Goal: Task Accomplishment & Management: Manage account settings

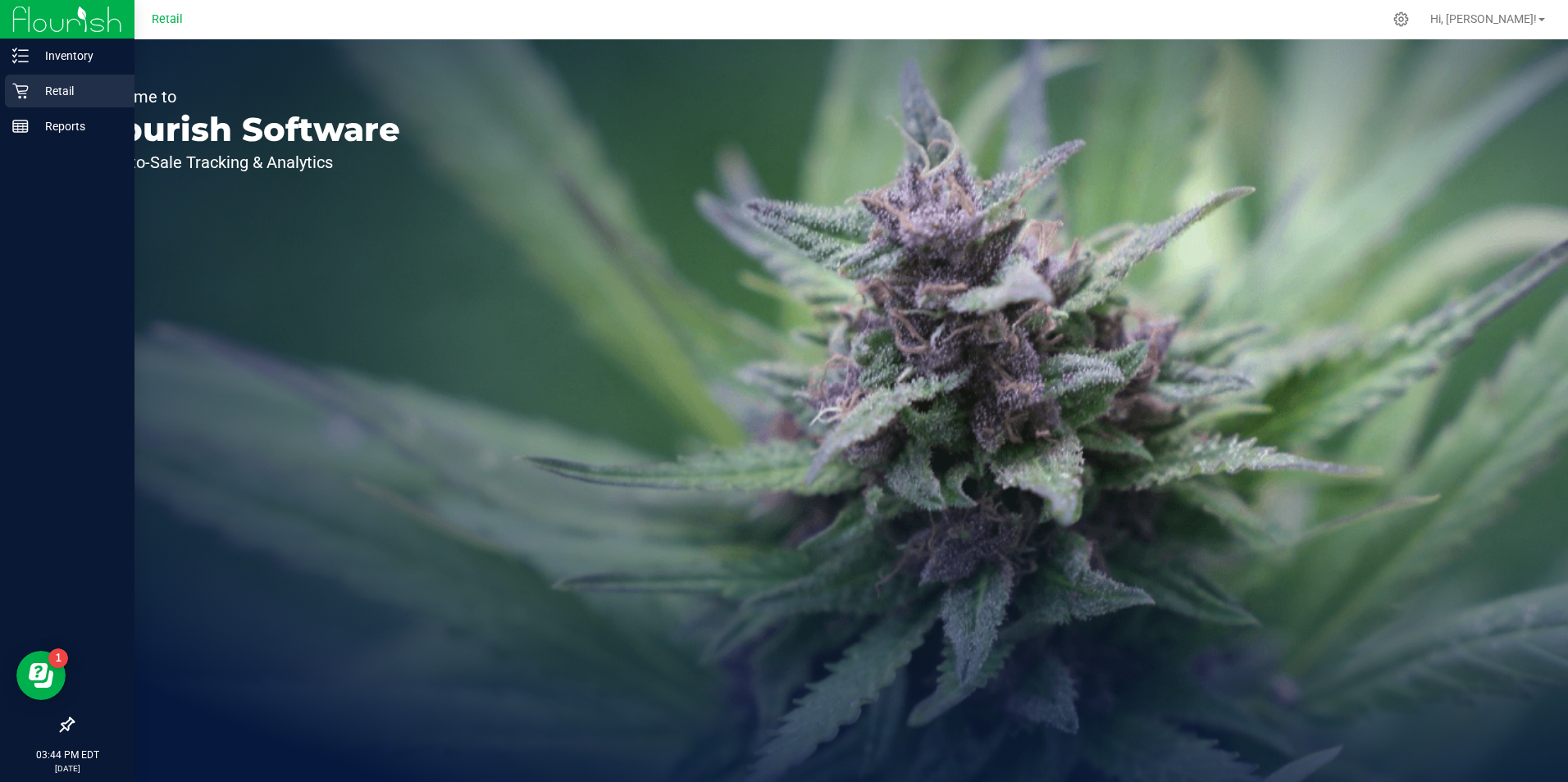
click at [18, 83] on icon at bounding box center [20, 90] width 17 height 17
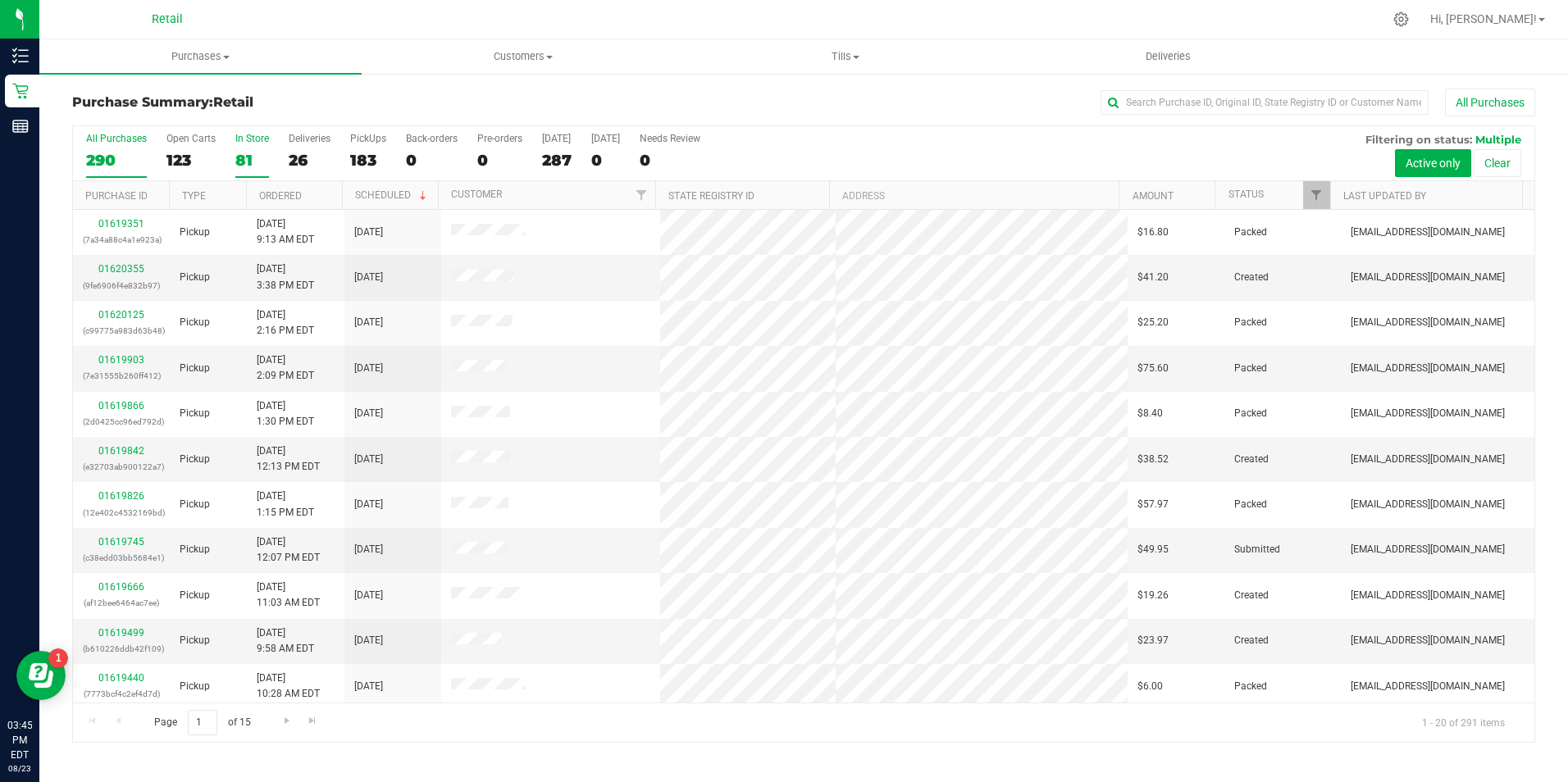
click at [236, 159] on div "81" at bounding box center [252, 161] width 34 height 19
click at [0, 0] on input "In Store 81" at bounding box center [0, 0] width 0 height 0
click at [1164, 102] on input "text" at bounding box center [1264, 103] width 328 height 24
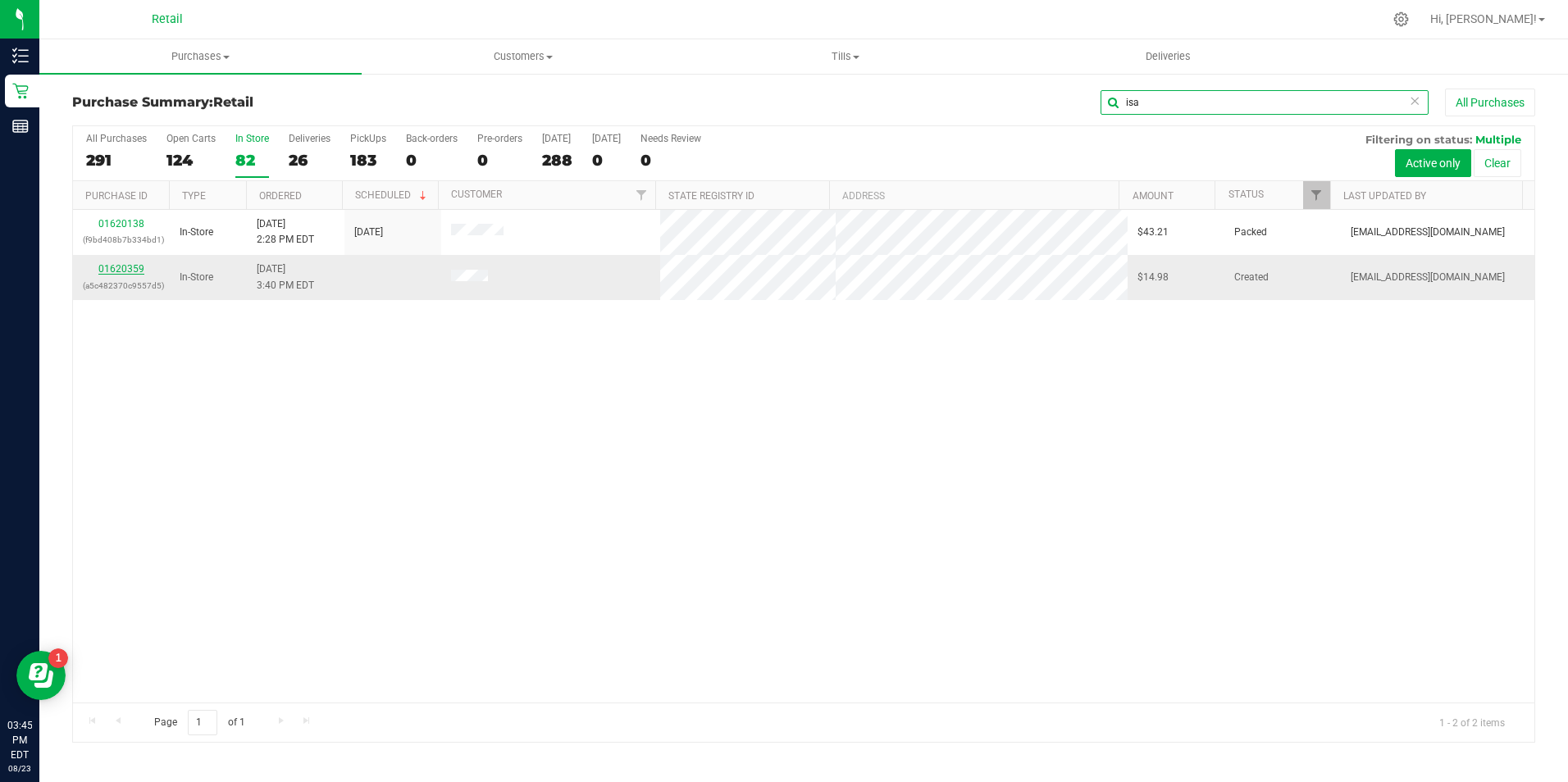
type input "isa"
click at [125, 268] on link "01620359" at bounding box center [121, 268] width 46 height 11
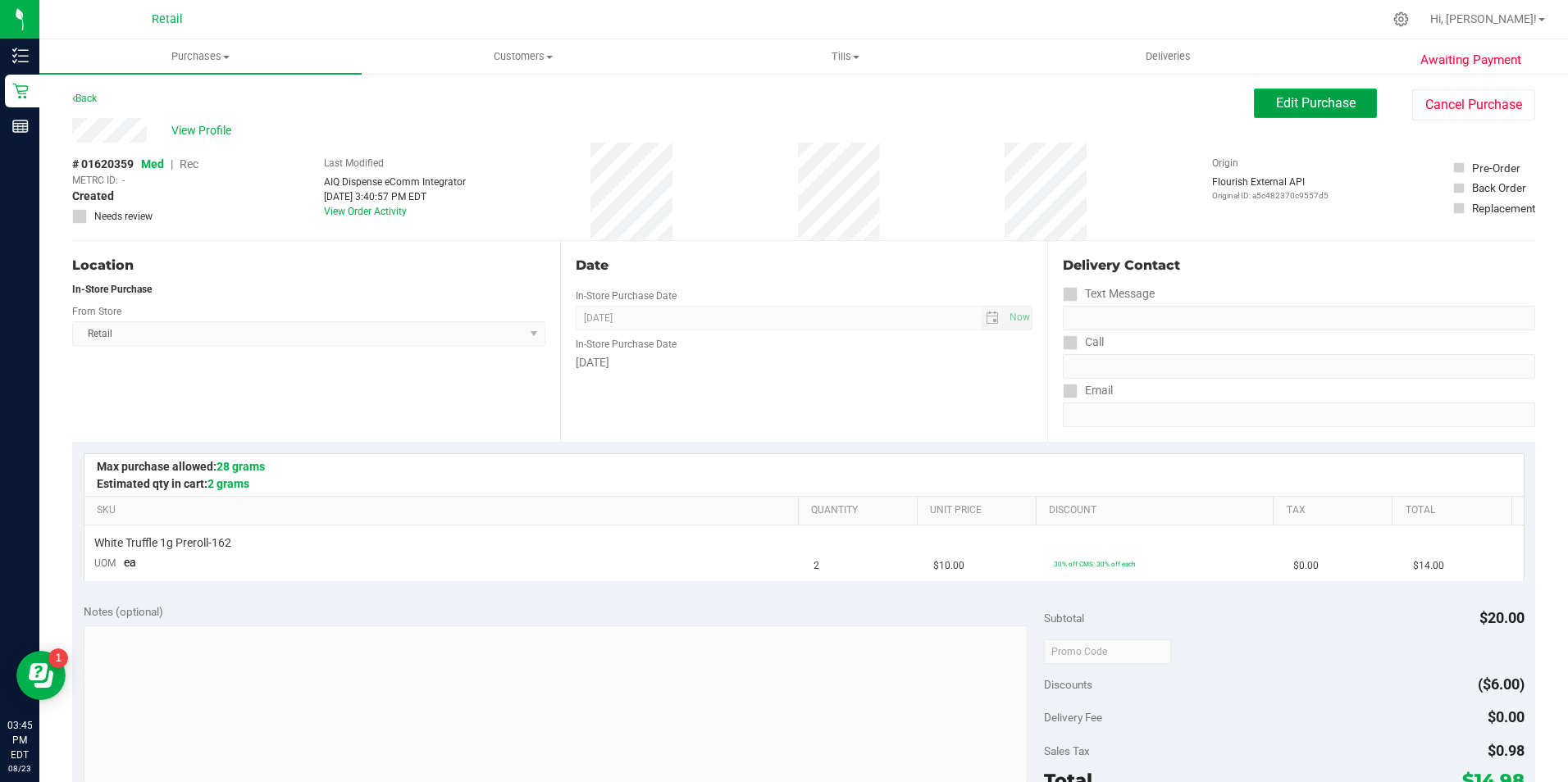
click at [1332, 109] on span "Edit Purchase" at bounding box center [1316, 103] width 80 height 16
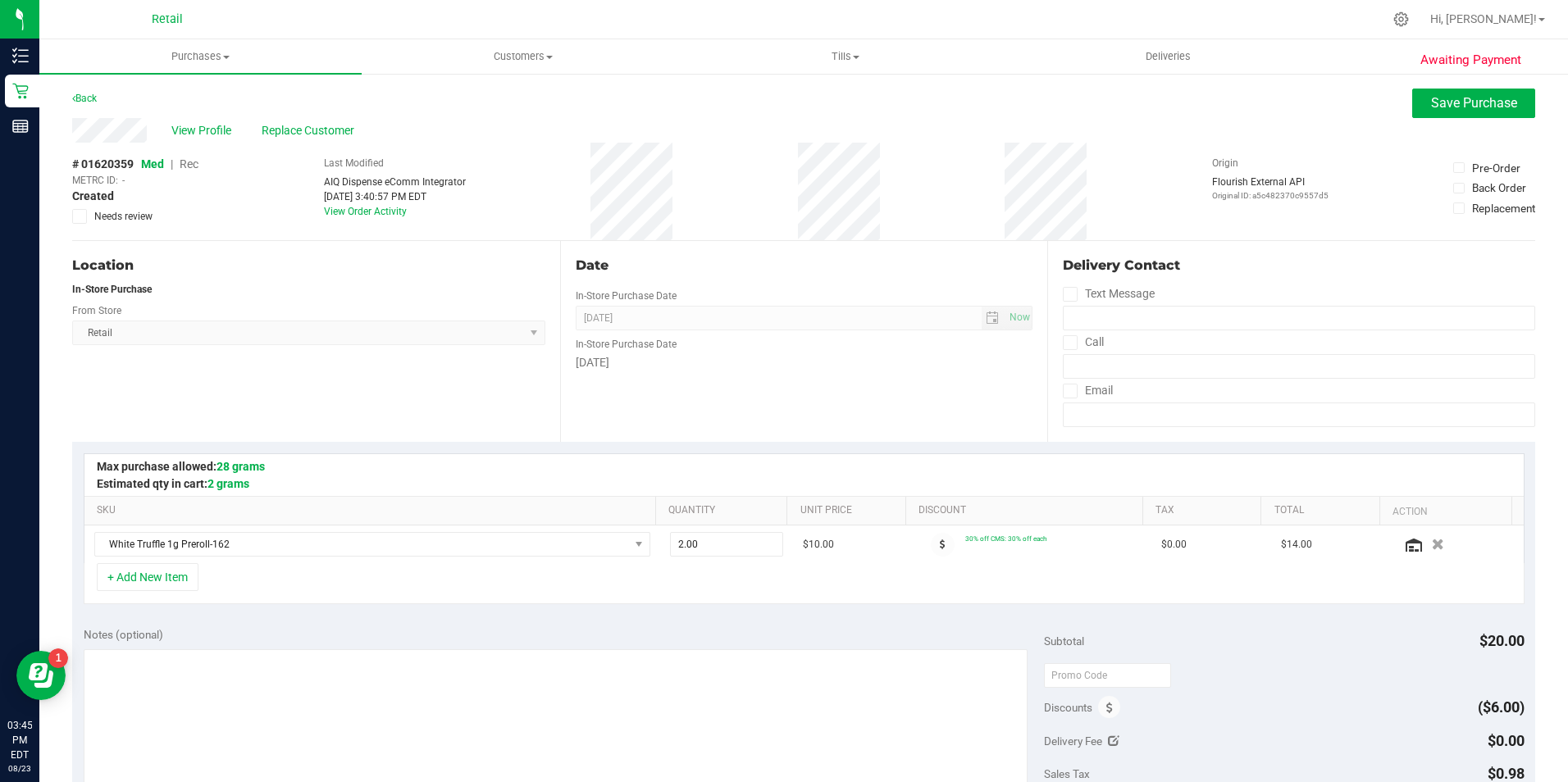
click at [179, 160] on span "Med | Rec" at bounding box center [169, 163] width 57 height 13
click at [189, 166] on span "Rec" at bounding box center [189, 163] width 19 height 13
click at [1492, 95] on span "Save Purchase" at bounding box center [1473, 103] width 86 height 16
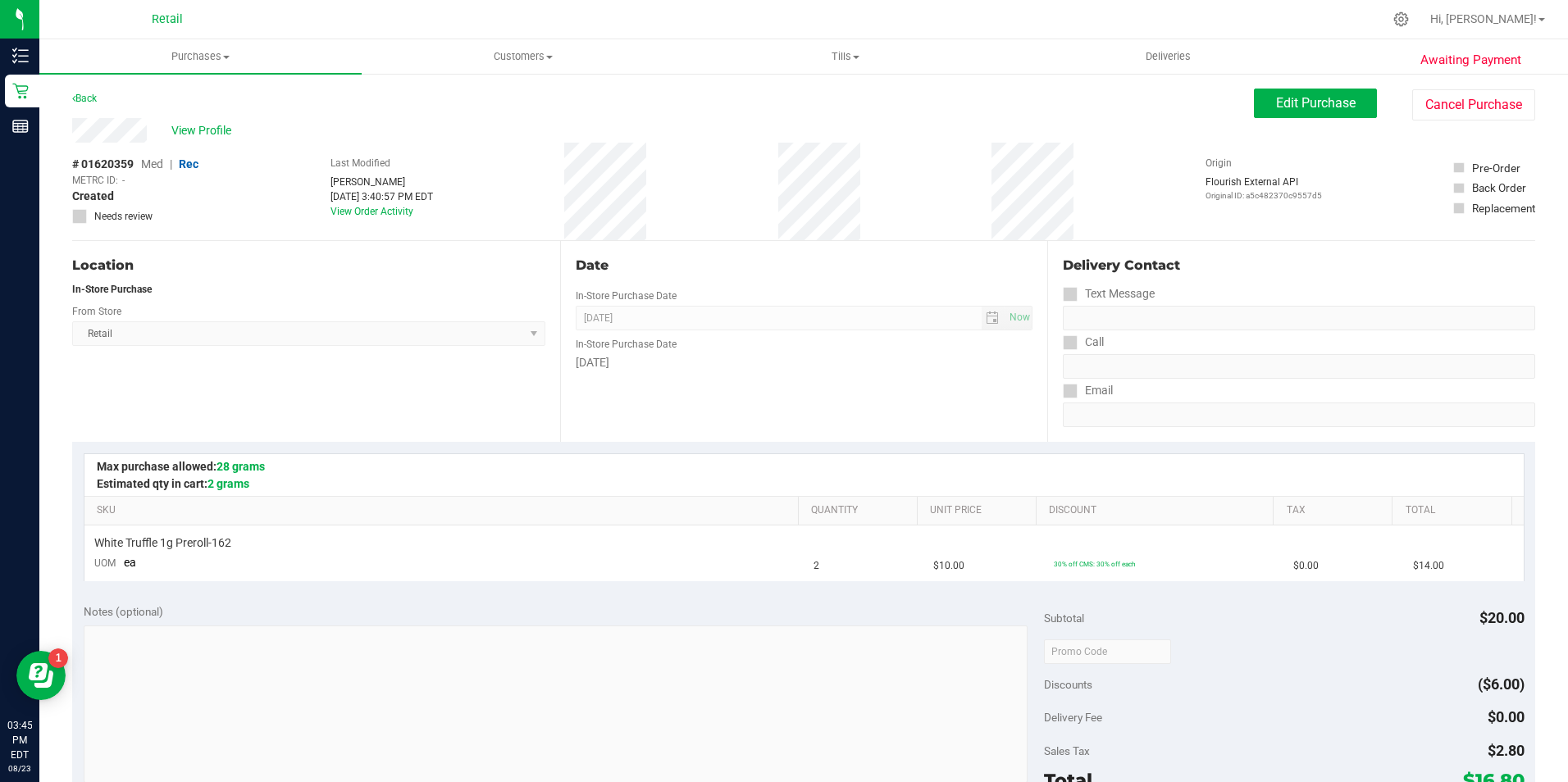
click at [205, 134] on span "View Profile" at bounding box center [203, 131] width 65 height 17
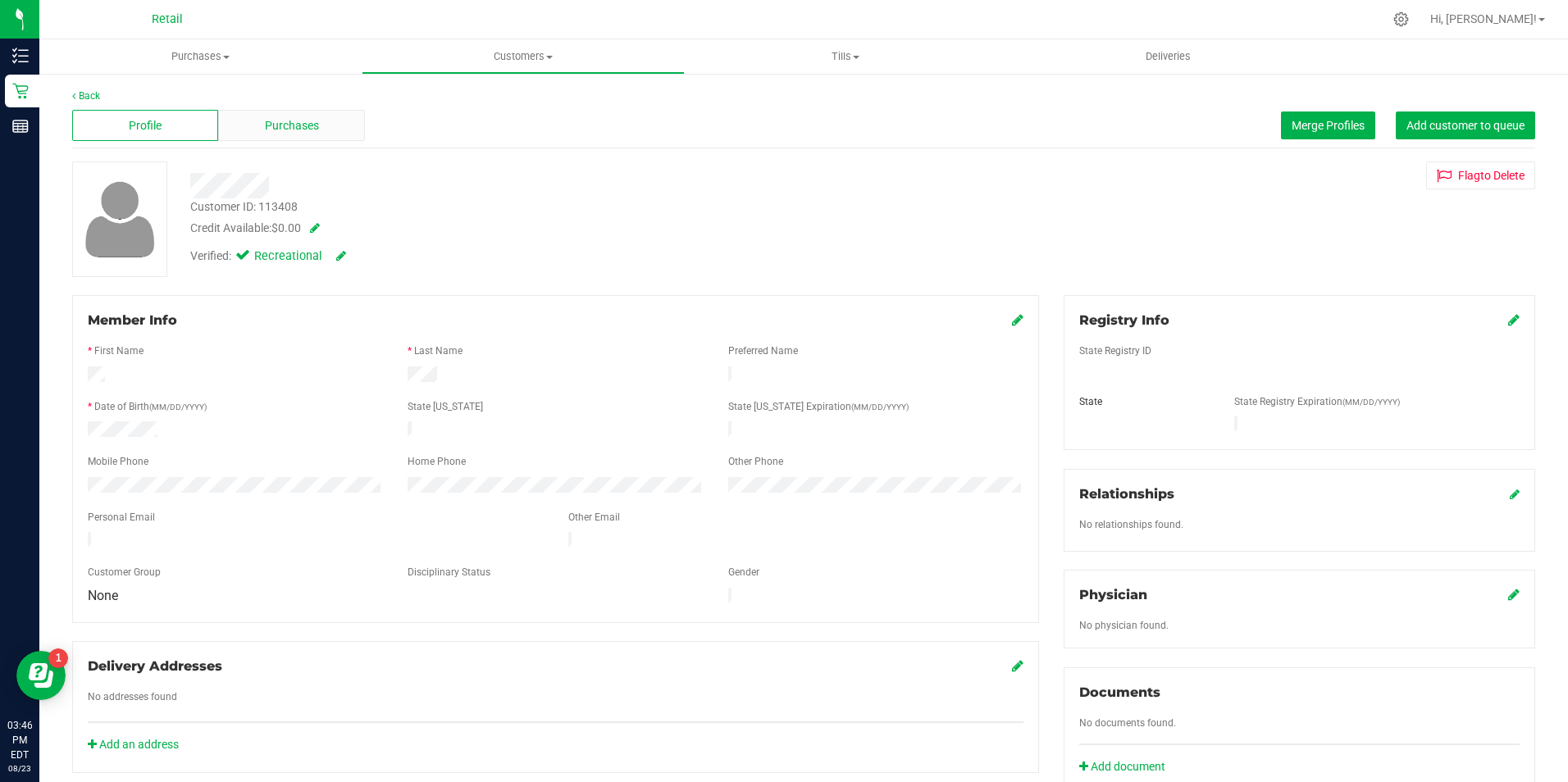
click at [296, 128] on span "Purchases" at bounding box center [292, 126] width 54 height 17
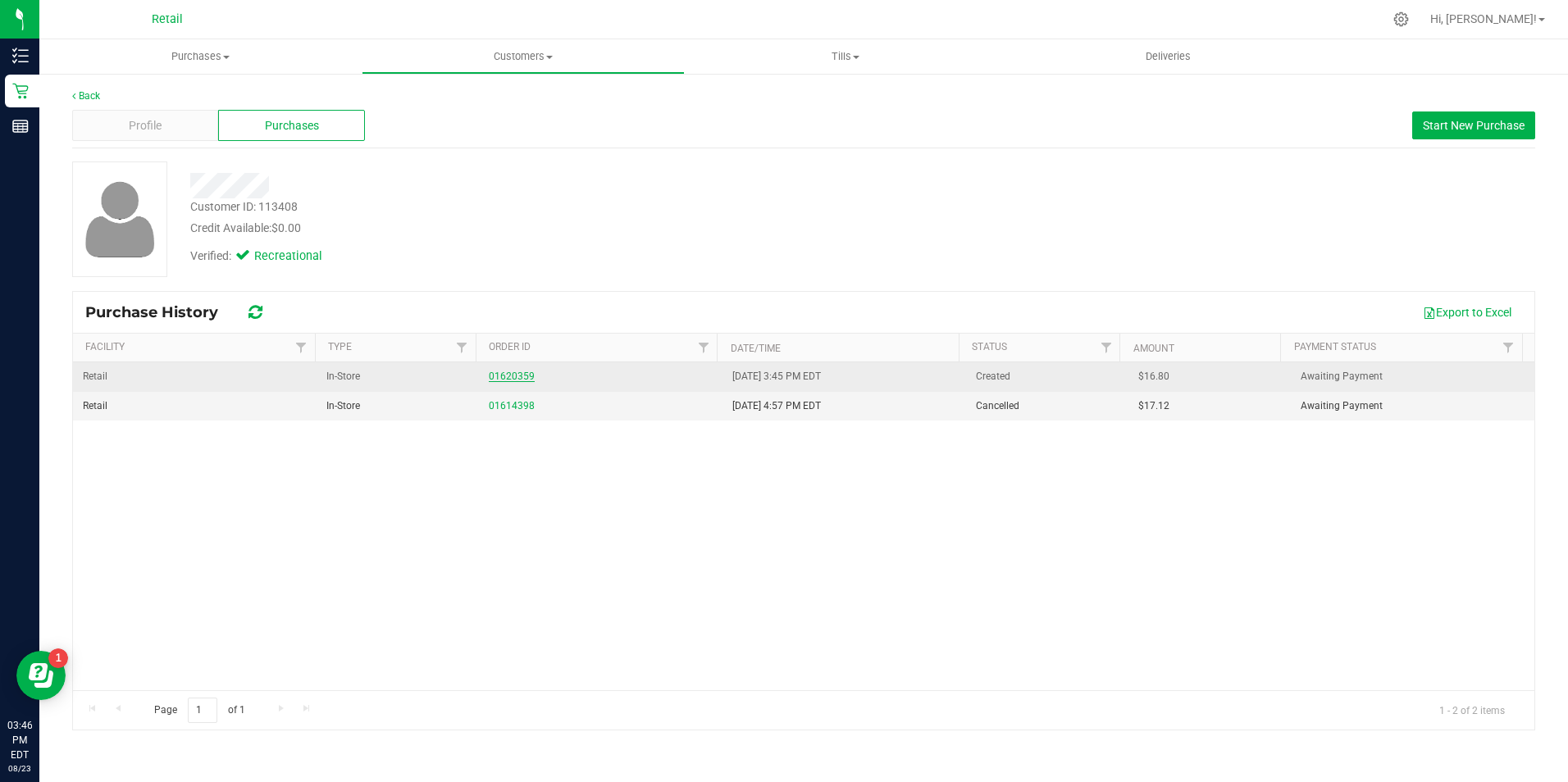
click at [506, 380] on link "01620359" at bounding box center [511, 375] width 46 height 11
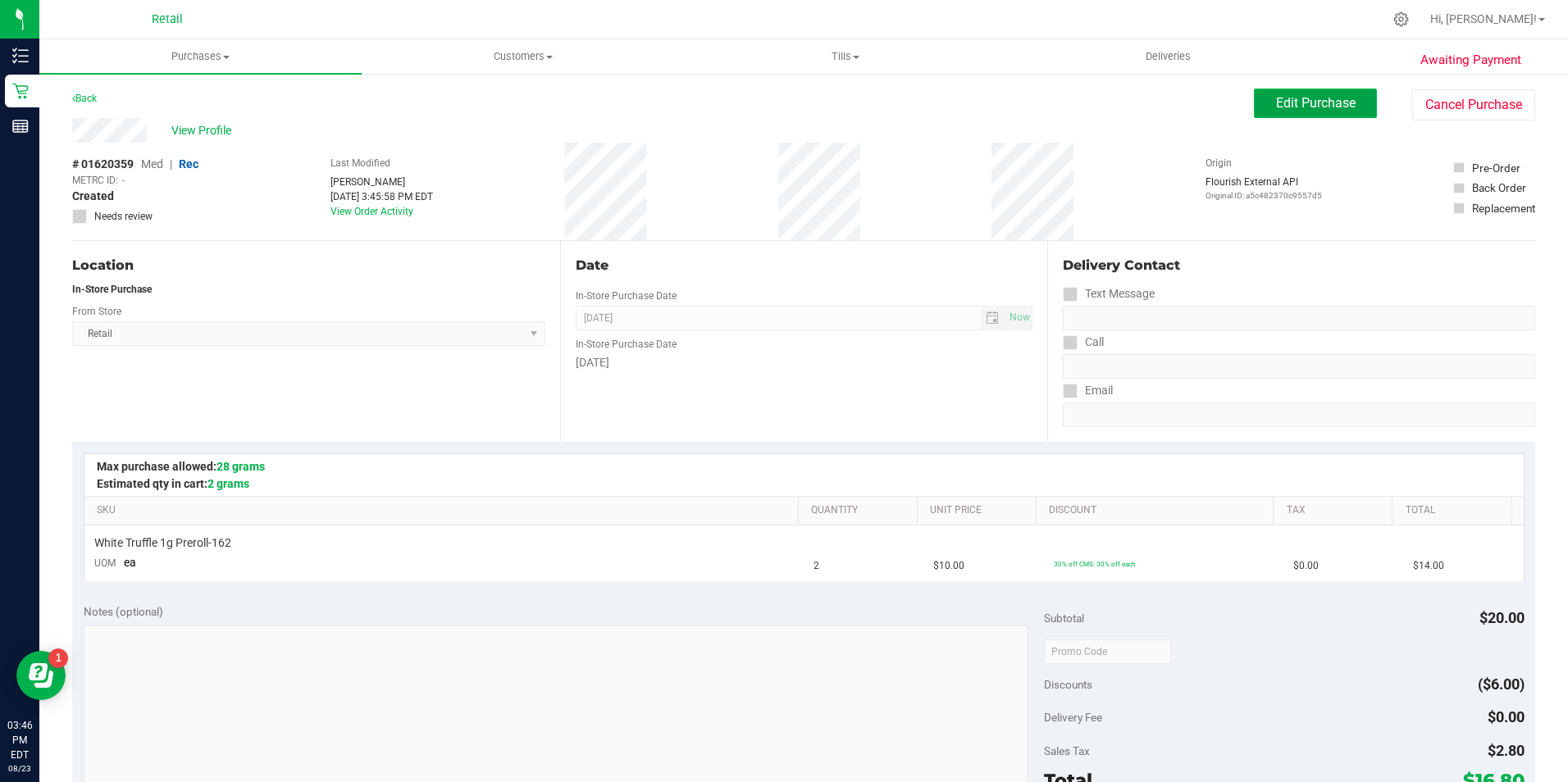
click at [1303, 103] on span "Edit Purchase" at bounding box center [1316, 103] width 80 height 16
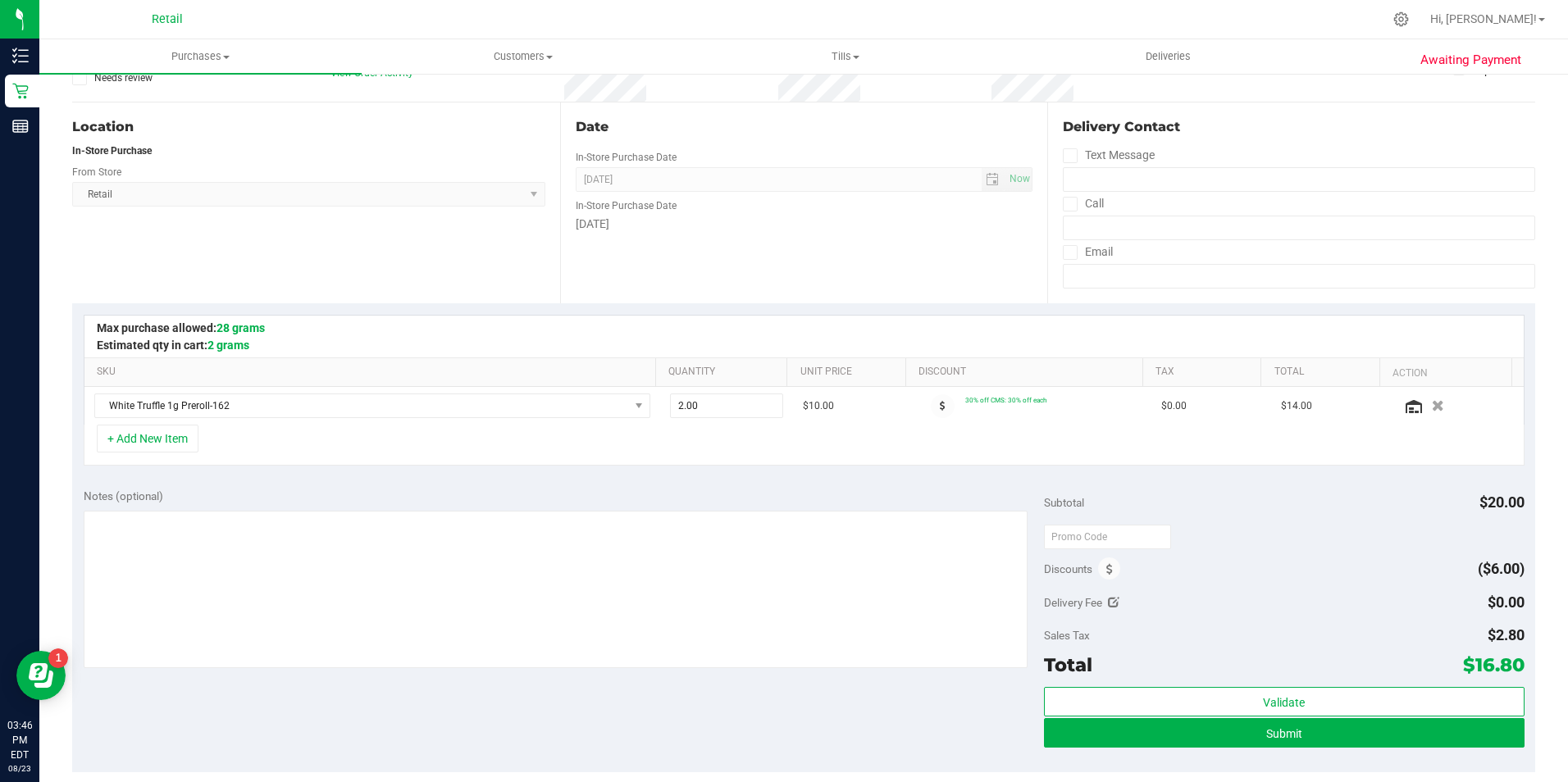
scroll to position [246, 0]
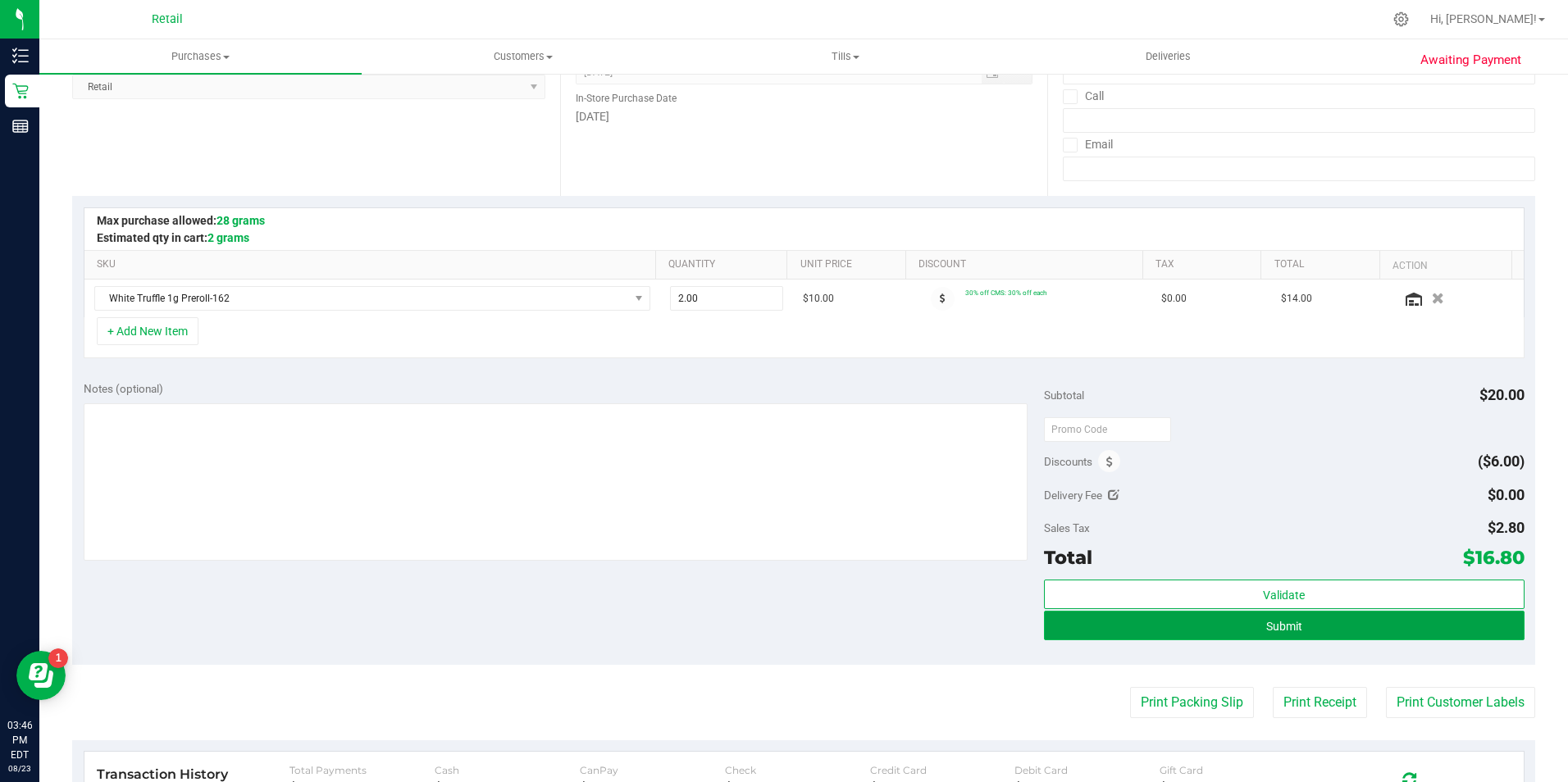
click at [1297, 620] on button "Submit" at bounding box center [1284, 626] width 481 height 30
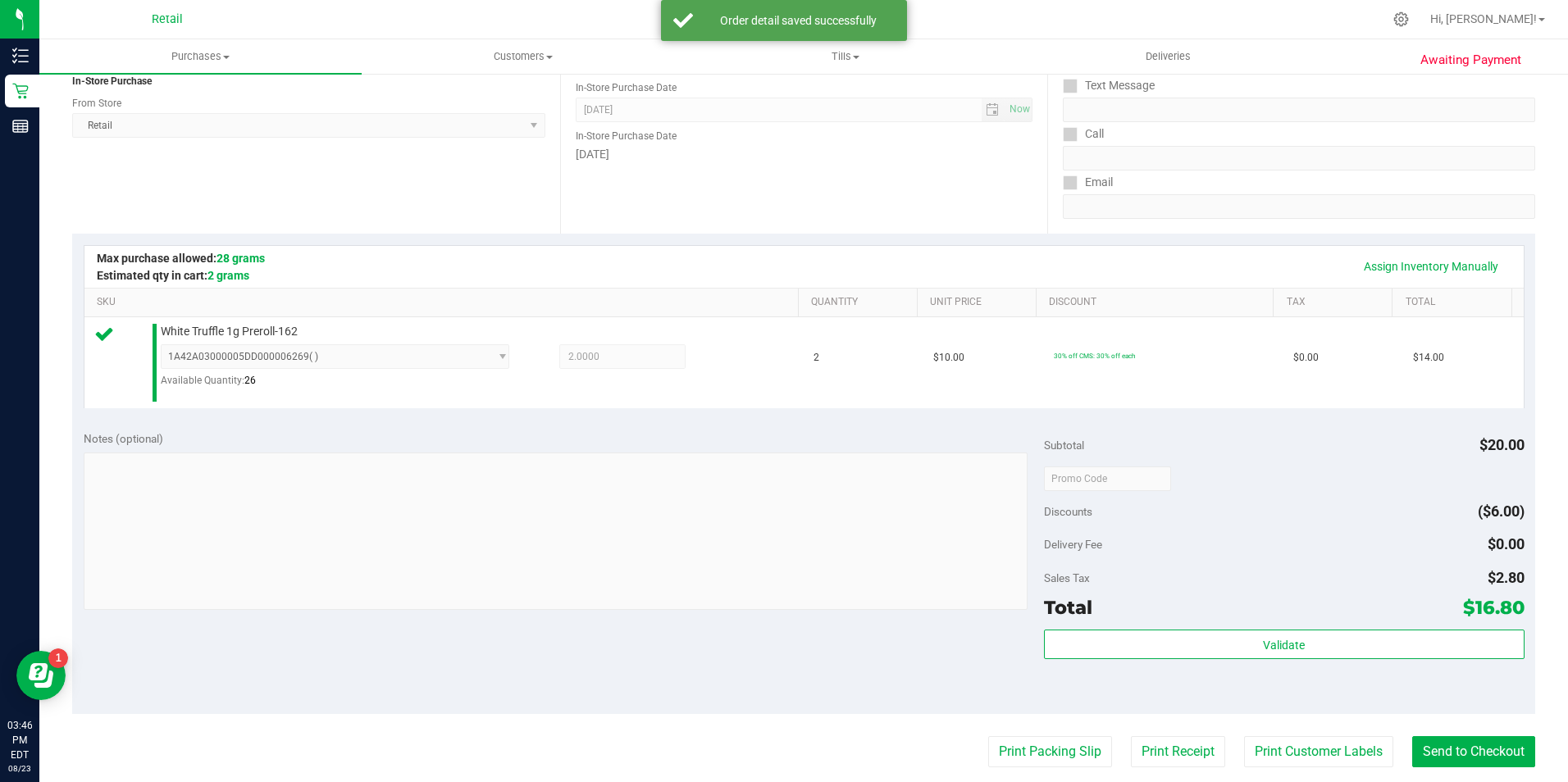
scroll to position [328, 0]
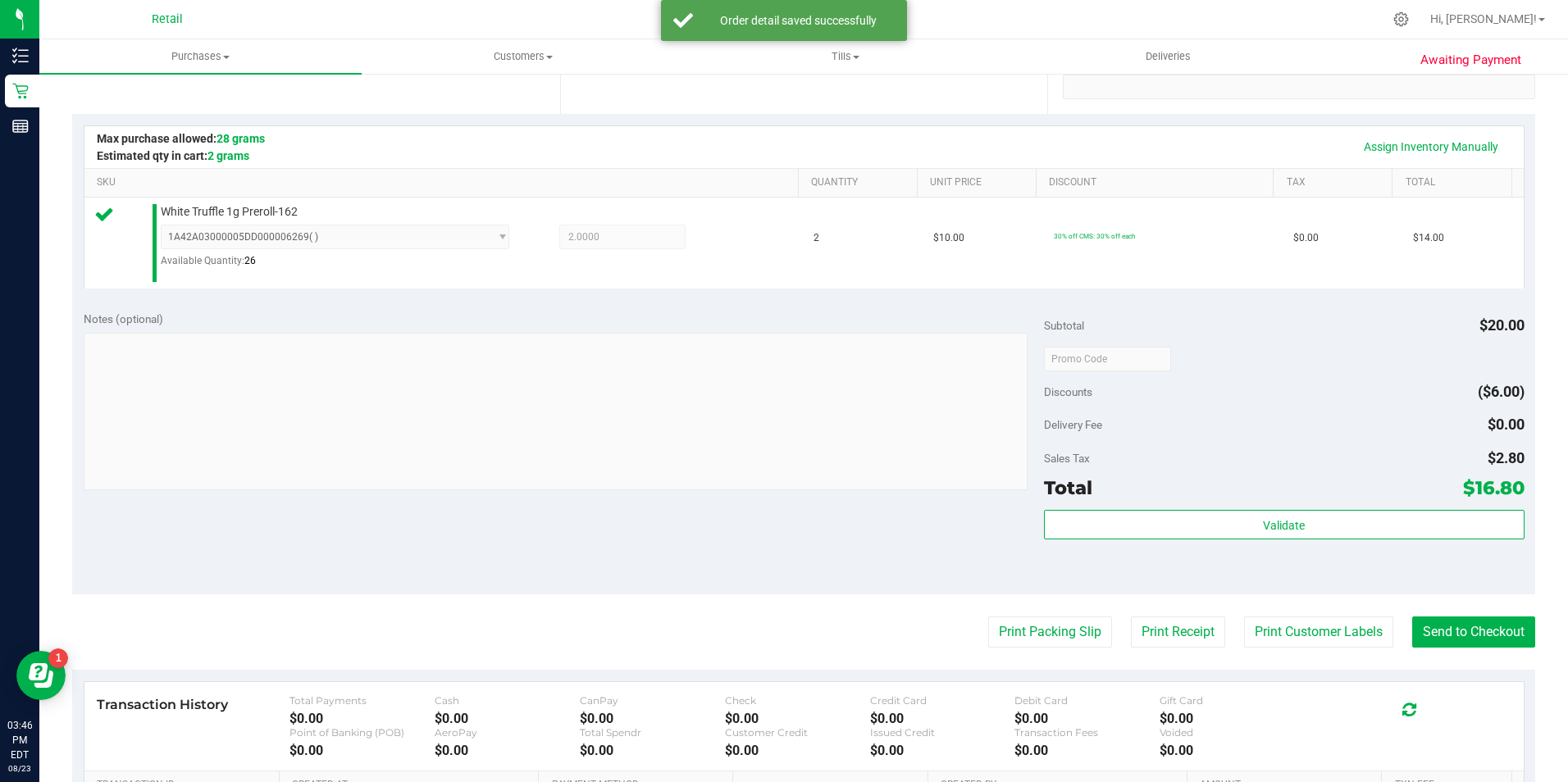
click at [1480, 610] on purchase-details "Back Edit Purchase Cancel Purchase View Profile # 01620359 Med | Rec METRC ID: …" at bounding box center [803, 368] width 1463 height 1216
click at [1438, 634] on button "Send to Checkout" at bounding box center [1473, 632] width 123 height 31
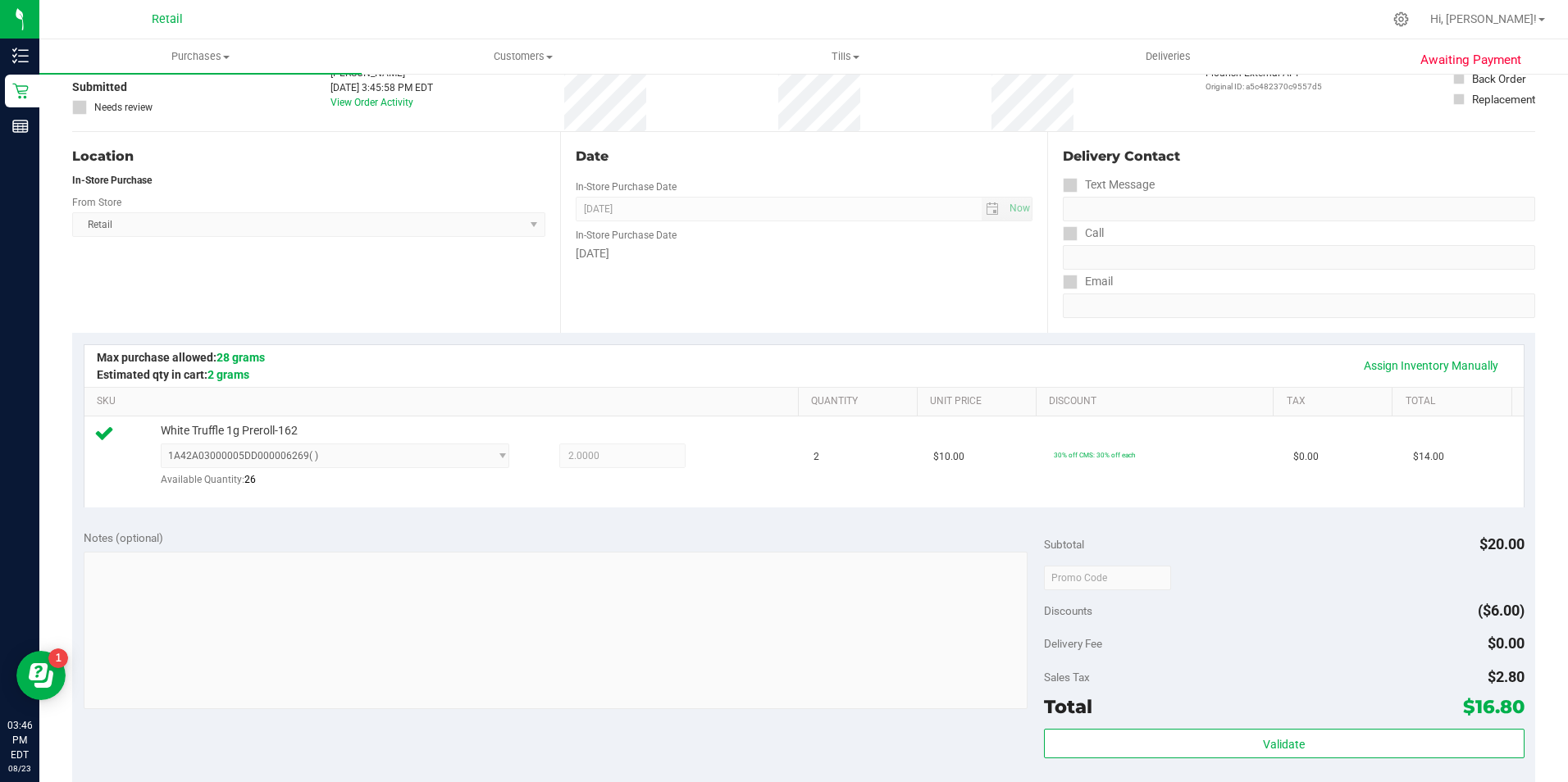
scroll to position [0, 0]
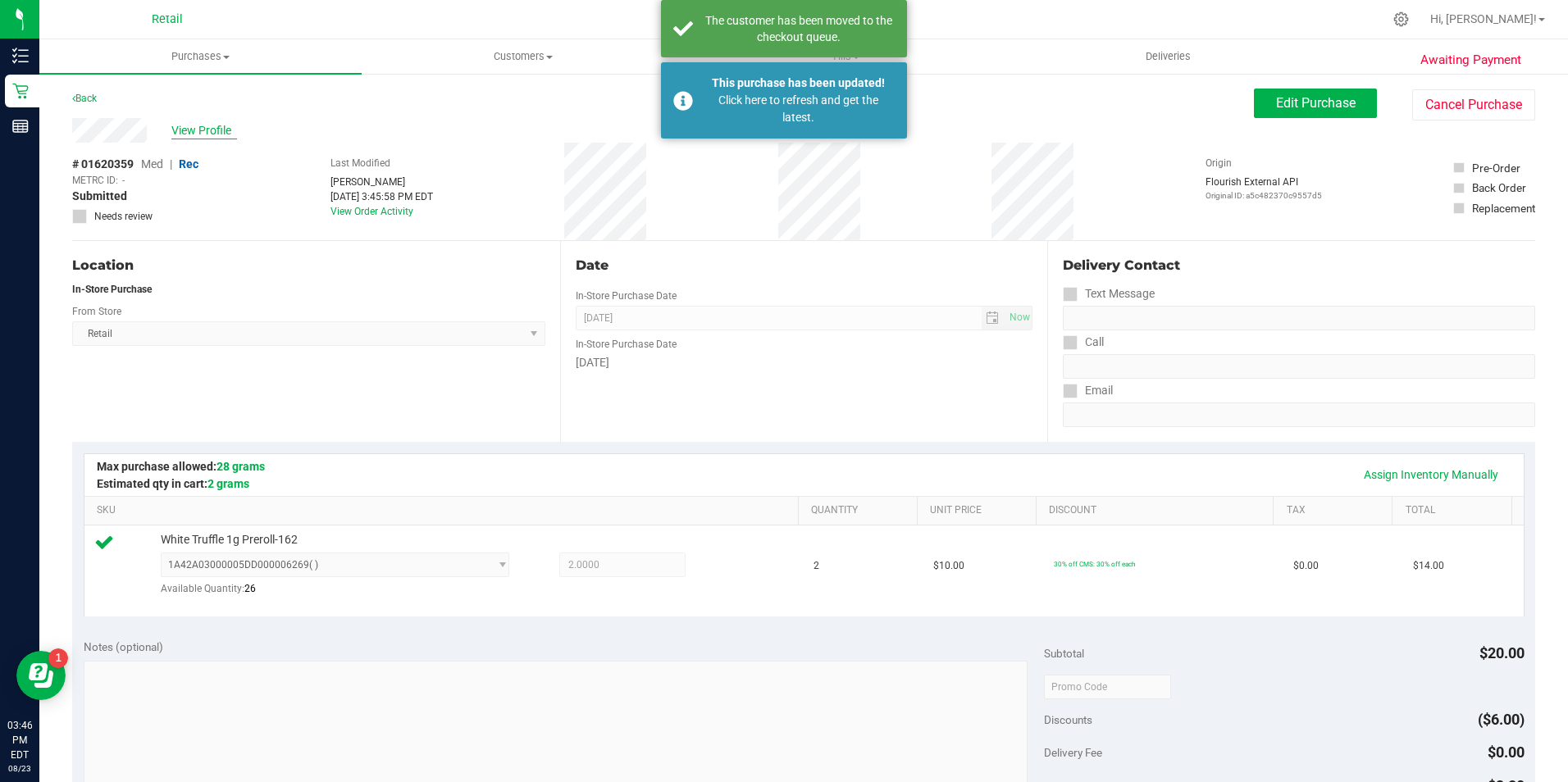
click at [190, 132] on span "View Profile" at bounding box center [203, 131] width 65 height 17
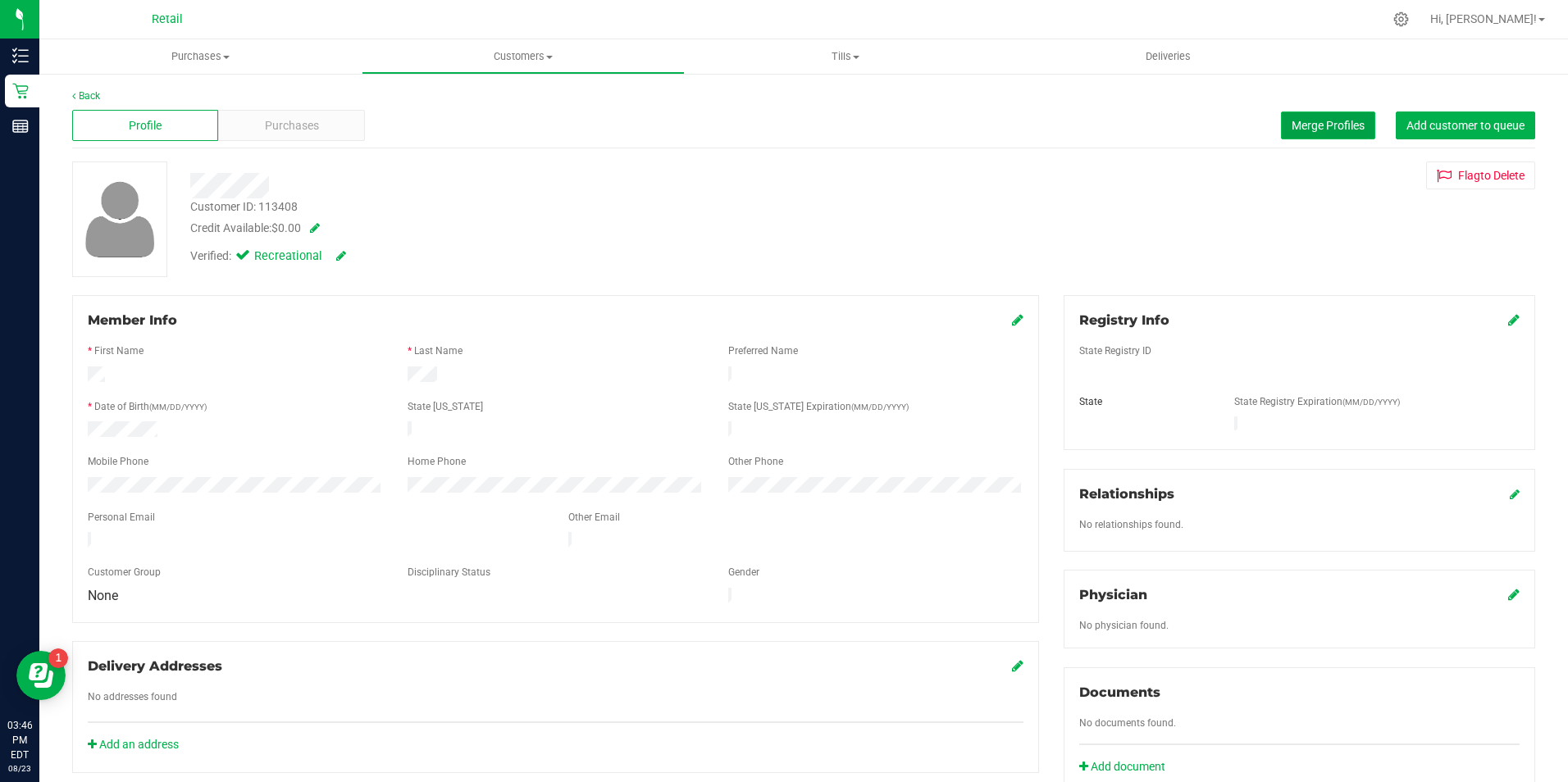
click at [1298, 127] on span "Merge Profiles" at bounding box center [1328, 125] width 73 height 13
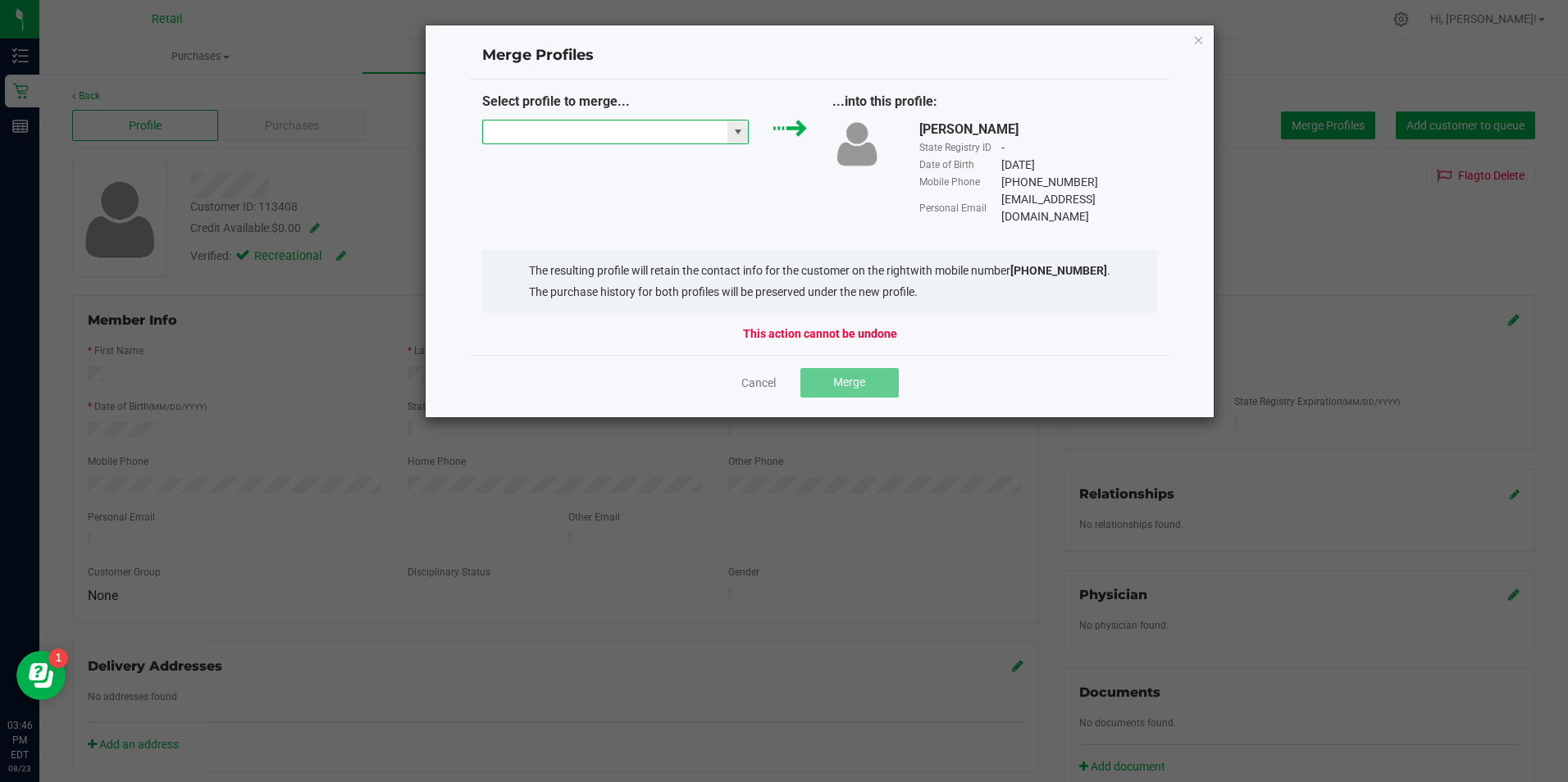
click at [595, 136] on input "NO DATA FOUND" at bounding box center [606, 132] width 245 height 23
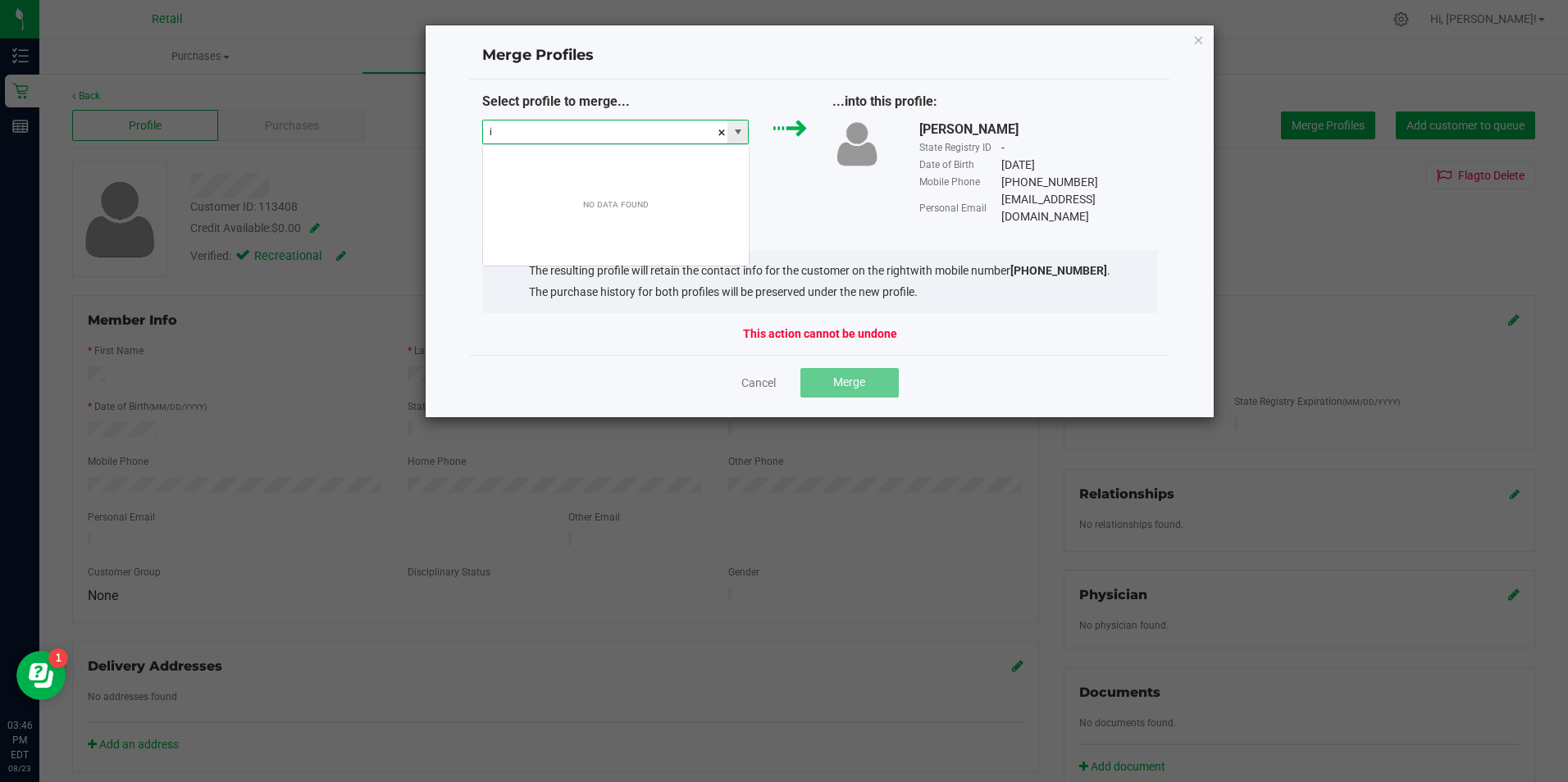
scroll to position [24, 267]
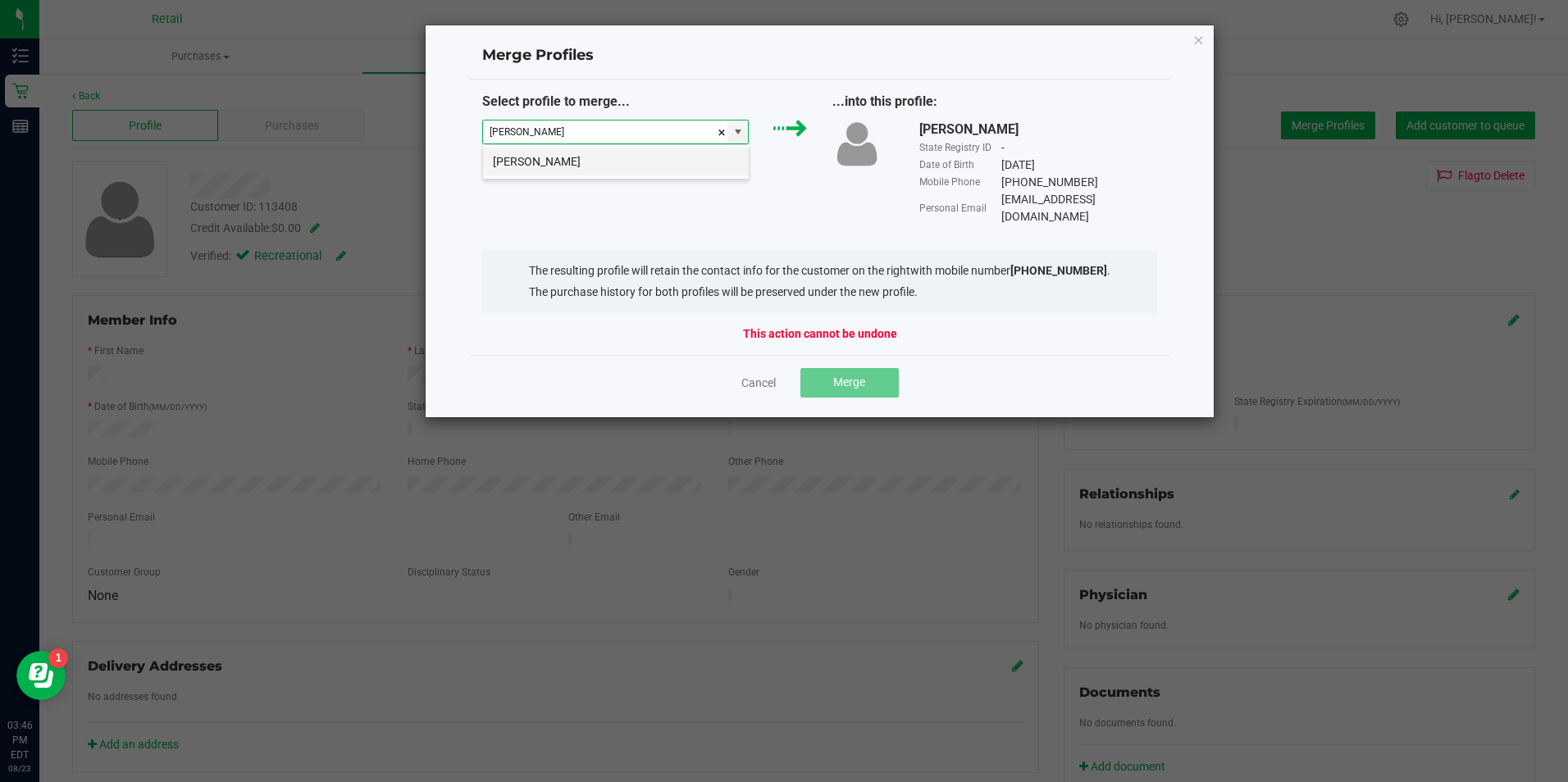
click at [586, 149] on li "[PERSON_NAME]" at bounding box center [616, 162] width 266 height 28
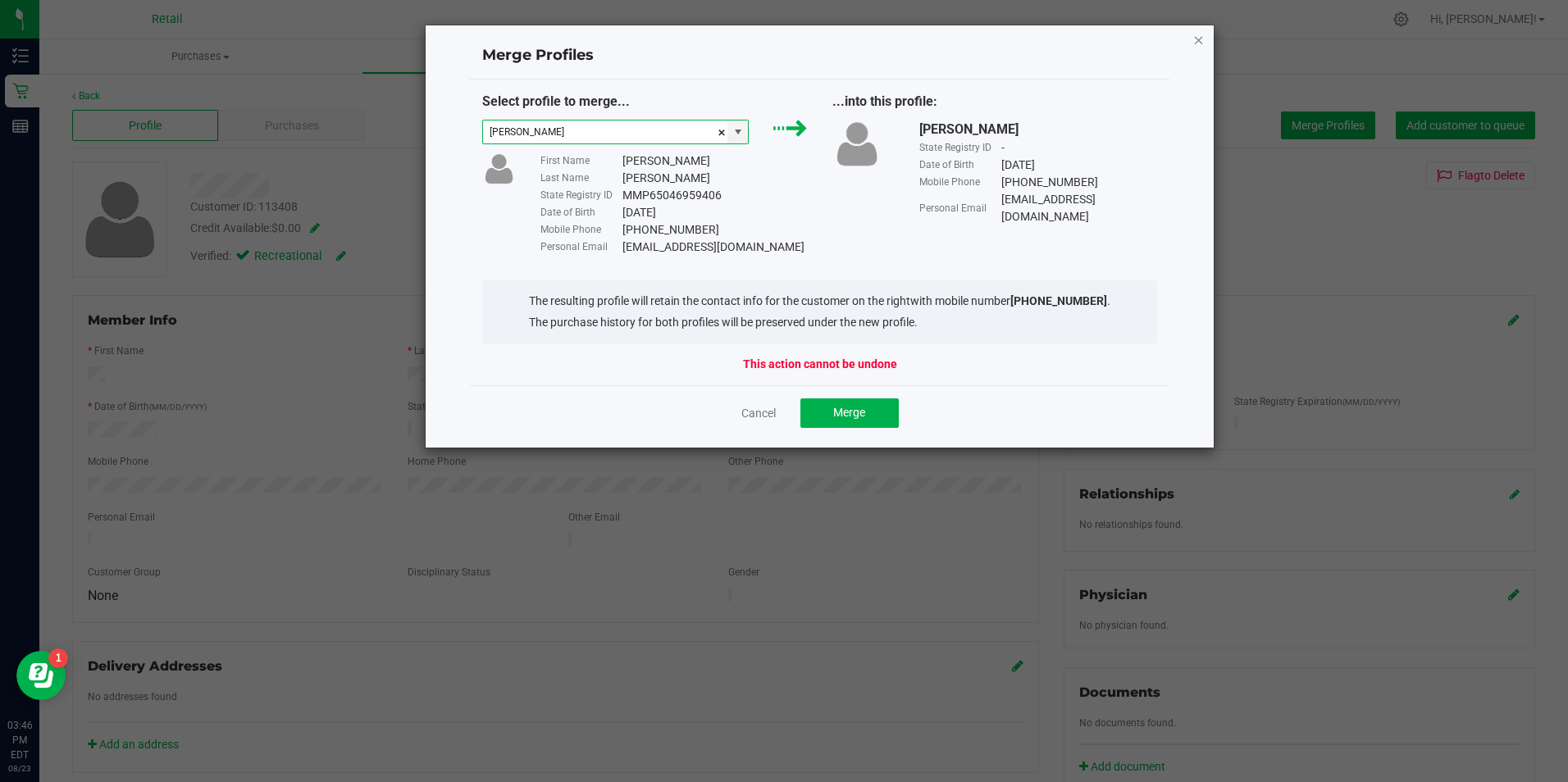
type input "[PERSON_NAME]"
click at [1195, 43] on icon "Close" at bounding box center [1199, 39] width 11 height 20
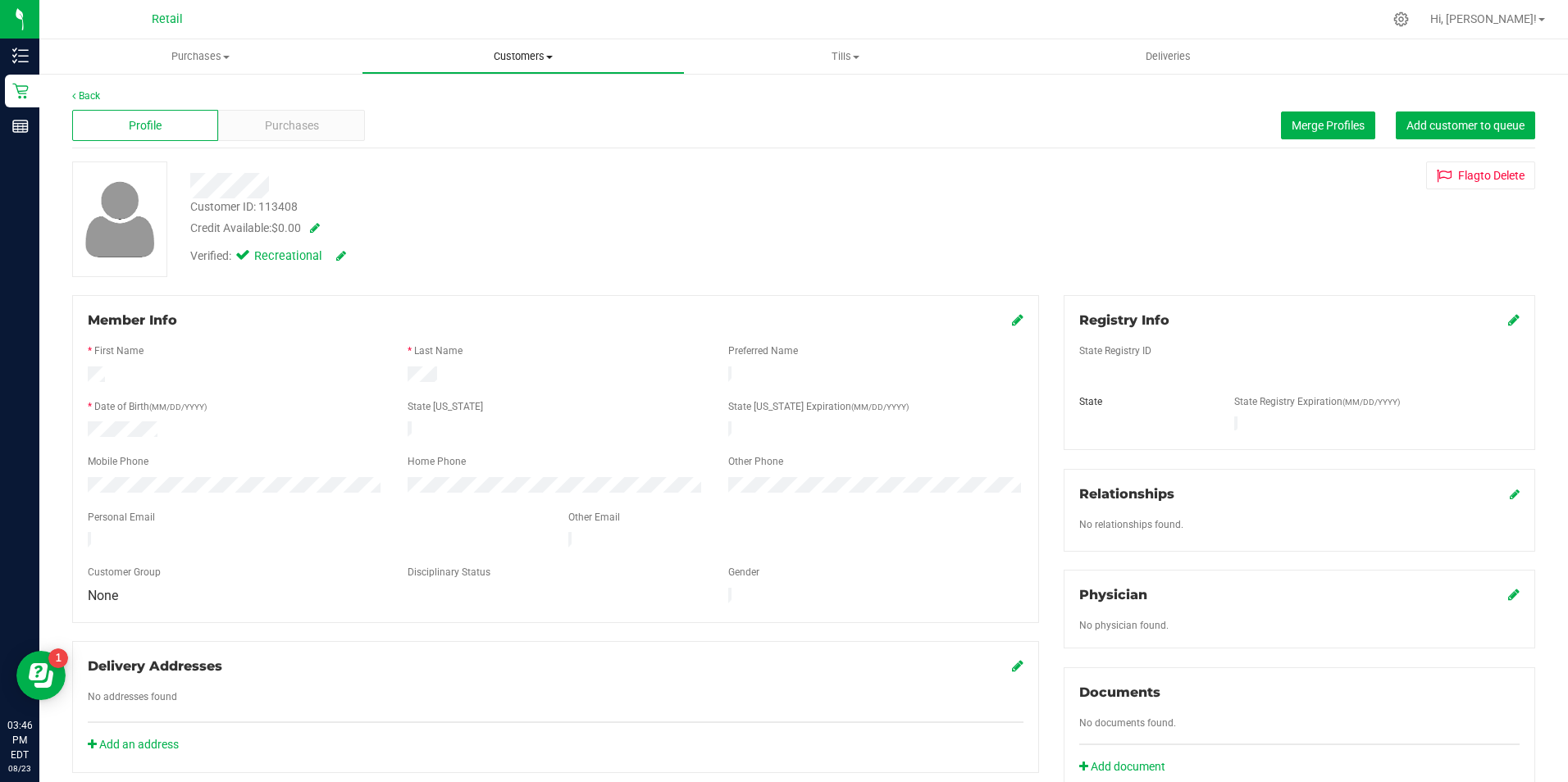
click at [561, 52] on span "Customers" at bounding box center [522, 56] width 321 height 15
click at [470, 97] on span "All customers" at bounding box center [421, 99] width 118 height 14
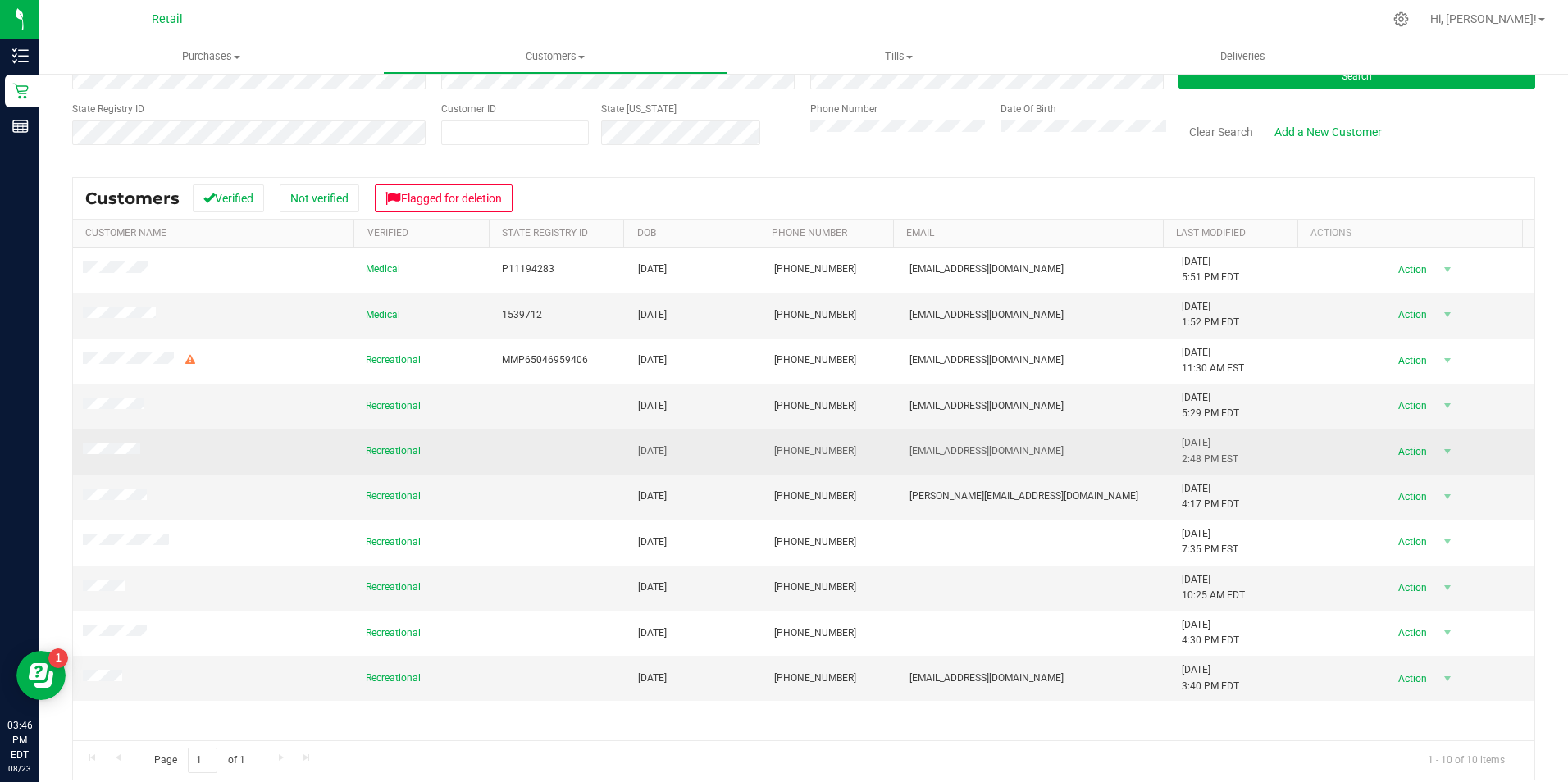
scroll to position [135, 0]
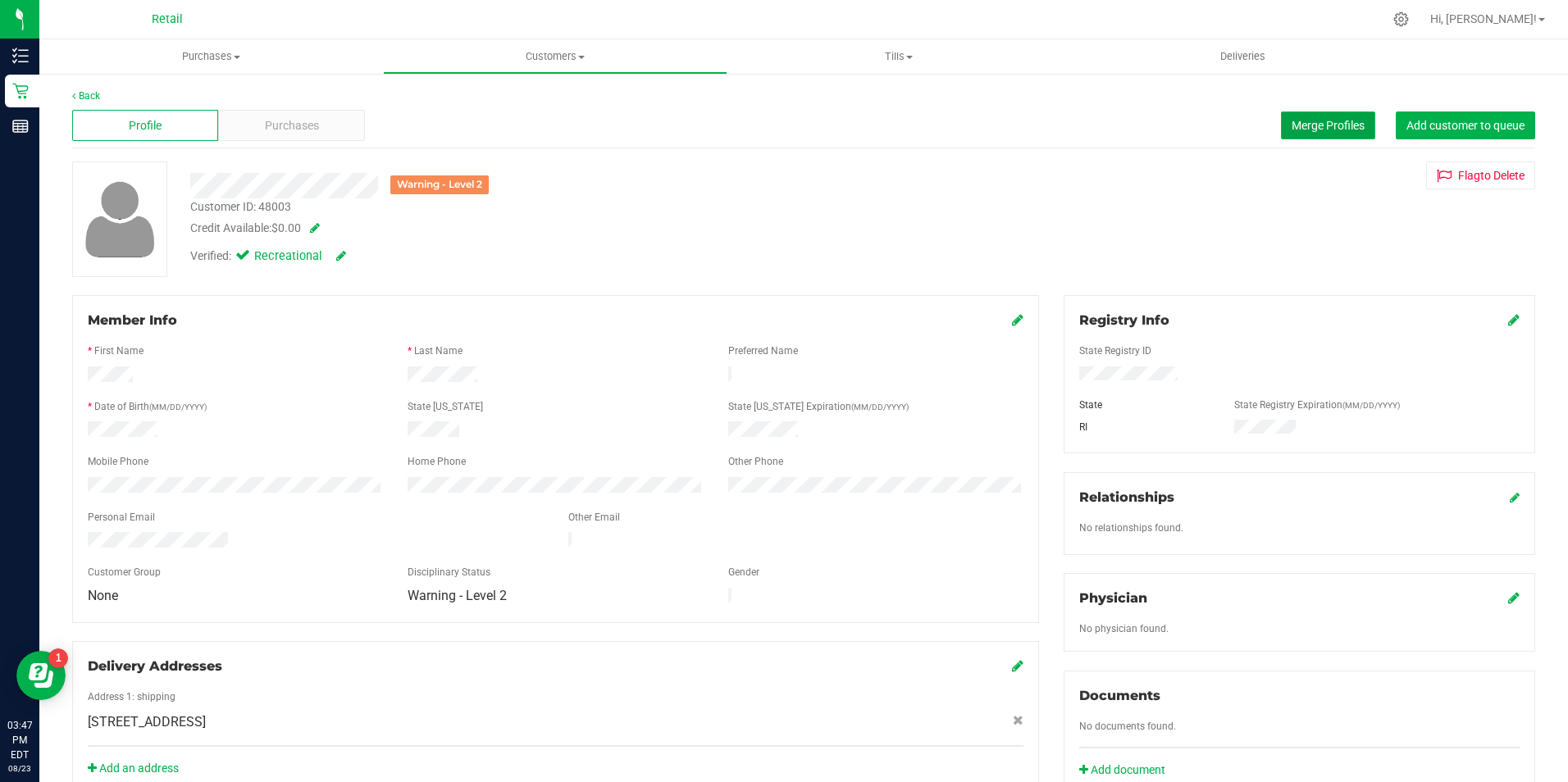
click at [1353, 123] on button "Merge Profiles" at bounding box center [1328, 125] width 94 height 28
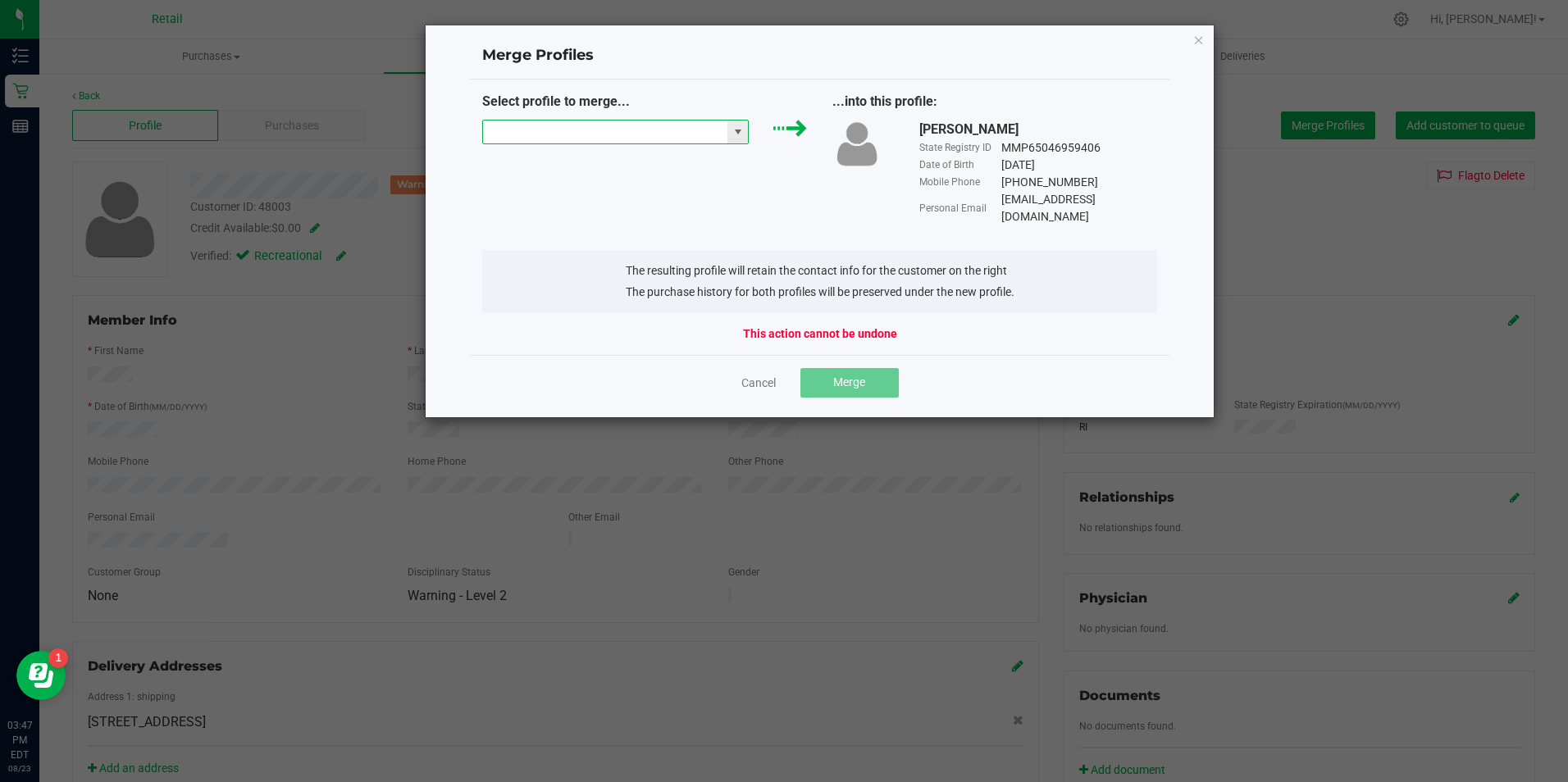
click at [586, 140] on input "NO DATA FOUND" at bounding box center [606, 132] width 245 height 23
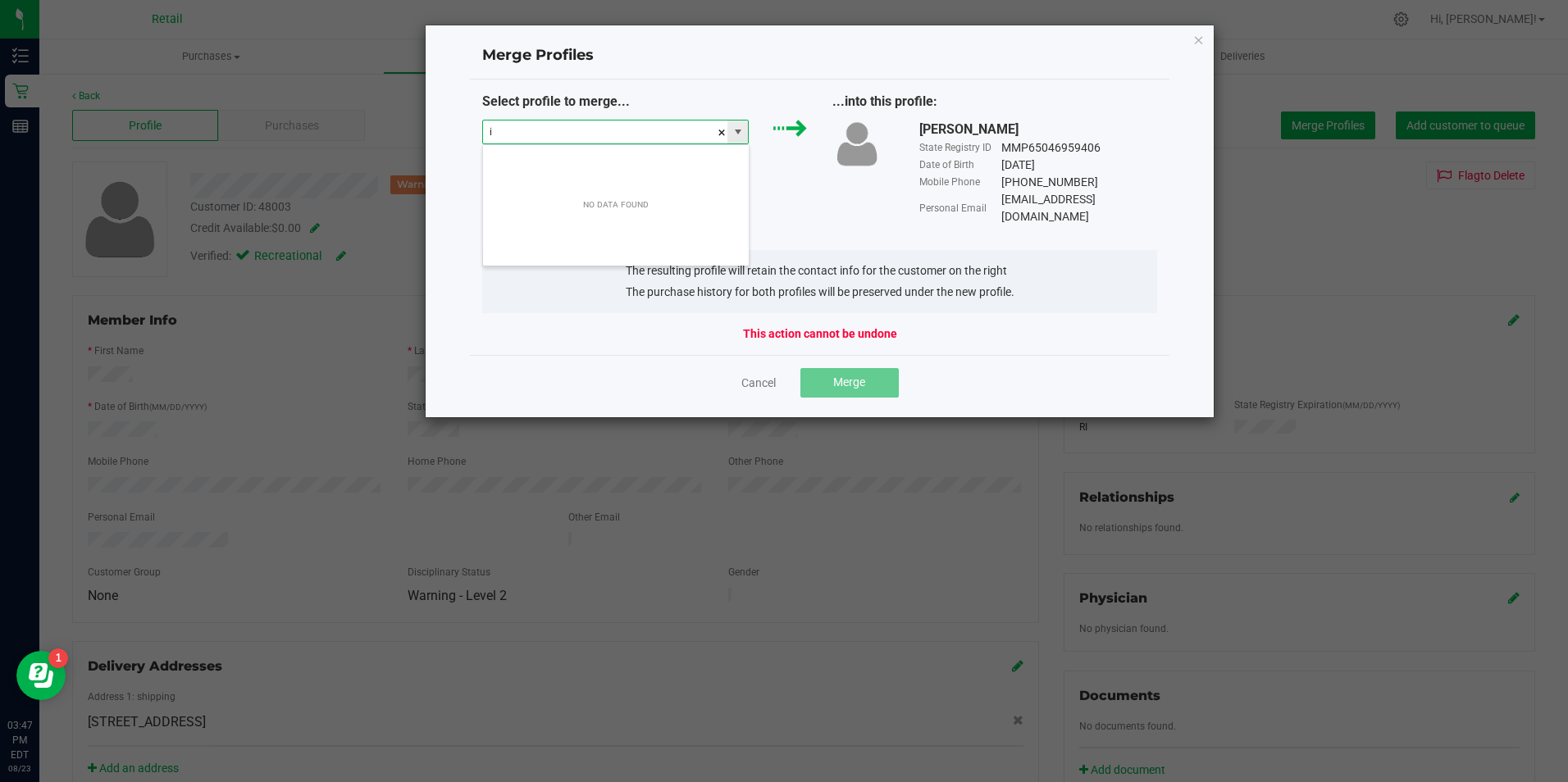
scroll to position [24, 267]
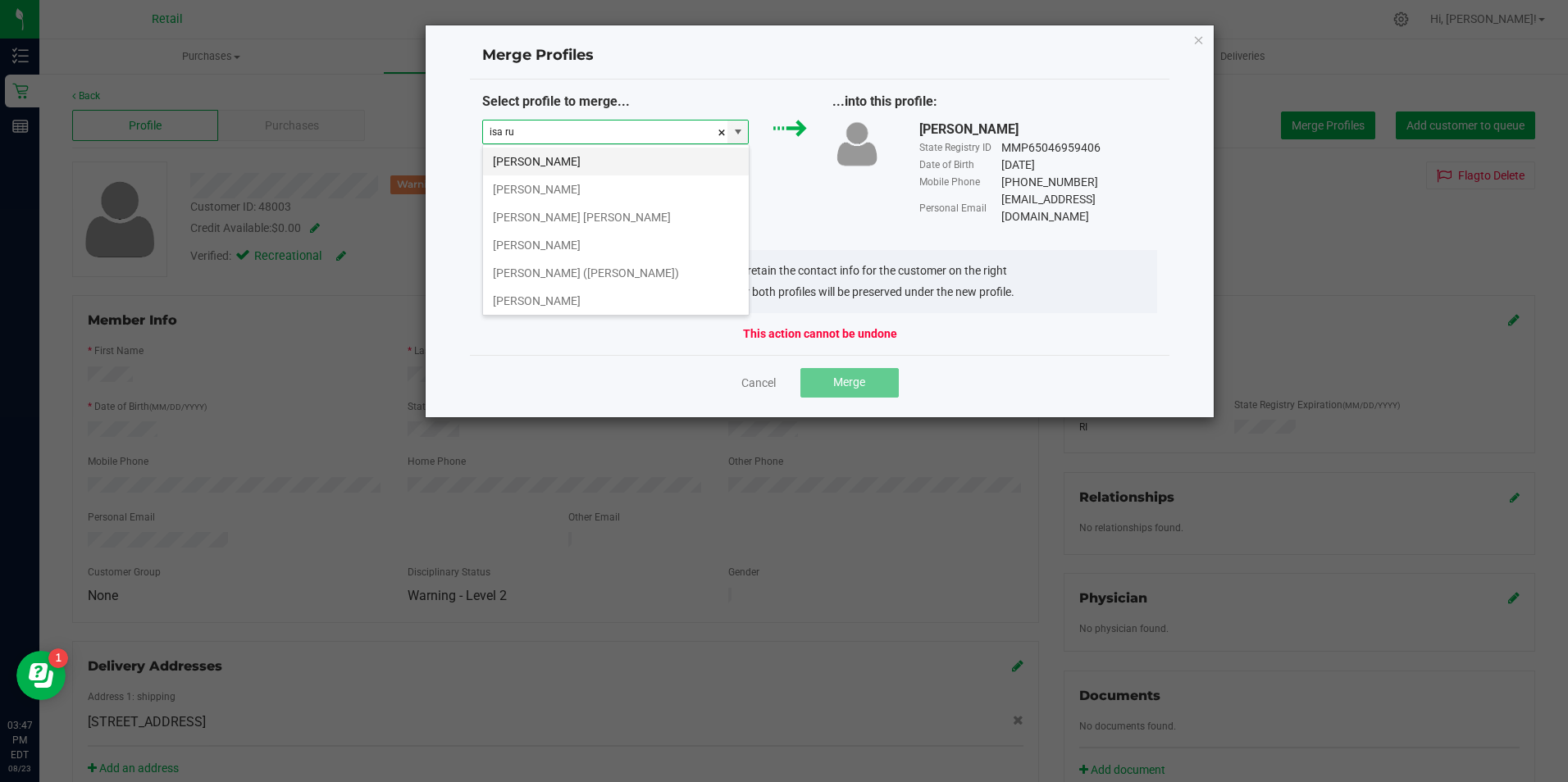
click at [579, 157] on li "[PERSON_NAME]" at bounding box center [616, 162] width 266 height 28
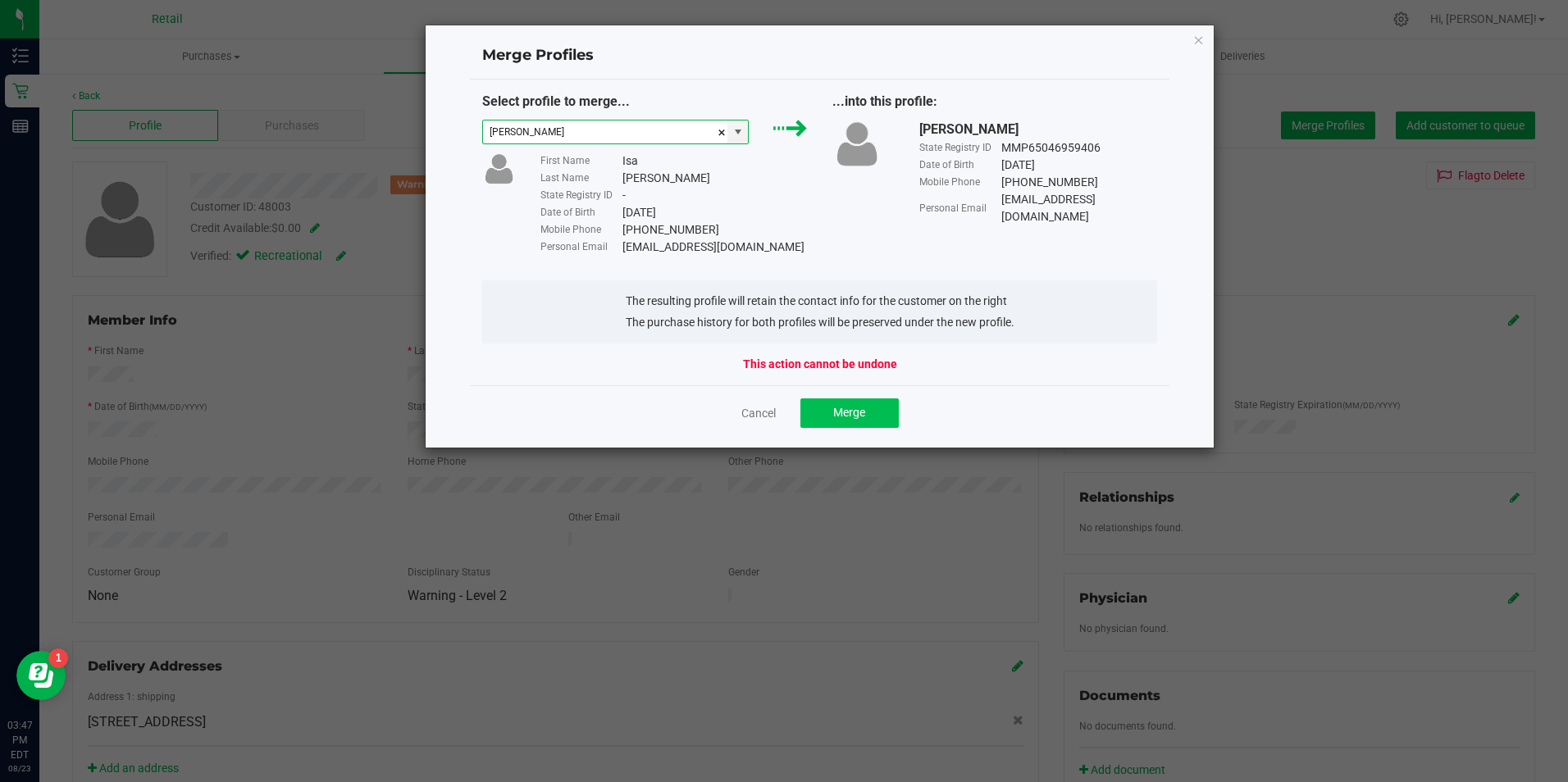
type input "[PERSON_NAME]"
click at [884, 412] on button "Merge" at bounding box center [849, 413] width 98 height 30
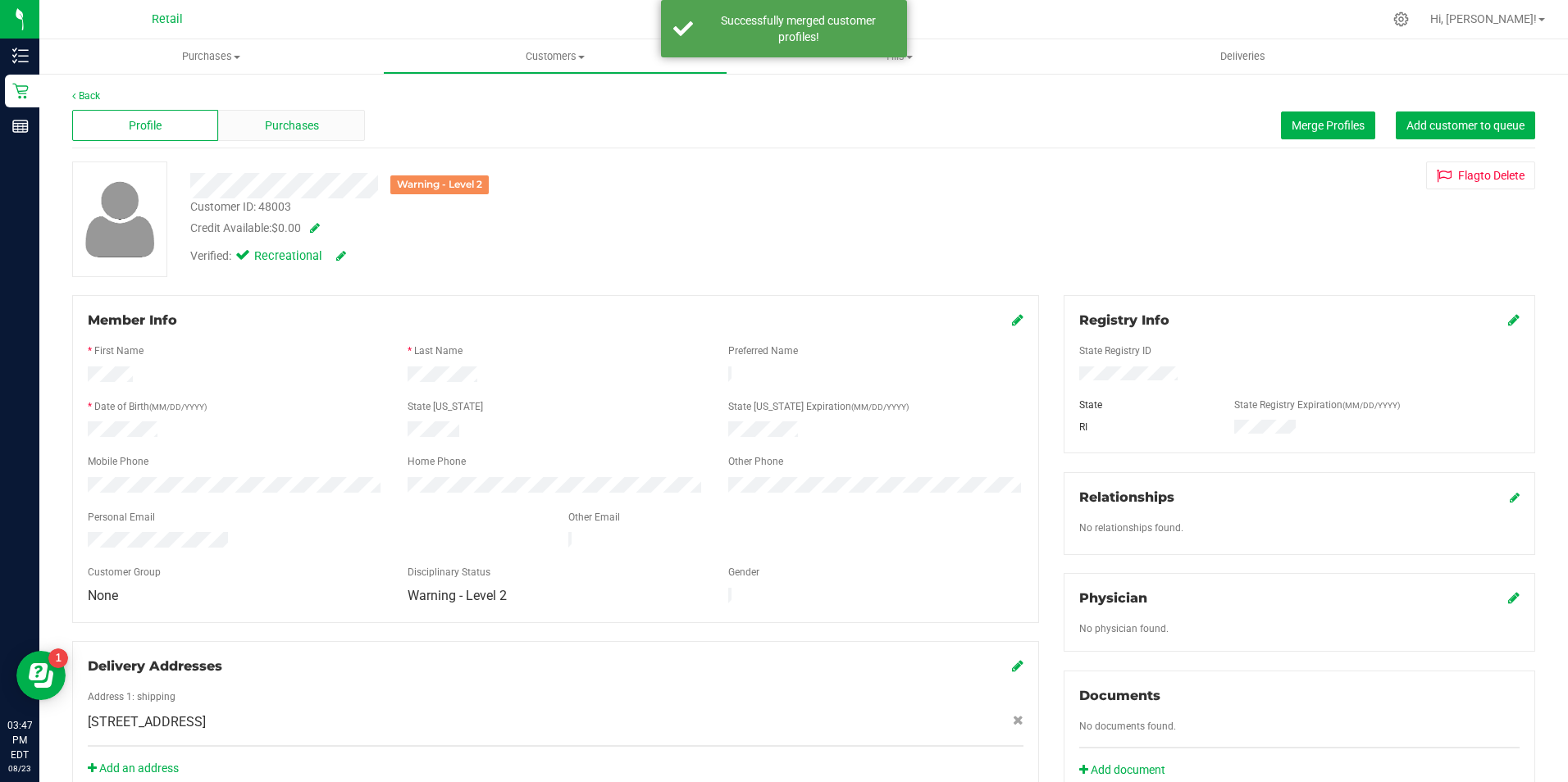
click at [296, 123] on span "Purchases" at bounding box center [292, 126] width 54 height 17
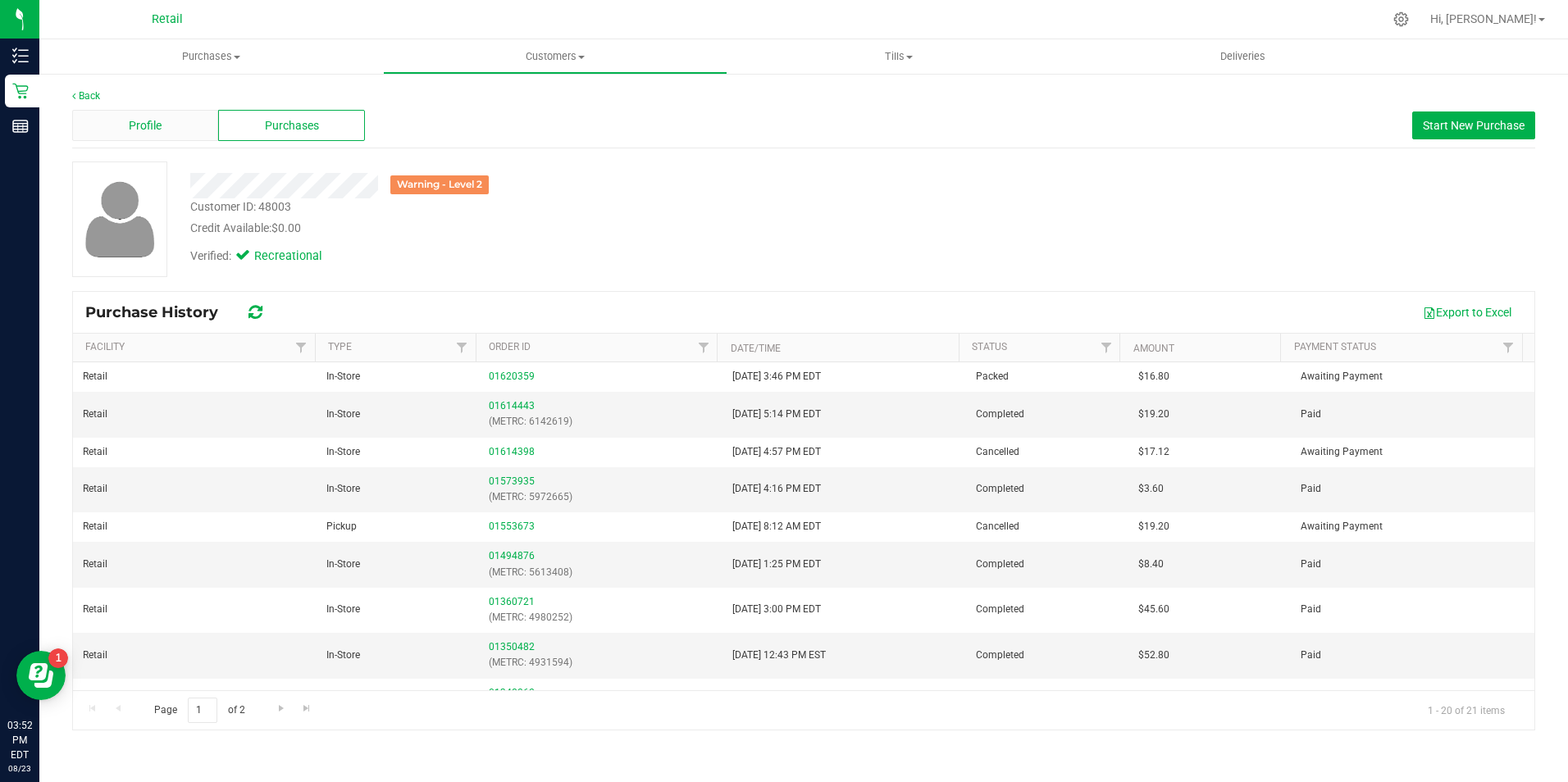
click at [154, 121] on span "Profile" at bounding box center [145, 126] width 33 height 17
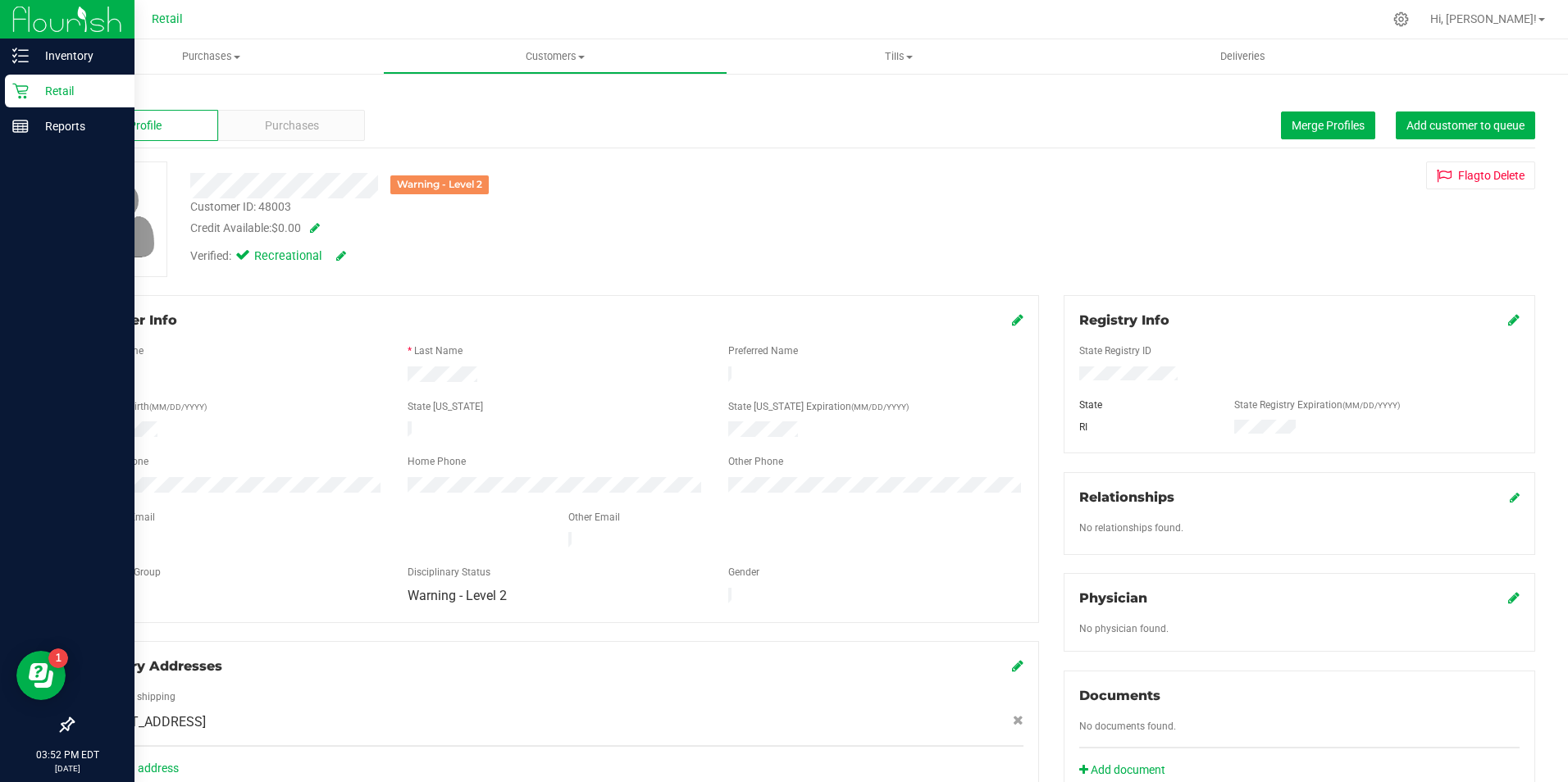
click at [18, 90] on icon at bounding box center [20, 91] width 16 height 16
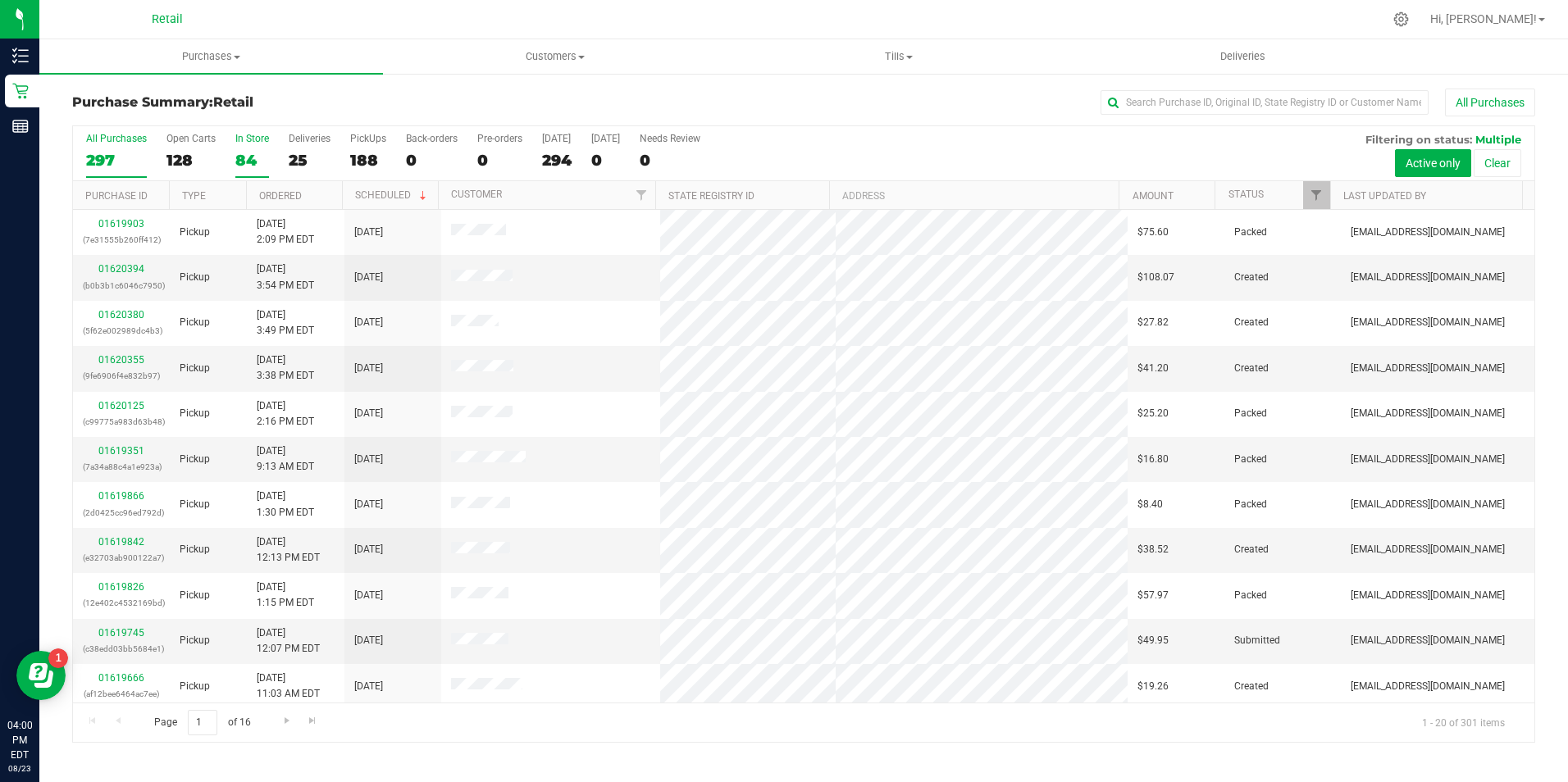
click at [240, 148] on label "In Store 84" at bounding box center [252, 156] width 34 height 45
click at [0, 0] on input "In Store 84" at bounding box center [0, 0] width 0 height 0
click at [1164, 96] on input "text" at bounding box center [1264, 103] width 328 height 24
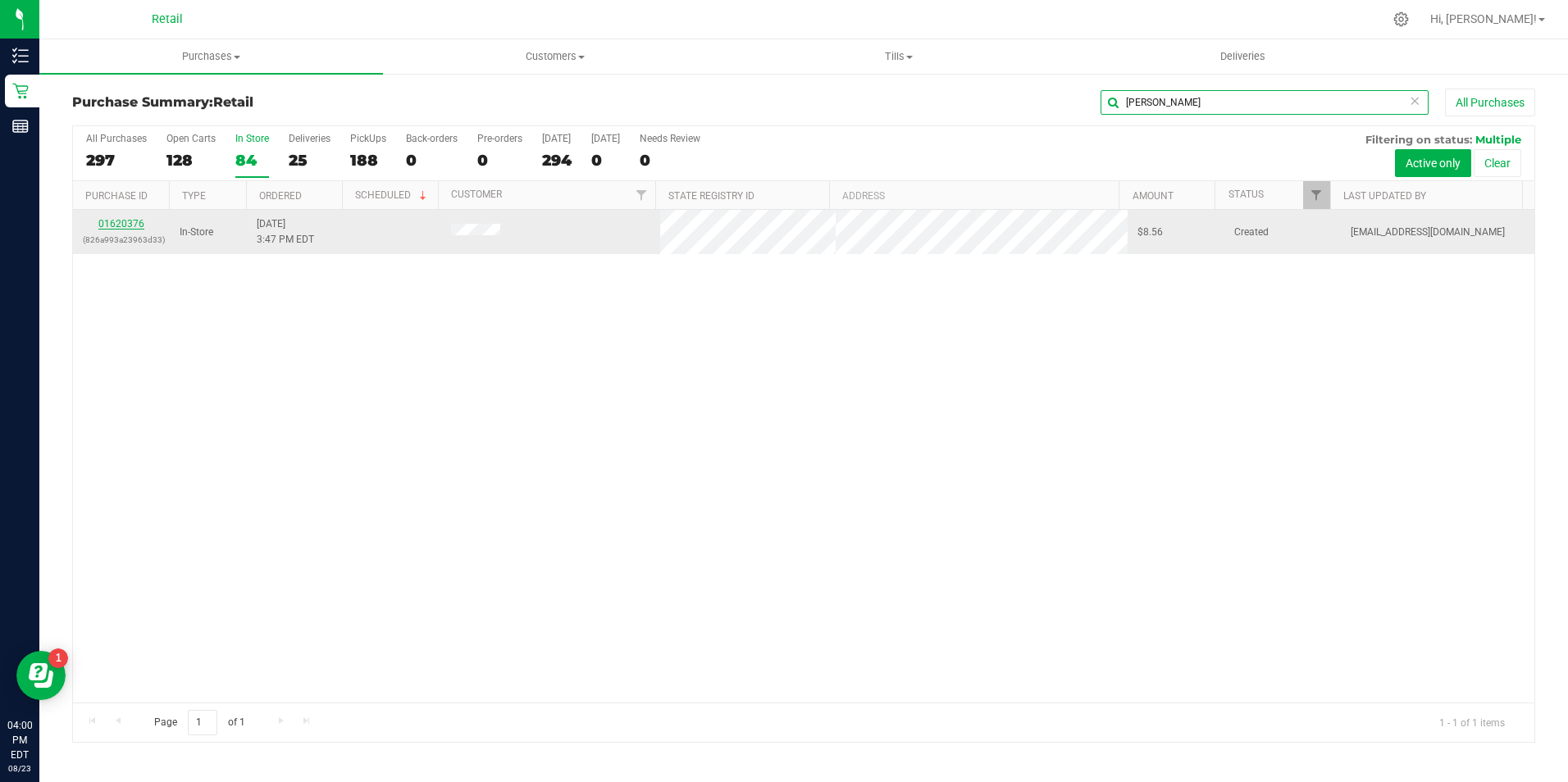
type input "[PERSON_NAME]"
click at [107, 224] on link "01620376" at bounding box center [121, 223] width 46 height 11
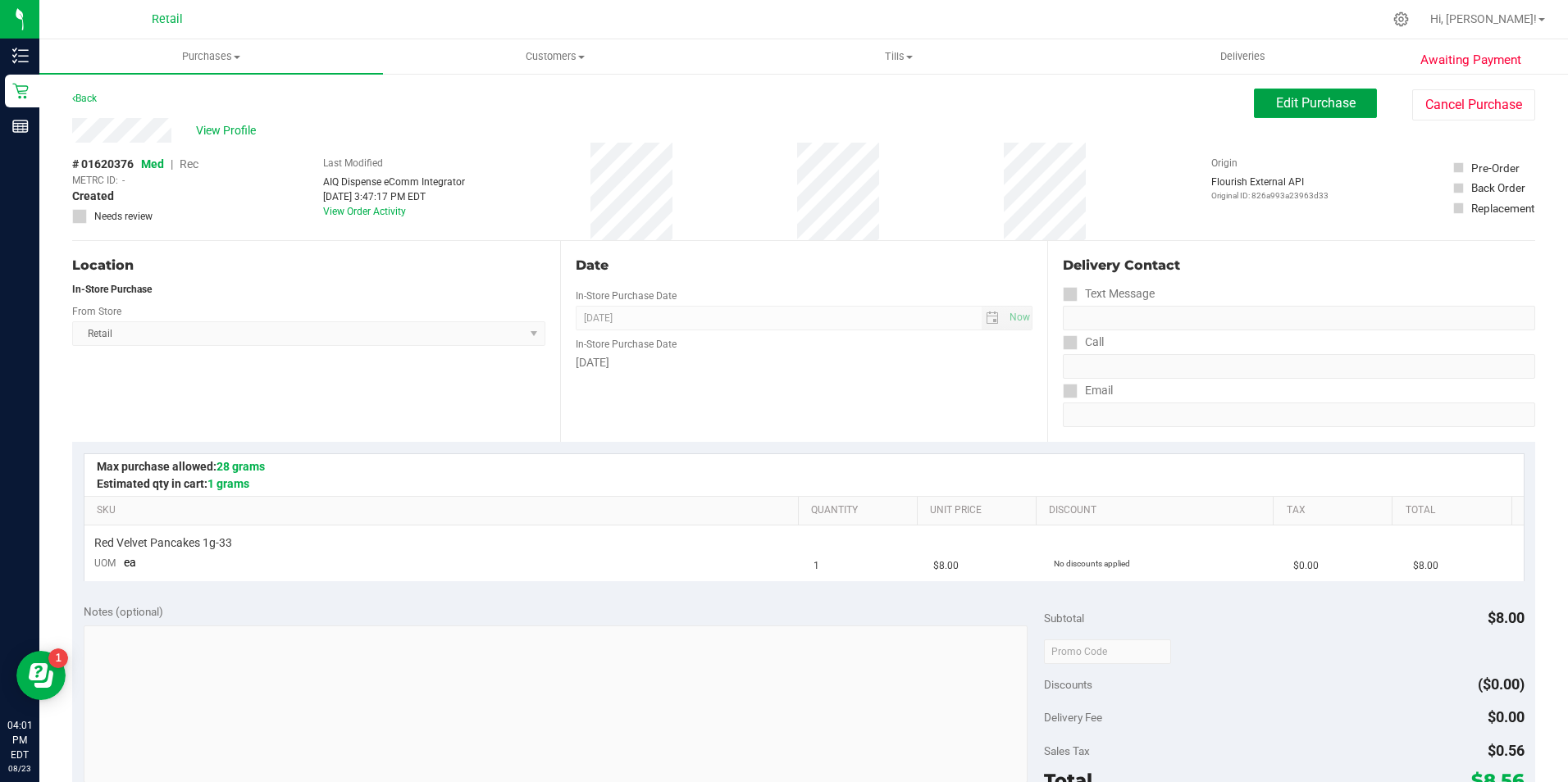
drag, startPoint x: 1315, startPoint y: 109, endPoint x: 1226, endPoint y: 91, distance: 90.8
click at [1315, 109] on span "Edit Purchase" at bounding box center [1316, 103] width 80 height 16
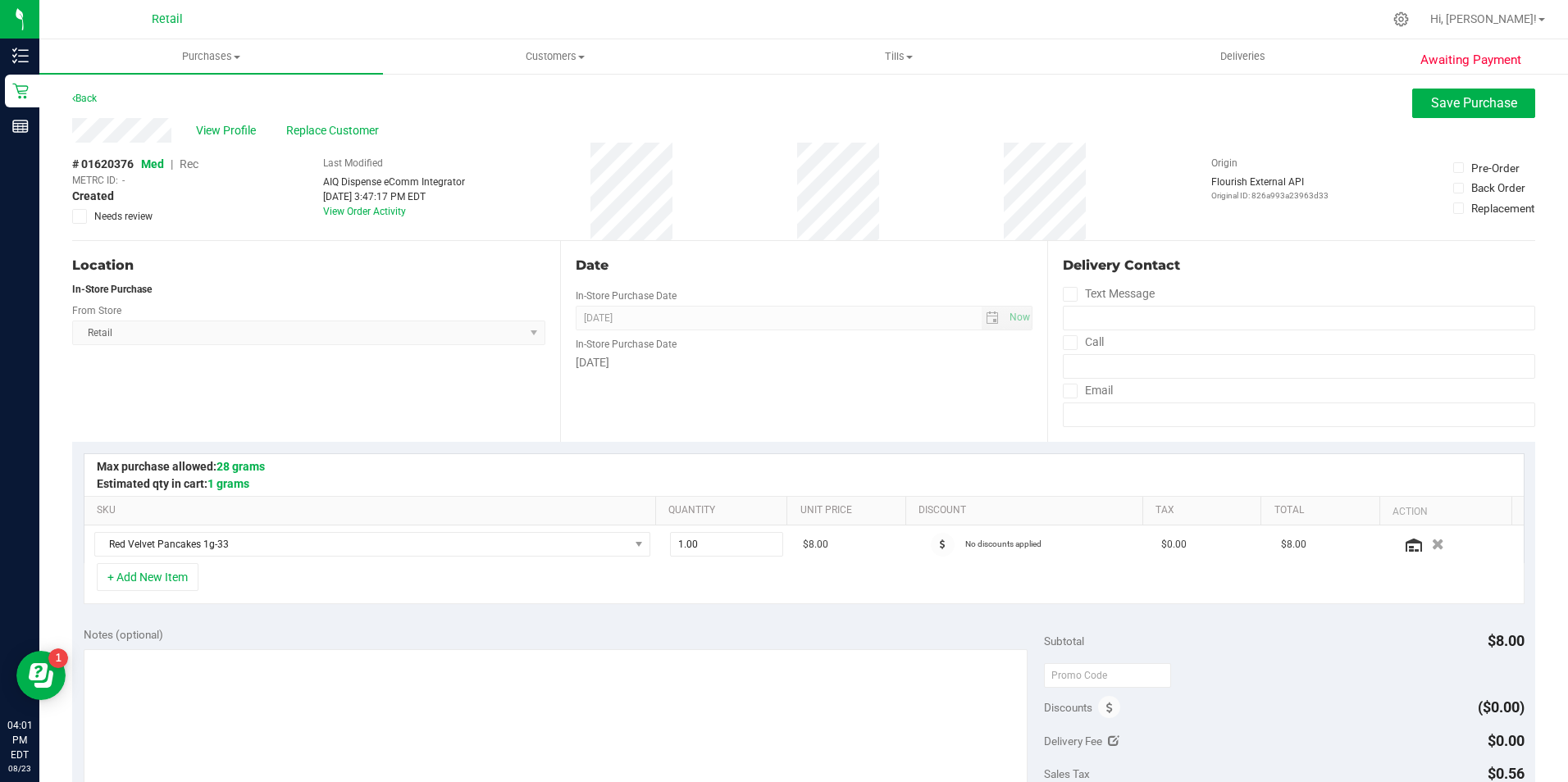
click at [191, 166] on span "Rec" at bounding box center [189, 163] width 19 height 13
click at [1438, 109] on span "Save Purchase" at bounding box center [1473, 103] width 86 height 16
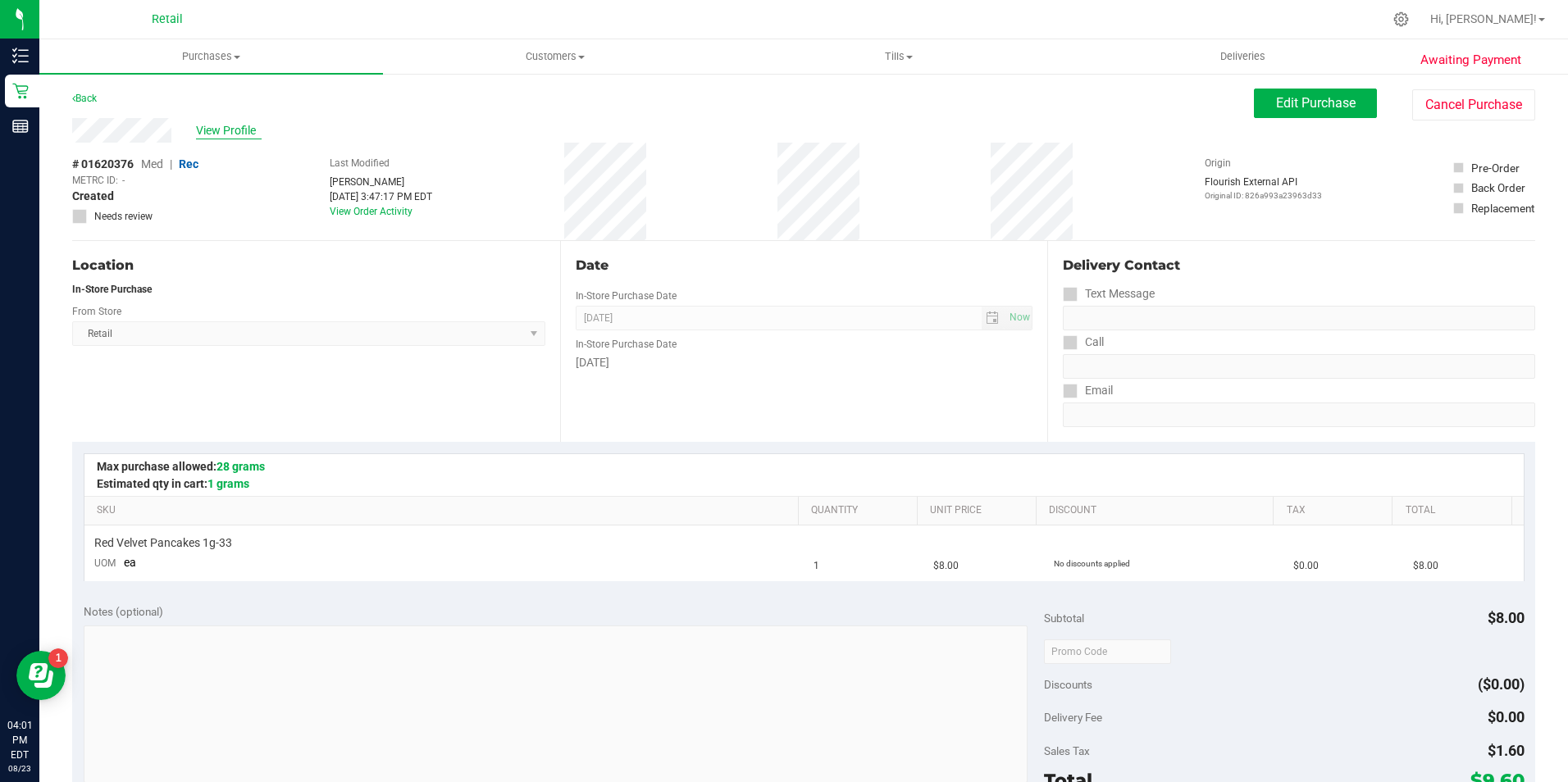
click at [224, 132] on span "View Profile" at bounding box center [228, 131] width 65 height 17
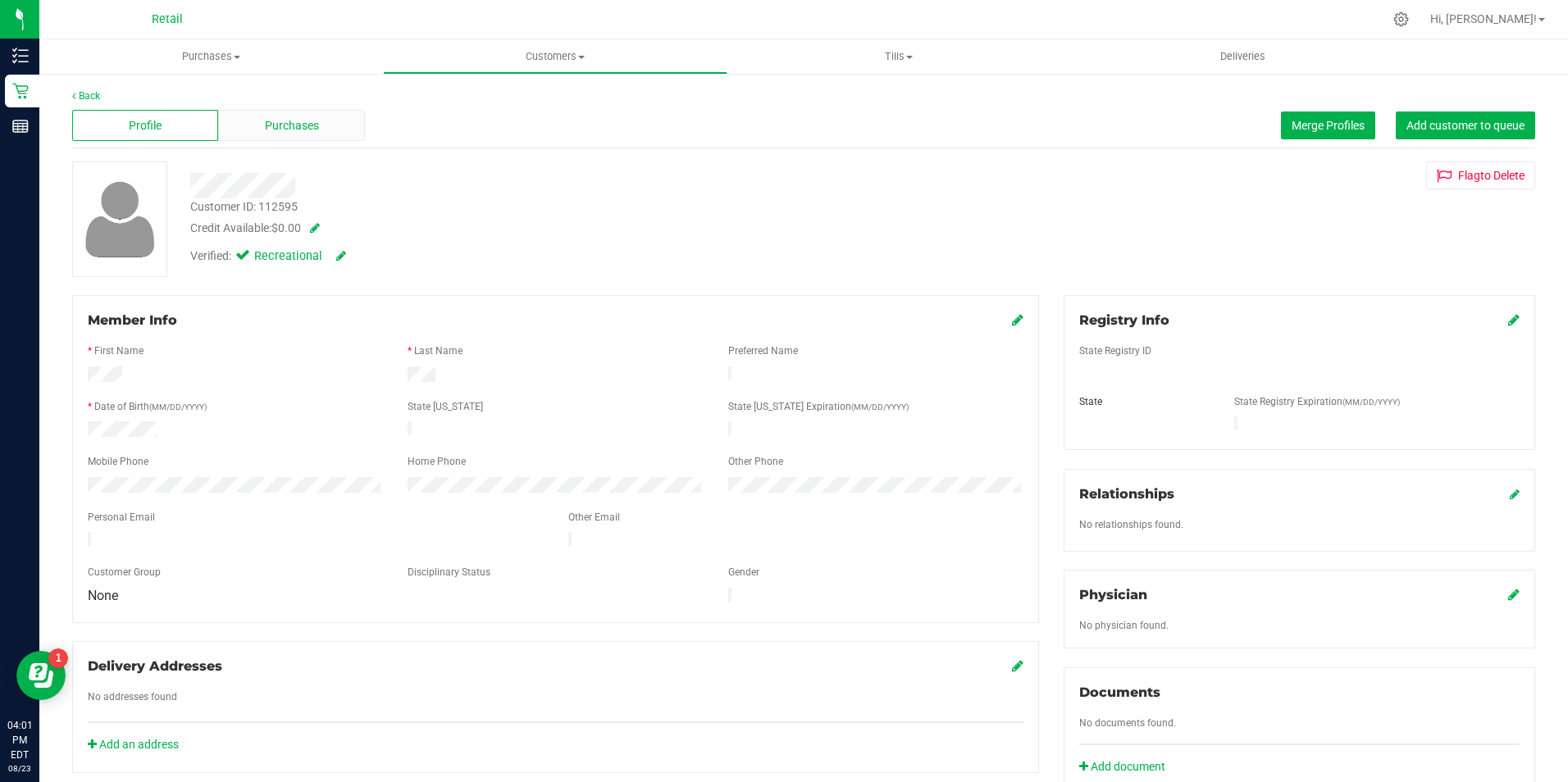
click at [294, 124] on span "Purchases" at bounding box center [292, 126] width 54 height 17
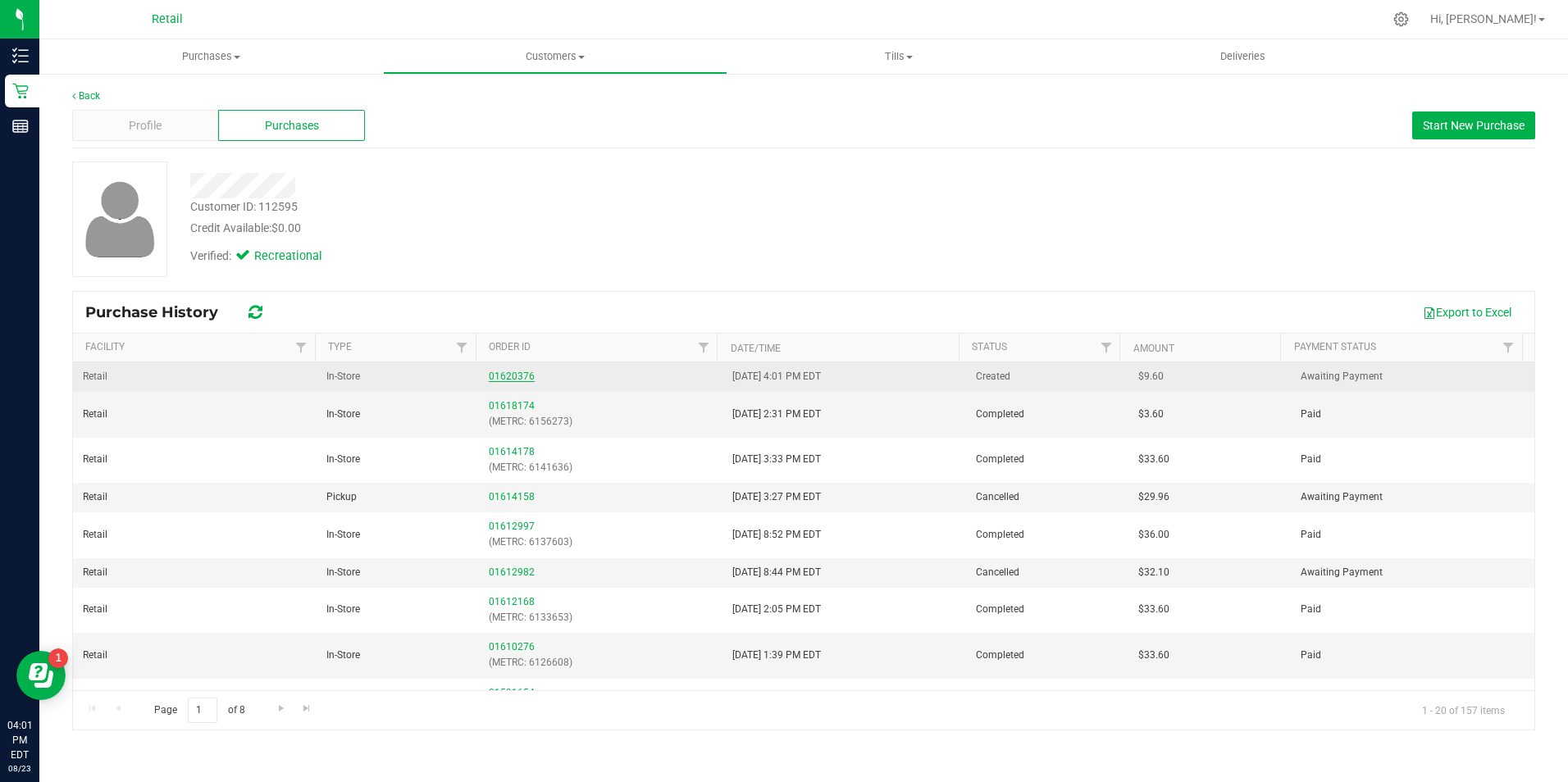
click at [518, 371] on link "01620376" at bounding box center [511, 375] width 46 height 11
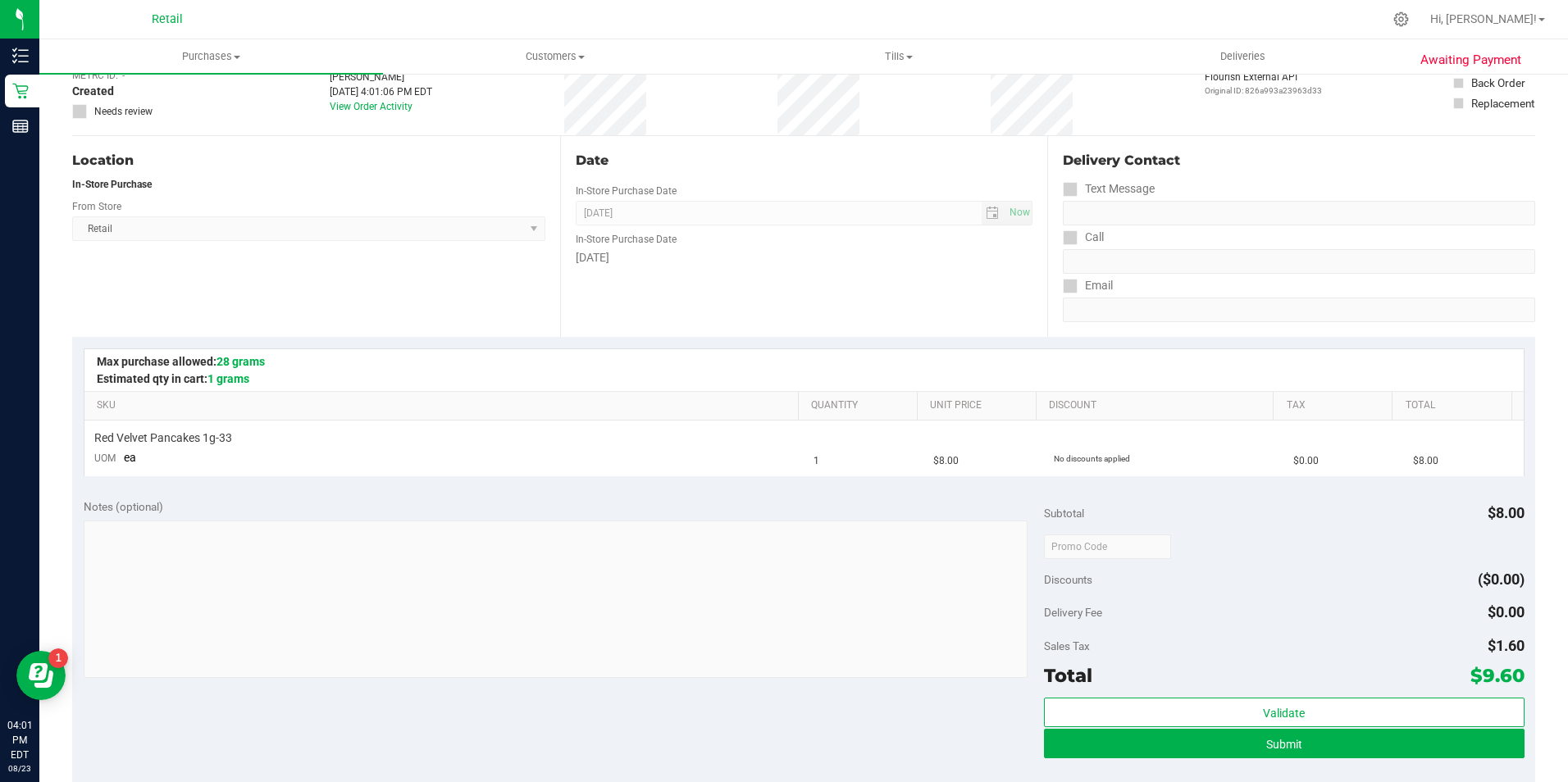
scroll to position [229, 0]
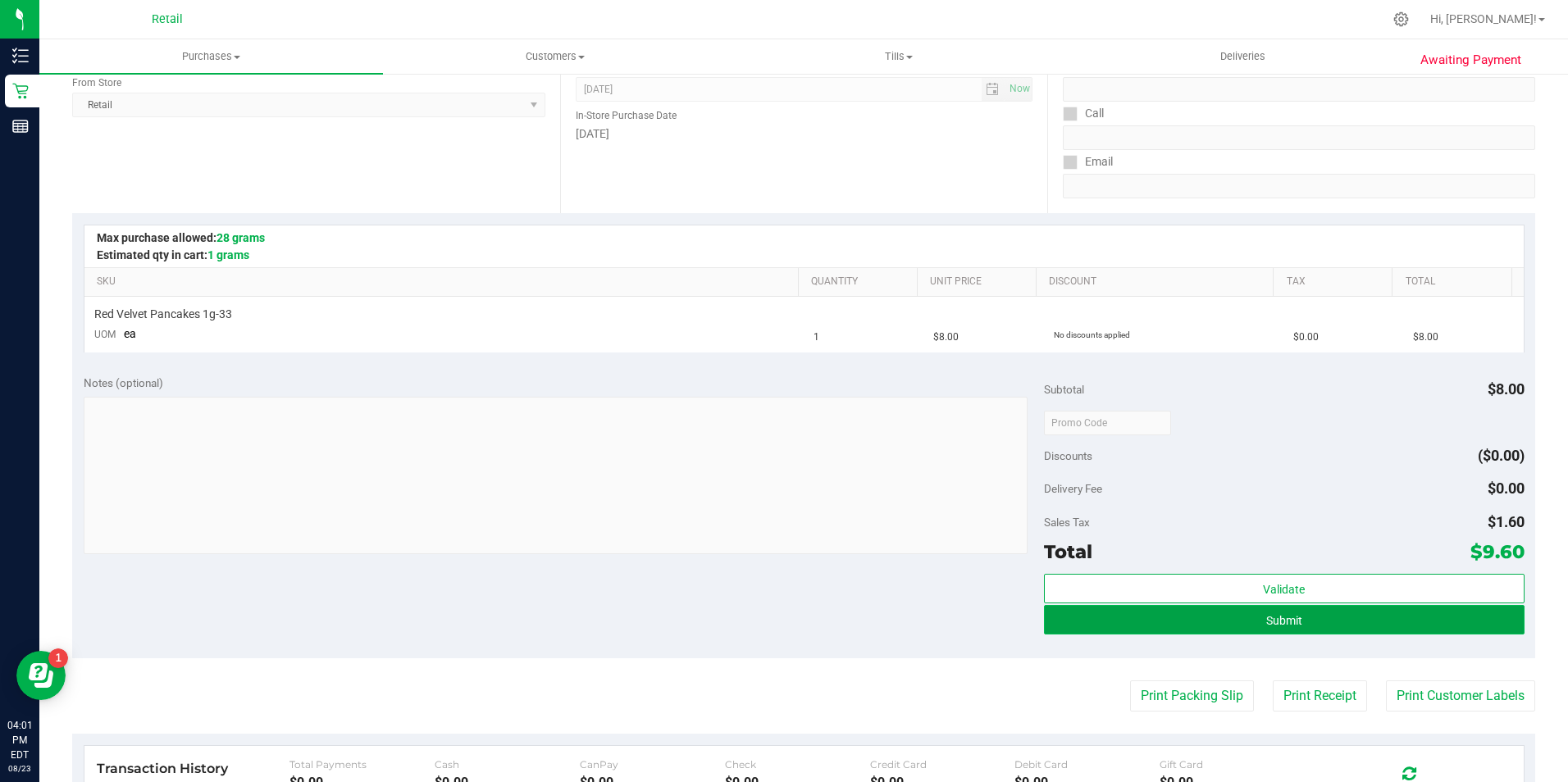
click at [1339, 623] on button "Submit" at bounding box center [1284, 620] width 481 height 30
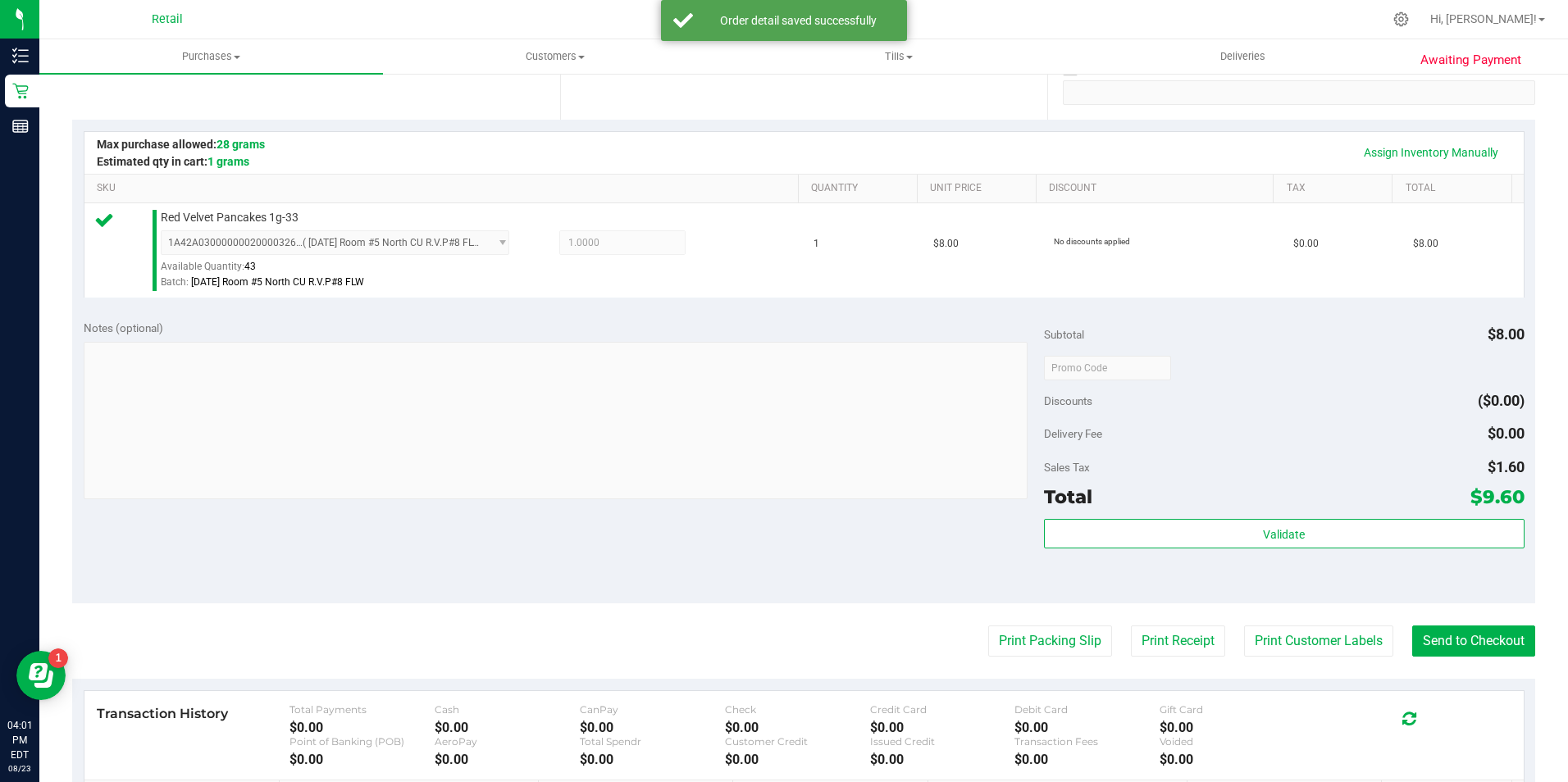
scroll to position [410, 0]
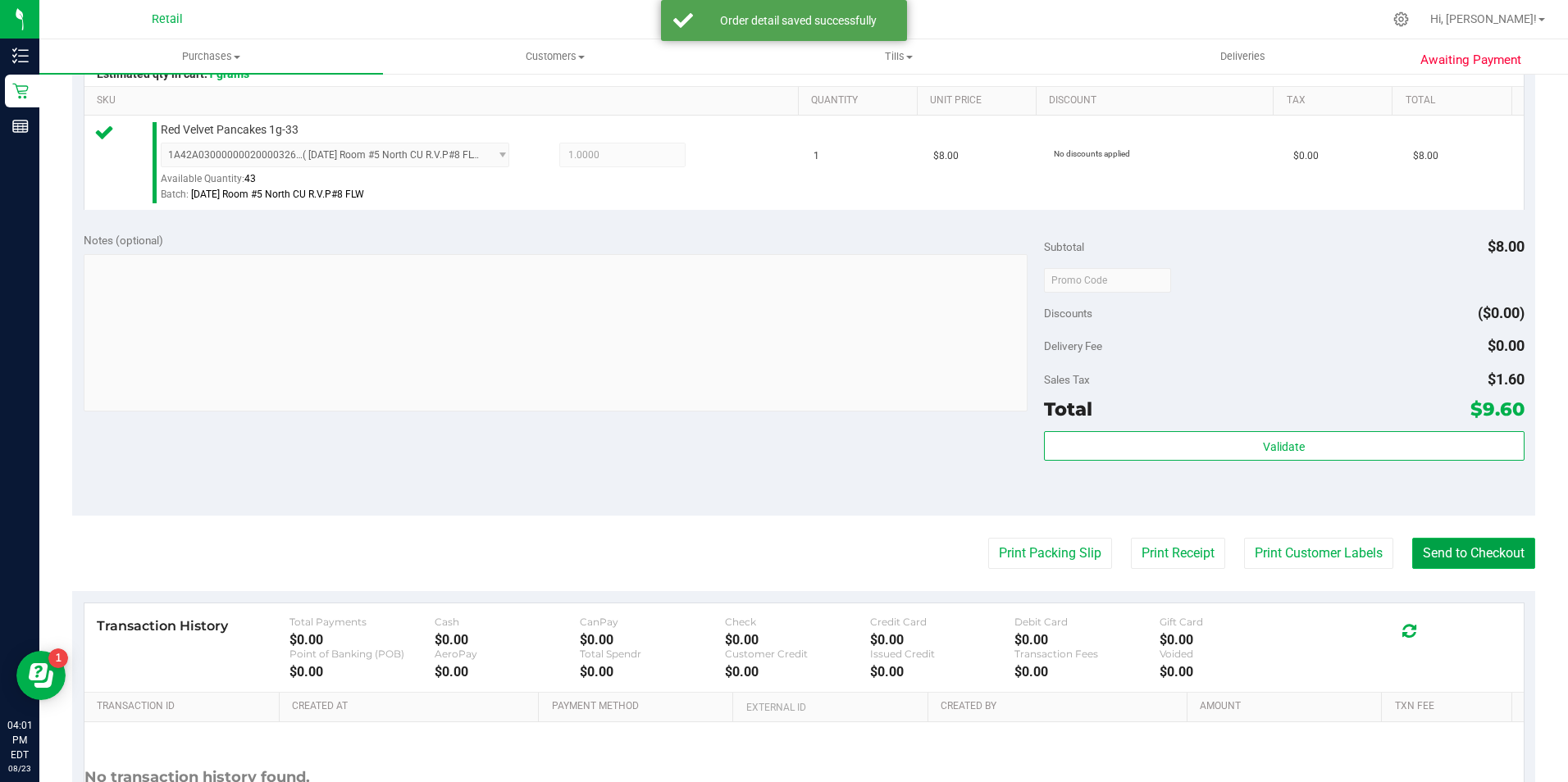
click at [1439, 557] on button "Send to Checkout" at bounding box center [1473, 553] width 123 height 31
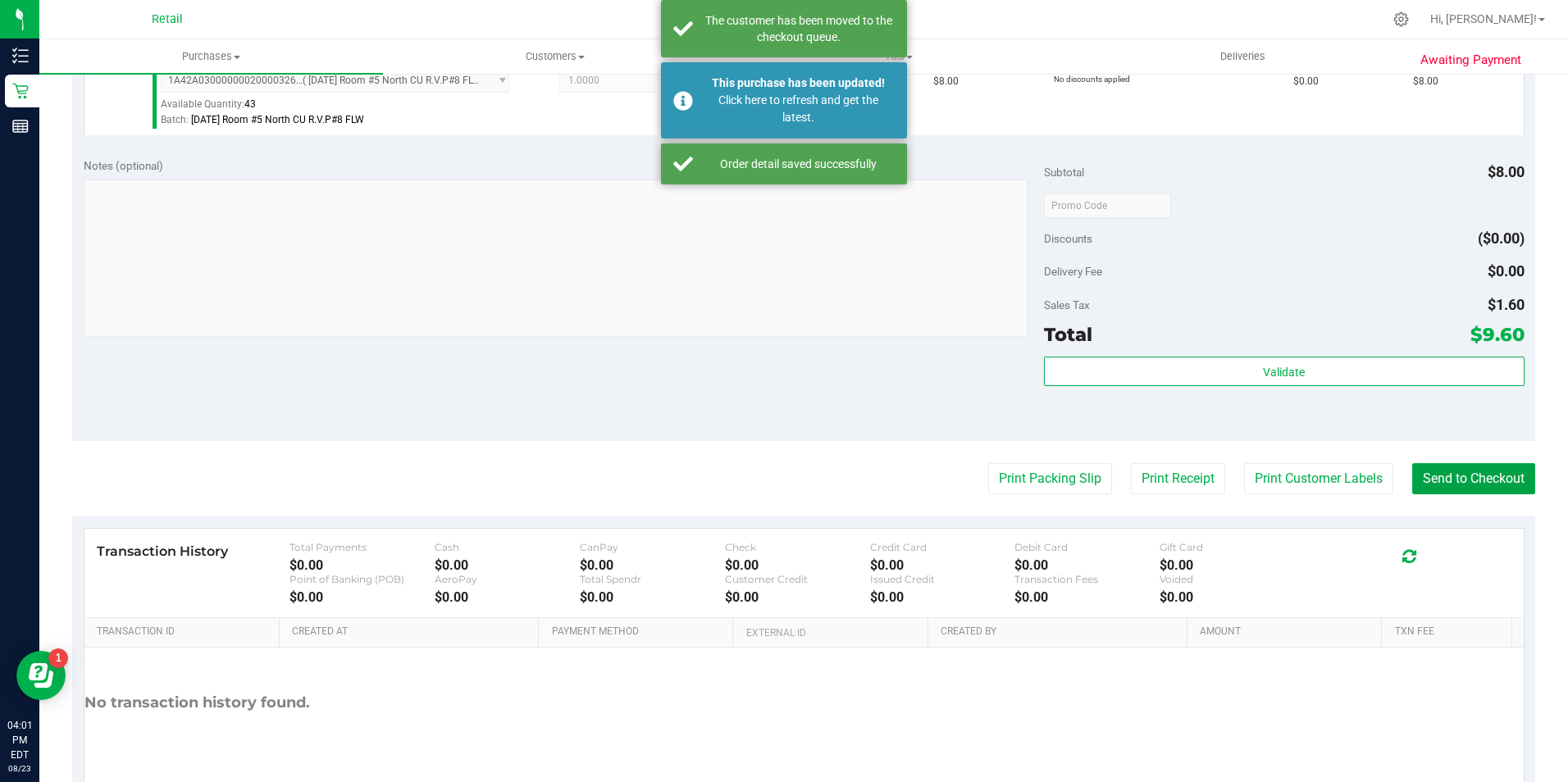
scroll to position [558, 0]
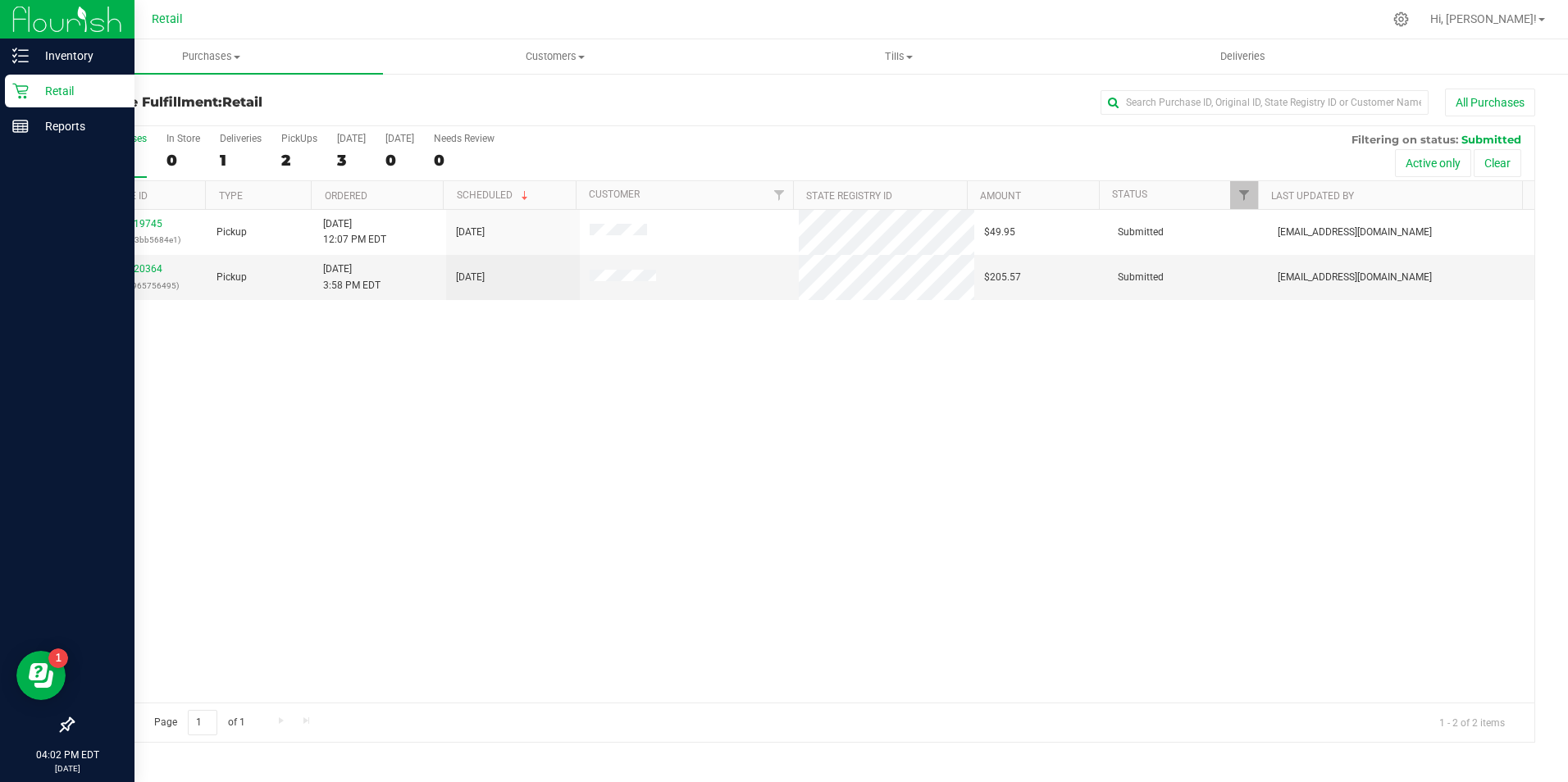
click at [21, 96] on icon at bounding box center [20, 91] width 16 height 16
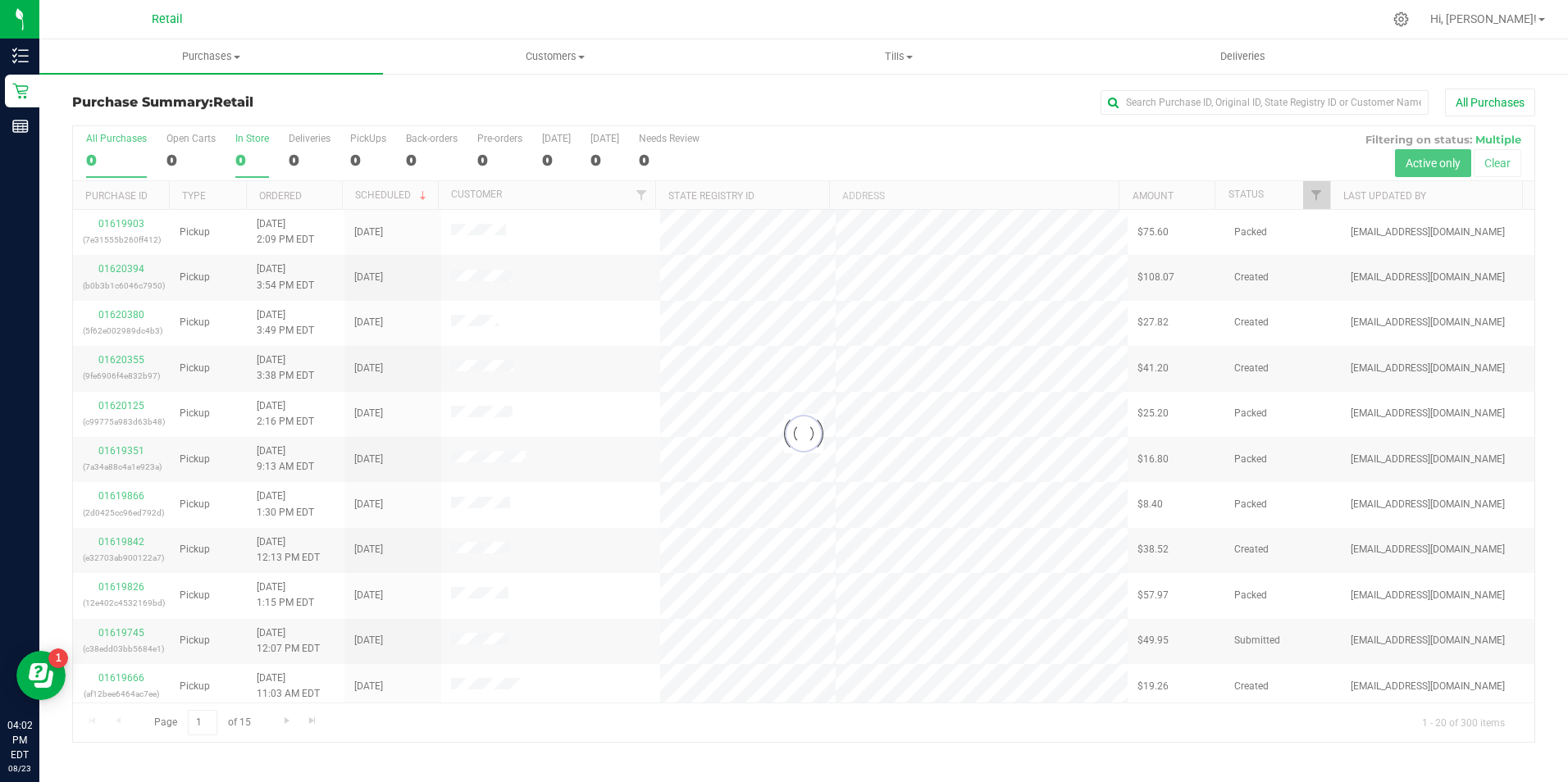
drag, startPoint x: 123, startPoint y: 101, endPoint x: 240, endPoint y: 162, distance: 131.9
click at [240, 162] on div "0" at bounding box center [252, 161] width 34 height 19
click at [0, 0] on input "In Store 0" at bounding box center [0, 0] width 0 height 0
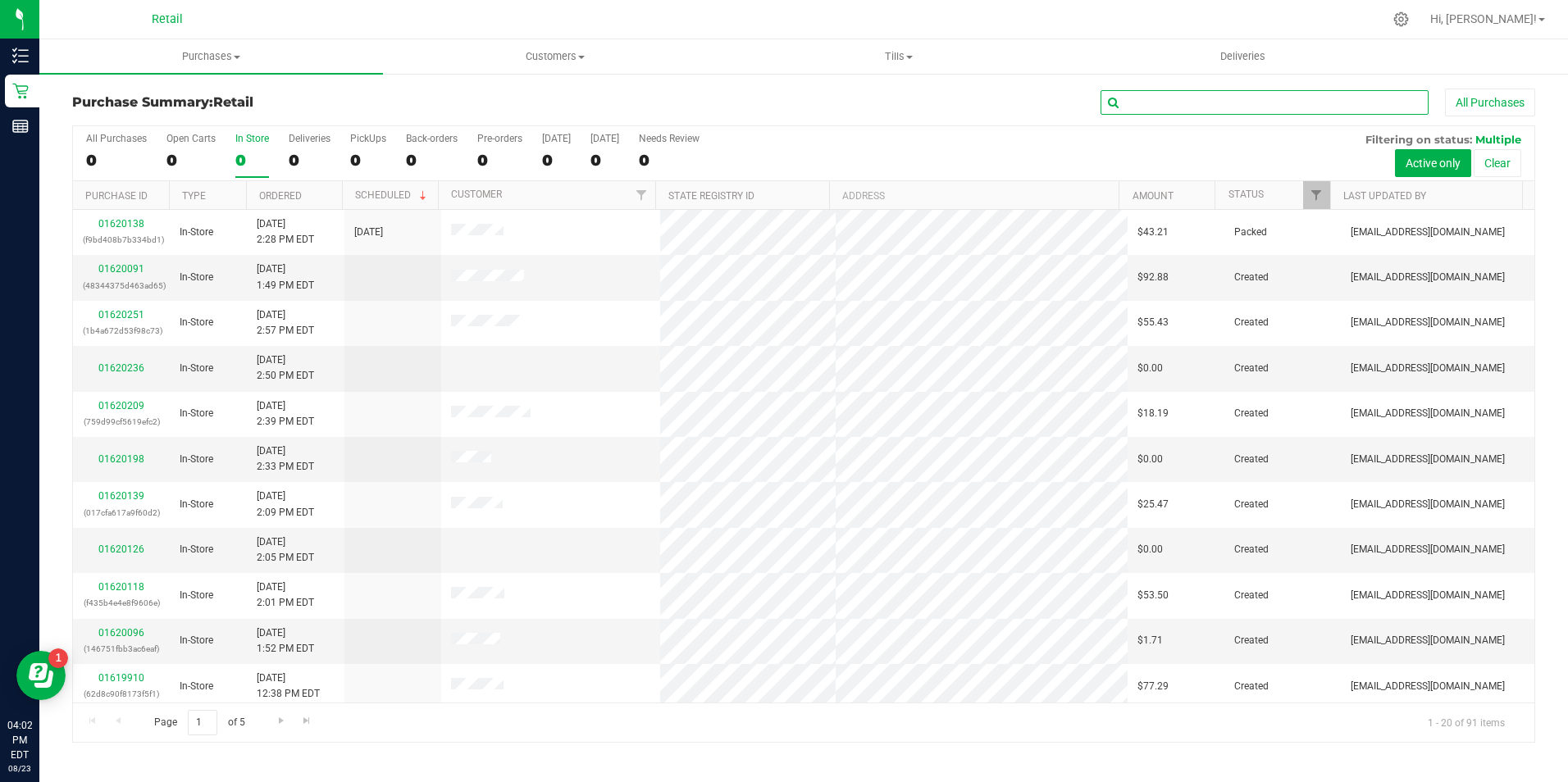
click at [1149, 107] on input "text" at bounding box center [1264, 103] width 328 height 24
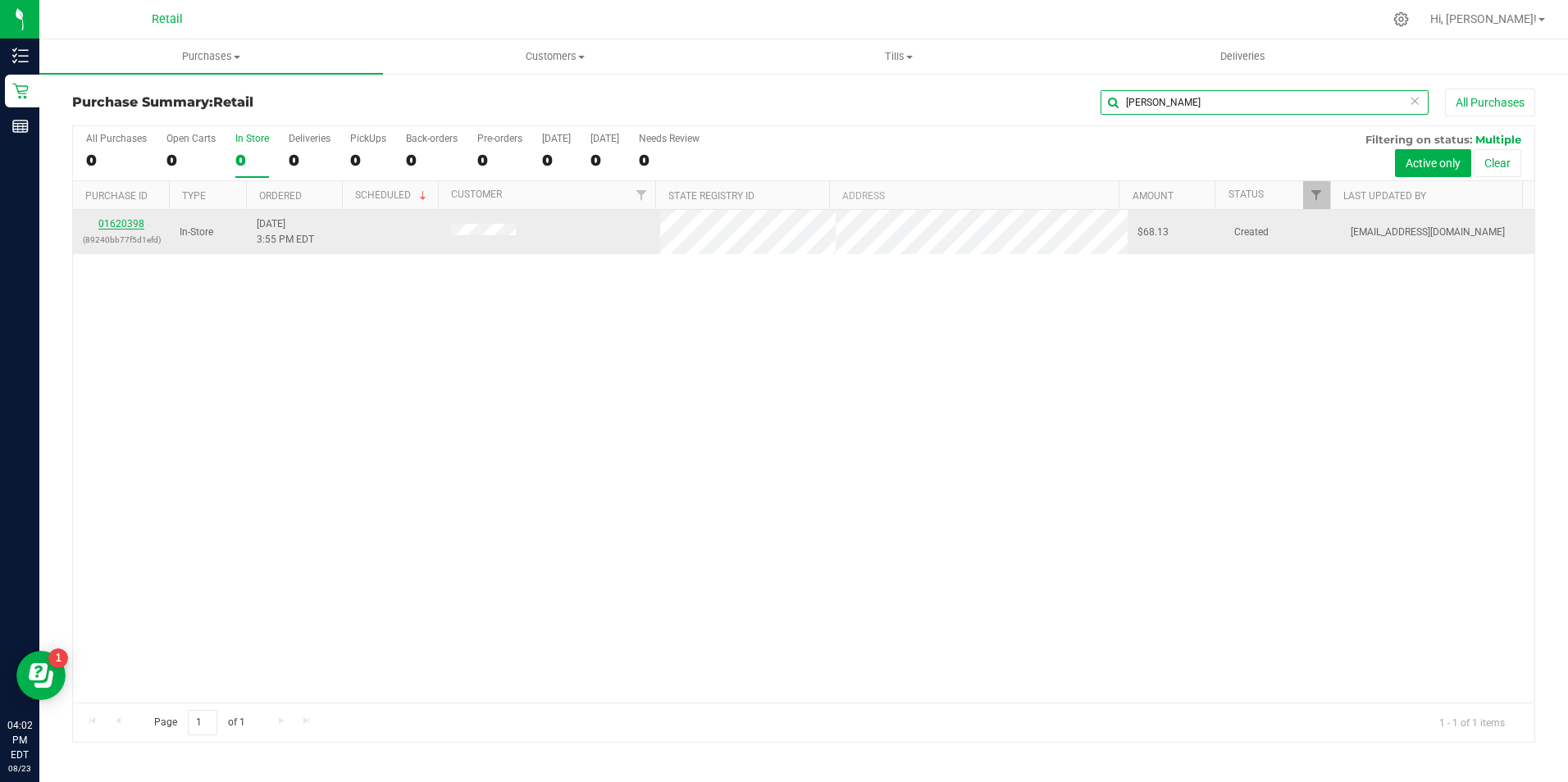
type input "[PERSON_NAME]"
click at [122, 222] on link "01620398" at bounding box center [121, 223] width 46 height 11
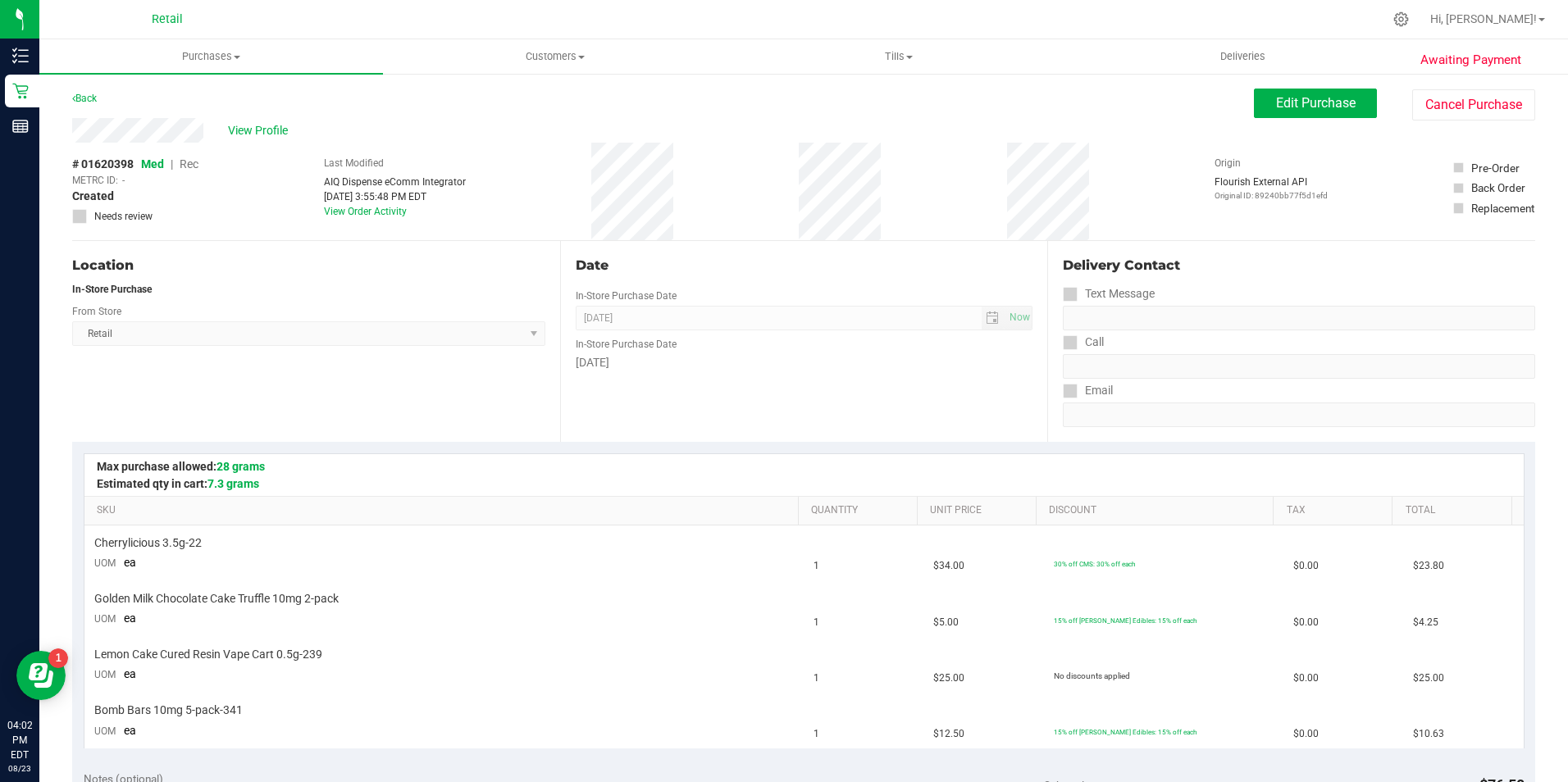
click at [1318, 118] on div "Edit Purchase Cancel Purchase" at bounding box center [1394, 104] width 282 height 32
click at [1325, 109] on span "Edit Purchase" at bounding box center [1316, 103] width 80 height 16
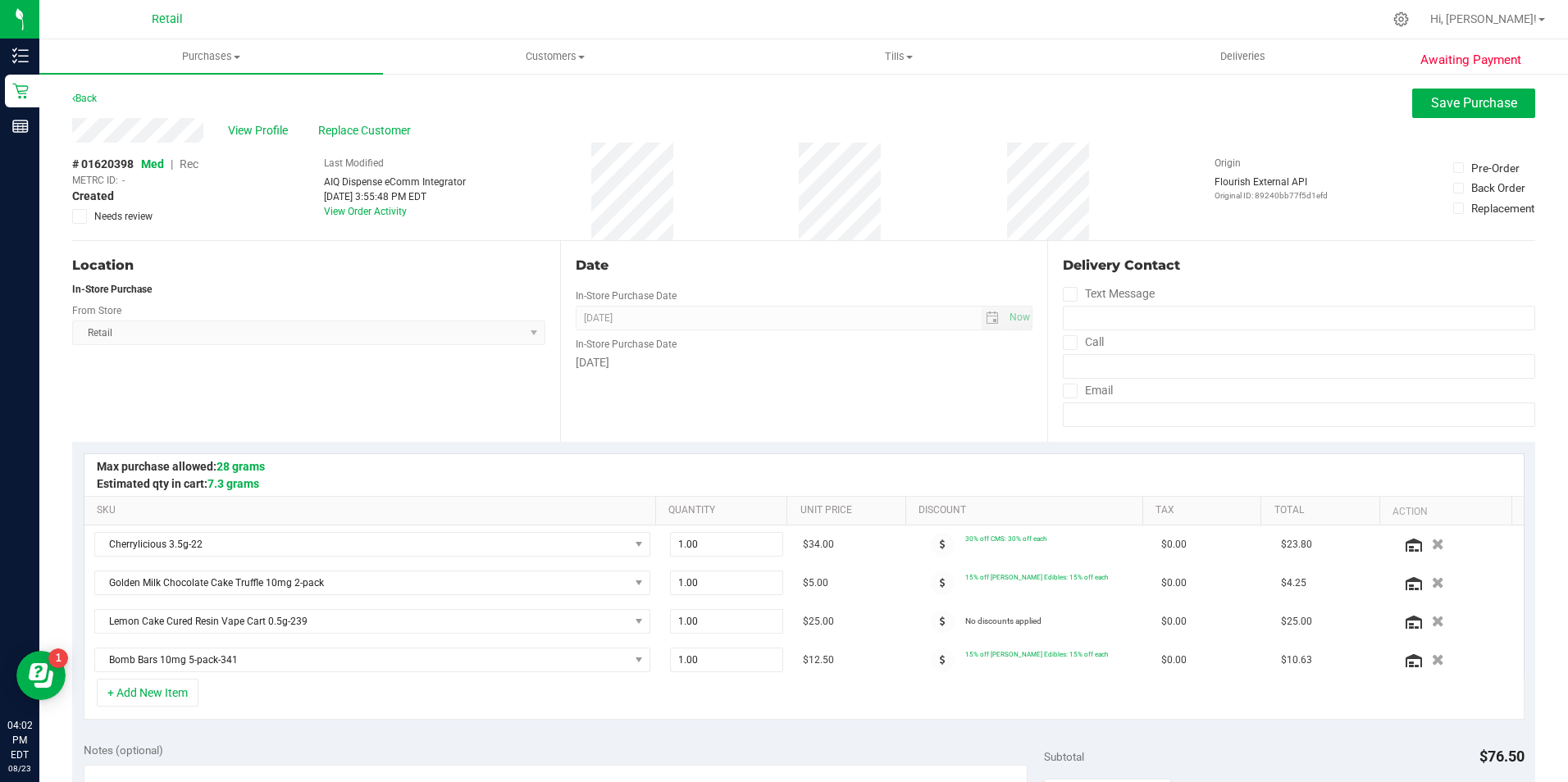
click at [185, 162] on span "Rec" at bounding box center [189, 163] width 19 height 13
click at [1451, 116] on button "Save Purchase" at bounding box center [1473, 103] width 123 height 30
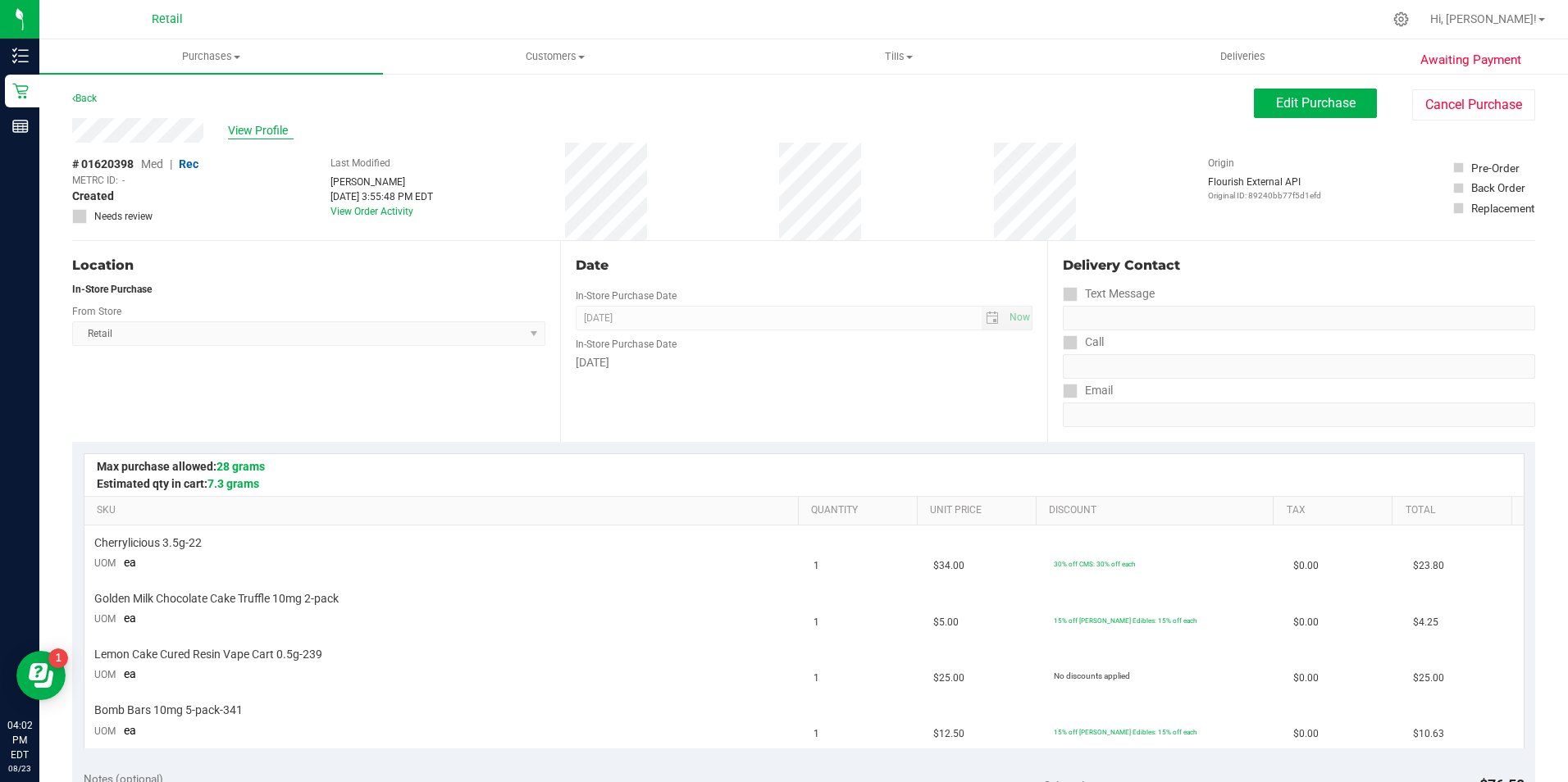
click at [275, 134] on span "View Profile" at bounding box center [260, 131] width 65 height 17
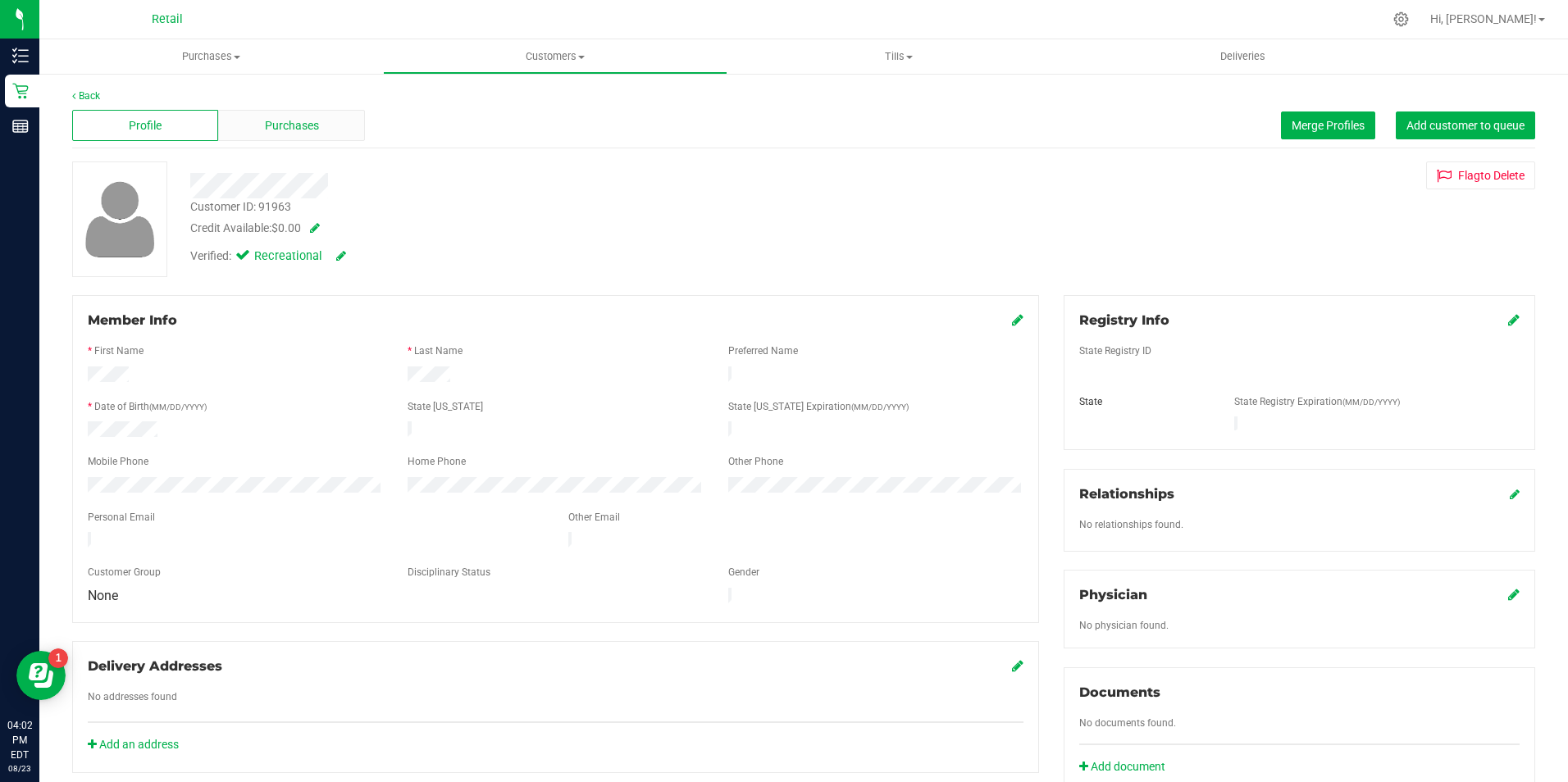
click at [327, 114] on div "Purchases" at bounding box center [291, 125] width 146 height 31
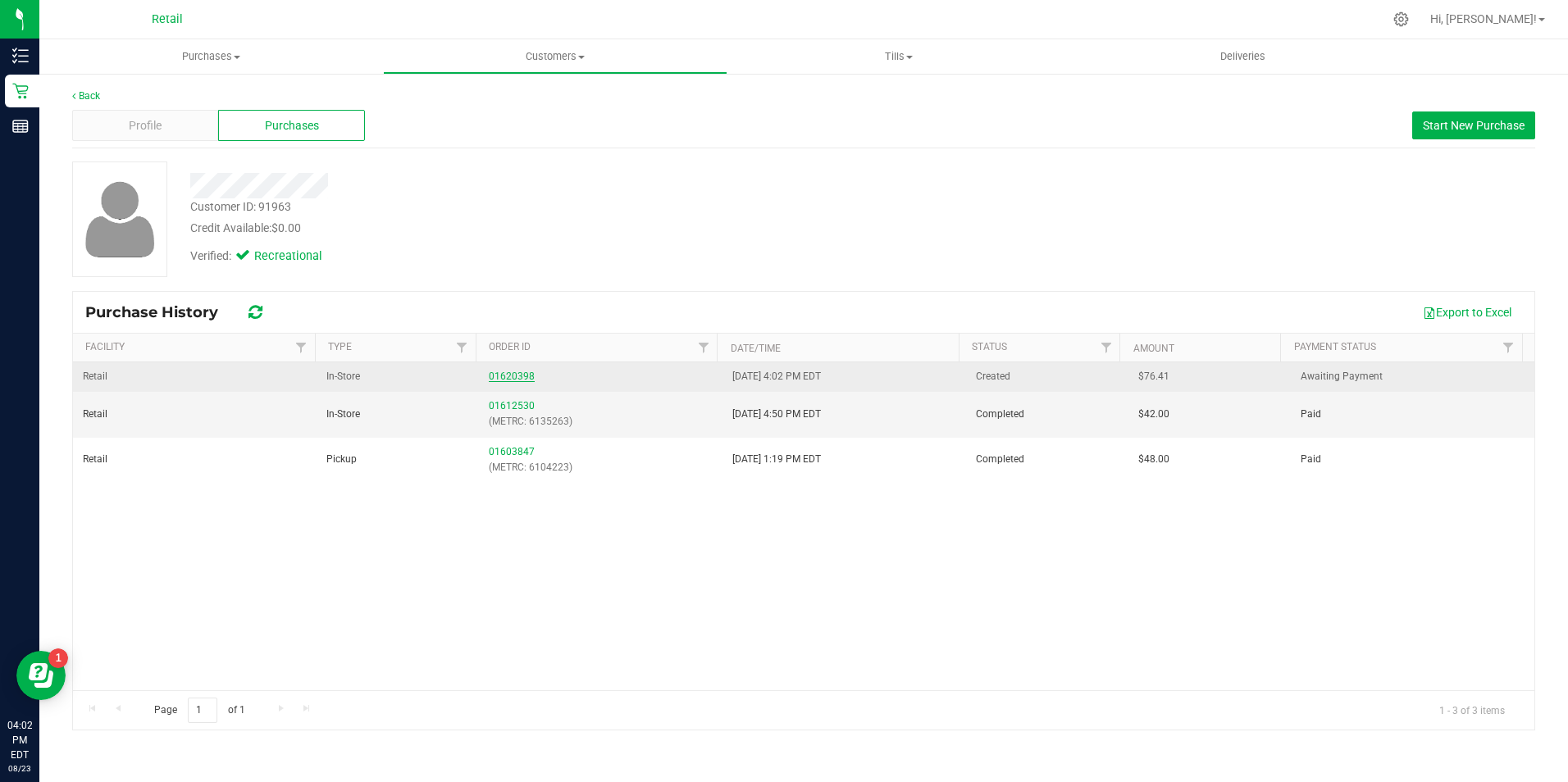
click at [524, 374] on link "01620398" at bounding box center [511, 375] width 46 height 11
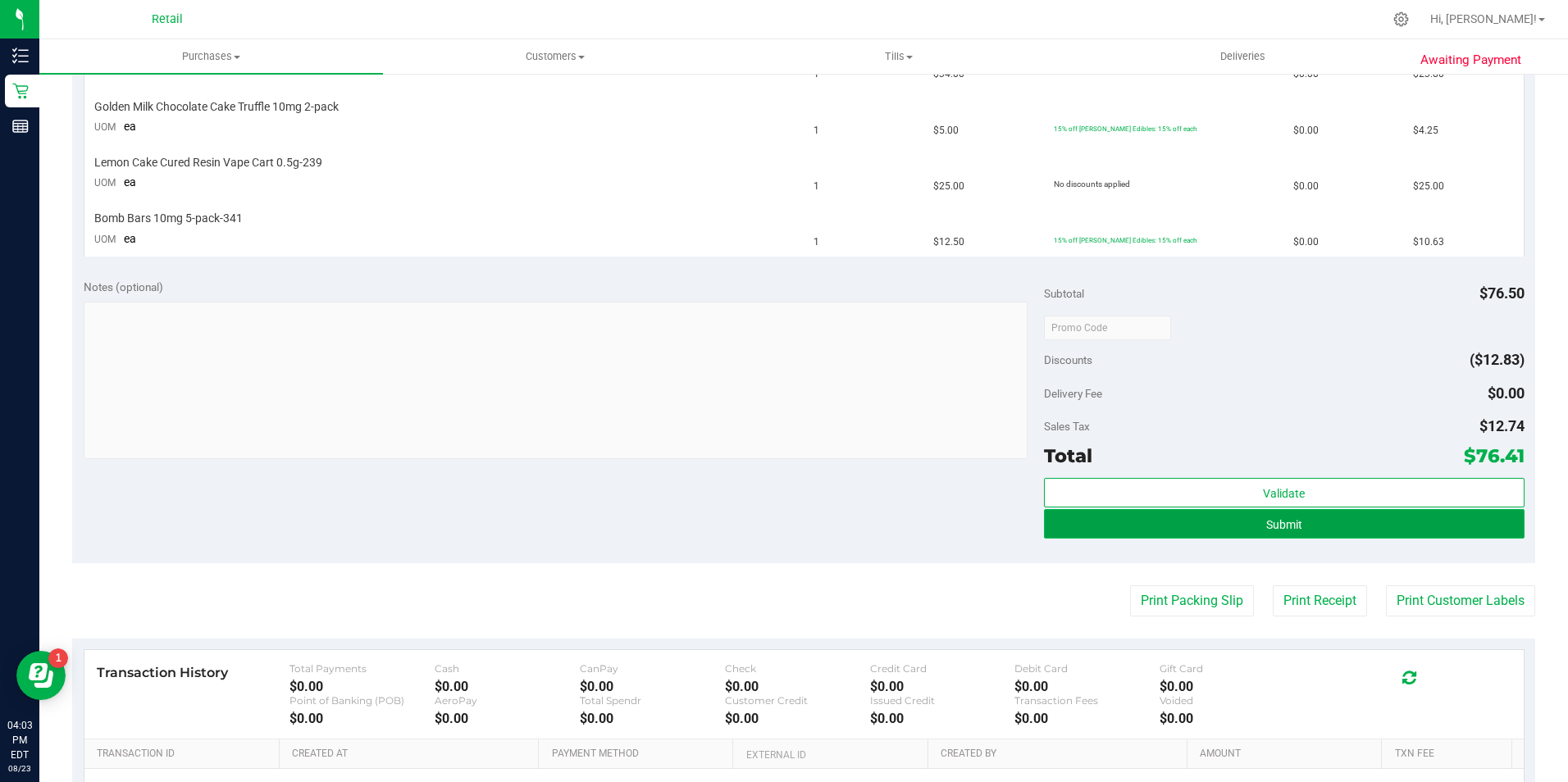
click at [1217, 519] on button "Submit" at bounding box center [1284, 524] width 481 height 30
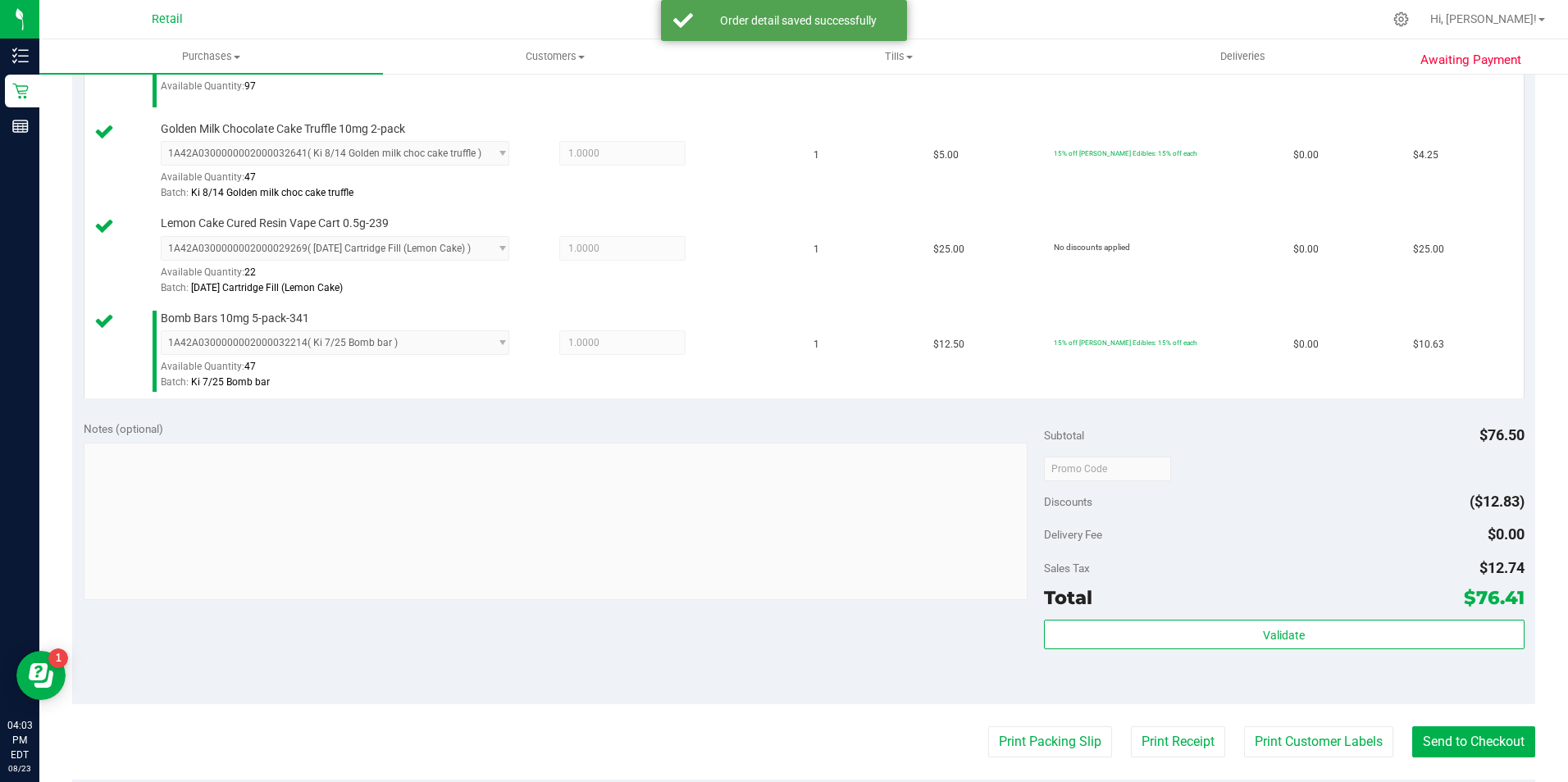
scroll to position [621, 0]
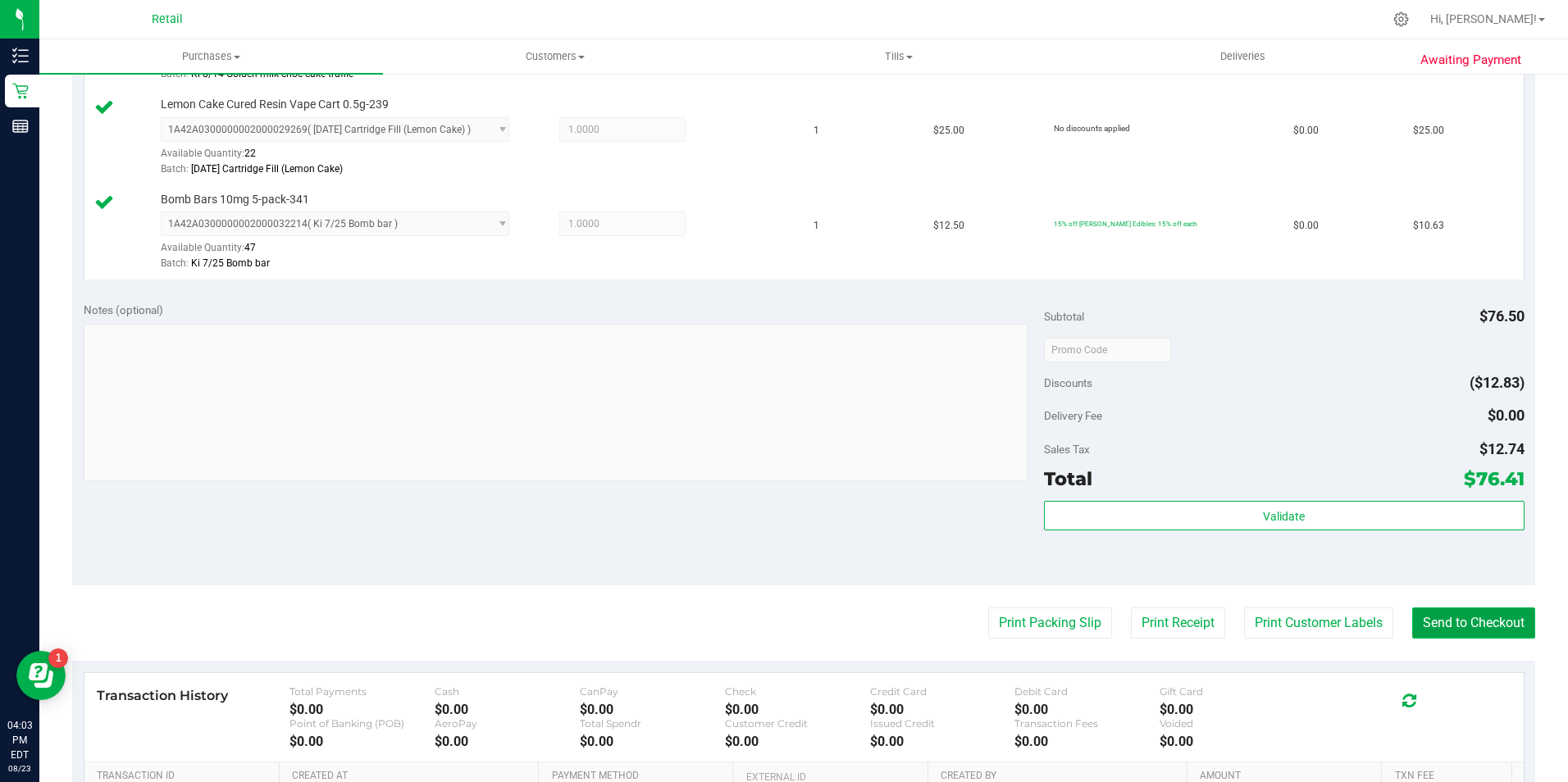
click at [1453, 627] on button "Send to Checkout" at bounding box center [1473, 623] width 123 height 31
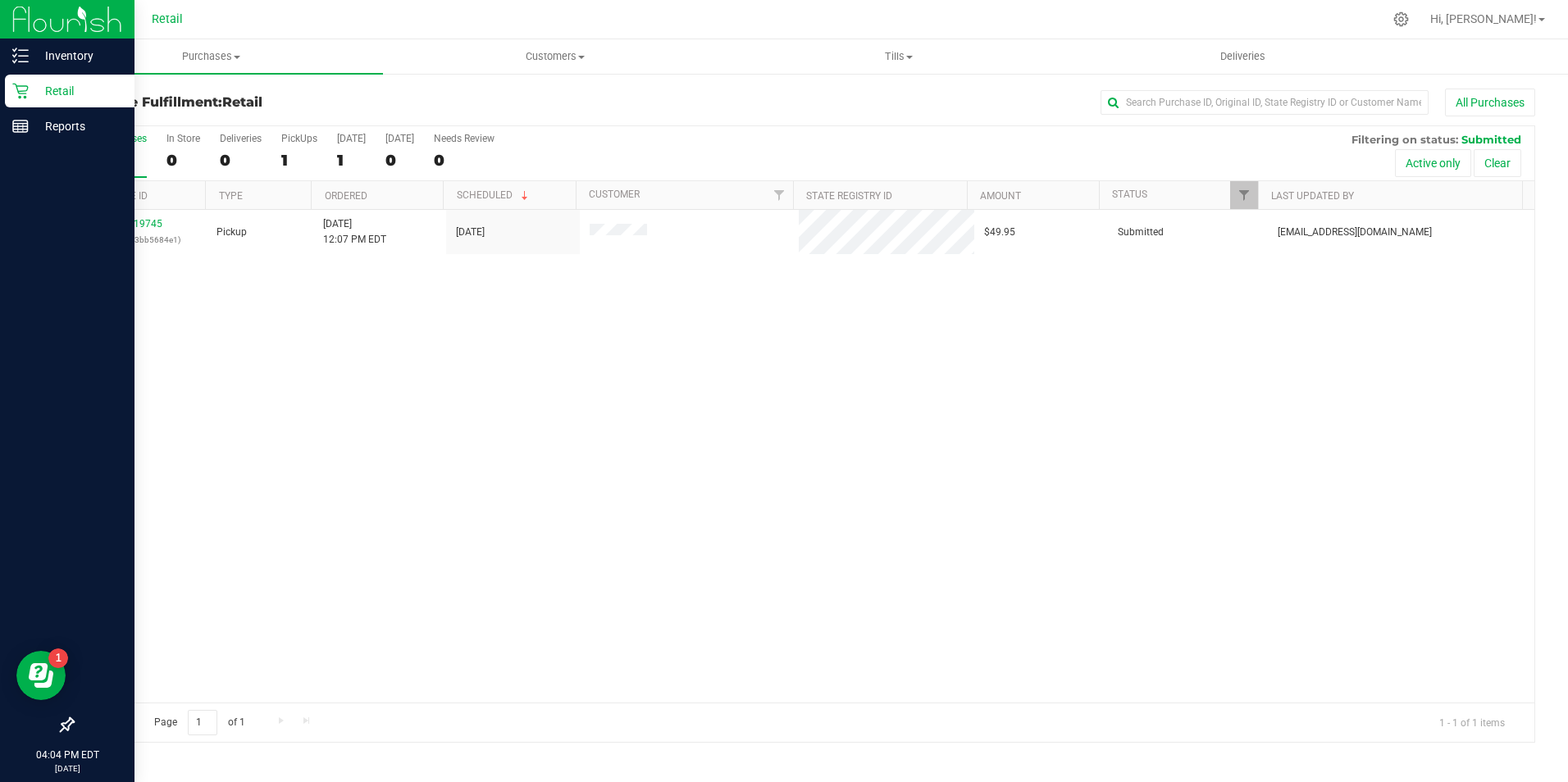
click at [54, 84] on p "Retail" at bounding box center [77, 90] width 98 height 20
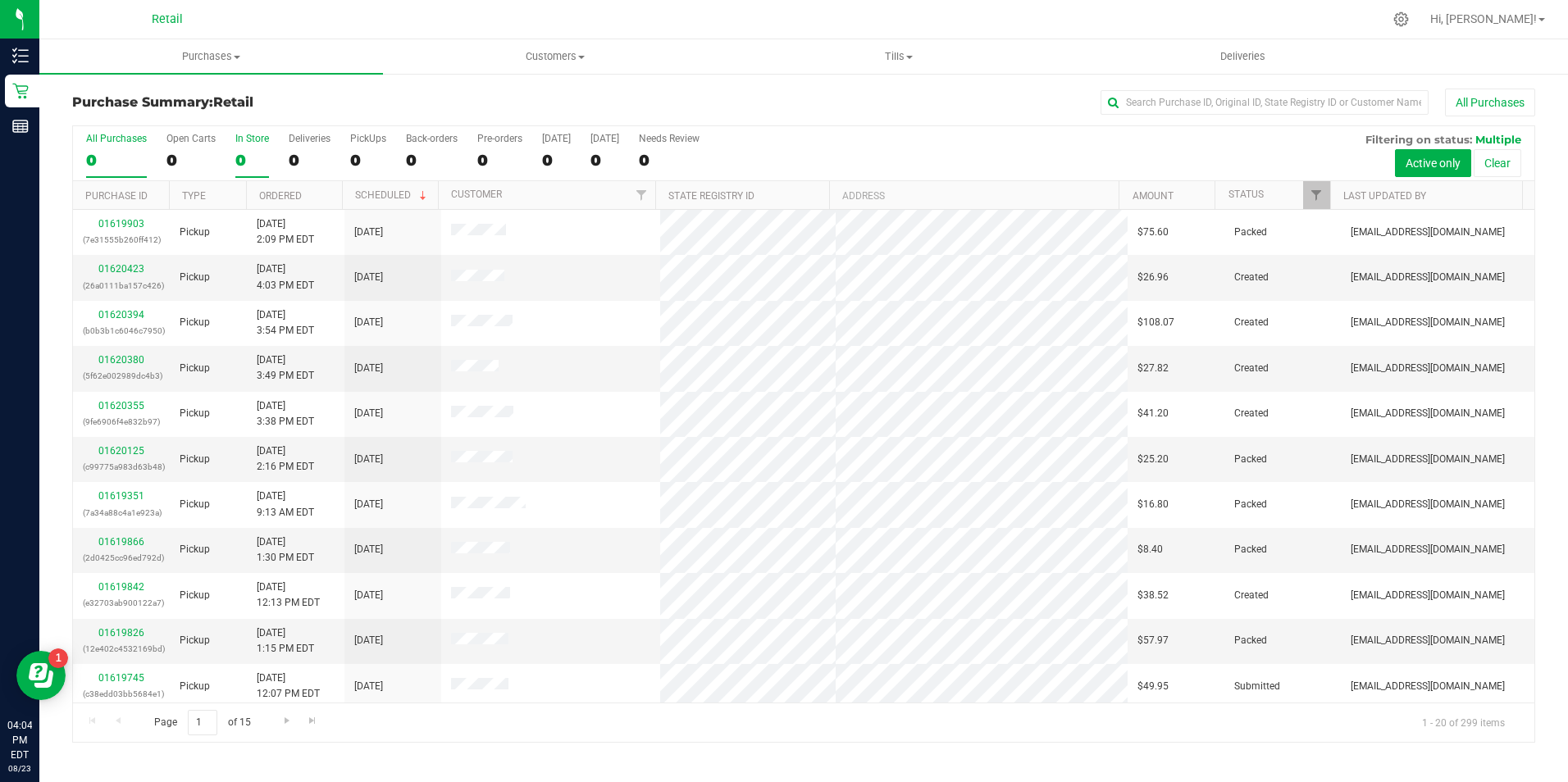
click at [248, 151] on div "0" at bounding box center [252, 161] width 34 height 19
click at [0, 0] on input "In Store 0" at bounding box center [0, 0] width 0 height 0
click at [1176, 95] on input "text" at bounding box center [1264, 103] width 328 height 24
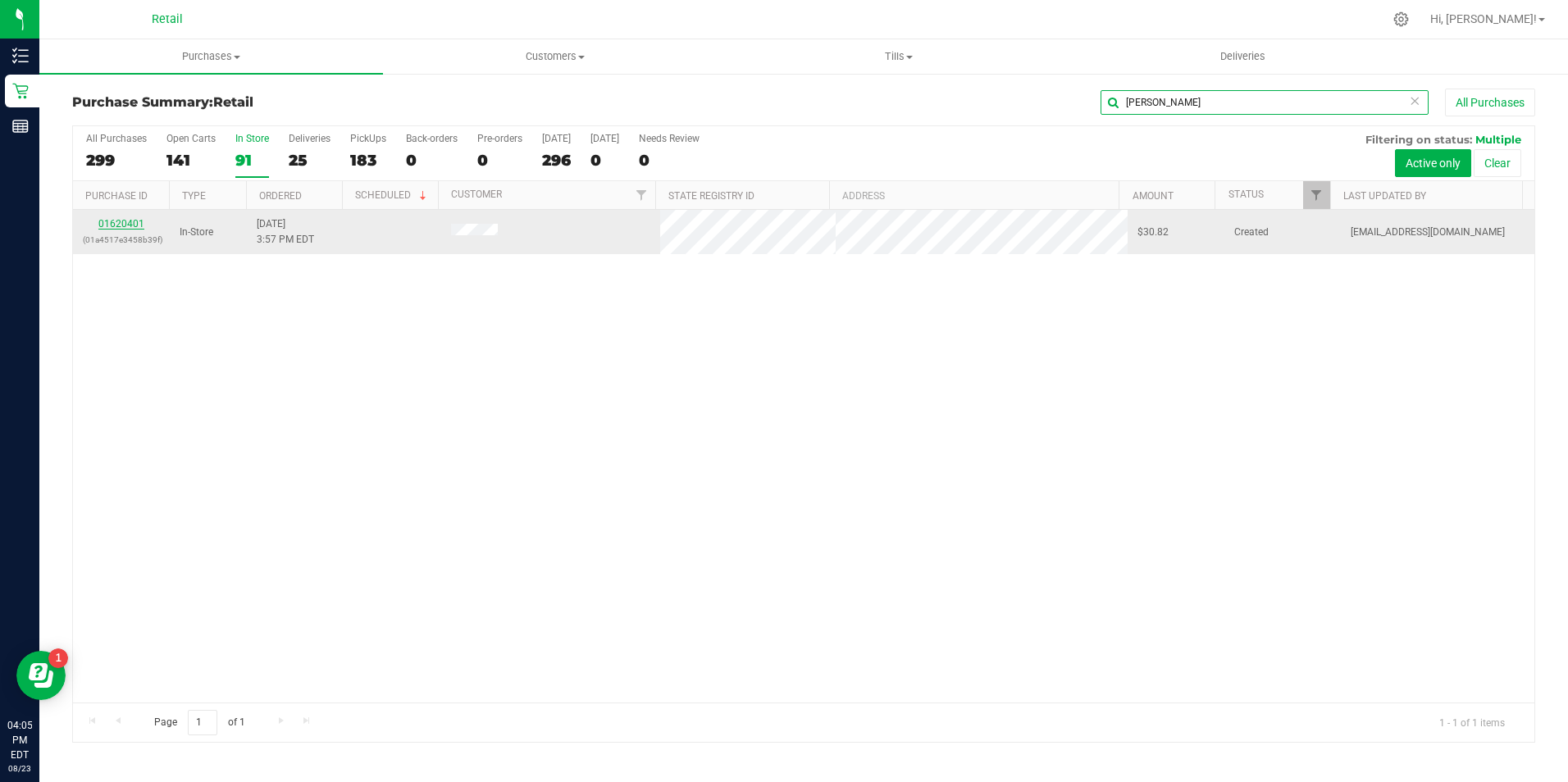
type input "[PERSON_NAME]"
click at [123, 227] on link "01620401" at bounding box center [121, 223] width 46 height 11
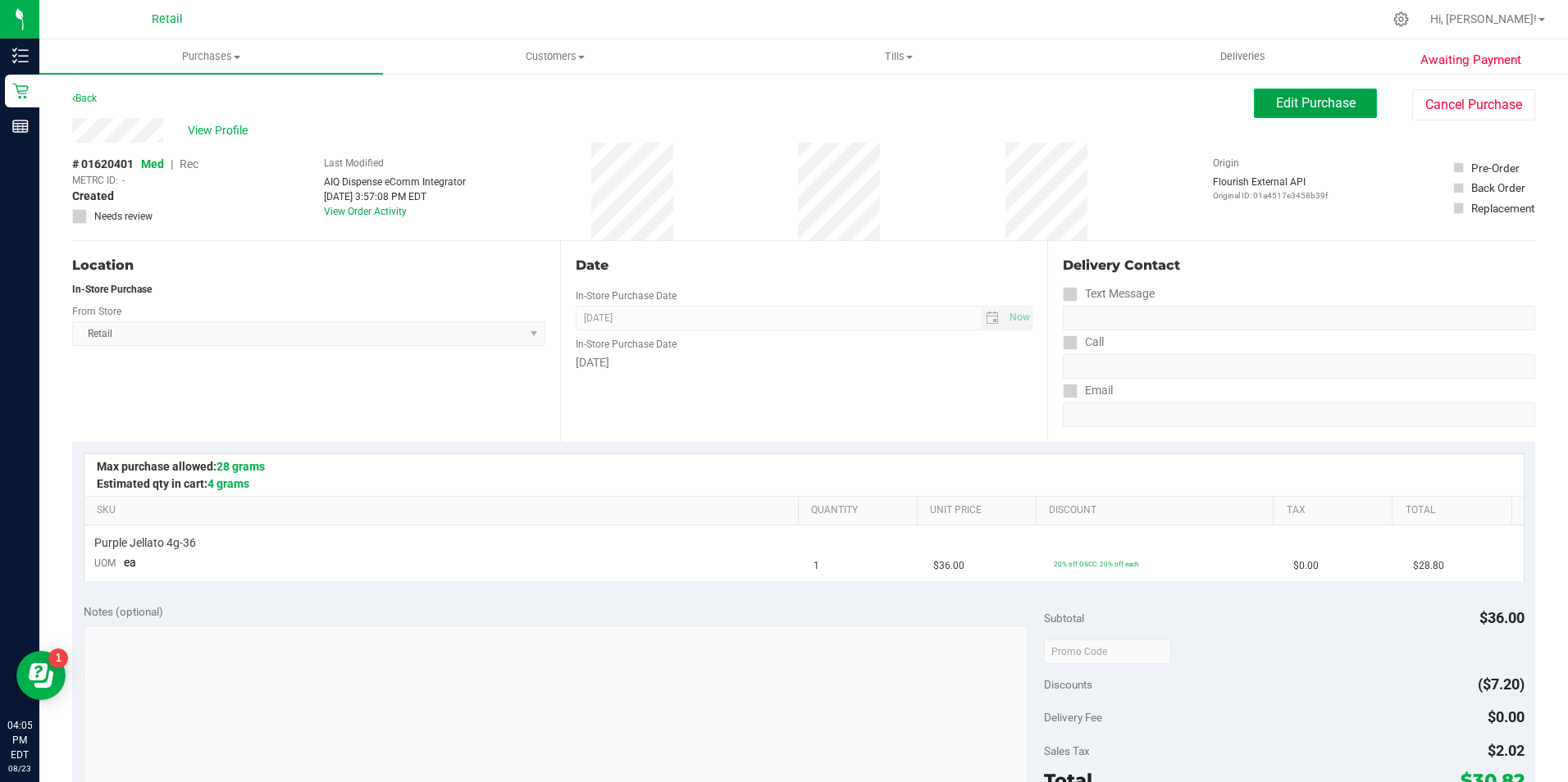
click at [1270, 90] on button "Edit Purchase" at bounding box center [1315, 103] width 123 height 30
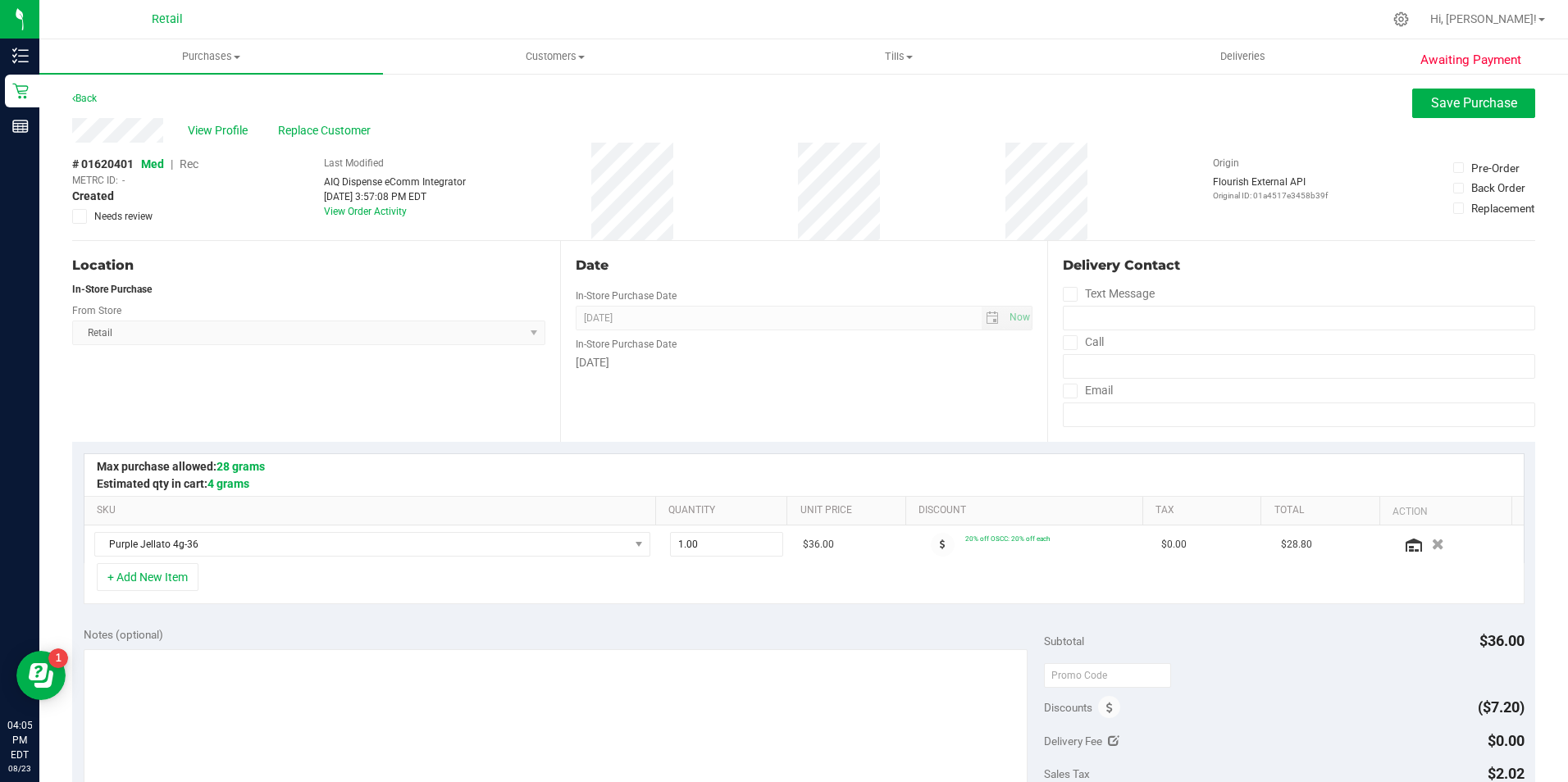
click at [164, 166] on span "Med" at bounding box center [152, 163] width 23 height 13
click at [185, 161] on span "Rec" at bounding box center [189, 163] width 19 height 13
click at [1412, 104] on button "Save Purchase" at bounding box center [1473, 103] width 123 height 30
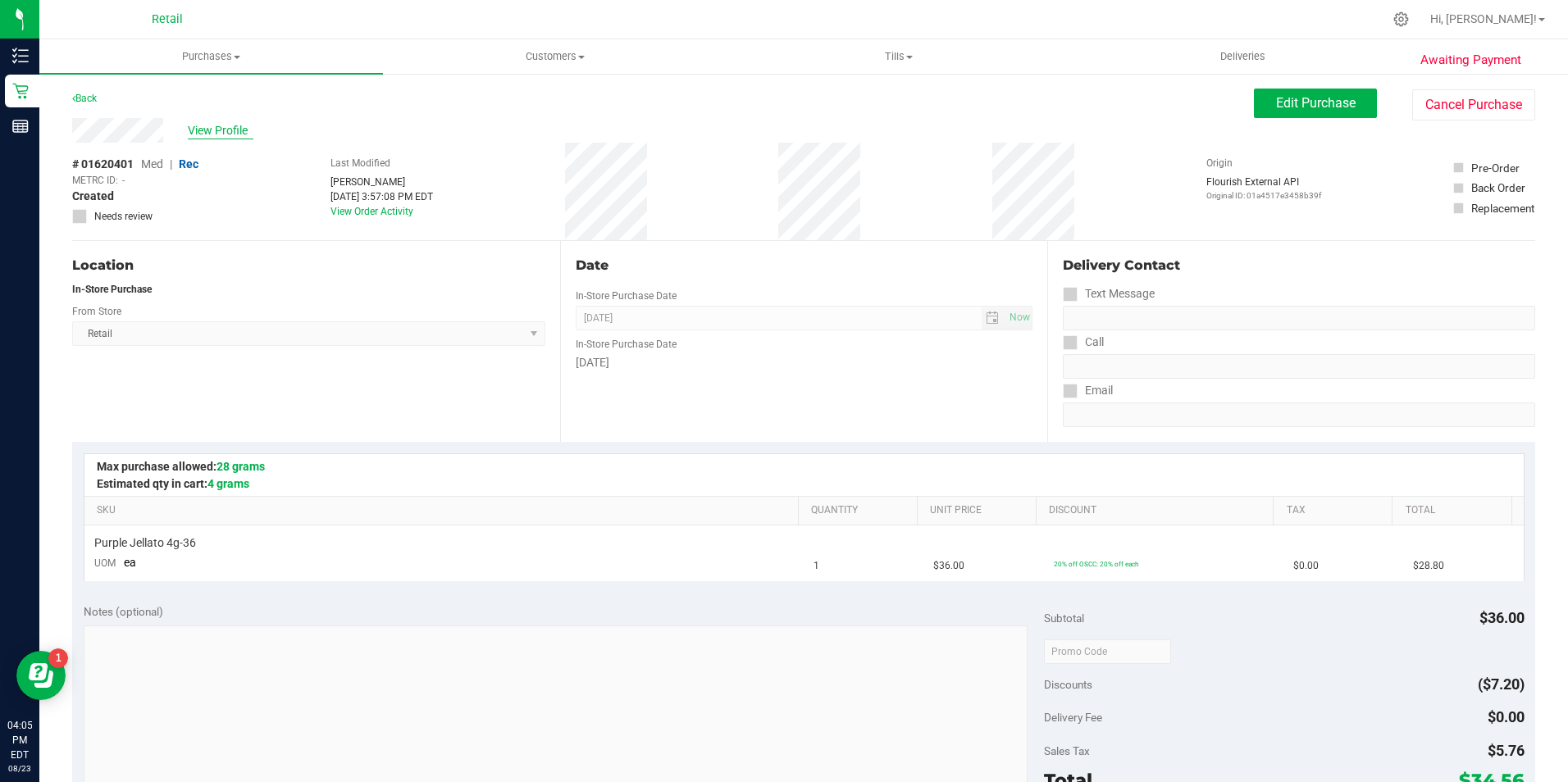
click at [228, 124] on span "View Profile" at bounding box center [220, 131] width 65 height 17
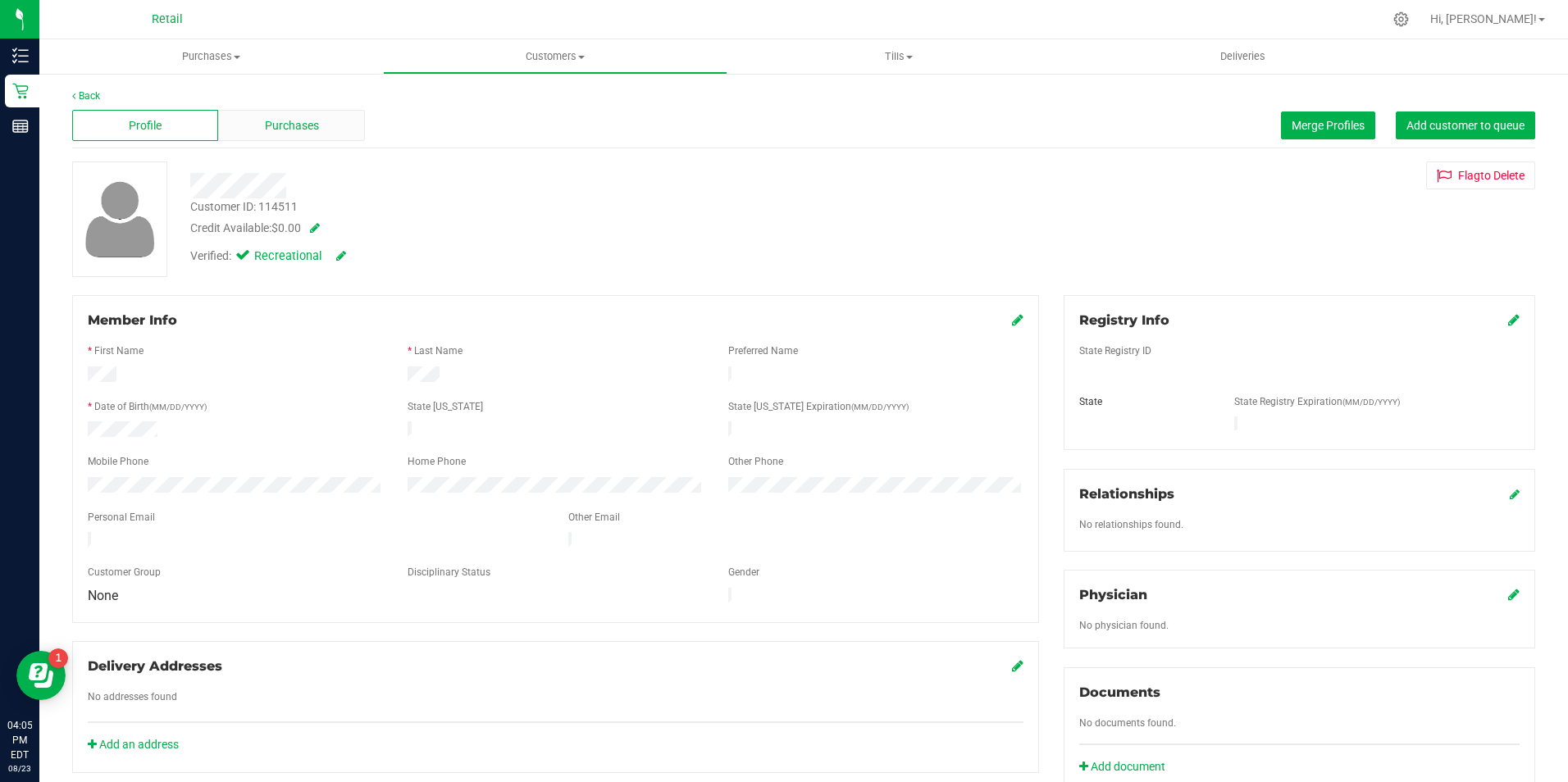
click at [323, 130] on div "Purchases" at bounding box center [291, 125] width 146 height 31
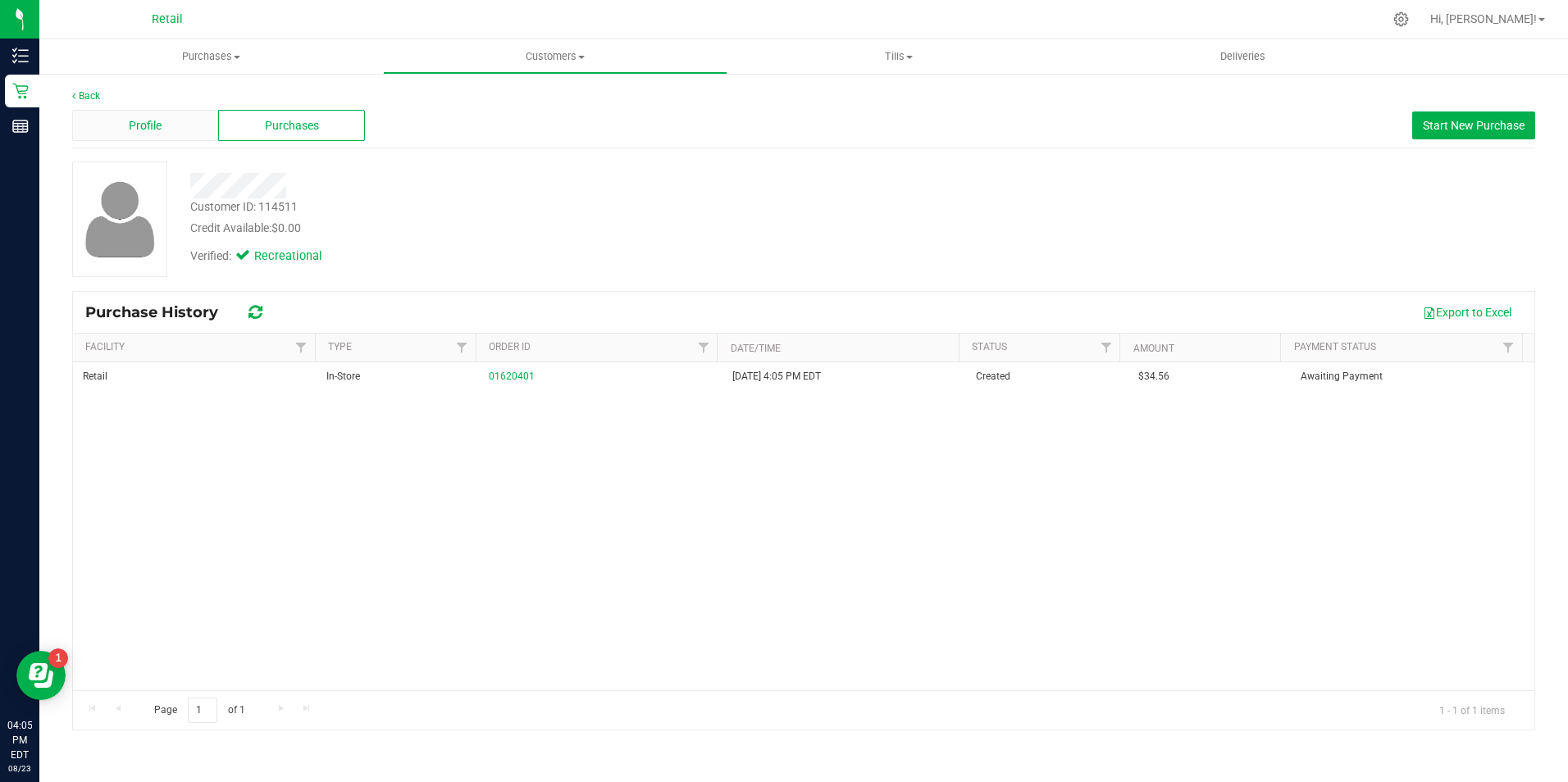
click at [174, 126] on div "Profile" at bounding box center [145, 125] width 146 height 31
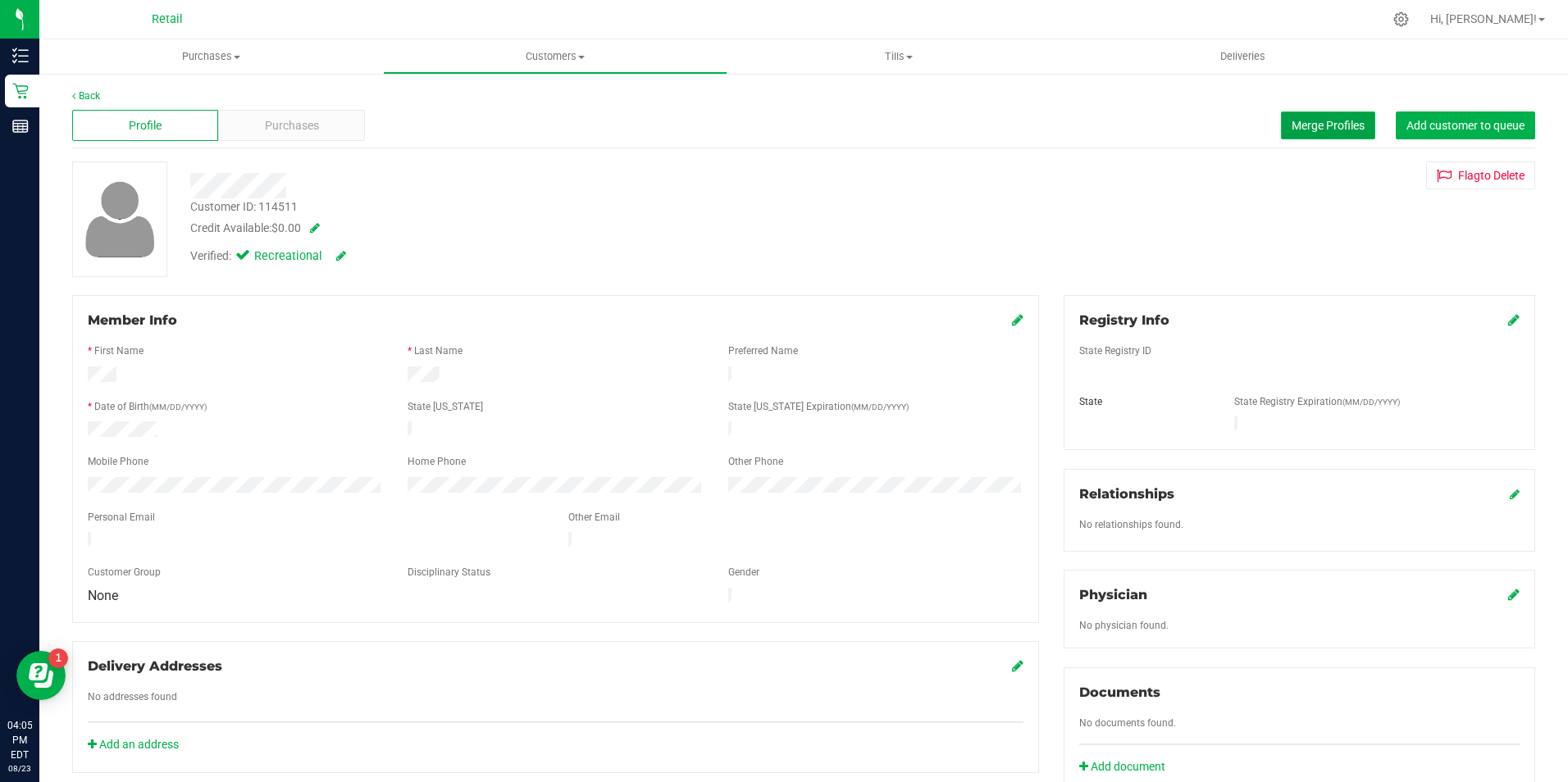
click at [1331, 119] on span "Merge Profiles" at bounding box center [1328, 125] width 73 height 13
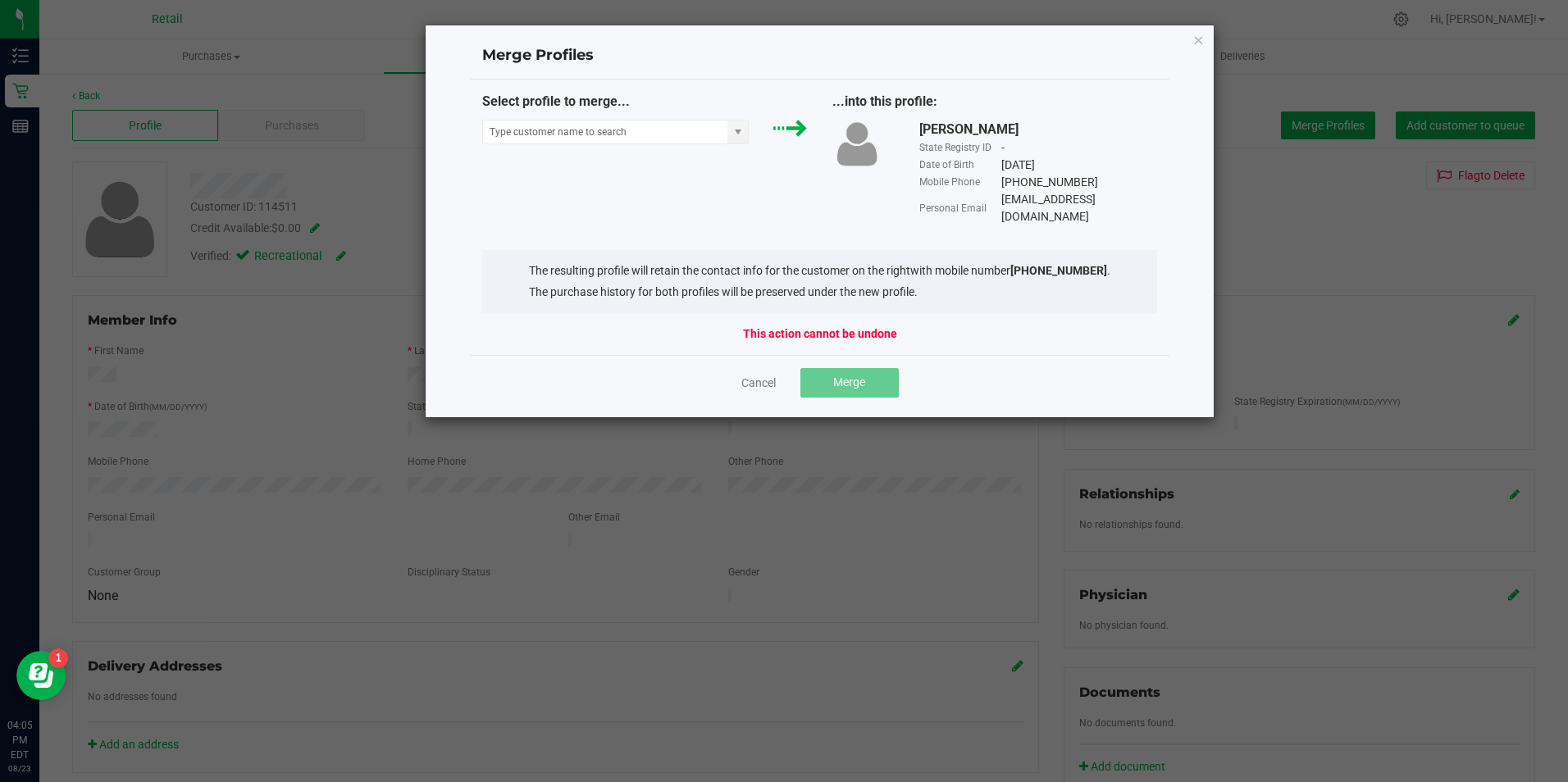
click at [628, 114] on div "Select profile to merge..." at bounding box center [645, 123] width 350 height 61
click at [627, 135] on input "NO DATA FOUND" at bounding box center [606, 132] width 245 height 23
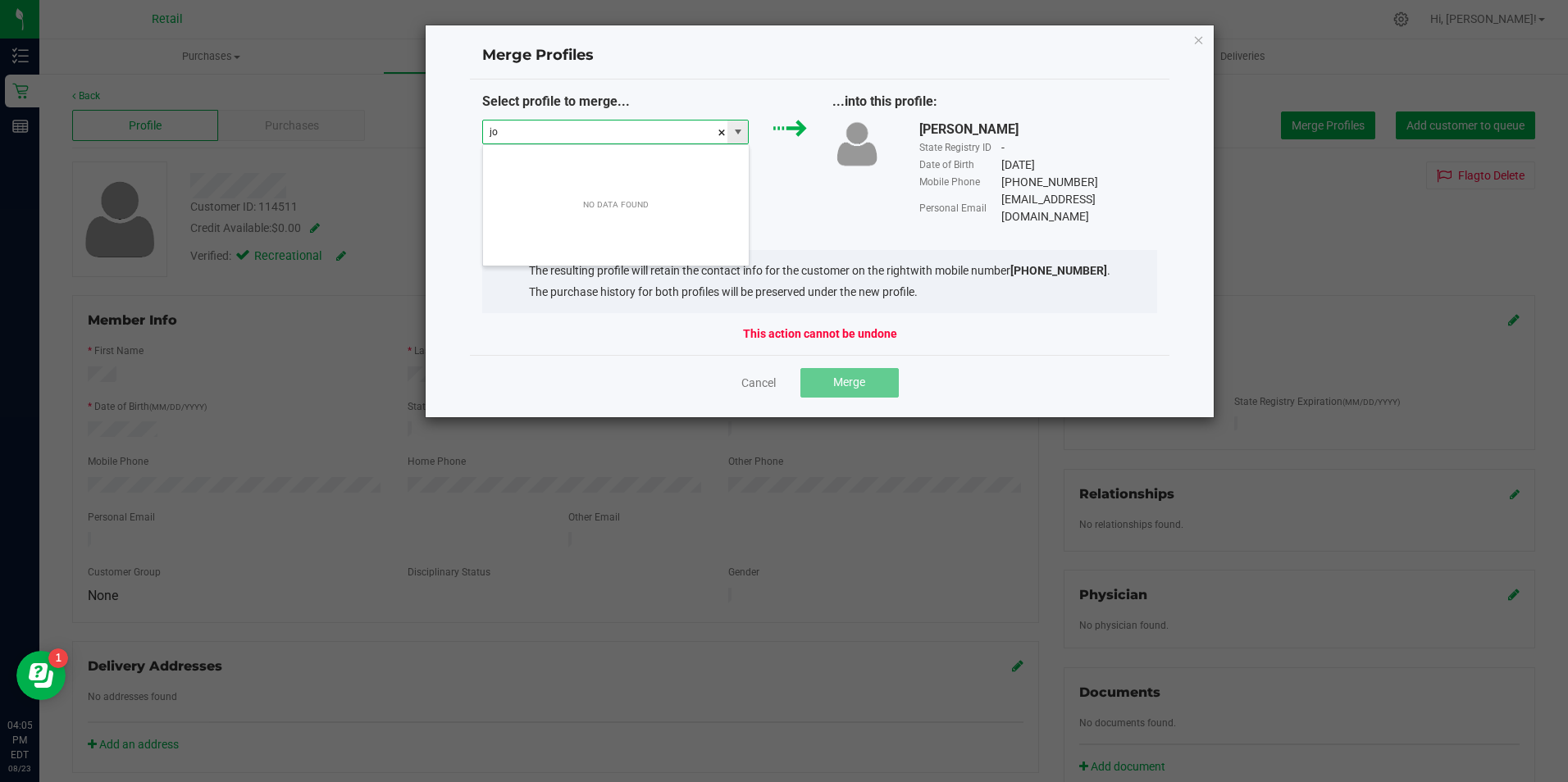
scroll to position [24, 267]
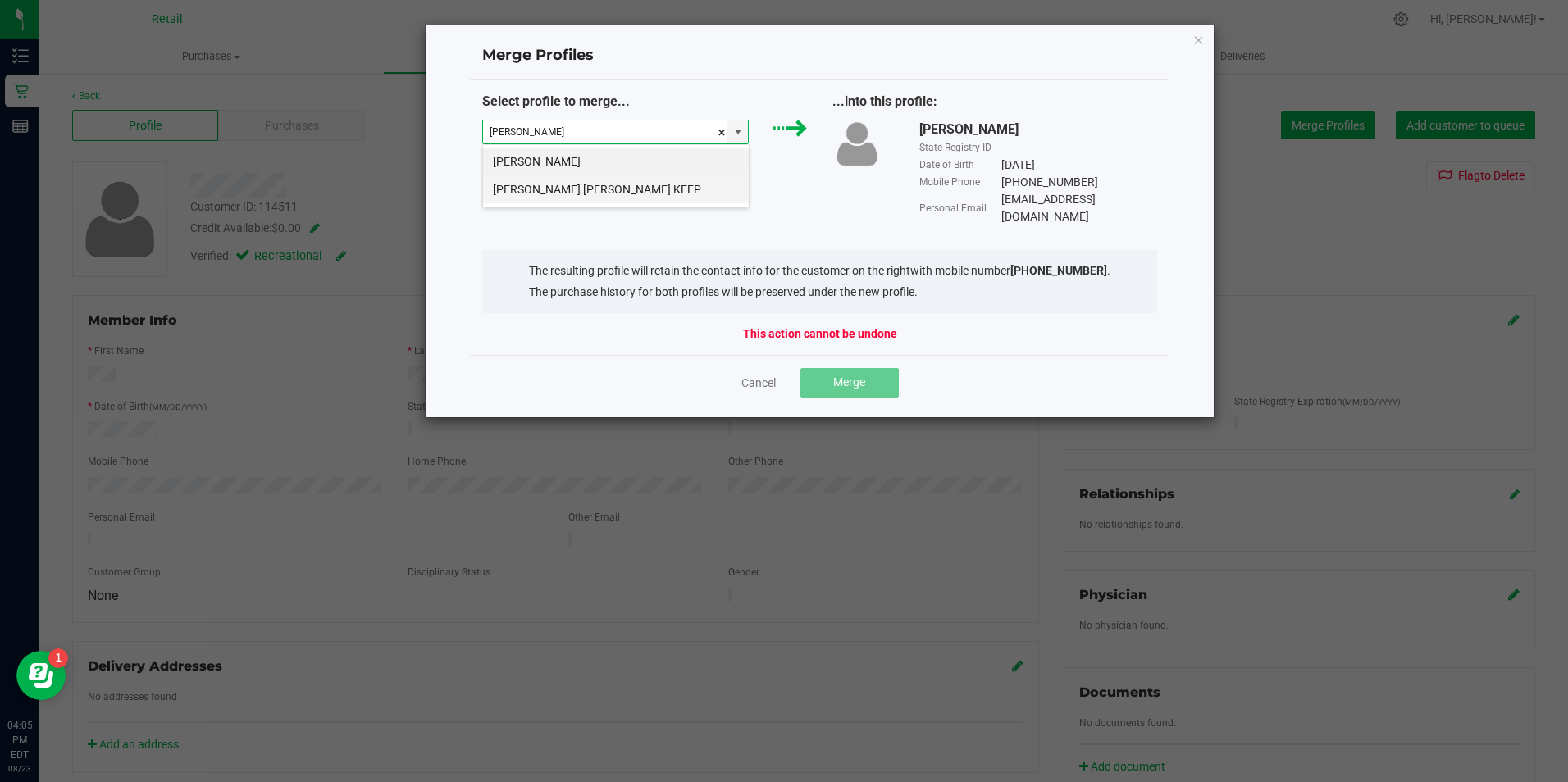
click at [608, 188] on li "[PERSON_NAME] [PERSON_NAME] KEEP" at bounding box center [616, 189] width 266 height 28
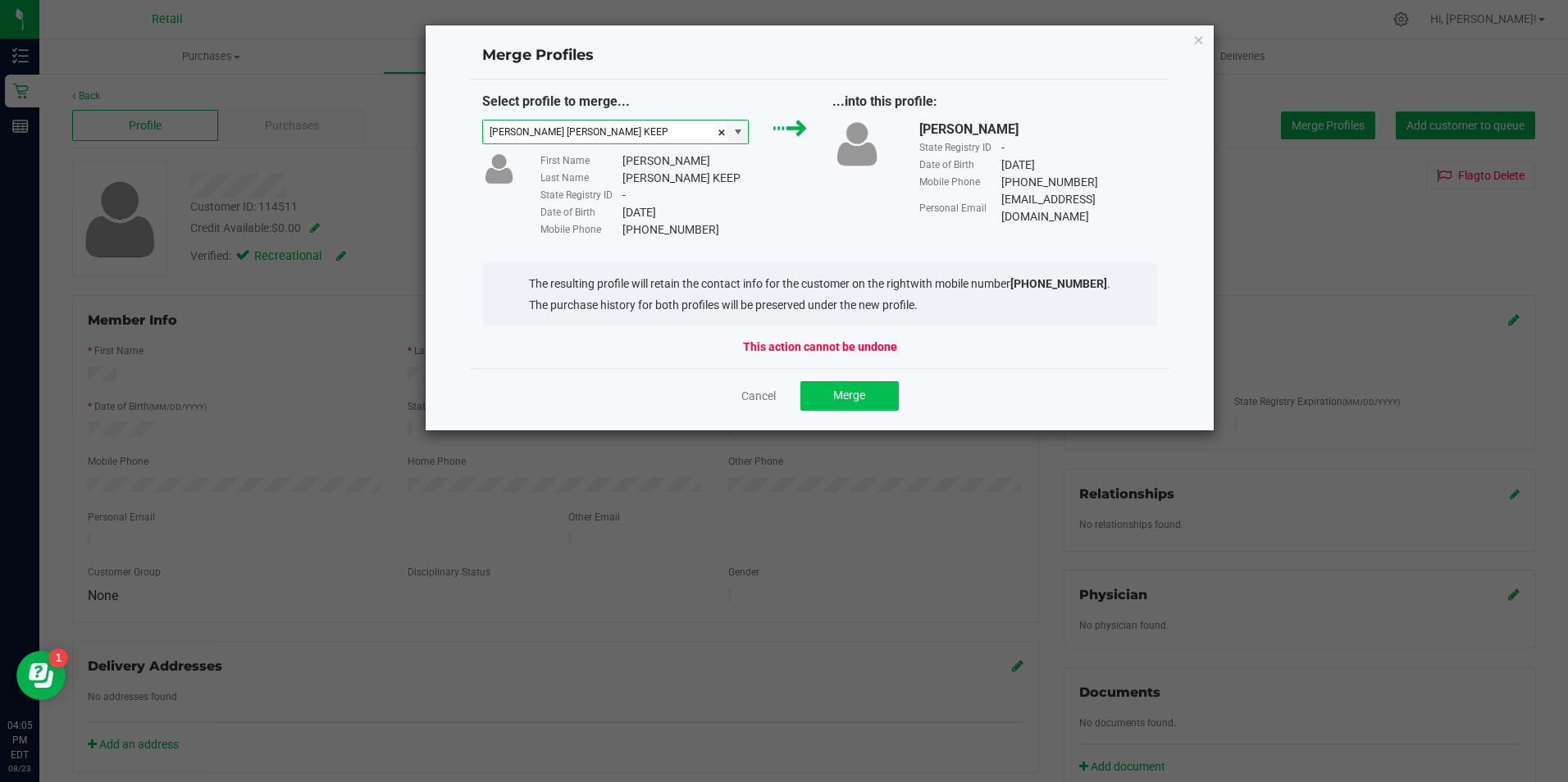
type input "[PERSON_NAME] [PERSON_NAME] KEEP"
click at [861, 395] on span "Merge" at bounding box center [848, 394] width 32 height 13
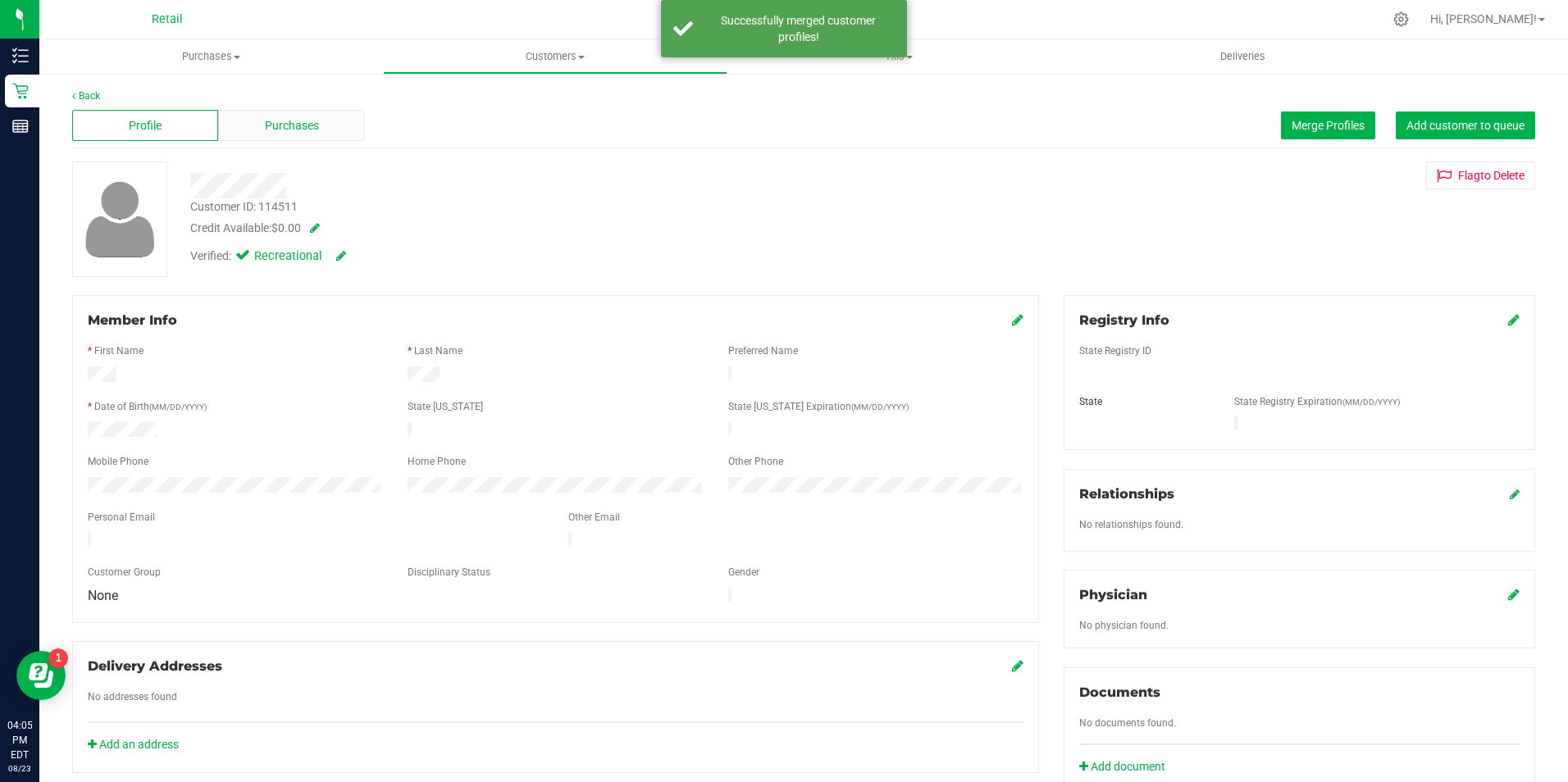
click at [295, 137] on div "Purchases" at bounding box center [291, 125] width 146 height 31
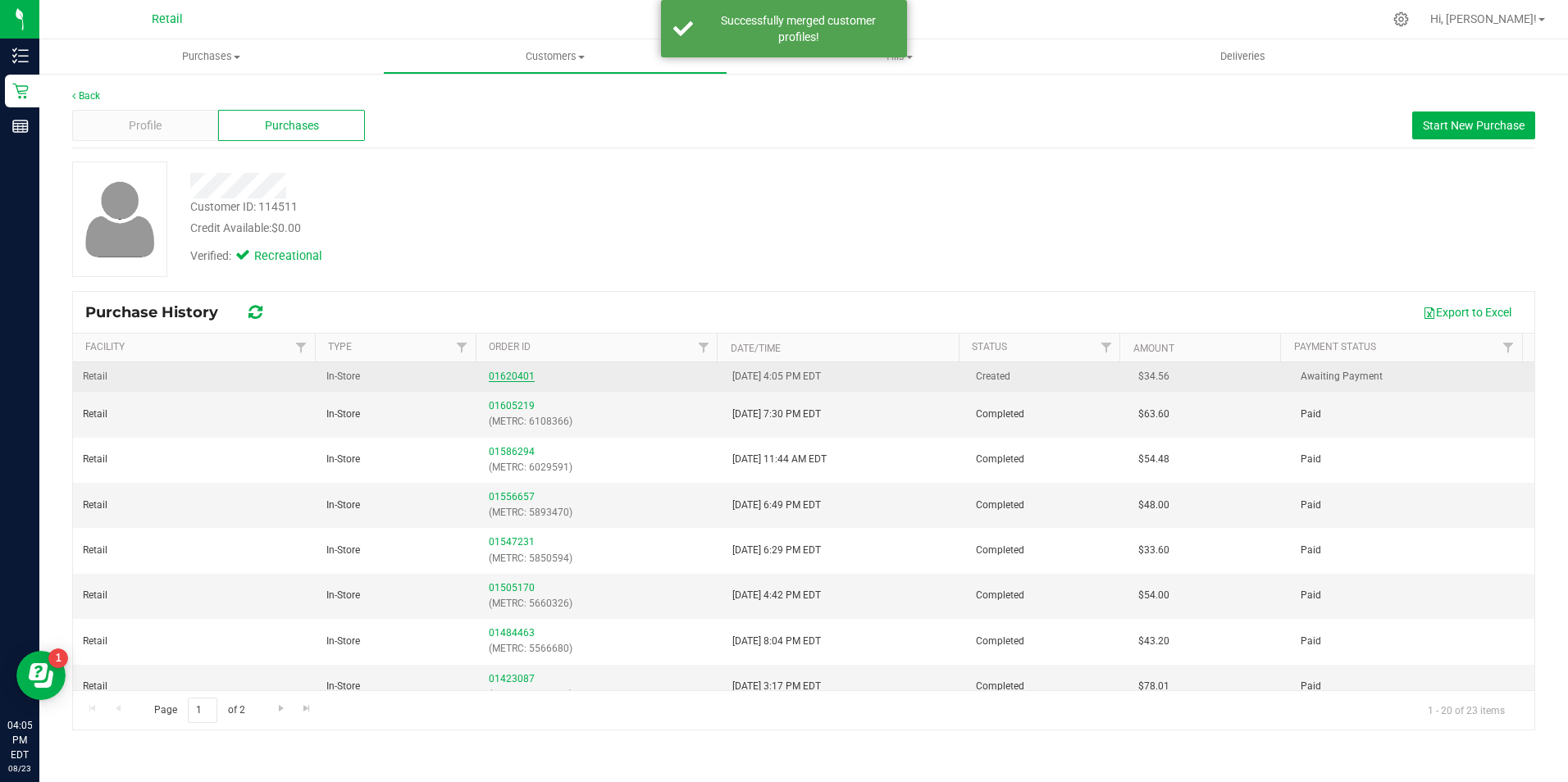
click at [521, 381] on link "01620401" at bounding box center [511, 375] width 46 height 11
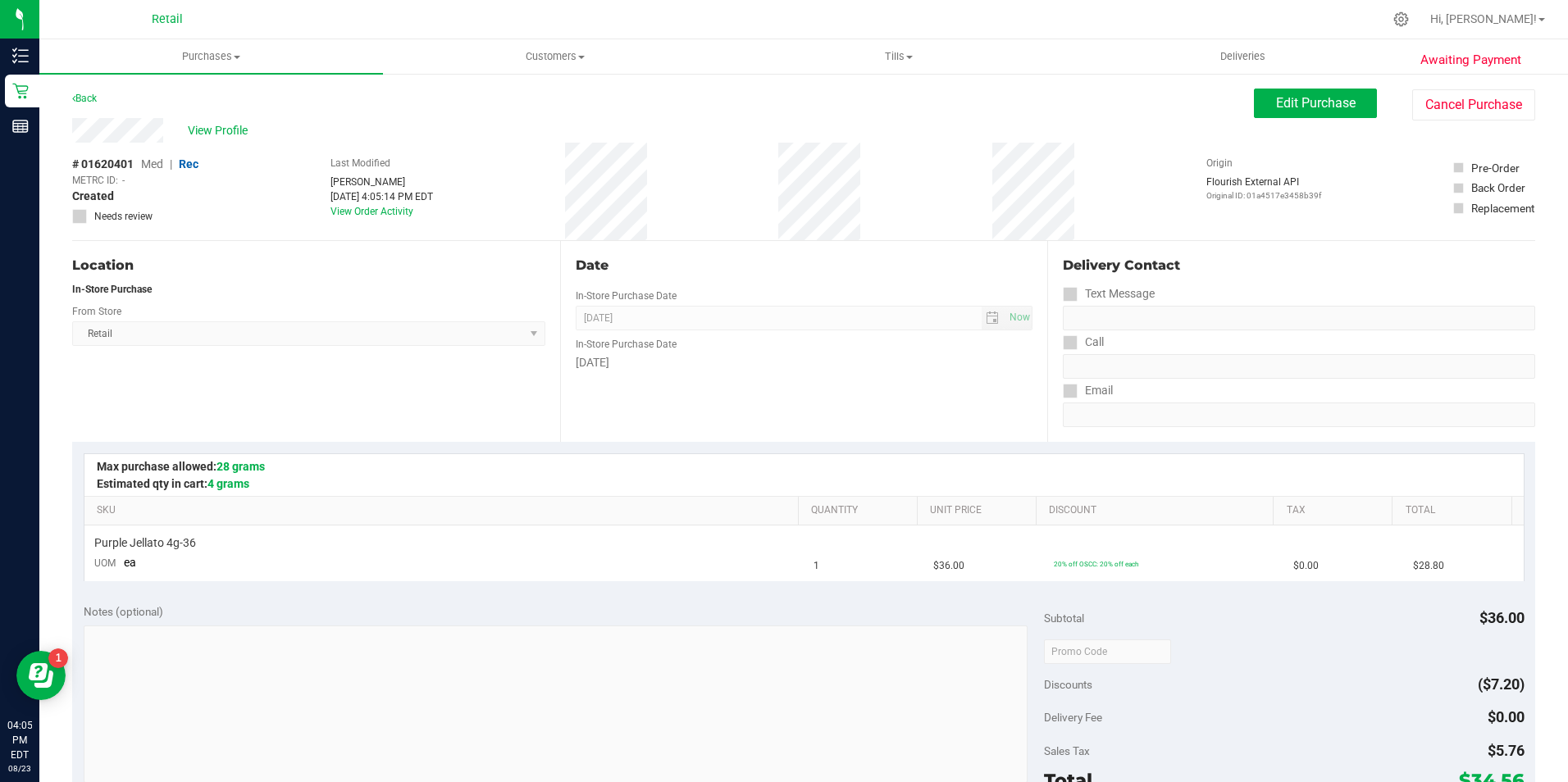
click at [1376, 277] on div "Delivery Contact" at bounding box center [1299, 268] width 472 height 26
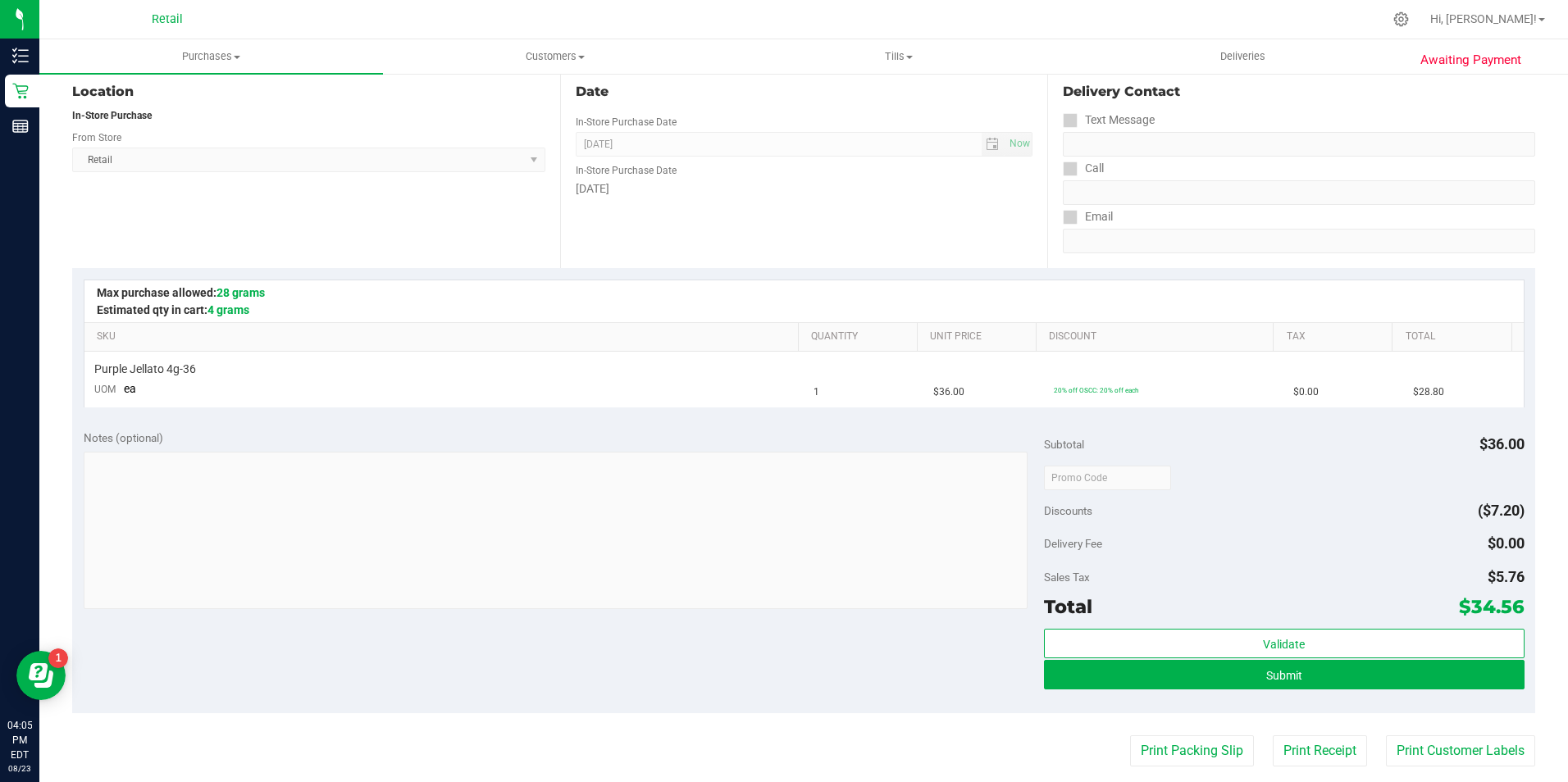
scroll to position [199, 0]
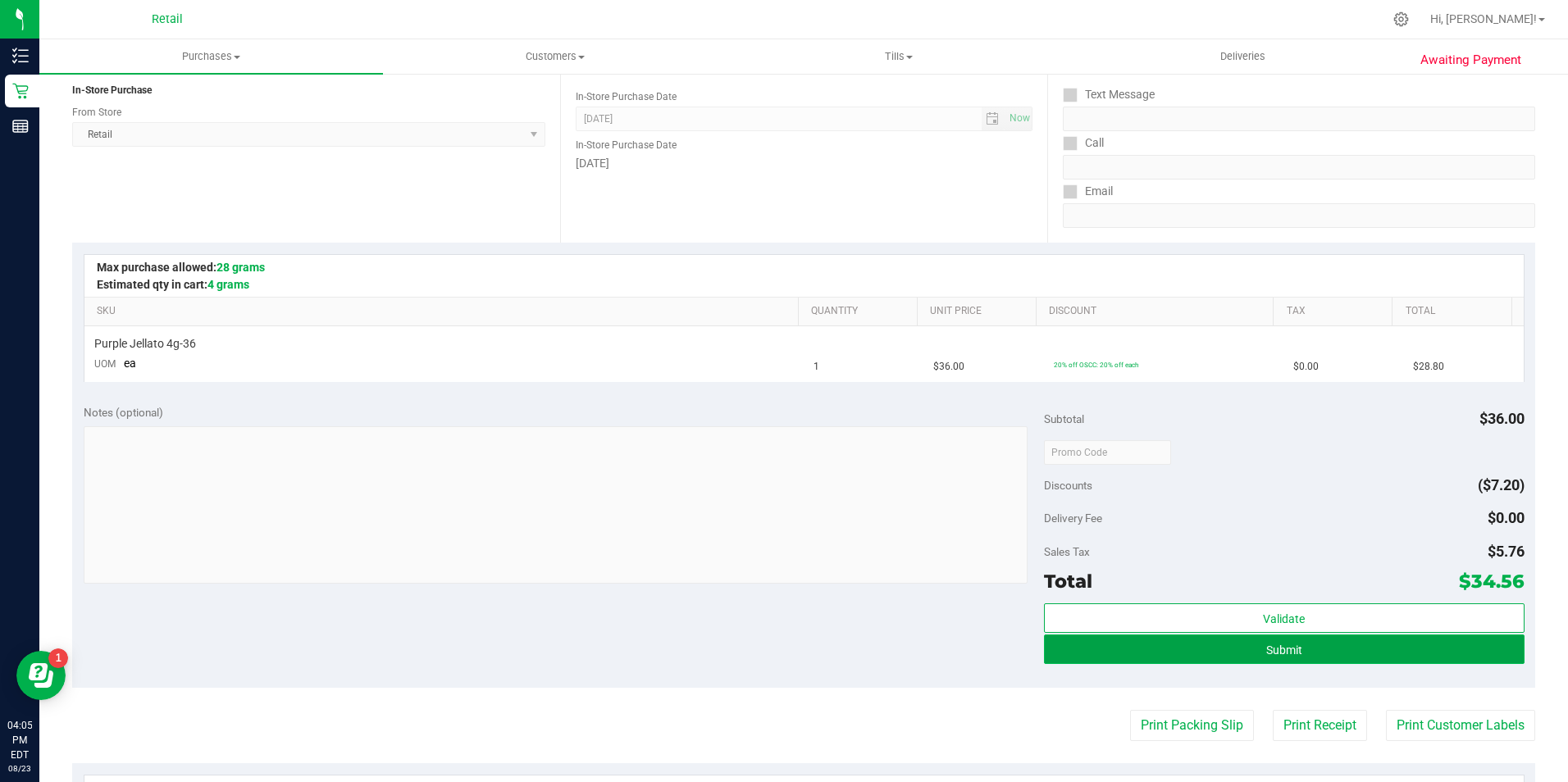
click at [1412, 650] on button "Submit" at bounding box center [1284, 649] width 481 height 30
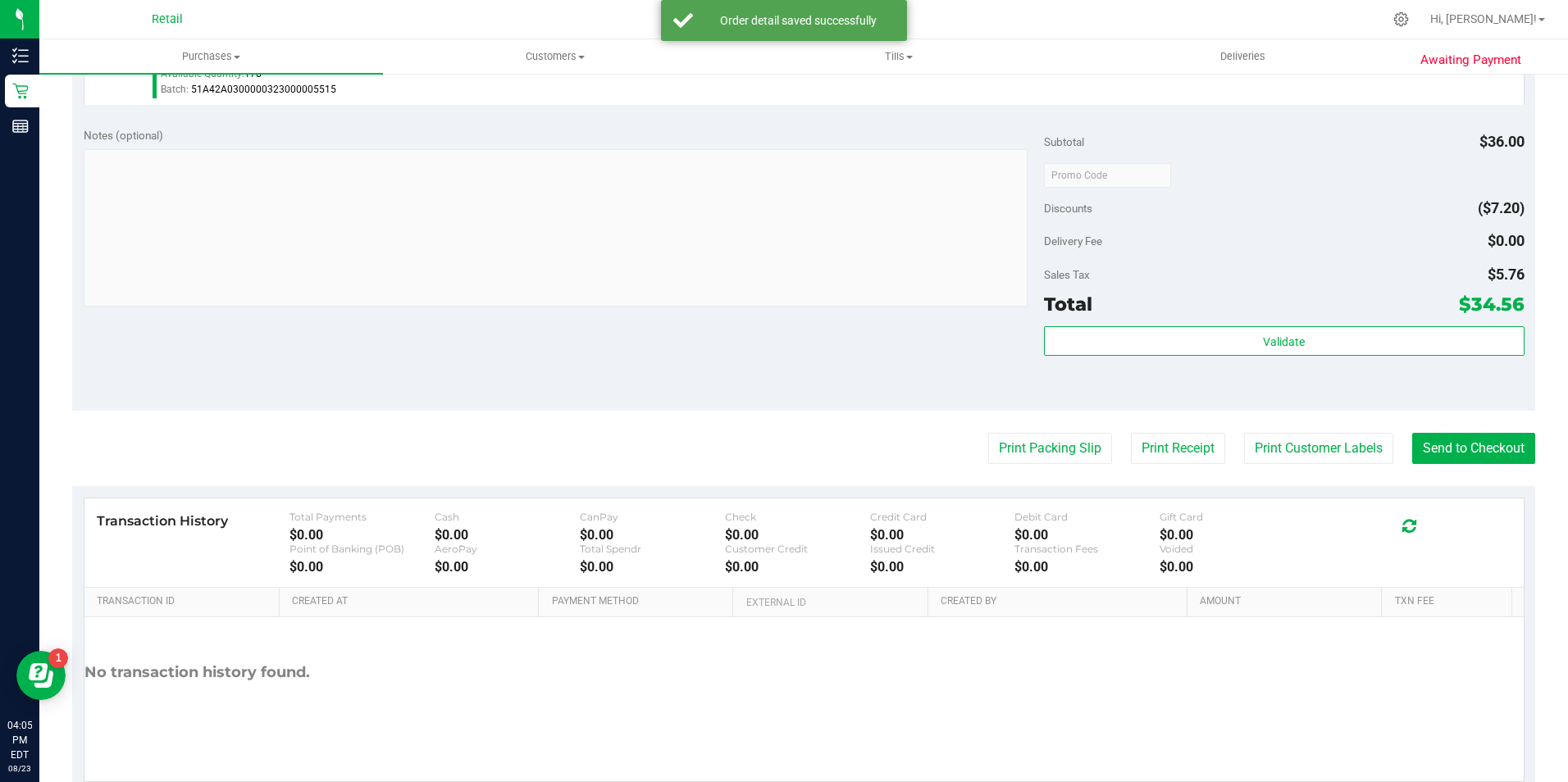
scroll to position [522, 0]
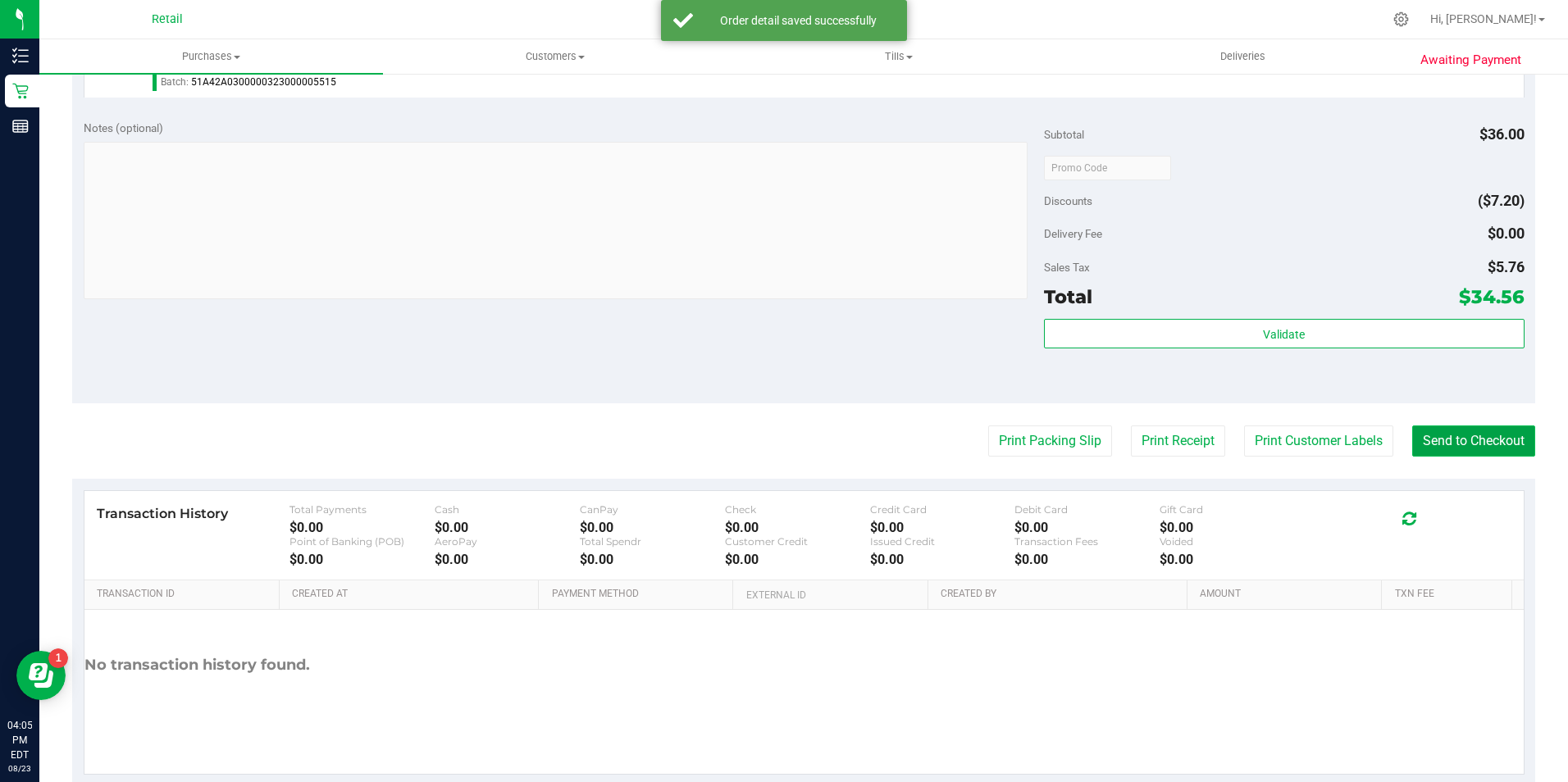
click at [1440, 431] on button "Send to Checkout" at bounding box center [1473, 441] width 123 height 31
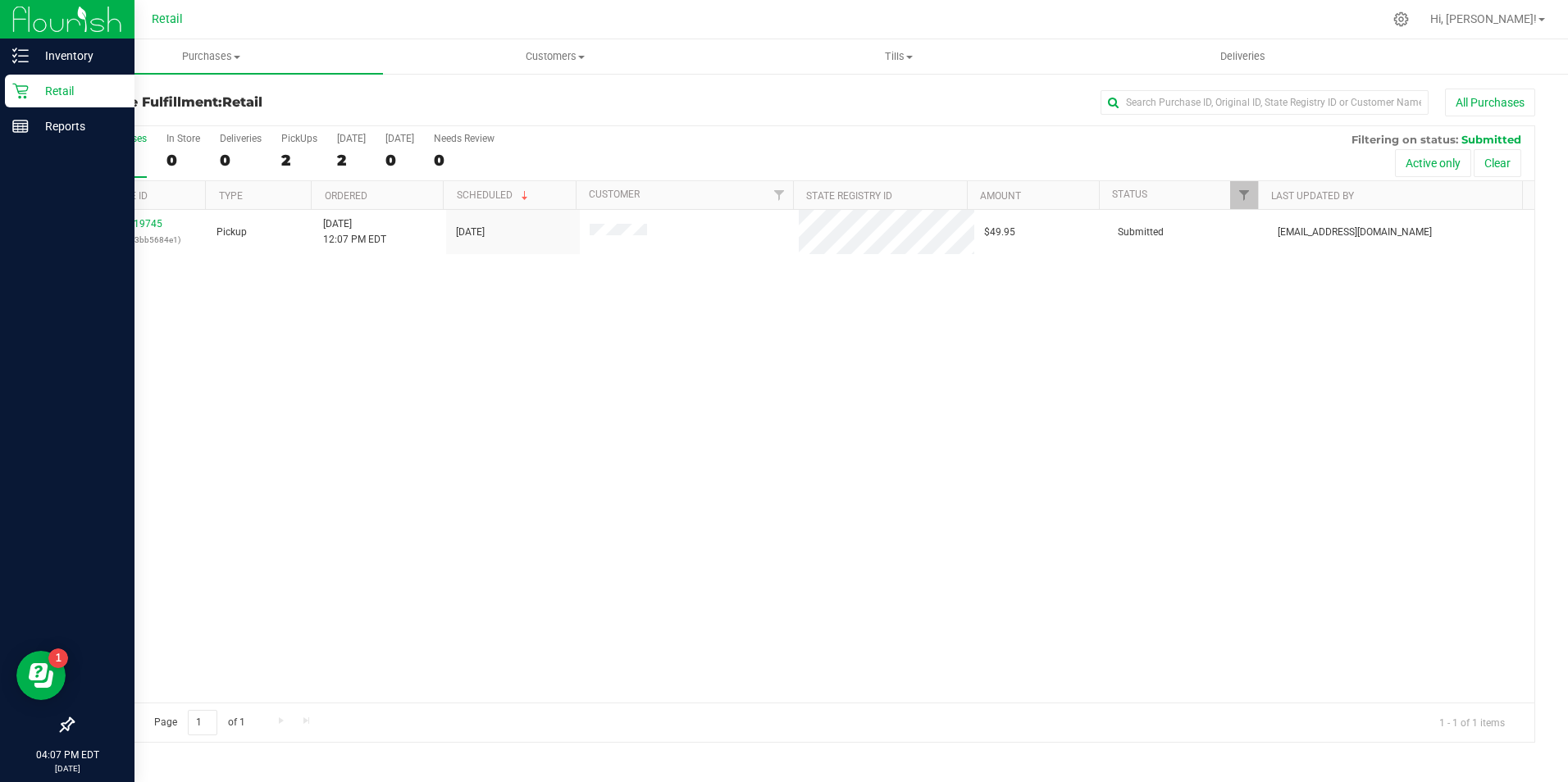
click at [19, 83] on icon at bounding box center [20, 90] width 17 height 17
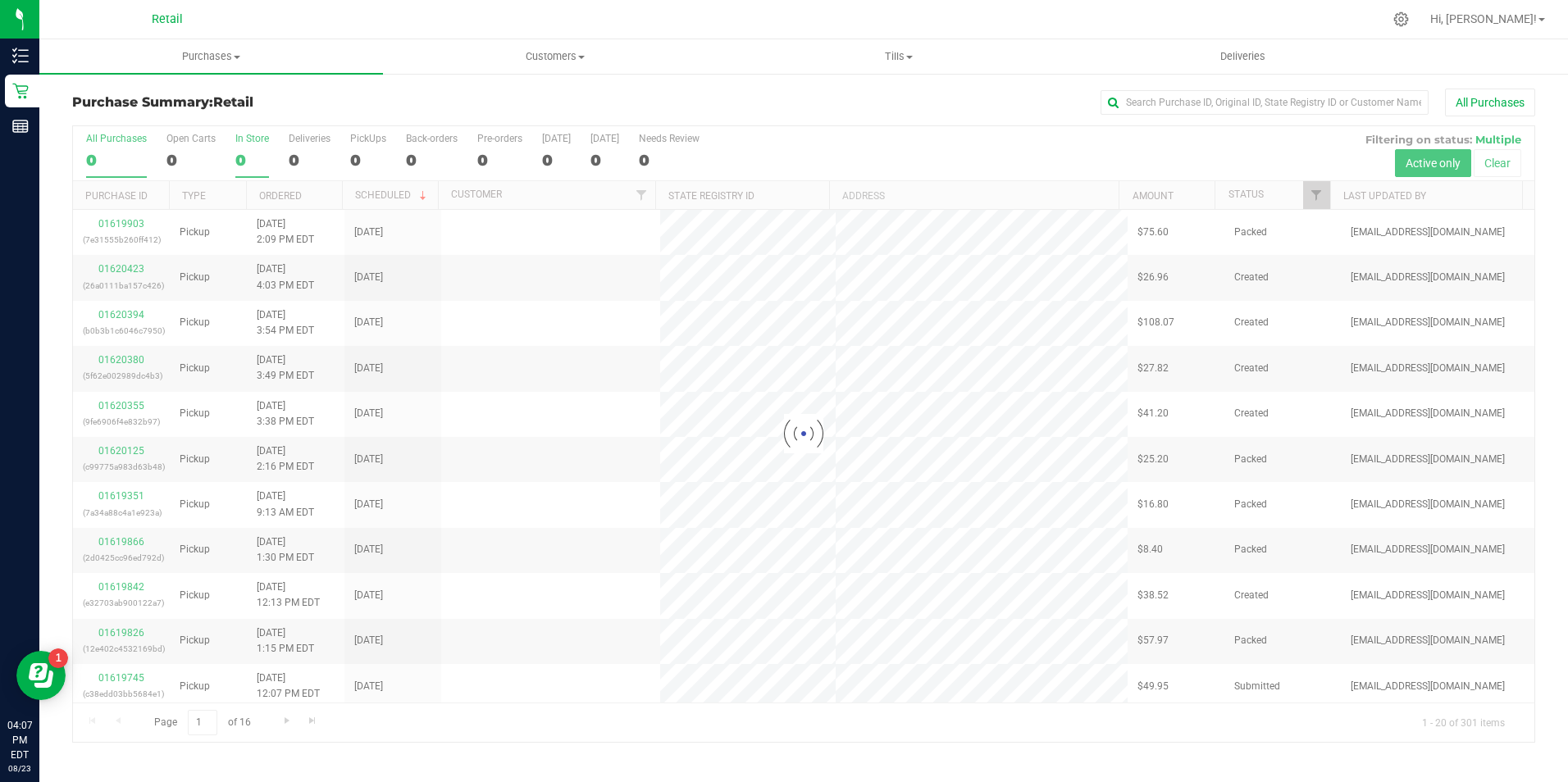
click at [243, 163] on div "0" at bounding box center [252, 161] width 34 height 19
click at [0, 0] on input "In Store 0" at bounding box center [0, 0] width 0 height 0
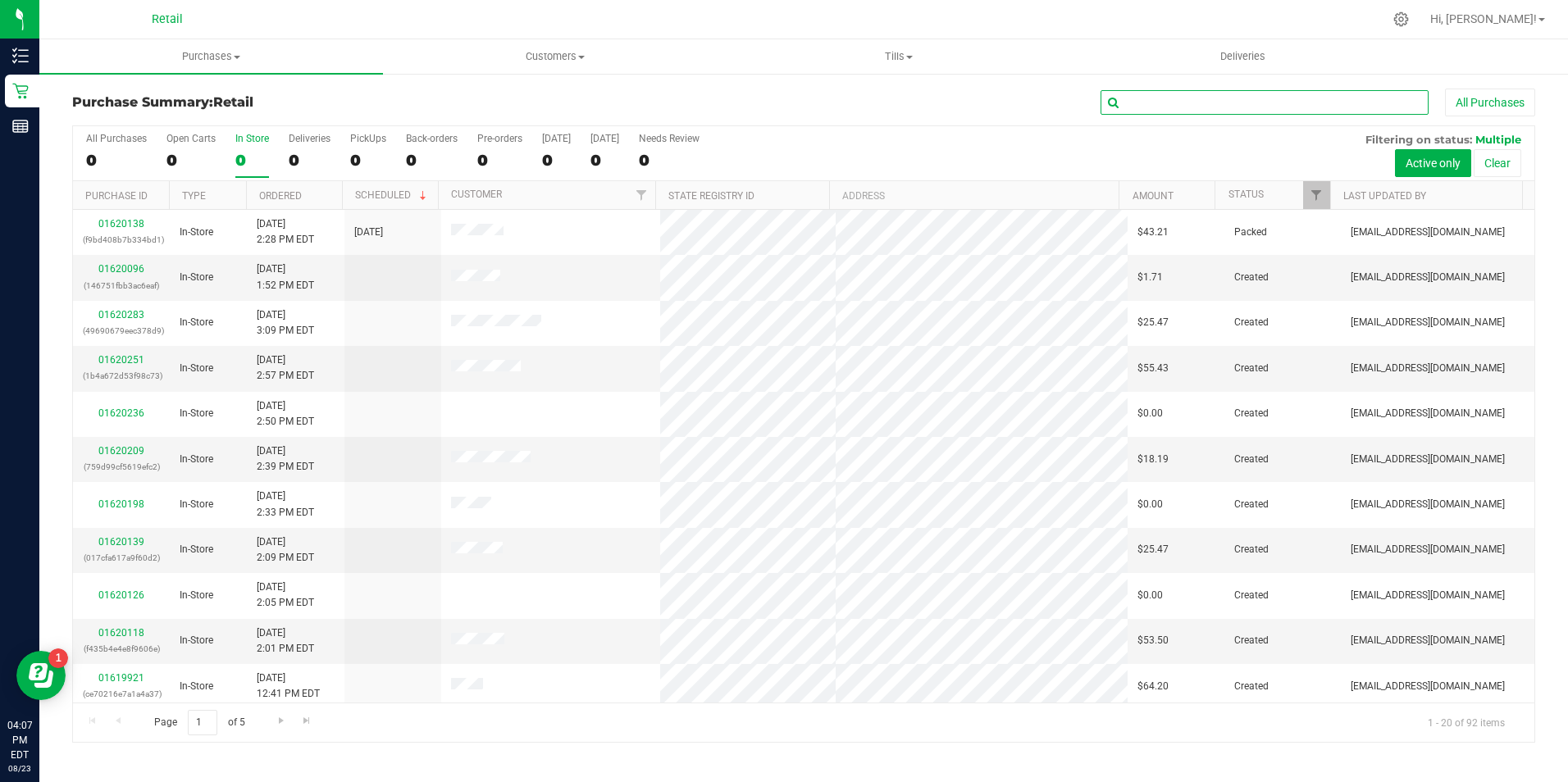
click at [1151, 102] on input "text" at bounding box center [1264, 103] width 328 height 24
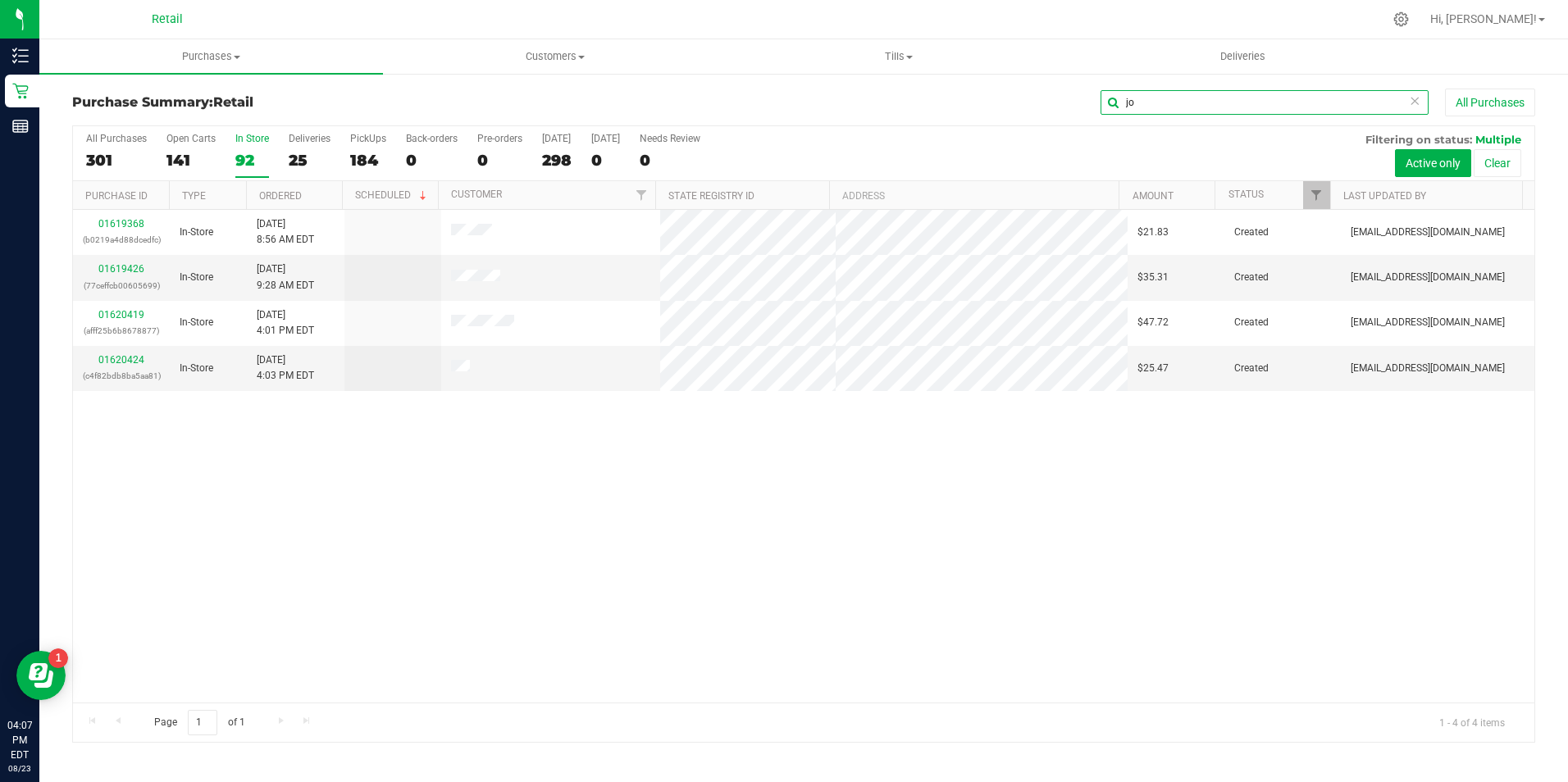
type input "jo"
click at [123, 361] on link "01620424" at bounding box center [121, 360] width 46 height 11
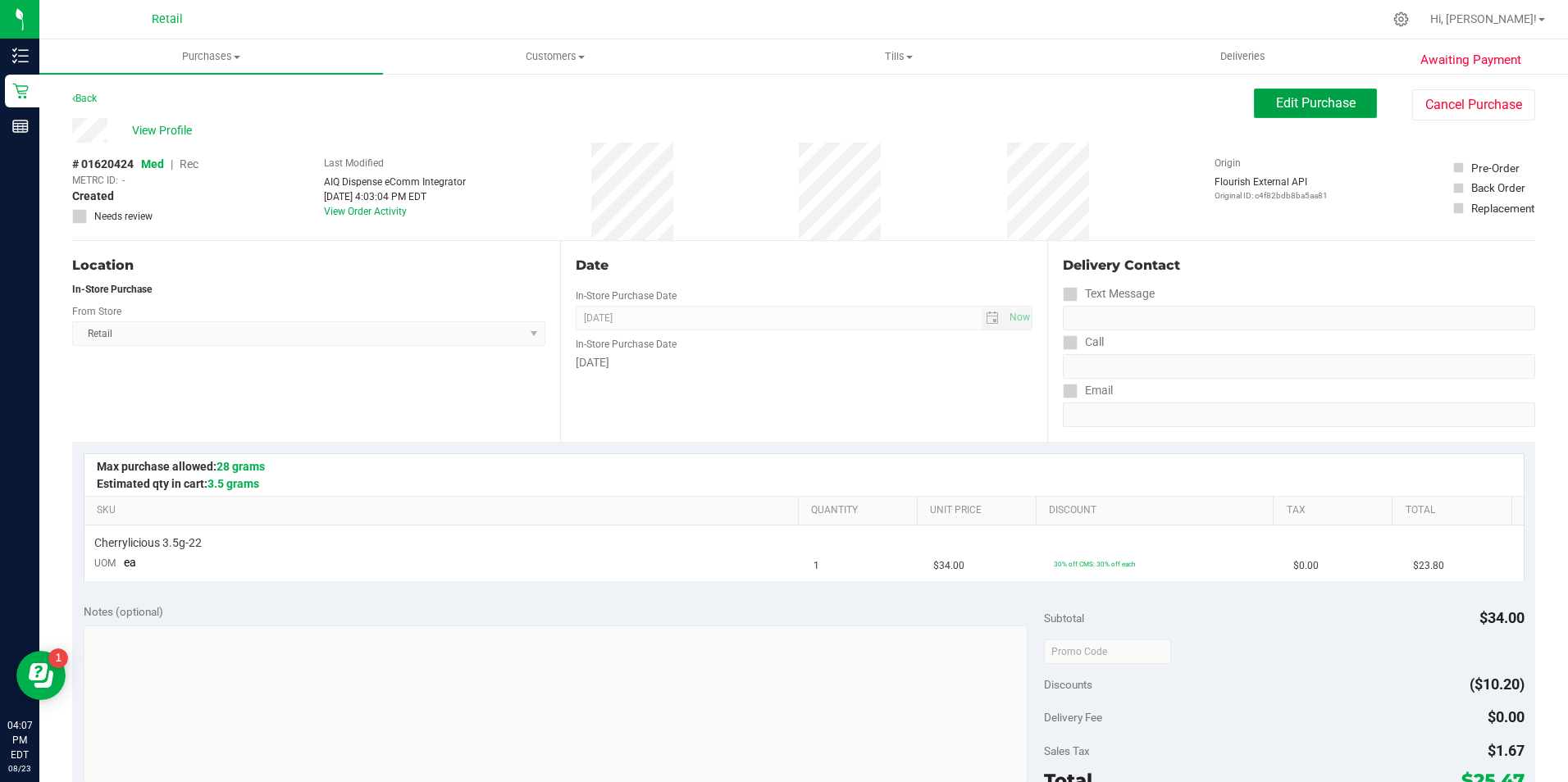
drag, startPoint x: 1336, startPoint y: 107, endPoint x: 1292, endPoint y: 108, distance: 44.0
click at [1333, 108] on span "Edit Purchase" at bounding box center [1316, 103] width 80 height 16
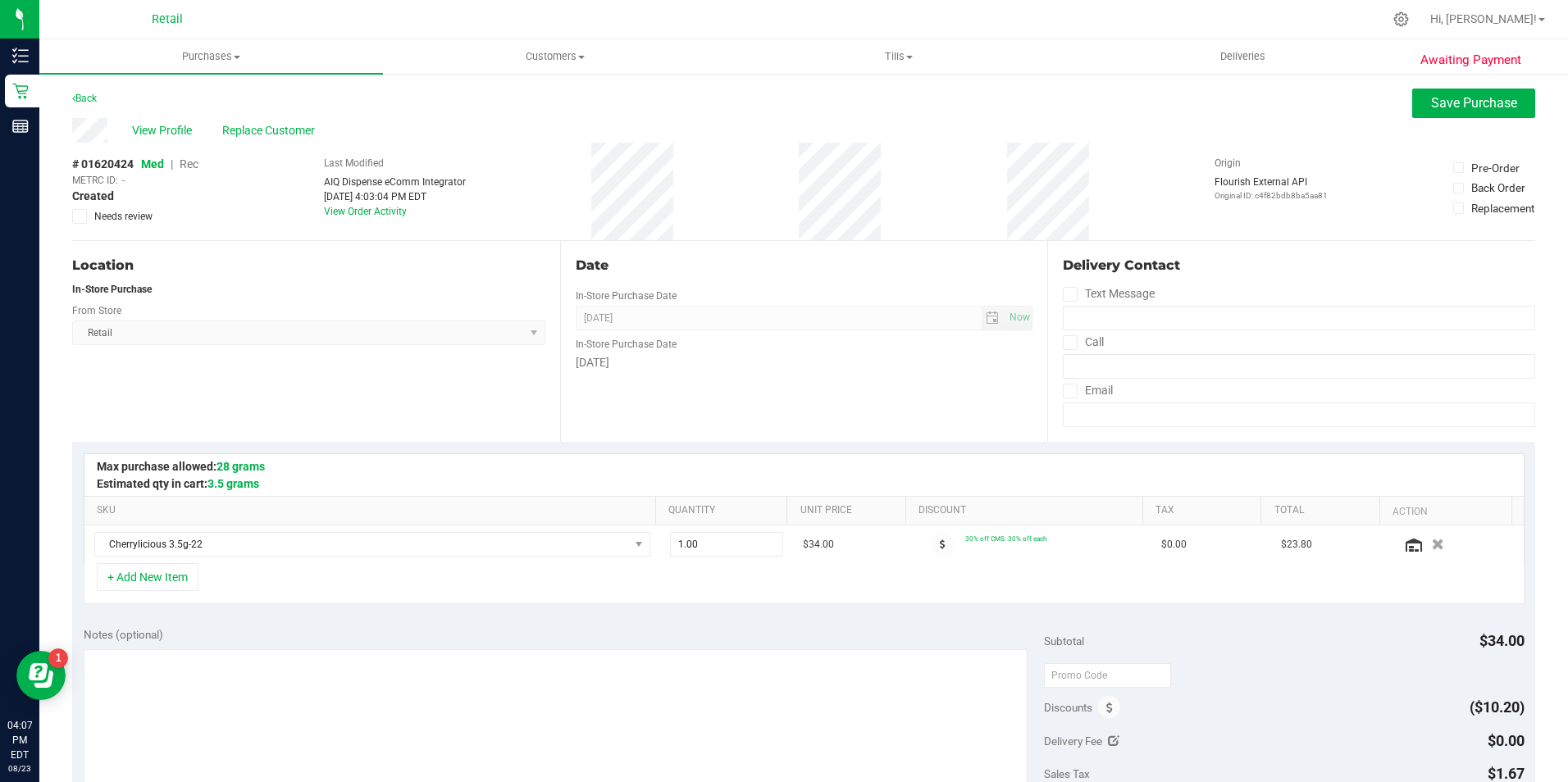
drag, startPoint x: 195, startPoint y: 165, endPoint x: 427, endPoint y: 80, distance: 247.1
click at [194, 165] on span "Rec" at bounding box center [189, 163] width 19 height 13
drag, startPoint x: 1415, startPoint y: 105, endPoint x: 1311, endPoint y: 131, distance: 107.2
click at [1414, 107] on button "Save Purchase" at bounding box center [1473, 103] width 123 height 30
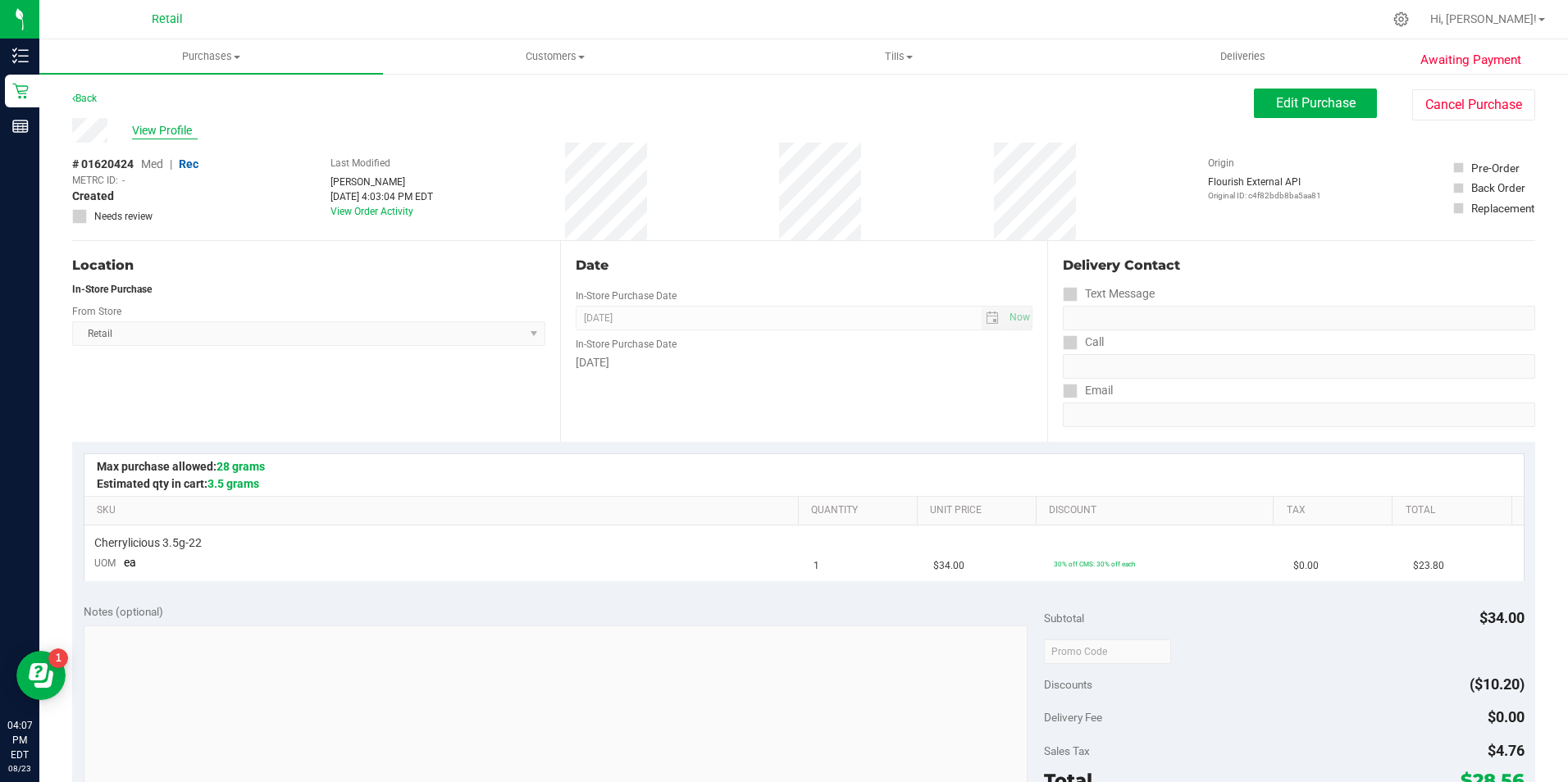
click at [181, 123] on span "View Profile" at bounding box center [164, 131] width 65 height 17
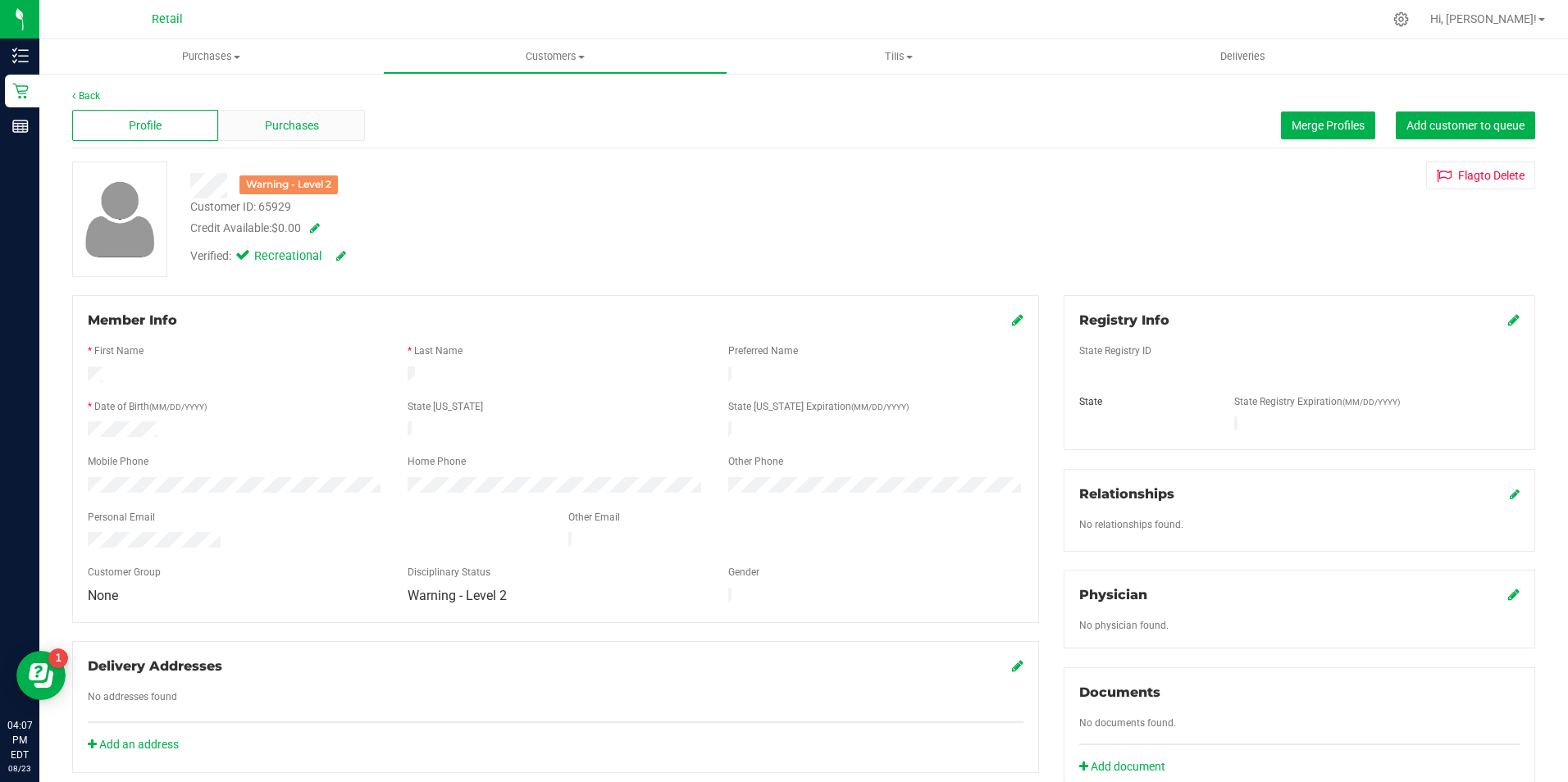
click at [289, 123] on span "Purchases" at bounding box center [292, 126] width 54 height 17
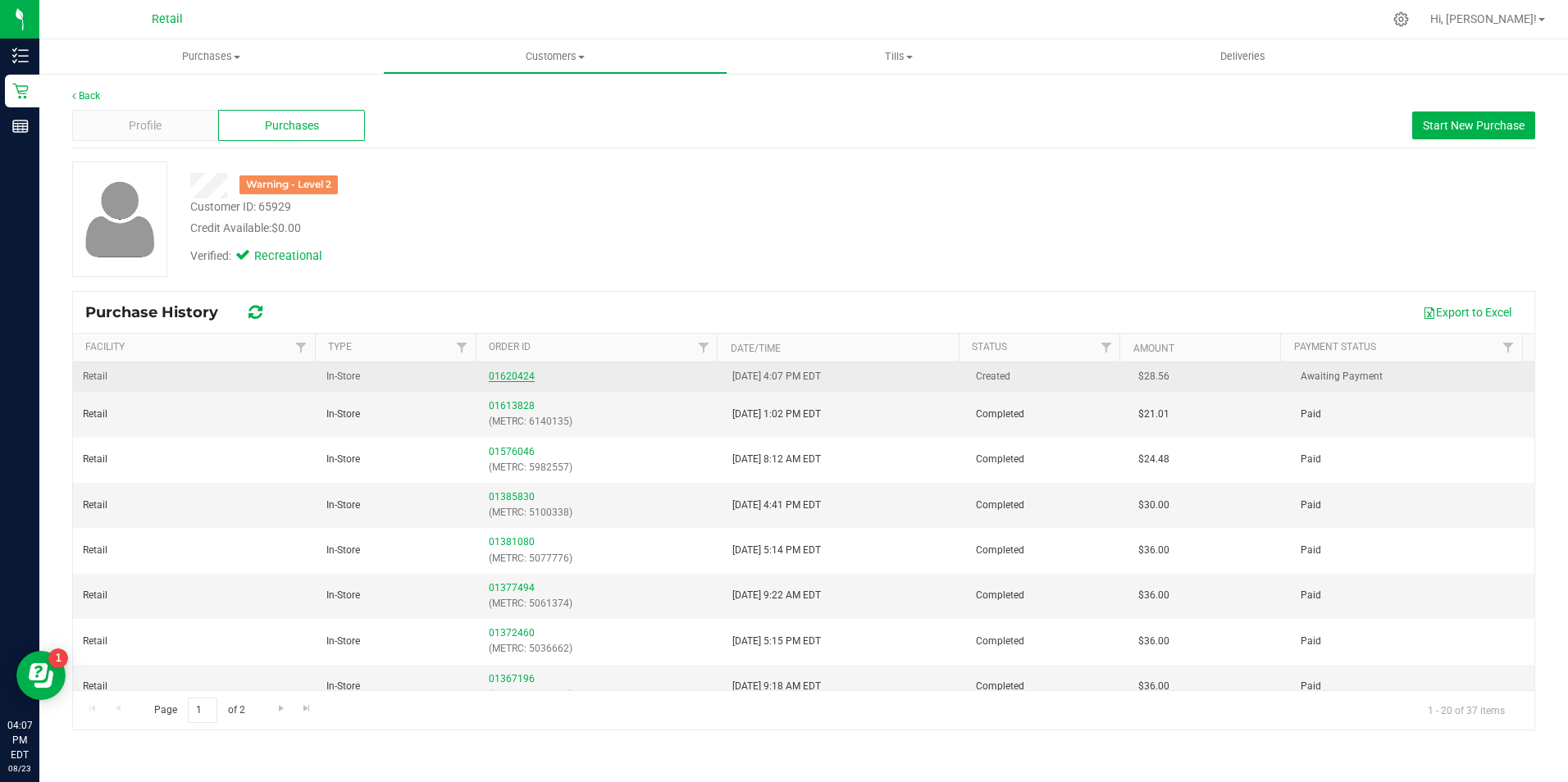
click at [500, 374] on link "01620424" at bounding box center [511, 375] width 46 height 11
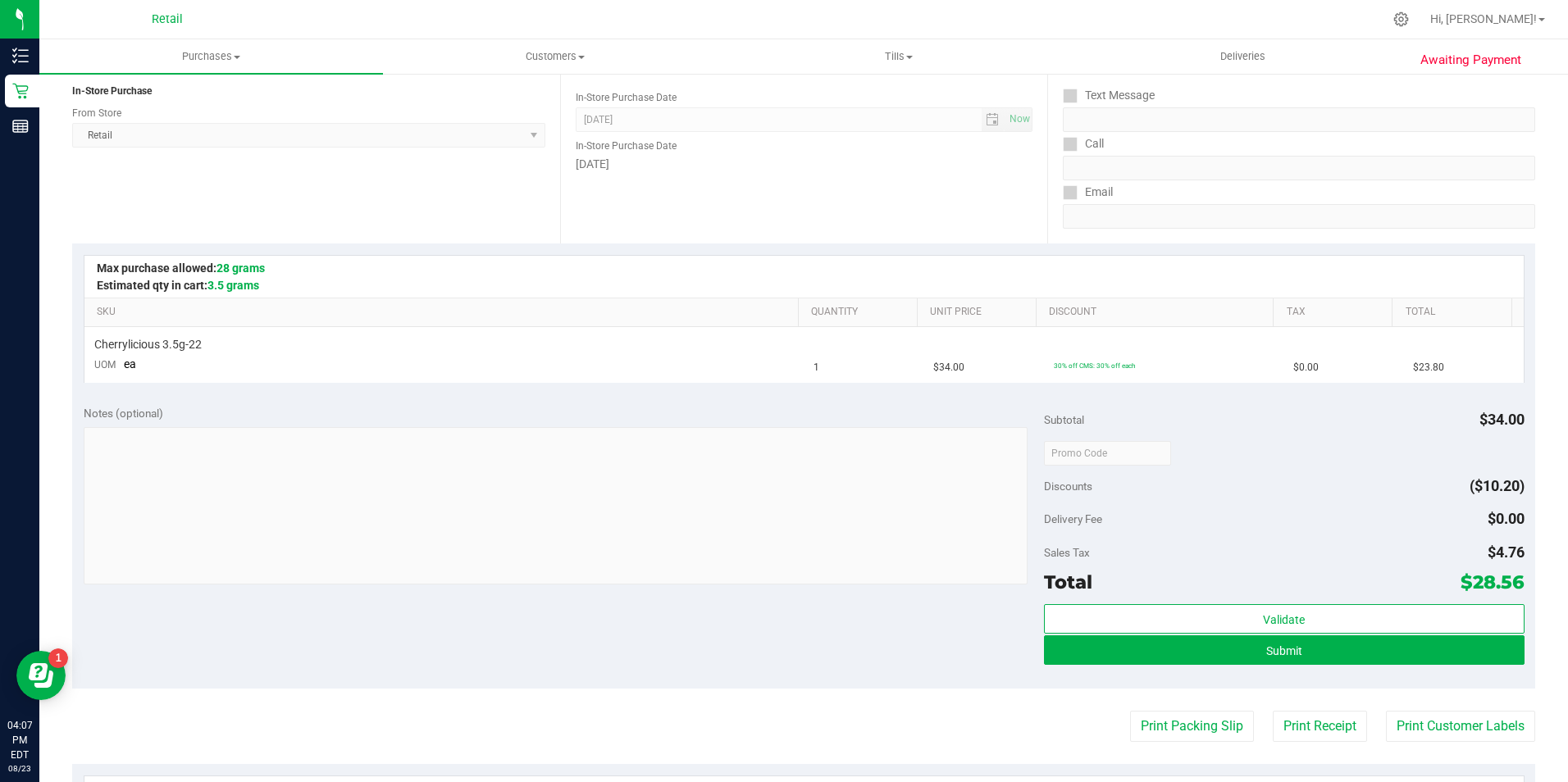
scroll to position [246, 0]
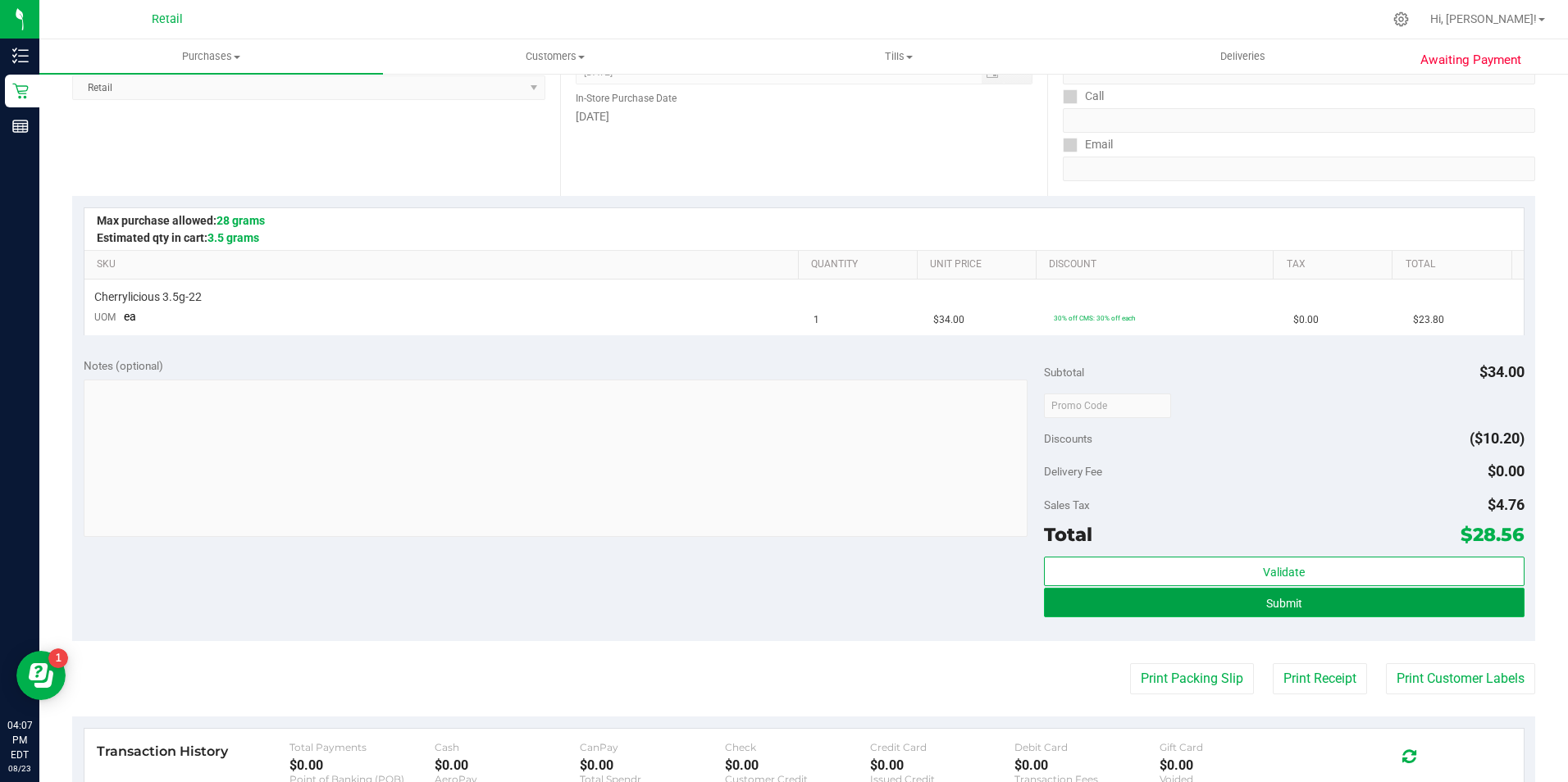
drag, startPoint x: 1112, startPoint y: 593, endPoint x: 1068, endPoint y: 606, distance: 45.9
click at [1111, 596] on button "Submit" at bounding box center [1284, 602] width 481 height 30
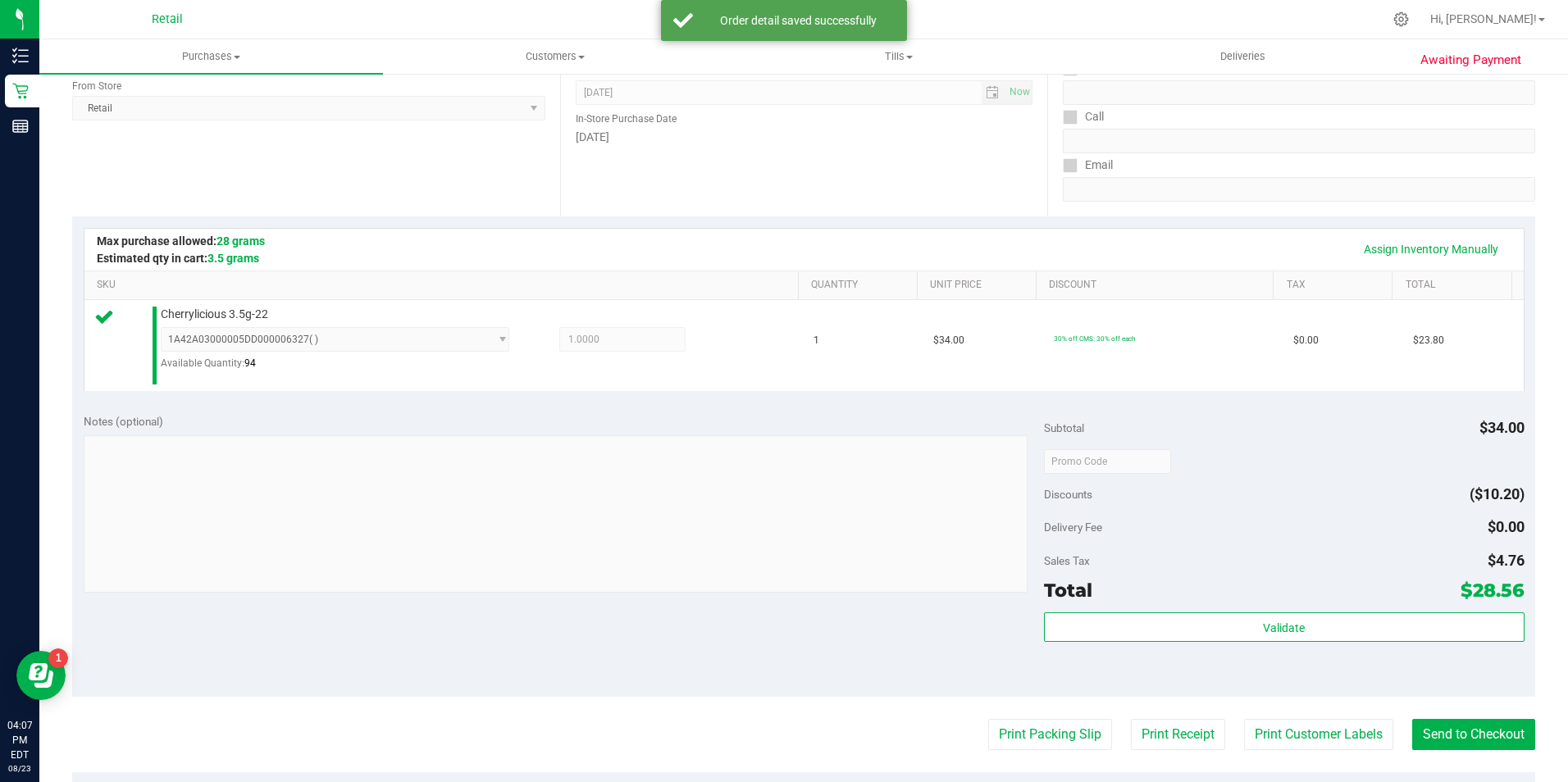
scroll to position [328, 0]
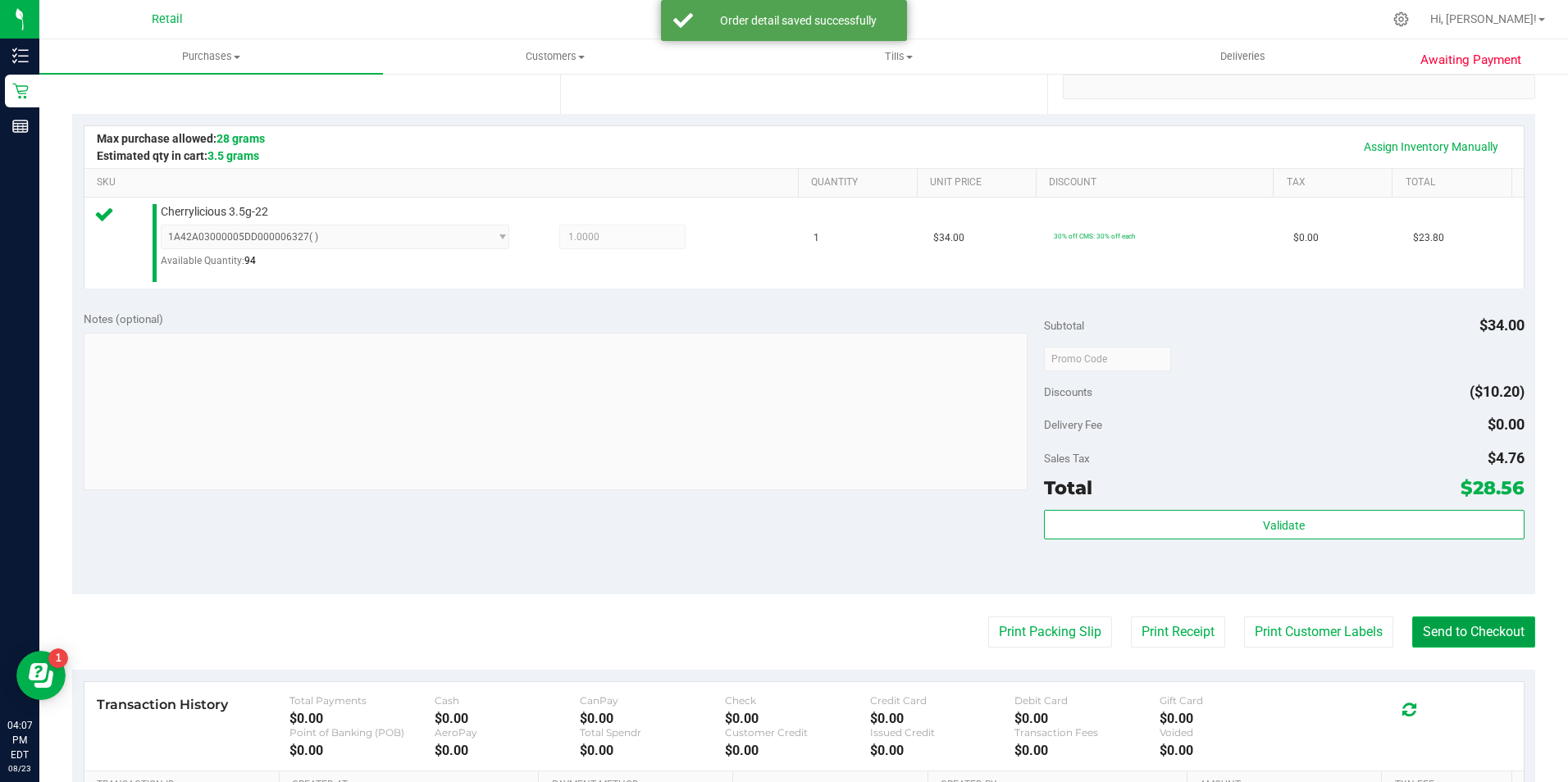
click at [1465, 640] on button "Send to Checkout" at bounding box center [1473, 632] width 123 height 31
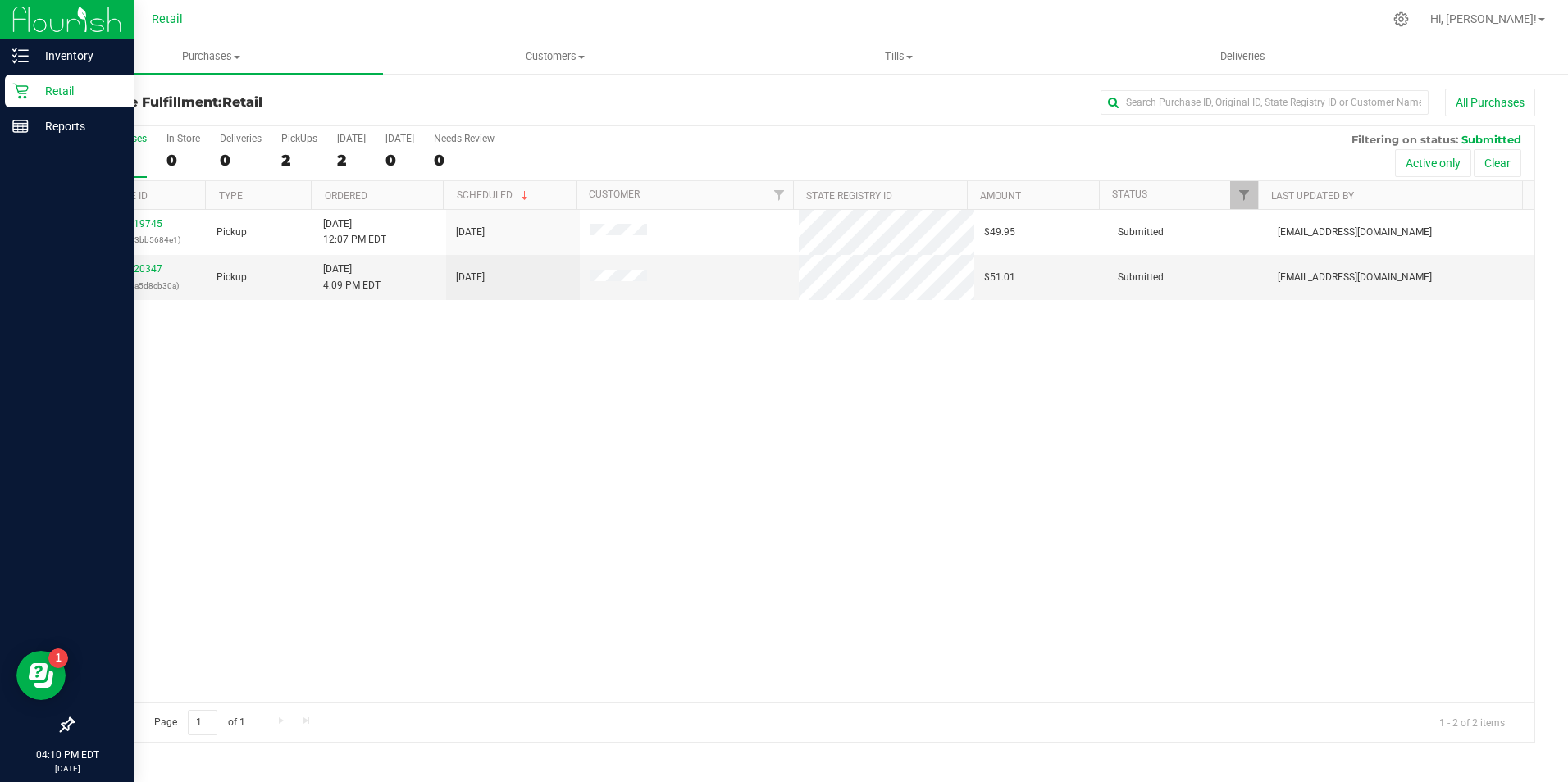
click at [3, 105] on link "Retail" at bounding box center [67, 92] width 135 height 36
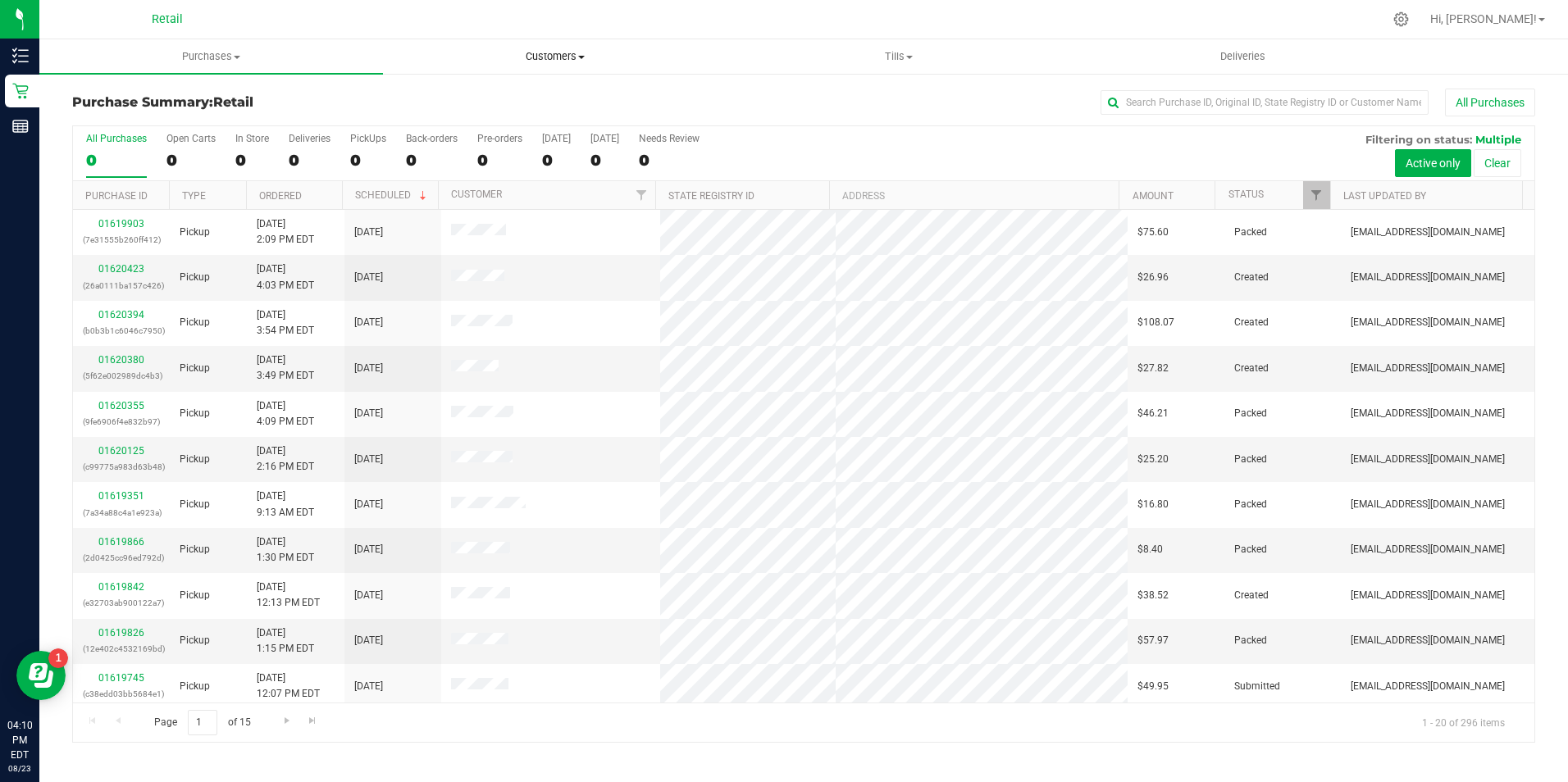
click at [536, 72] on uib-tab-heading "Customers All customers Add a new customer All physicians" at bounding box center [554, 56] width 342 height 33
click at [189, 154] on div "0" at bounding box center [190, 161] width 50 height 19
click at [0, 0] on input "Open Carts 0" at bounding box center [0, 0] width 0 height 0
click at [243, 161] on div "0" at bounding box center [252, 161] width 34 height 19
click at [0, 0] on input "In Store 0" at bounding box center [0, 0] width 0 height 0
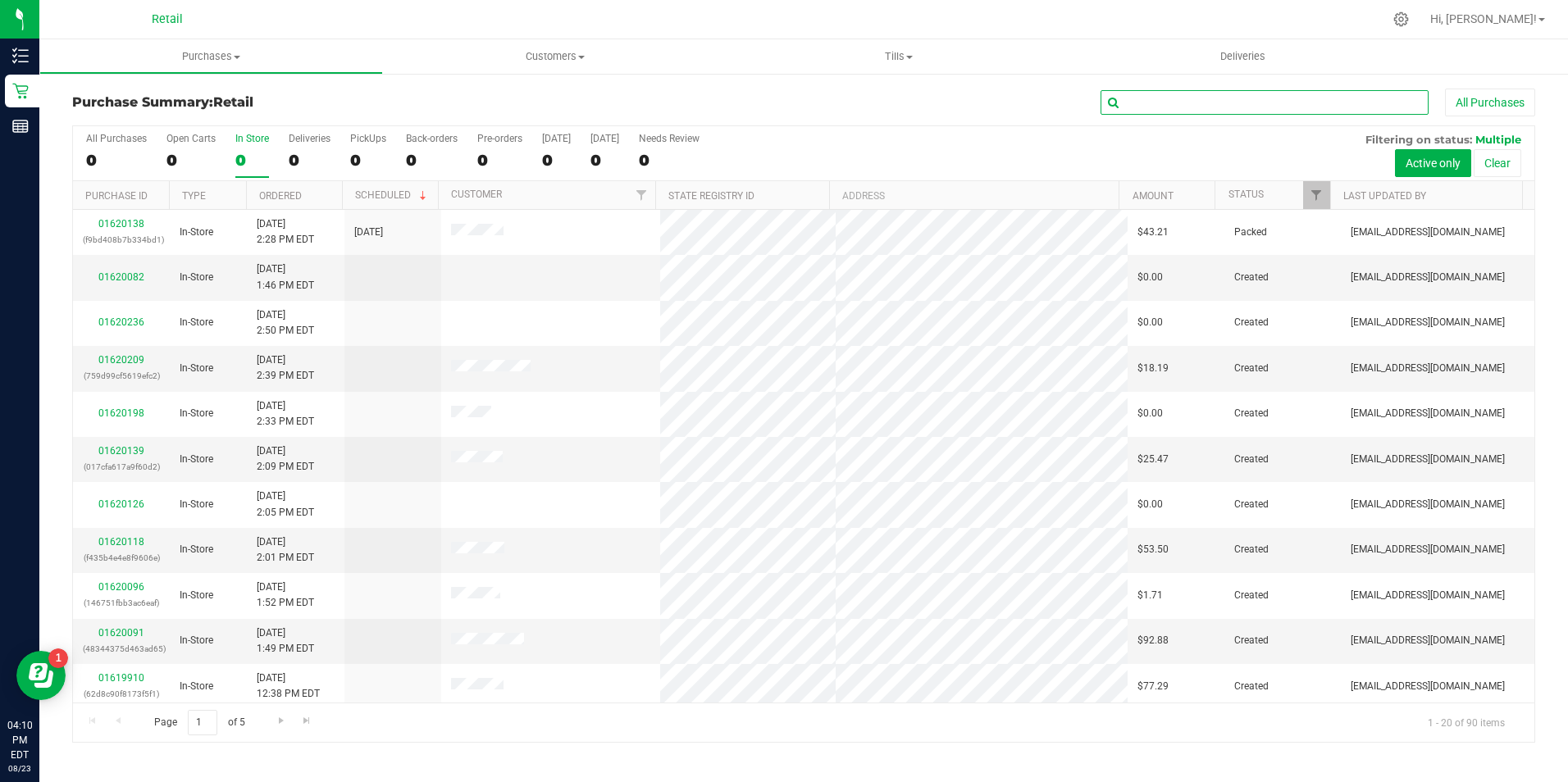
click at [1165, 103] on input "text" at bounding box center [1264, 103] width 328 height 24
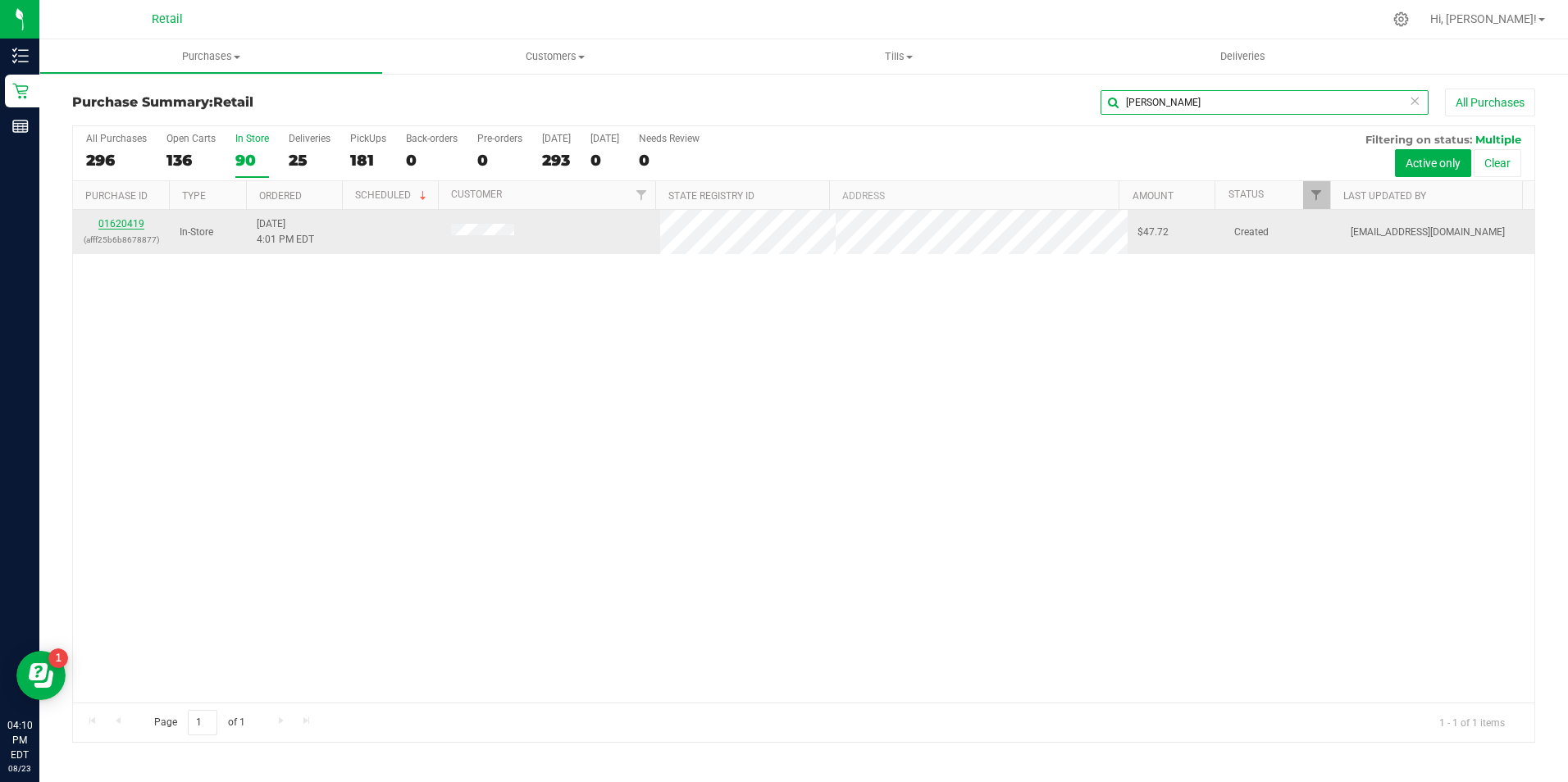
type input "[PERSON_NAME]"
click at [130, 223] on link "01620419" at bounding box center [121, 223] width 46 height 11
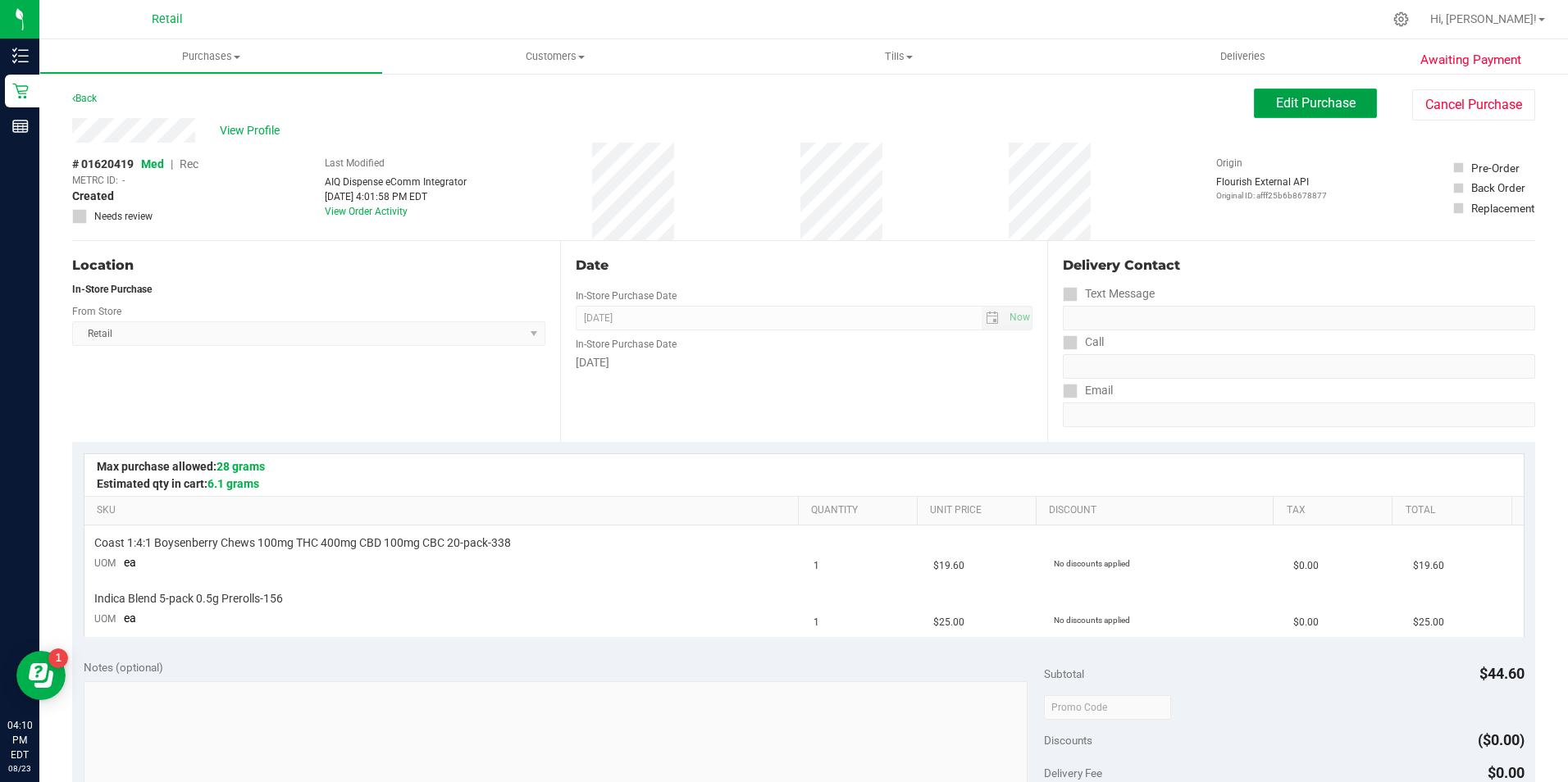
click at [1285, 109] on span "Edit Purchase" at bounding box center [1316, 103] width 80 height 16
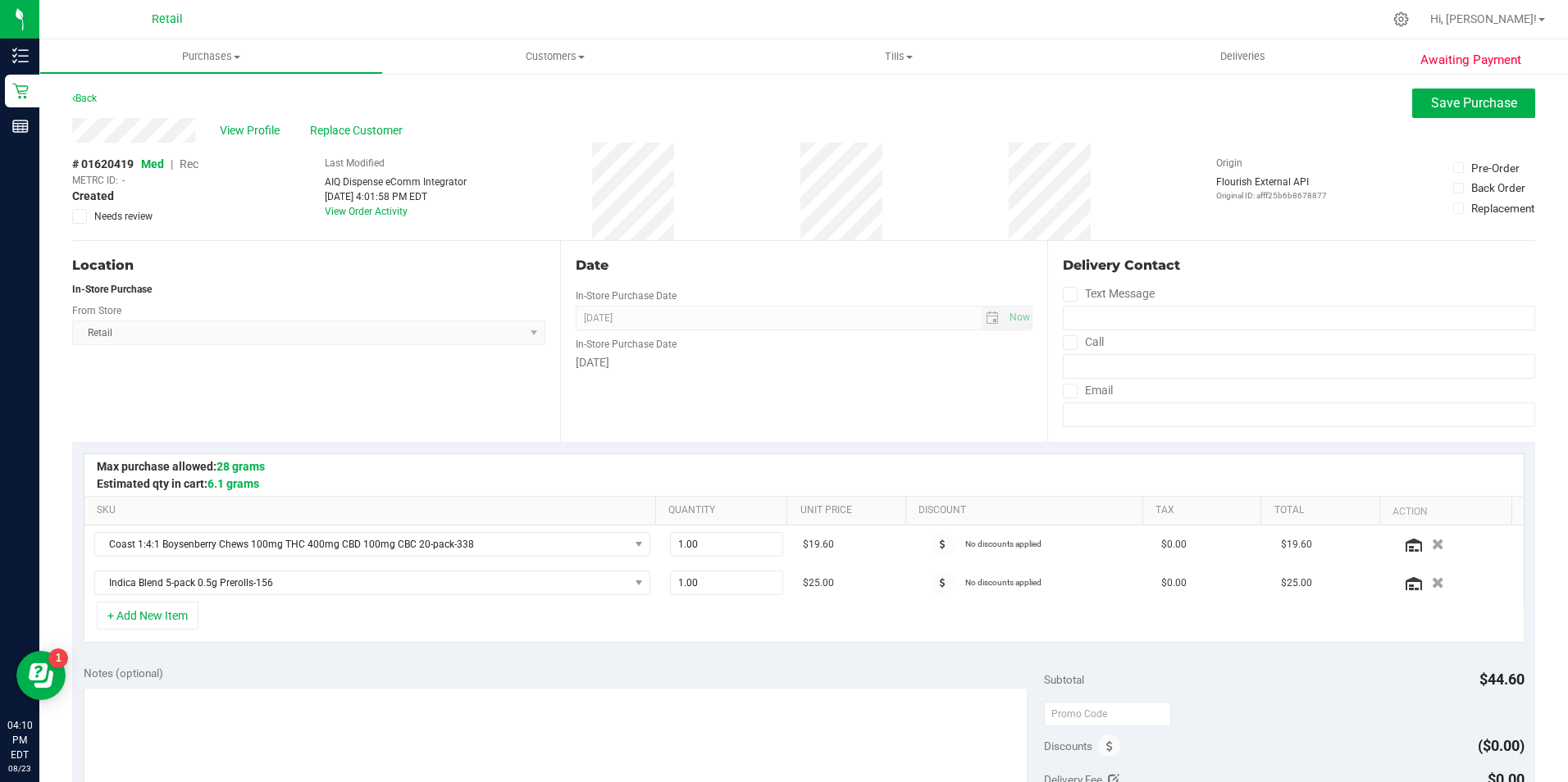
click at [191, 169] on span "Rec" at bounding box center [189, 163] width 19 height 13
click at [1445, 129] on div "View Profile Replace Customer" at bounding box center [803, 130] width 1463 height 24
click at [1445, 110] on button "Save Purchase" at bounding box center [1473, 103] width 123 height 30
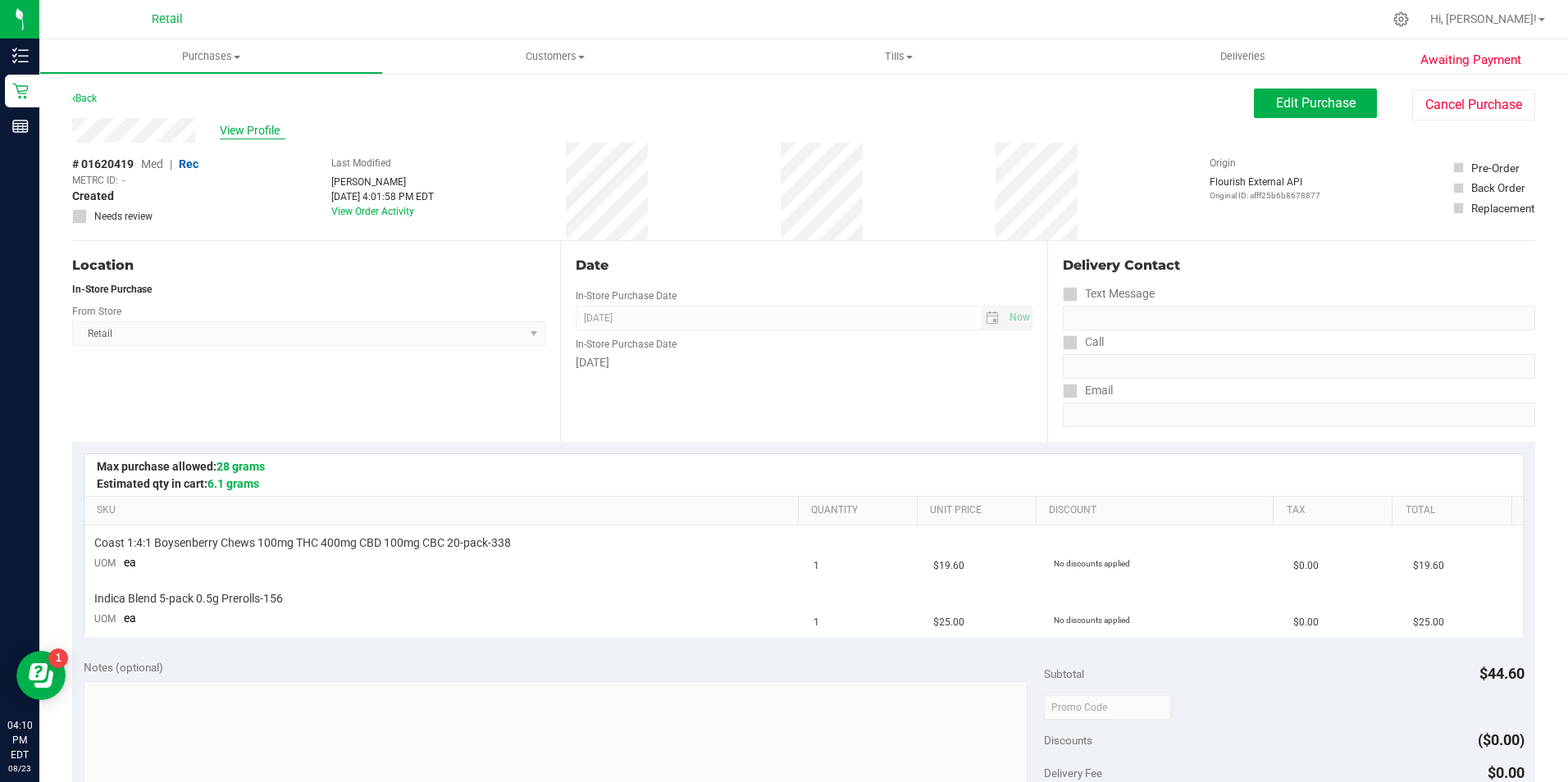
click at [236, 128] on span "View Profile" at bounding box center [252, 131] width 65 height 17
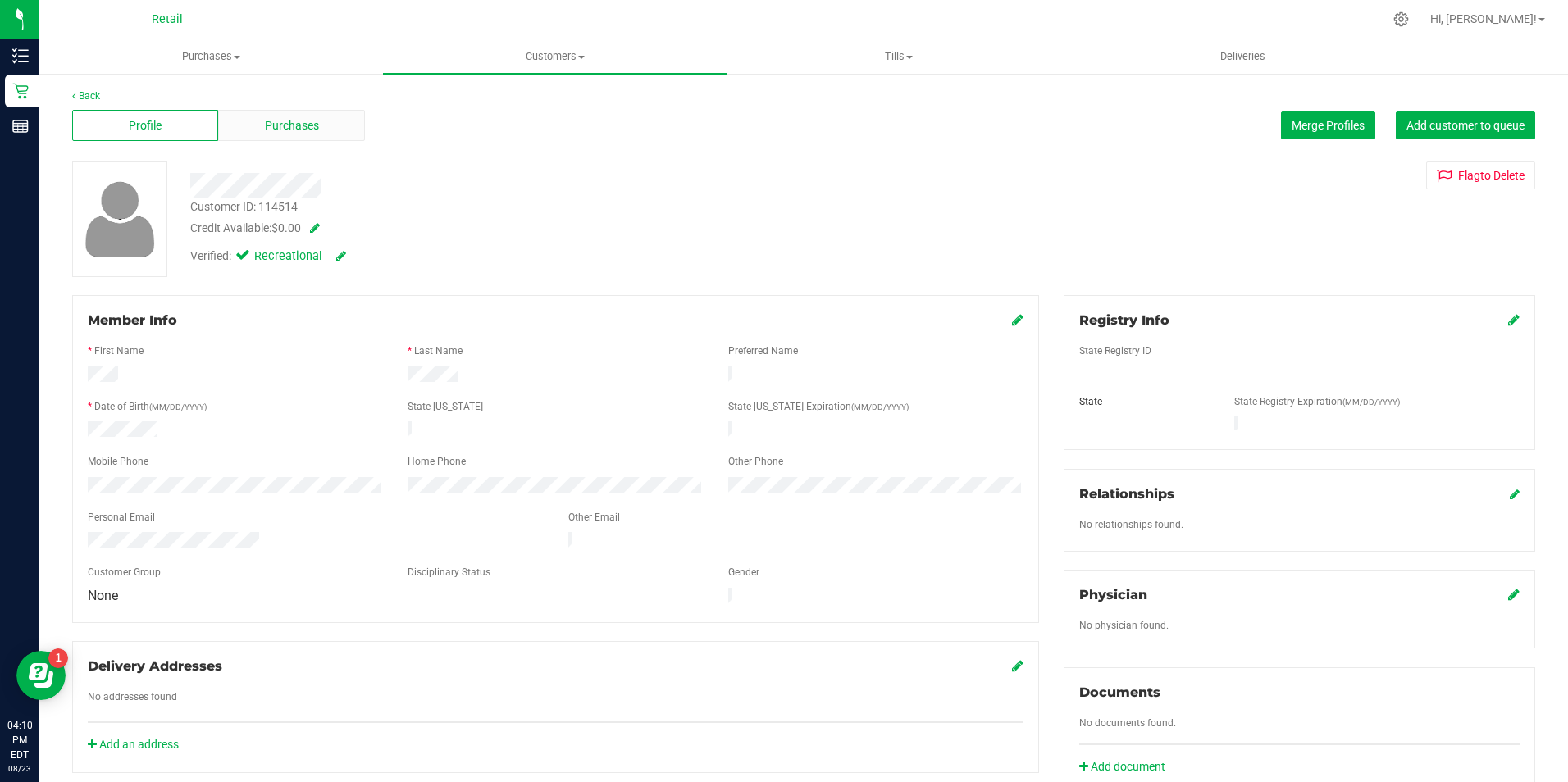
click at [284, 129] on span "Purchases" at bounding box center [292, 126] width 54 height 17
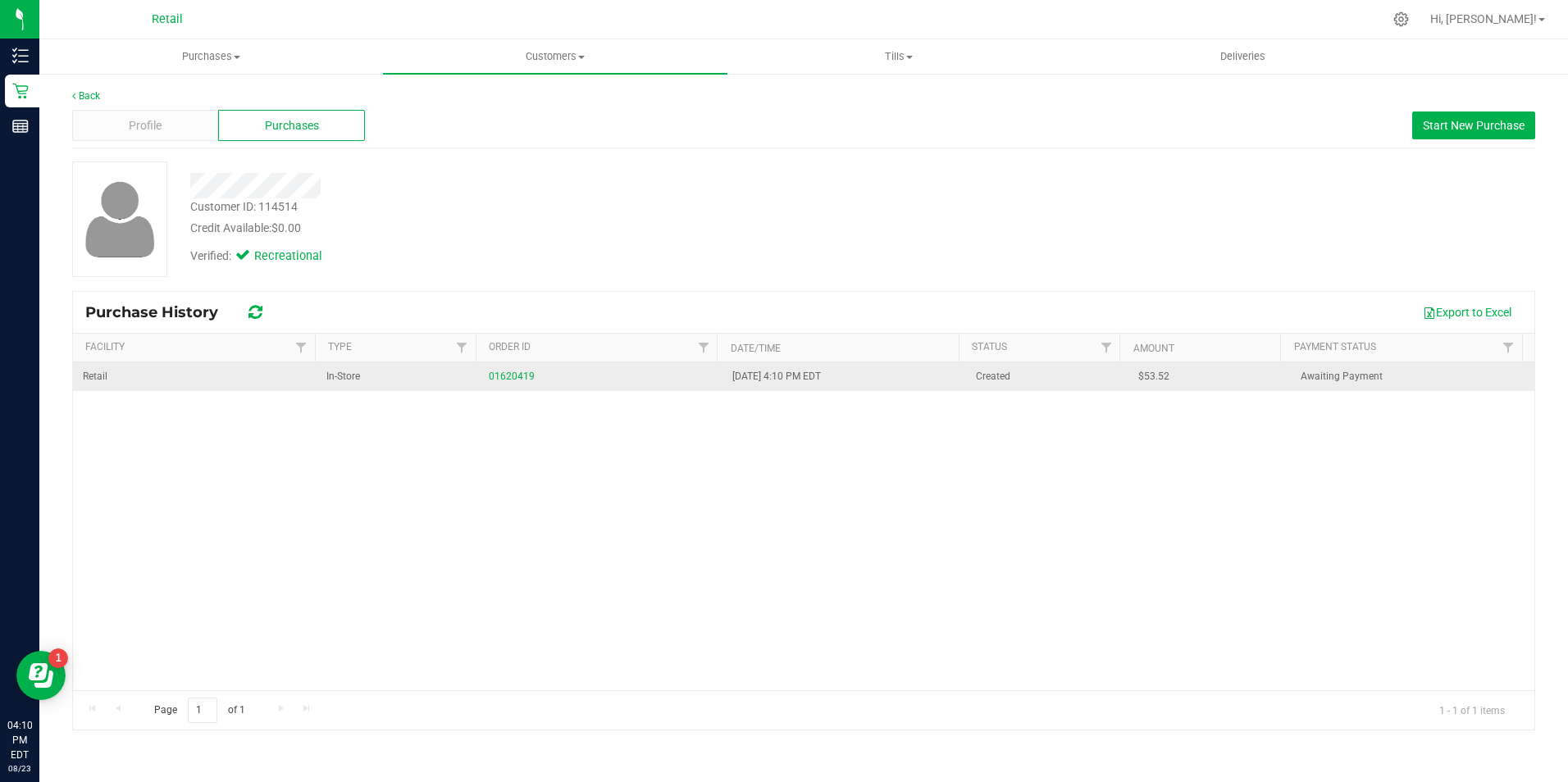
click at [502, 369] on div "01620419" at bounding box center [601, 377] width 224 height 16
click at [502, 380] on link "01620419" at bounding box center [511, 375] width 46 height 11
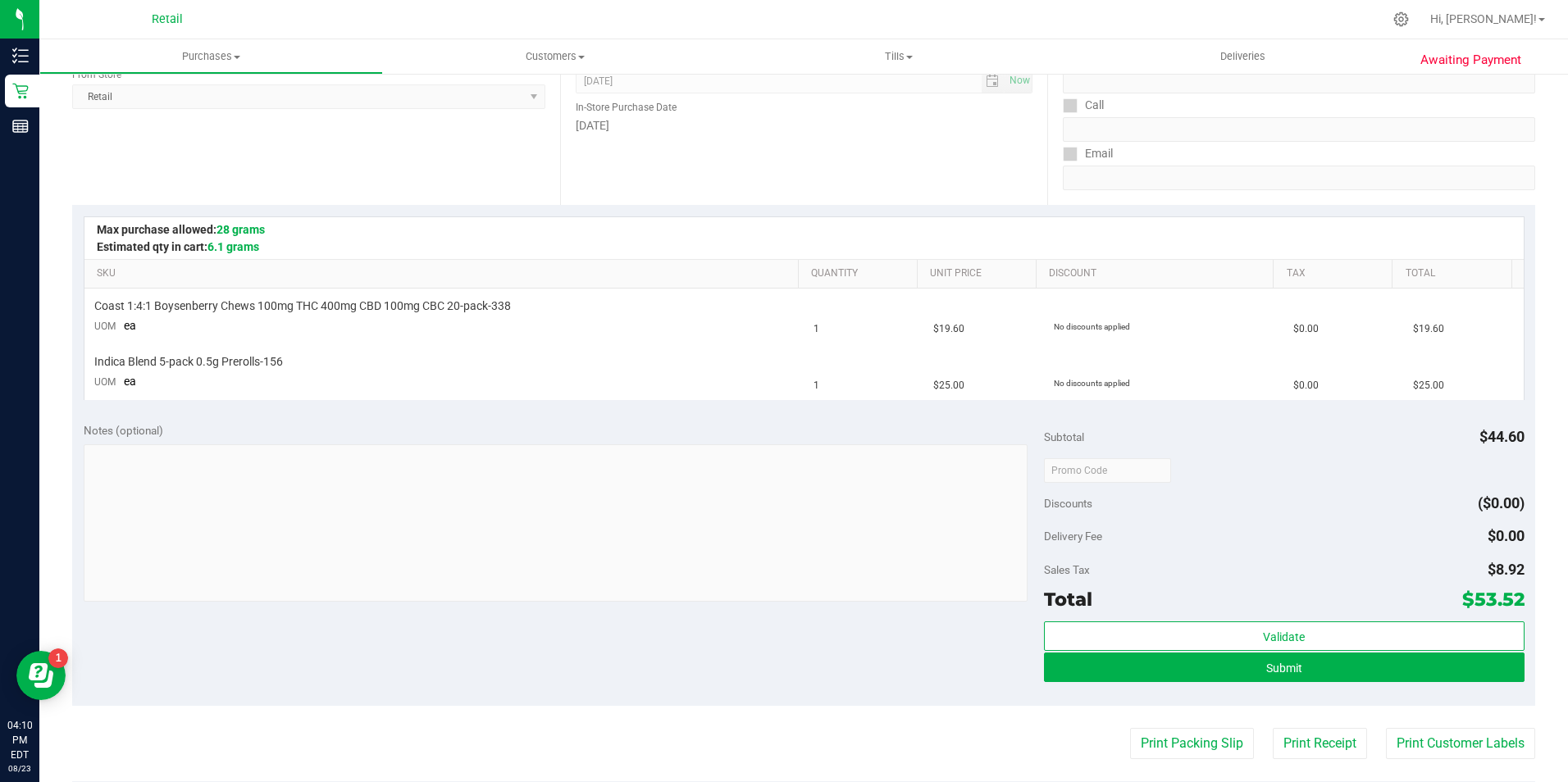
scroll to position [246, 0]
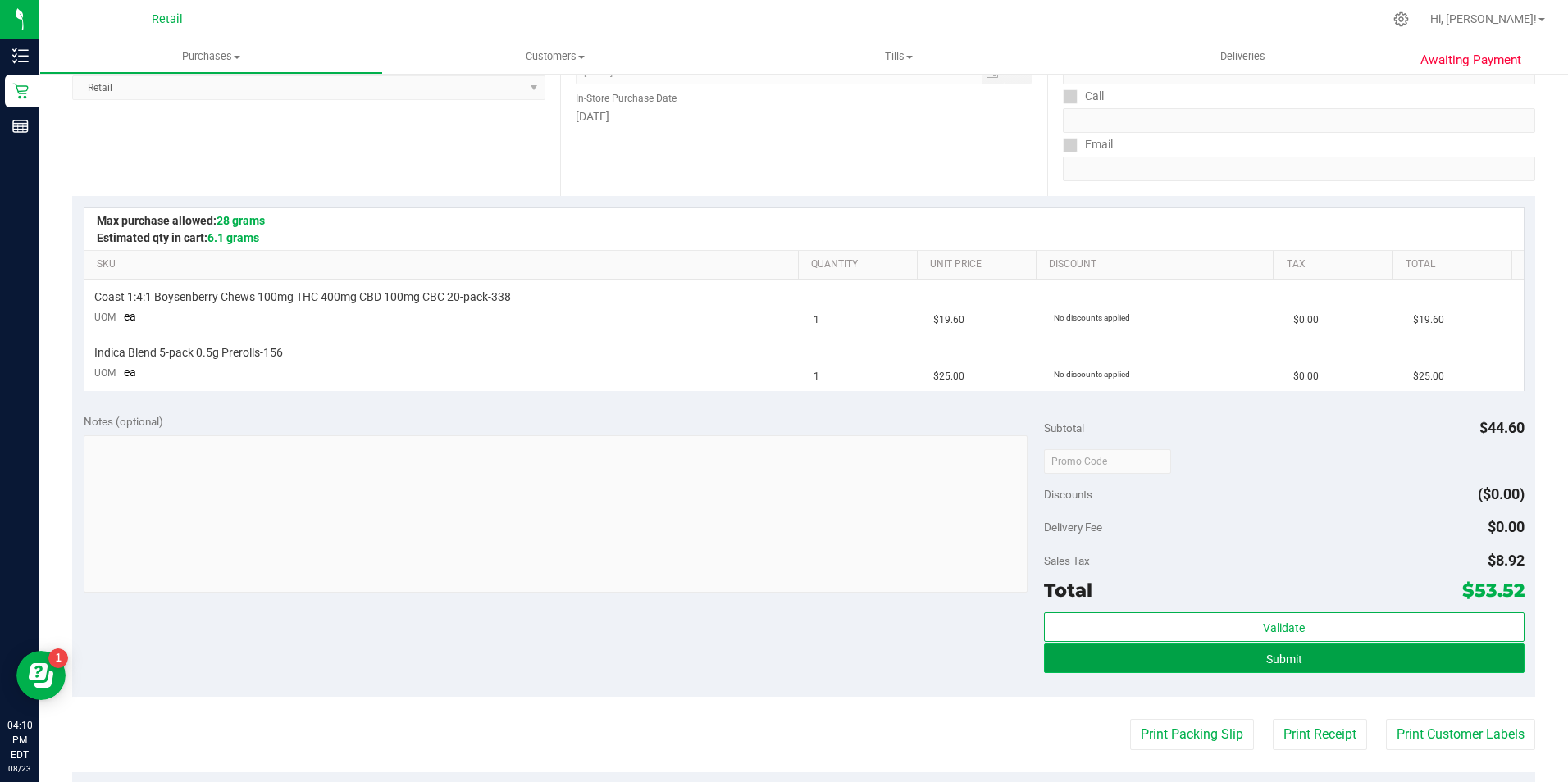
click at [1204, 658] on button "Submit" at bounding box center [1284, 659] width 481 height 30
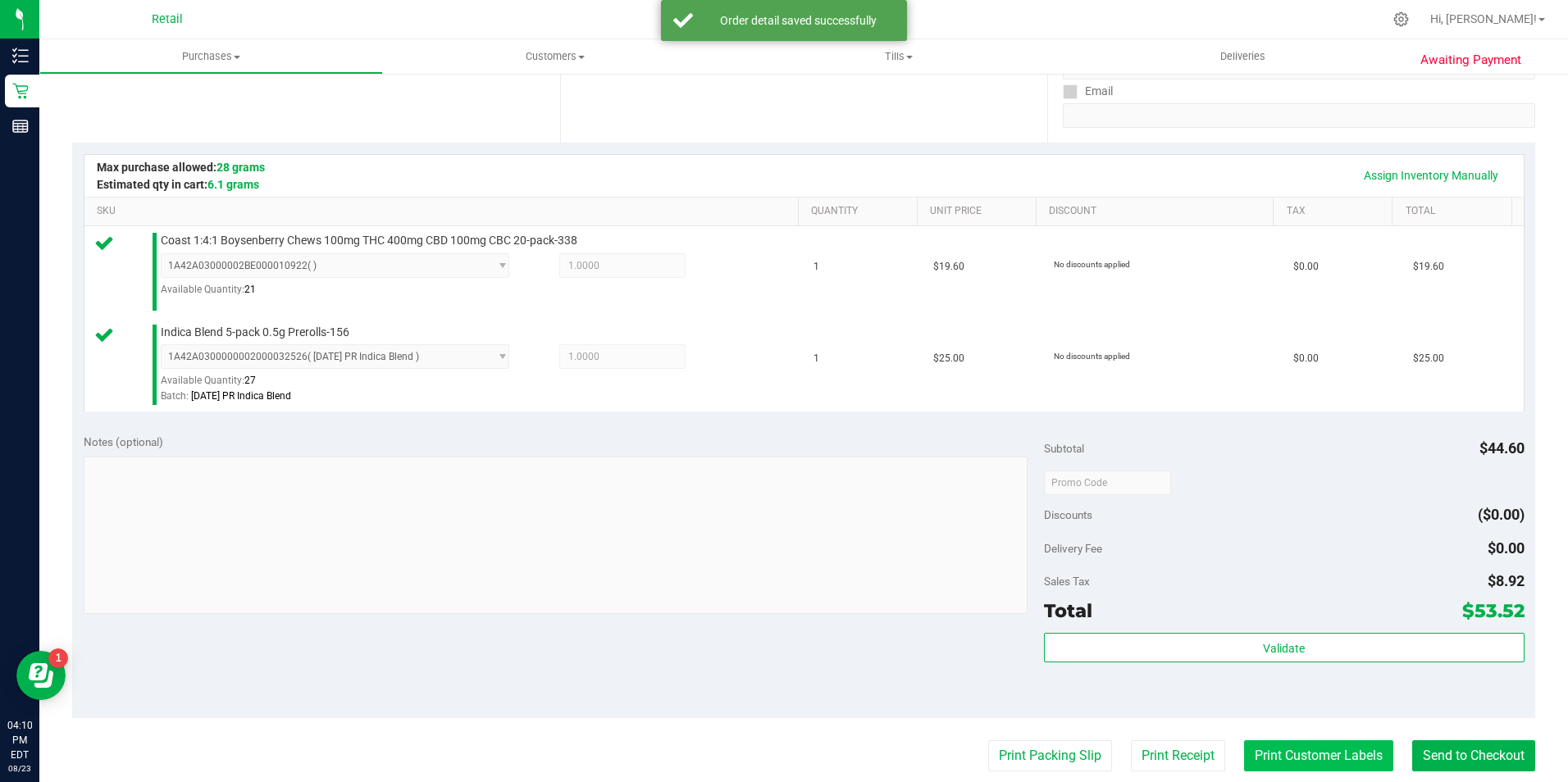
scroll to position [328, 0]
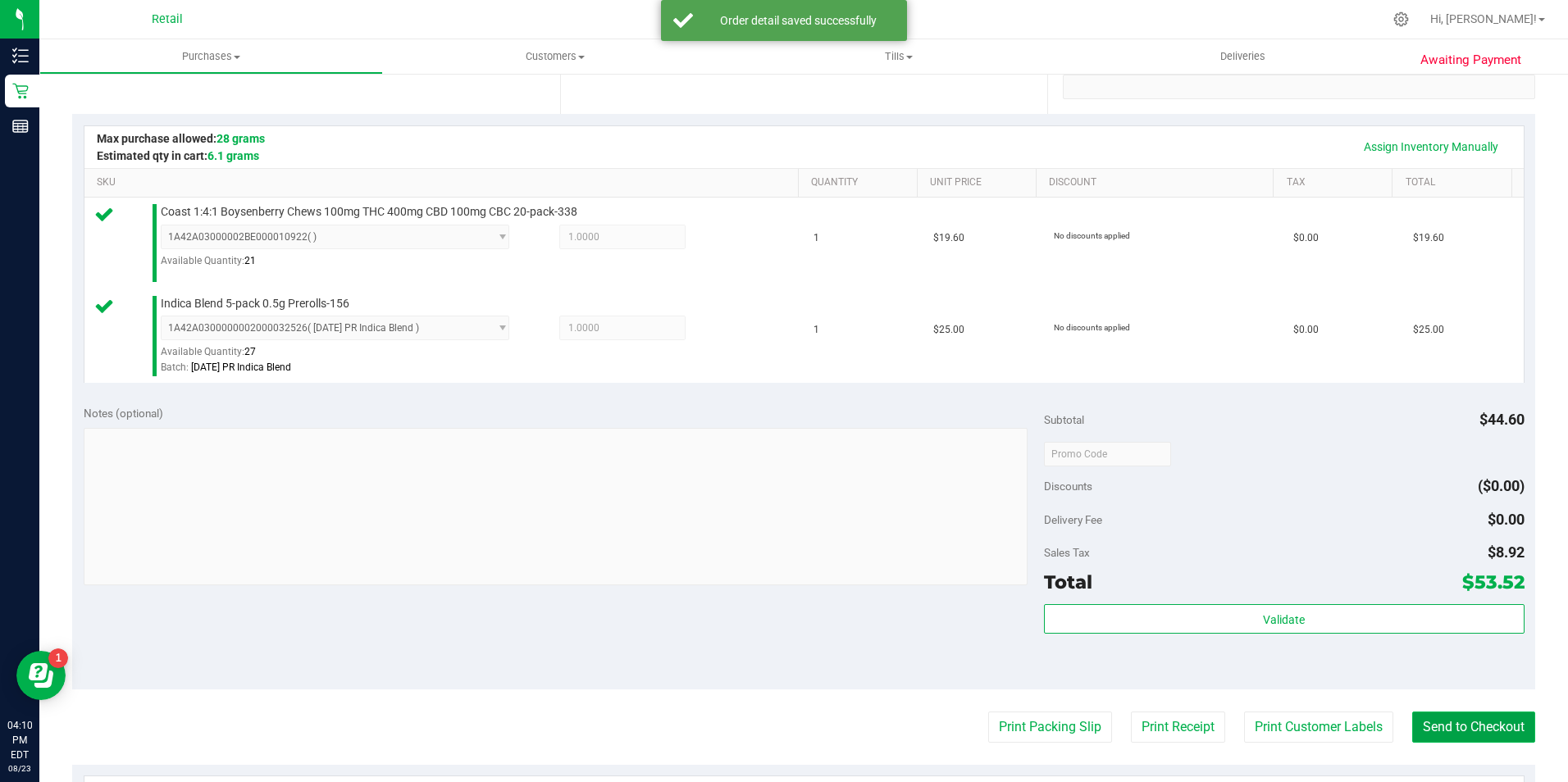
click at [1457, 728] on button "Send to Checkout" at bounding box center [1473, 727] width 123 height 31
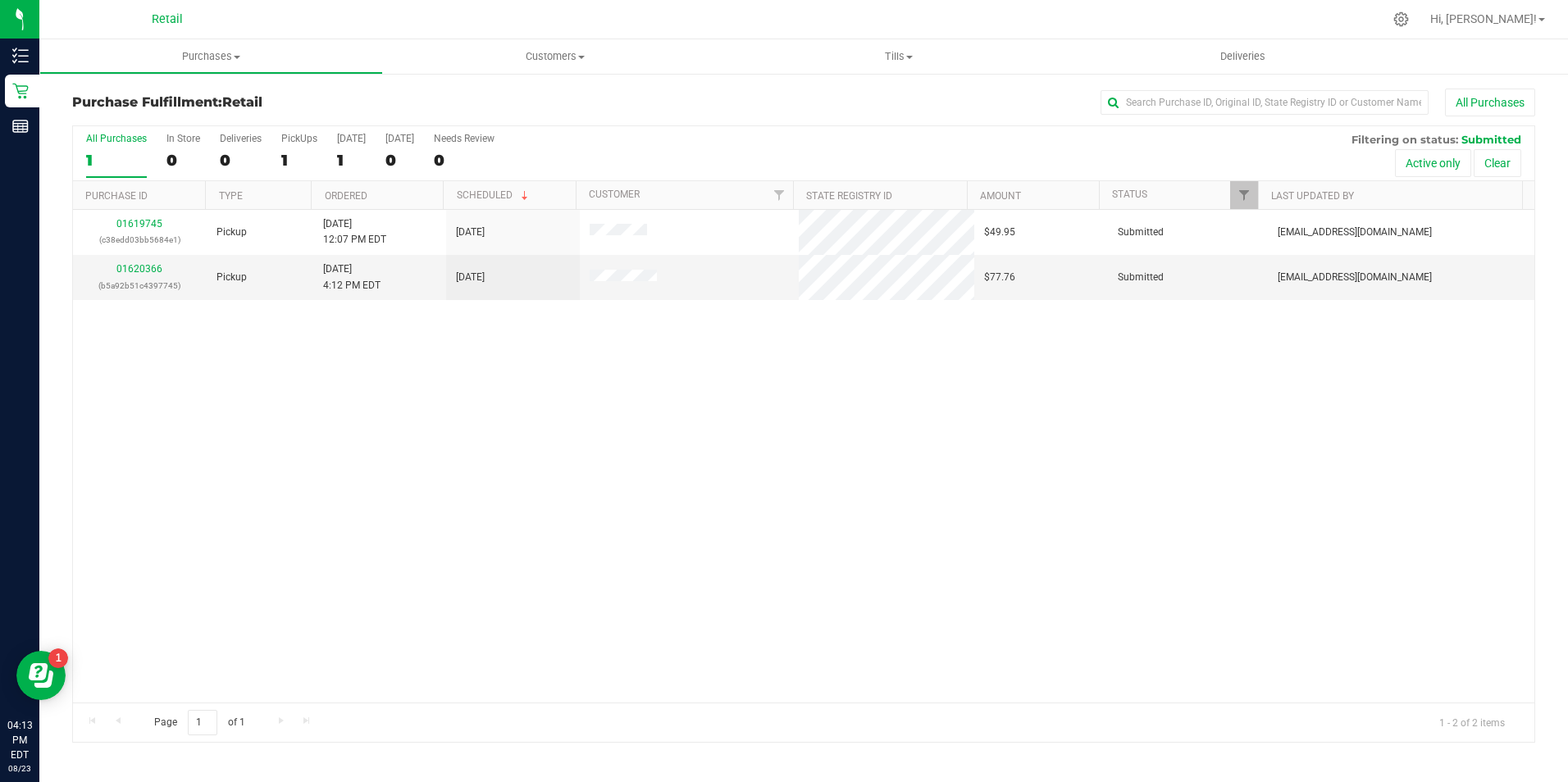
click at [216, 155] on div "All Purchases 1 In Store 0 Deliveries 0 PickUps 1 [DATE] 1 [DATE] 0 Needs Revie…" at bounding box center [803, 153] width 1461 height 55
click at [174, 155] on div "0" at bounding box center [183, 161] width 34 height 19
click at [0, 0] on input "In Store 0" at bounding box center [0, 0] width 0 height 0
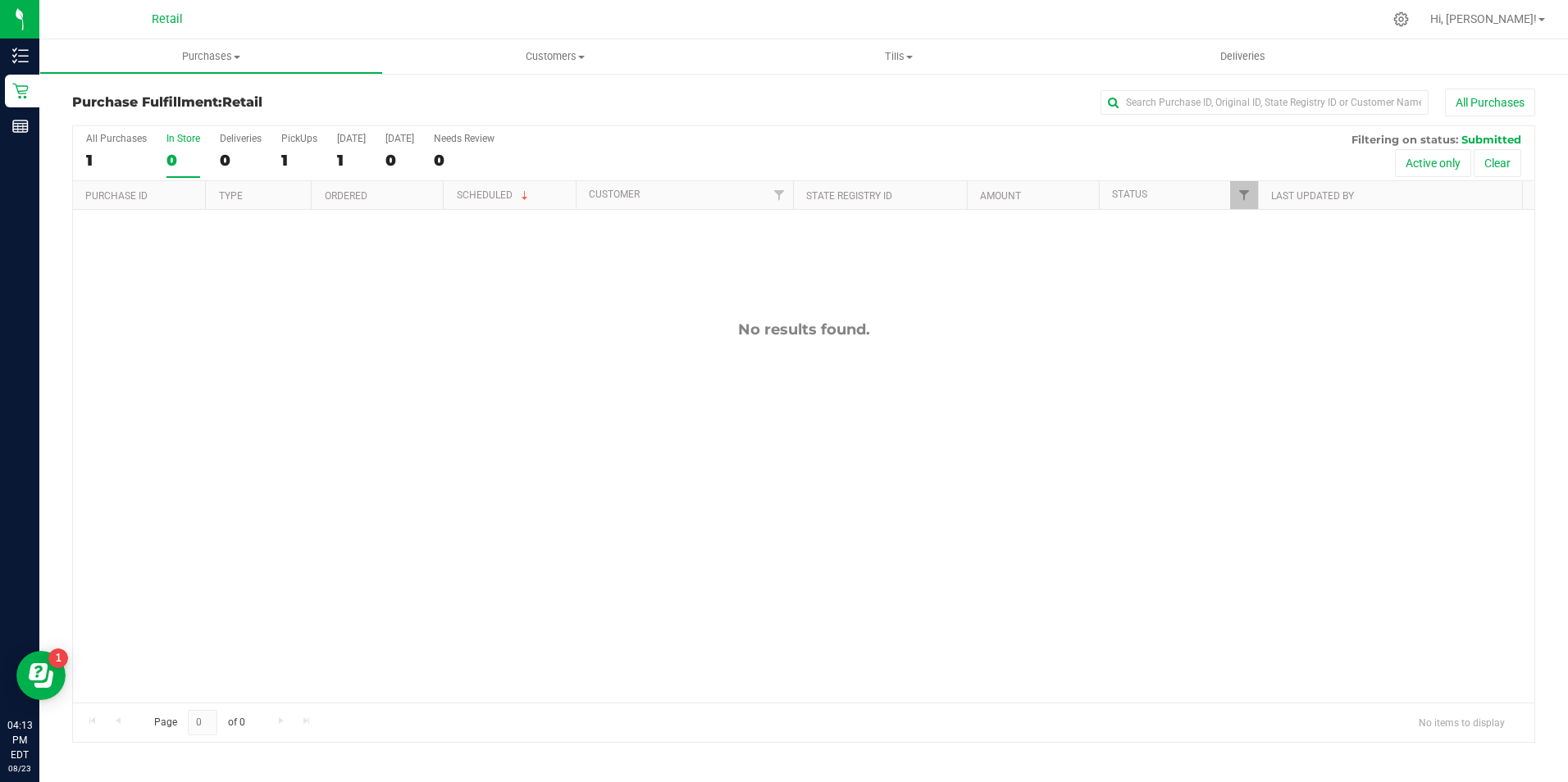
click at [149, 154] on div "All Purchases 1 In Store 0 Deliveries 0 PickUps 1 [DATE] 1 [DATE] 0 Needs Revie…" at bounding box center [803, 153] width 1461 height 55
click at [190, 148] on label "In Store 0" at bounding box center [183, 156] width 34 height 45
click at [0, 0] on input "In Store 0" at bounding box center [0, 0] width 0 height 0
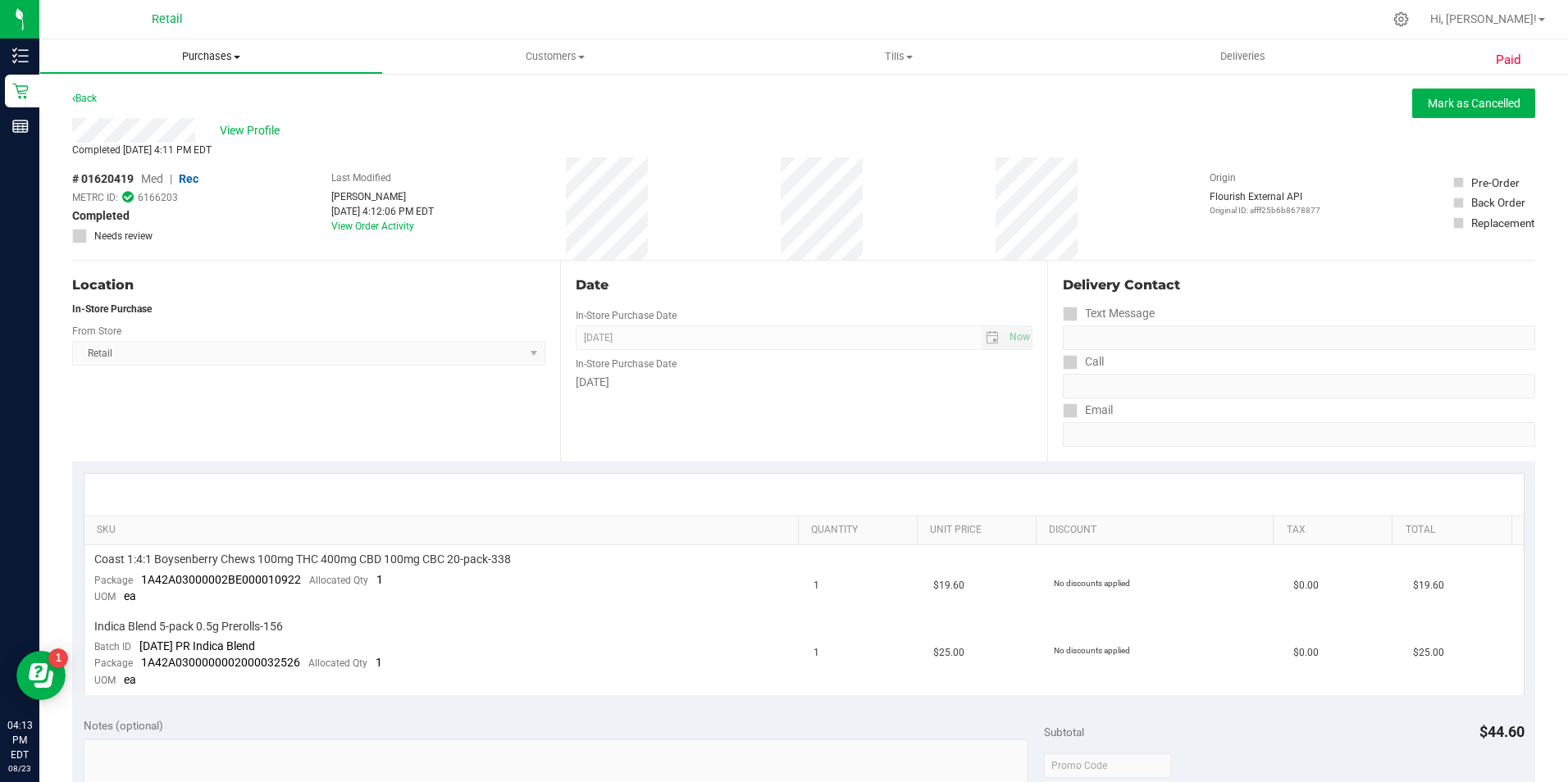
click at [206, 49] on uib-tab-heading "Purchases Summary of purchases Fulfillment All purchases" at bounding box center [210, 56] width 342 height 33
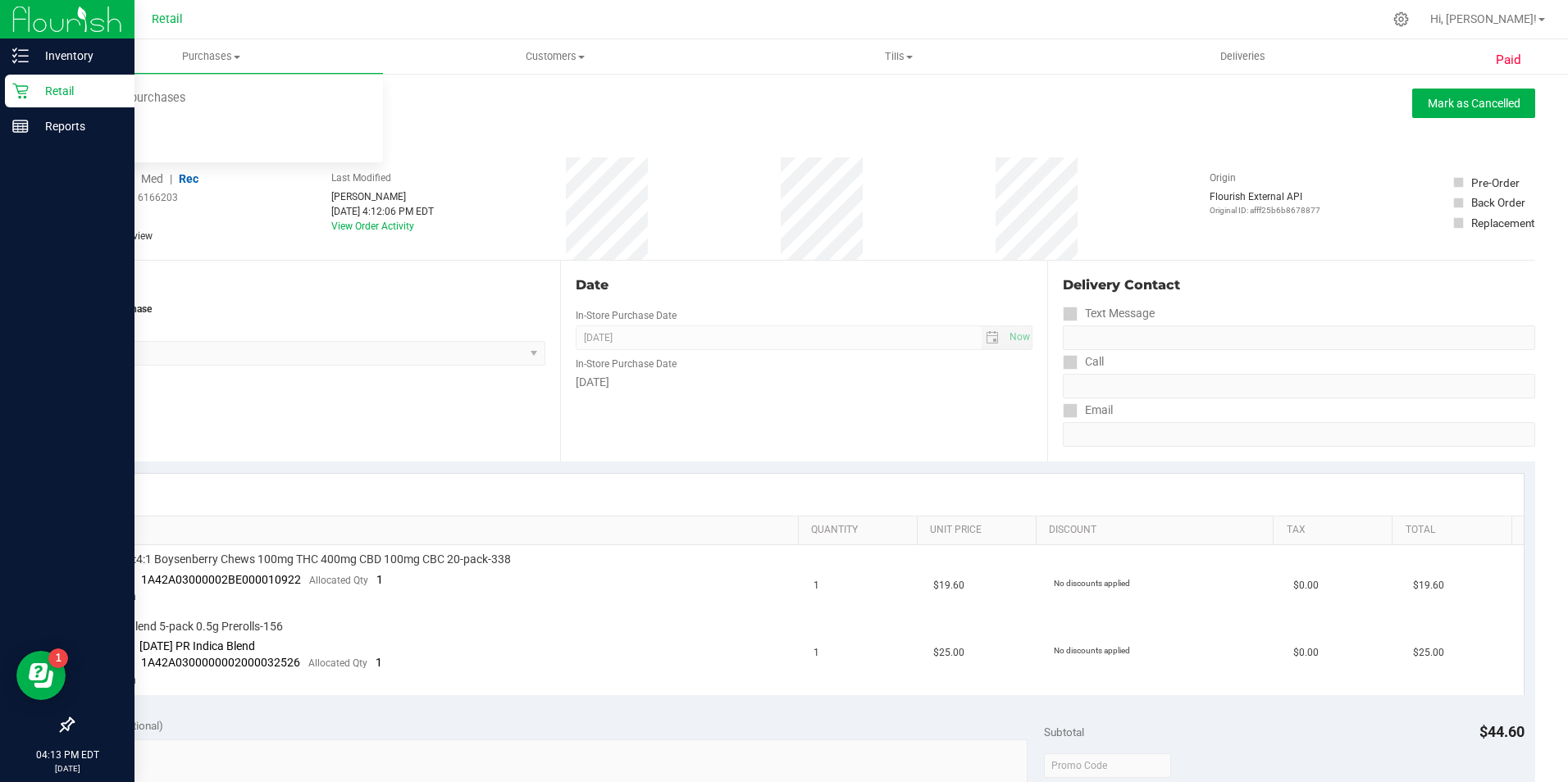
click at [21, 76] on div "Retail" at bounding box center [70, 91] width 130 height 33
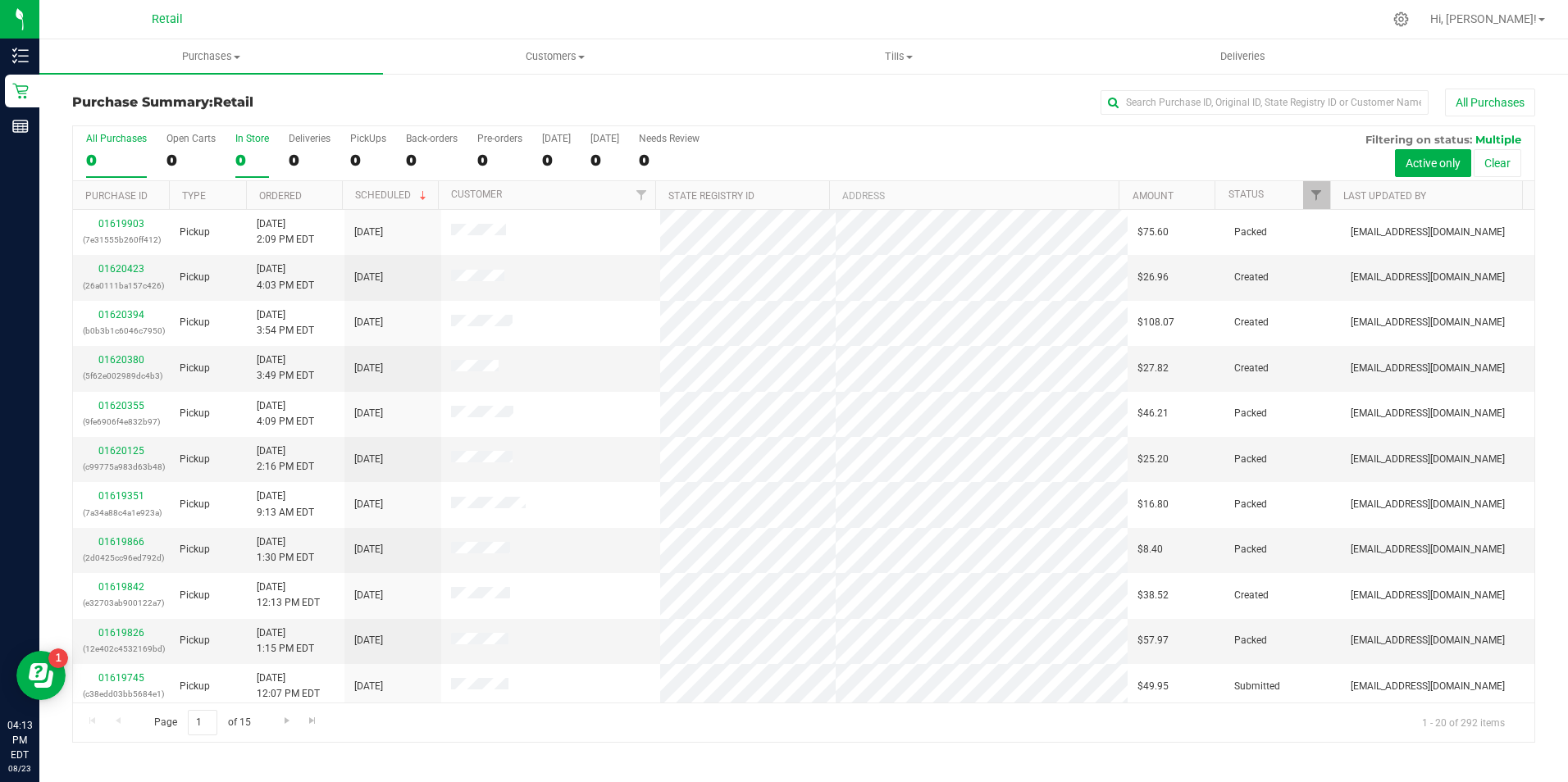
click at [246, 158] on div "0" at bounding box center [252, 161] width 34 height 19
click at [0, 0] on input "In Store 0" at bounding box center [0, 0] width 0 height 0
click at [1141, 104] on input "text" at bounding box center [1264, 103] width 328 height 24
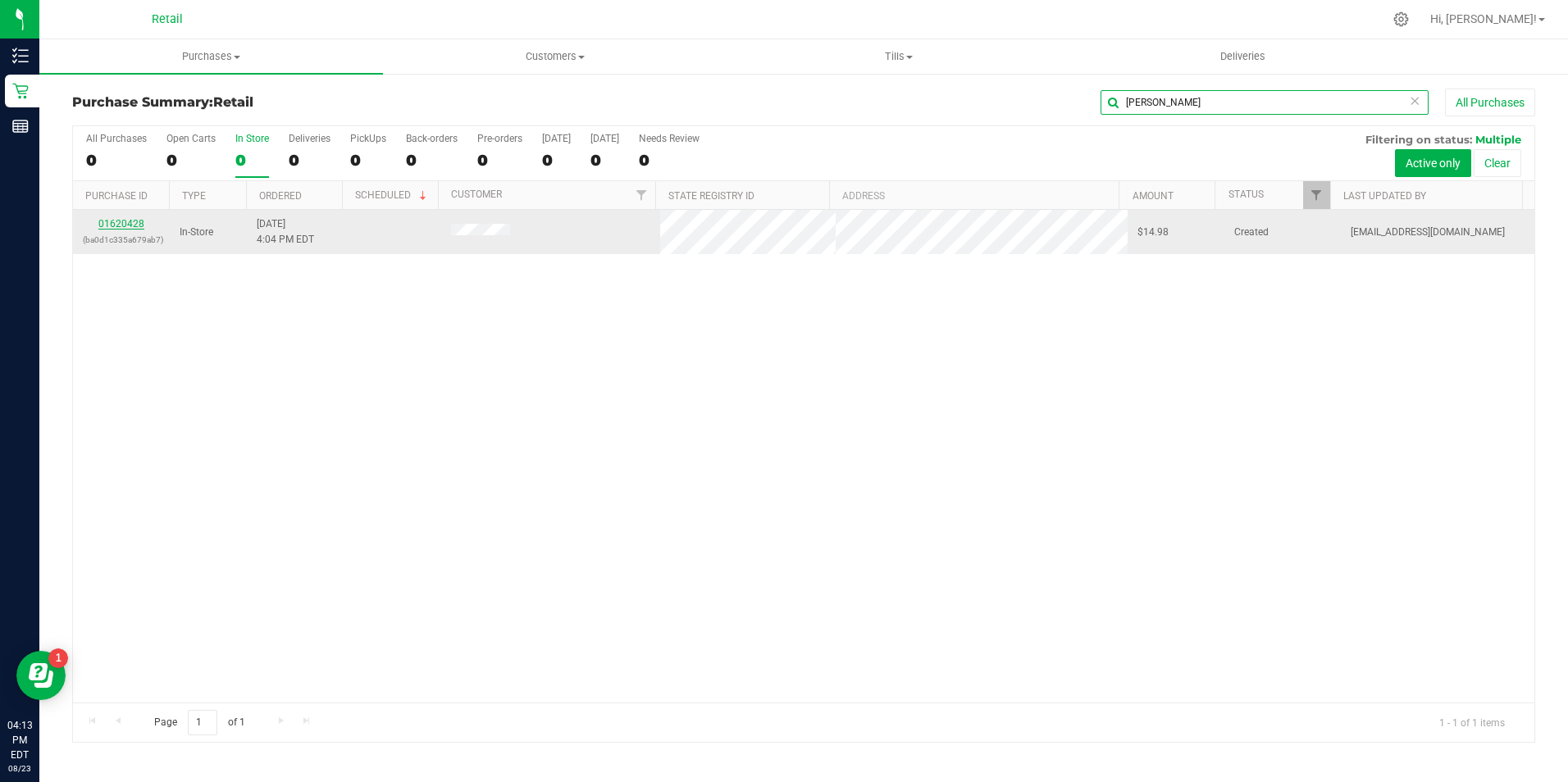
type input "[PERSON_NAME]"
click at [129, 223] on link "01620428" at bounding box center [121, 223] width 46 height 11
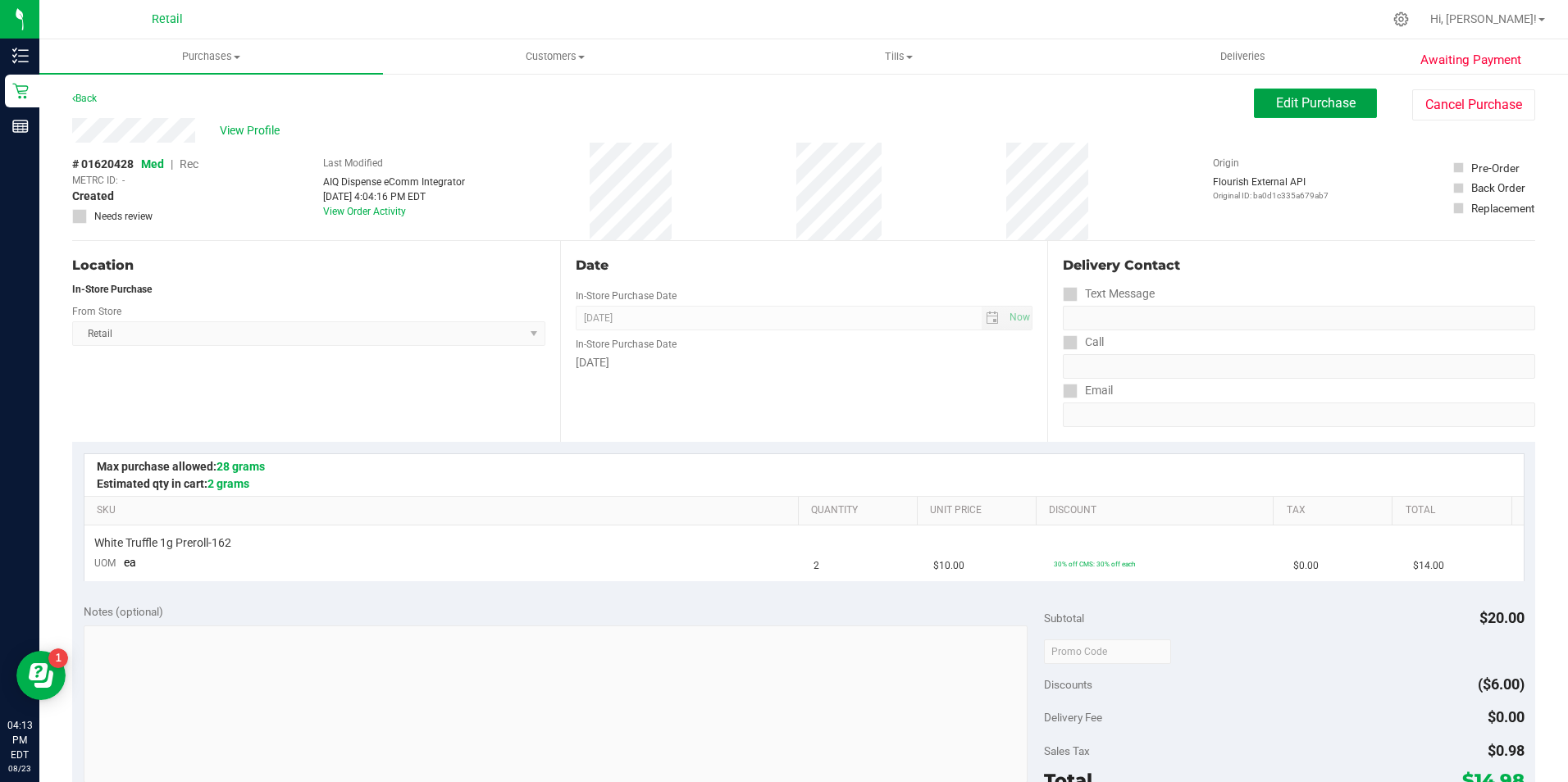
drag, startPoint x: 1258, startPoint y: 109, endPoint x: 979, endPoint y: 108, distance: 279.0
click at [1257, 109] on button "Edit Purchase" at bounding box center [1315, 103] width 123 height 30
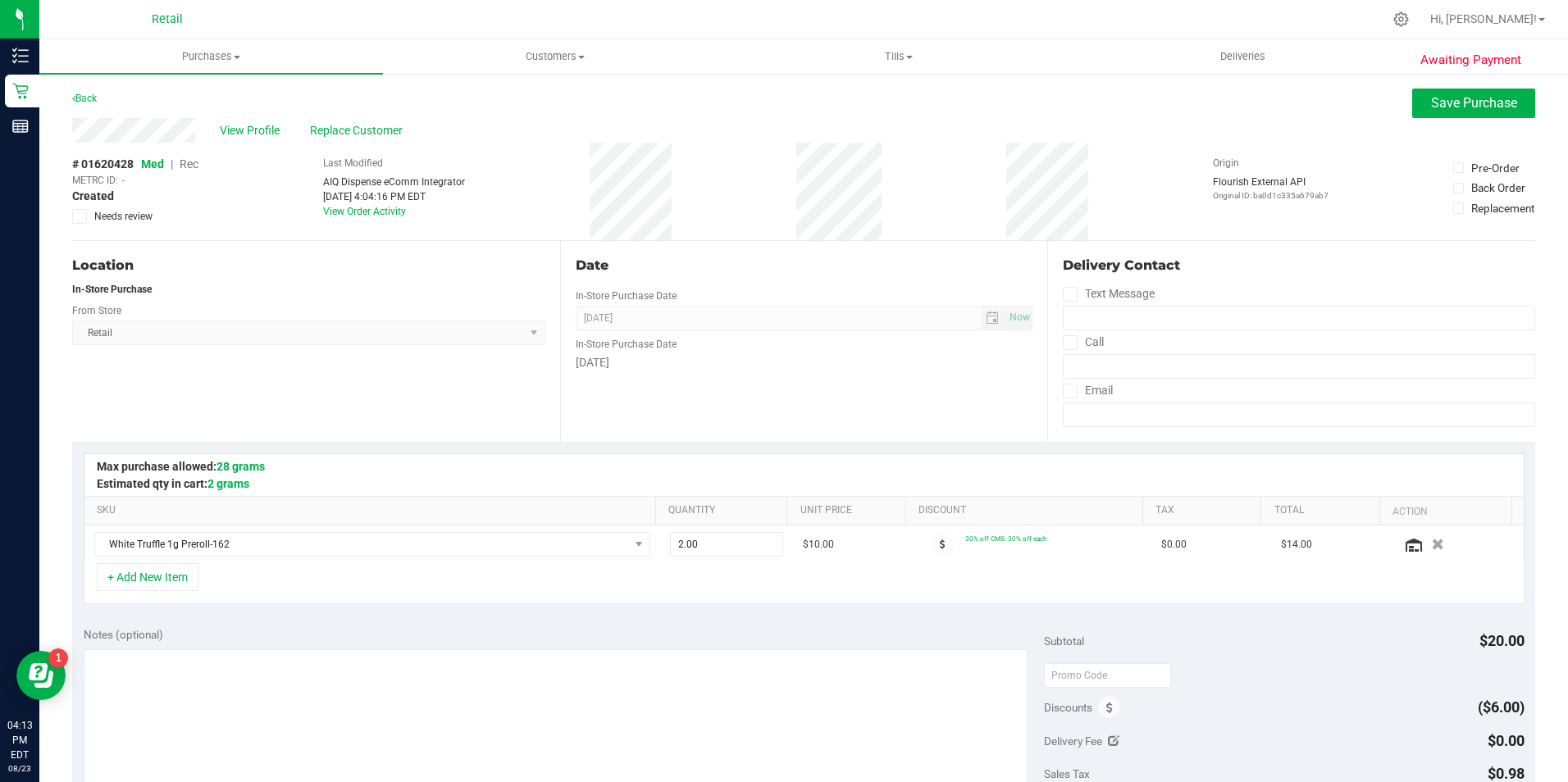
click at [187, 160] on span "Rec" at bounding box center [189, 163] width 19 height 13
click at [1470, 108] on span "Save Purchase" at bounding box center [1473, 103] width 86 height 16
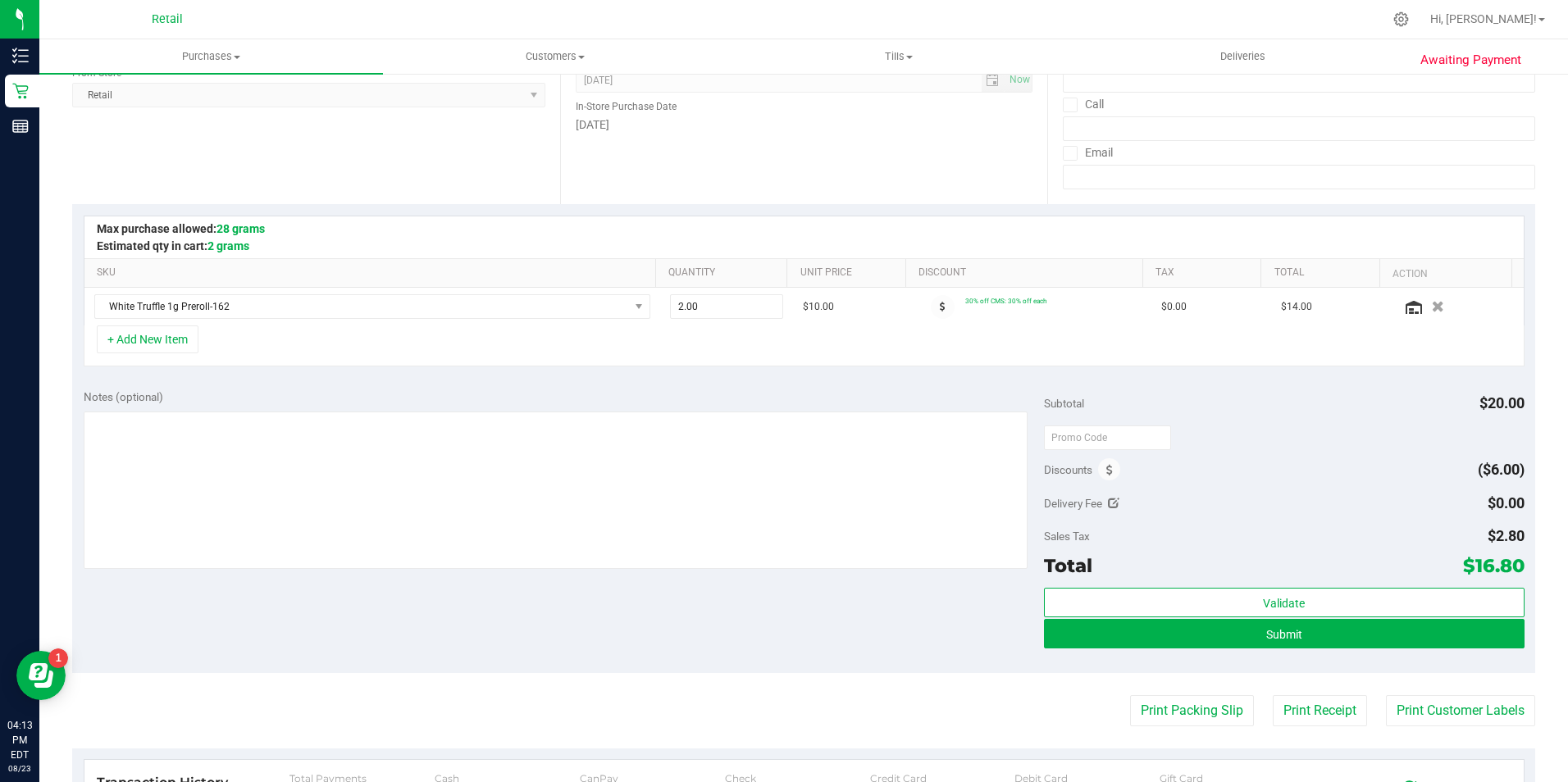
scroll to position [246, 0]
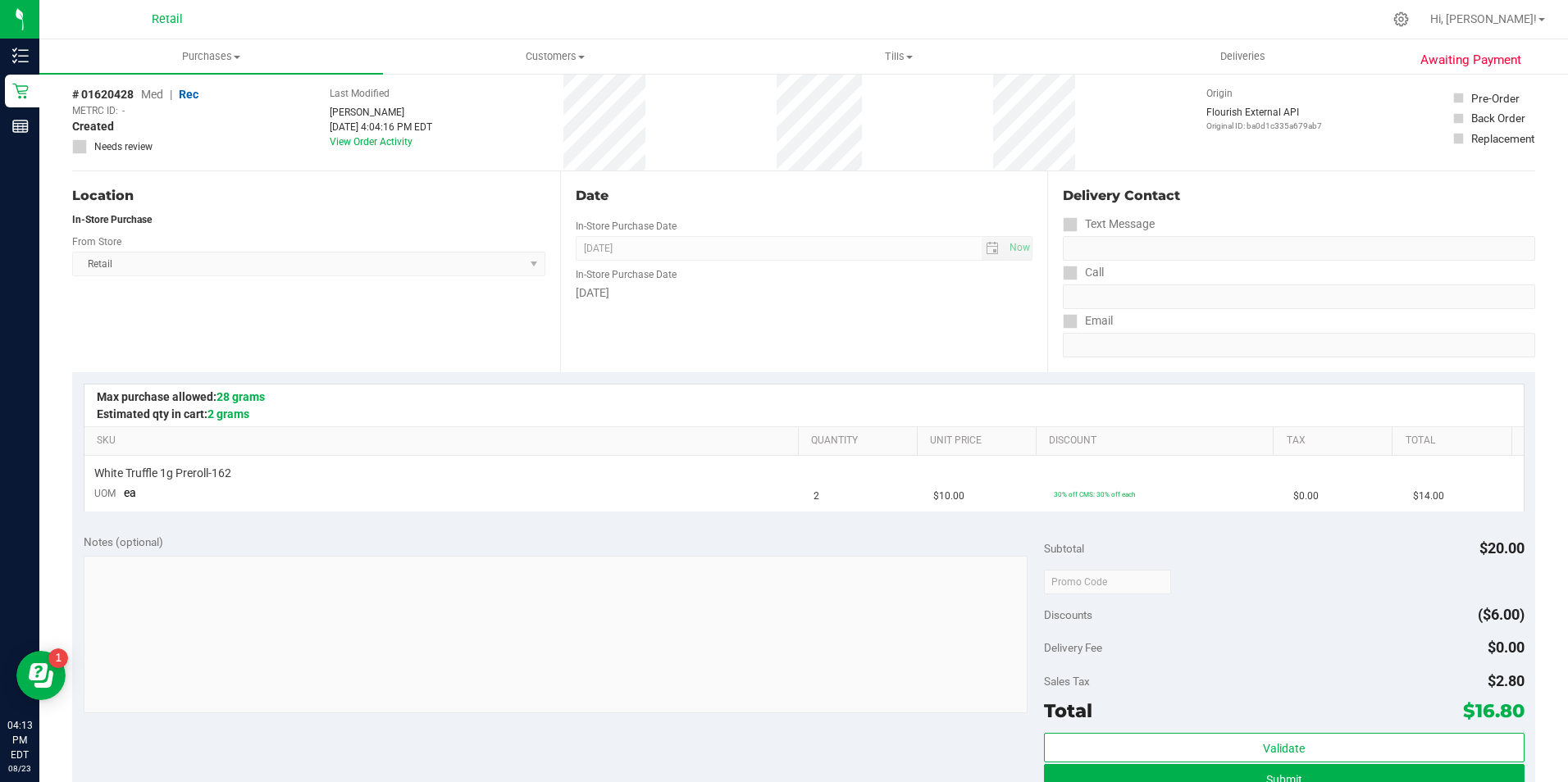
scroll to position [164, 0]
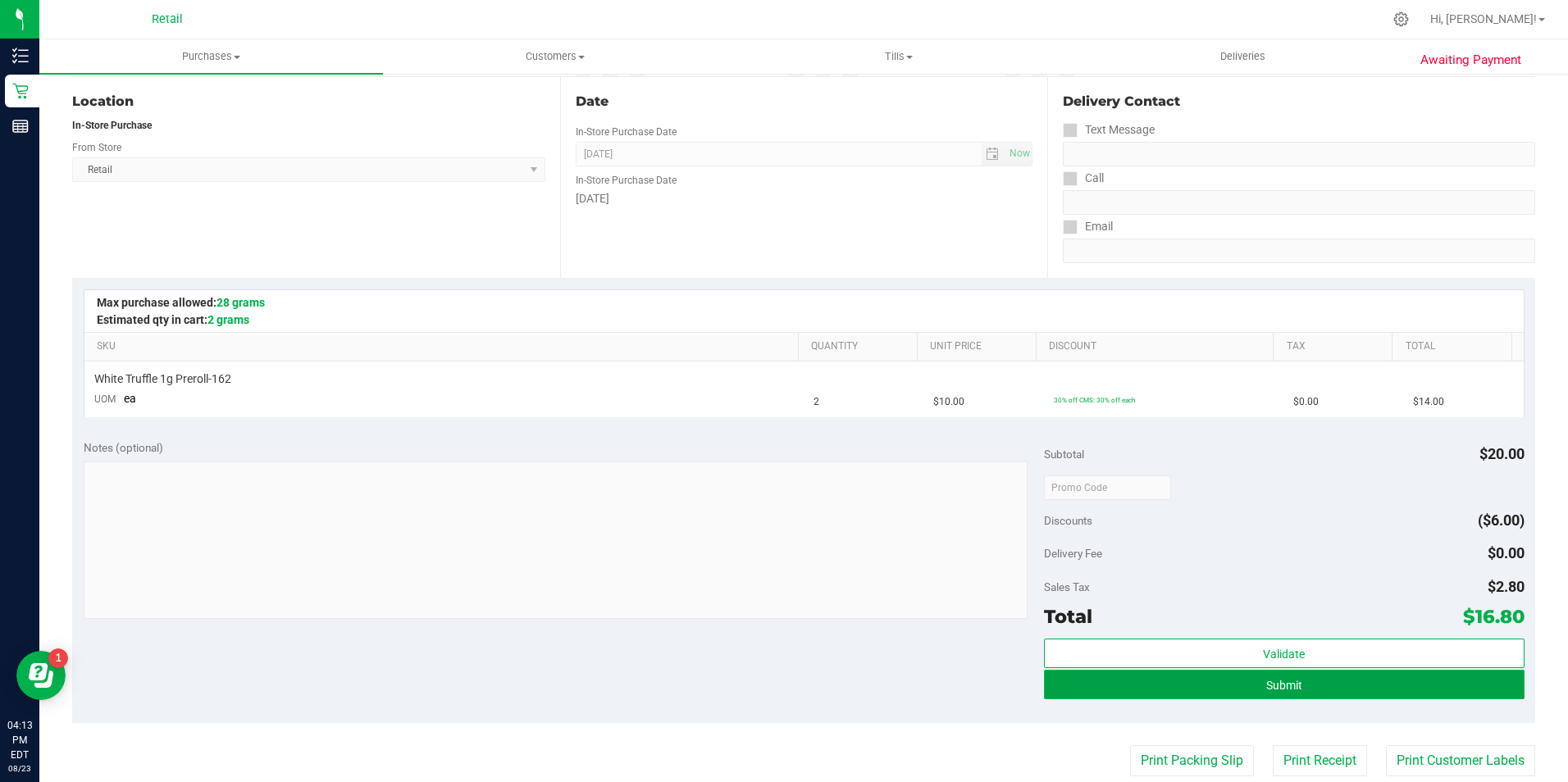
click at [1177, 685] on button "Submit" at bounding box center [1284, 685] width 481 height 30
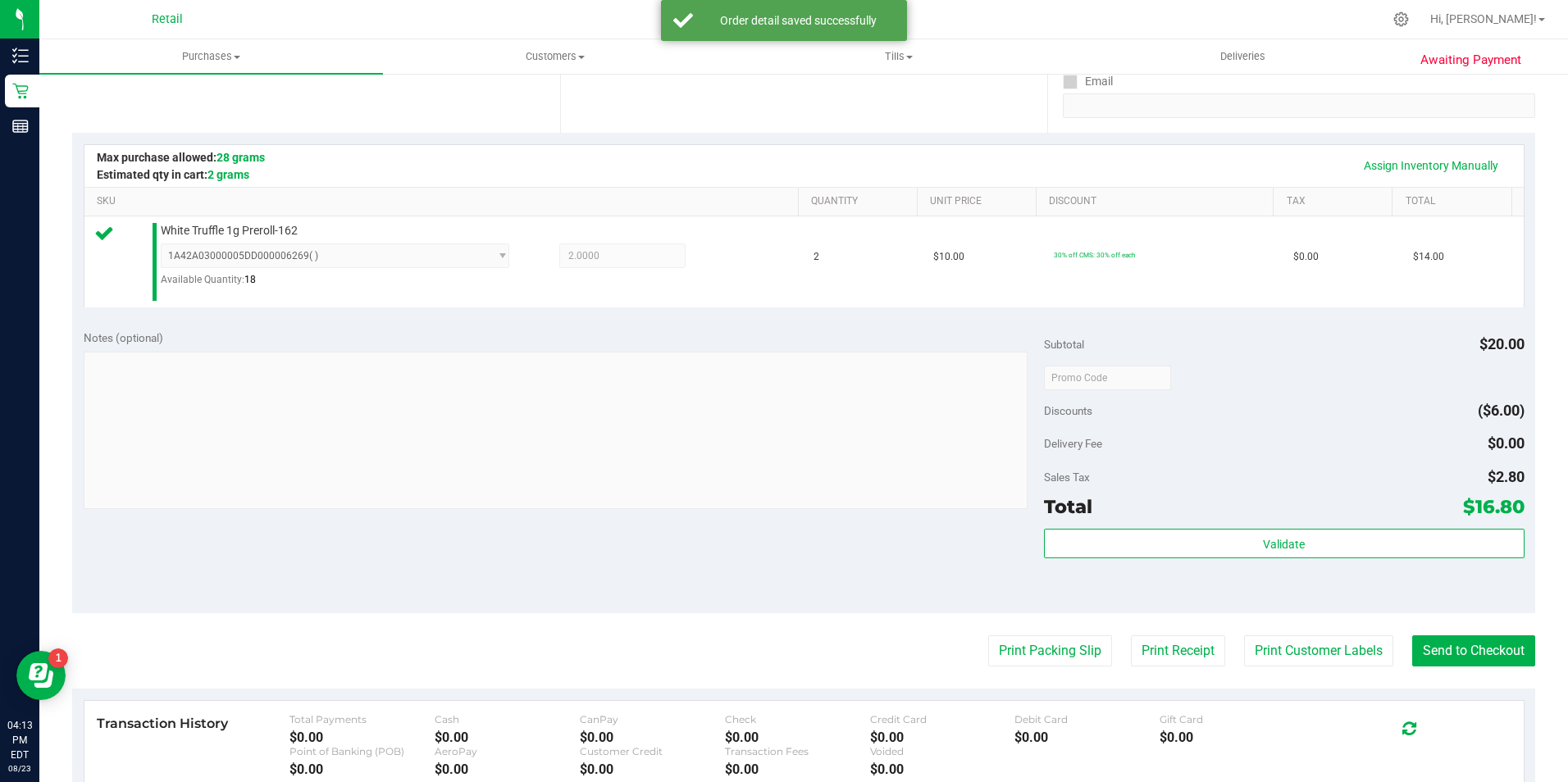
scroll to position [555, 0]
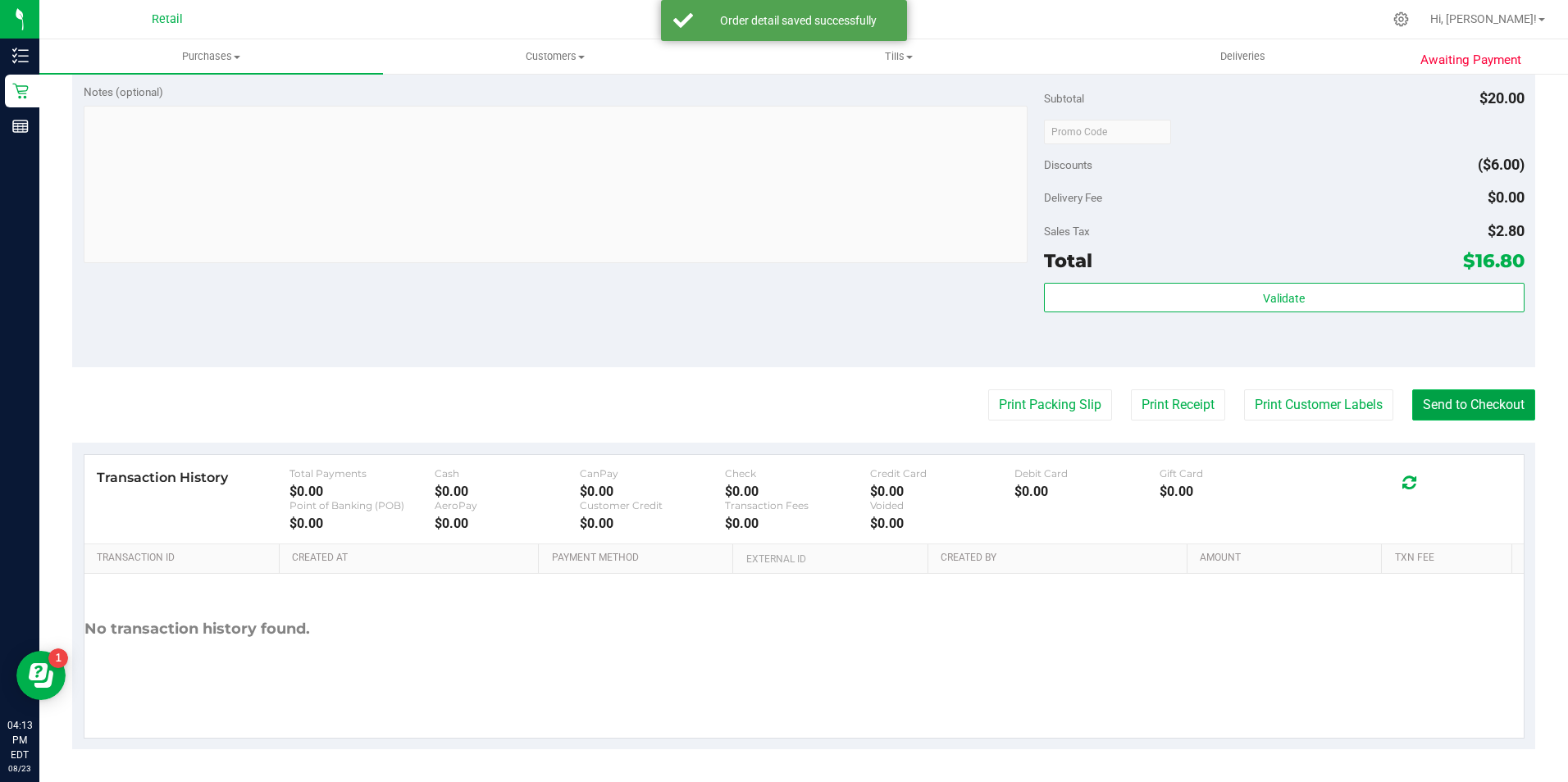
click at [1434, 415] on button "Send to Checkout" at bounding box center [1473, 405] width 123 height 31
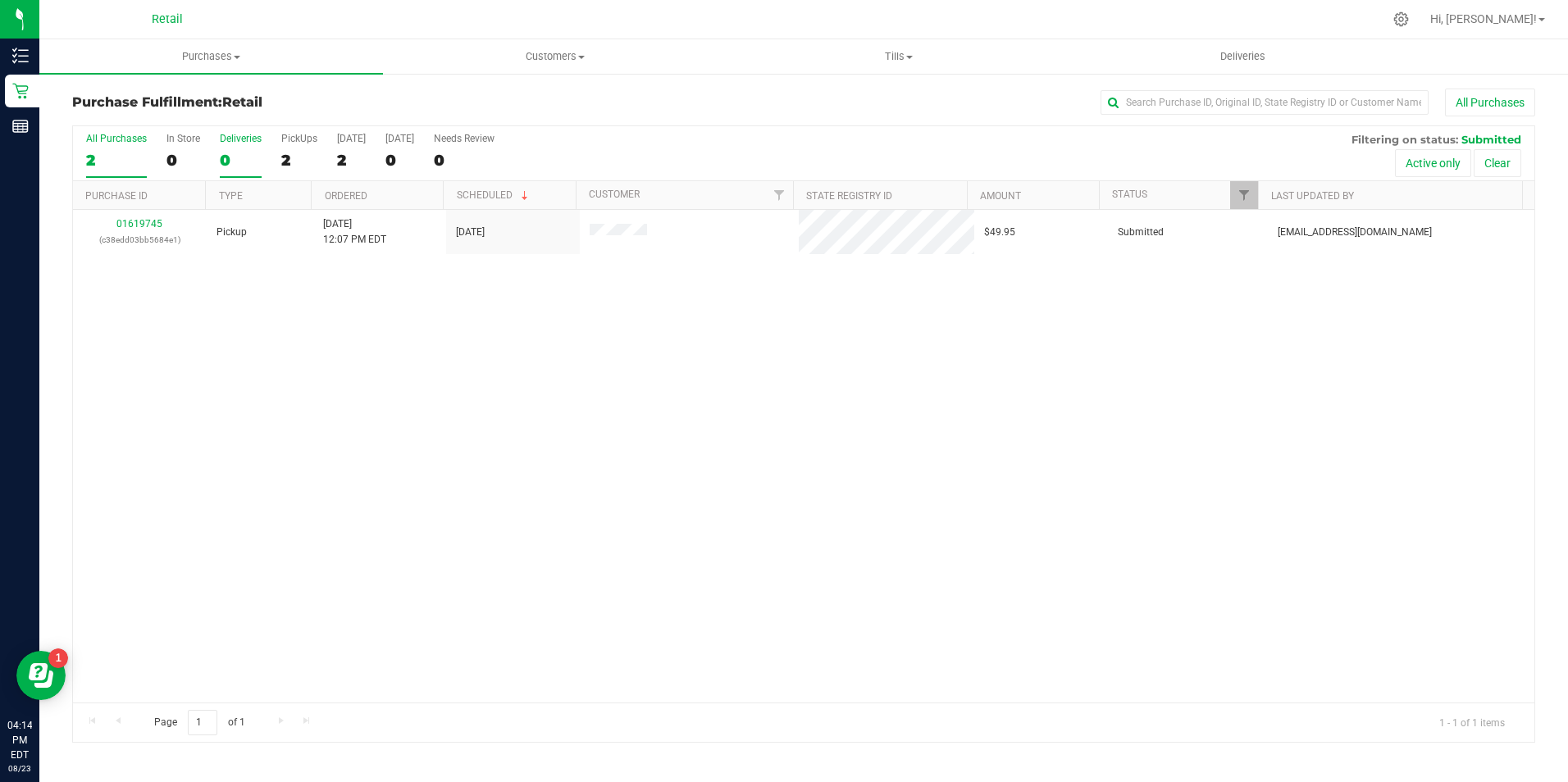
click at [234, 157] on div "0" at bounding box center [241, 161] width 42 height 19
click at [0, 0] on input "Deliveries 0" at bounding box center [0, 0] width 0 height 0
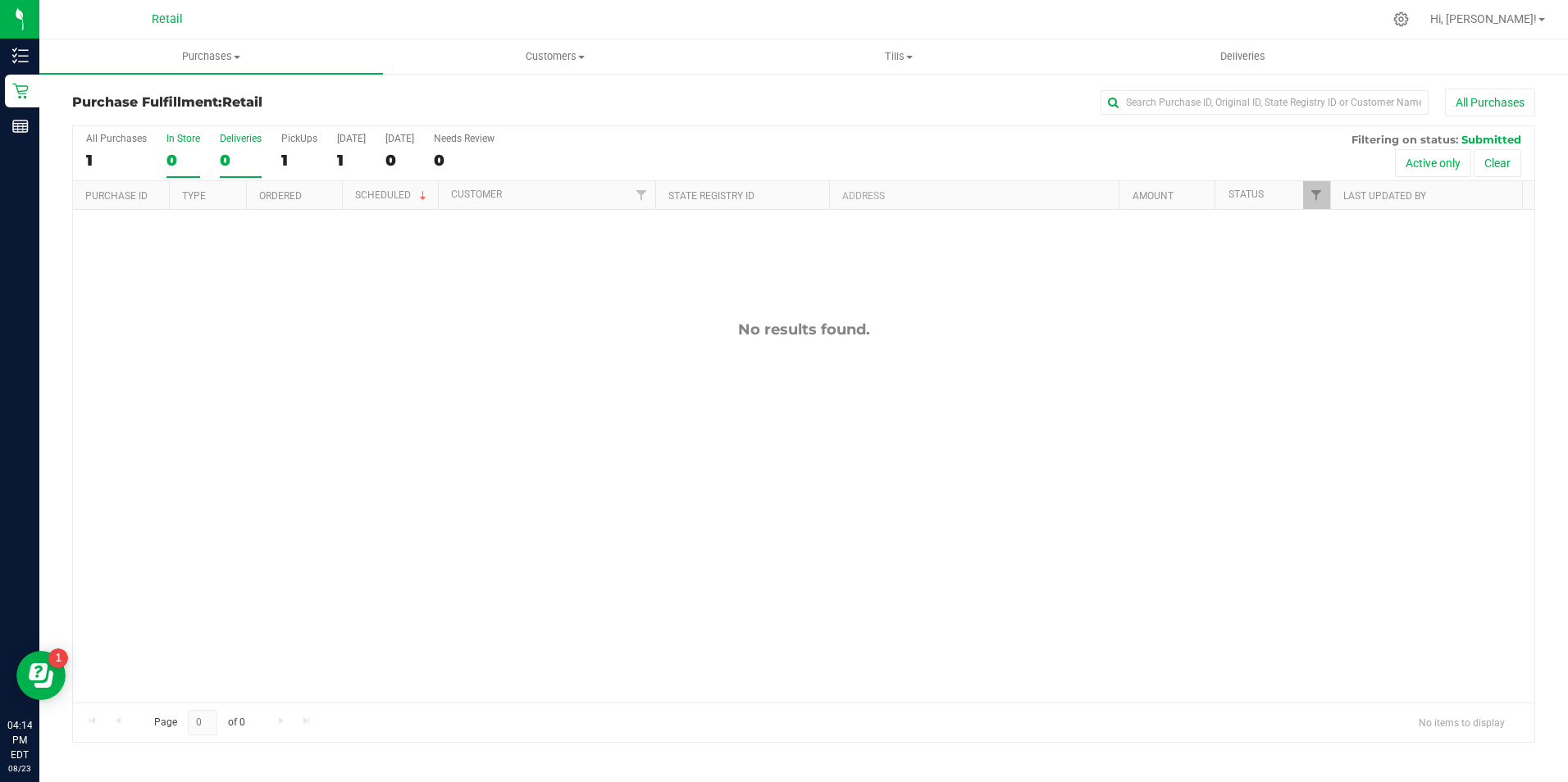
click at [178, 176] on label "In Store 0" at bounding box center [183, 156] width 34 height 45
click at [0, 0] on input "In Store 0" at bounding box center [0, 0] width 0 height 0
click at [1156, 98] on input "text" at bounding box center [1264, 103] width 328 height 24
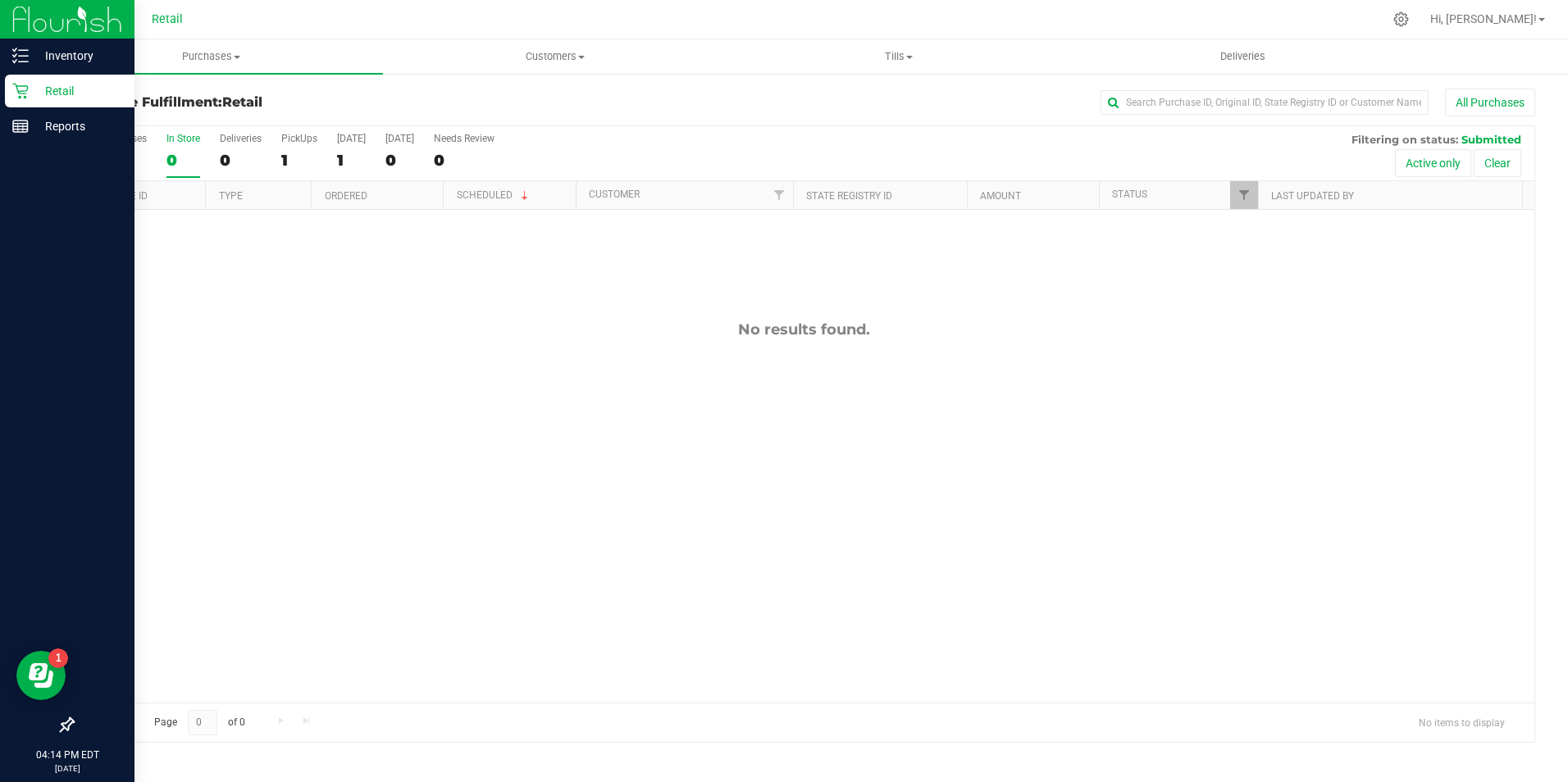
click at [8, 85] on div "Retail" at bounding box center [70, 91] width 130 height 33
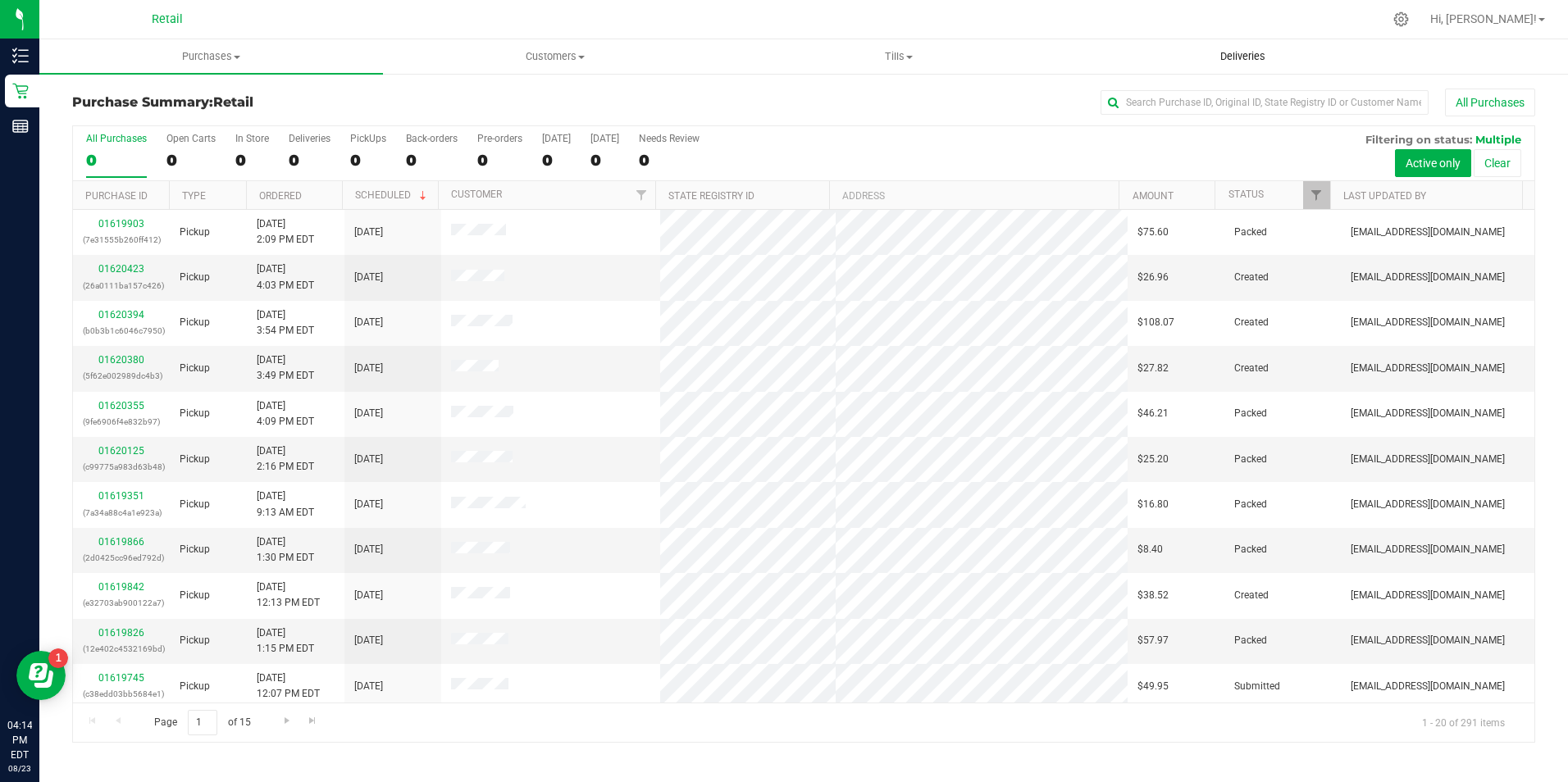
click at [1206, 63] on span "Deliveries" at bounding box center [1242, 56] width 90 height 15
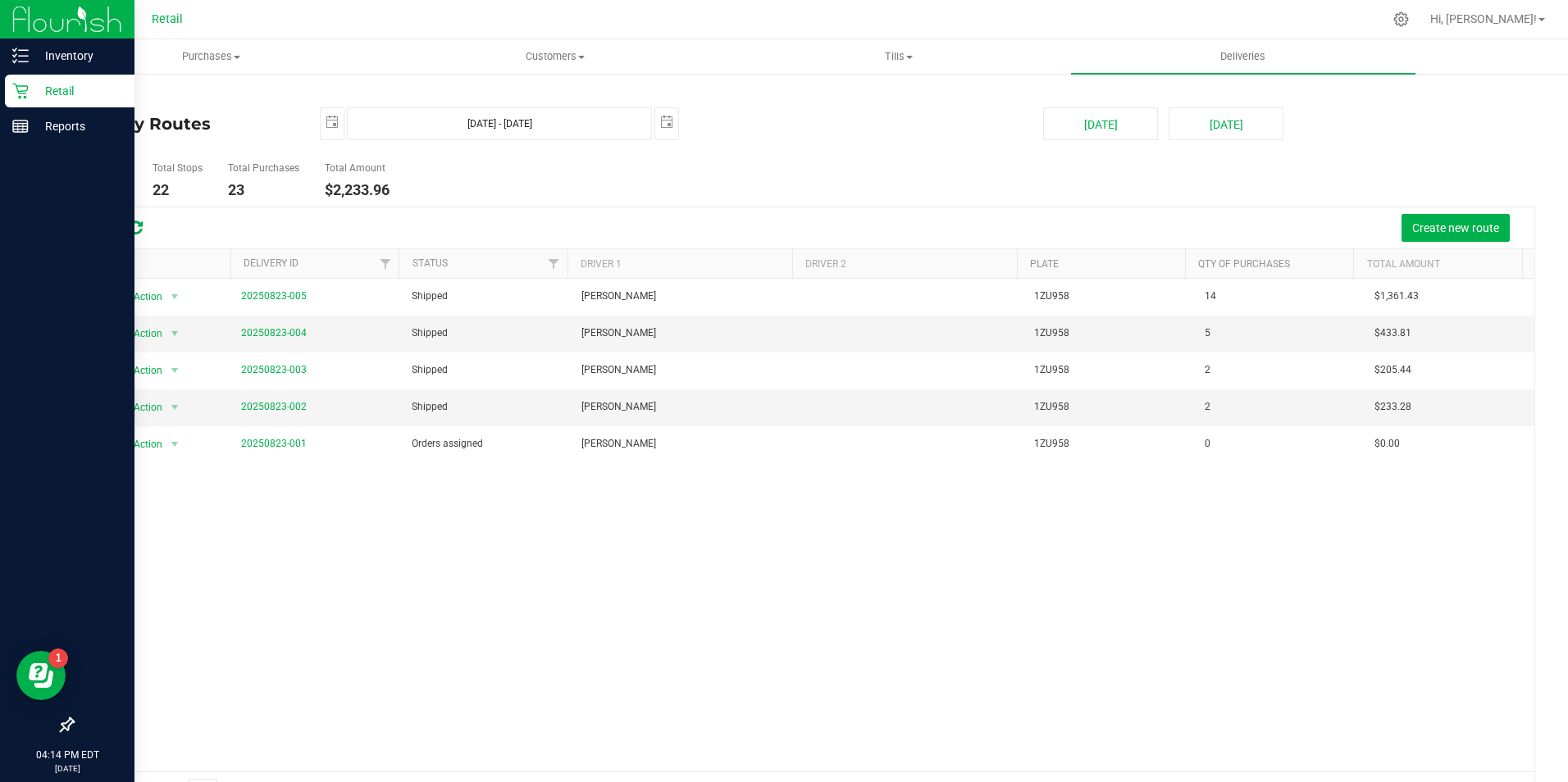
click at [25, 90] on icon at bounding box center [20, 90] width 17 height 17
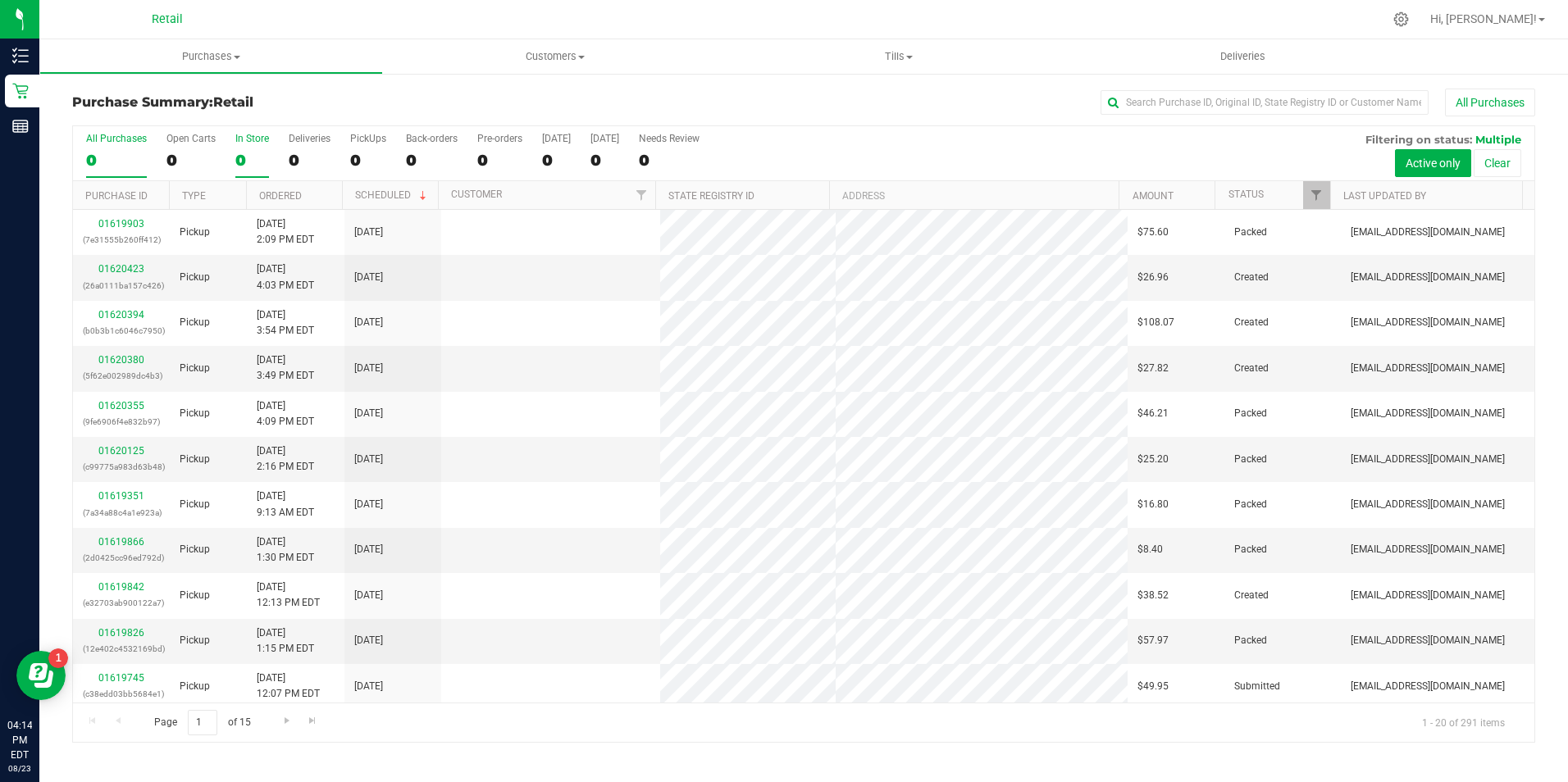
click at [239, 149] on label "In Store 0" at bounding box center [252, 156] width 34 height 45
click at [0, 0] on input "In Store 0" at bounding box center [0, 0] width 0 height 0
click at [1190, 128] on div "All Purchases 0 Open Carts 0 In Store 0 Deliveries 0 PickUps 0 Back-orders 0 Pr…" at bounding box center [803, 132] width 1461 height 13
click at [1156, 98] on input "text" at bounding box center [1264, 103] width 328 height 24
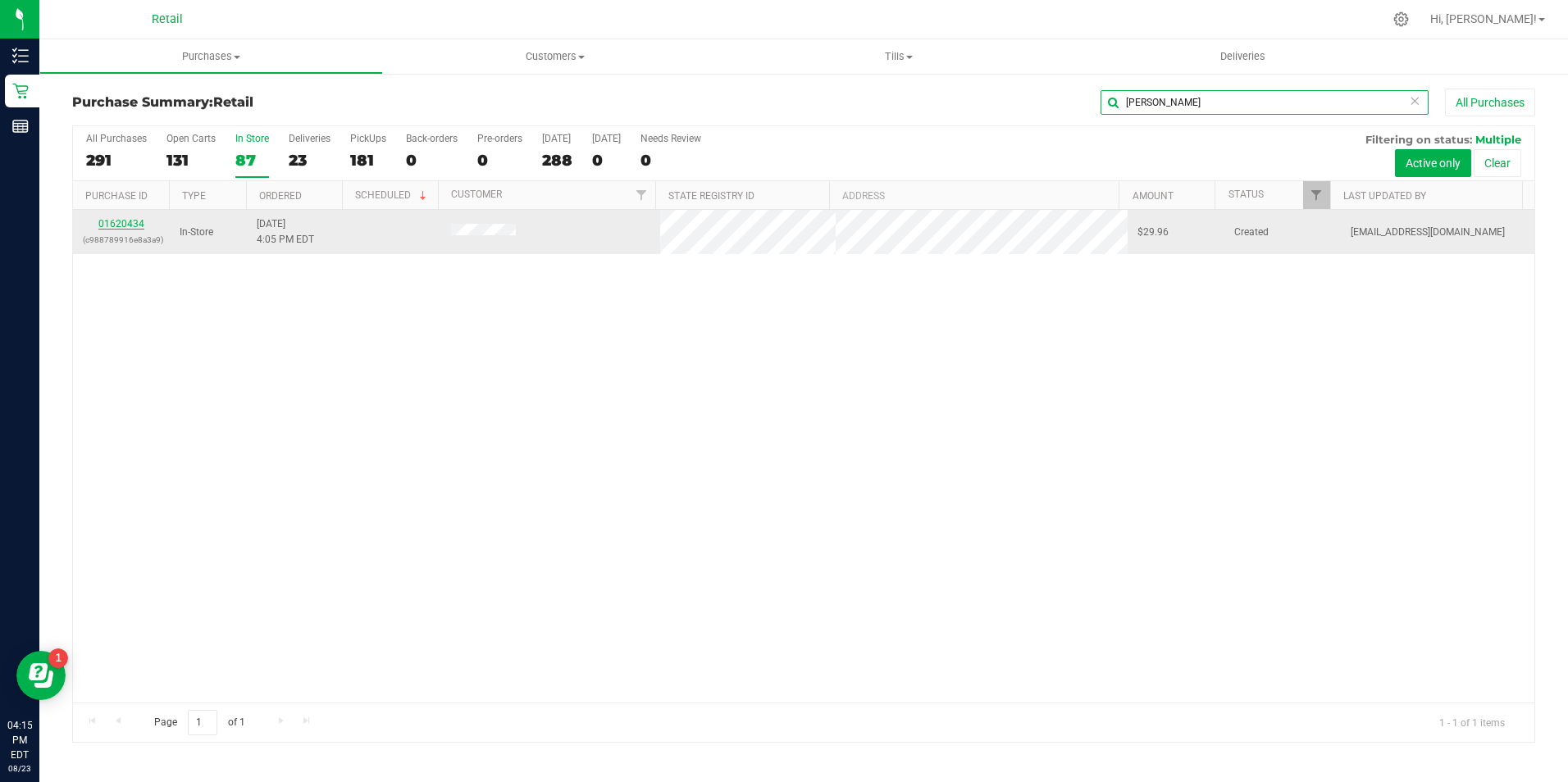
type input "[PERSON_NAME]"
click at [135, 221] on link "01620434" at bounding box center [121, 223] width 46 height 11
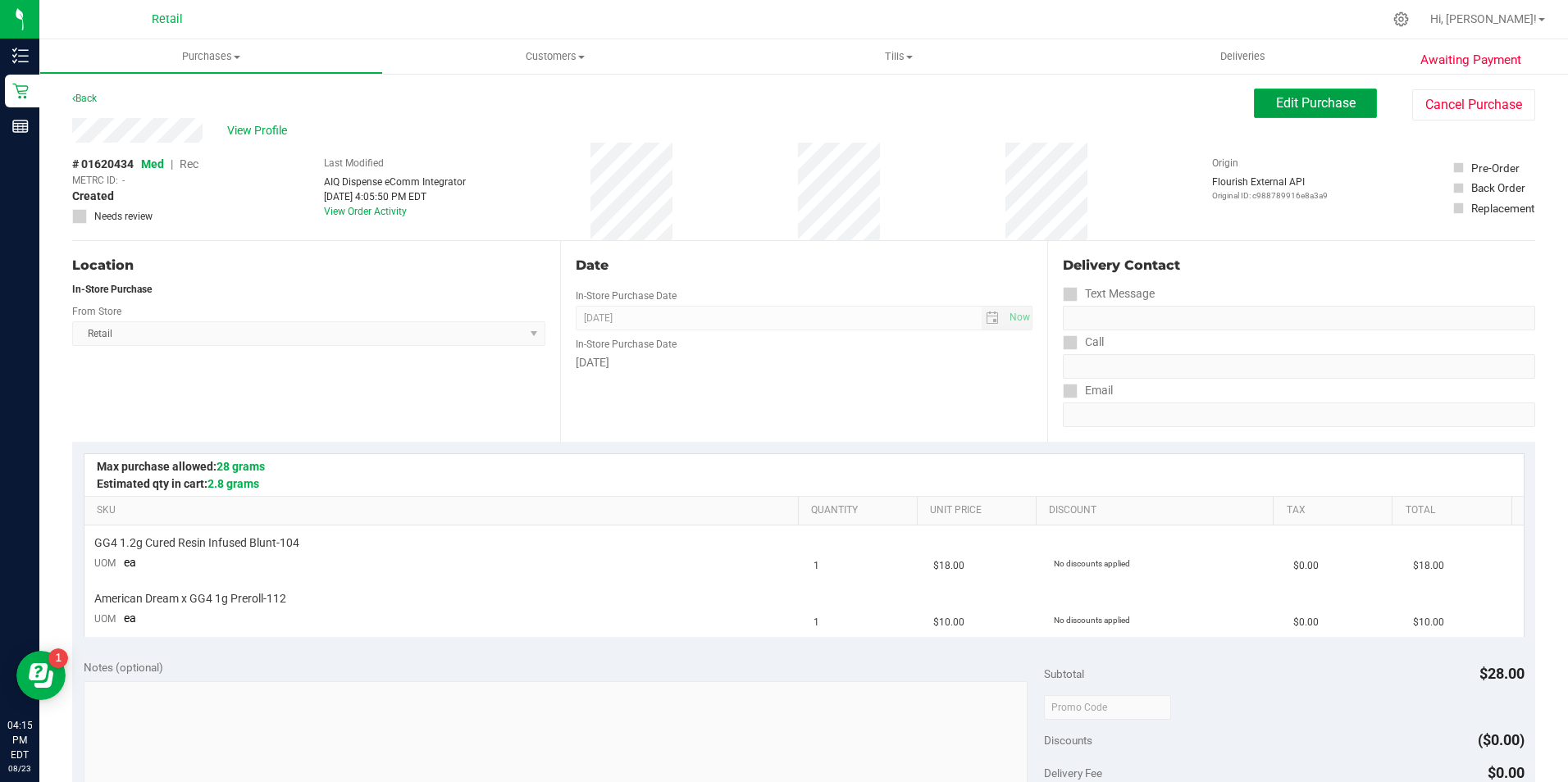
click at [1280, 101] on span "Edit Purchase" at bounding box center [1316, 103] width 80 height 16
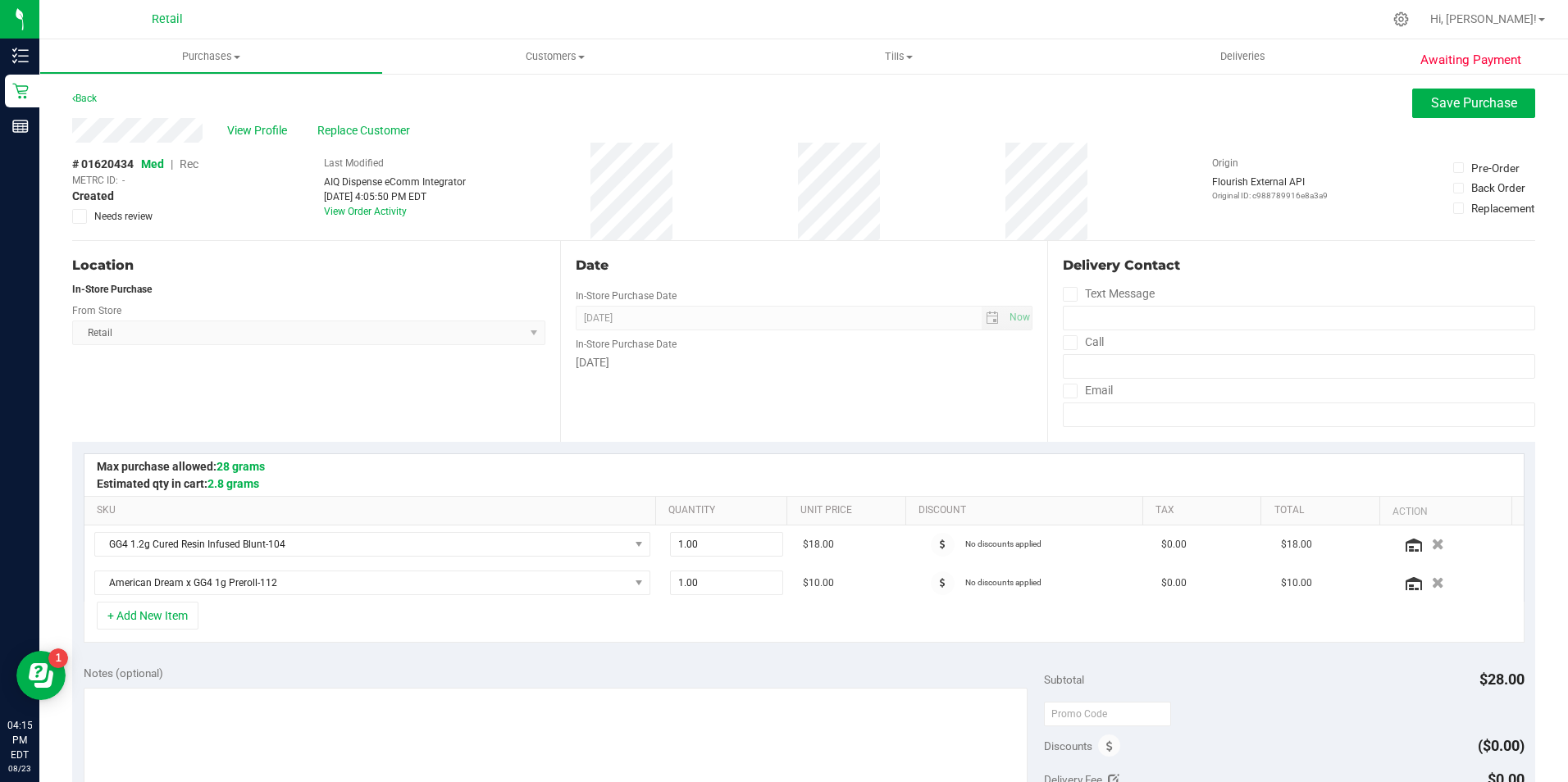
click at [195, 166] on span "Rec" at bounding box center [189, 163] width 19 height 13
click at [1462, 106] on span "Save Purchase" at bounding box center [1473, 103] width 86 height 16
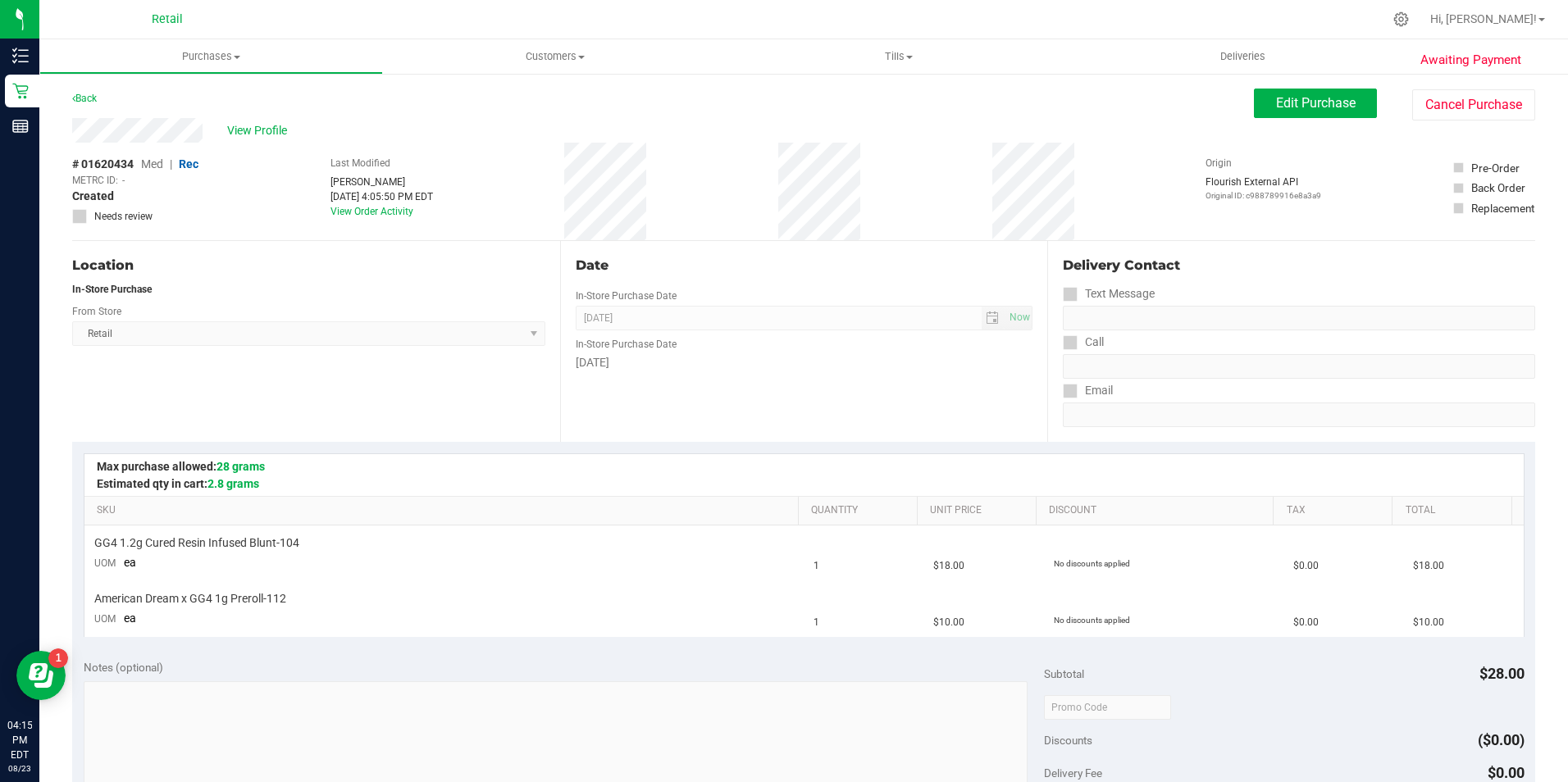
click at [267, 130] on span "View Profile" at bounding box center [259, 131] width 65 height 17
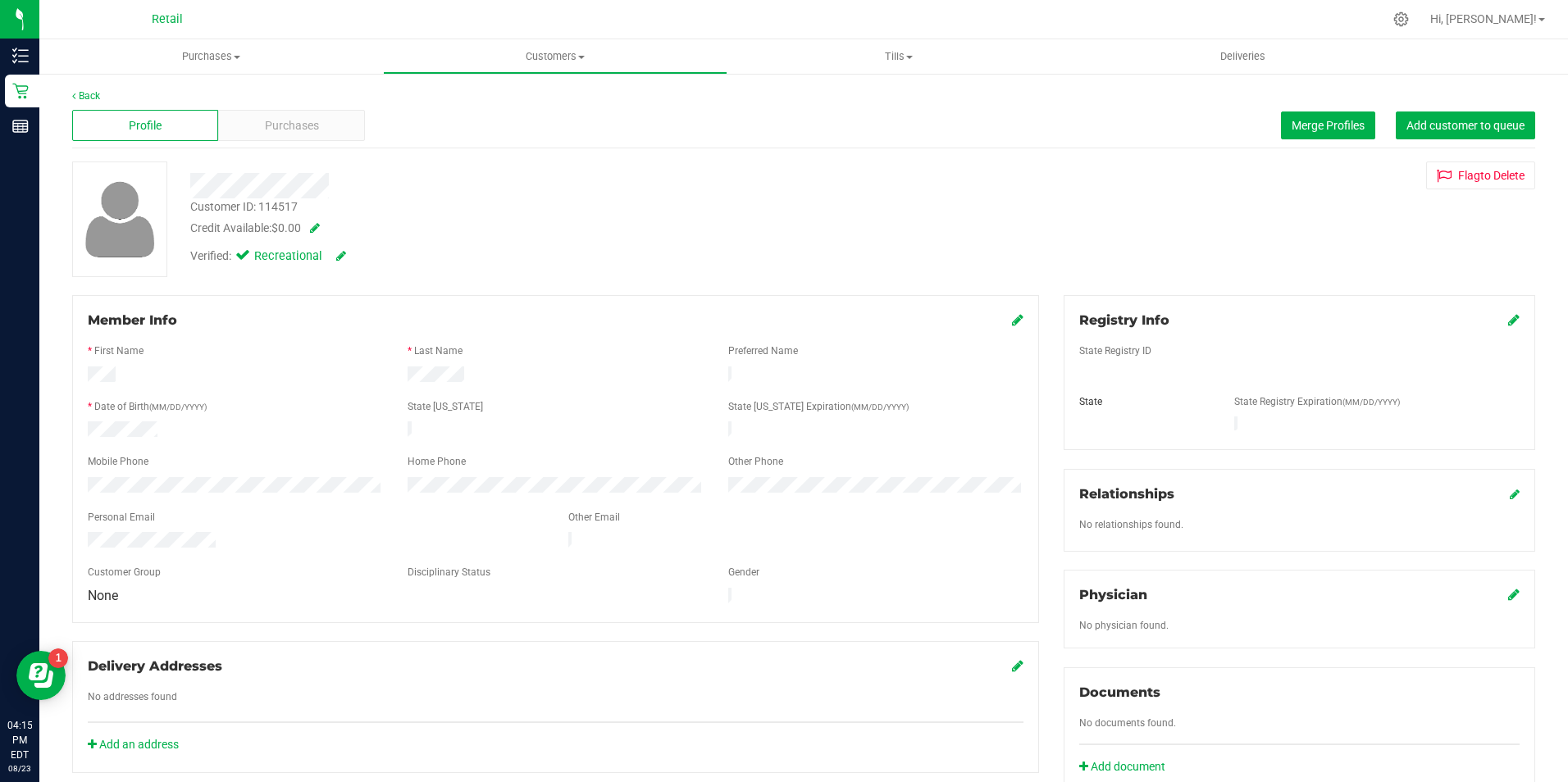
click at [280, 109] on div "Profile Purchases Merge Profiles Add customer to queue" at bounding box center [803, 126] width 1463 height 45
click at [283, 123] on span "Purchases" at bounding box center [292, 126] width 54 height 17
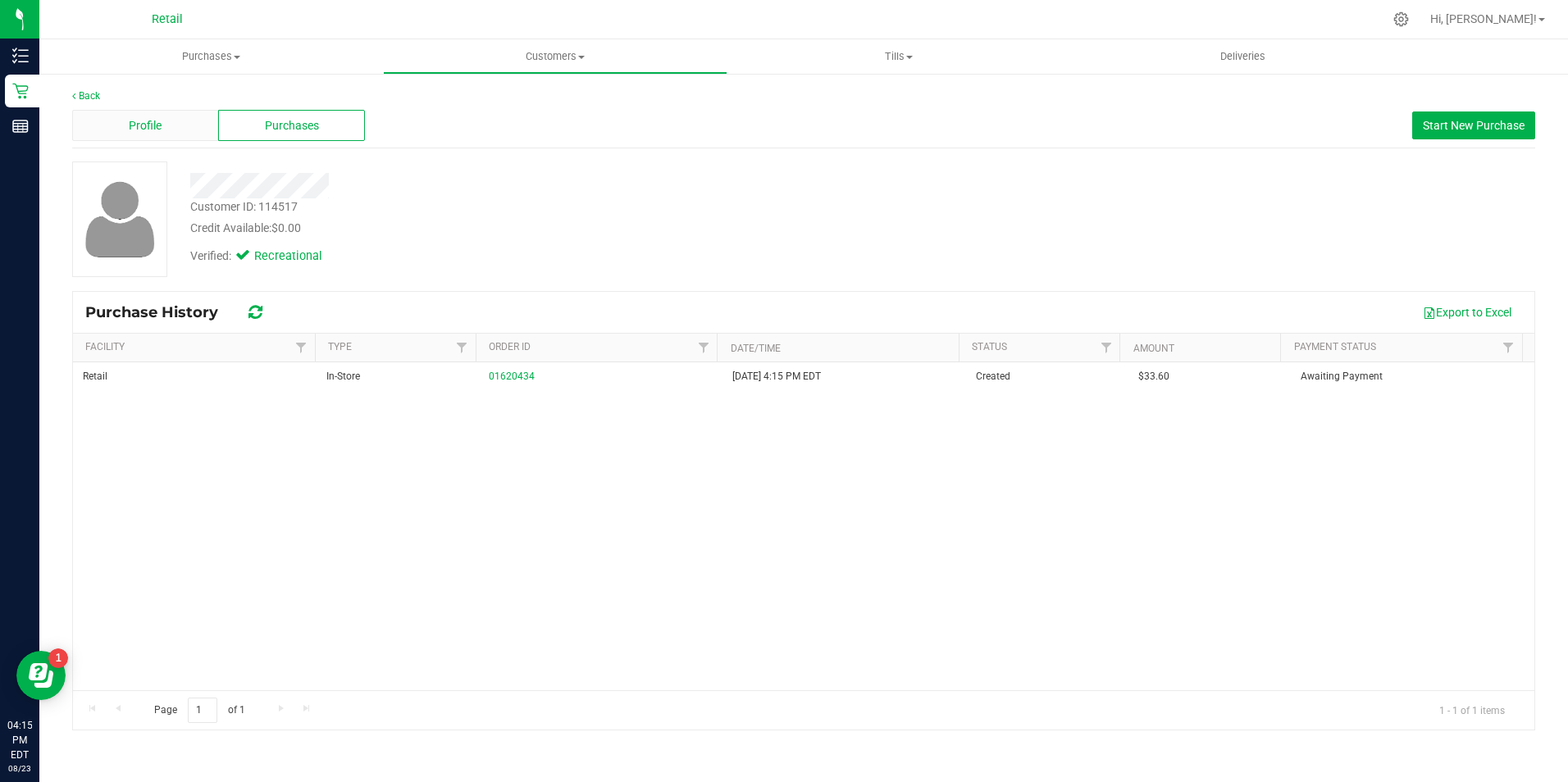
click at [169, 116] on div "Profile" at bounding box center [145, 125] width 146 height 31
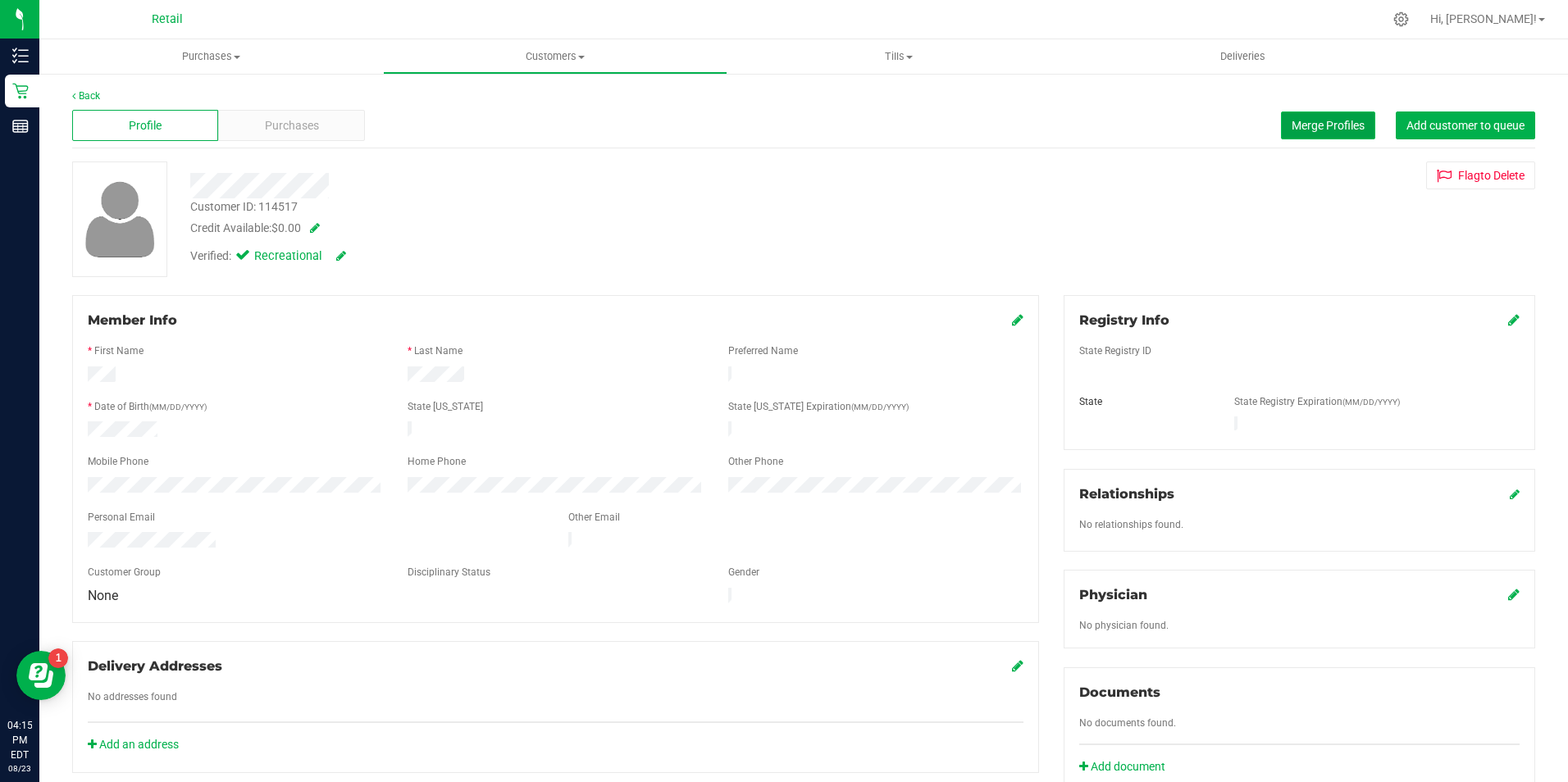
click at [1324, 128] on span "Merge Profiles" at bounding box center [1328, 125] width 73 height 13
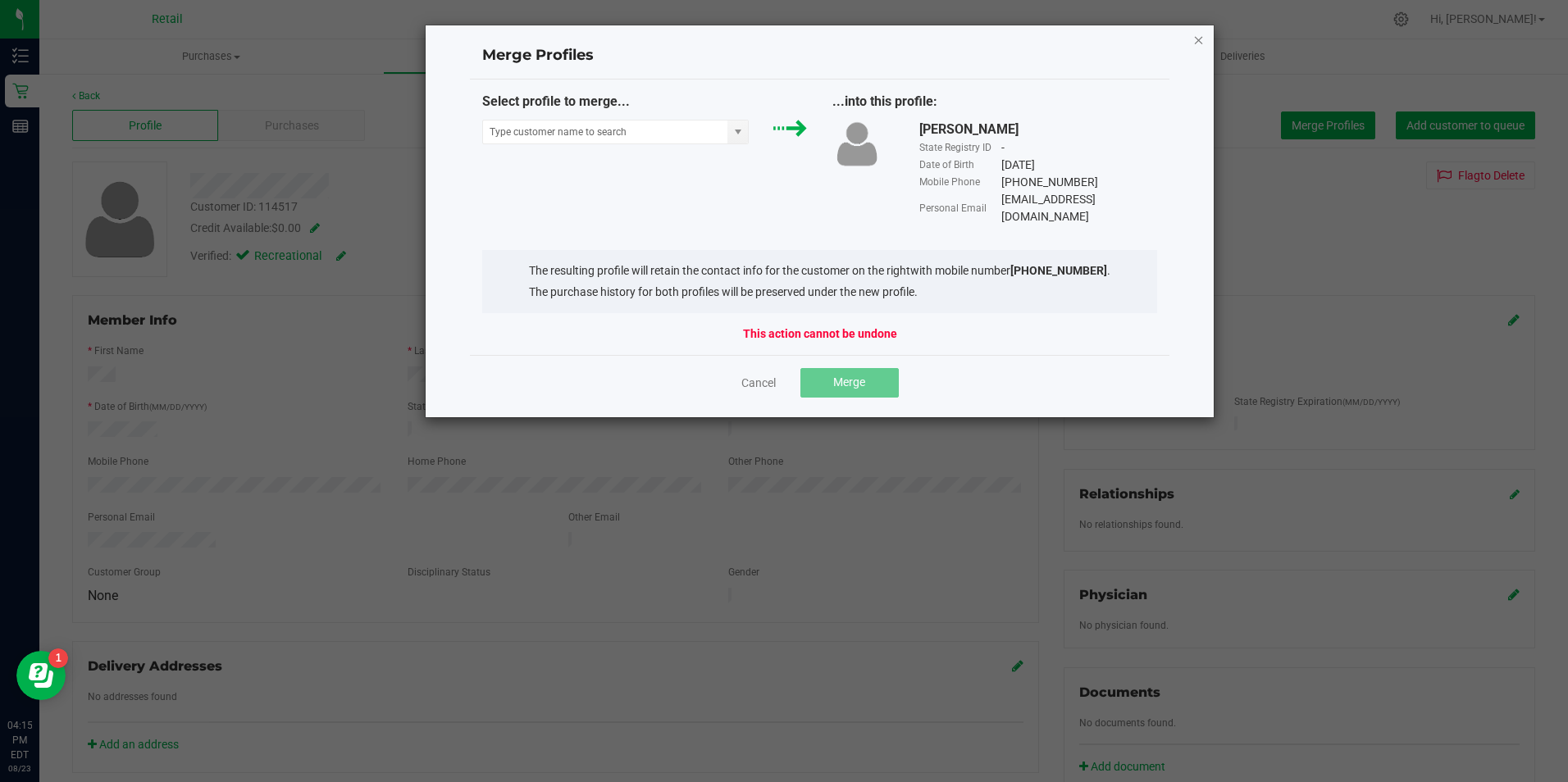
click at [1201, 36] on icon "Close" at bounding box center [1199, 39] width 11 height 20
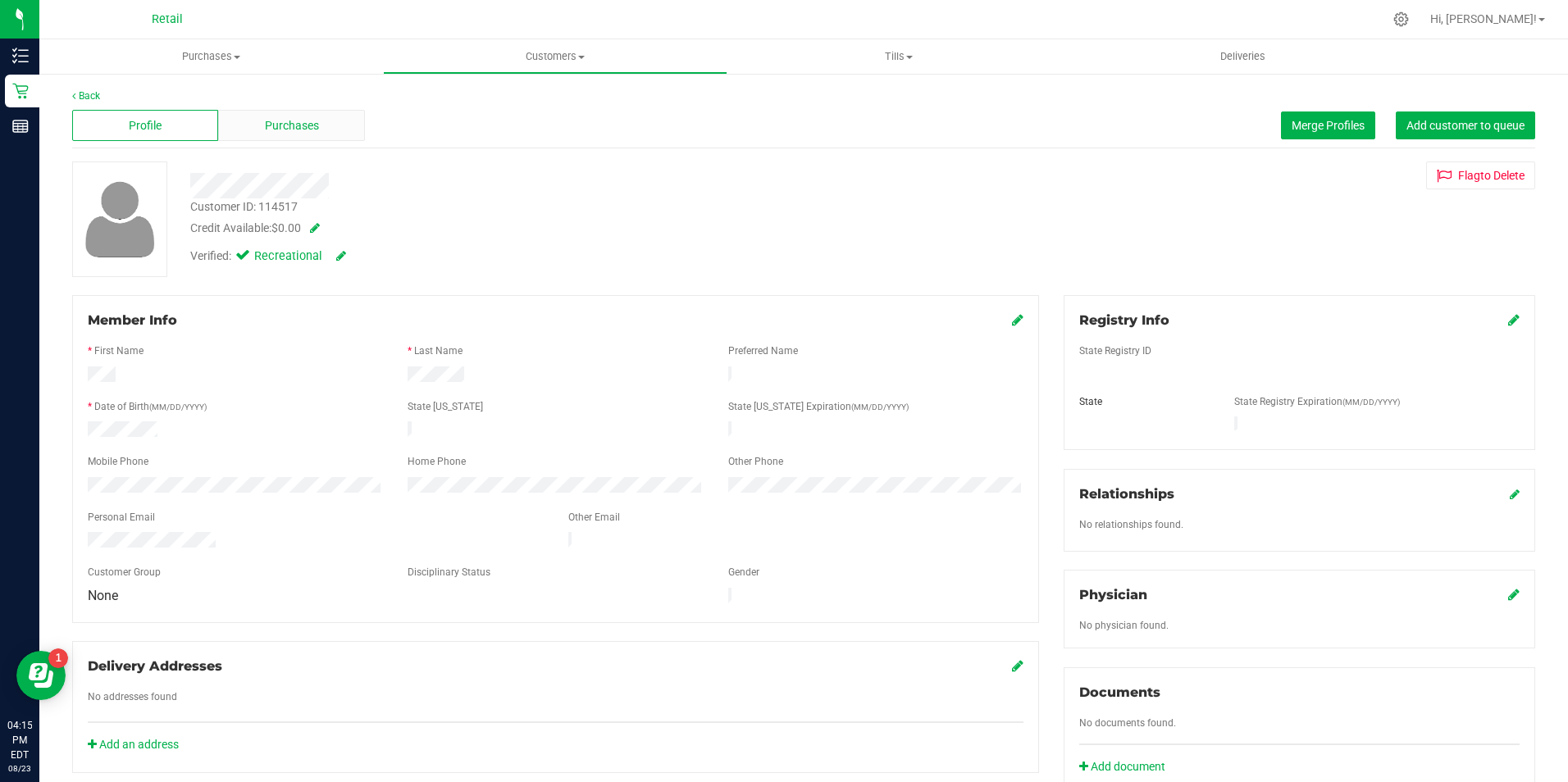
click at [272, 122] on span "Purchases" at bounding box center [292, 126] width 54 height 17
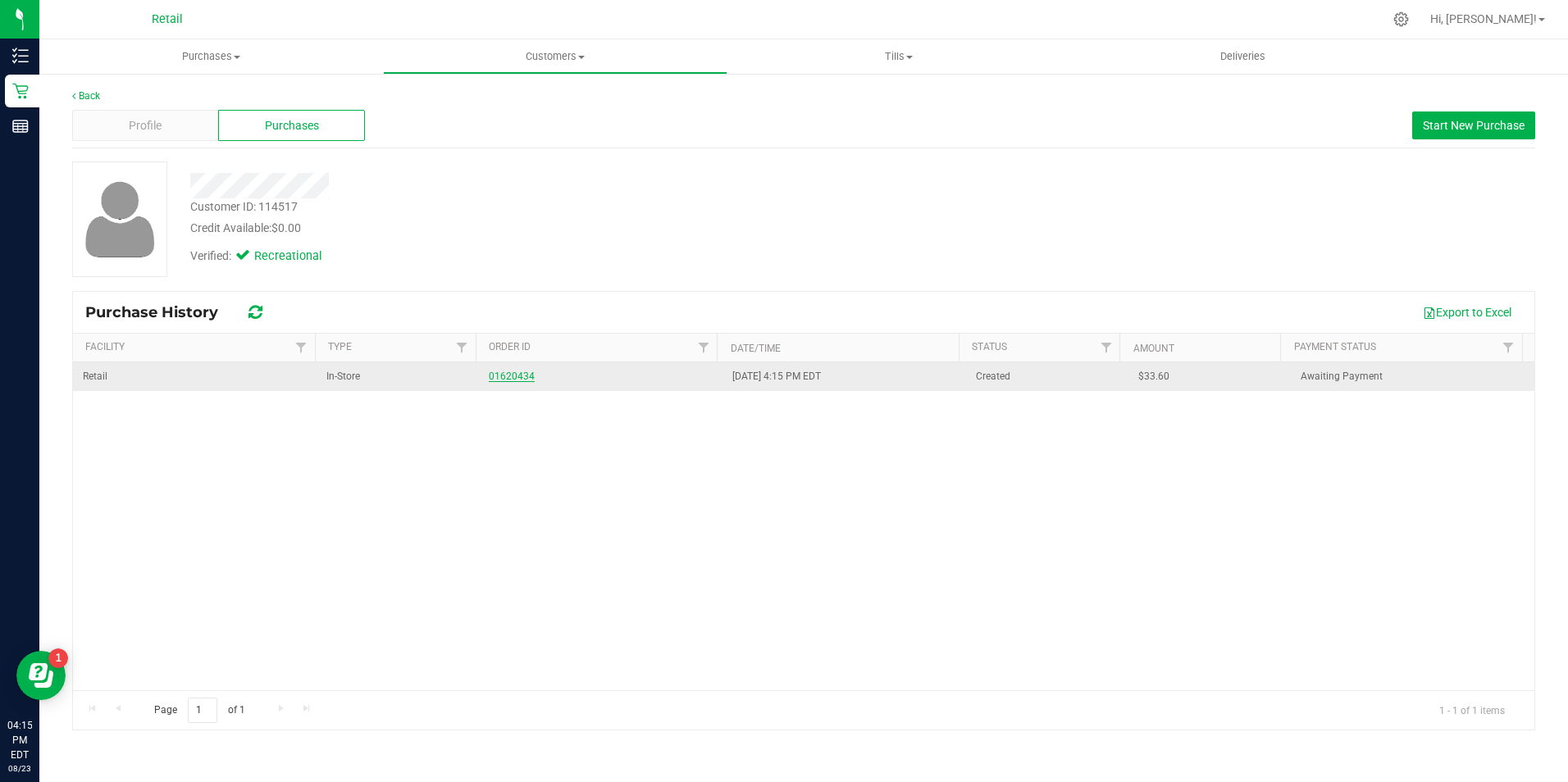
click at [518, 374] on link "01620434" at bounding box center [511, 375] width 46 height 11
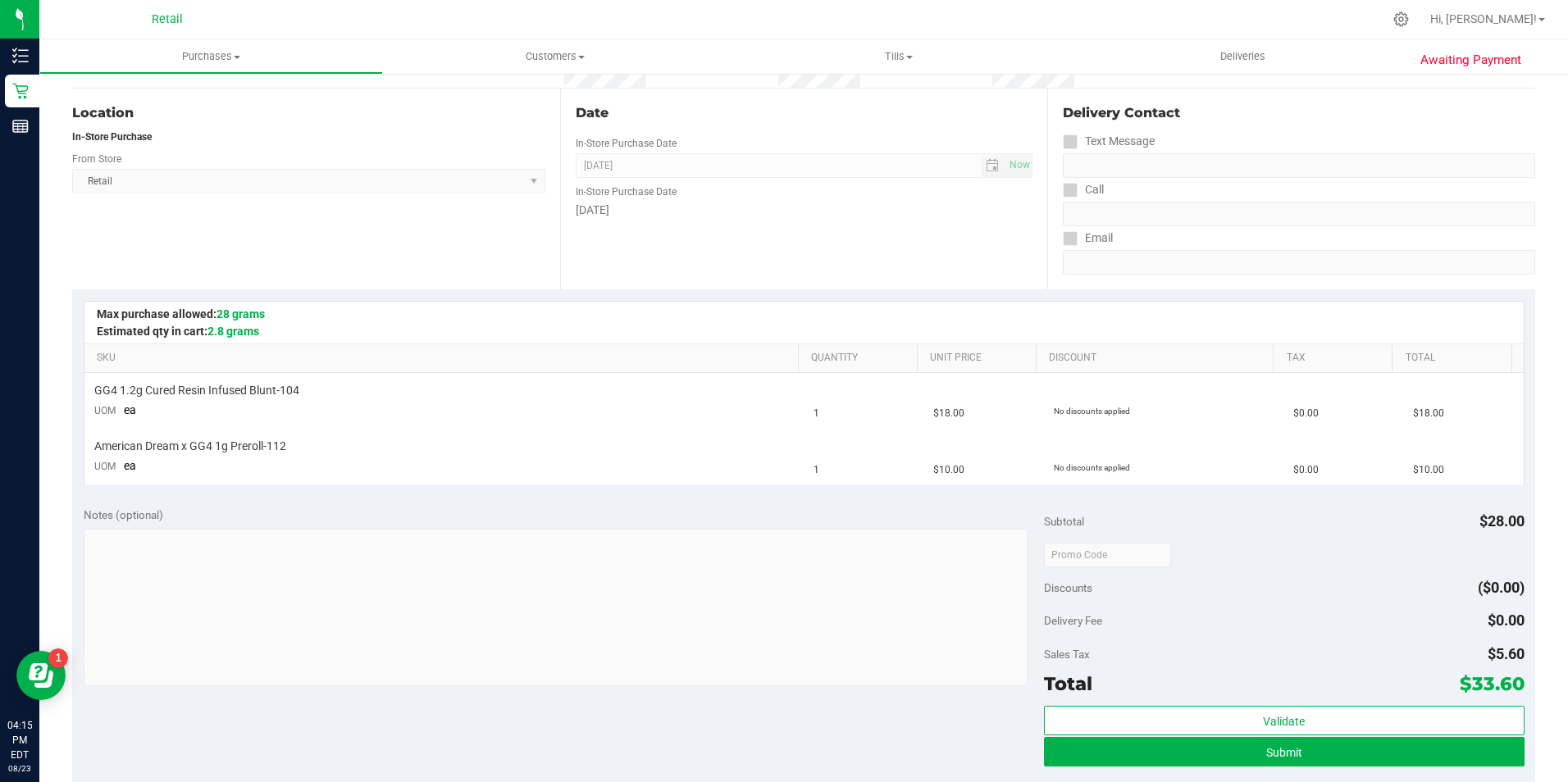
scroll to position [381, 0]
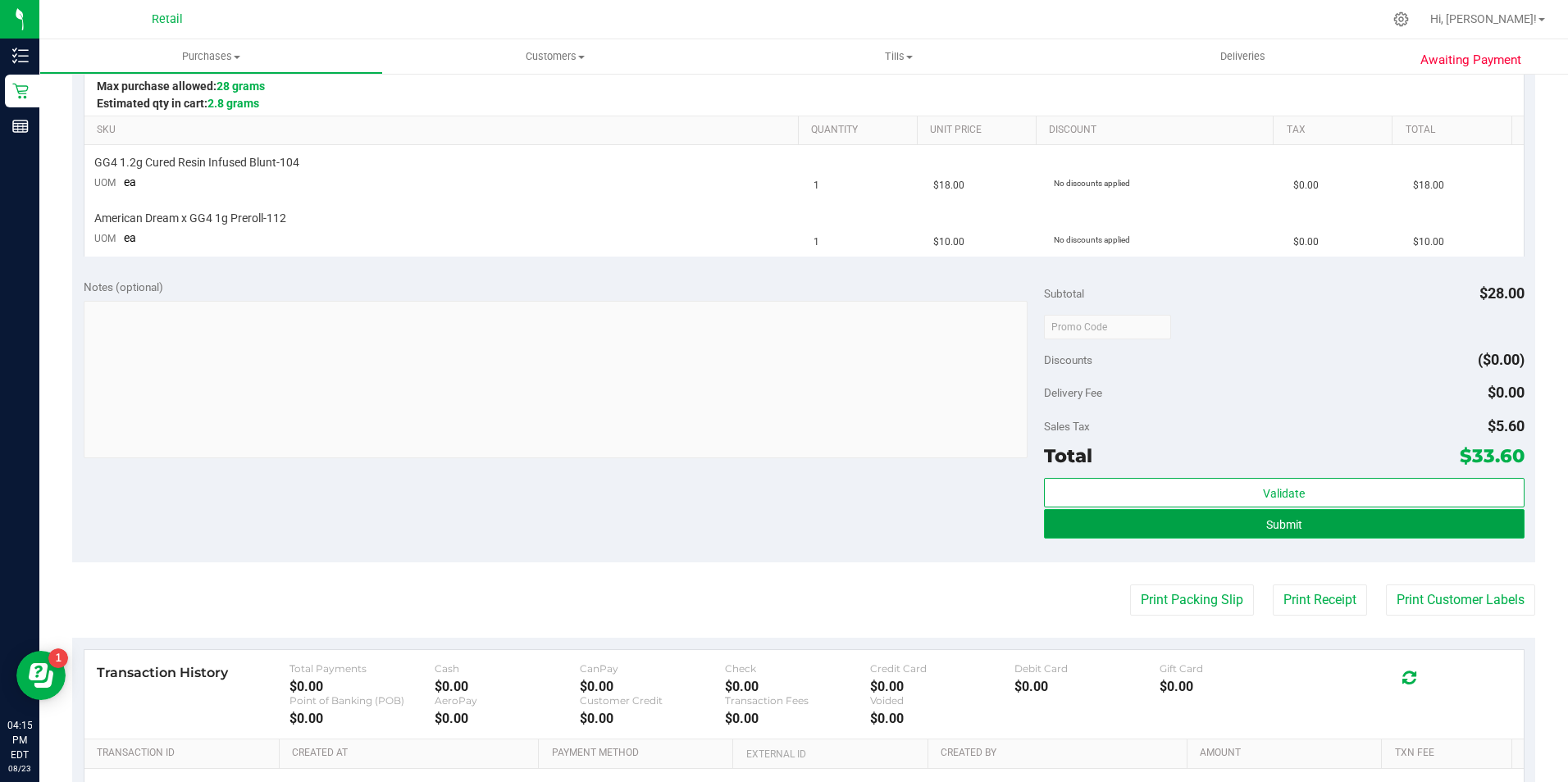
click at [1492, 523] on button "Submit" at bounding box center [1284, 524] width 481 height 30
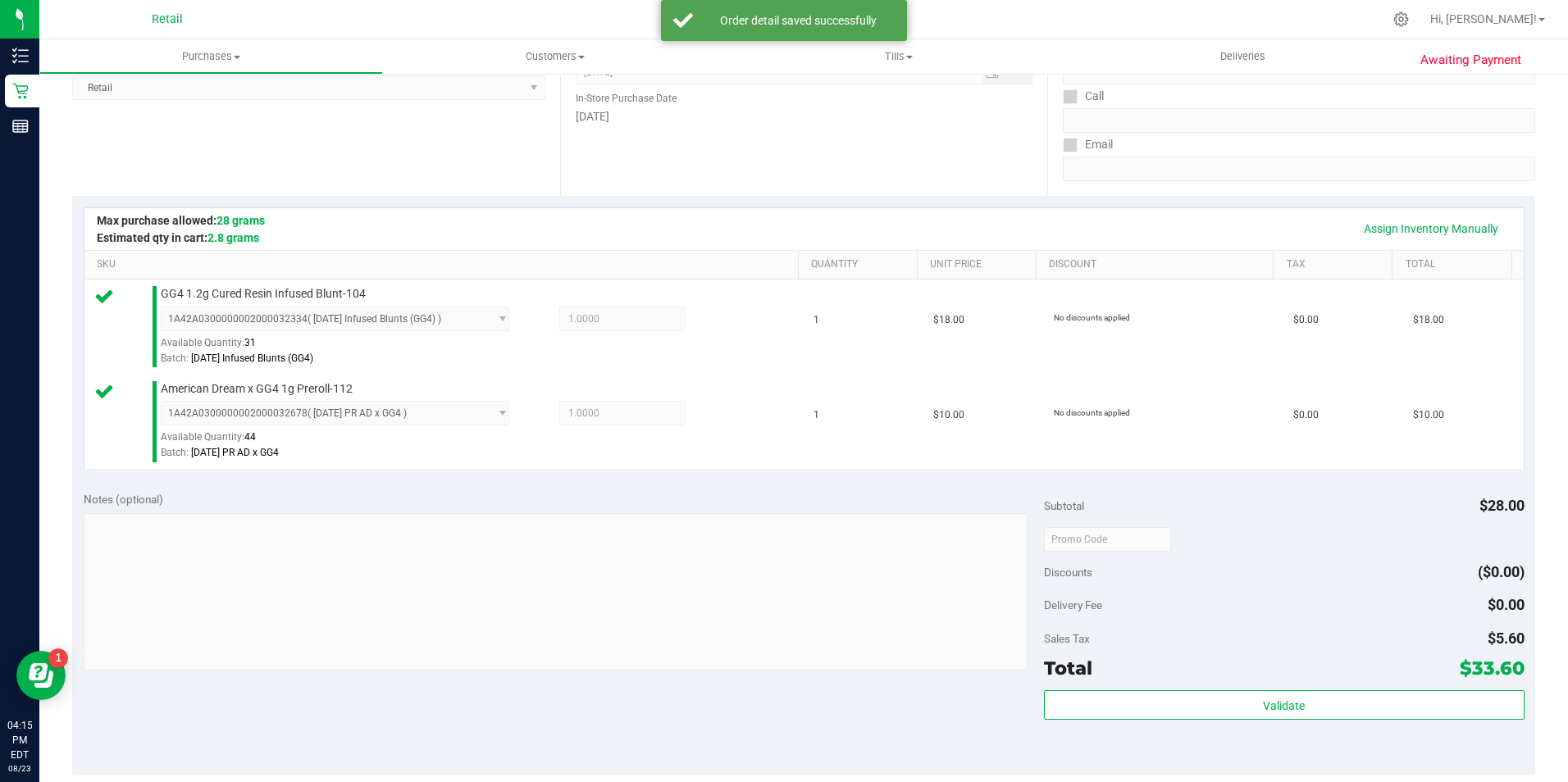
scroll to position [328, 0]
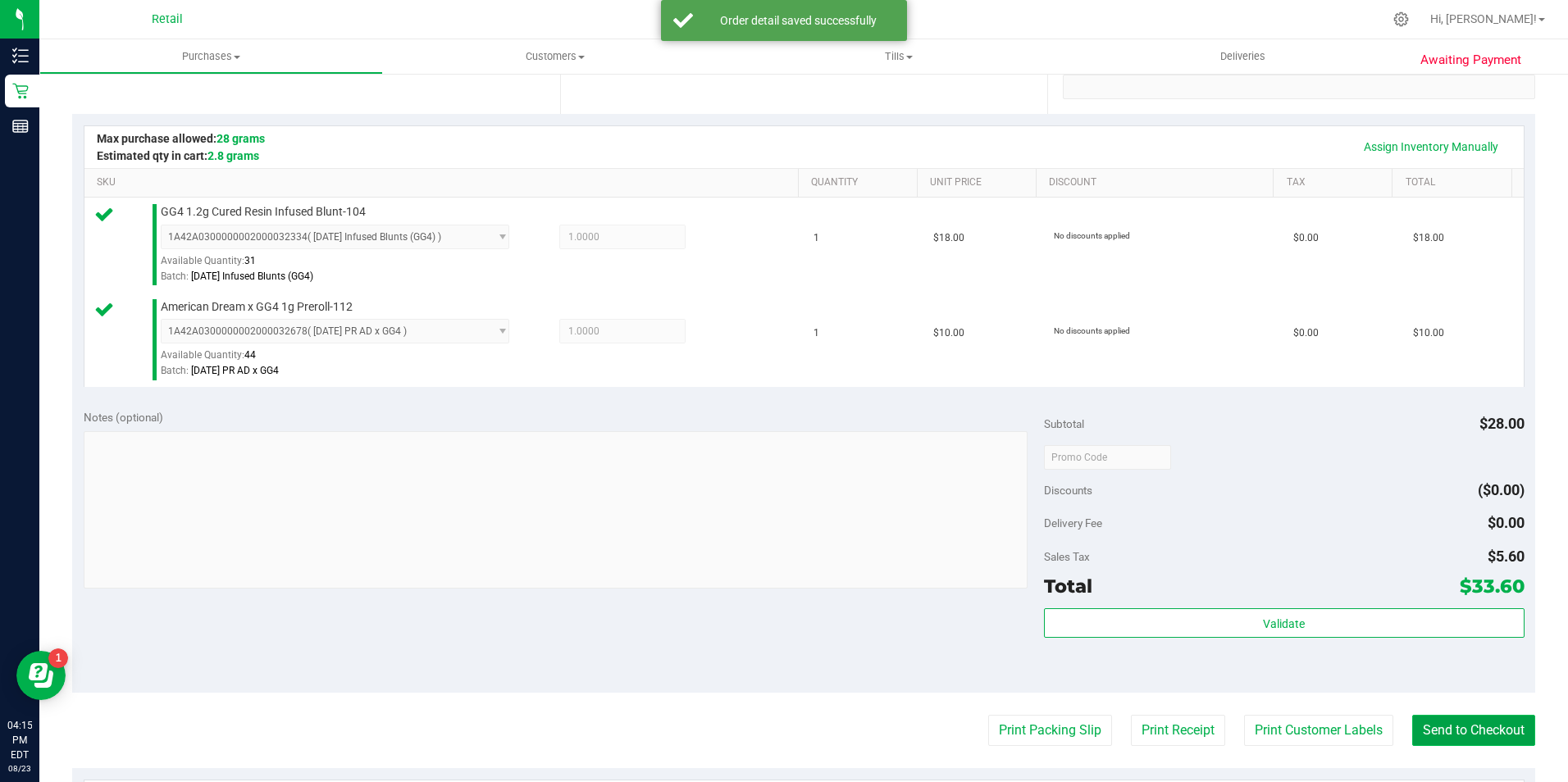
click at [1481, 736] on button "Send to Checkout" at bounding box center [1473, 731] width 123 height 31
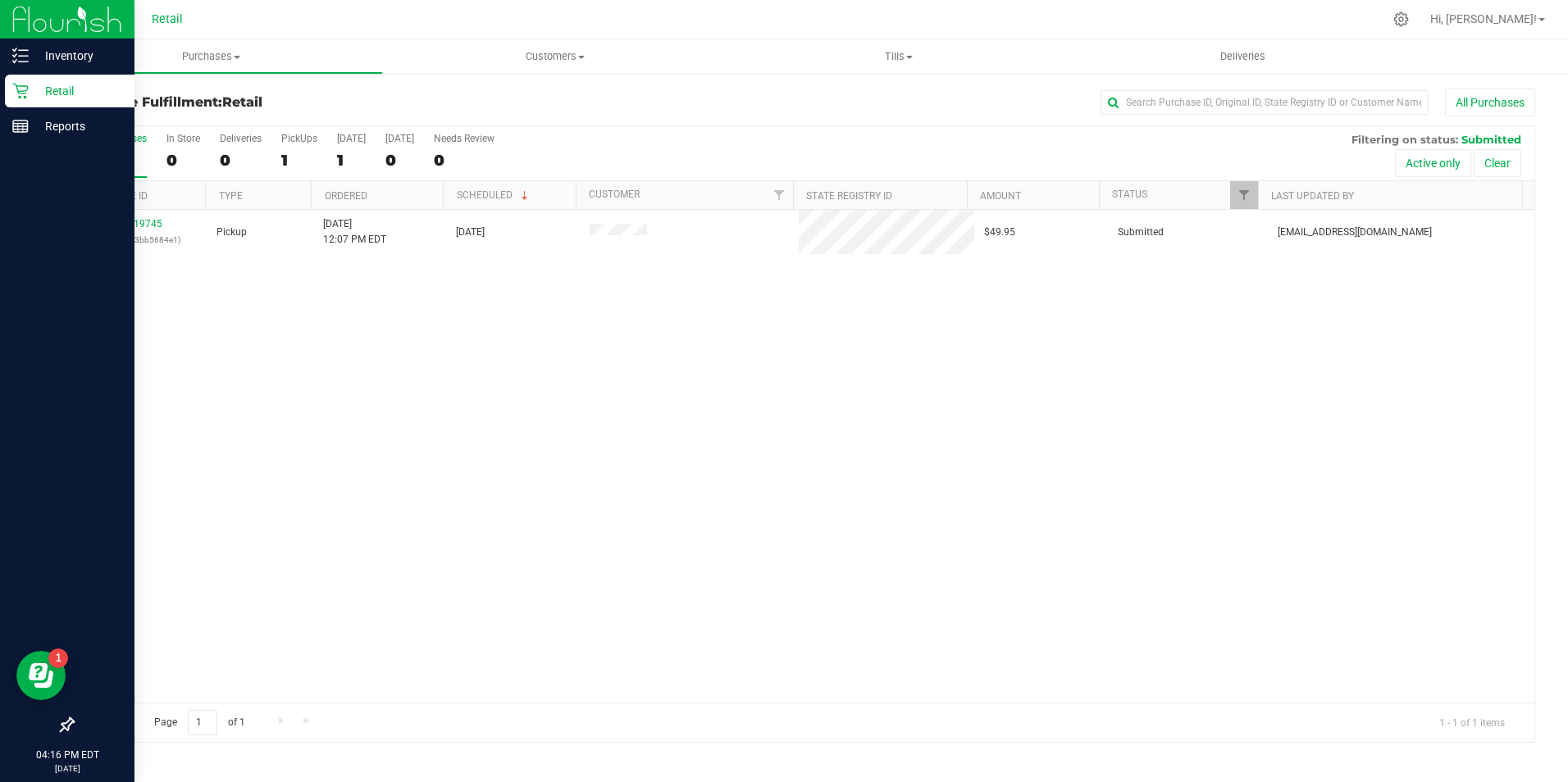
click at [13, 96] on icon at bounding box center [20, 90] width 17 height 17
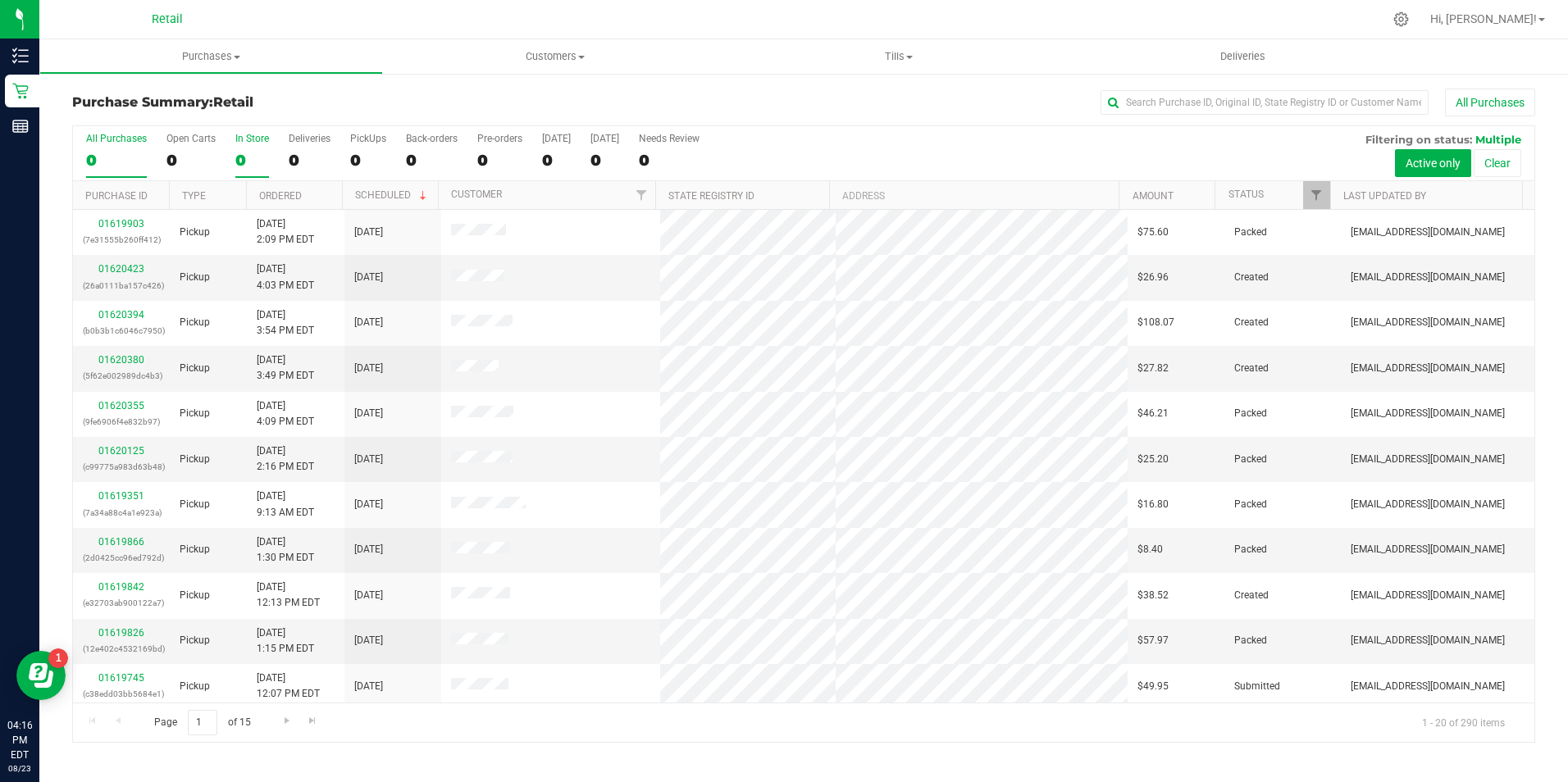
click at [249, 155] on div "0" at bounding box center [252, 161] width 34 height 19
click at [0, 0] on input "In Store 0" at bounding box center [0, 0] width 0 height 0
click at [1186, 88] on div "Purchase Summary: Retail All Purchases All Purchases 0 Open Carts 0 In Store 0 …" at bounding box center [803, 415] width 1528 height 687
click at [1163, 111] on input "text" at bounding box center [1264, 103] width 328 height 24
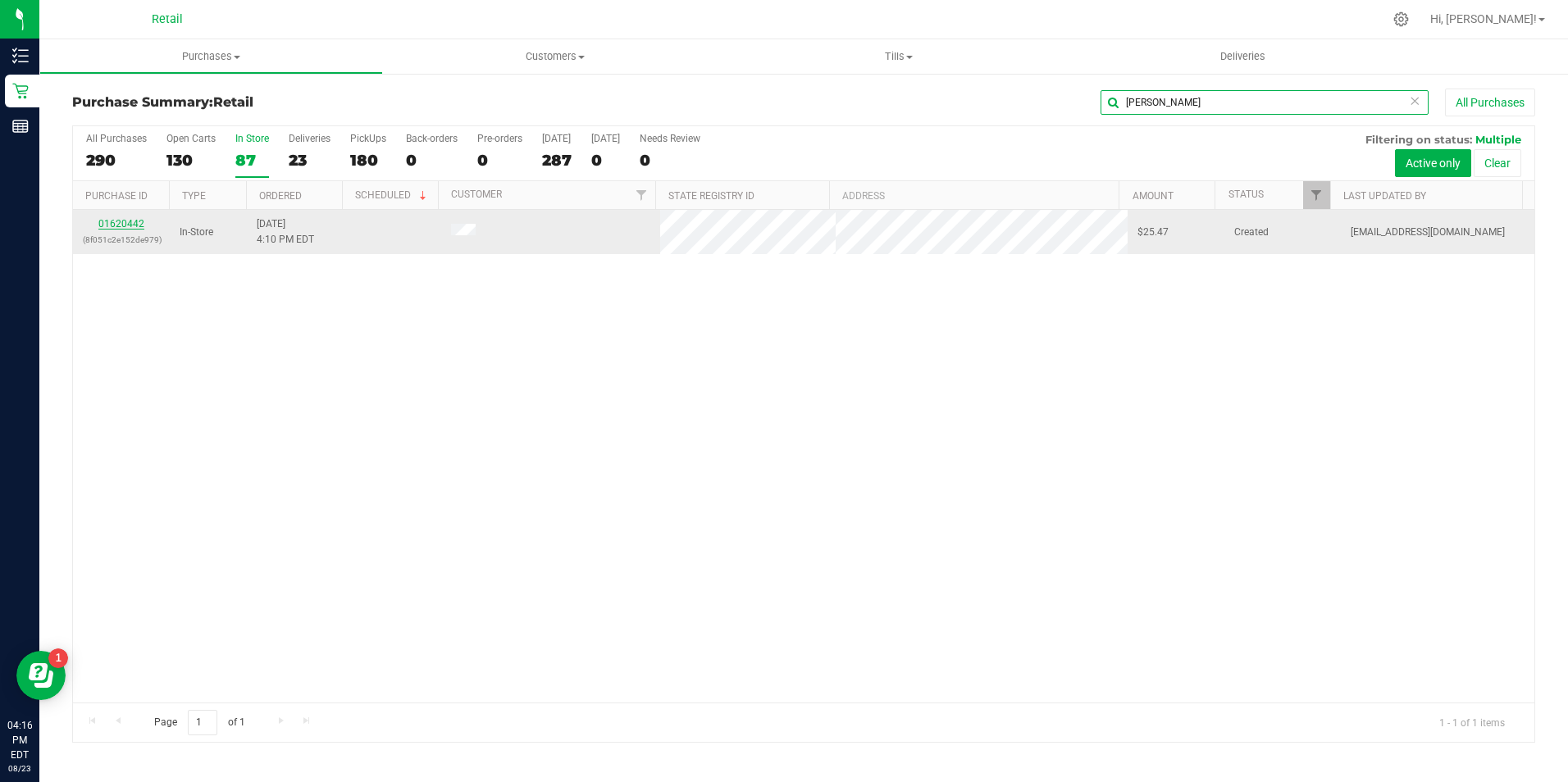
type input "[PERSON_NAME]"
click at [136, 221] on link "01620442" at bounding box center [121, 223] width 46 height 11
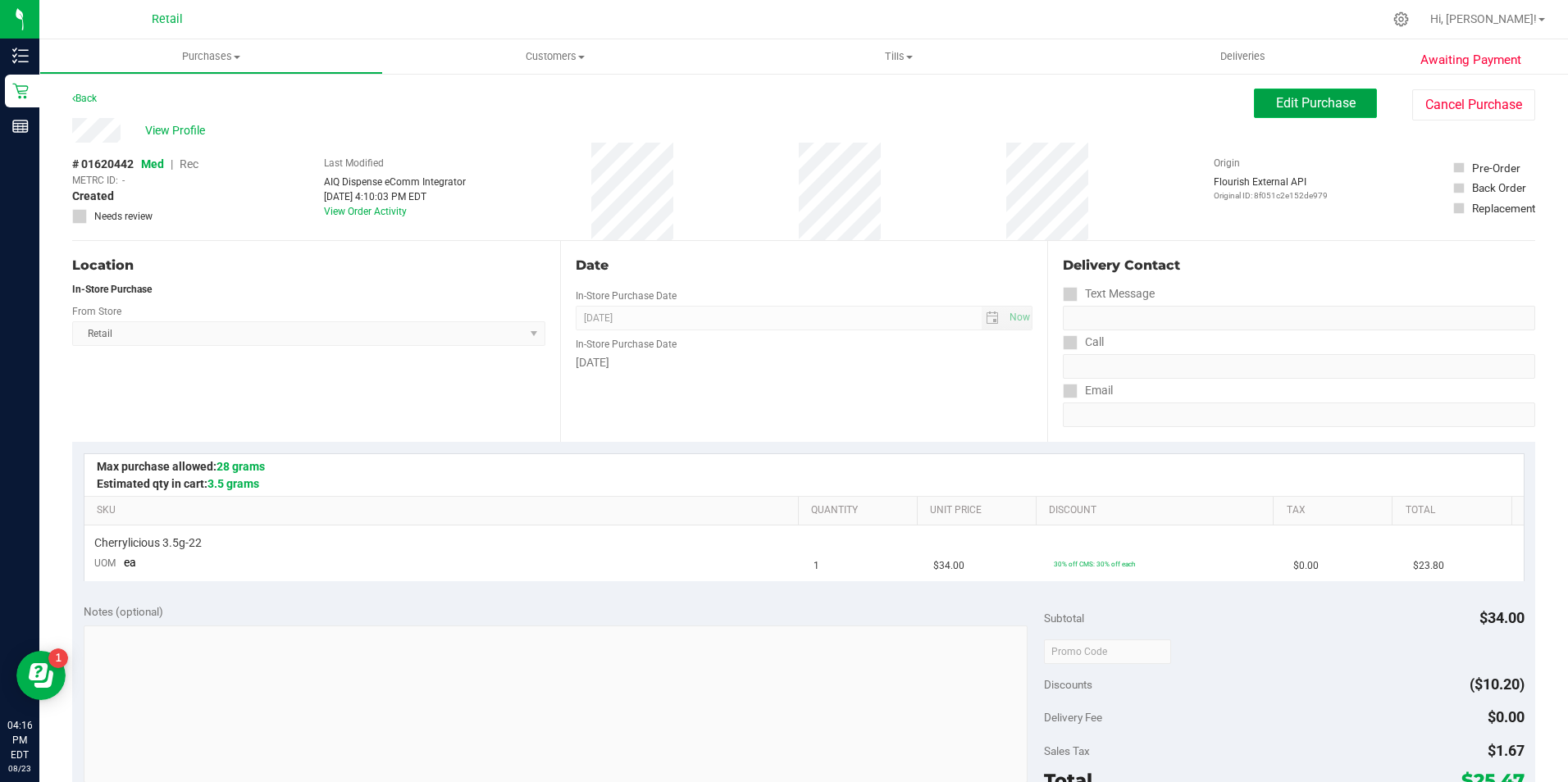
click at [1309, 99] on span "Edit Purchase" at bounding box center [1316, 103] width 80 height 16
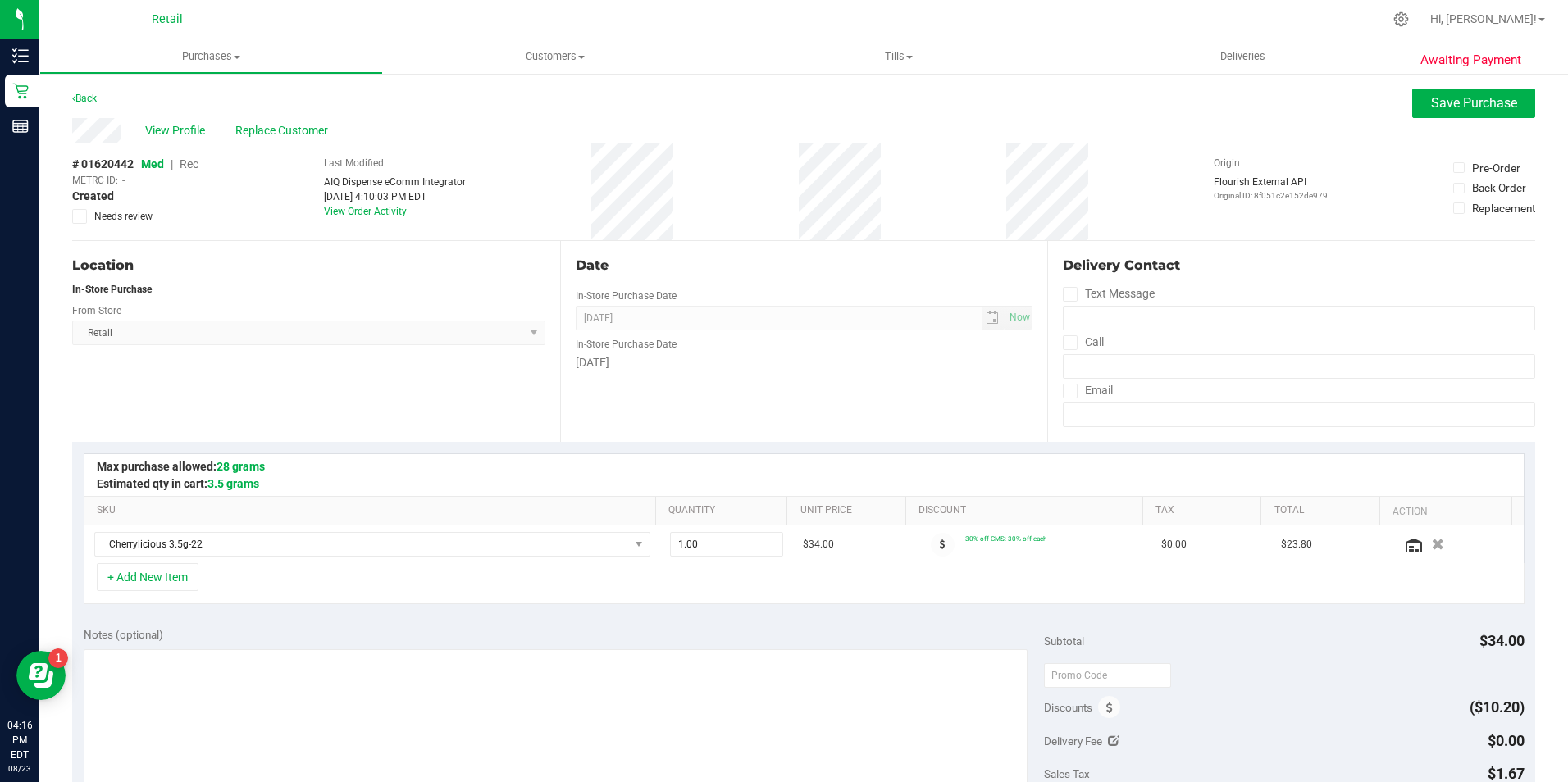
click at [189, 167] on span "Rec" at bounding box center [189, 163] width 19 height 13
click at [1431, 97] on span "Save Purchase" at bounding box center [1473, 103] width 86 height 16
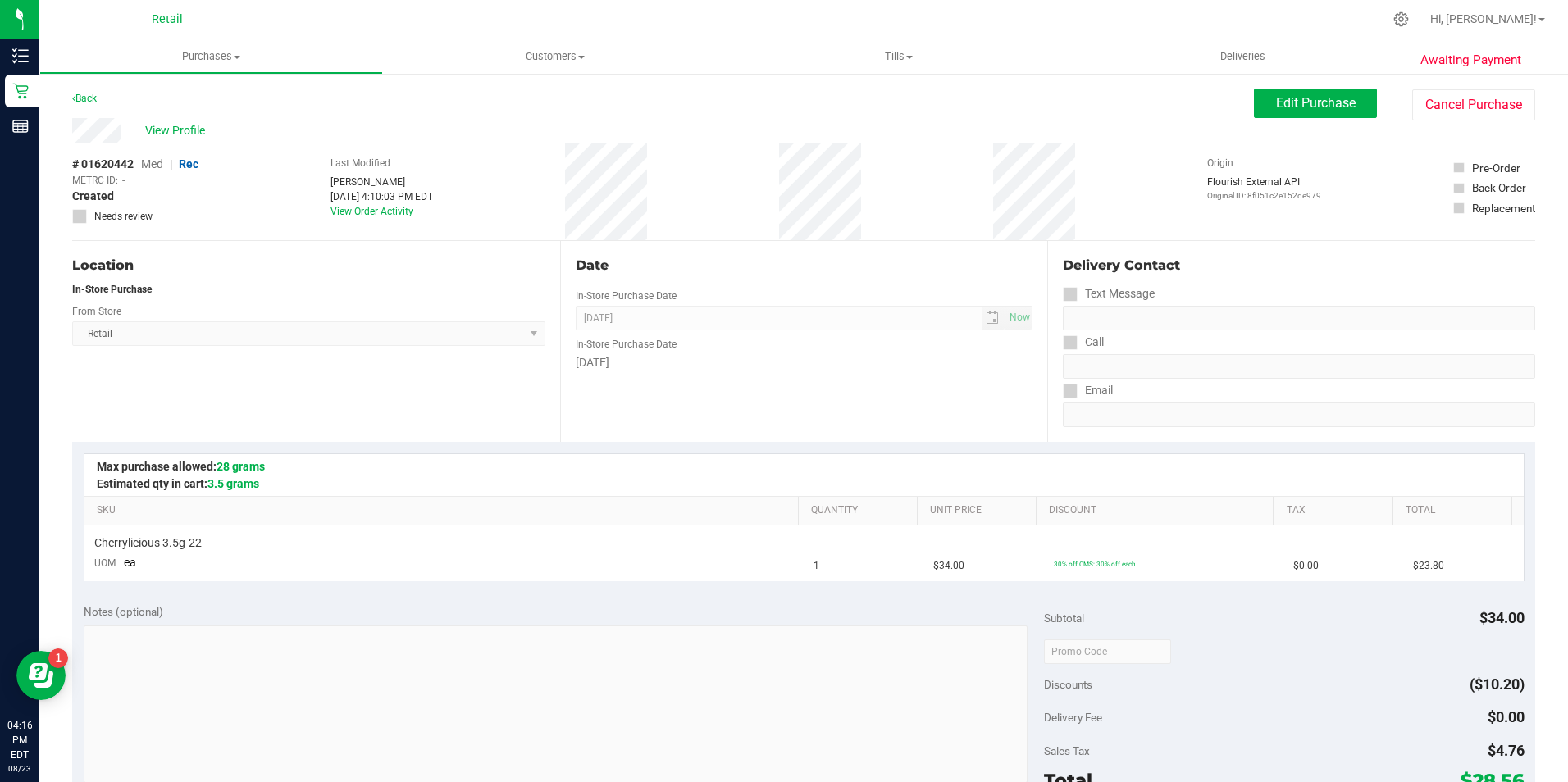
click at [186, 127] on span "View Profile" at bounding box center [177, 131] width 65 height 17
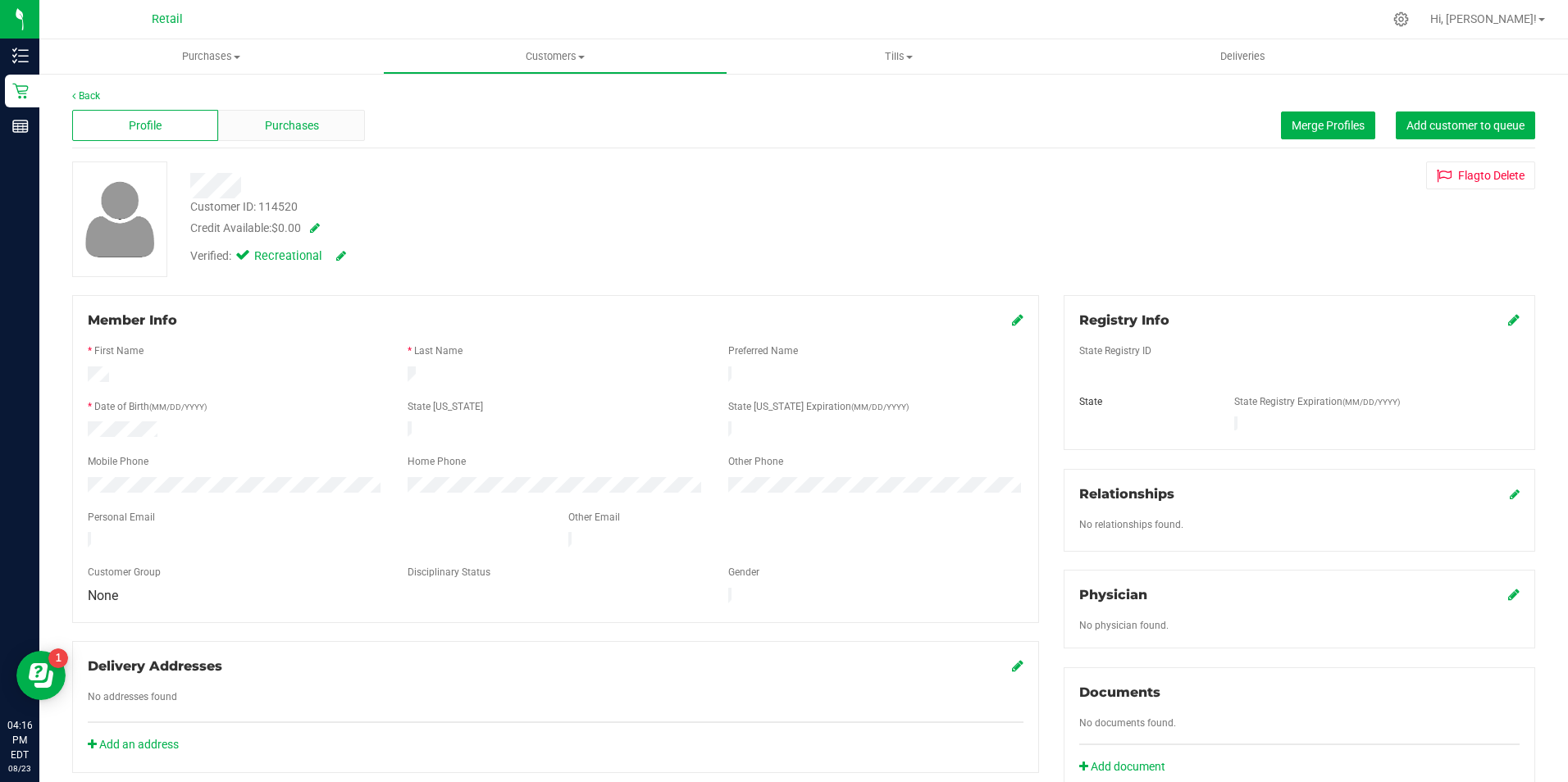
click at [266, 115] on div "Purchases" at bounding box center [291, 125] width 146 height 31
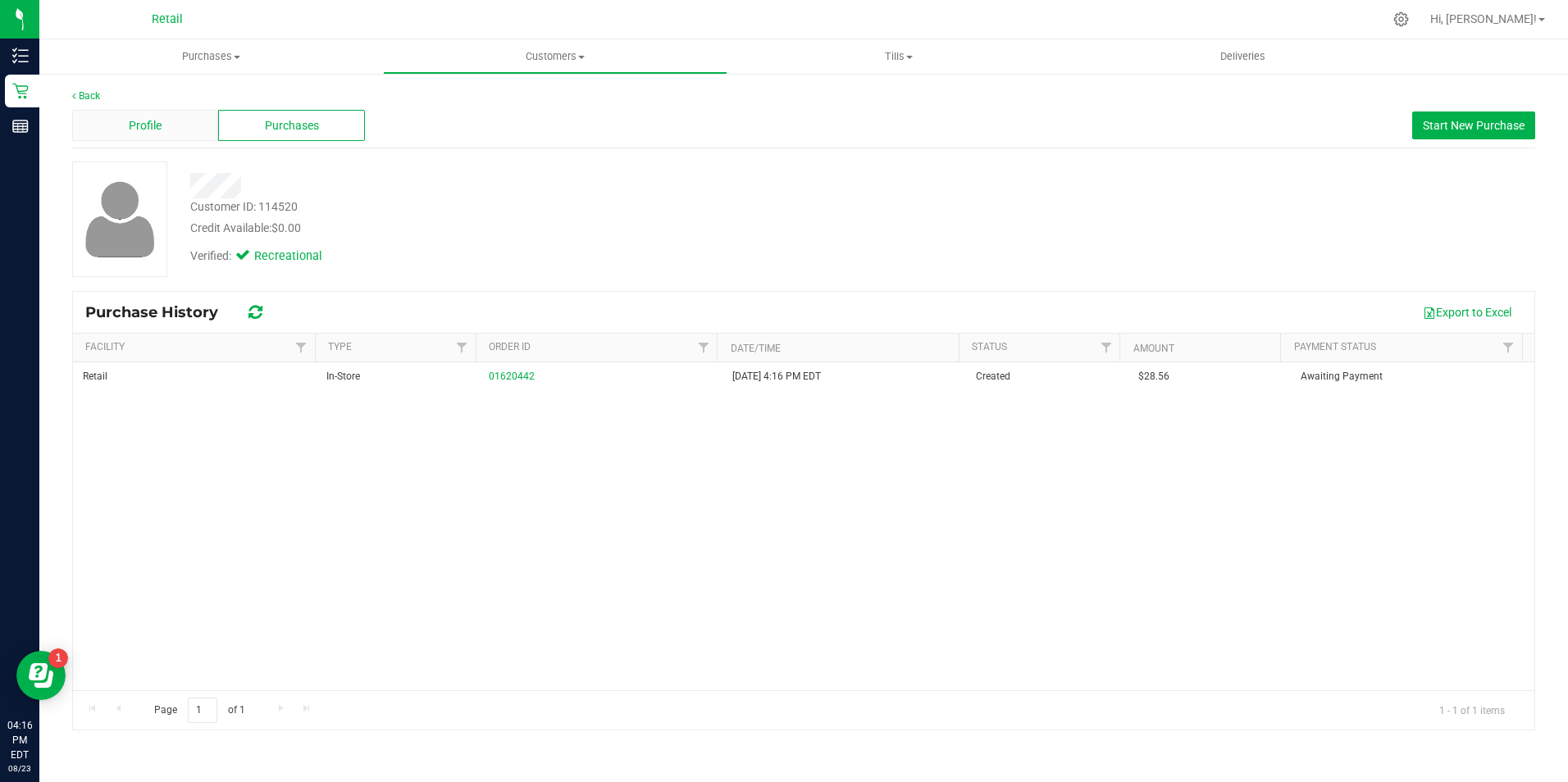
click at [183, 111] on div "Profile" at bounding box center [145, 125] width 146 height 31
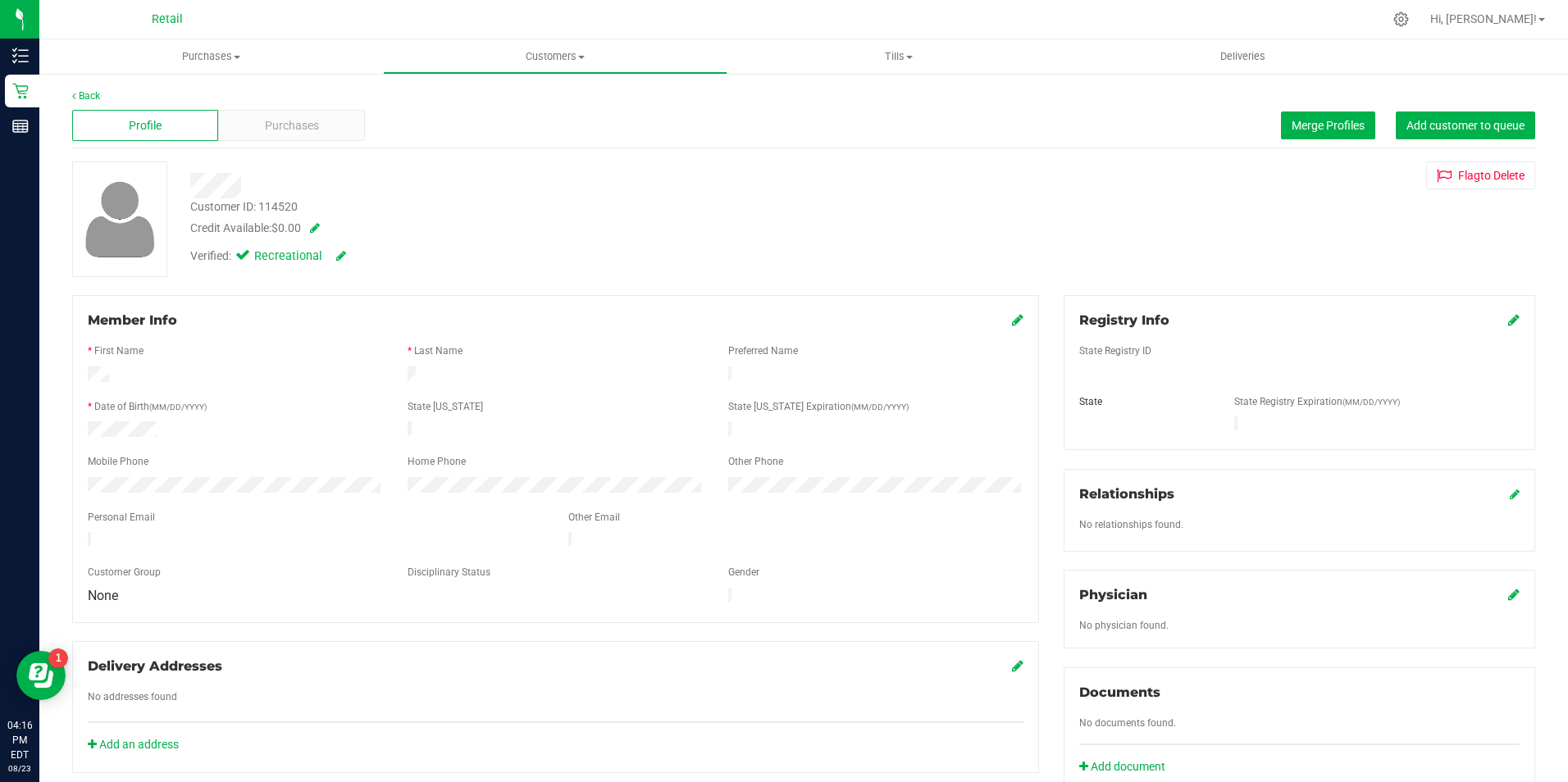
click at [1013, 320] on icon at bounding box center [1017, 319] width 11 height 13
click at [1008, 321] on icon at bounding box center [1015, 321] width 15 height 13
click at [1292, 121] on span "Merge Profiles" at bounding box center [1328, 125] width 73 height 13
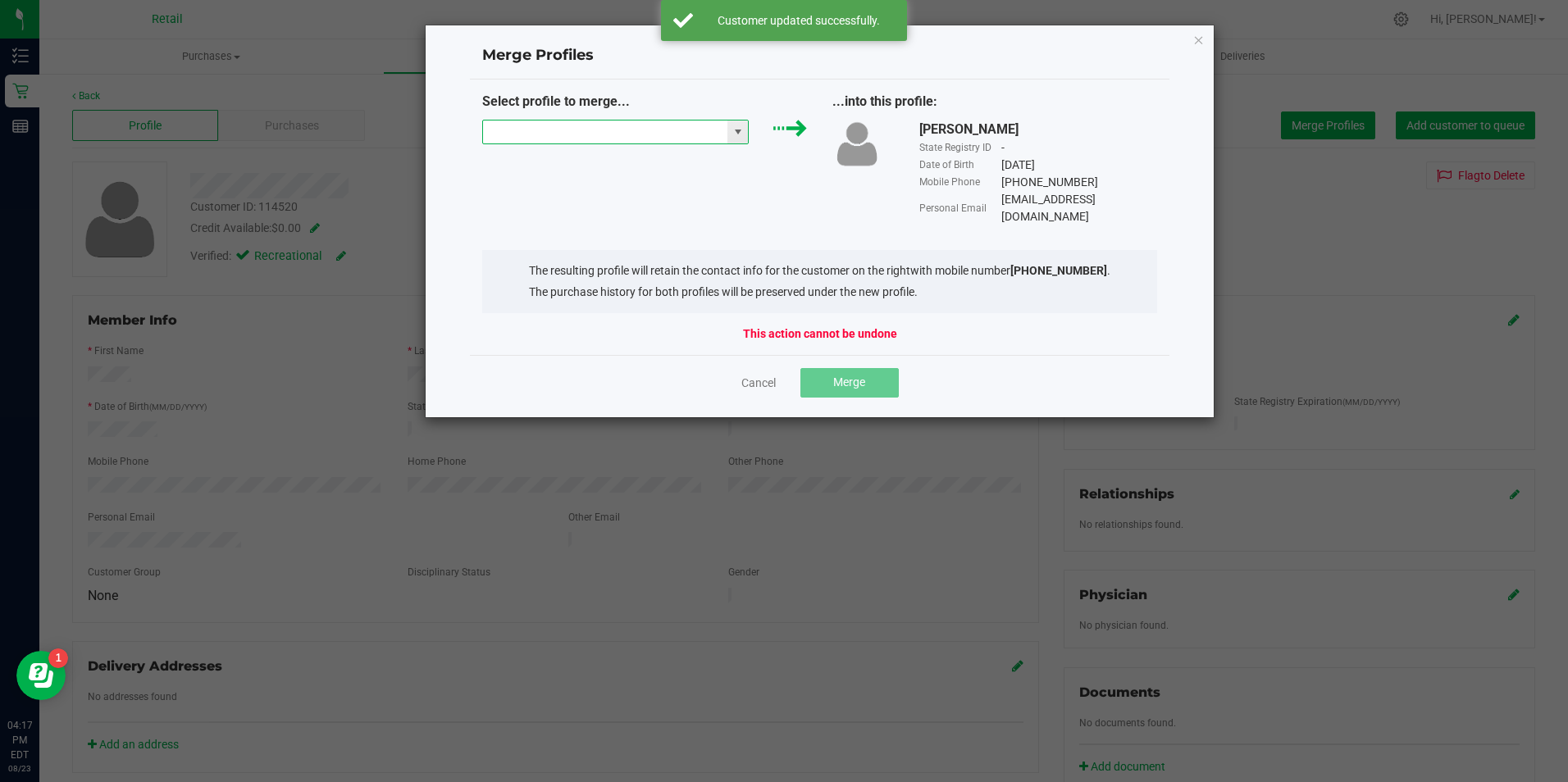
click at [587, 136] on input "NO DATA FOUND" at bounding box center [606, 132] width 245 height 23
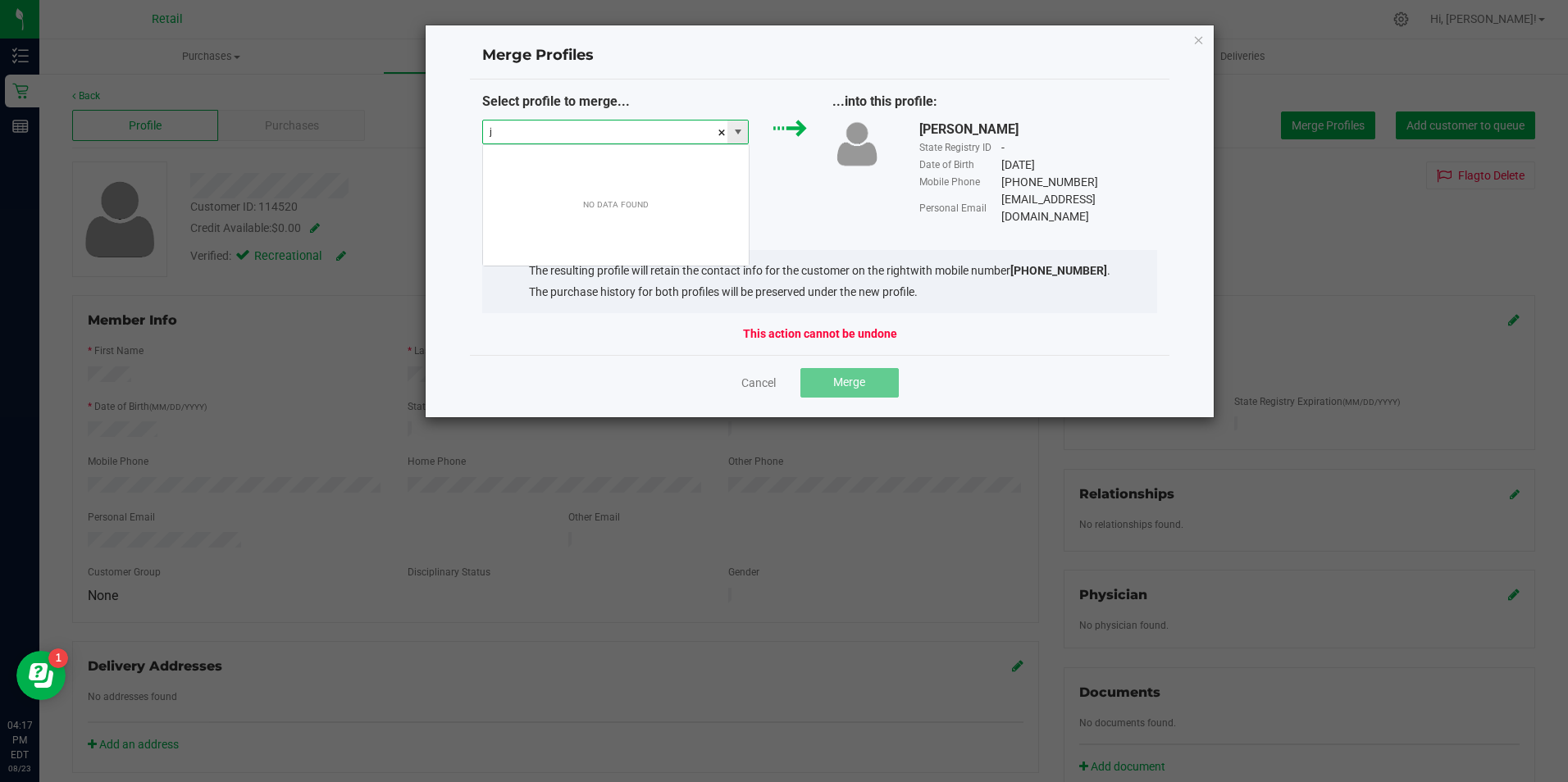
scroll to position [24, 267]
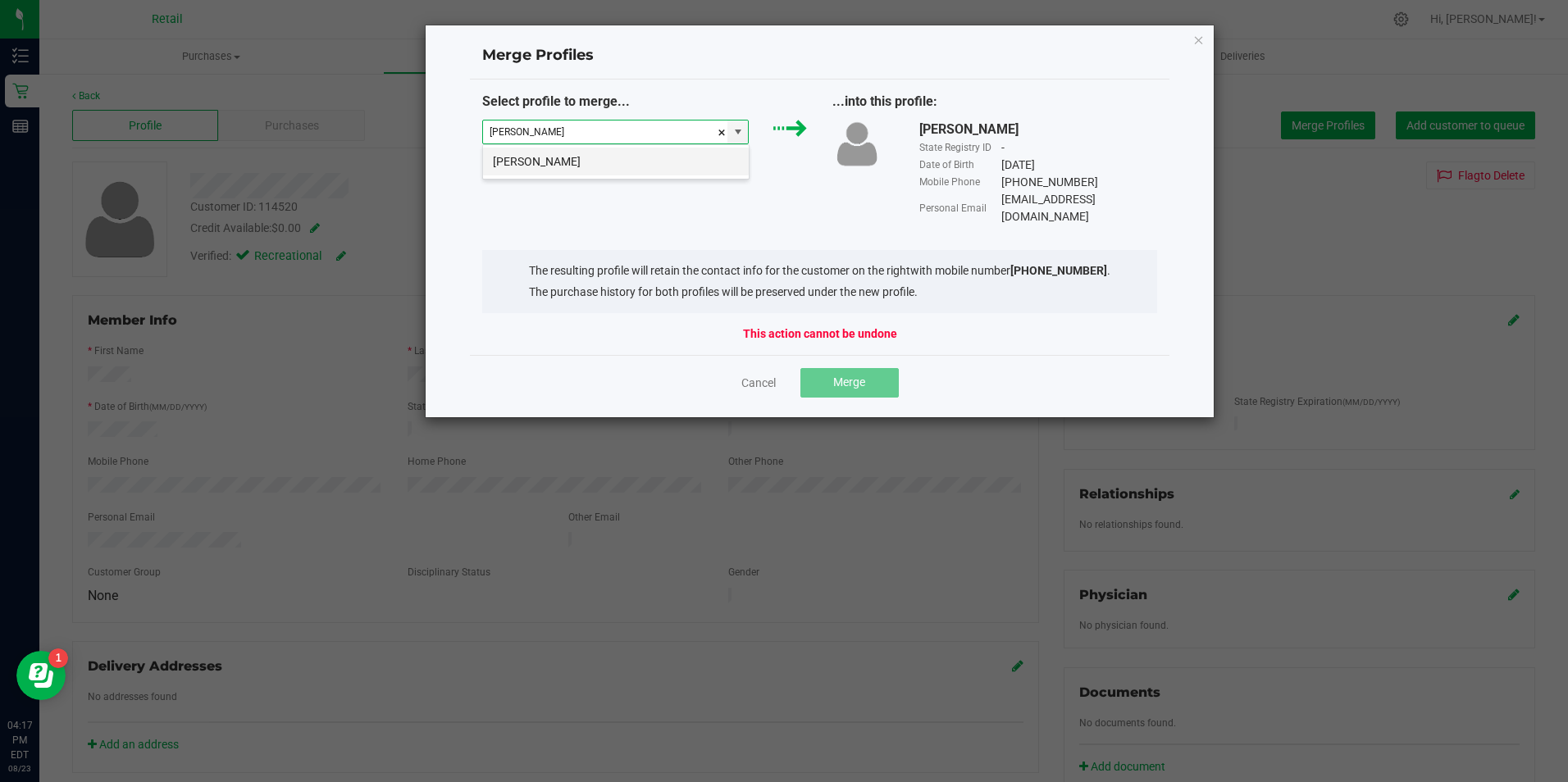
click at [576, 153] on li "[PERSON_NAME]" at bounding box center [616, 162] width 266 height 28
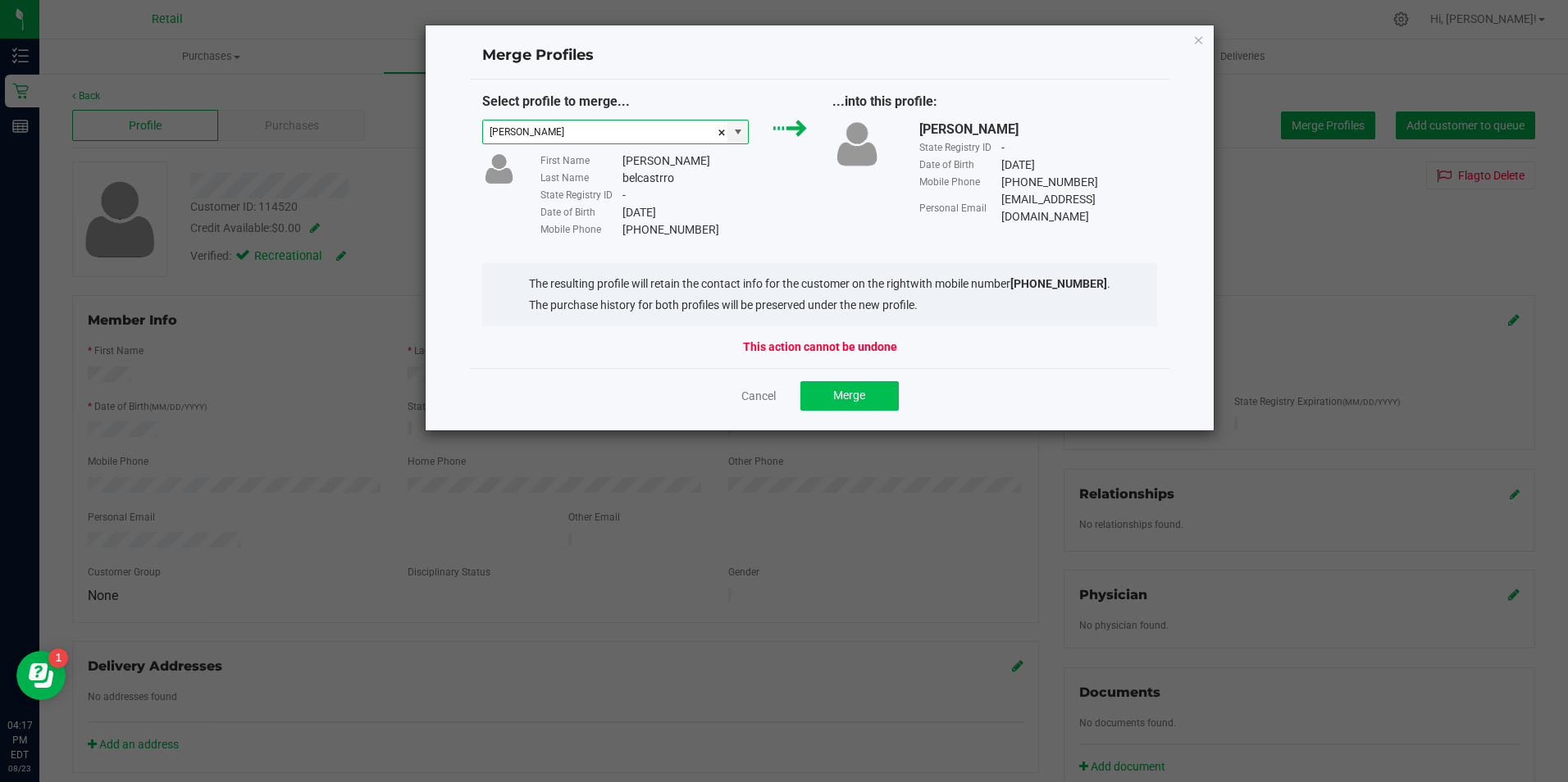
type input "[PERSON_NAME]"
click at [822, 397] on button "Merge" at bounding box center [849, 396] width 98 height 30
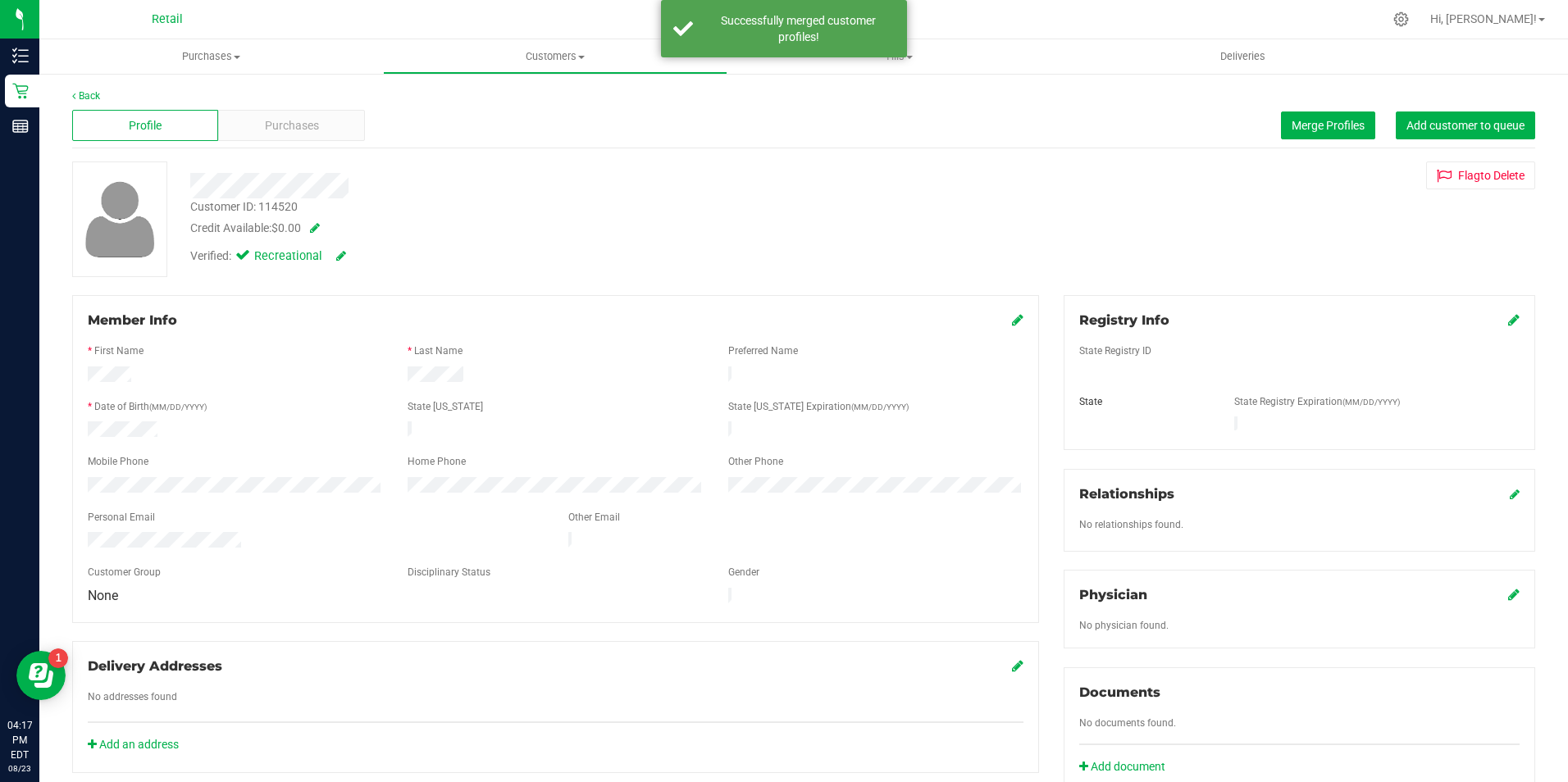
click at [272, 108] on div "Profile Purchases Merge Profiles Add customer to queue" at bounding box center [803, 126] width 1463 height 45
click at [290, 116] on div "Purchases" at bounding box center [291, 125] width 146 height 31
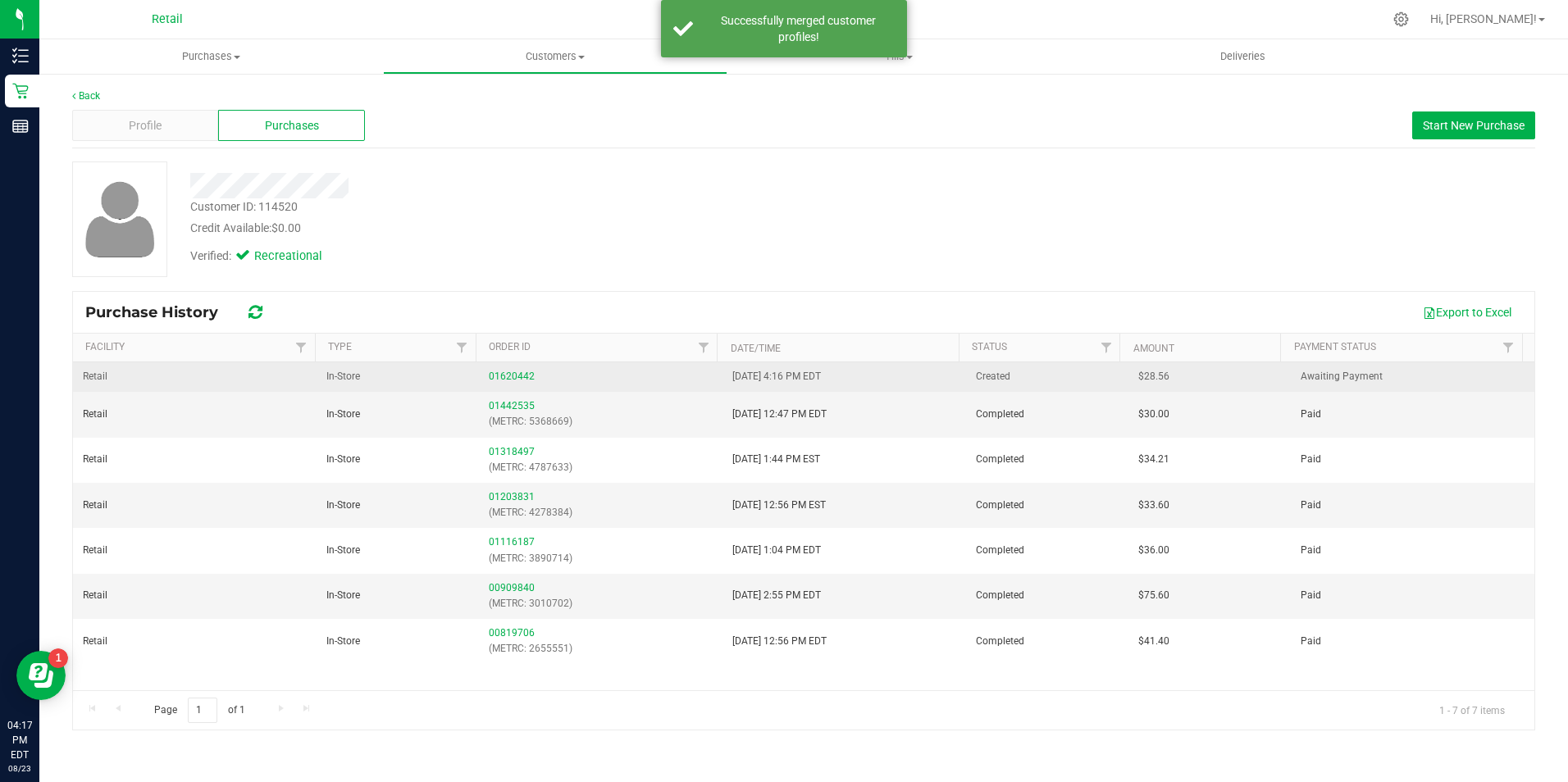
click at [513, 369] on div "01620442" at bounding box center [601, 377] width 224 height 16
click at [513, 377] on link "01620442" at bounding box center [511, 375] width 46 height 11
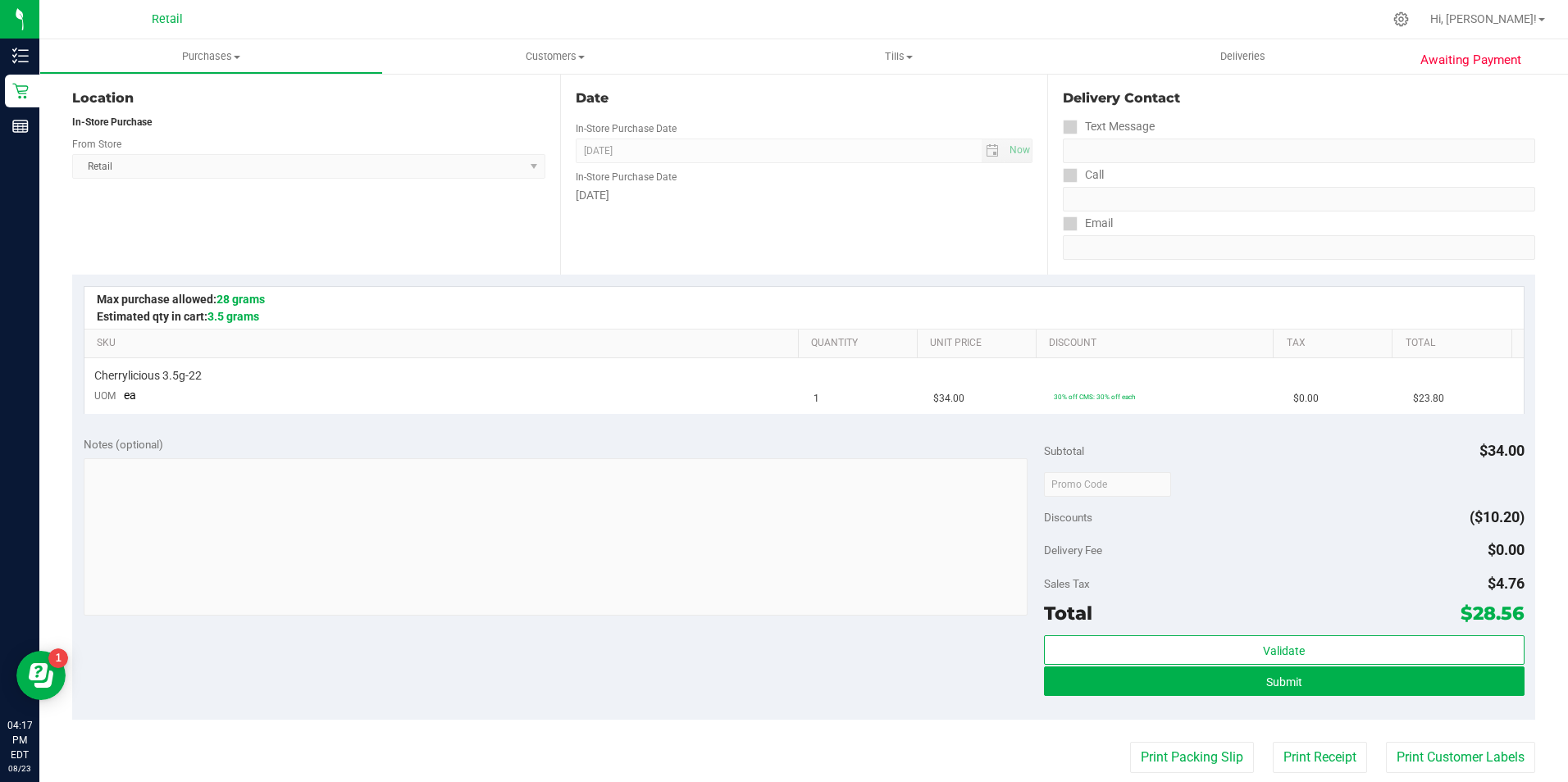
scroll to position [246, 0]
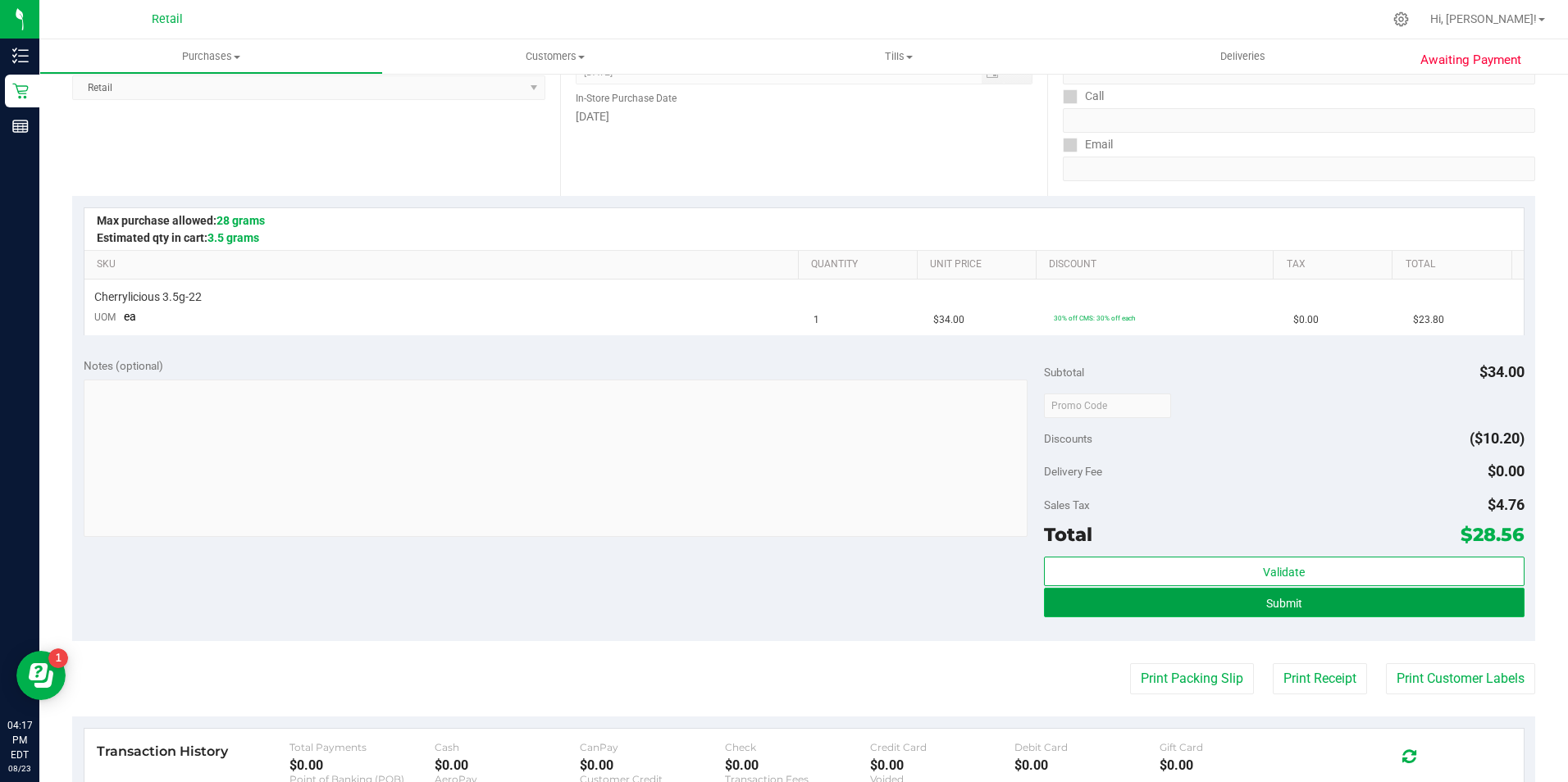
click at [1171, 593] on button "Submit" at bounding box center [1284, 602] width 481 height 30
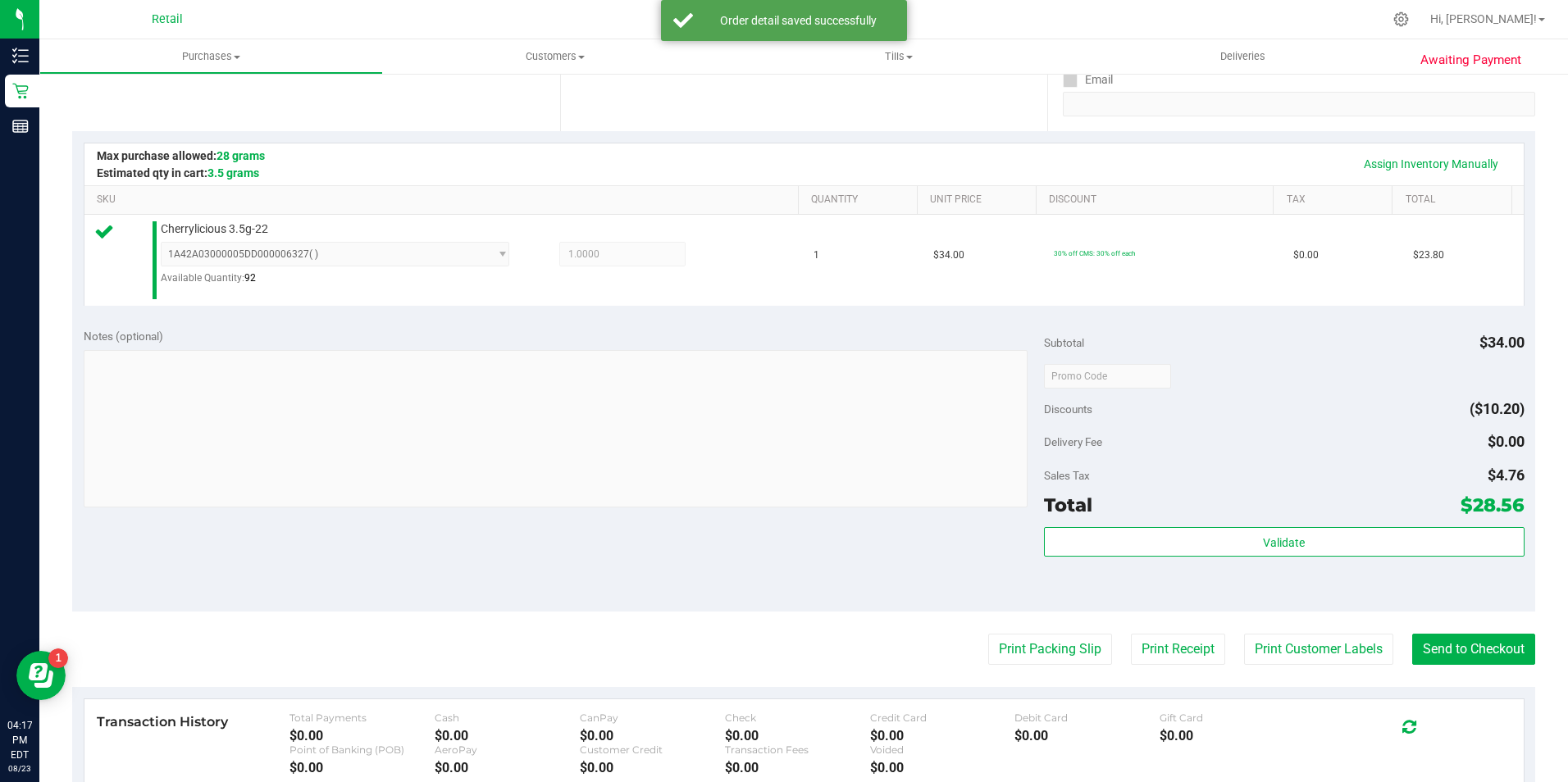
scroll to position [328, 0]
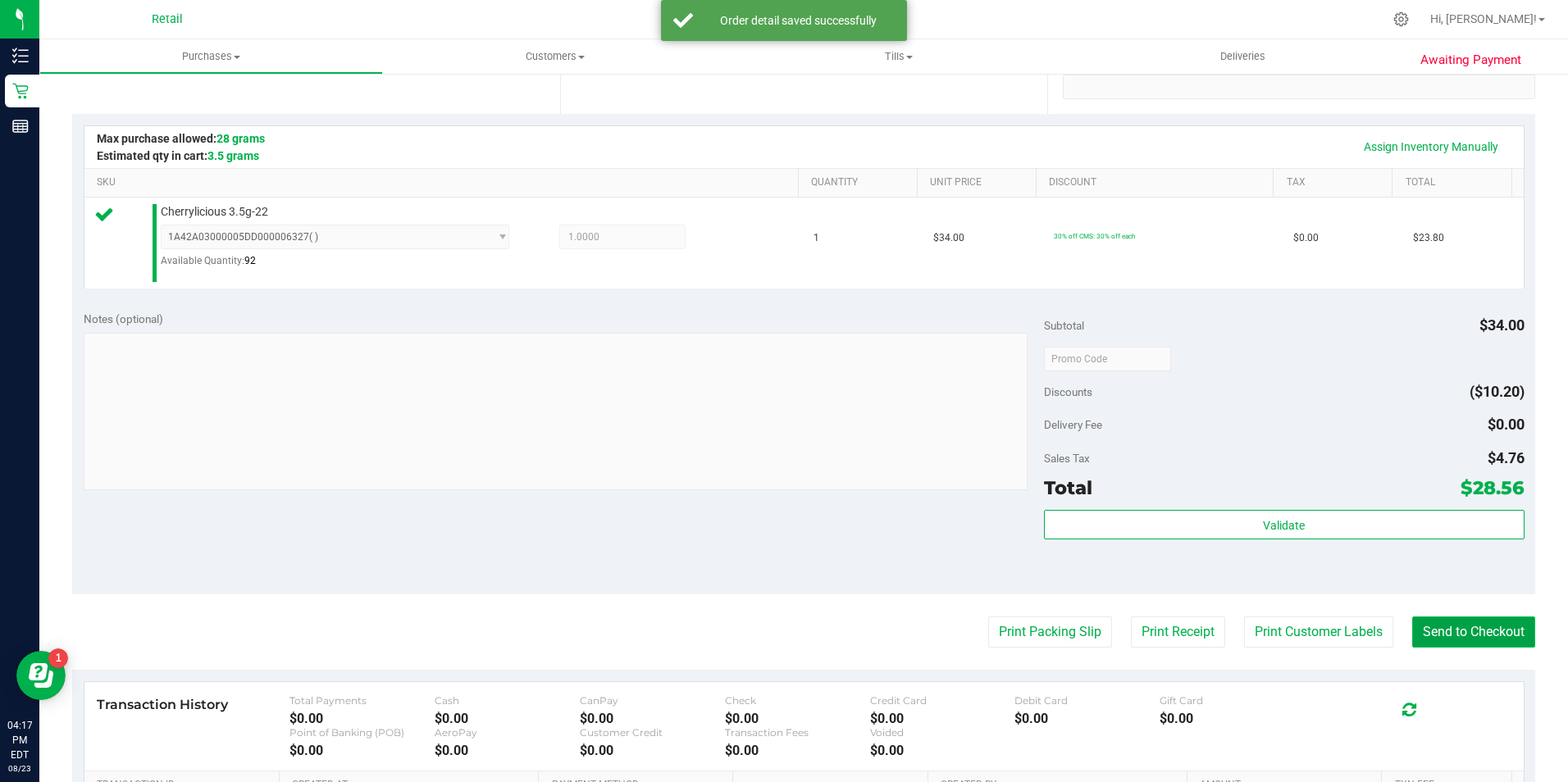
click at [1455, 623] on button "Send to Checkout" at bounding box center [1473, 632] width 123 height 31
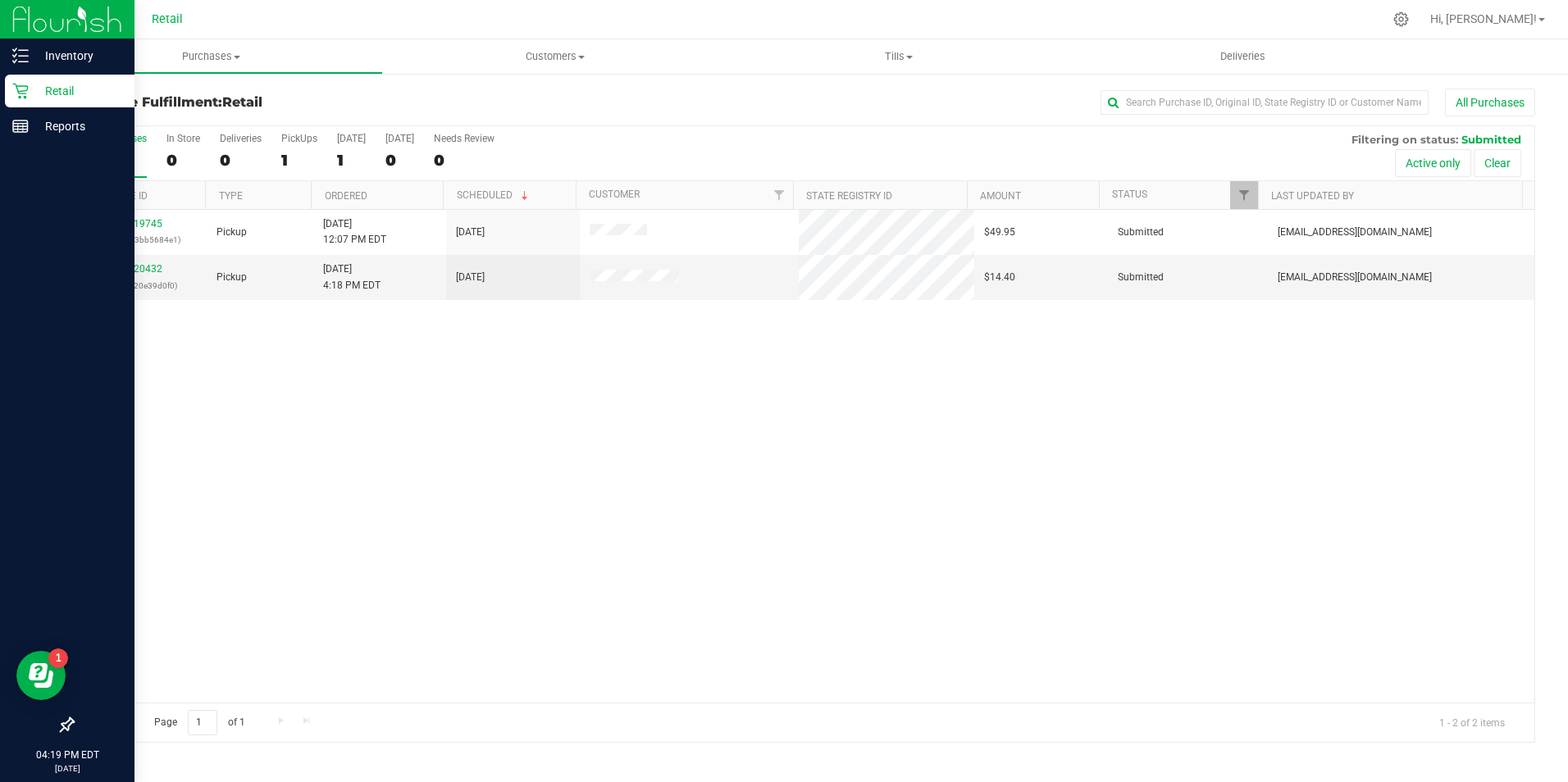
click at [22, 89] on icon at bounding box center [20, 90] width 17 height 17
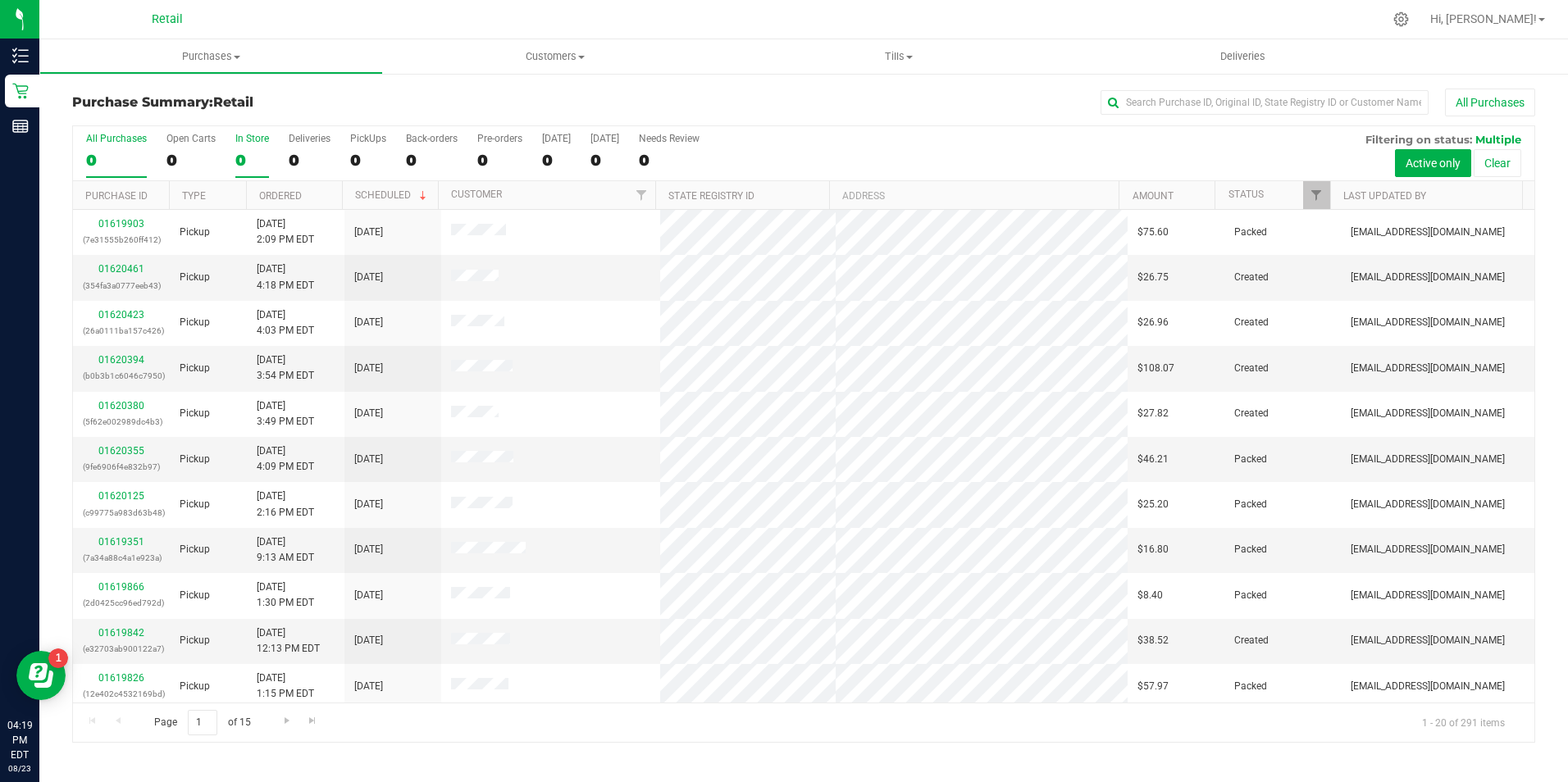
click at [236, 156] on div "0" at bounding box center [252, 161] width 34 height 19
click at [0, 0] on input "In Store 0" at bounding box center [0, 0] width 0 height 0
click at [1145, 101] on input "text" at bounding box center [1264, 103] width 328 height 24
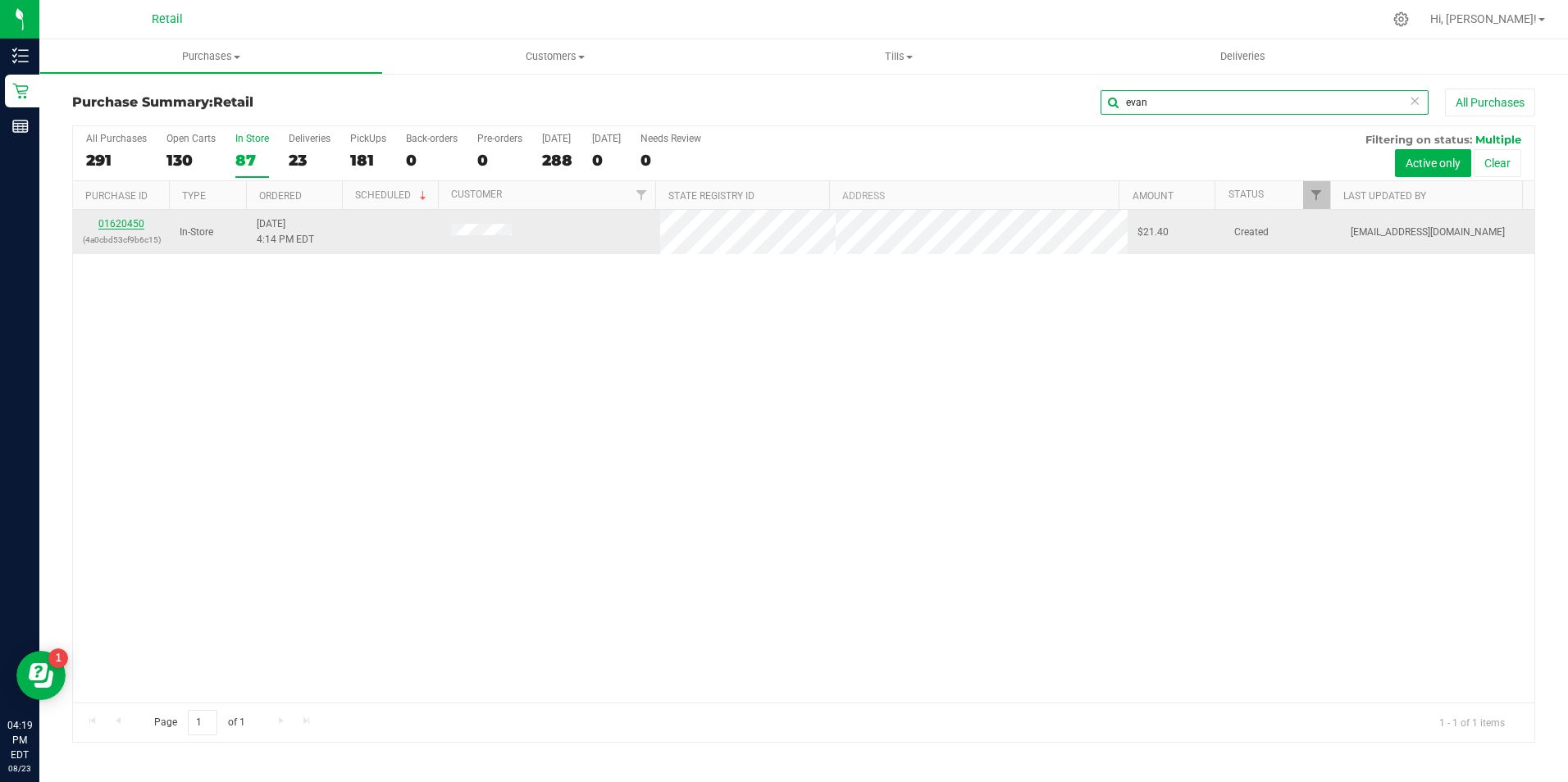
type input "evan"
click at [133, 222] on link "01620450" at bounding box center [121, 223] width 46 height 11
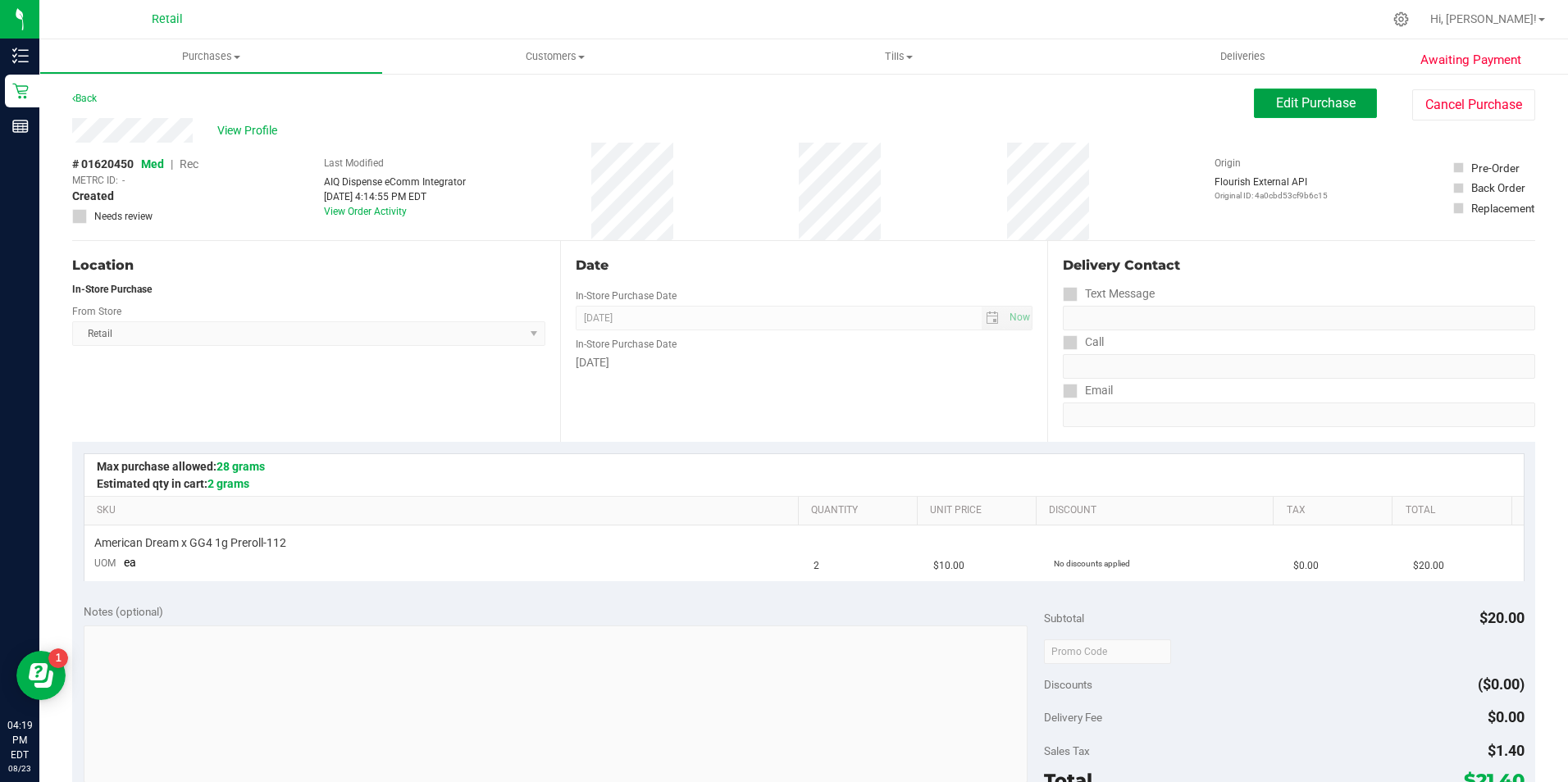
drag, startPoint x: 1266, startPoint y: 100, endPoint x: 1223, endPoint y: 110, distance: 44.1
click at [1253, 107] on button "Edit Purchase" at bounding box center [1315, 103] width 123 height 30
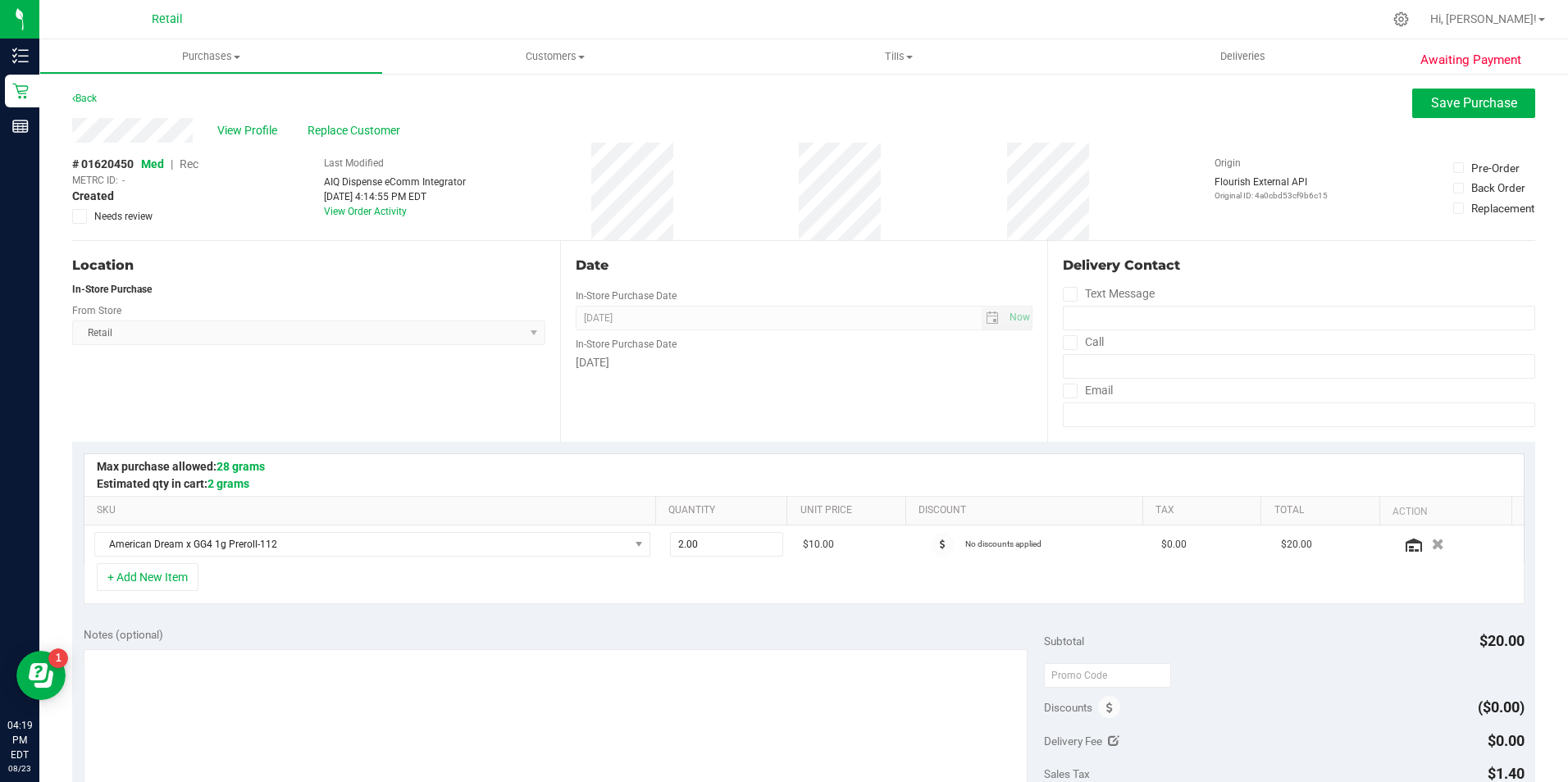
click at [193, 167] on span "Rec" at bounding box center [189, 163] width 19 height 13
click at [1496, 116] on button "Save Purchase" at bounding box center [1473, 103] width 123 height 30
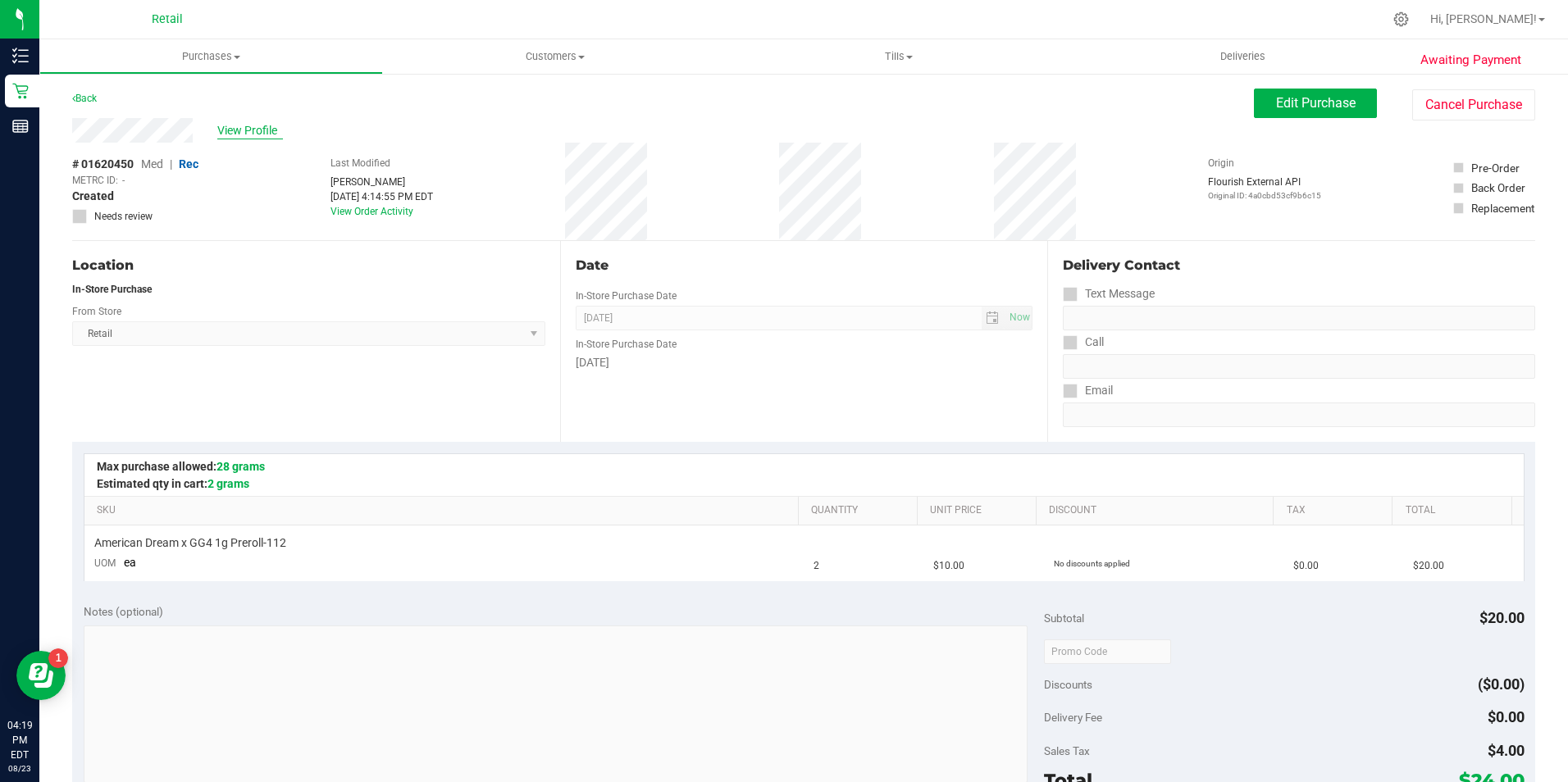
click at [243, 135] on span "View Profile" at bounding box center [249, 131] width 65 height 17
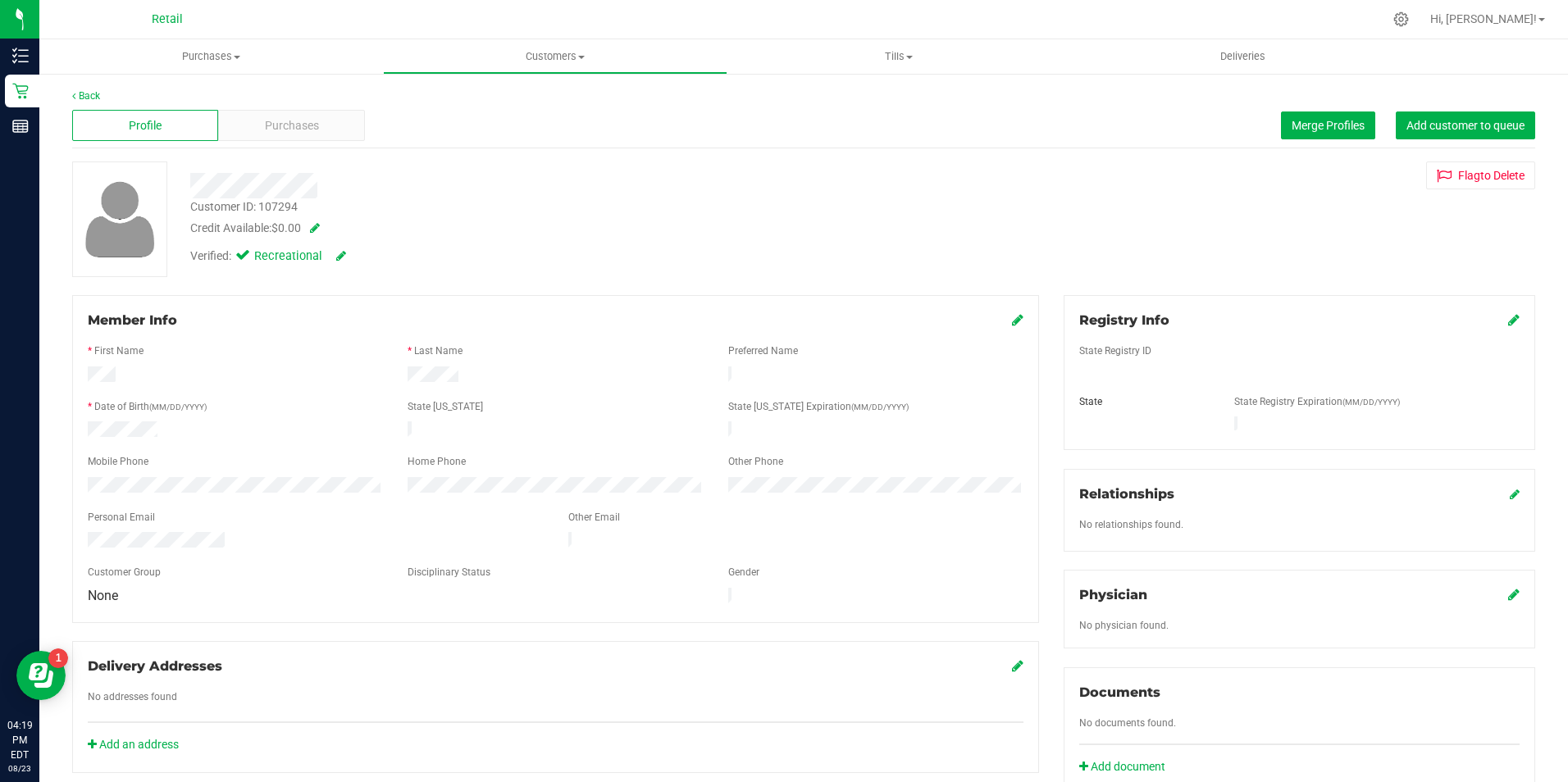
click at [283, 142] on div "Profile Purchases Merge Profiles Add customer to queue" at bounding box center [803, 126] width 1463 height 45
click at [294, 133] on span "Purchases" at bounding box center [292, 126] width 54 height 17
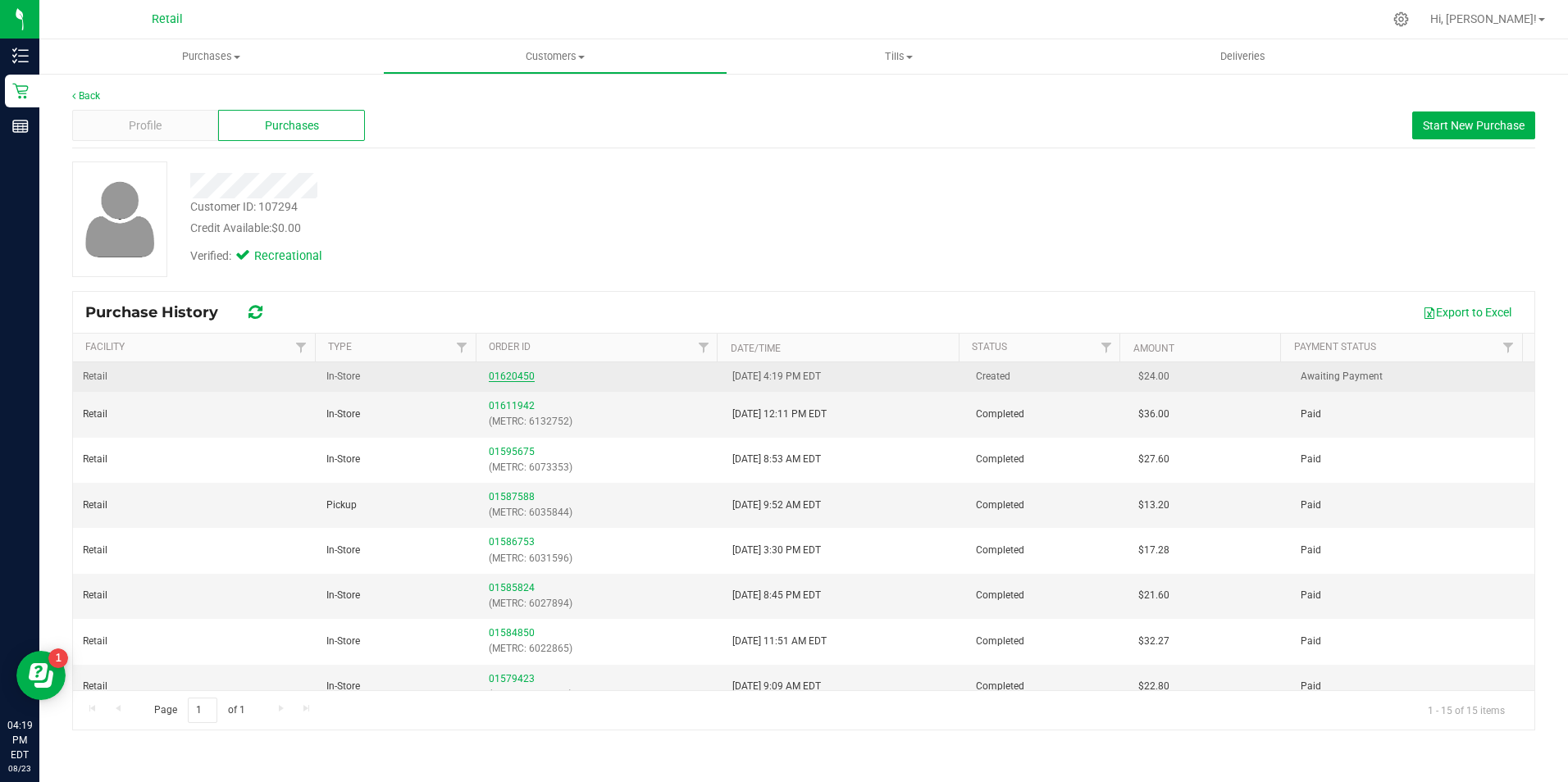
click at [502, 381] on link "01620450" at bounding box center [511, 375] width 46 height 11
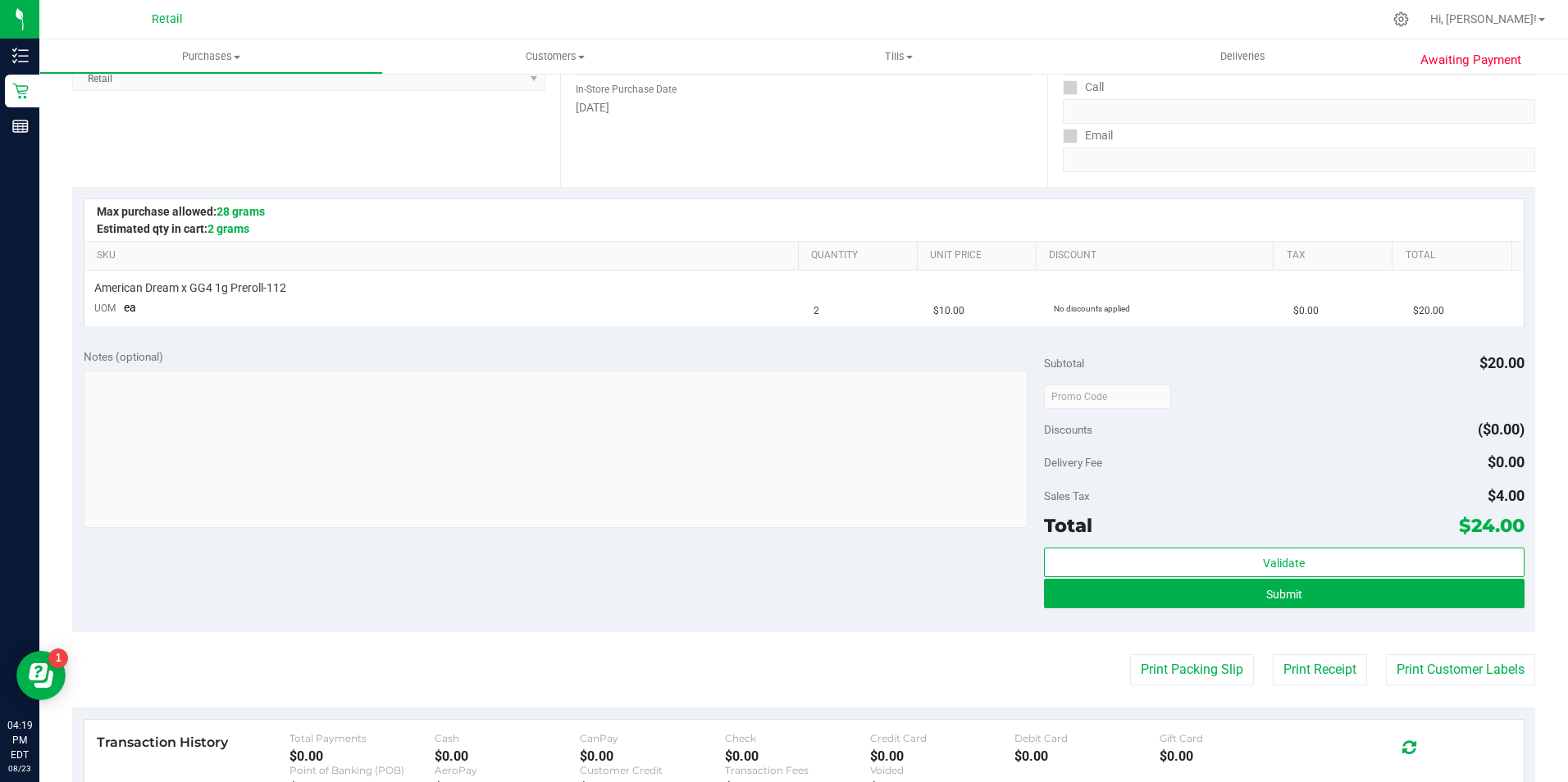
scroll to position [257, 0]
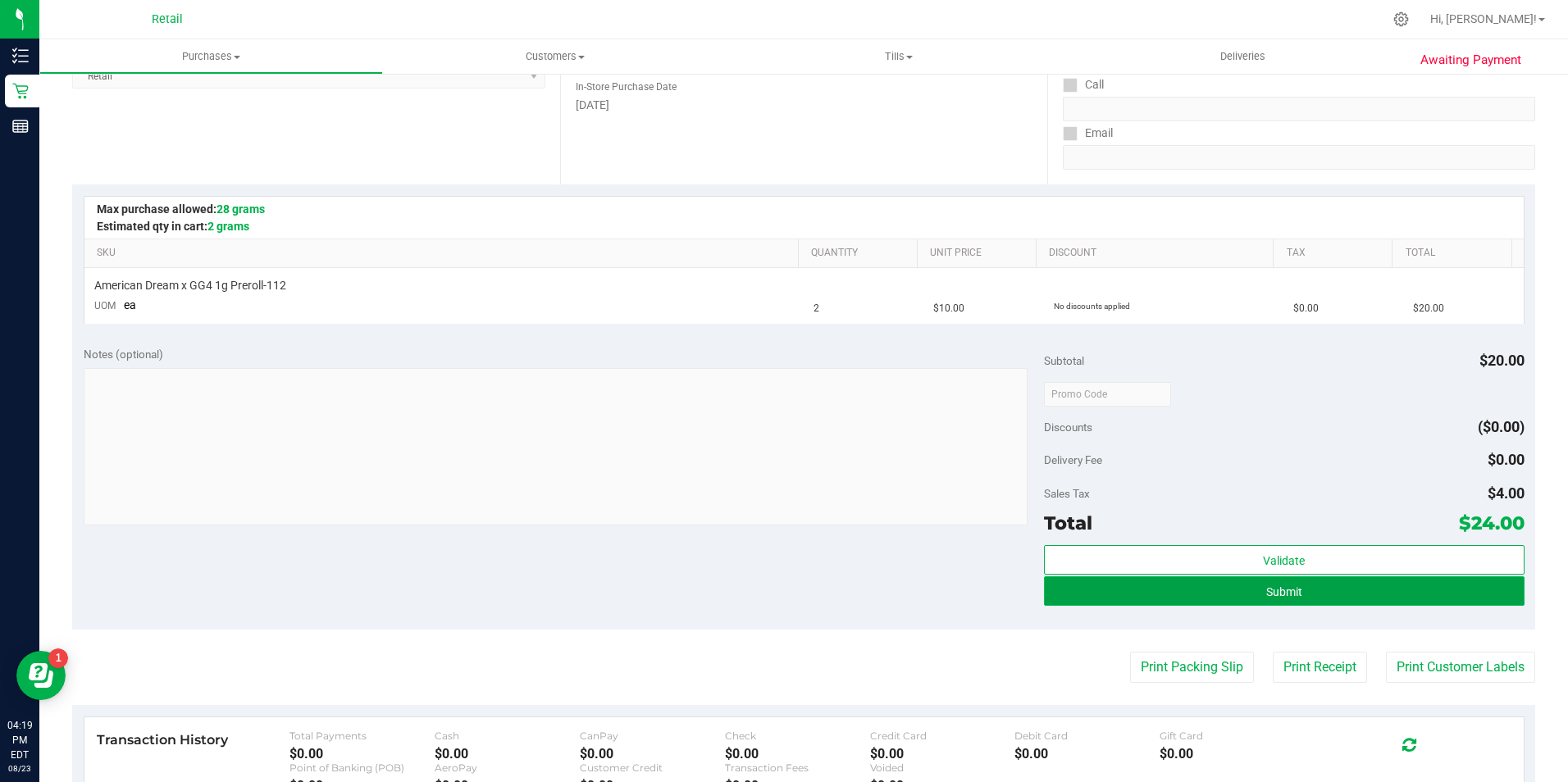
click at [1425, 593] on button "Submit" at bounding box center [1284, 591] width 481 height 30
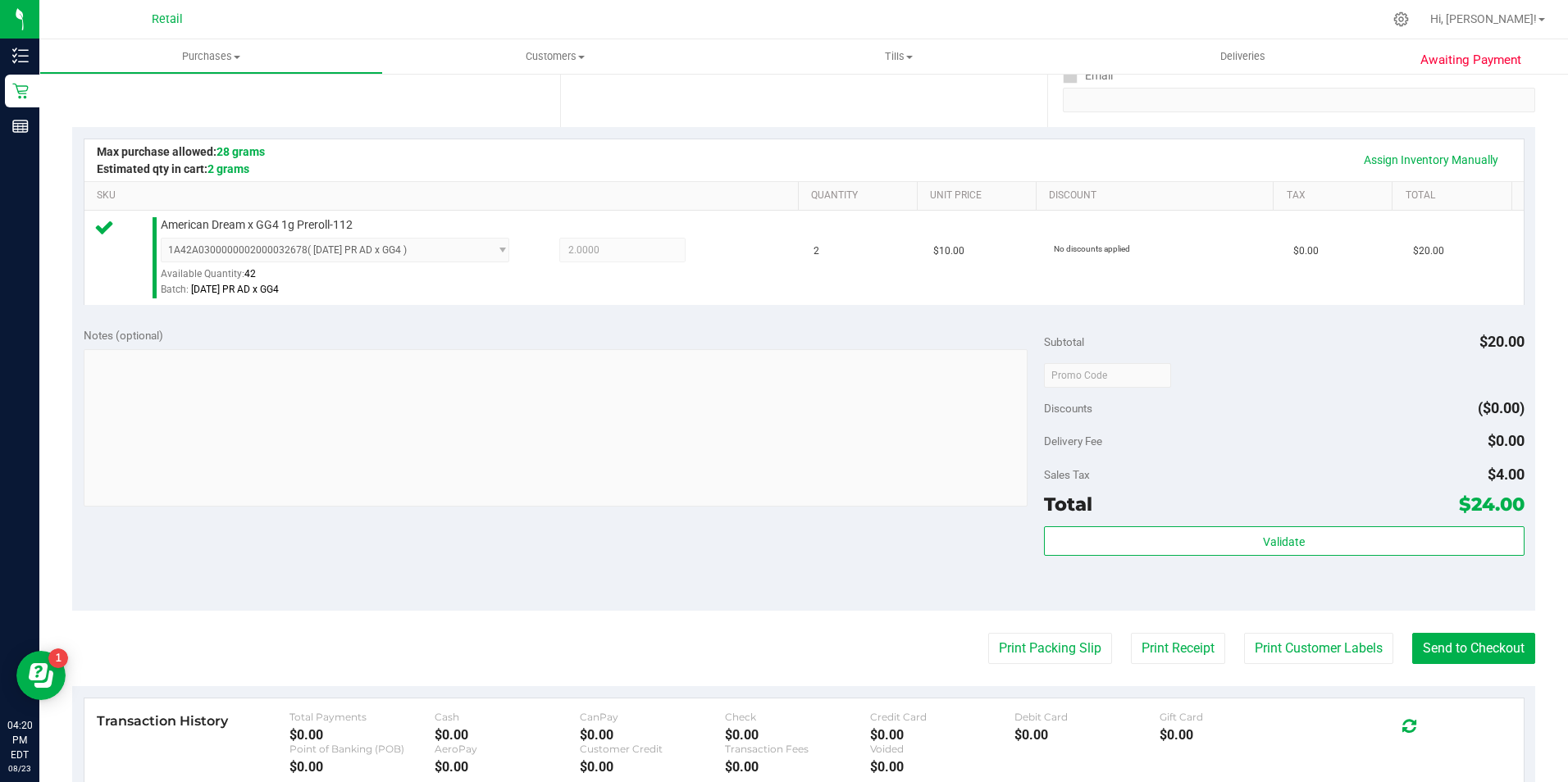
scroll to position [328, 0]
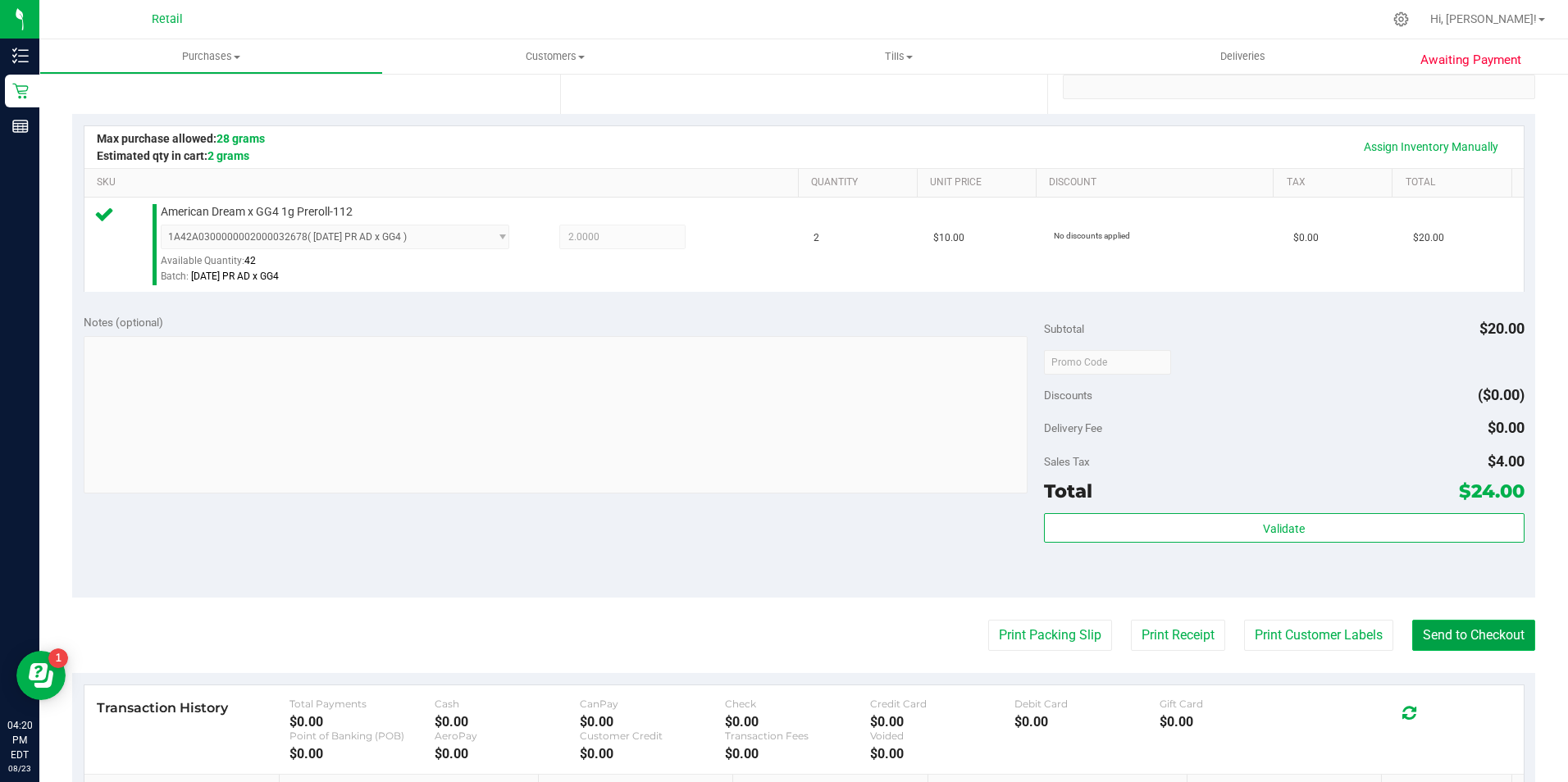
click at [1513, 642] on button "Send to Checkout" at bounding box center [1473, 635] width 123 height 31
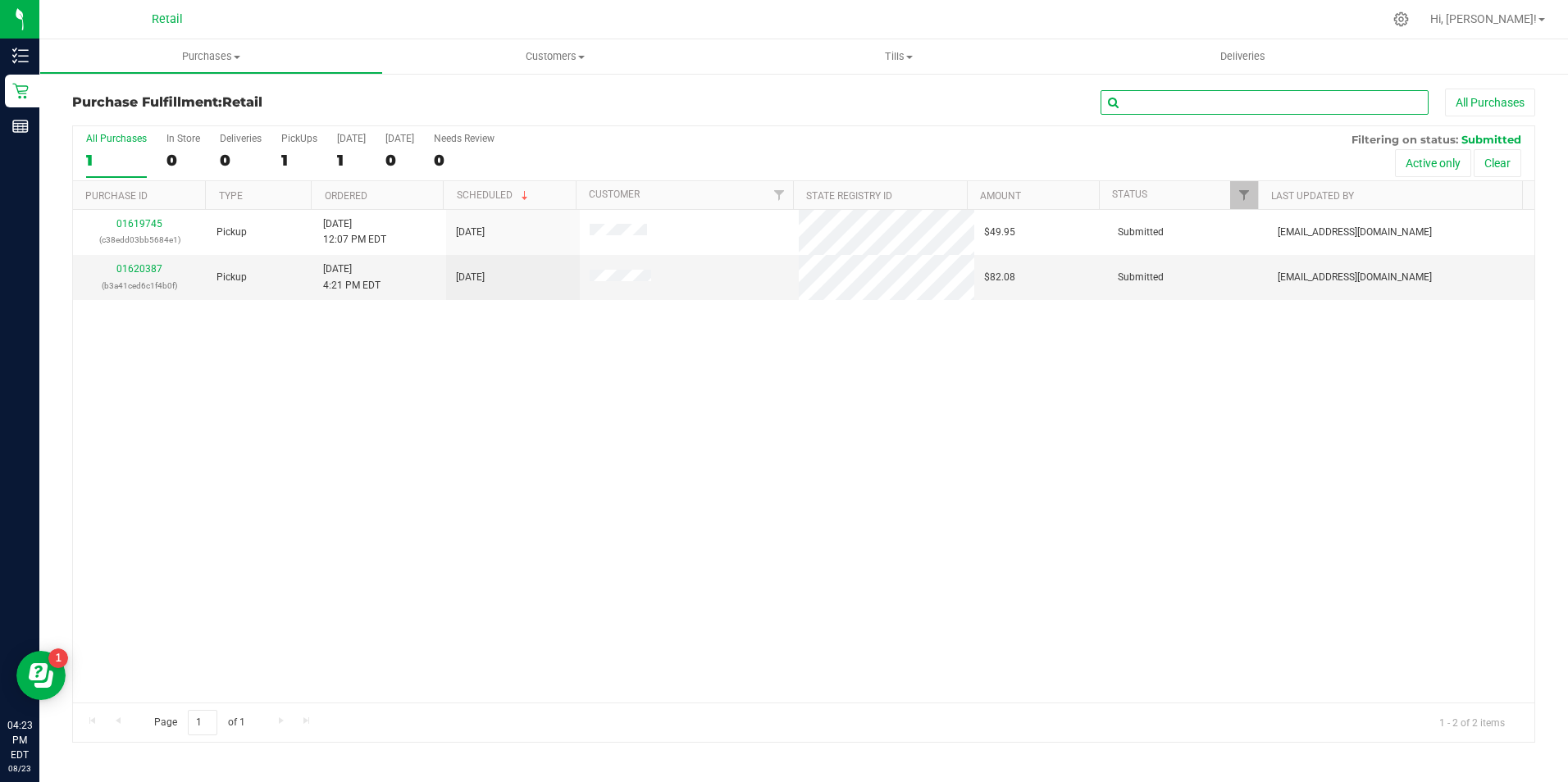
click at [1126, 109] on input "text" at bounding box center [1264, 103] width 328 height 24
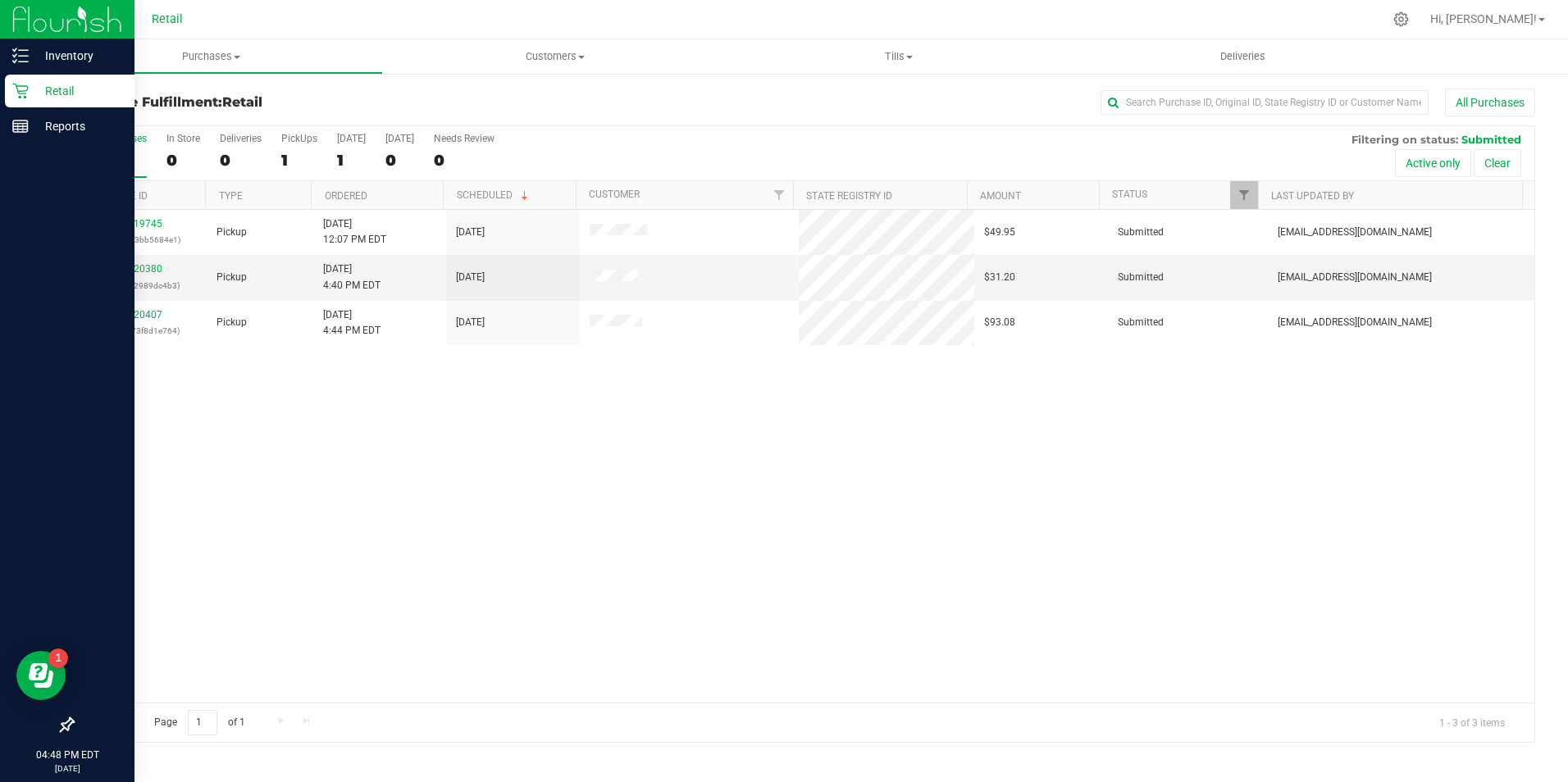
click at [26, 100] on div "Retail" at bounding box center [70, 91] width 130 height 33
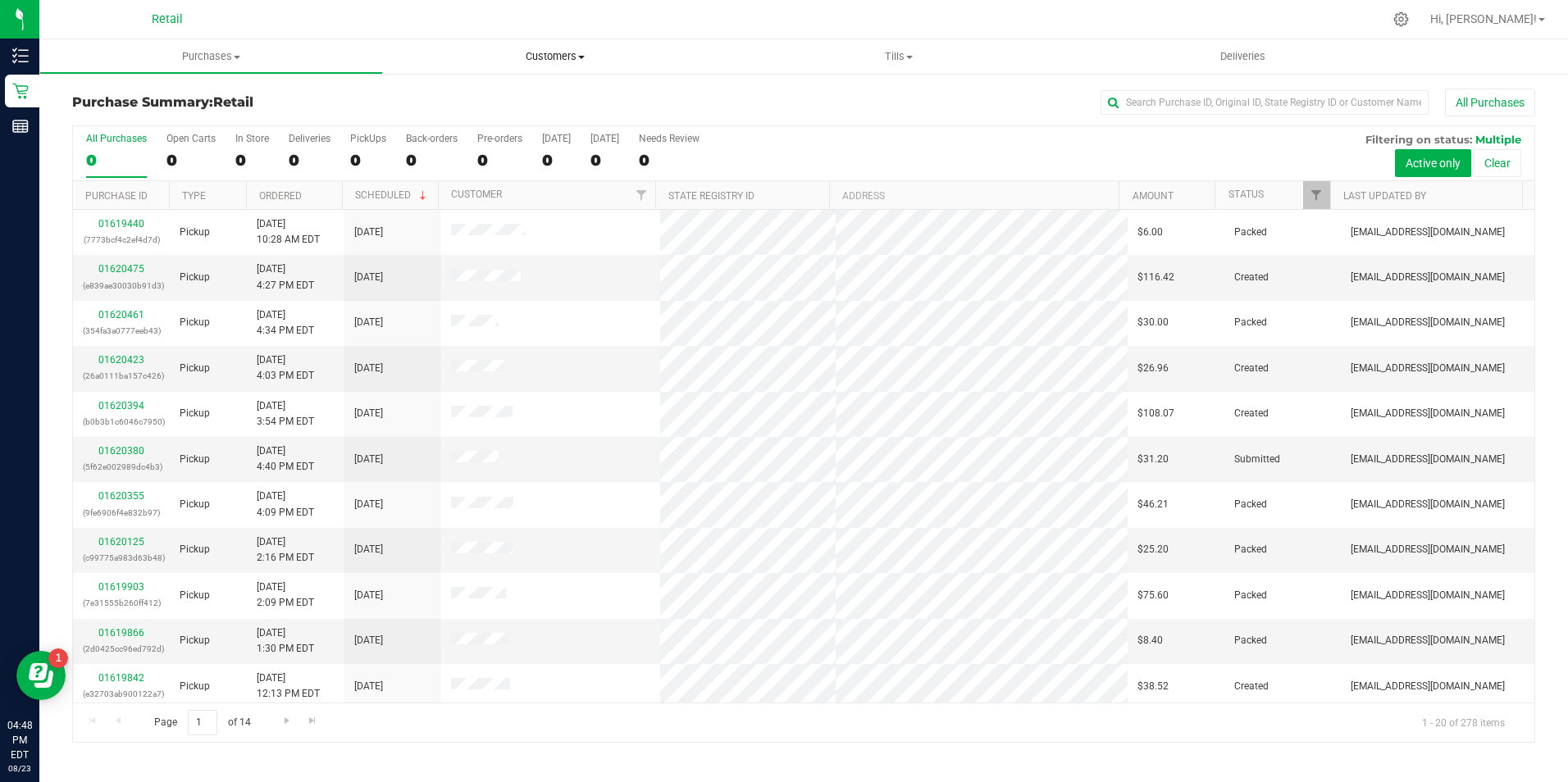
click at [540, 71] on uib-tab-heading "Customers All customers Add a new customer All physicians" at bounding box center [554, 56] width 342 height 33
click at [436, 98] on span "All customers" at bounding box center [442, 99] width 118 height 14
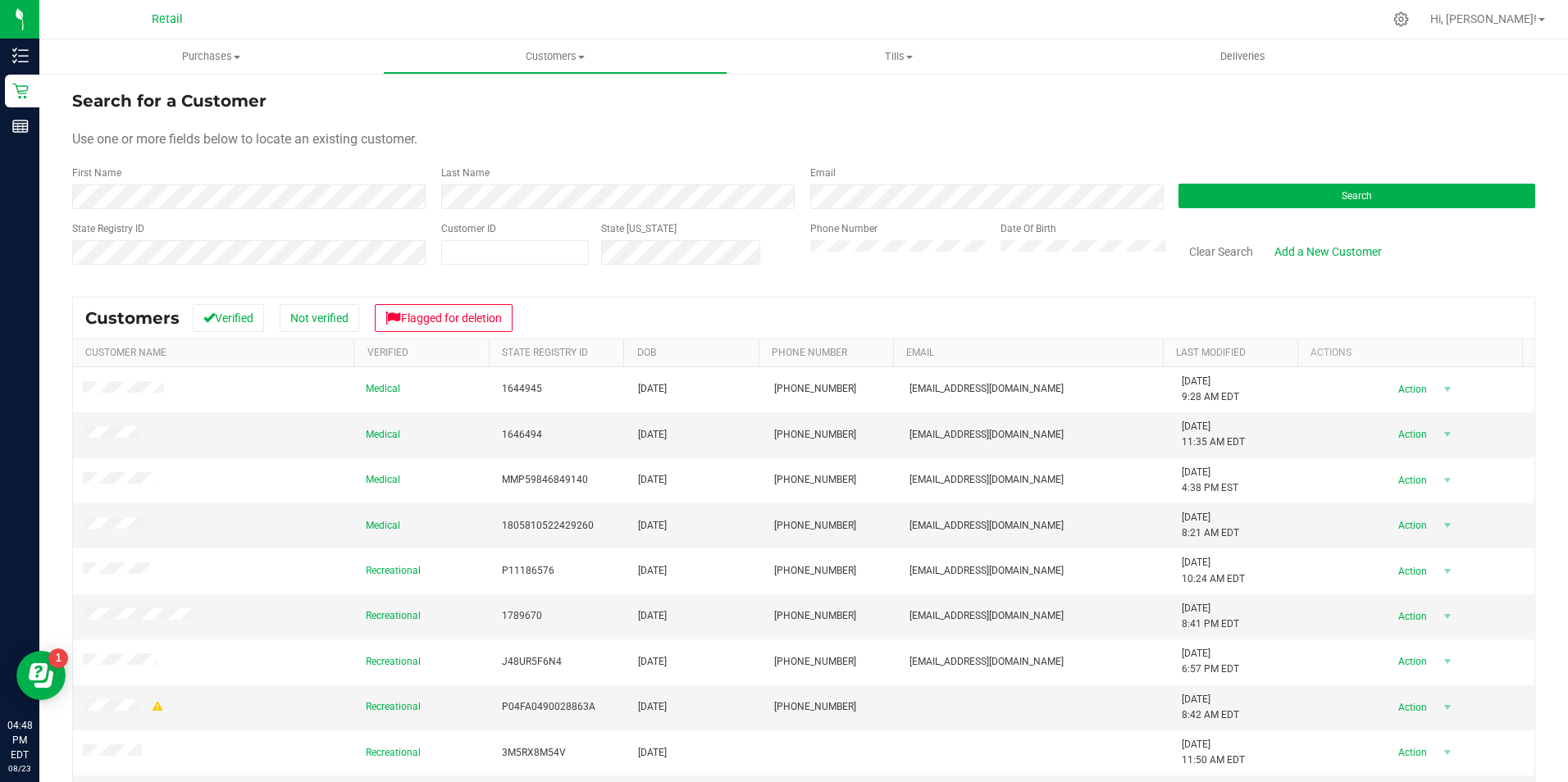
click at [150, 182] on div "First Name" at bounding box center [250, 188] width 356 height 43
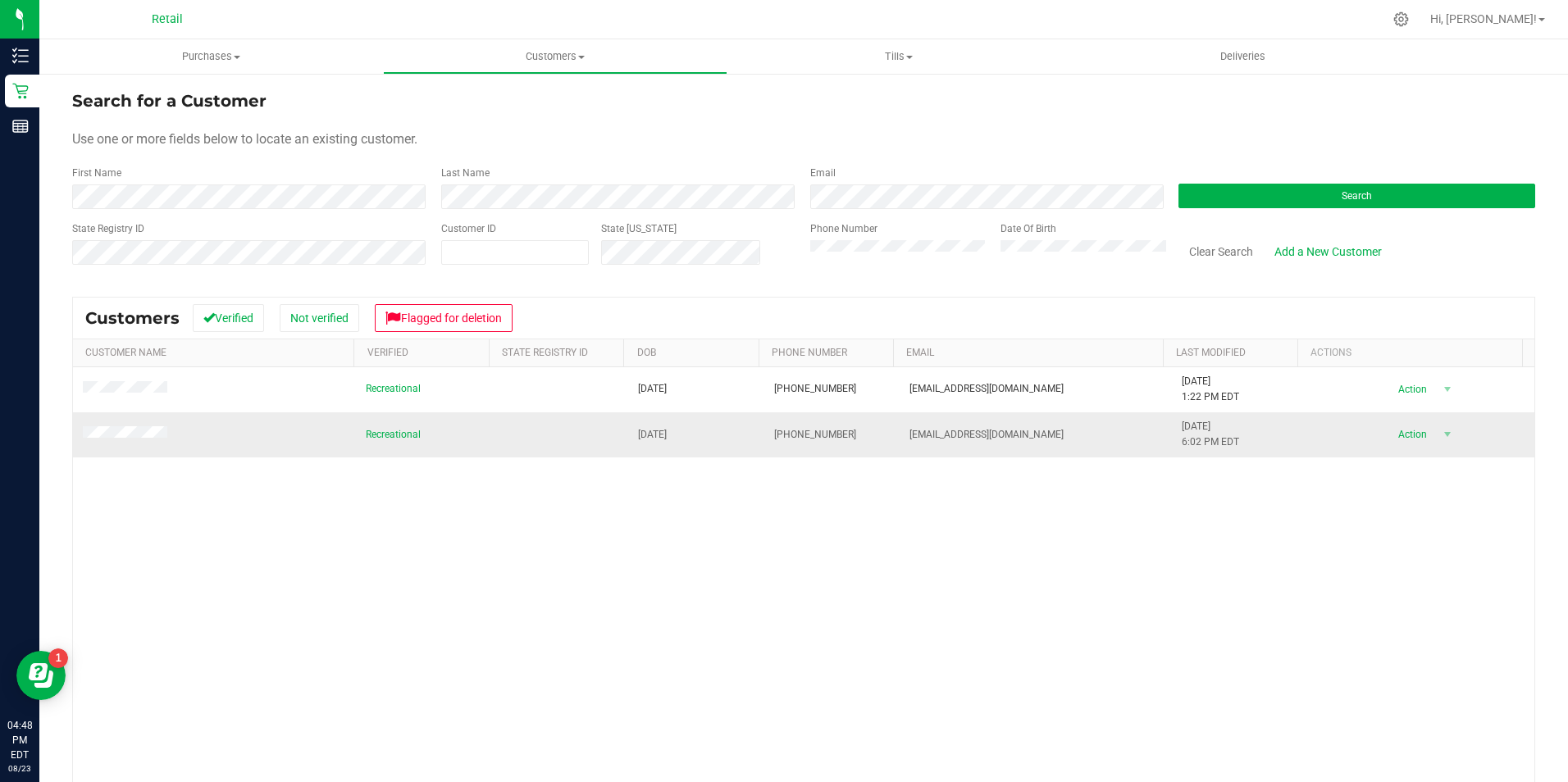
click at [134, 427] on span at bounding box center [127, 434] width 90 height 17
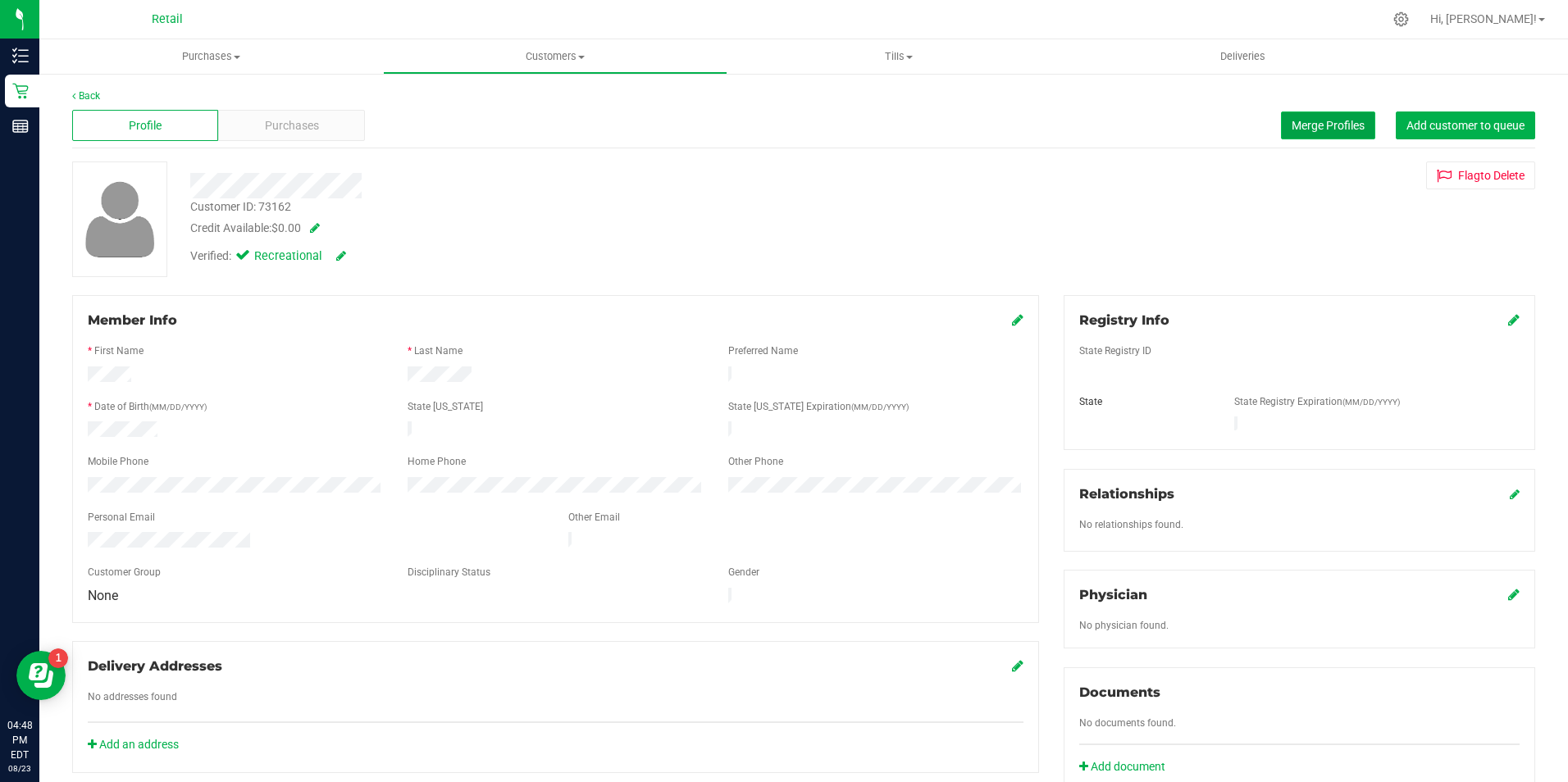
click at [1325, 131] on span "Merge Profiles" at bounding box center [1328, 125] width 73 height 13
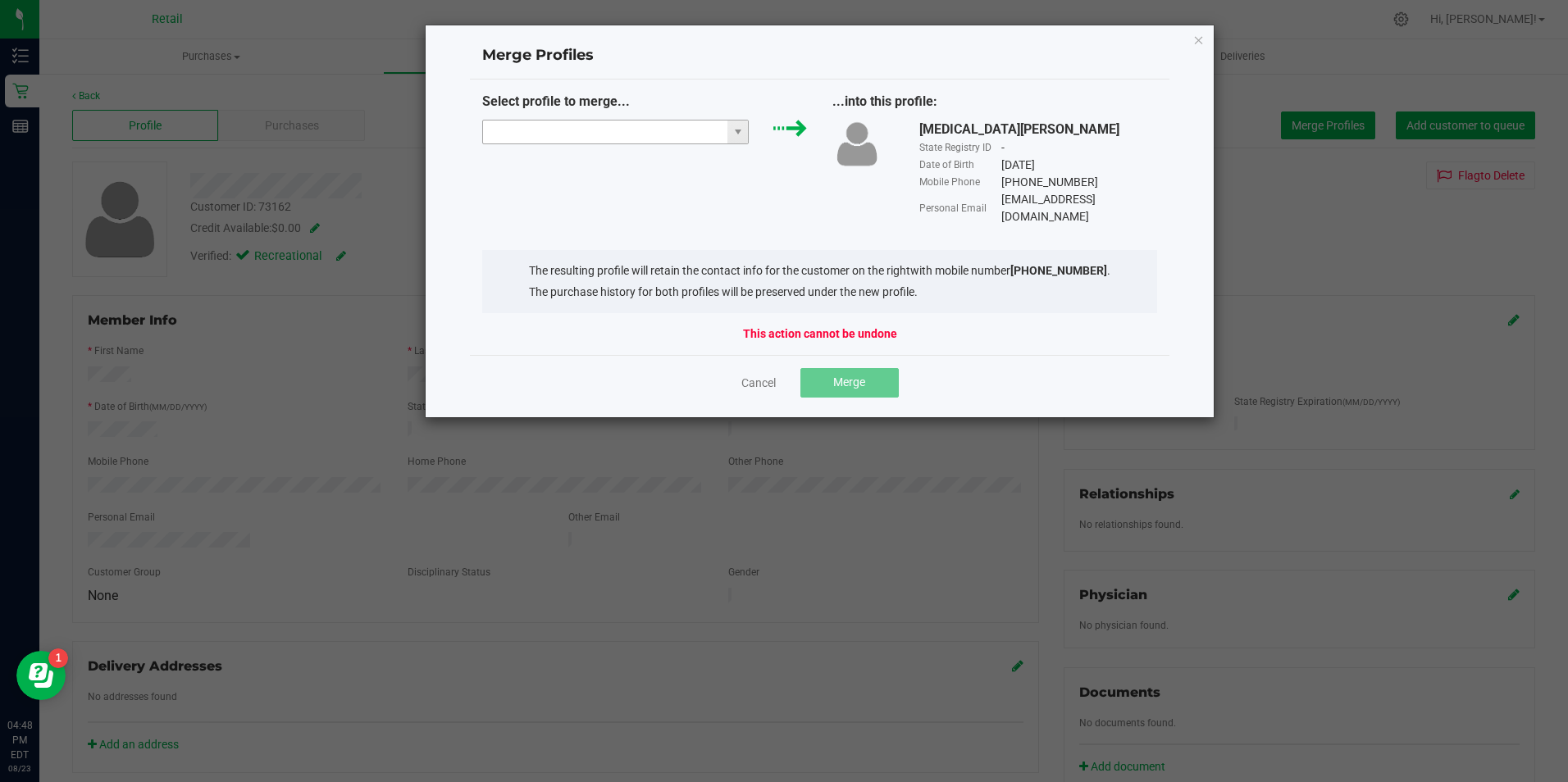
click at [598, 137] on input "NO DATA FOUND" at bounding box center [606, 132] width 245 height 23
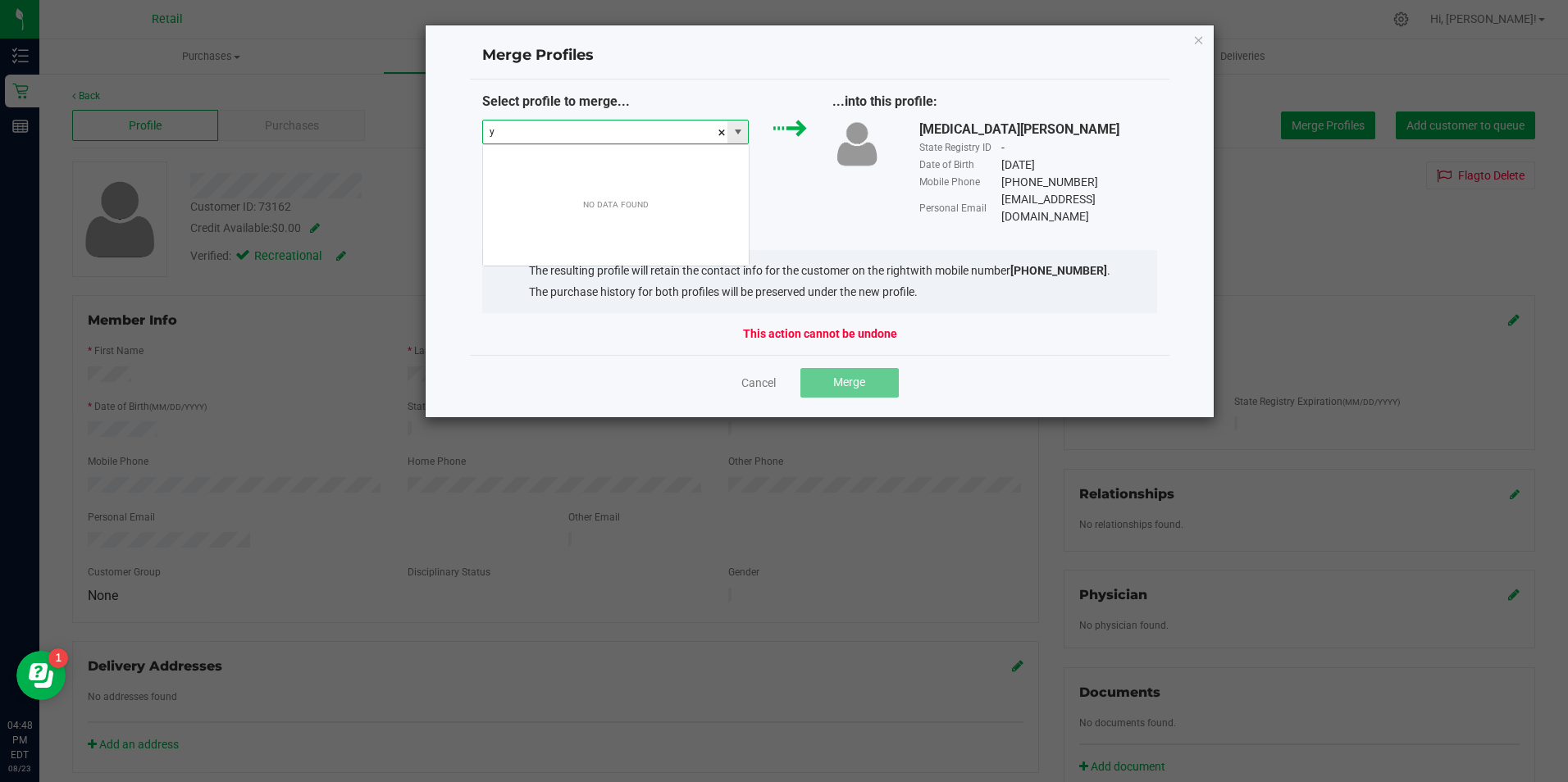
scroll to position [24, 267]
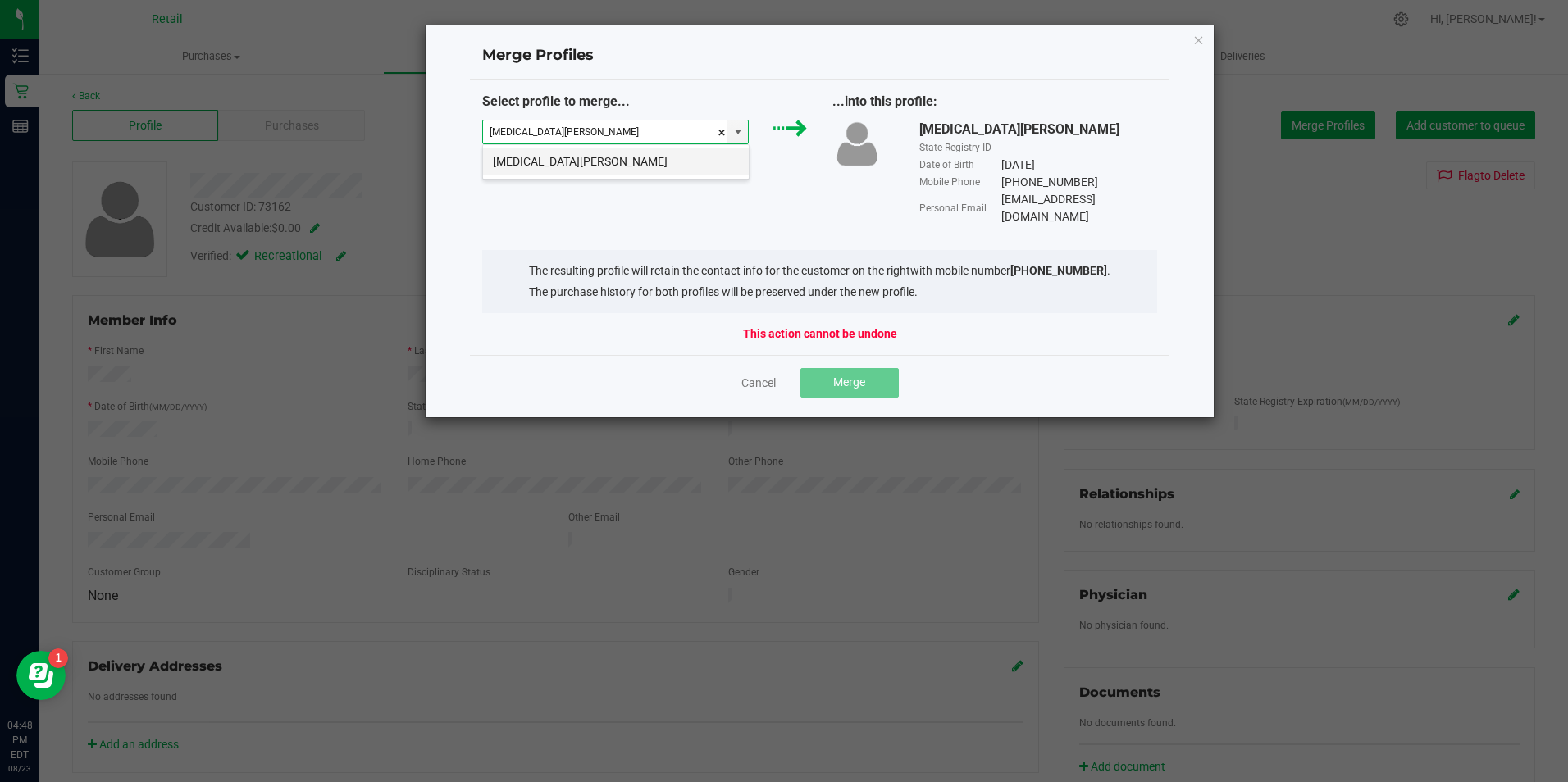
click at [597, 159] on li "[MEDICAL_DATA][PERSON_NAME]" at bounding box center [616, 162] width 266 height 28
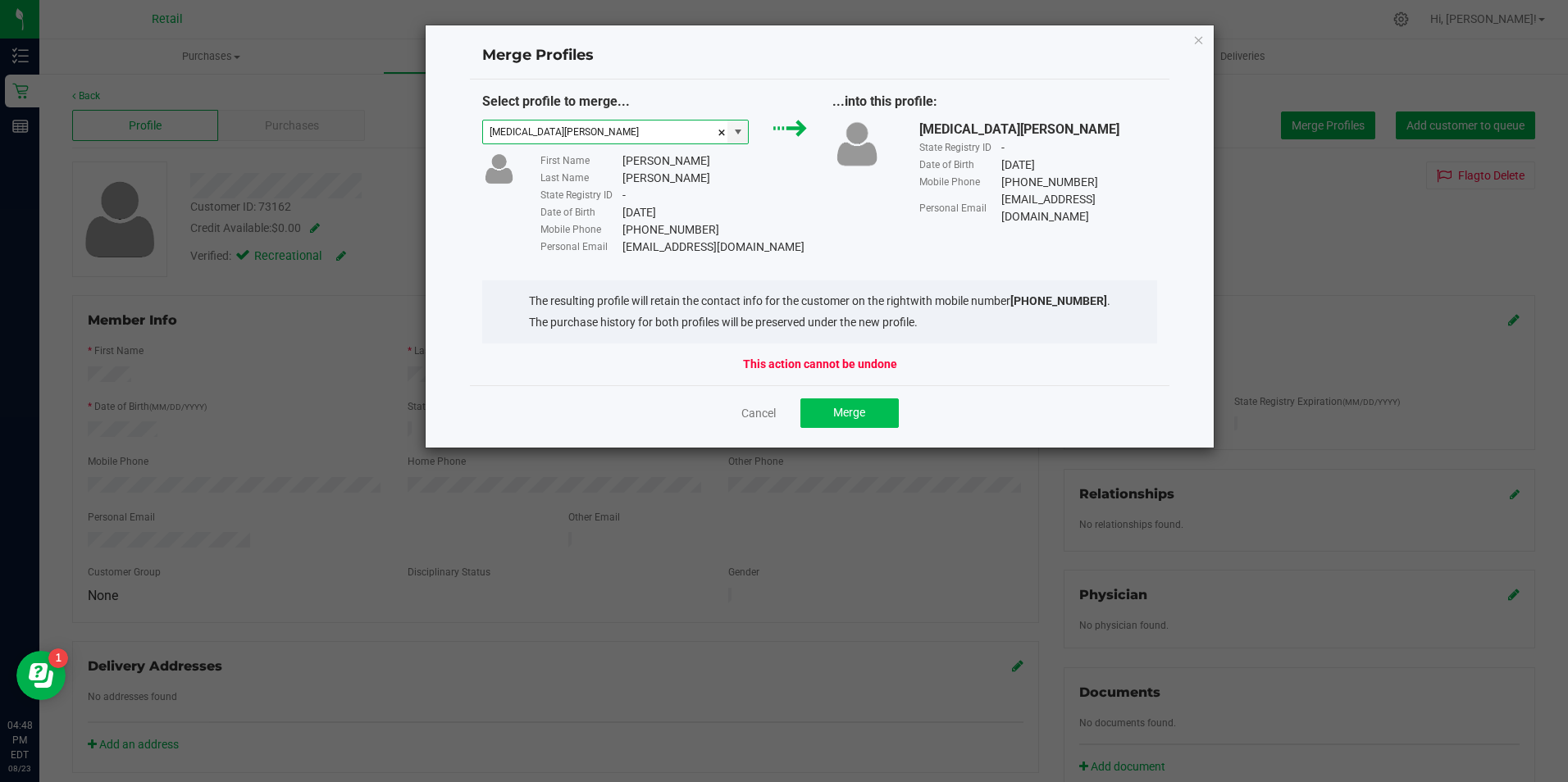
type input "[MEDICAL_DATA][PERSON_NAME]"
click at [834, 403] on button "Merge" at bounding box center [849, 413] width 98 height 30
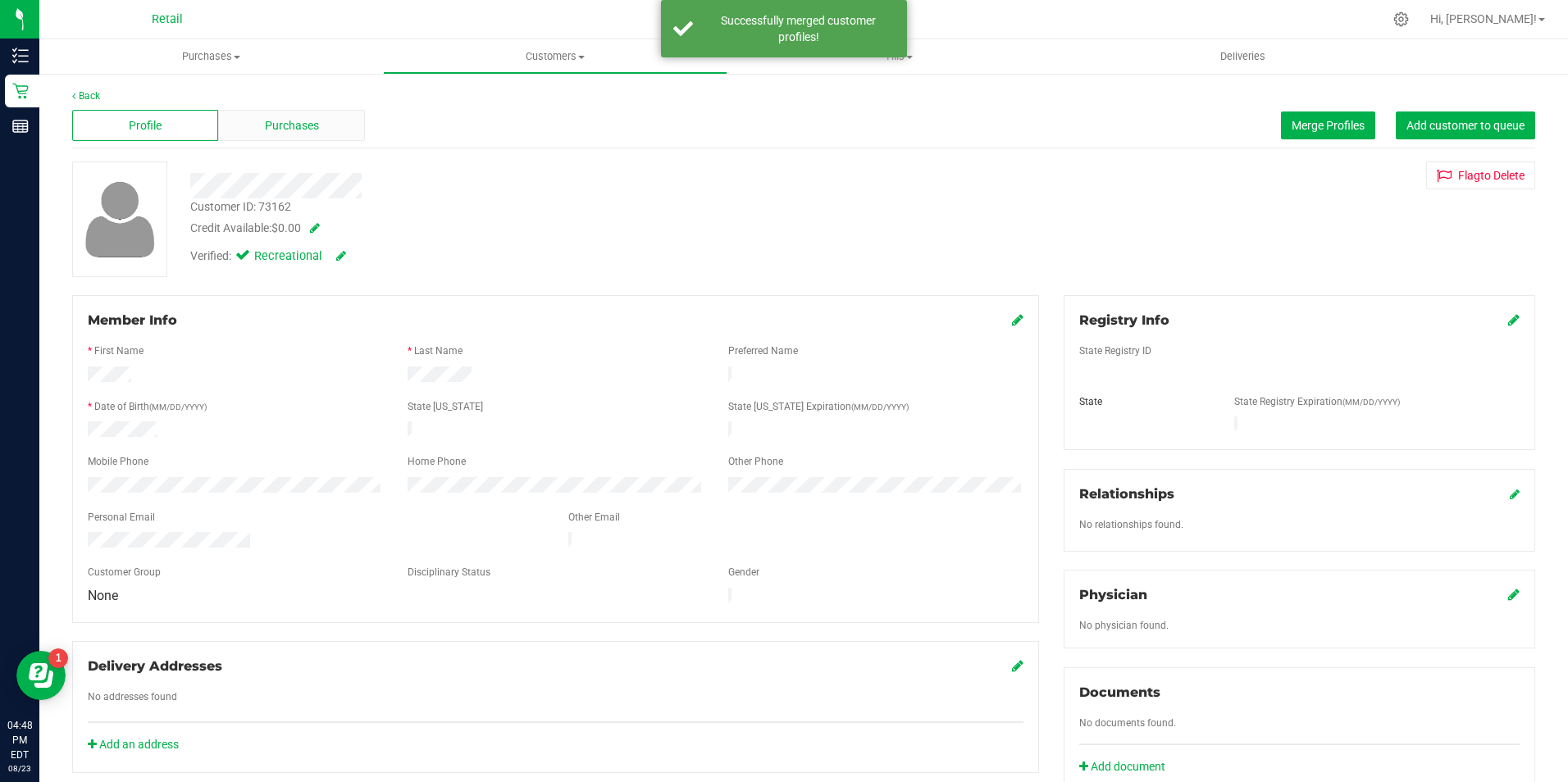
click at [317, 131] on div "Purchases" at bounding box center [291, 125] width 146 height 31
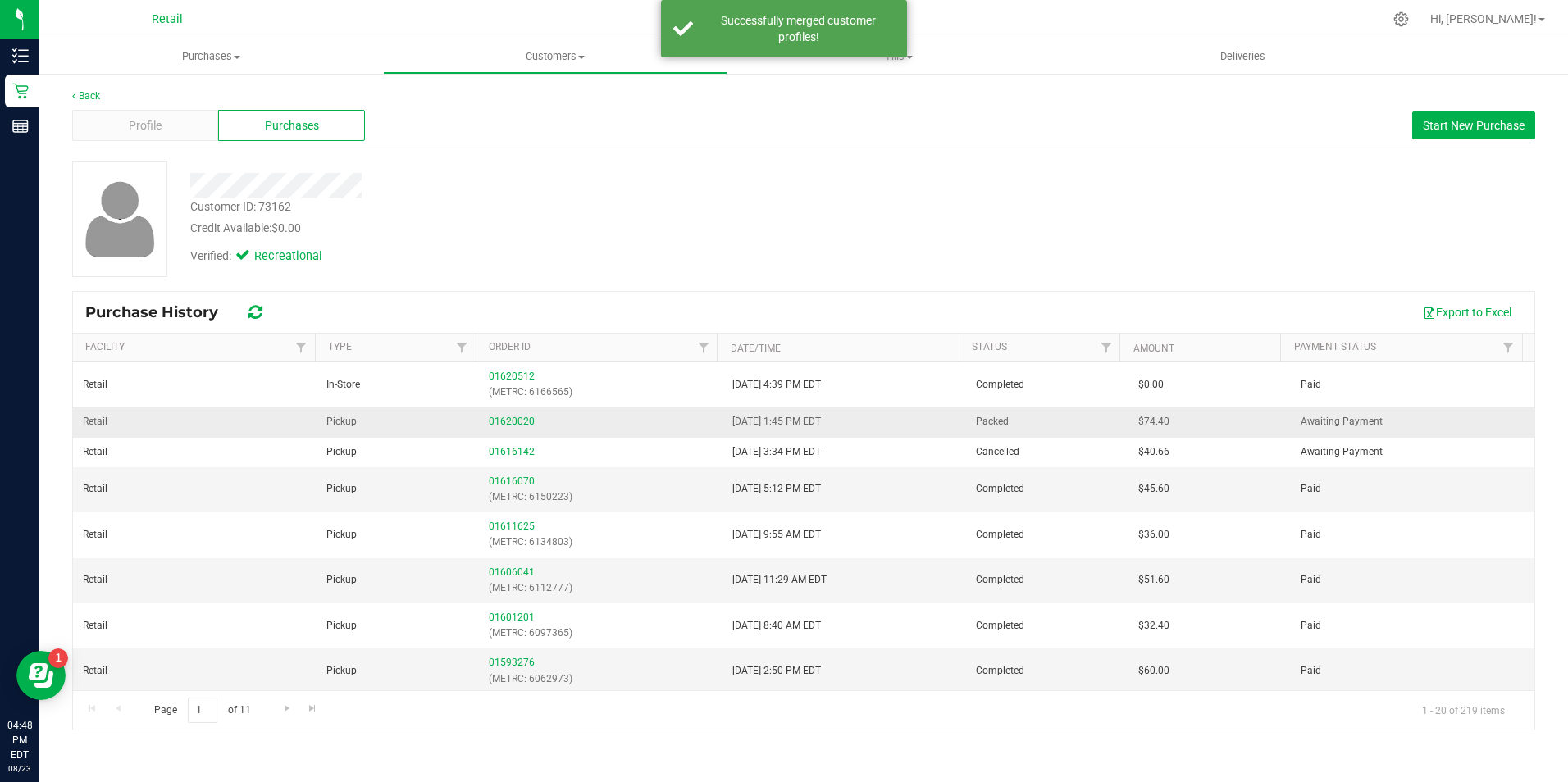
click at [843, 429] on td "[DATE] 1:45 PM EDT" at bounding box center [844, 422] width 243 height 30
click at [510, 418] on link "01620020" at bounding box center [511, 421] width 46 height 11
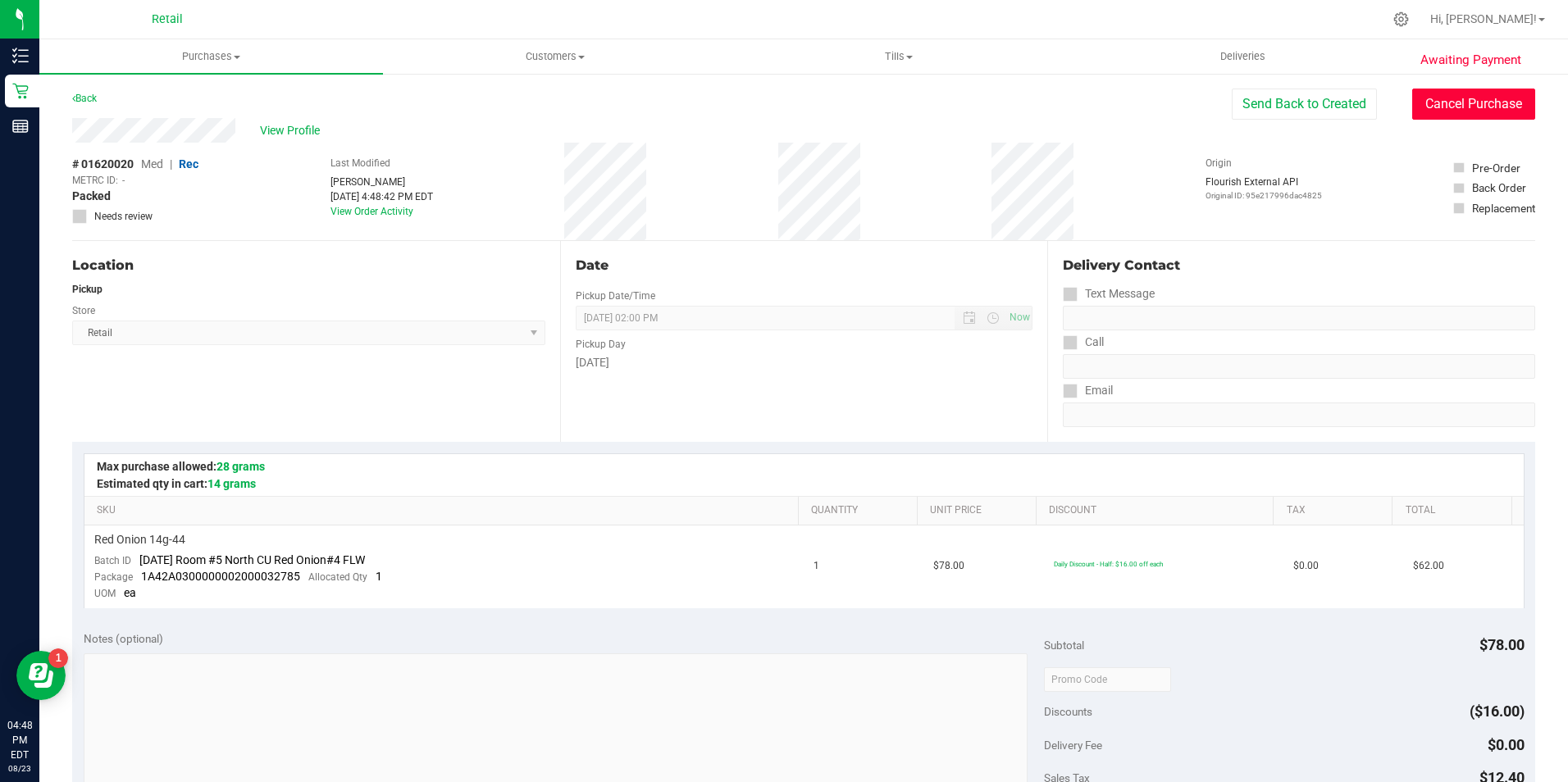
click at [1482, 119] on button "Cancel Purchase" at bounding box center [1473, 104] width 123 height 31
drag, startPoint x: 528, startPoint y: 56, endPoint x: 468, endPoint y: 63, distance: 60.4
click at [528, 56] on span "Customers" at bounding box center [554, 56] width 342 height 15
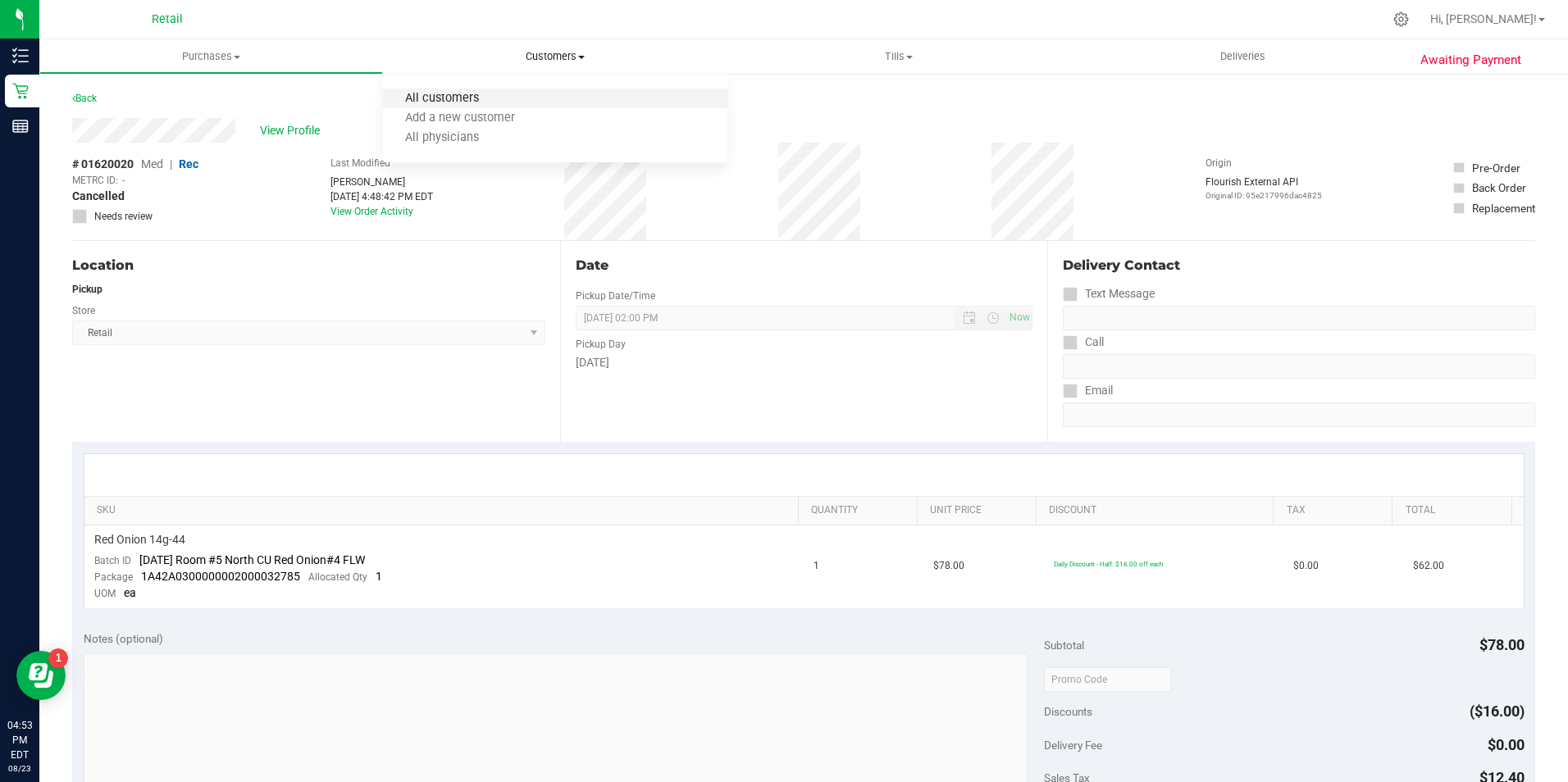
click at [426, 100] on span "All customers" at bounding box center [442, 99] width 118 height 14
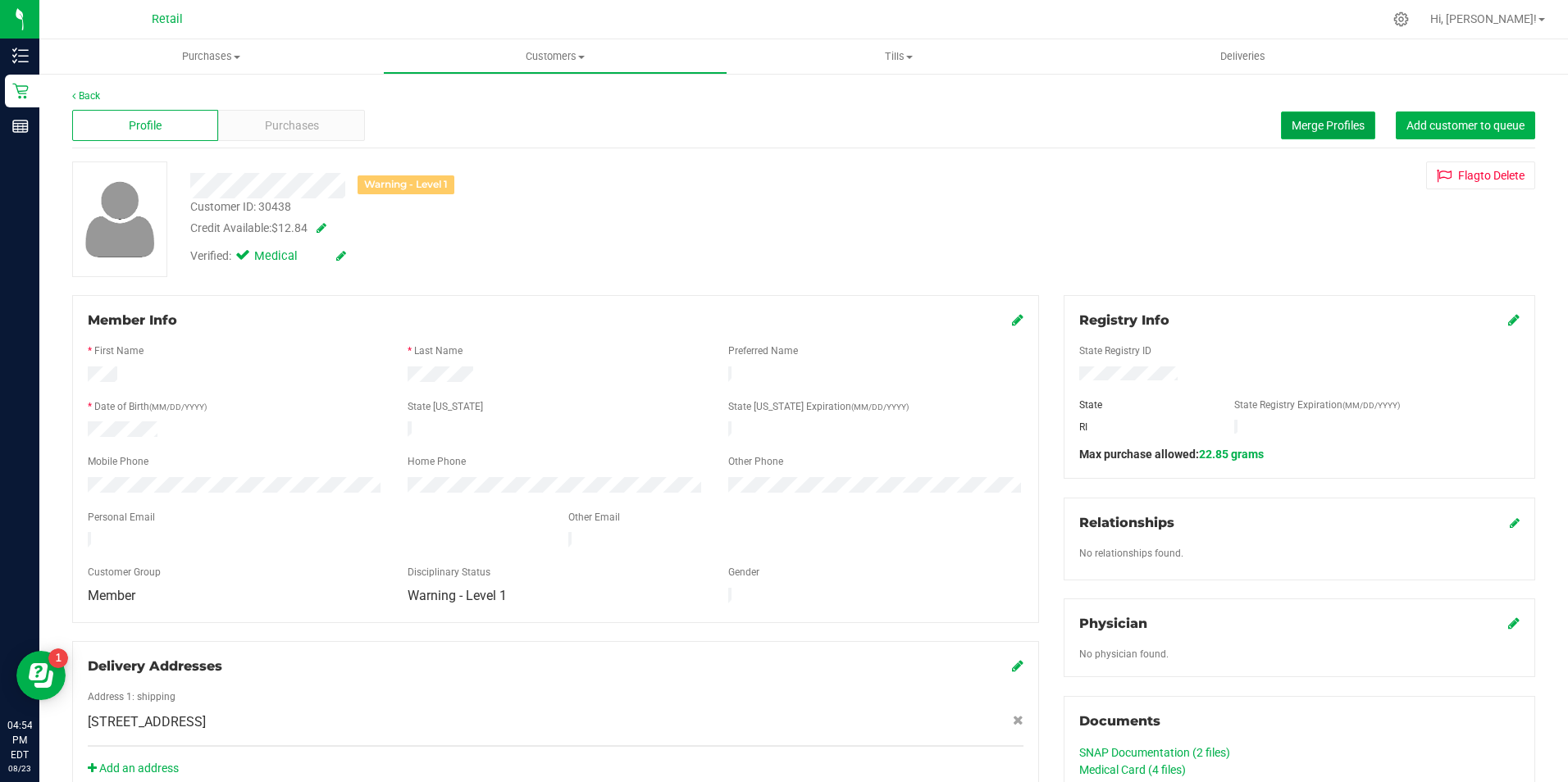
click at [1292, 123] on span "Merge Profiles" at bounding box center [1328, 125] width 73 height 13
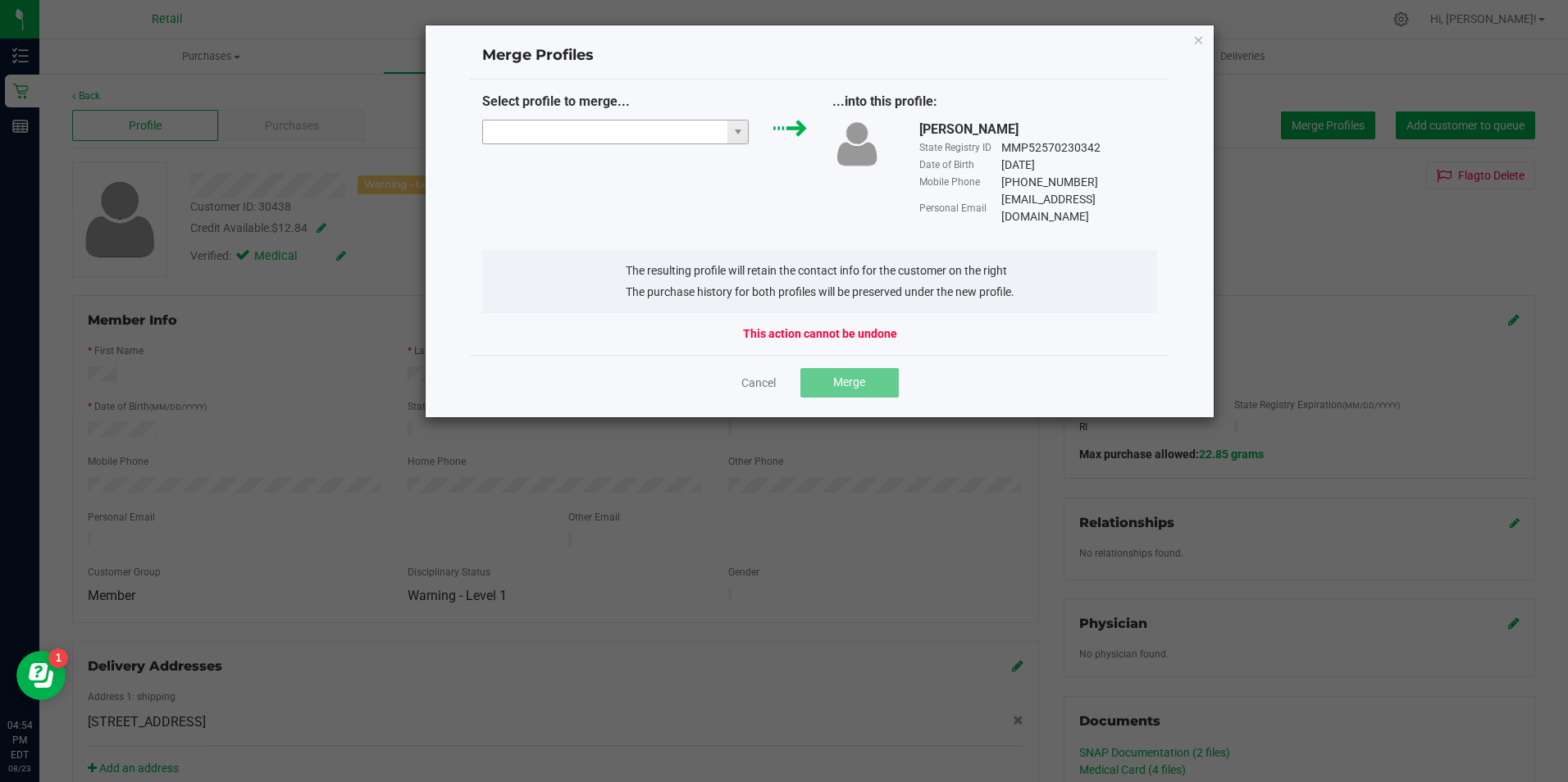
click at [536, 130] on input "NO DATA FOUND" at bounding box center [606, 132] width 245 height 23
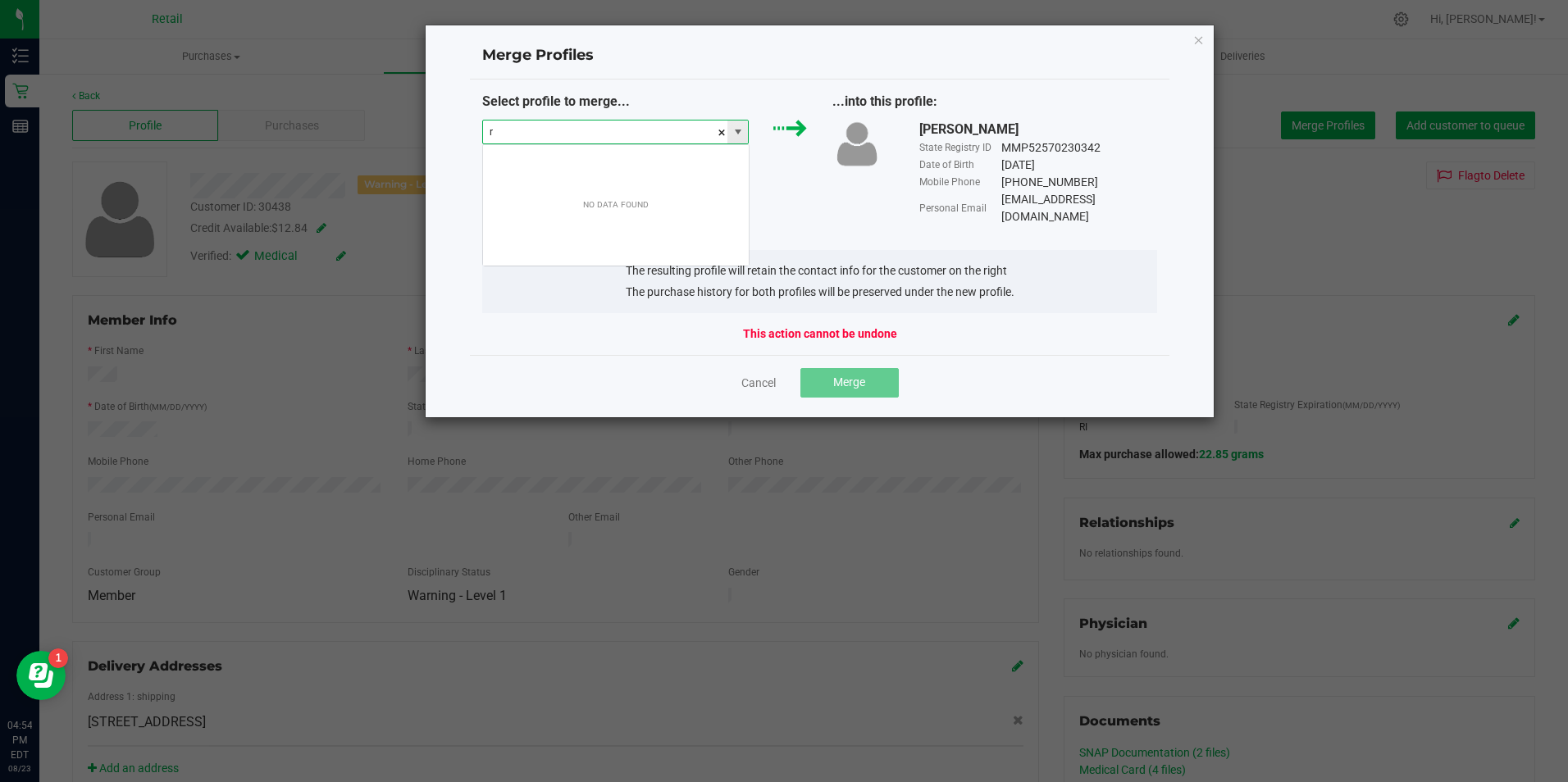
scroll to position [24, 267]
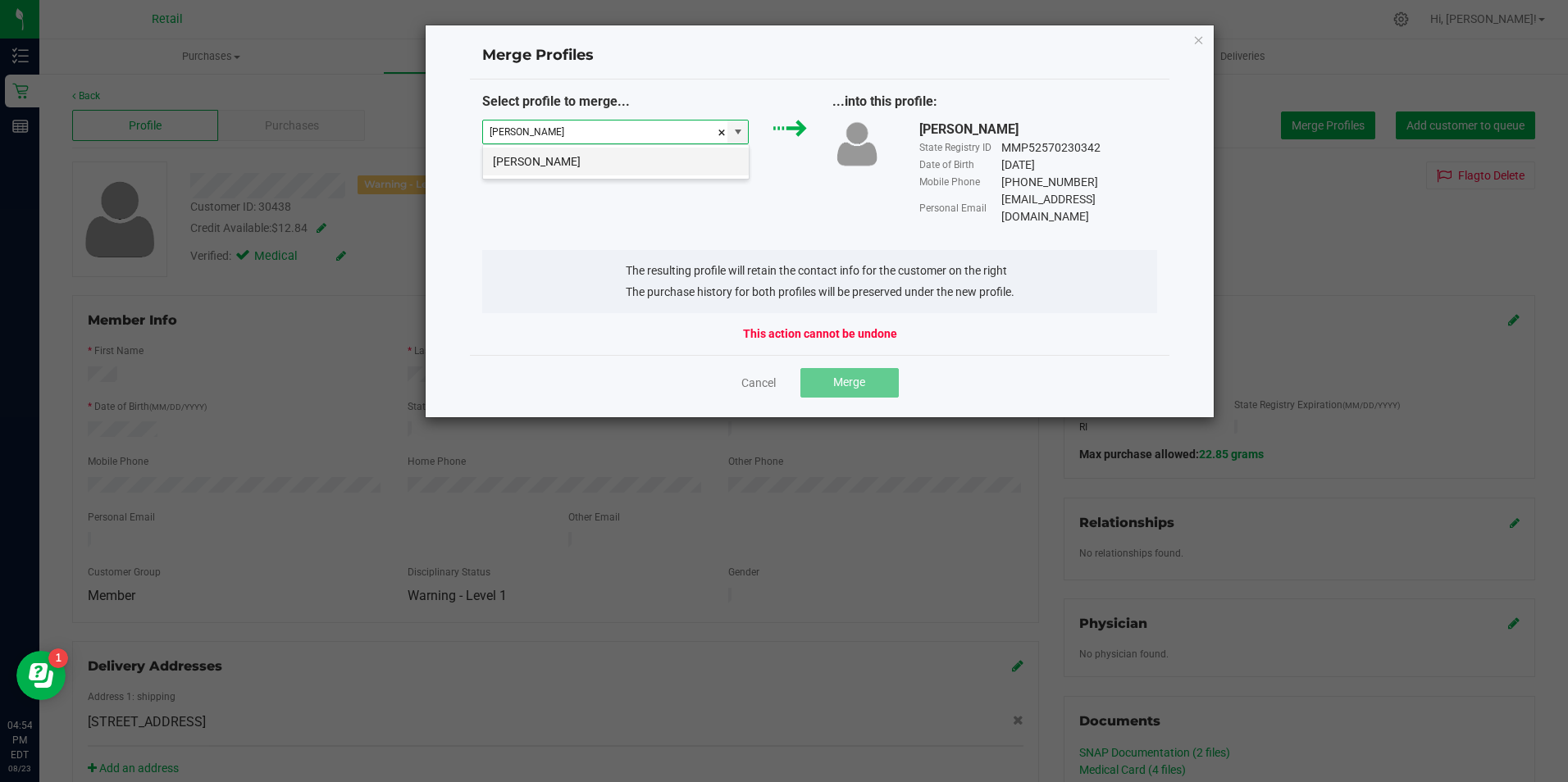
click at [580, 155] on li "[PERSON_NAME]" at bounding box center [616, 162] width 266 height 28
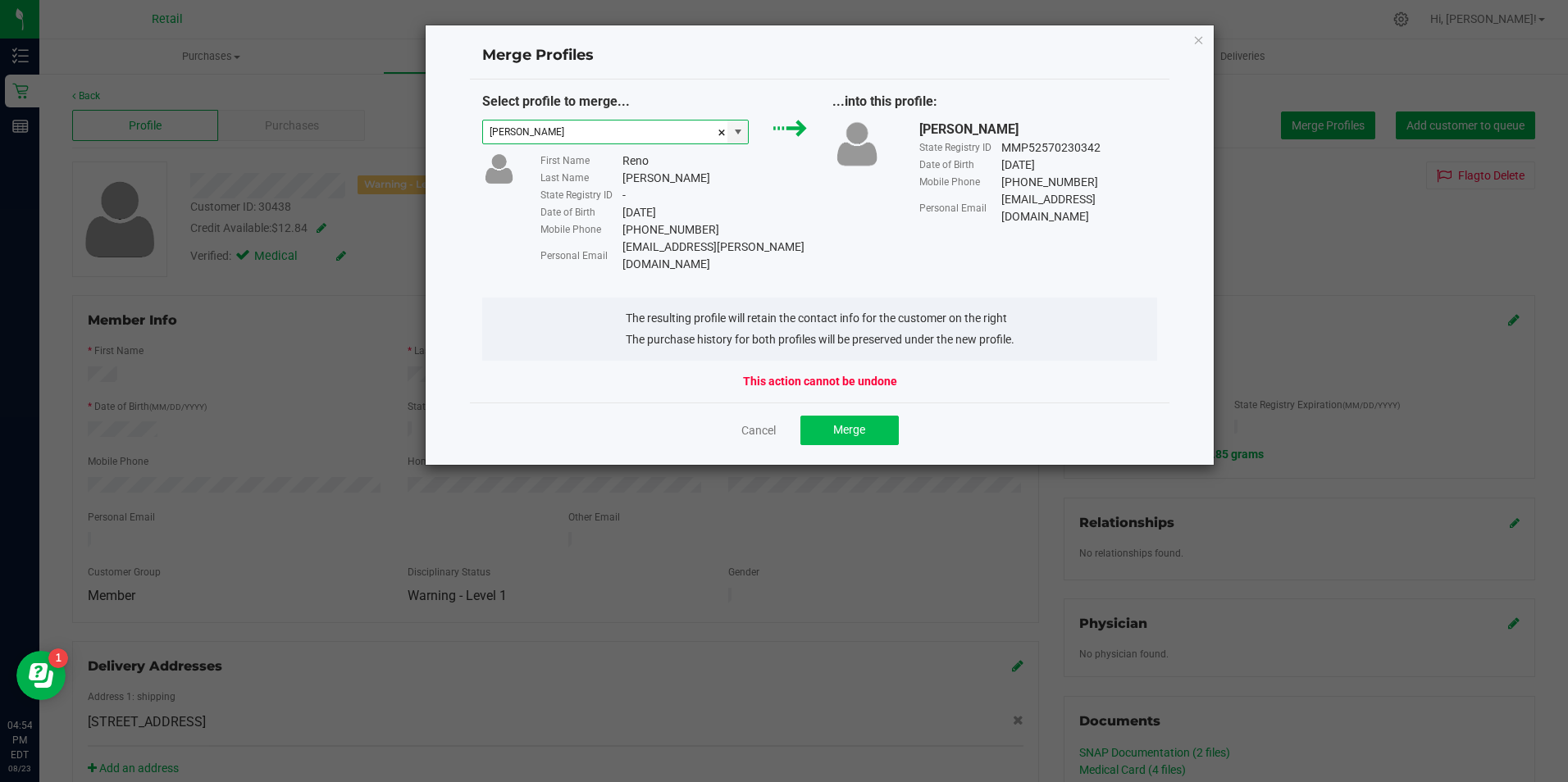
type input "[PERSON_NAME]"
click at [827, 415] on button "Merge" at bounding box center [849, 430] width 98 height 30
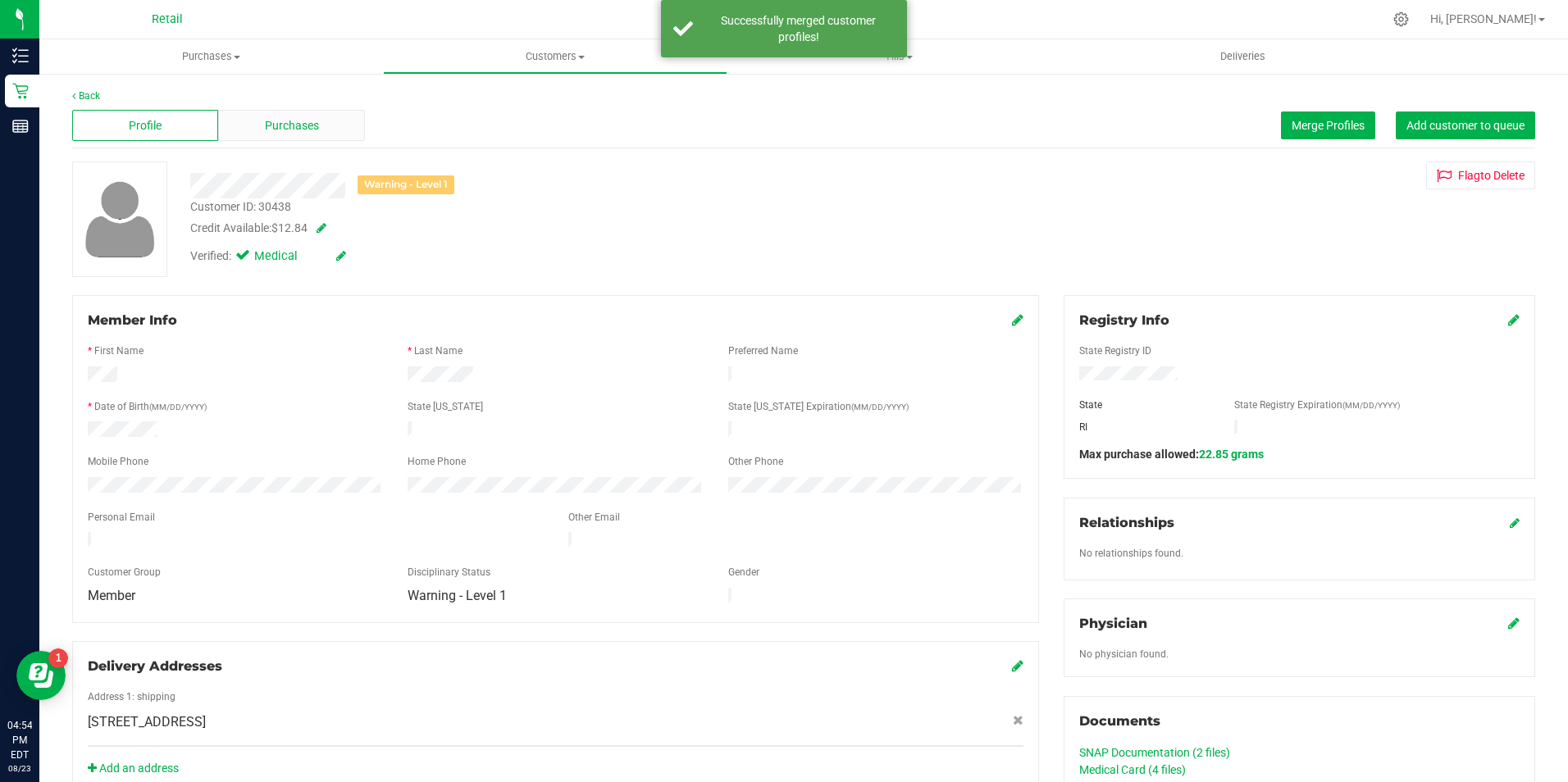
click at [298, 129] on span "Purchases" at bounding box center [292, 126] width 54 height 17
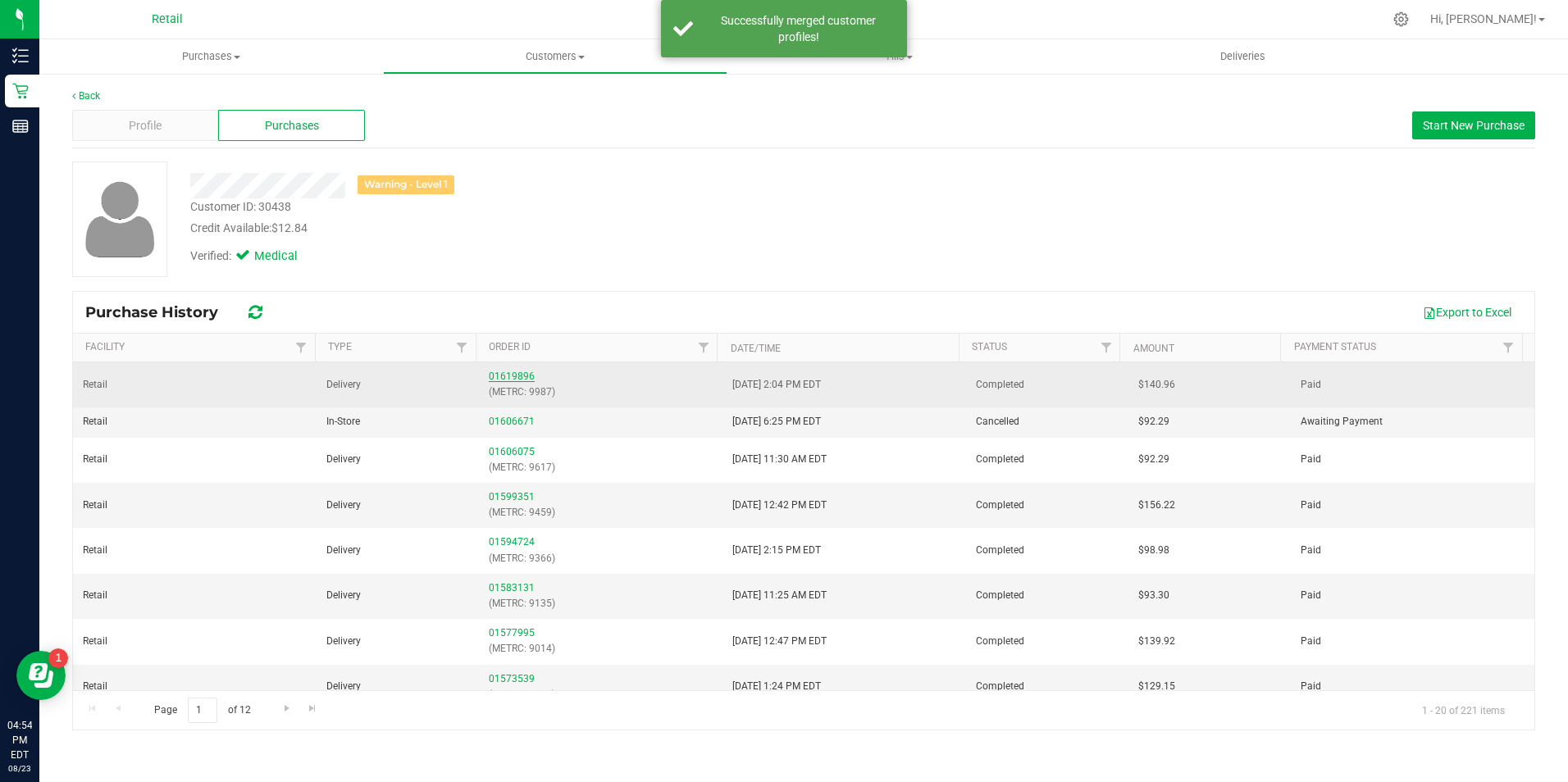
click at [508, 377] on link "01619896" at bounding box center [511, 375] width 46 height 11
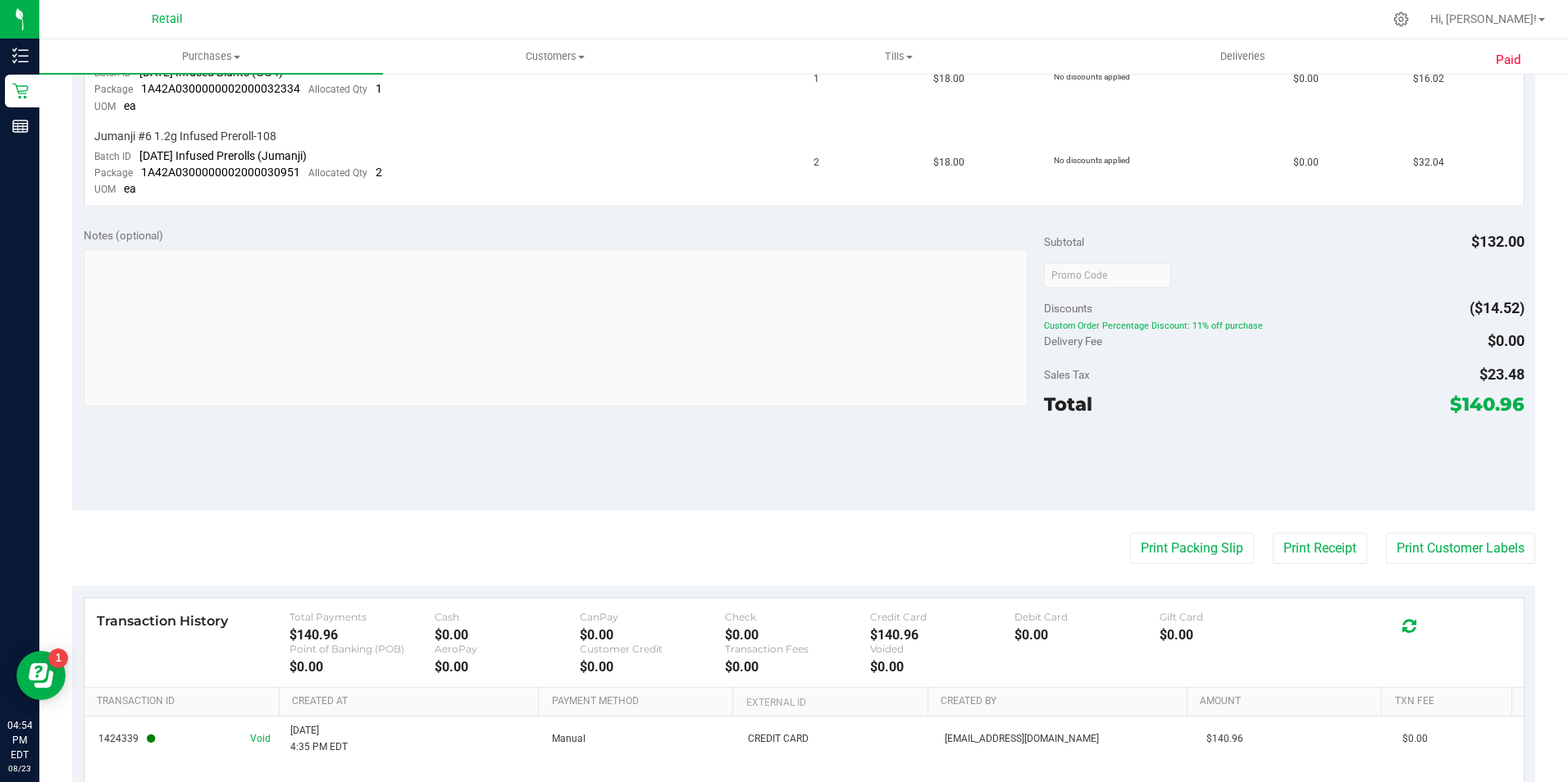
scroll to position [717, 0]
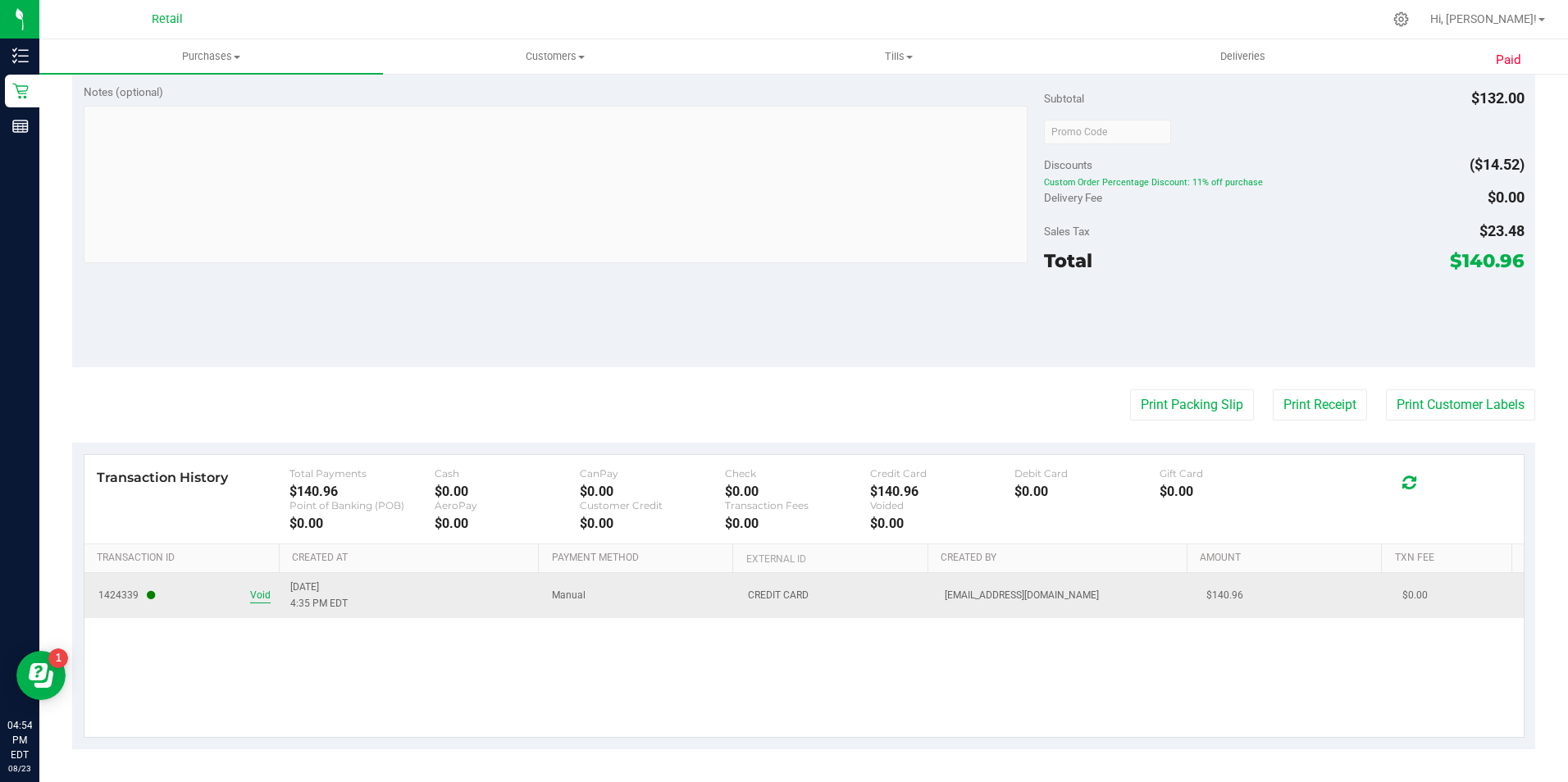
click at [264, 593] on span "Void" at bounding box center [261, 595] width 21 height 16
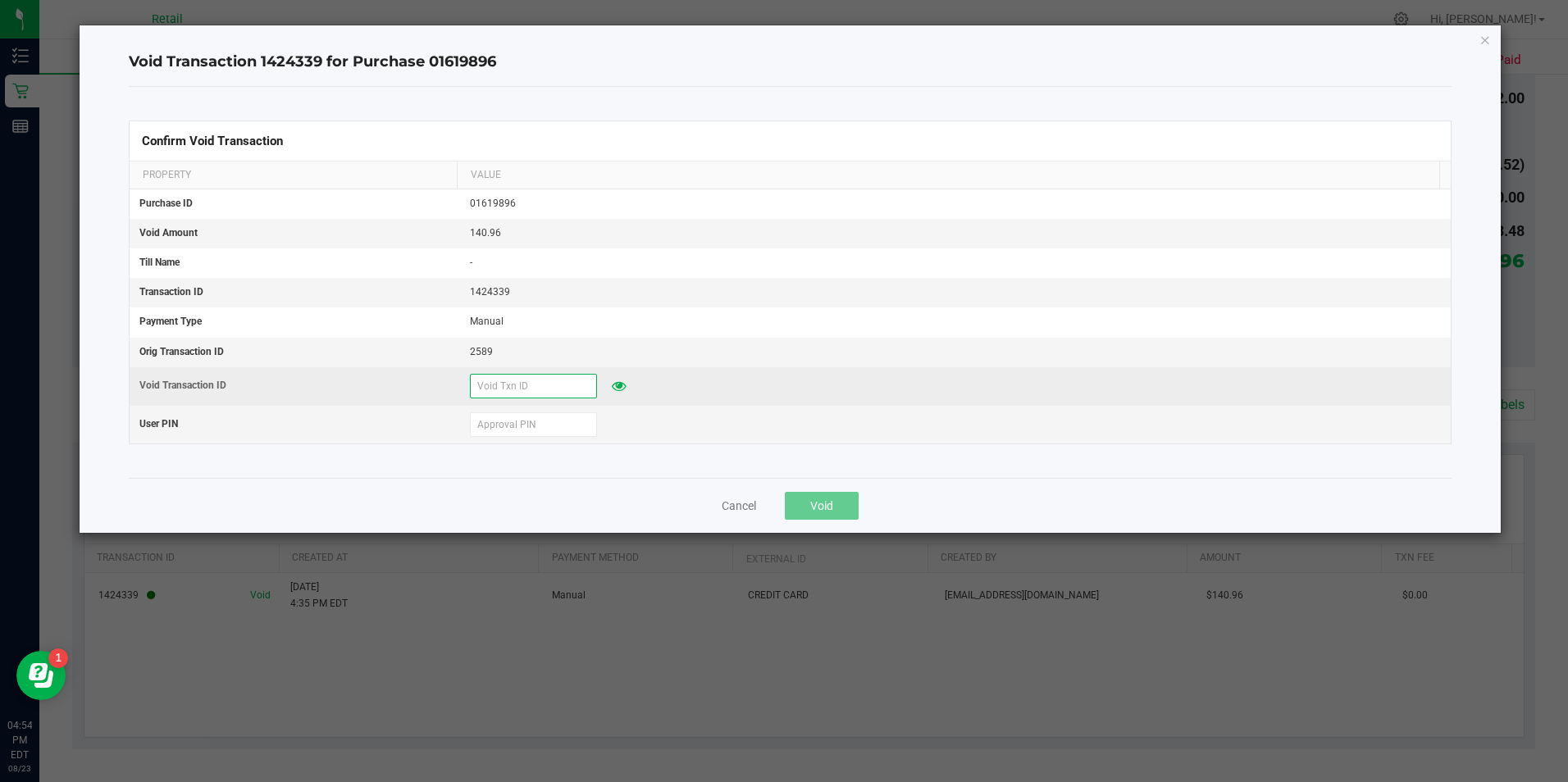
click at [538, 384] on input "text" at bounding box center [534, 386] width 127 height 24
type input "5"
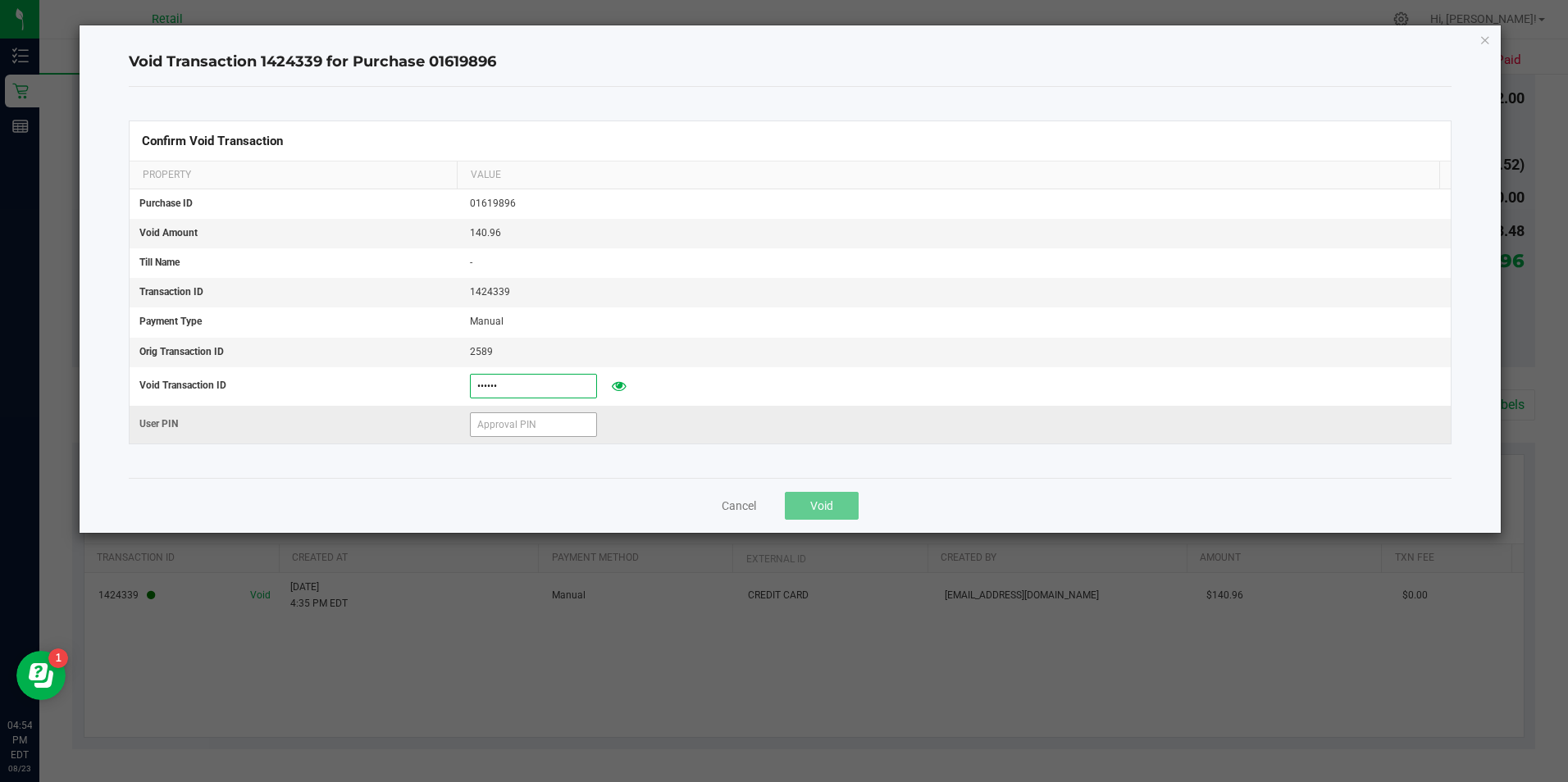
type input "[DATE]"
click at [514, 434] on input "text" at bounding box center [534, 425] width 127 height 24
type input "571204"
click at [837, 502] on button "Void" at bounding box center [821, 506] width 74 height 28
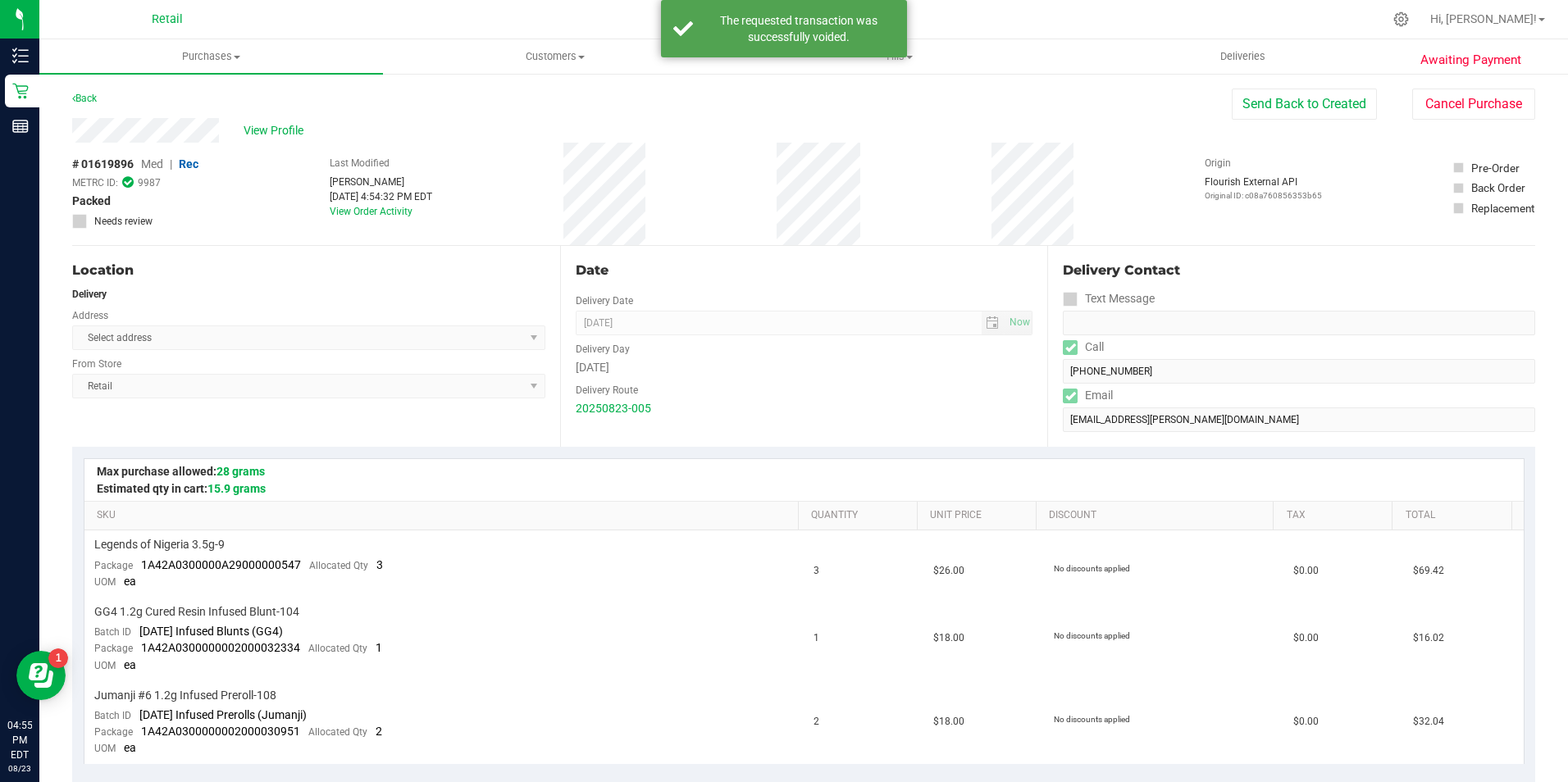
scroll to position [0, 0]
click at [1293, 103] on button "Send Back to Created" at bounding box center [1304, 104] width 145 height 31
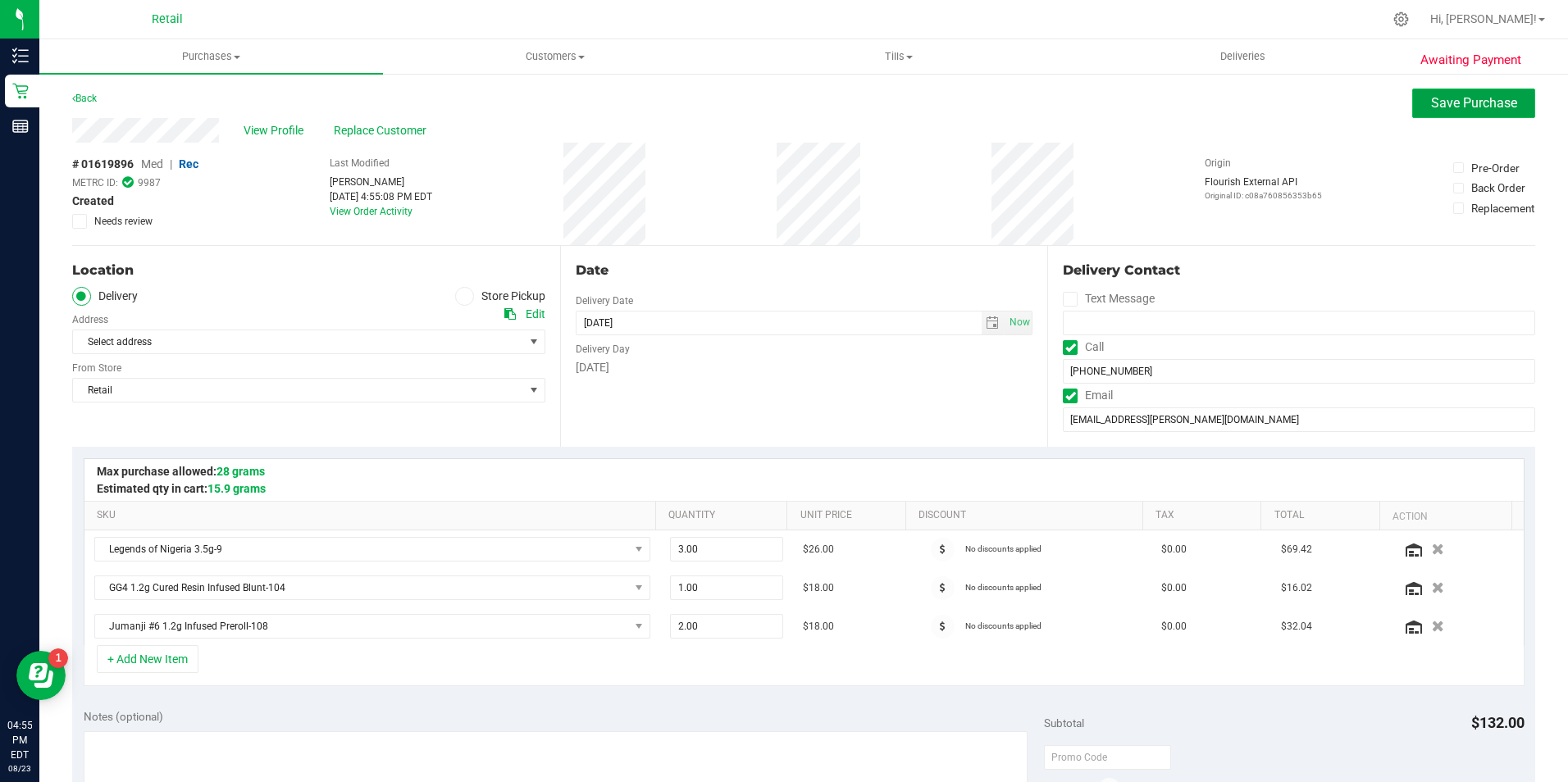
click at [1440, 89] on button "Save Purchase" at bounding box center [1473, 103] width 123 height 30
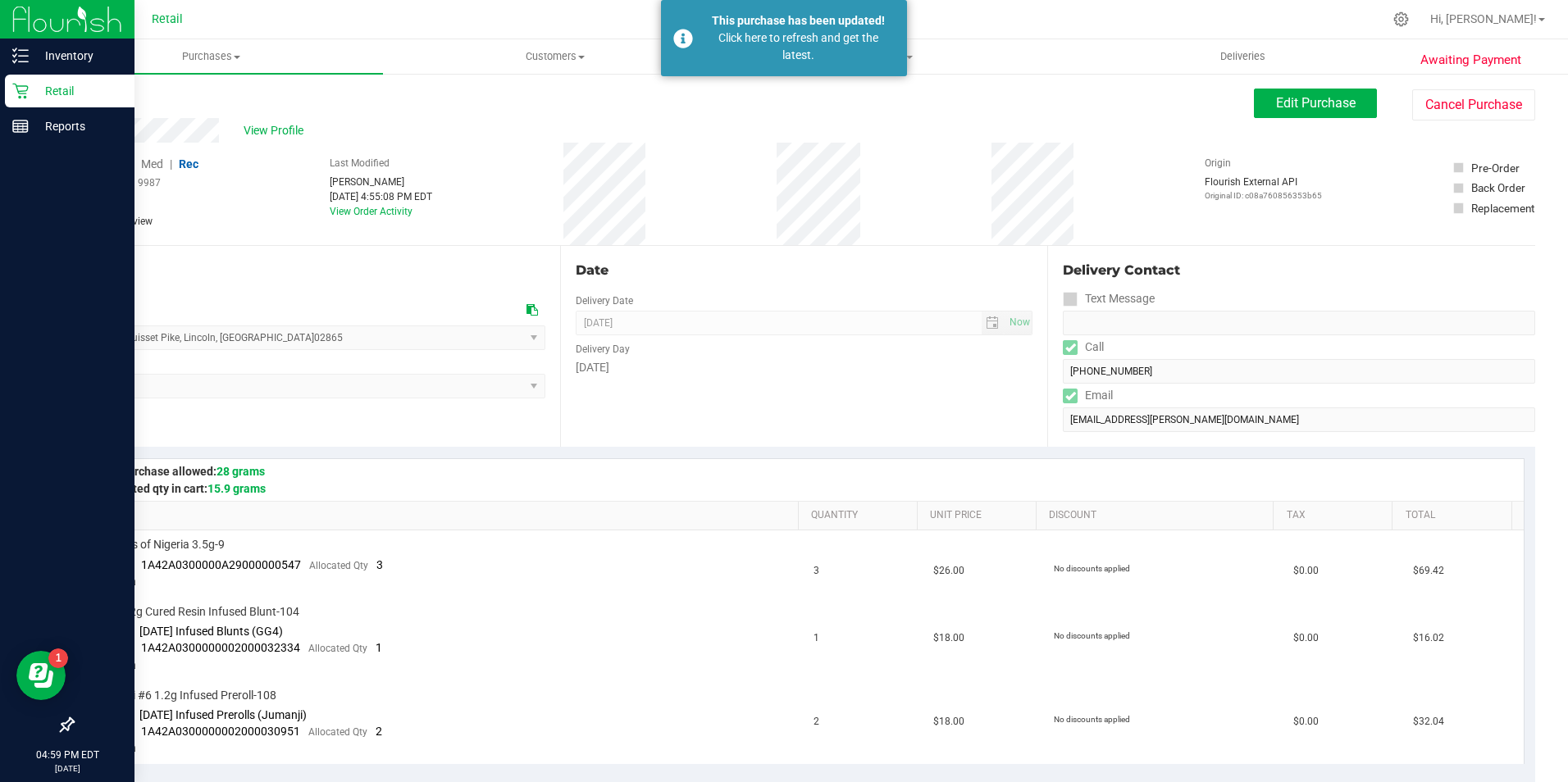
click at [31, 89] on p "Retail" at bounding box center [77, 90] width 98 height 20
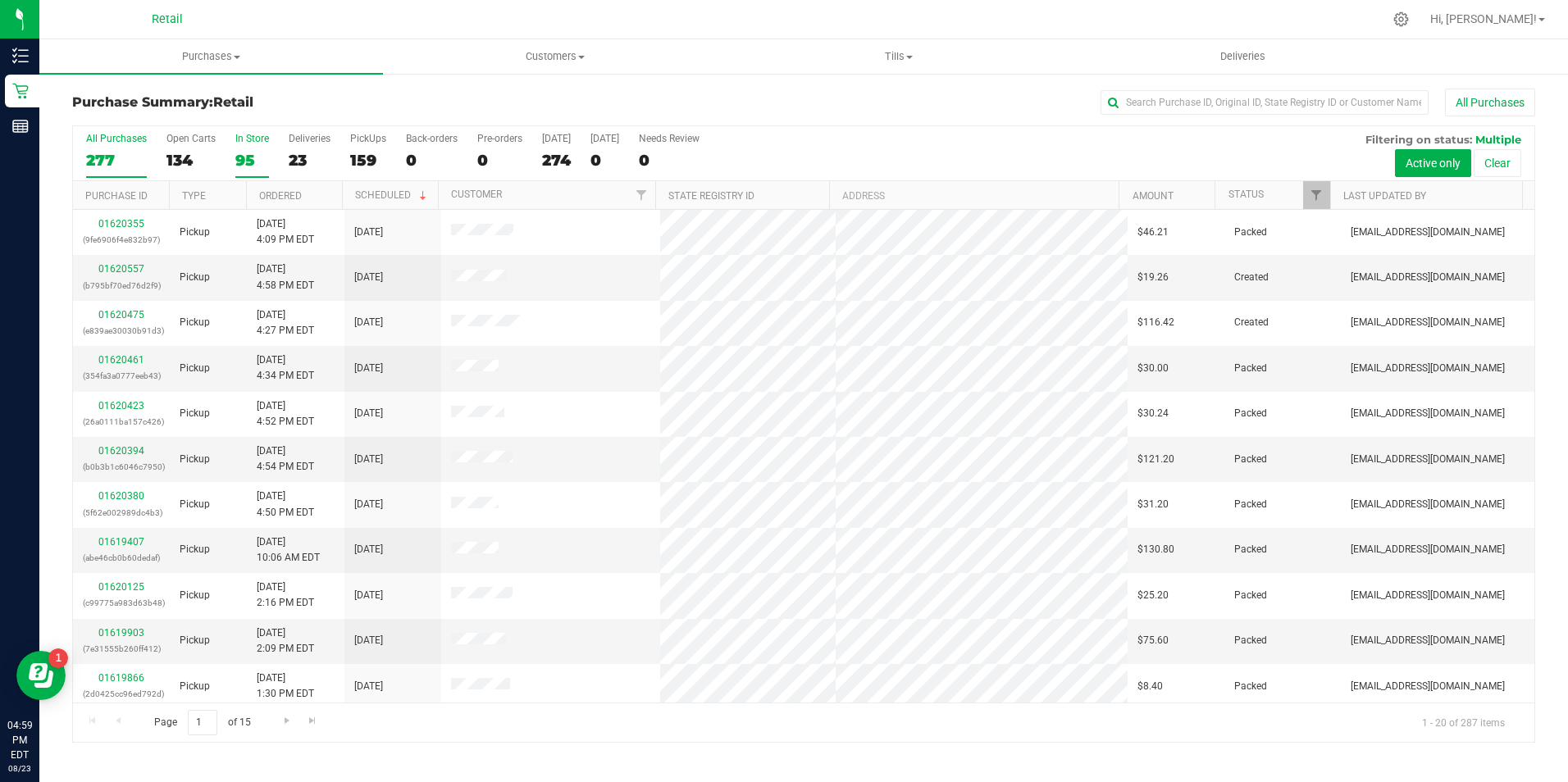
click at [248, 155] on div "95" at bounding box center [252, 161] width 34 height 19
click at [0, 0] on input "In Store 95" at bounding box center [0, 0] width 0 height 0
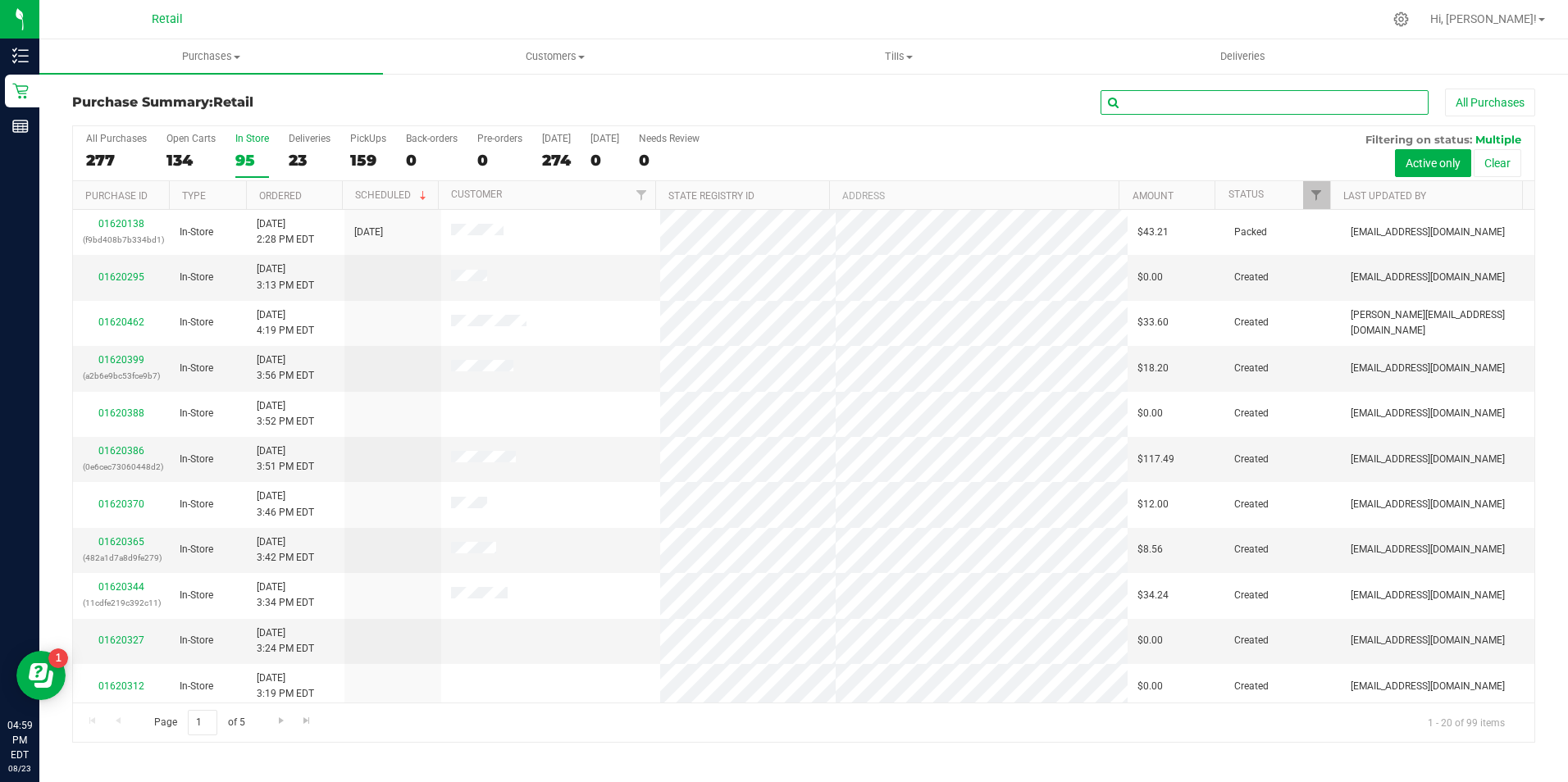
click at [1148, 95] on input "text" at bounding box center [1264, 103] width 328 height 24
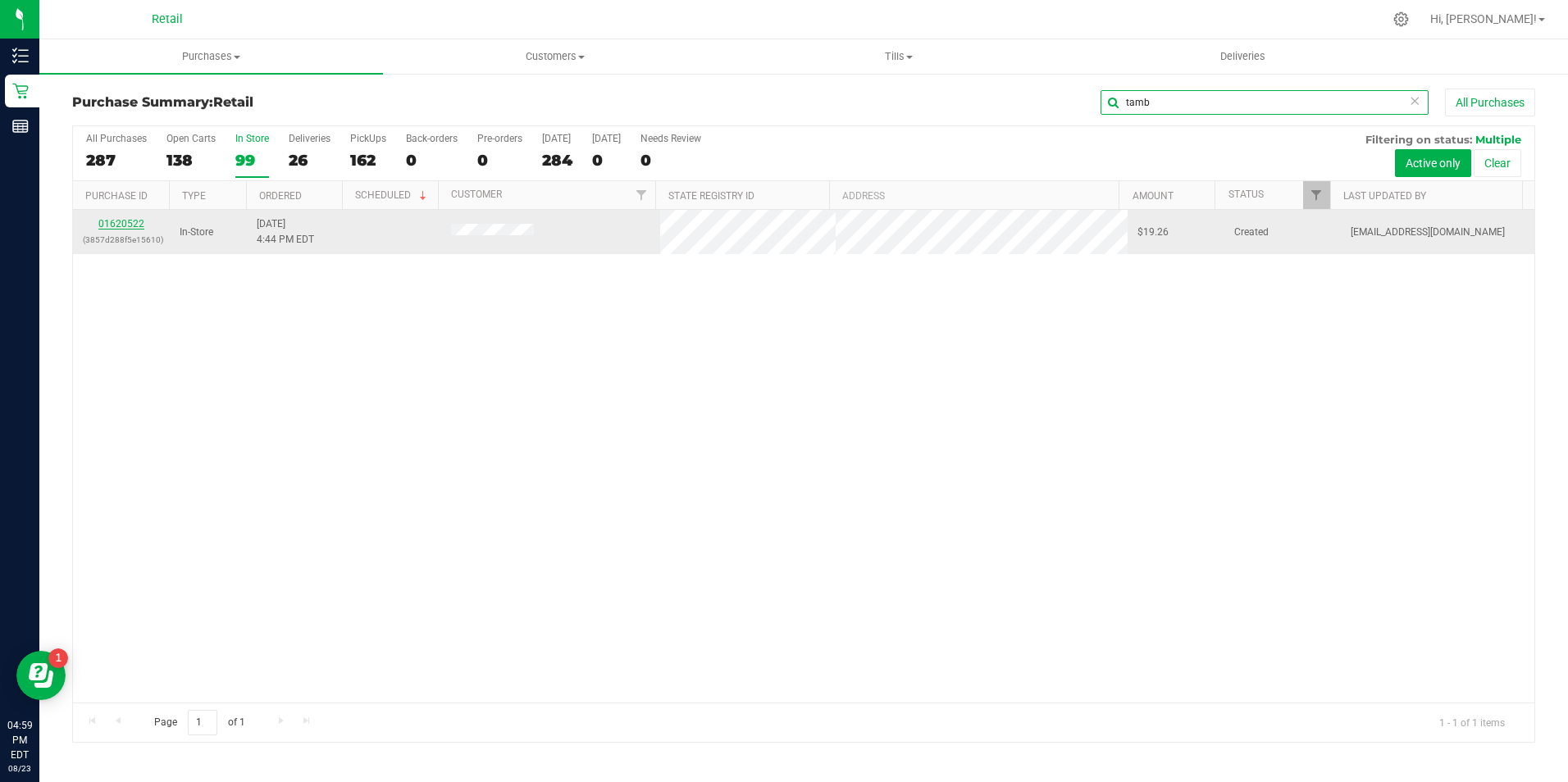
type input "tamb"
click at [130, 220] on link "01620522" at bounding box center [121, 223] width 46 height 11
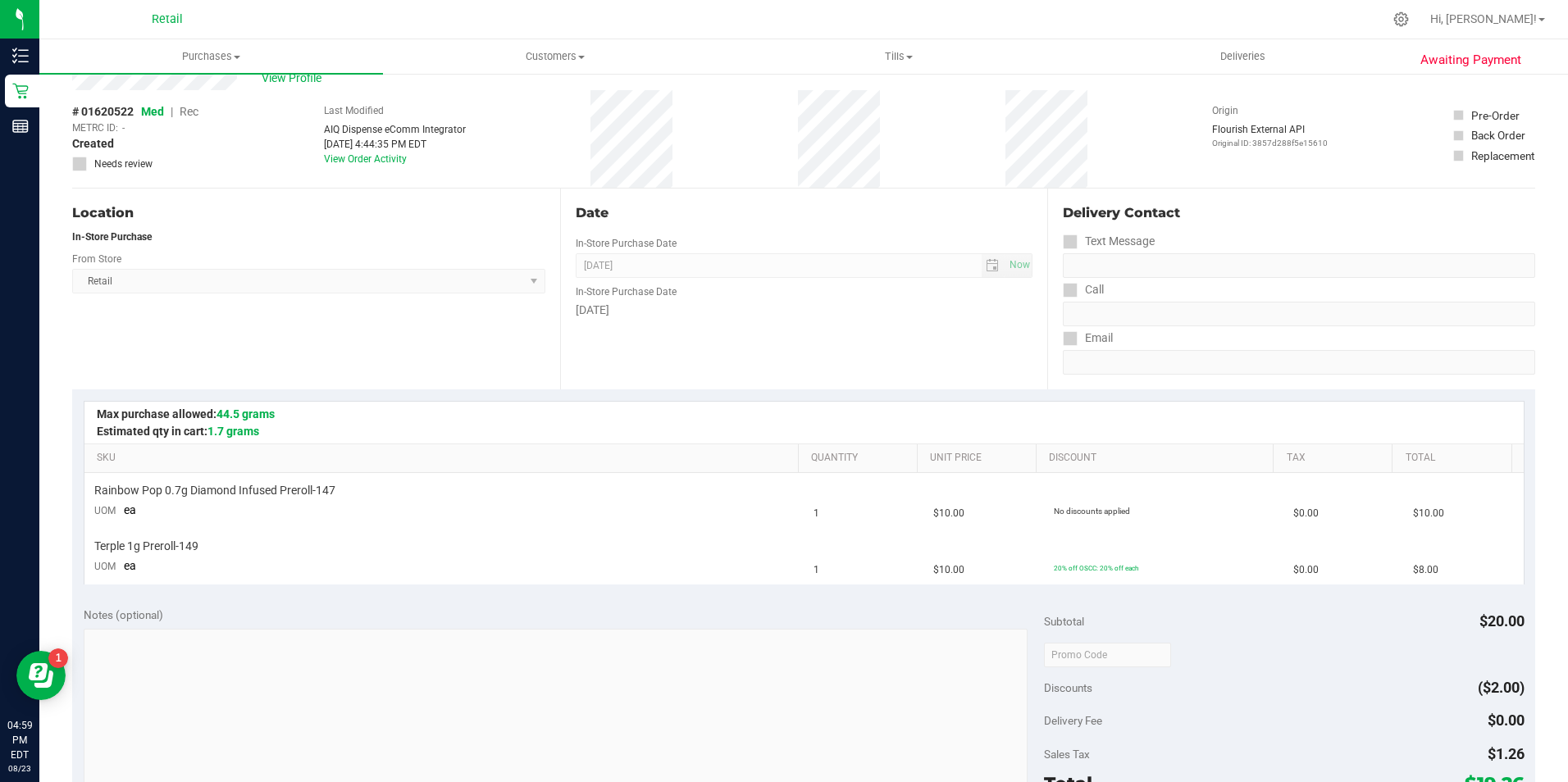
scroll to position [164, 0]
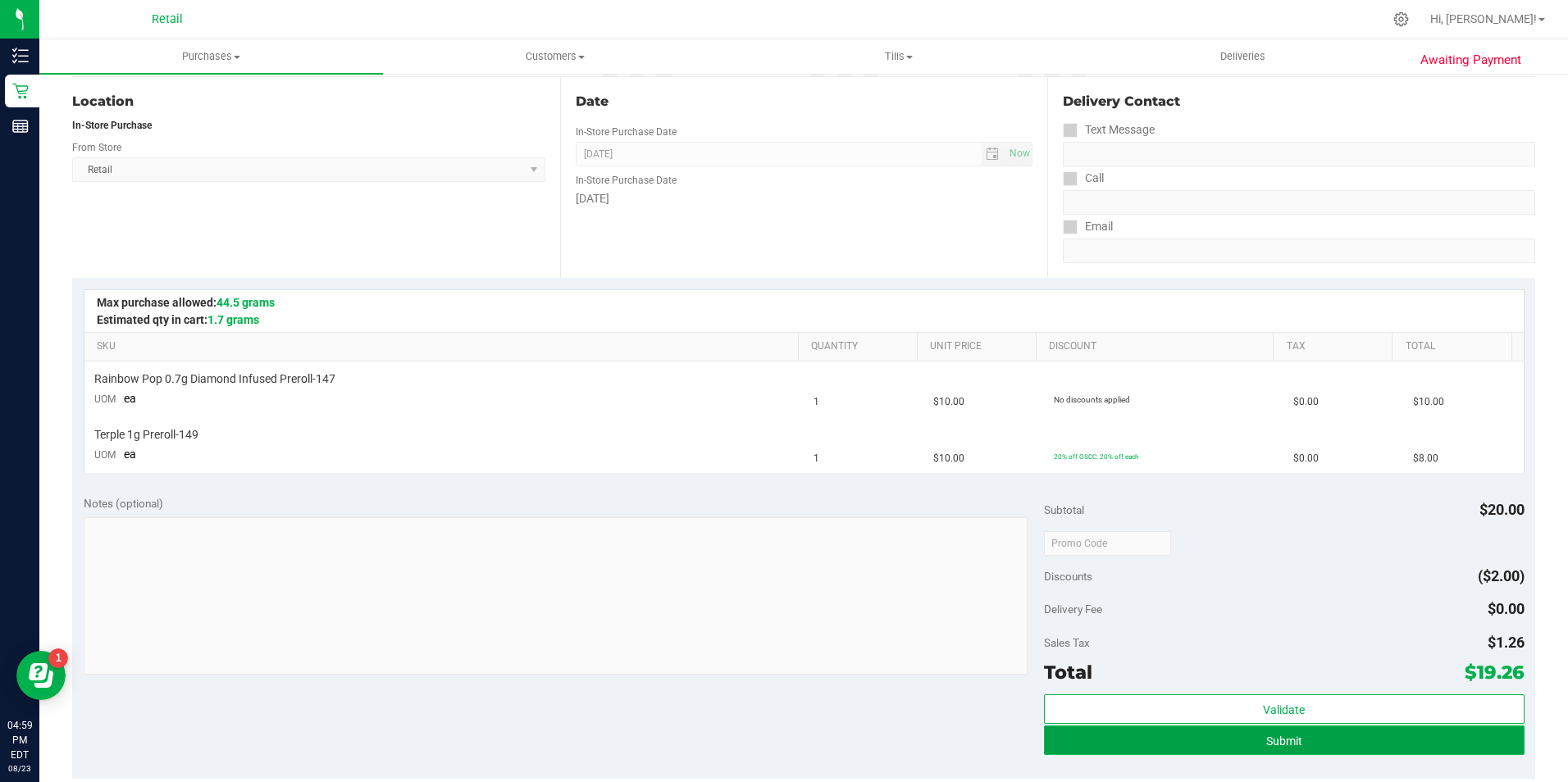
click at [1238, 746] on button "Submit" at bounding box center [1284, 740] width 481 height 30
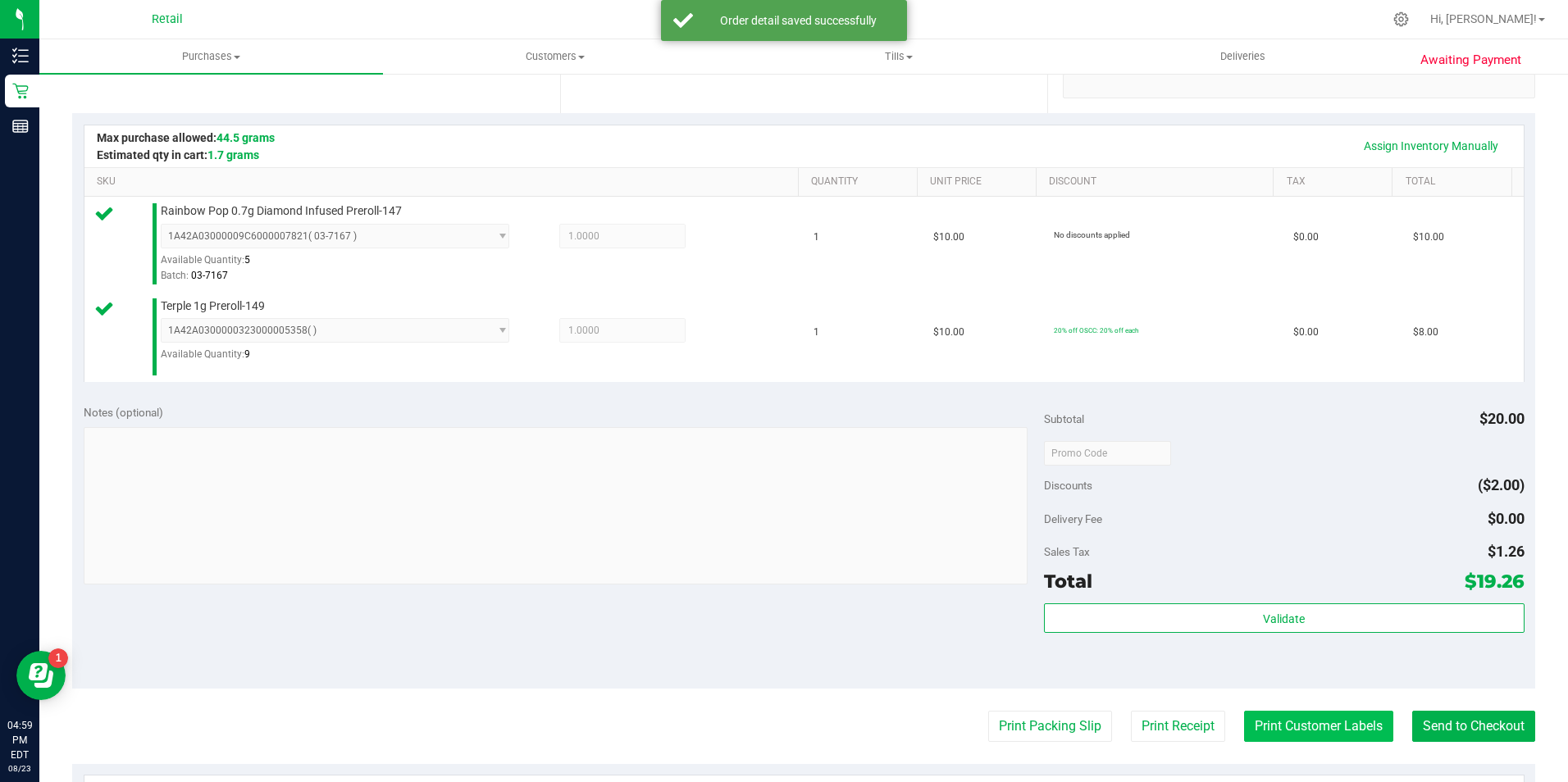
scroll to position [650, 0]
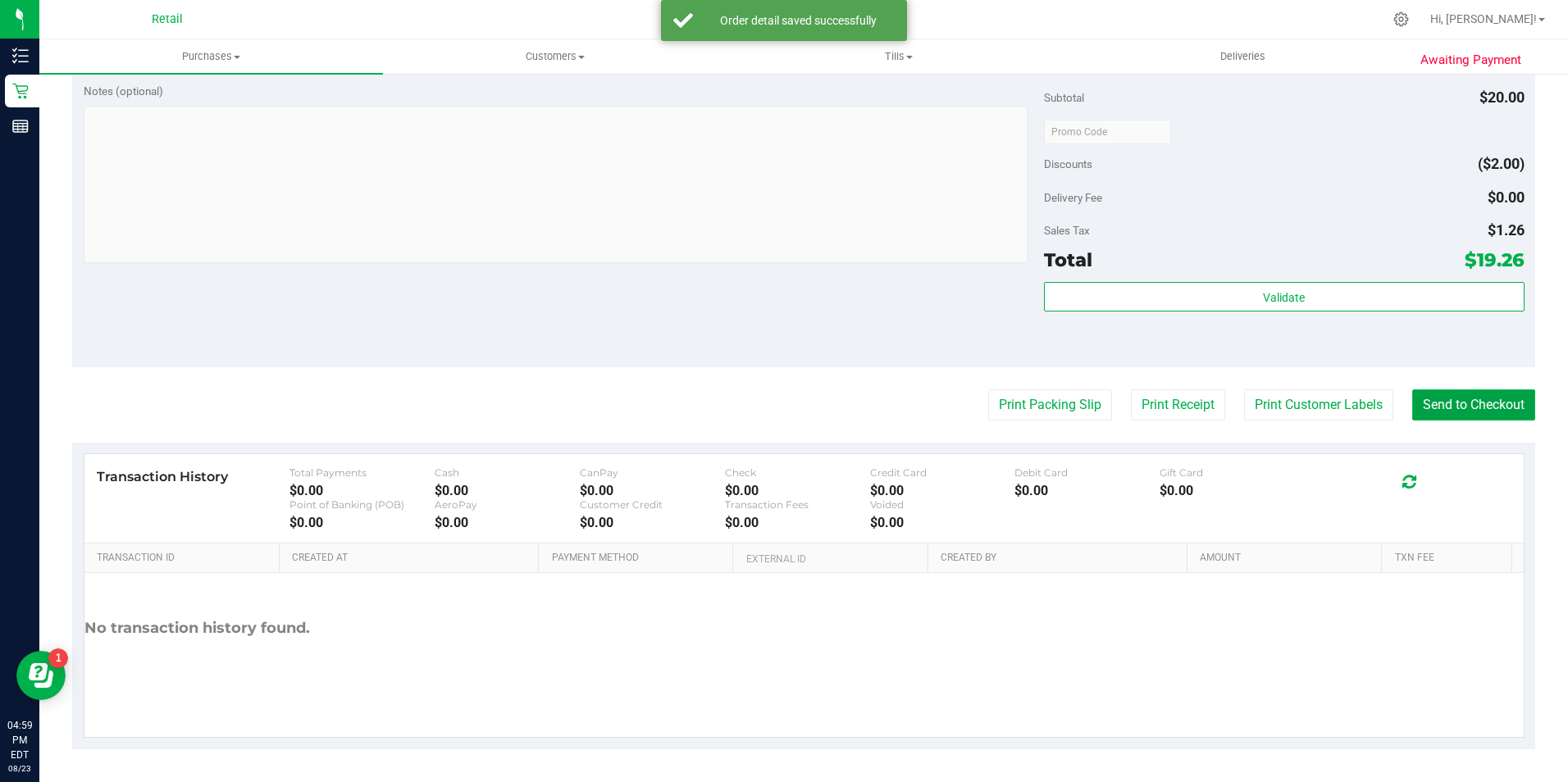
click at [1445, 413] on button "Send to Checkout" at bounding box center [1473, 405] width 123 height 31
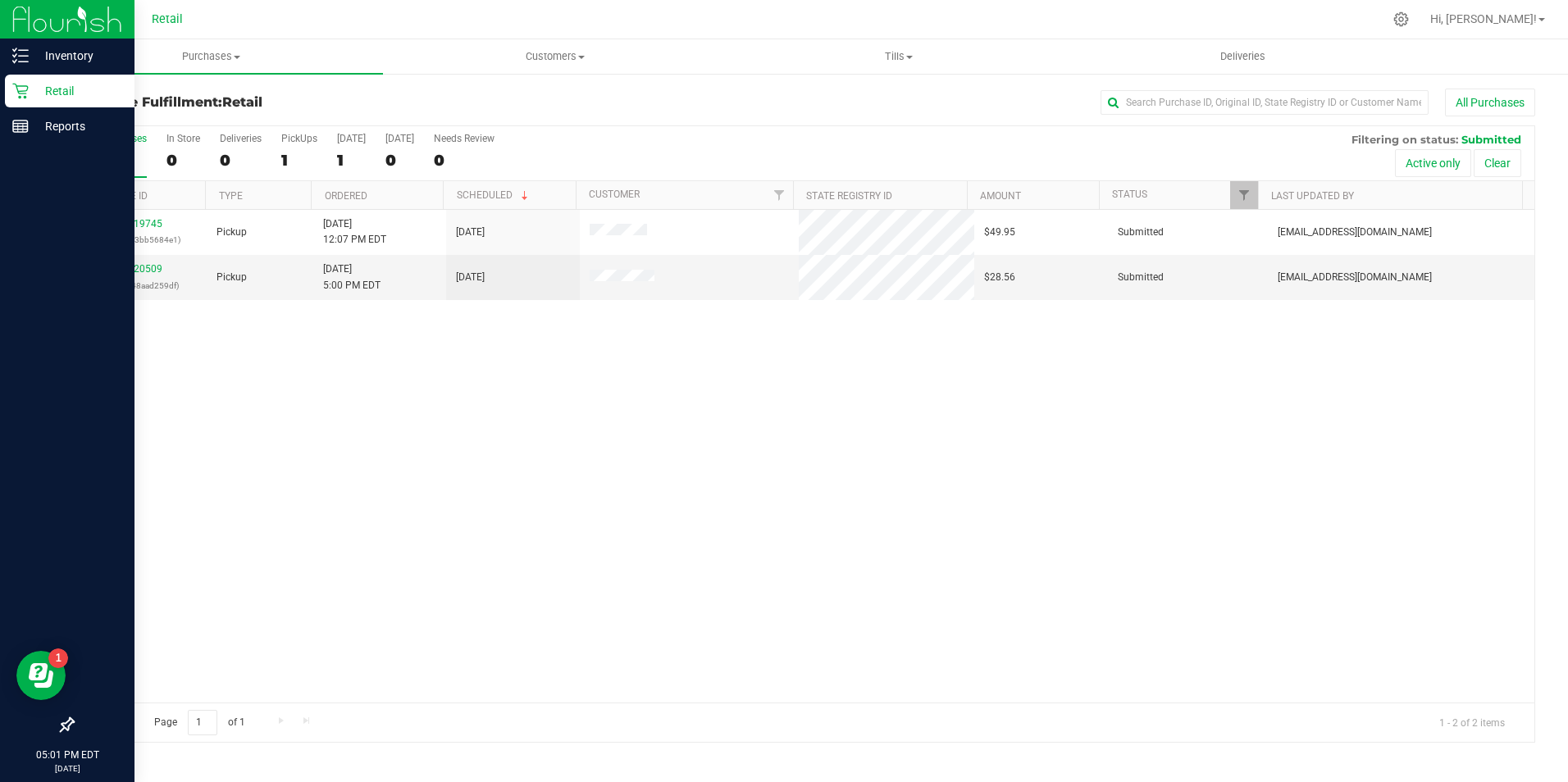
click at [14, 100] on div "Retail" at bounding box center [70, 91] width 130 height 33
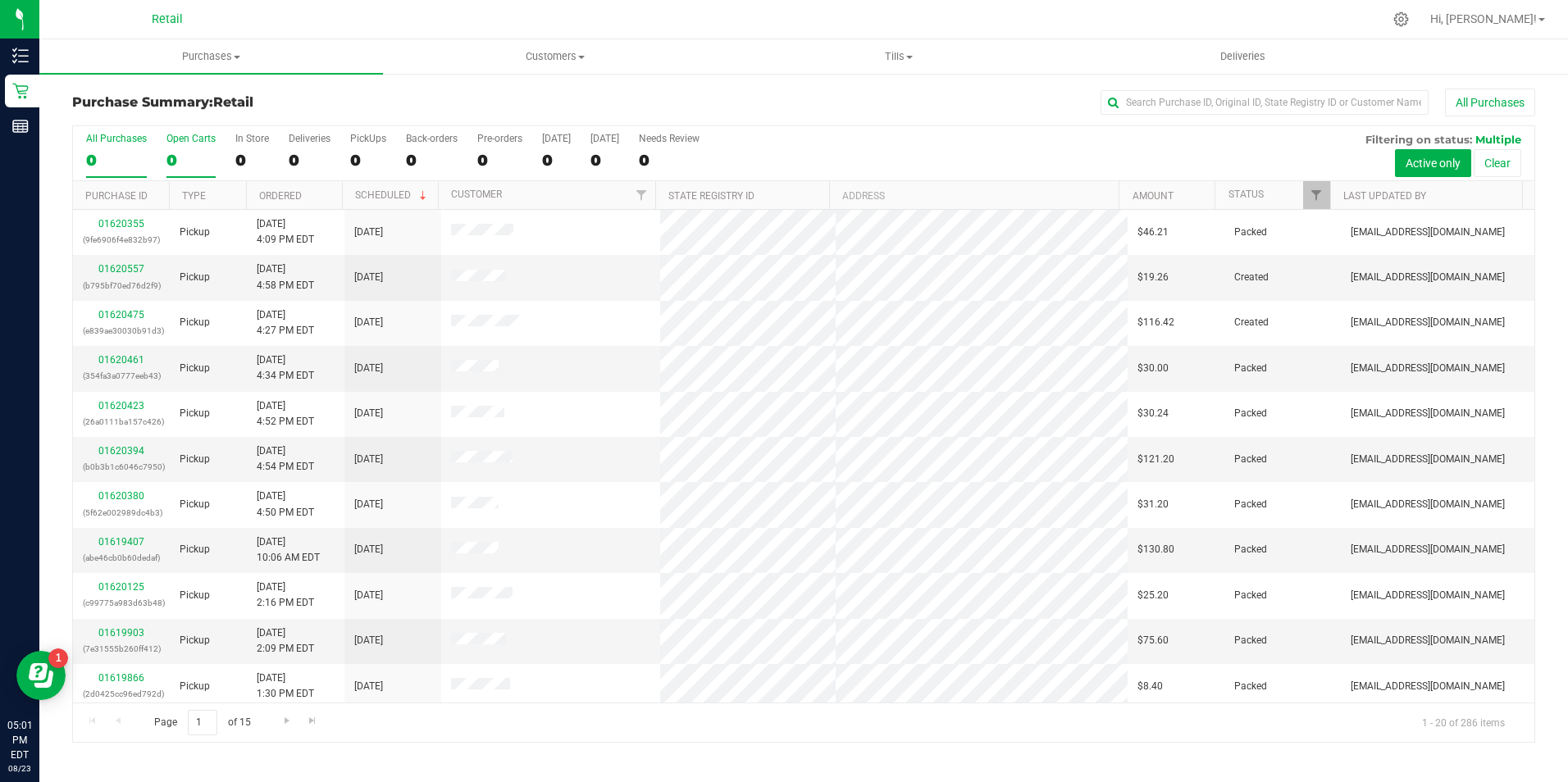
click at [189, 156] on div "0" at bounding box center [190, 161] width 50 height 19
click at [0, 0] on input "Open Carts 0" at bounding box center [0, 0] width 0 height 0
click at [247, 154] on div "0" at bounding box center [252, 161] width 34 height 19
click at [0, 0] on input "In Store 0" at bounding box center [0, 0] width 0 height 0
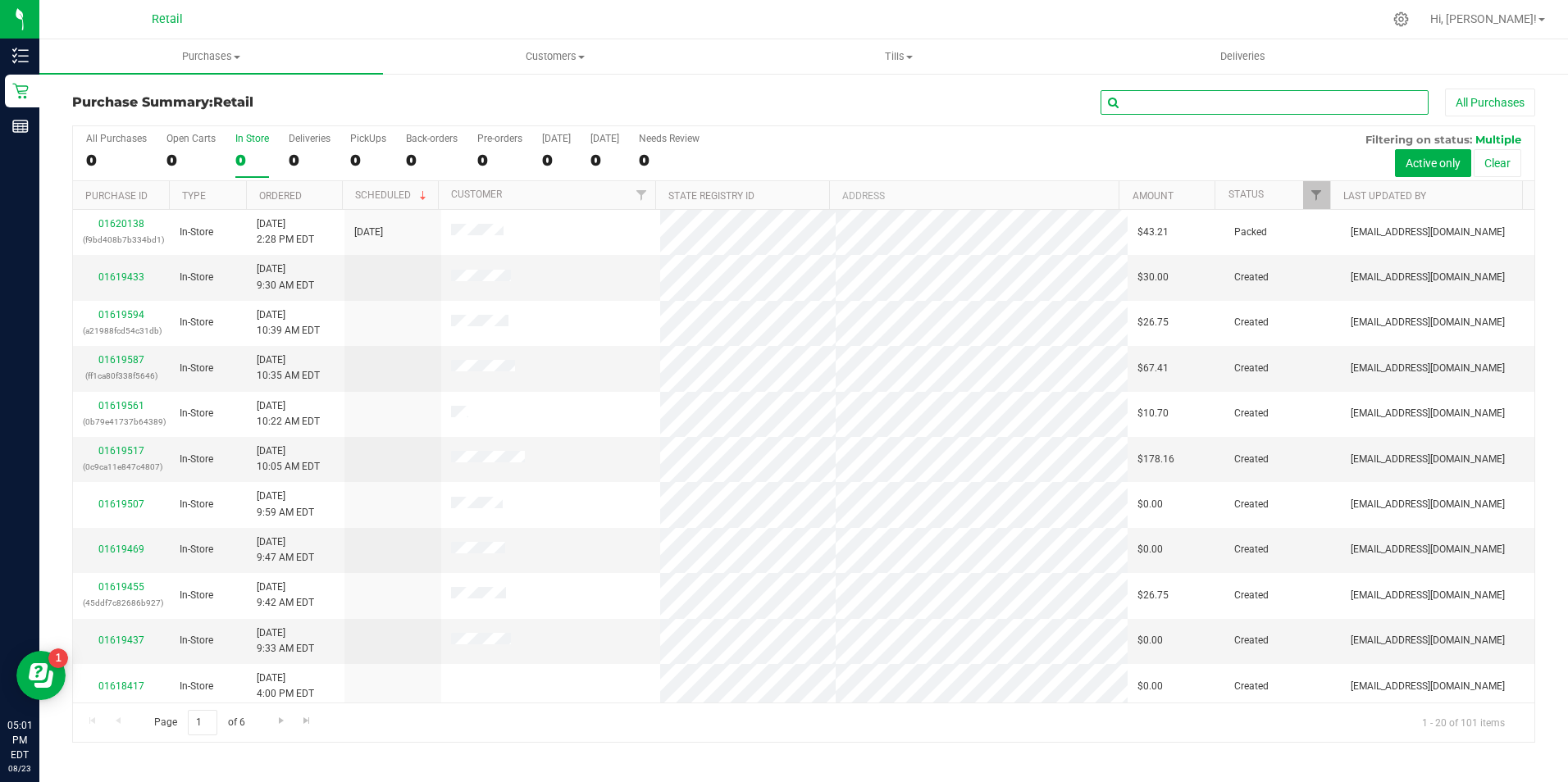
click at [1220, 107] on input "text" at bounding box center [1264, 103] width 328 height 24
type input "[PERSON_NAME]"
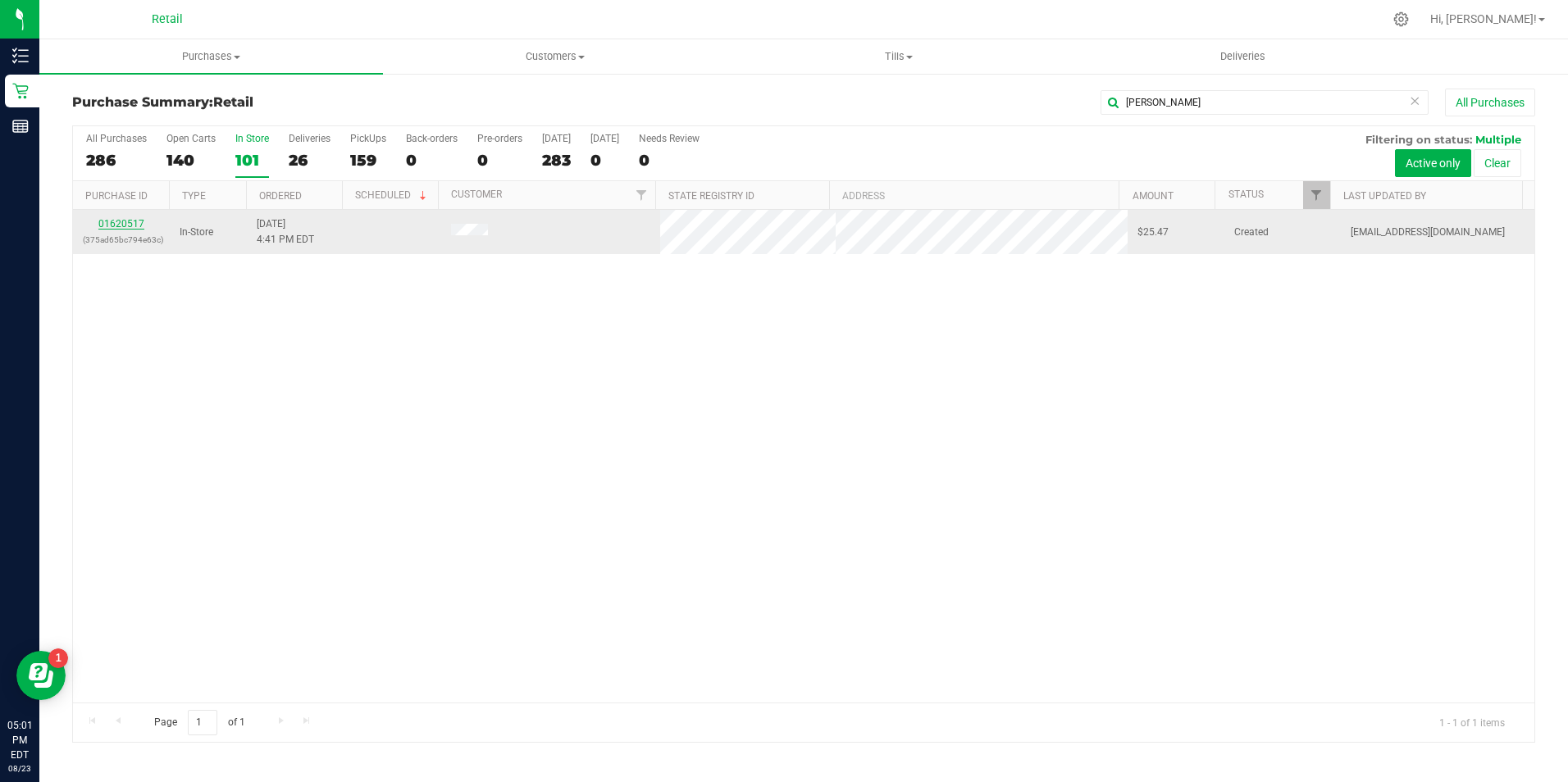
click at [117, 219] on link "01620517" at bounding box center [121, 223] width 46 height 11
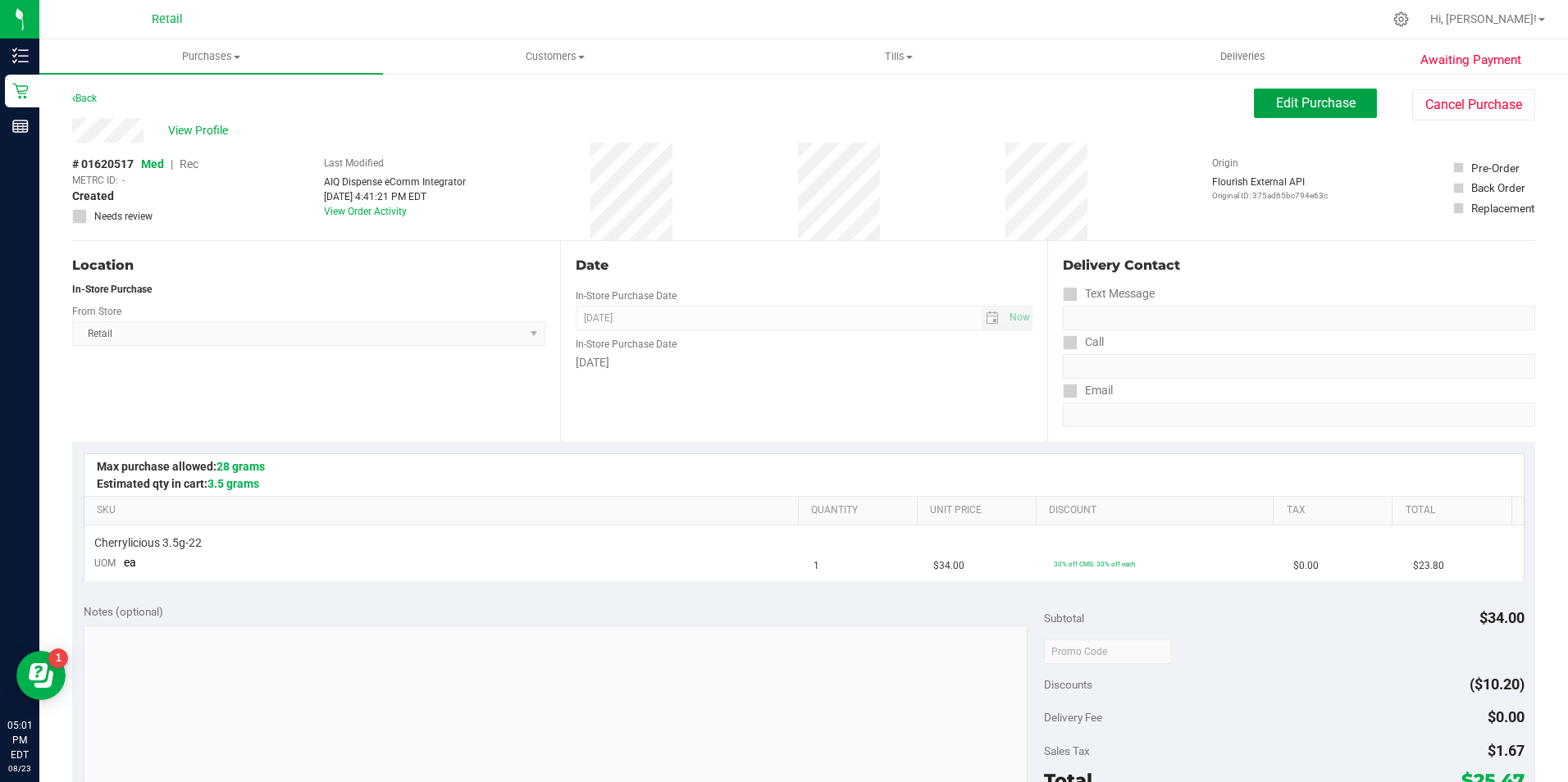
click at [1301, 120] on div "Edit Purchase Cancel Purchase" at bounding box center [1394, 104] width 282 height 32
click at [197, 167] on span "Rec" at bounding box center [189, 163] width 19 height 13
click at [1302, 95] on span "Edit Purchase" at bounding box center [1316, 103] width 80 height 16
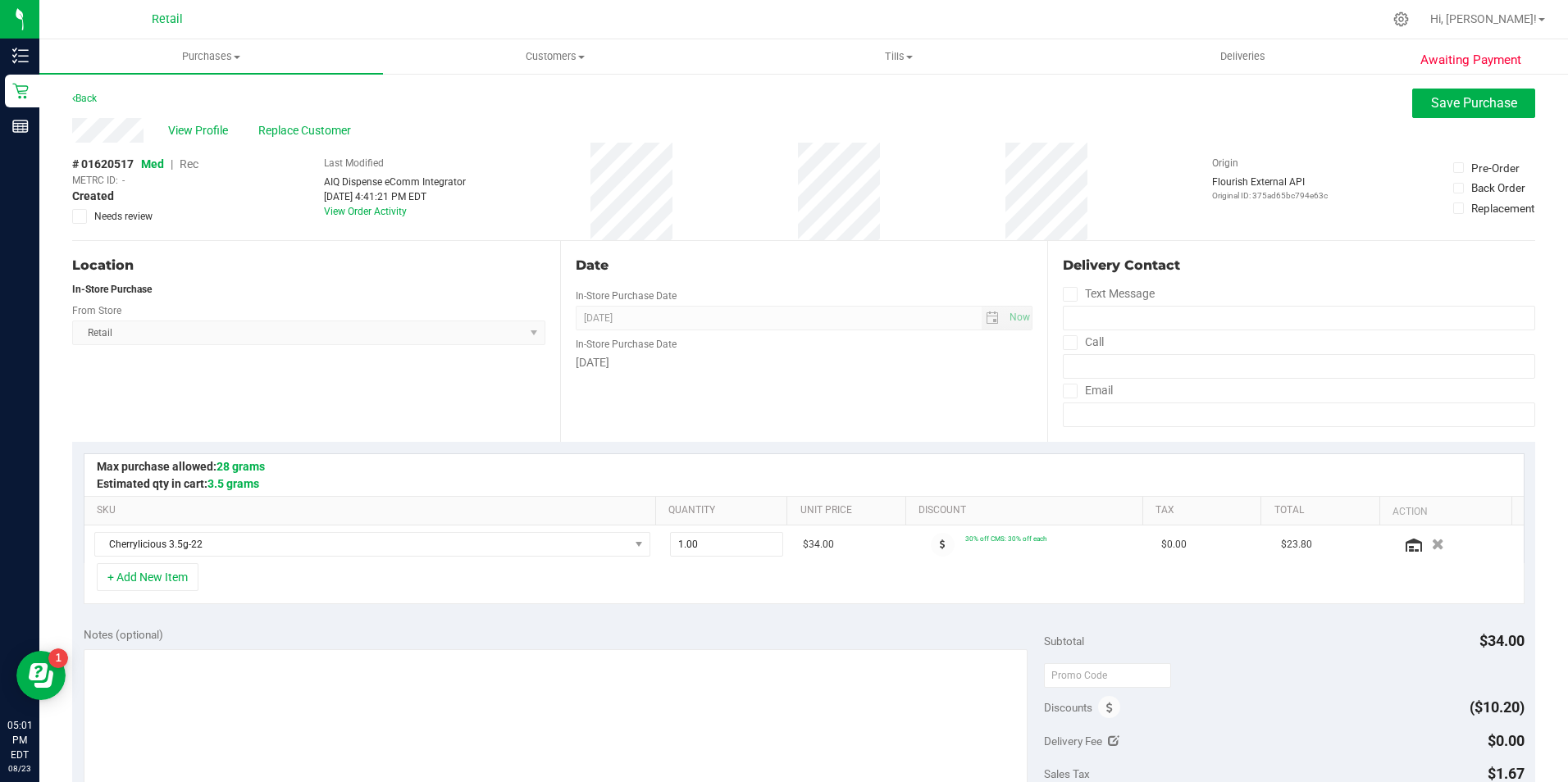
click at [202, 166] on div "# 01620517 Med | Rec METRC ID: - Created Needs review Last Modified AIQ Dispens…" at bounding box center [803, 191] width 1463 height 97
click at [198, 163] on span "Rec" at bounding box center [189, 163] width 19 height 13
click at [1488, 97] on span "Save Purchase" at bounding box center [1473, 103] width 86 height 16
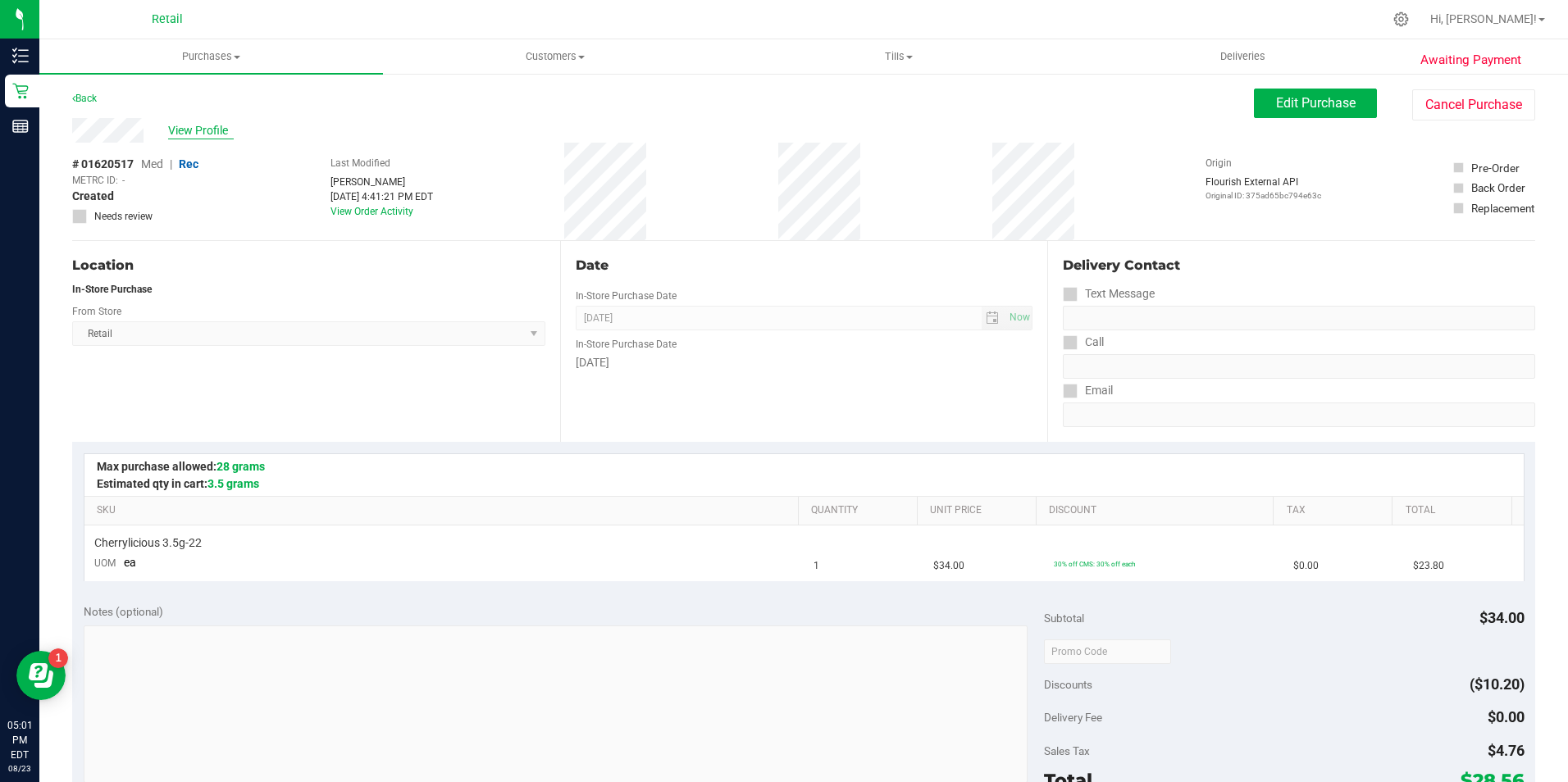
click at [213, 131] on span "View Profile" at bounding box center [200, 131] width 65 height 17
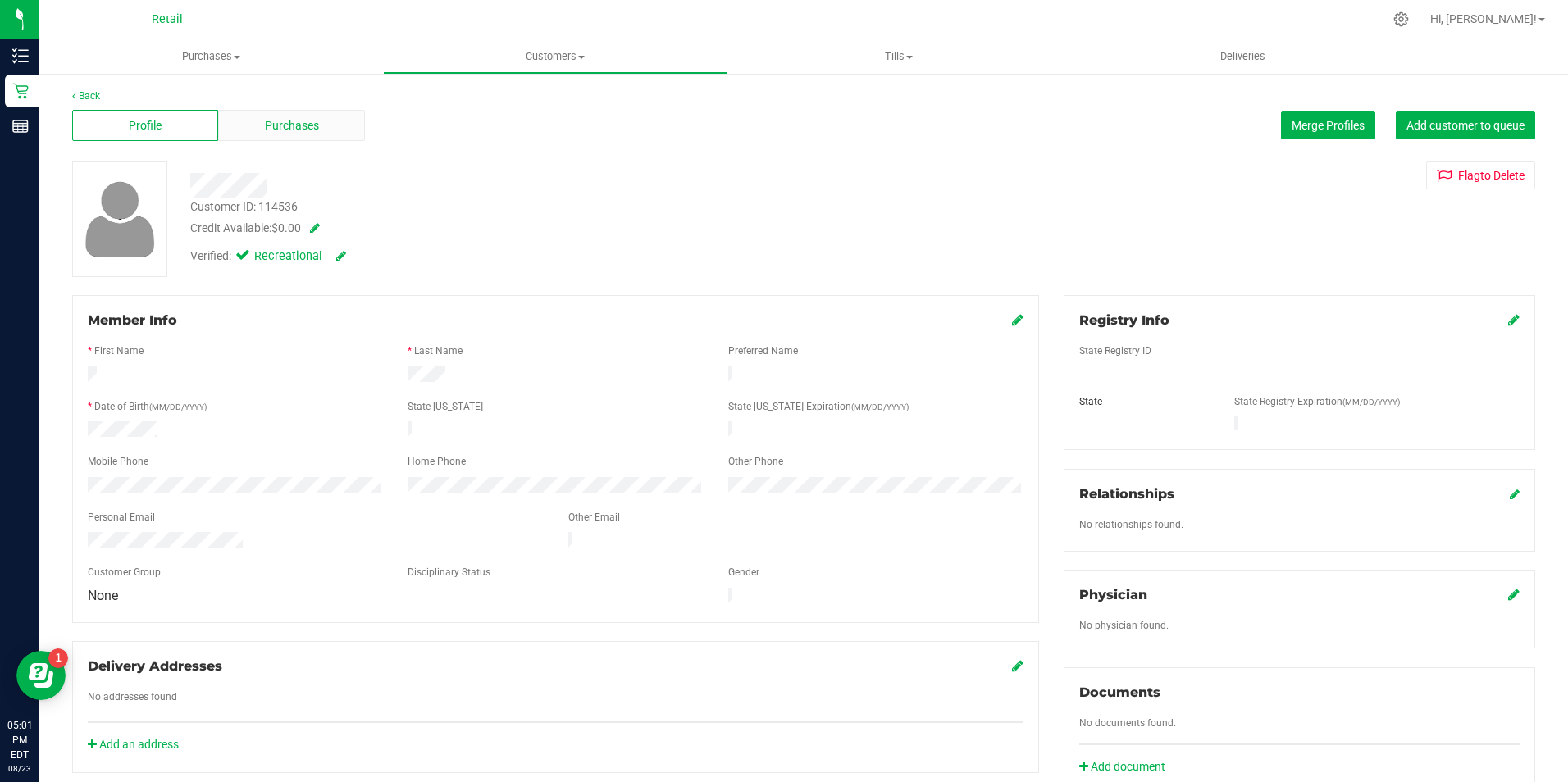
click at [296, 127] on span "Purchases" at bounding box center [292, 126] width 54 height 17
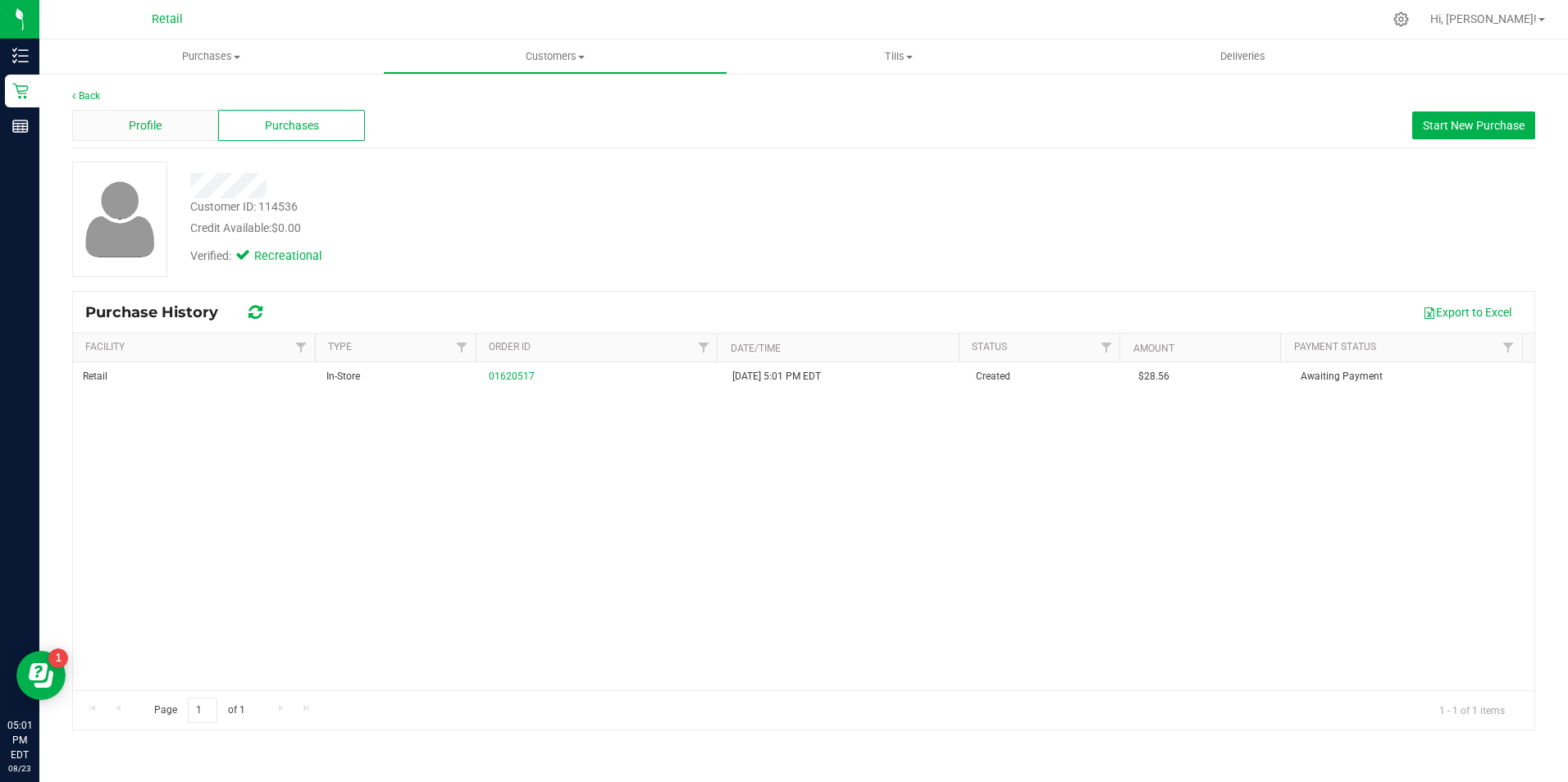
click at [163, 130] on div "Profile" at bounding box center [145, 125] width 146 height 31
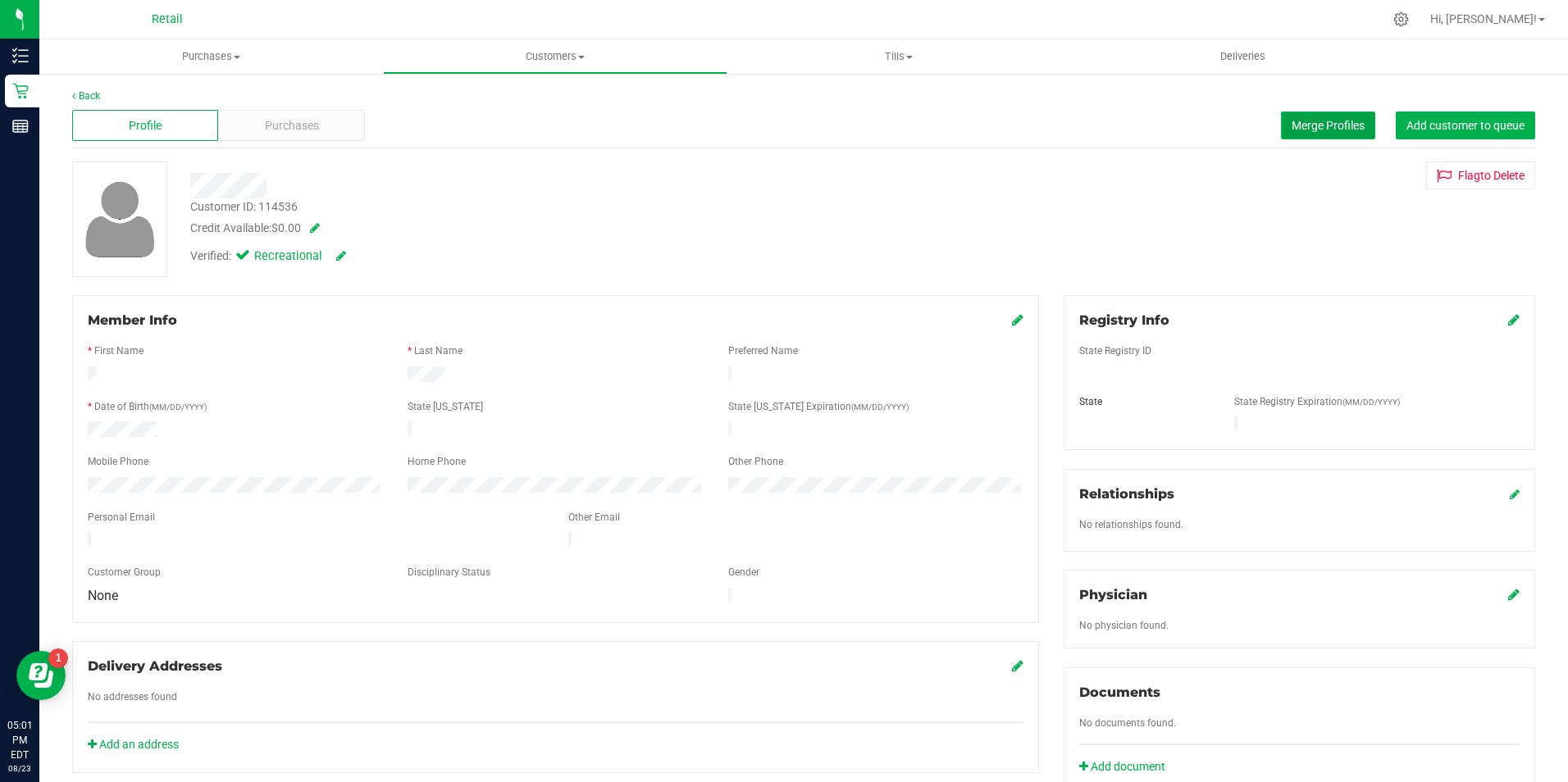
click at [1292, 126] on span "Merge Profiles" at bounding box center [1328, 125] width 73 height 13
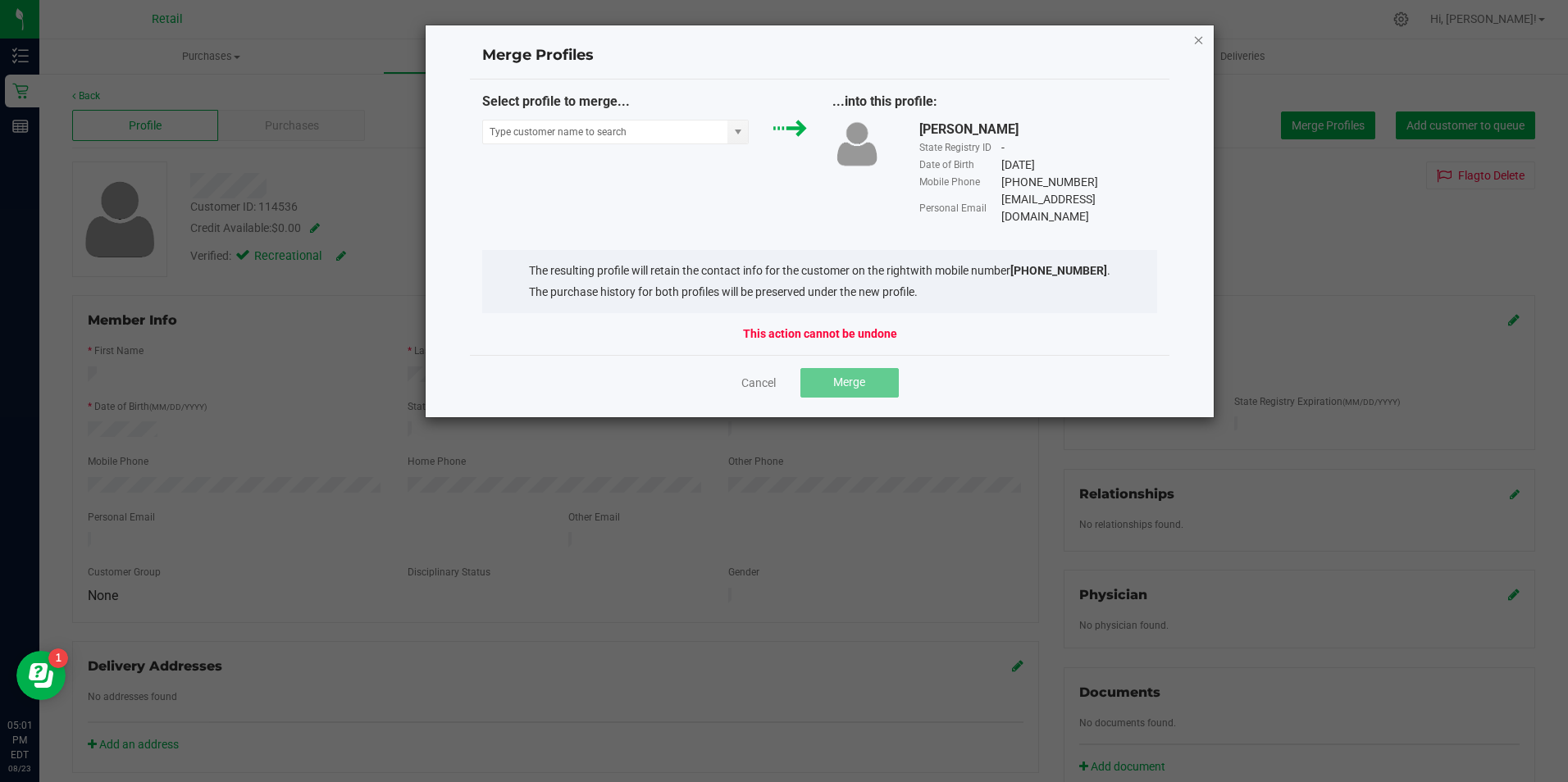
click at [1200, 49] on icon "Close" at bounding box center [1199, 39] width 11 height 20
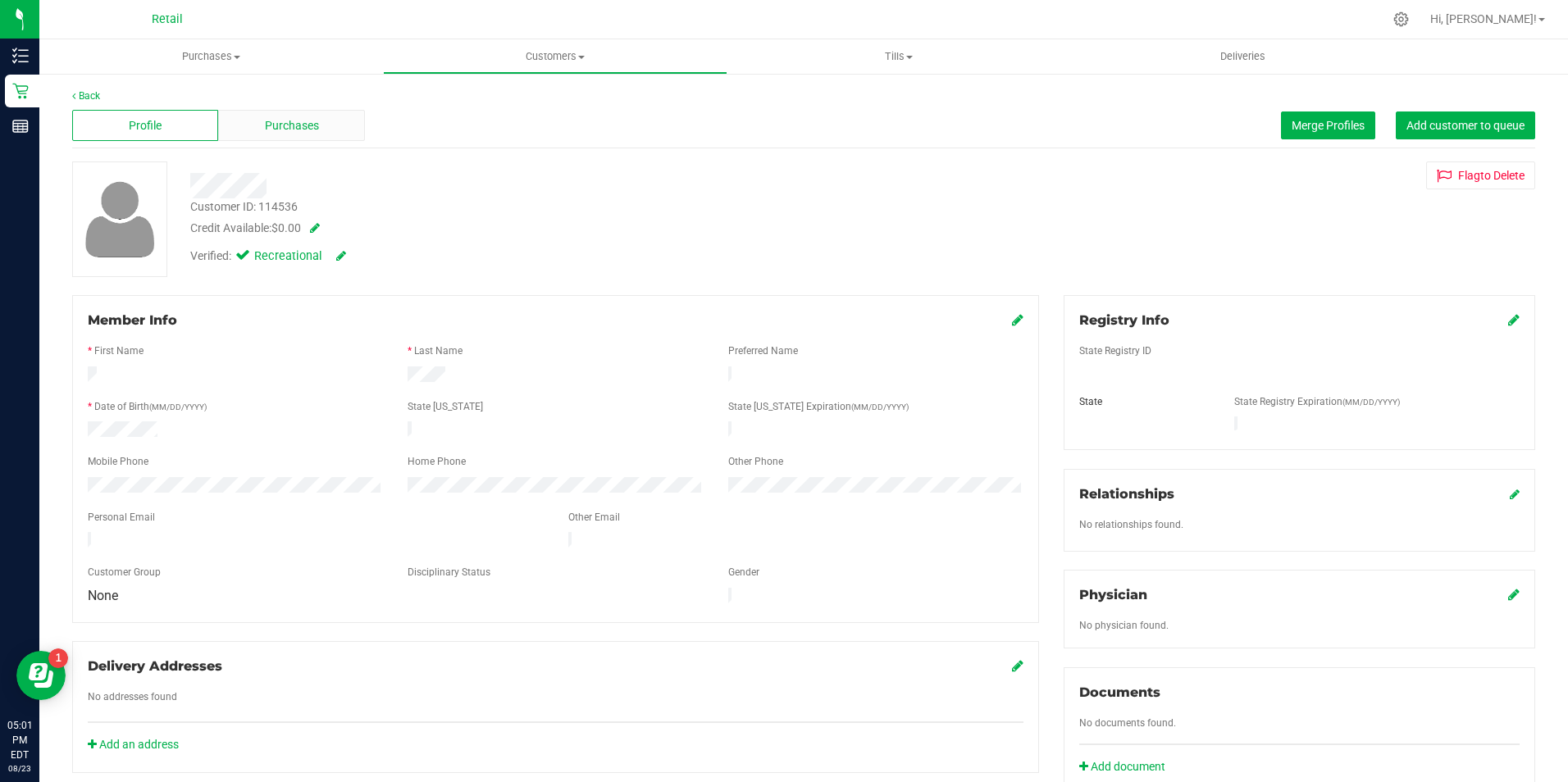
click at [287, 123] on span "Purchases" at bounding box center [292, 126] width 54 height 17
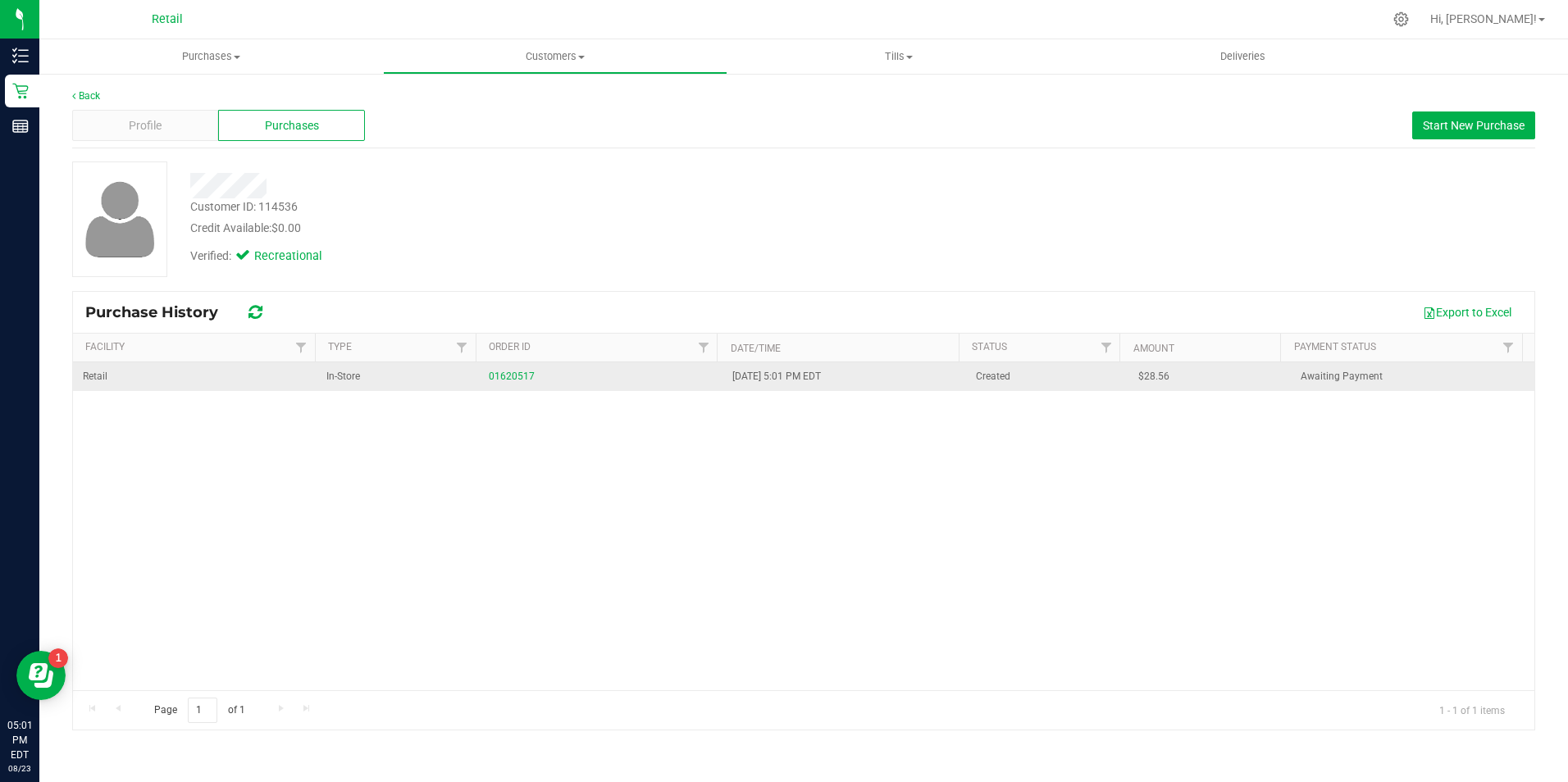
click at [496, 369] on div "01620517" at bounding box center [601, 377] width 224 height 16
click at [506, 370] on link "01620517" at bounding box center [511, 375] width 46 height 11
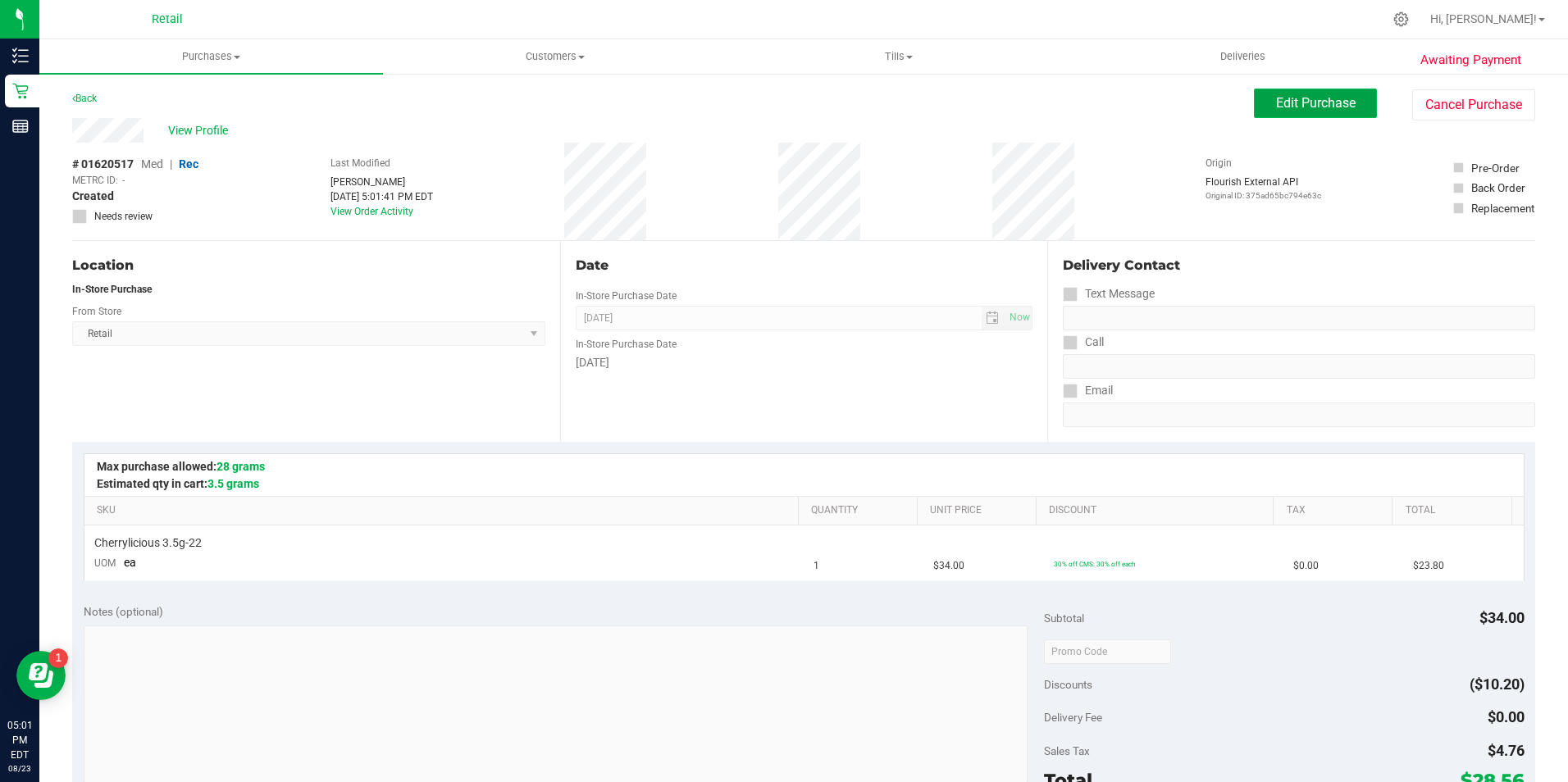
click at [1304, 115] on button "Edit Purchase" at bounding box center [1315, 103] width 123 height 30
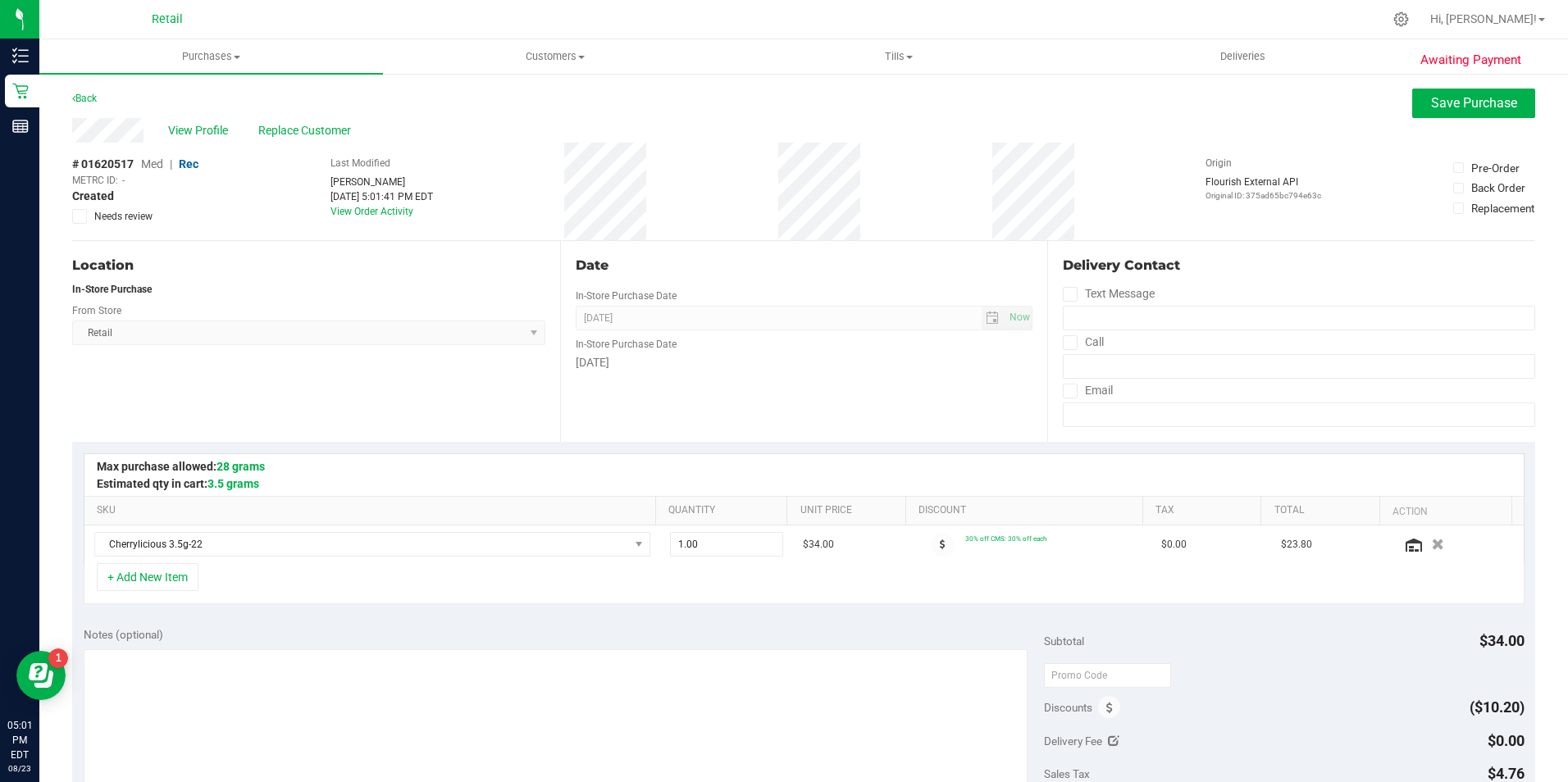
click at [320, 119] on div "View Profile Replace Customer" at bounding box center [803, 130] width 1463 height 24
click at [322, 125] on span "Replace Customer" at bounding box center [307, 131] width 98 height 17
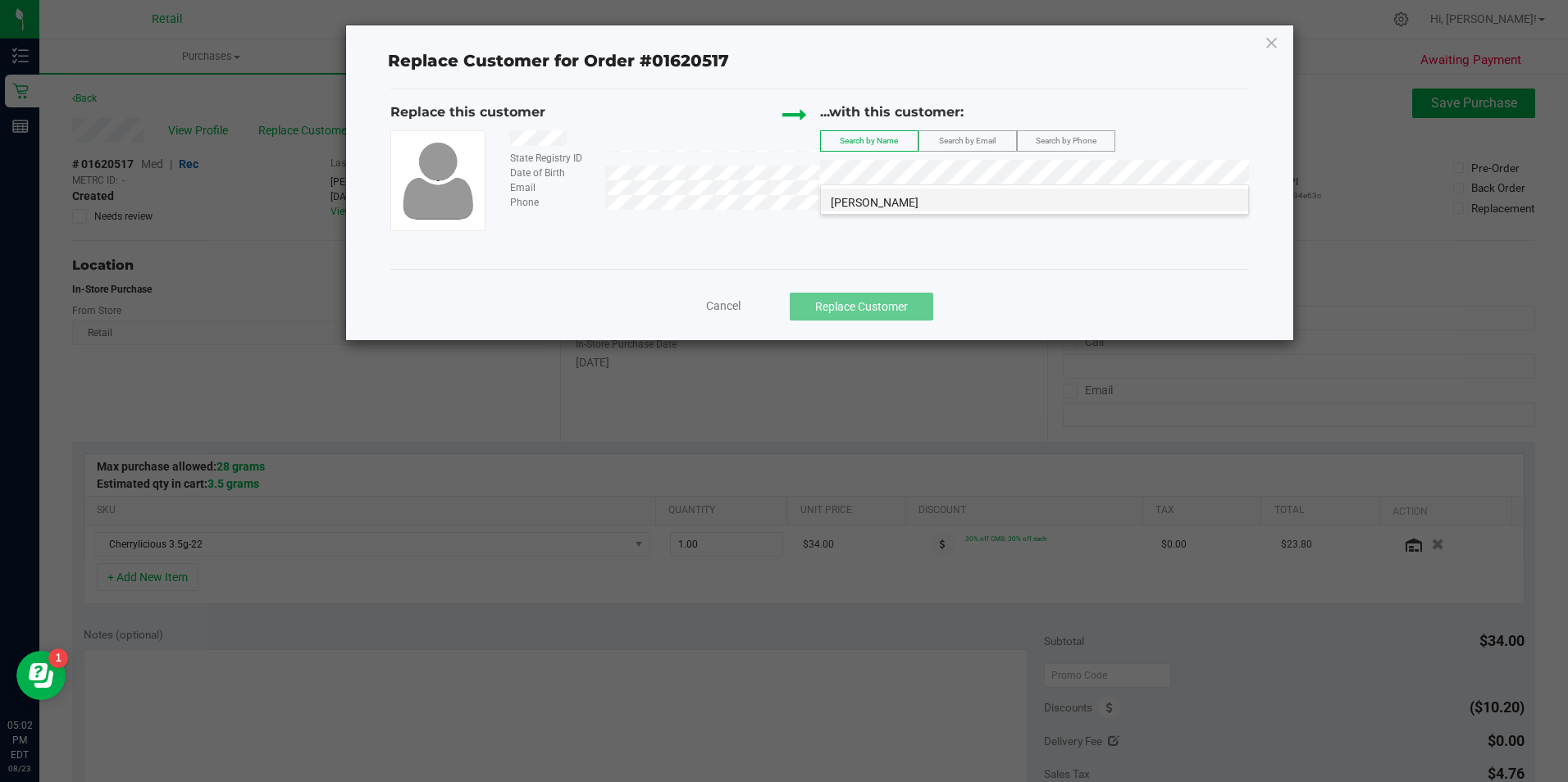
click at [951, 196] on li "[PERSON_NAME]" at bounding box center [1033, 200] width 427 height 23
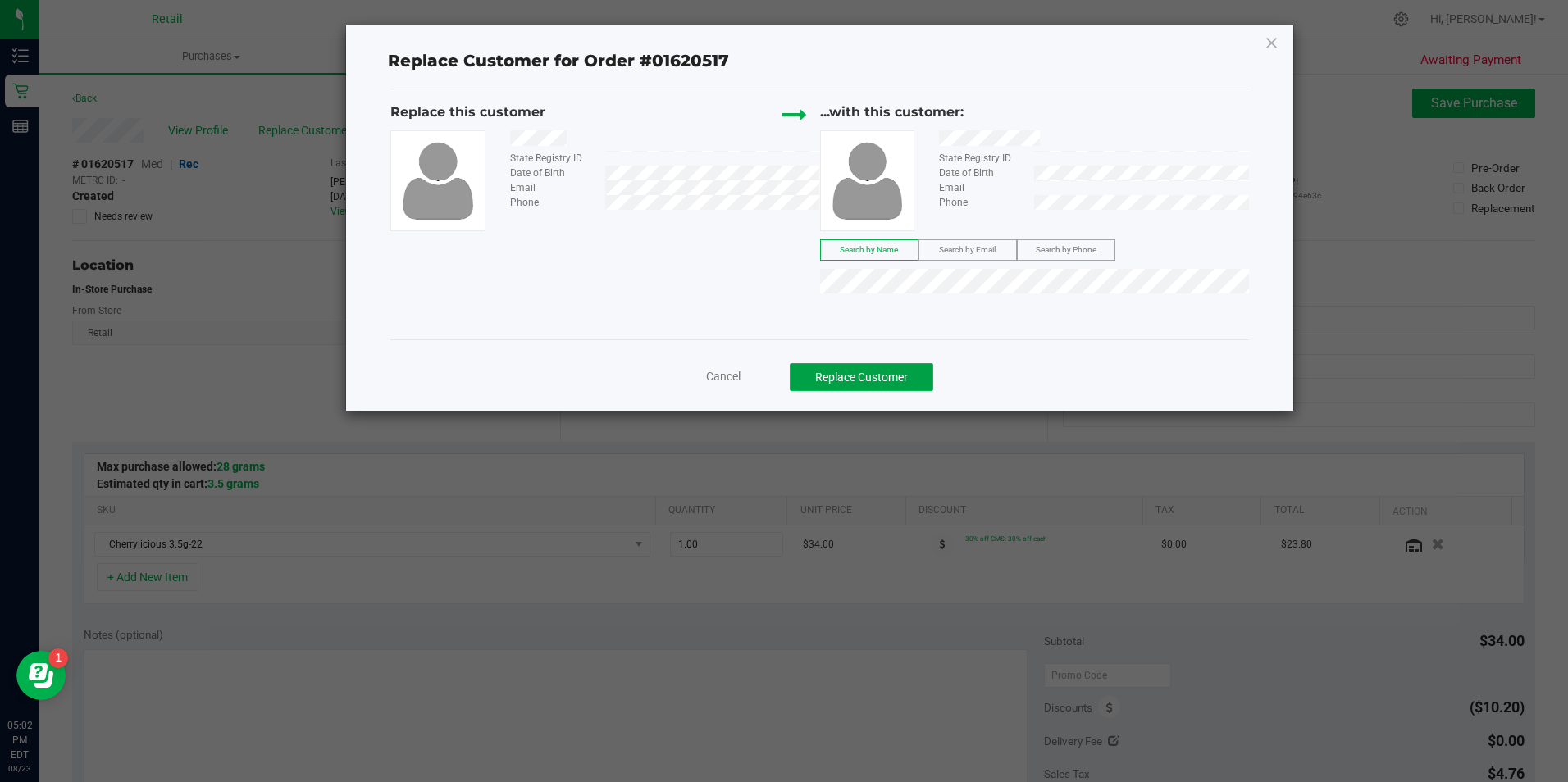
click at [860, 364] on button "Replace Customer" at bounding box center [860, 377] width 143 height 28
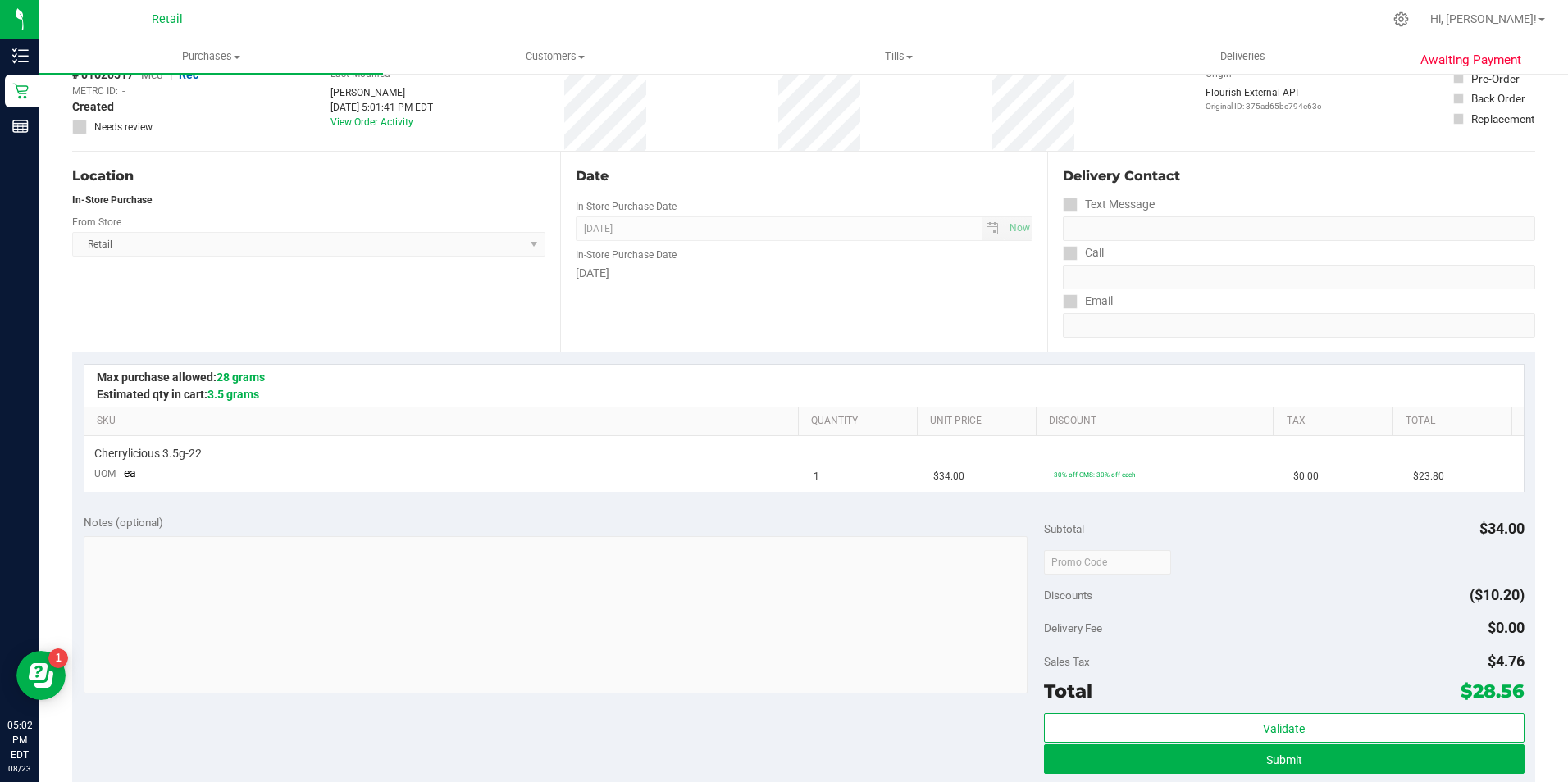
scroll to position [246, 0]
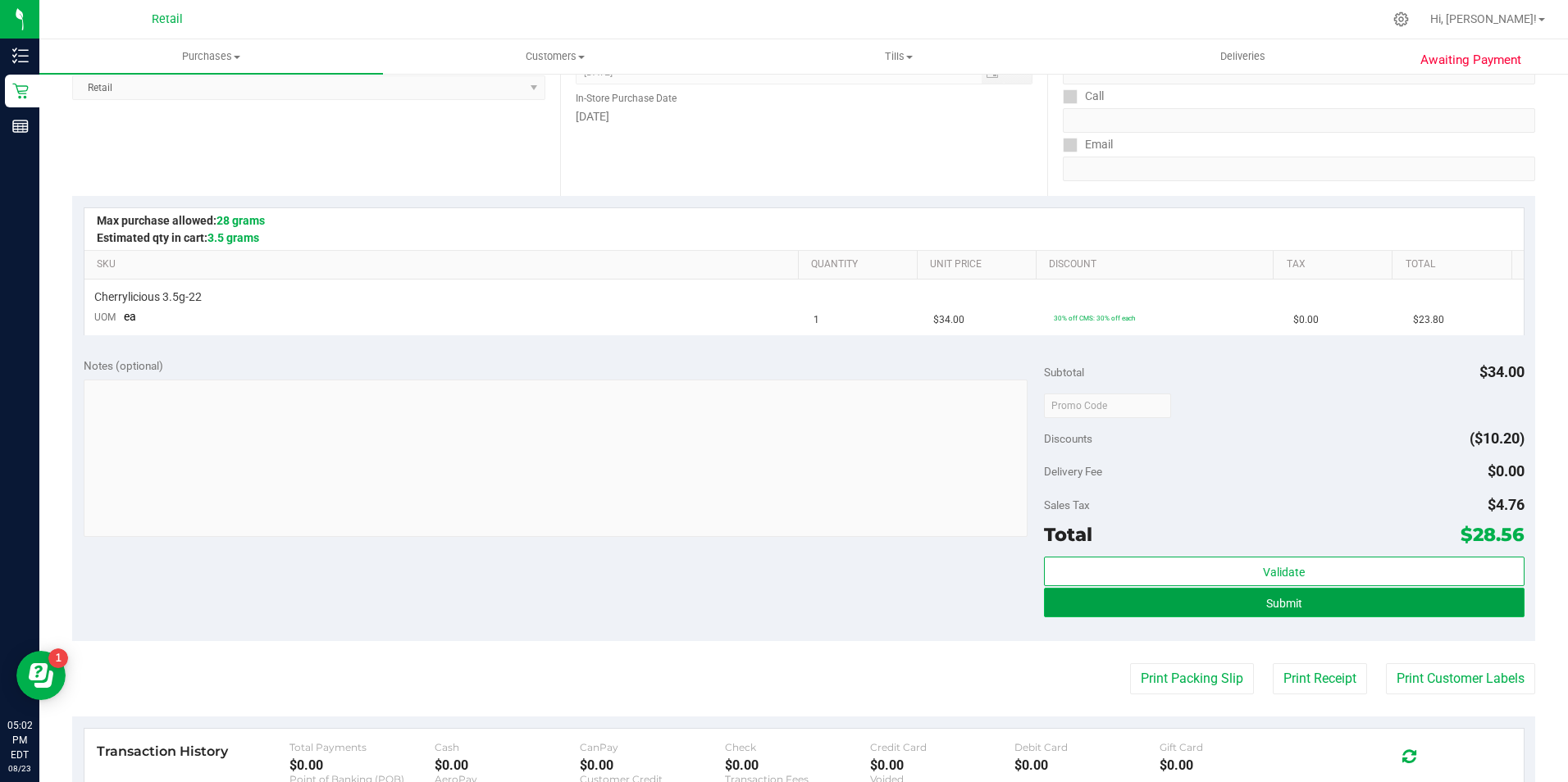
click at [1179, 599] on button "Submit" at bounding box center [1284, 602] width 481 height 30
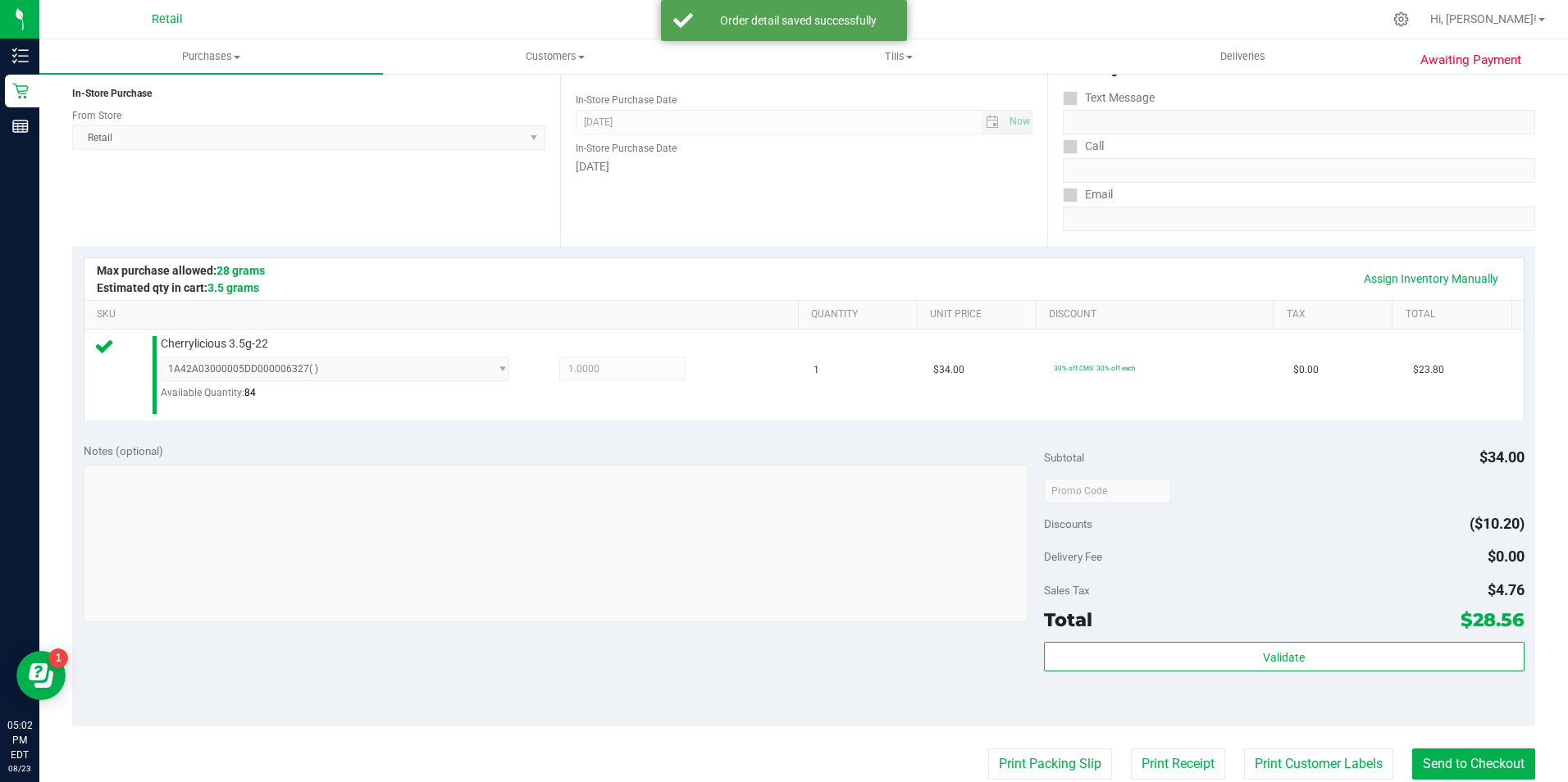
scroll to position [196, 0]
click at [1460, 770] on button "Send to Checkout" at bounding box center [1473, 763] width 123 height 31
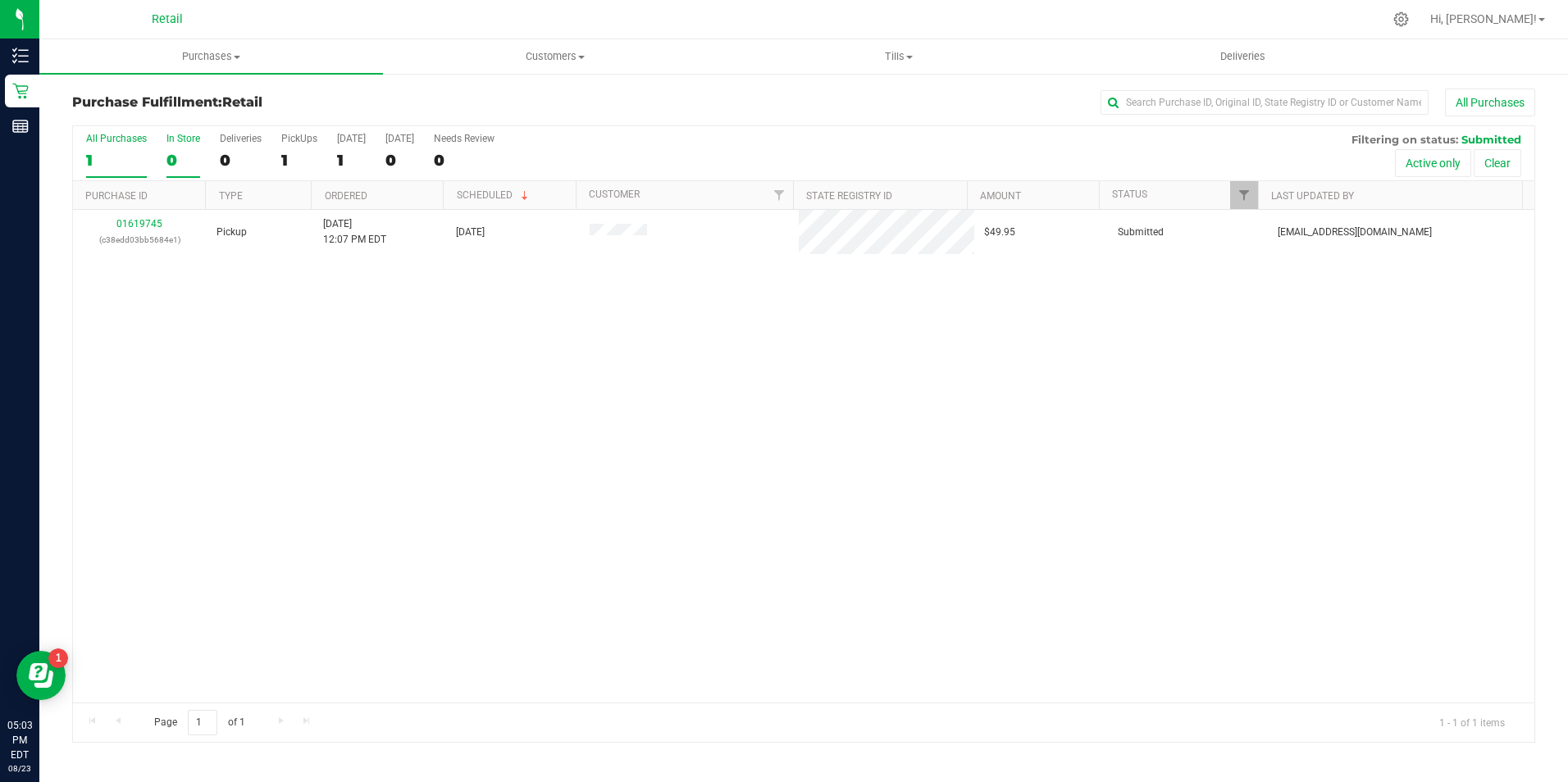
click at [185, 149] on label "In Store 0" at bounding box center [183, 156] width 34 height 45
click at [0, 0] on input "In Store 0" at bounding box center [0, 0] width 0 height 0
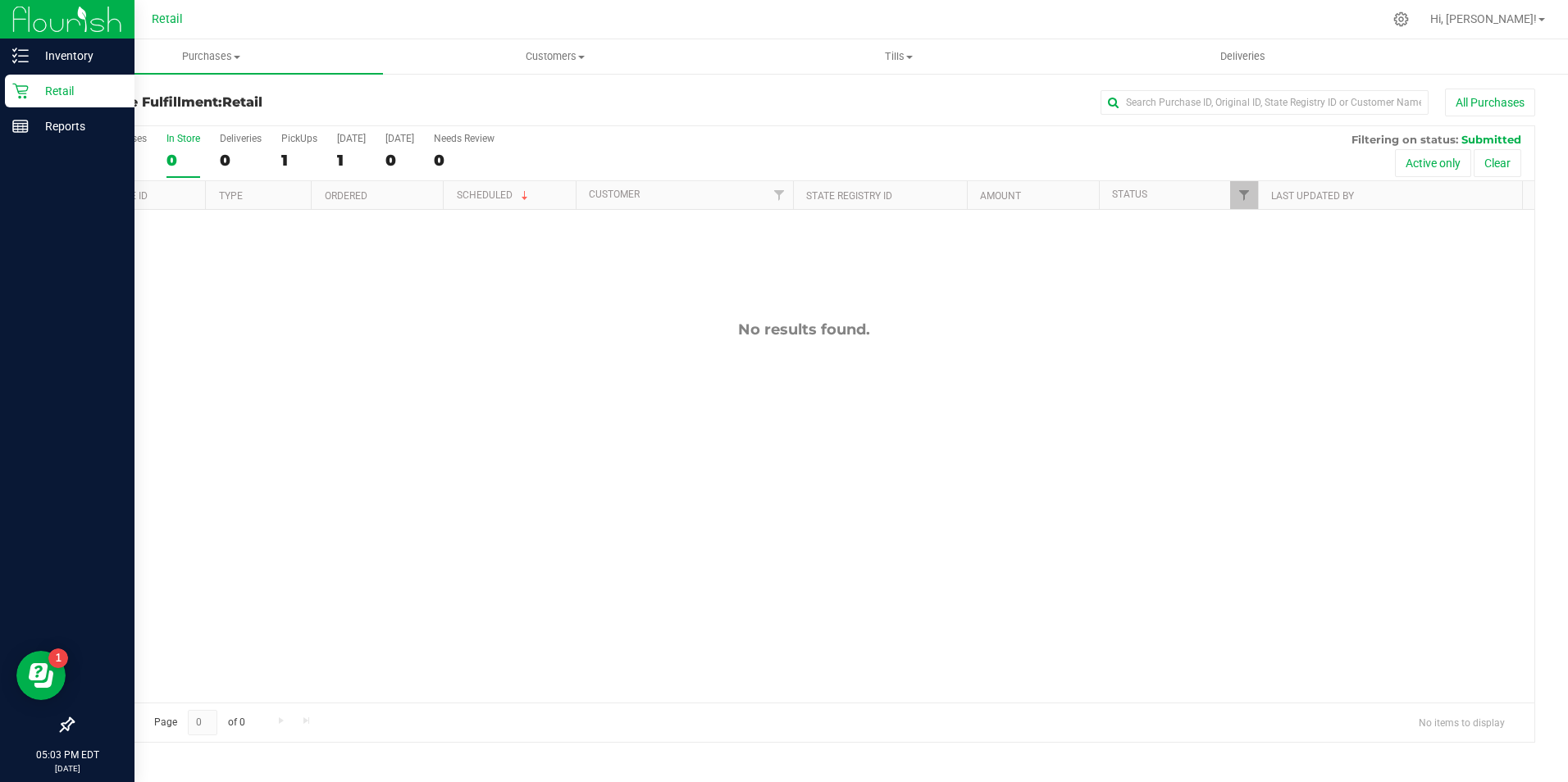
drag, startPoint x: 19, startPoint y: 94, endPoint x: 63, endPoint y: 96, distance: 44.0
click at [19, 94] on icon at bounding box center [20, 91] width 16 height 16
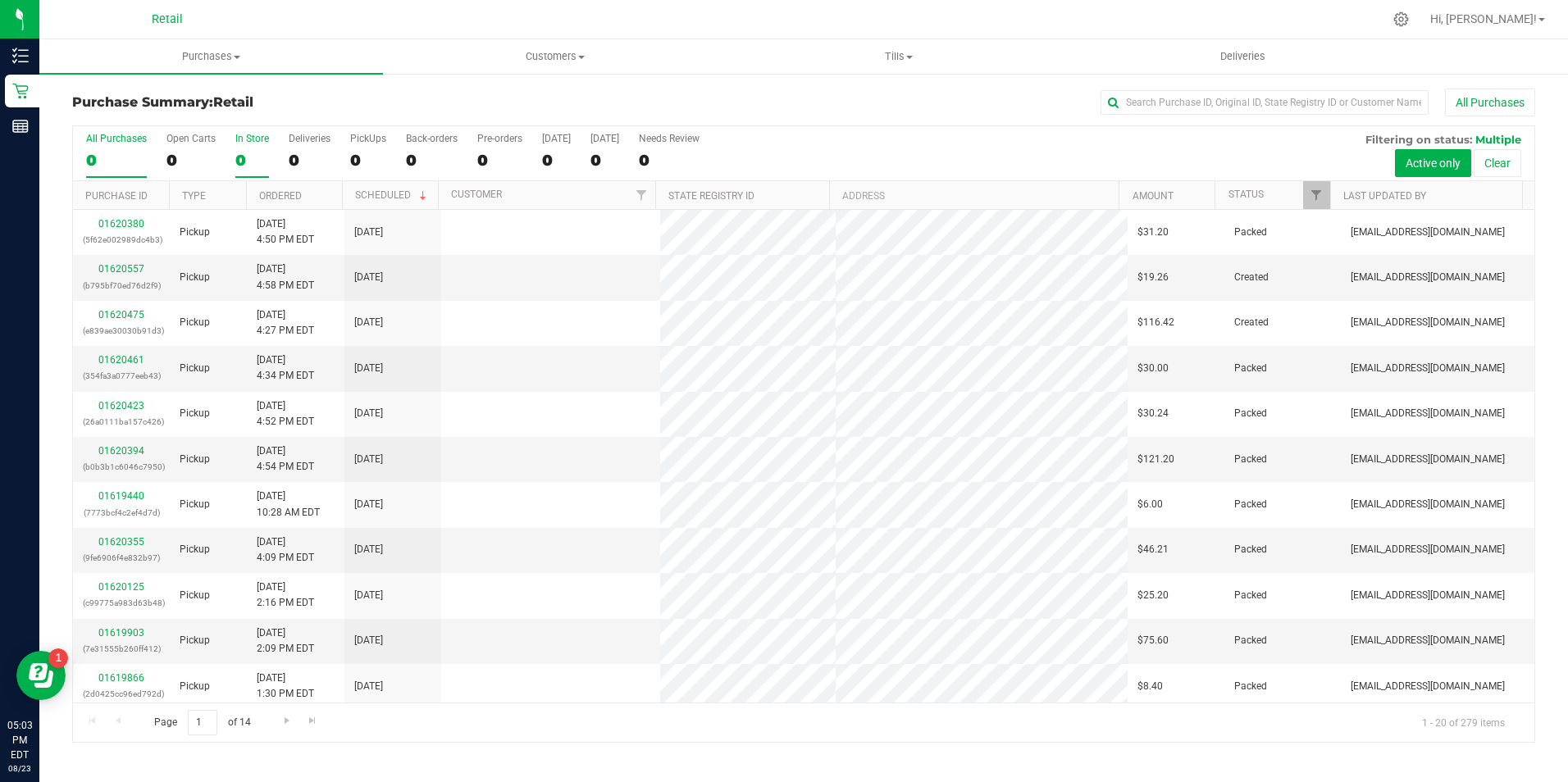
click at [239, 157] on div "0" at bounding box center [252, 161] width 34 height 19
click at [0, 0] on input "In Store 0" at bounding box center [0, 0] width 0 height 0
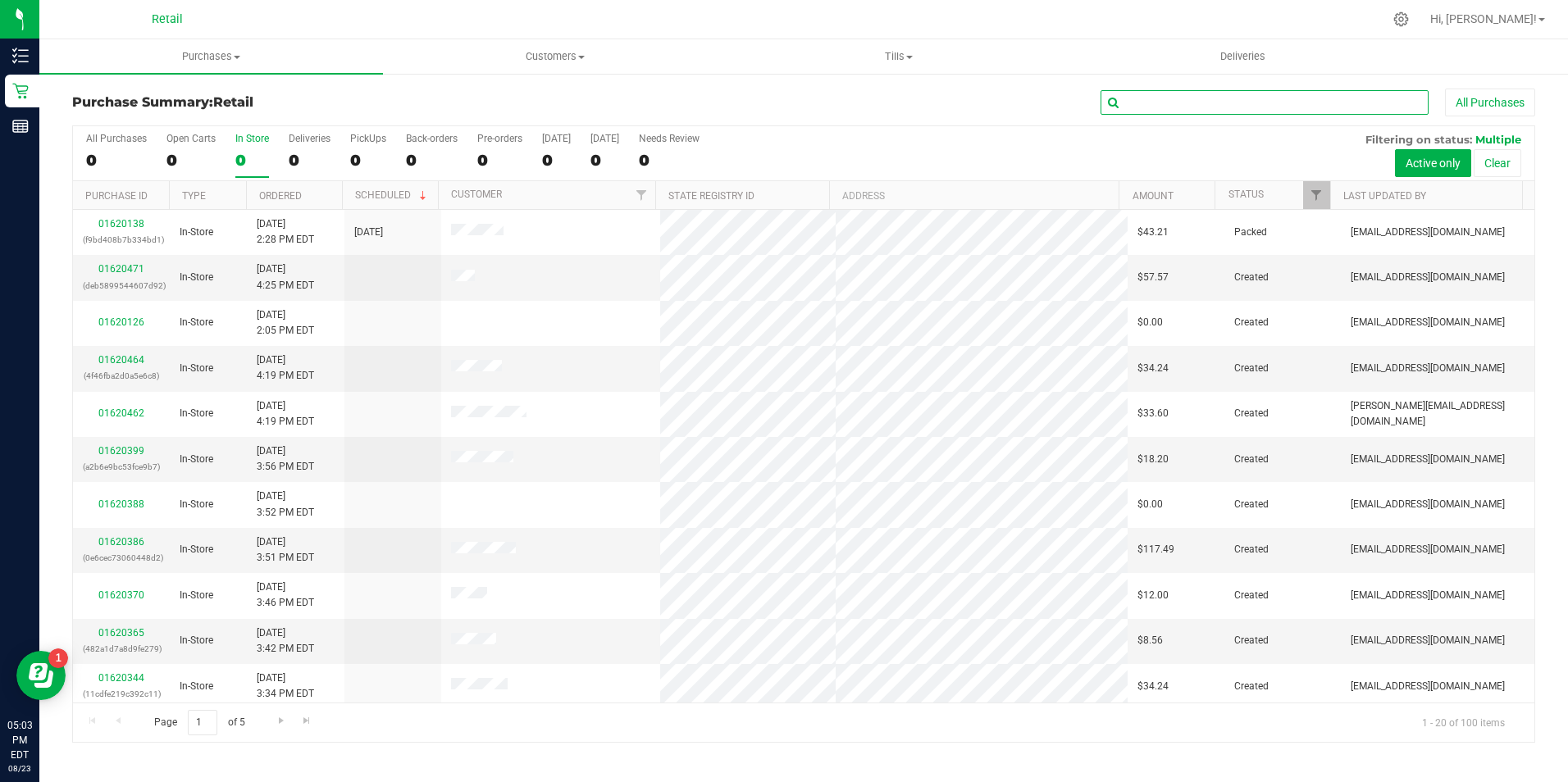
click at [1141, 106] on input "text" at bounding box center [1264, 103] width 328 height 24
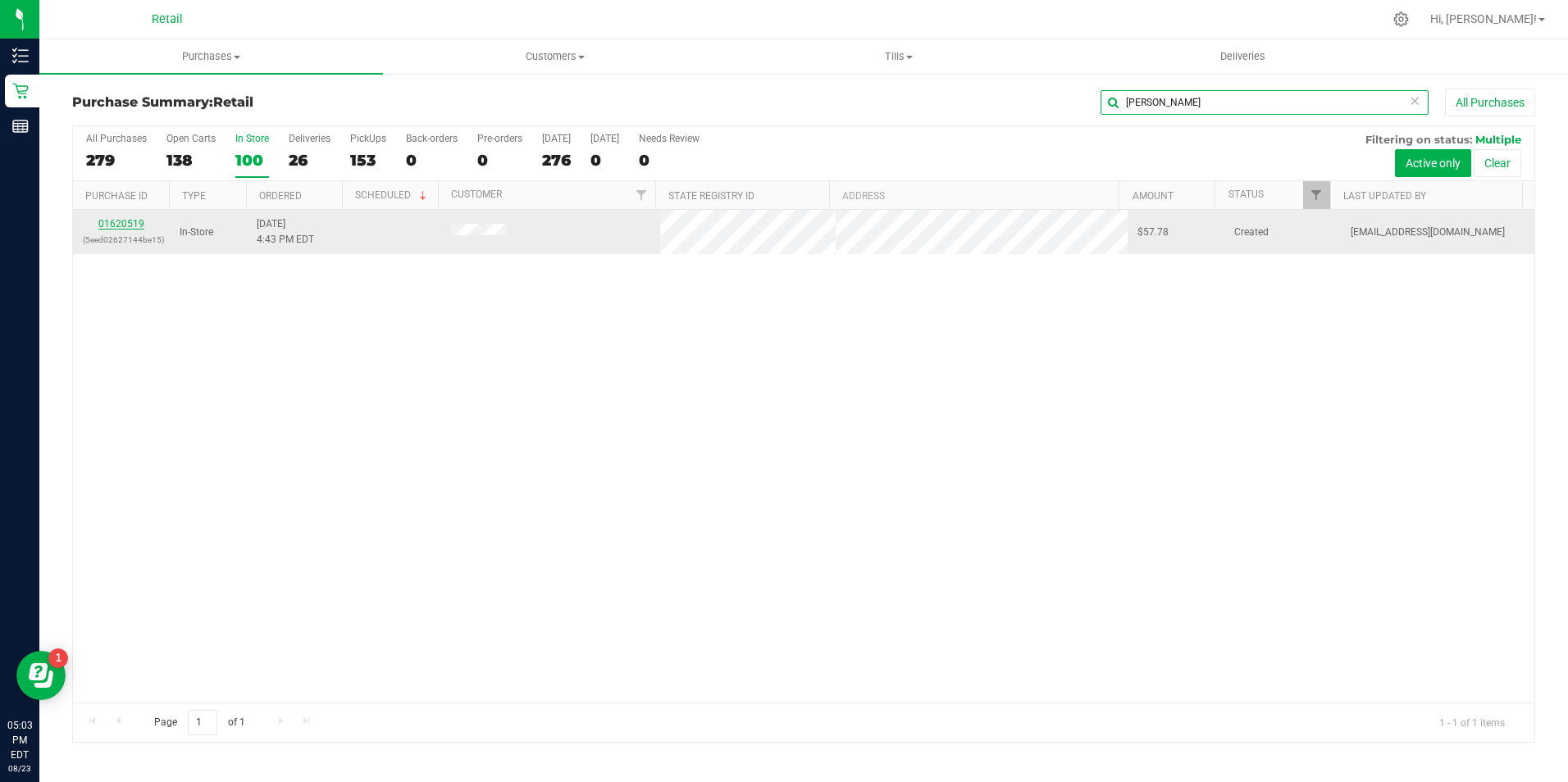
type input "[PERSON_NAME]"
click at [118, 225] on link "01620519" at bounding box center [121, 223] width 46 height 11
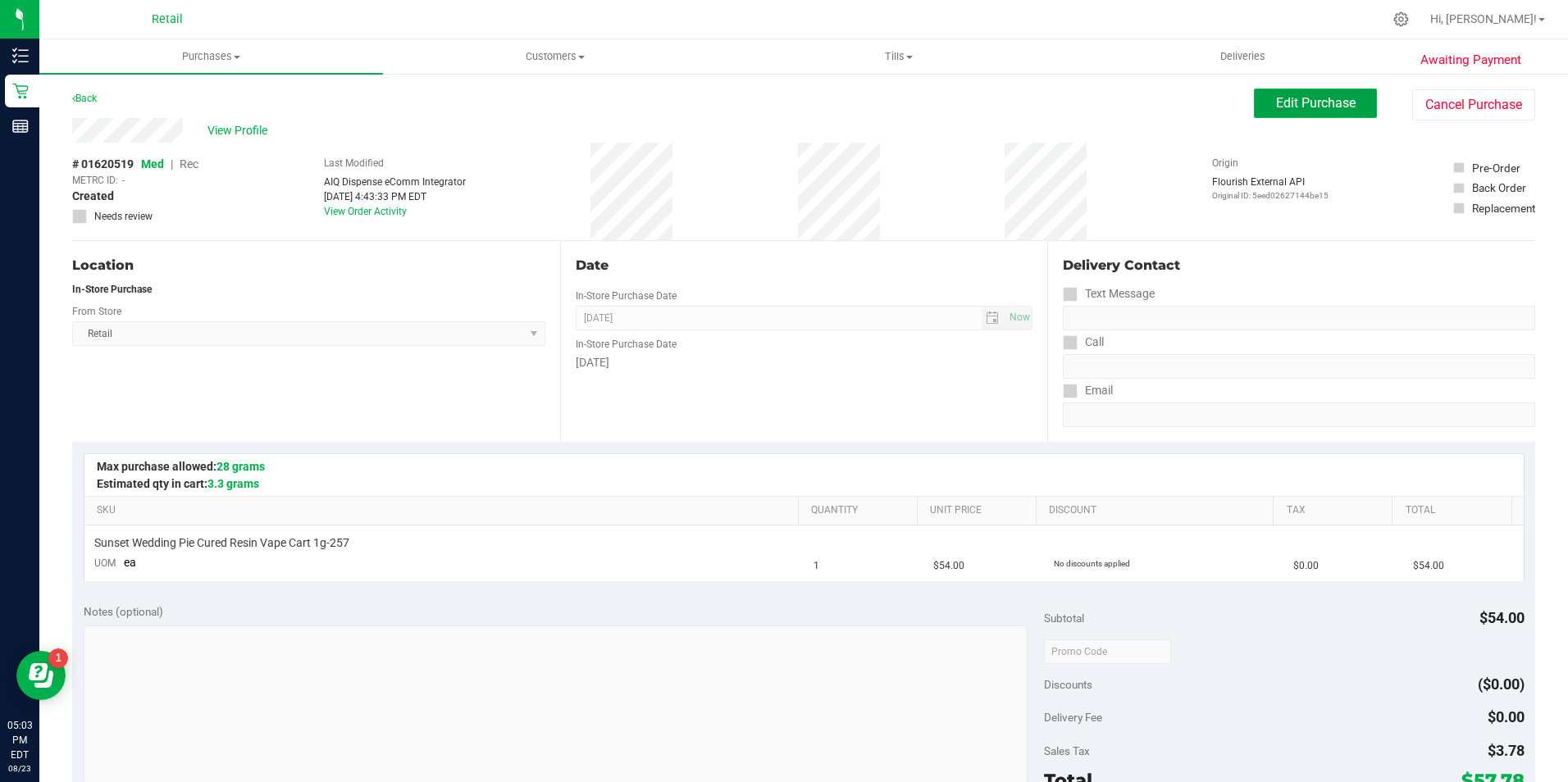
click at [1301, 96] on span "Edit Purchase" at bounding box center [1316, 103] width 80 height 16
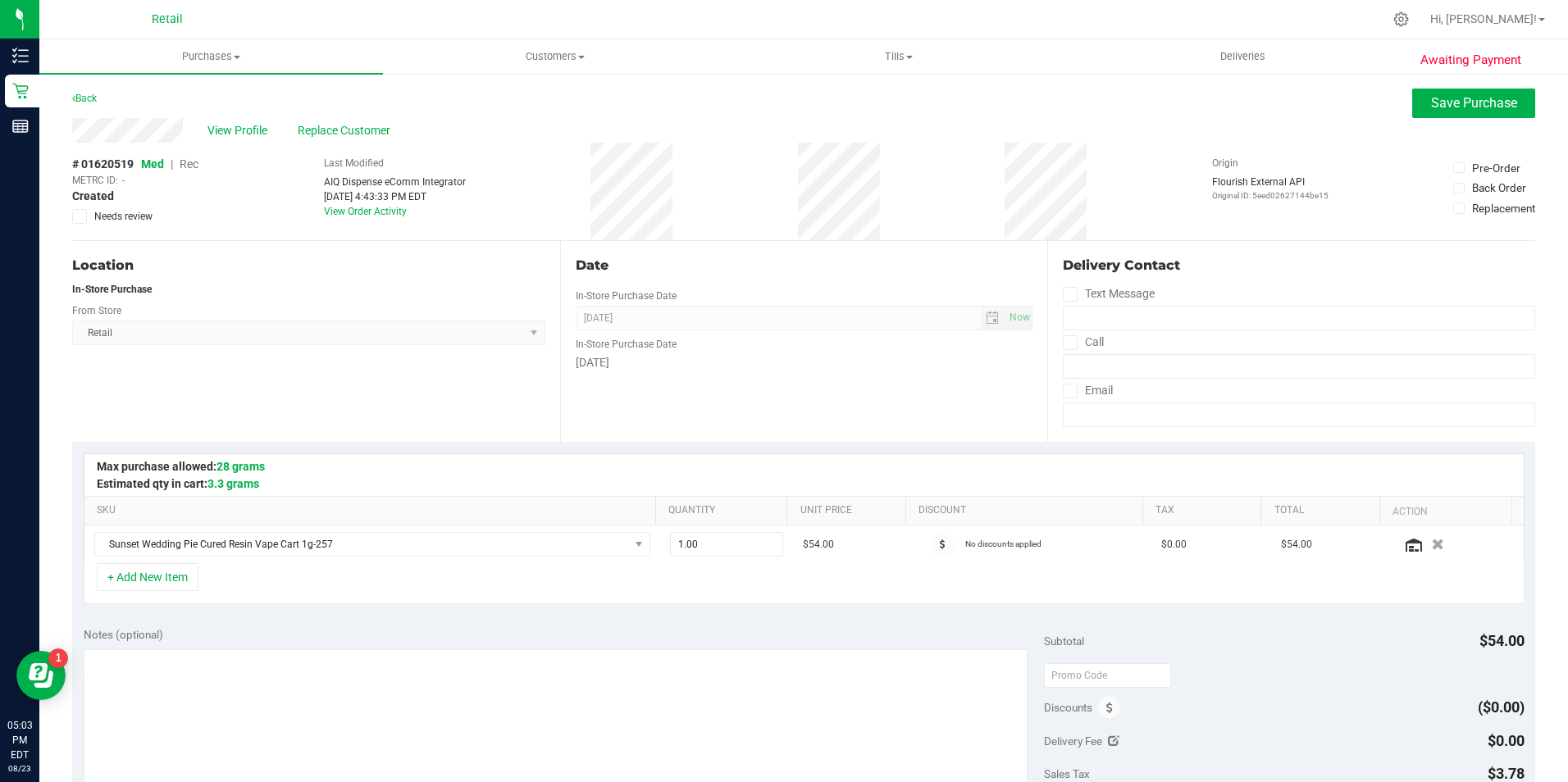
click at [180, 168] on span "Med | Rec" at bounding box center [169, 163] width 57 height 13
click at [189, 166] on span "Rec" at bounding box center [189, 163] width 19 height 13
click at [1454, 101] on span "Save Purchase" at bounding box center [1473, 103] width 86 height 16
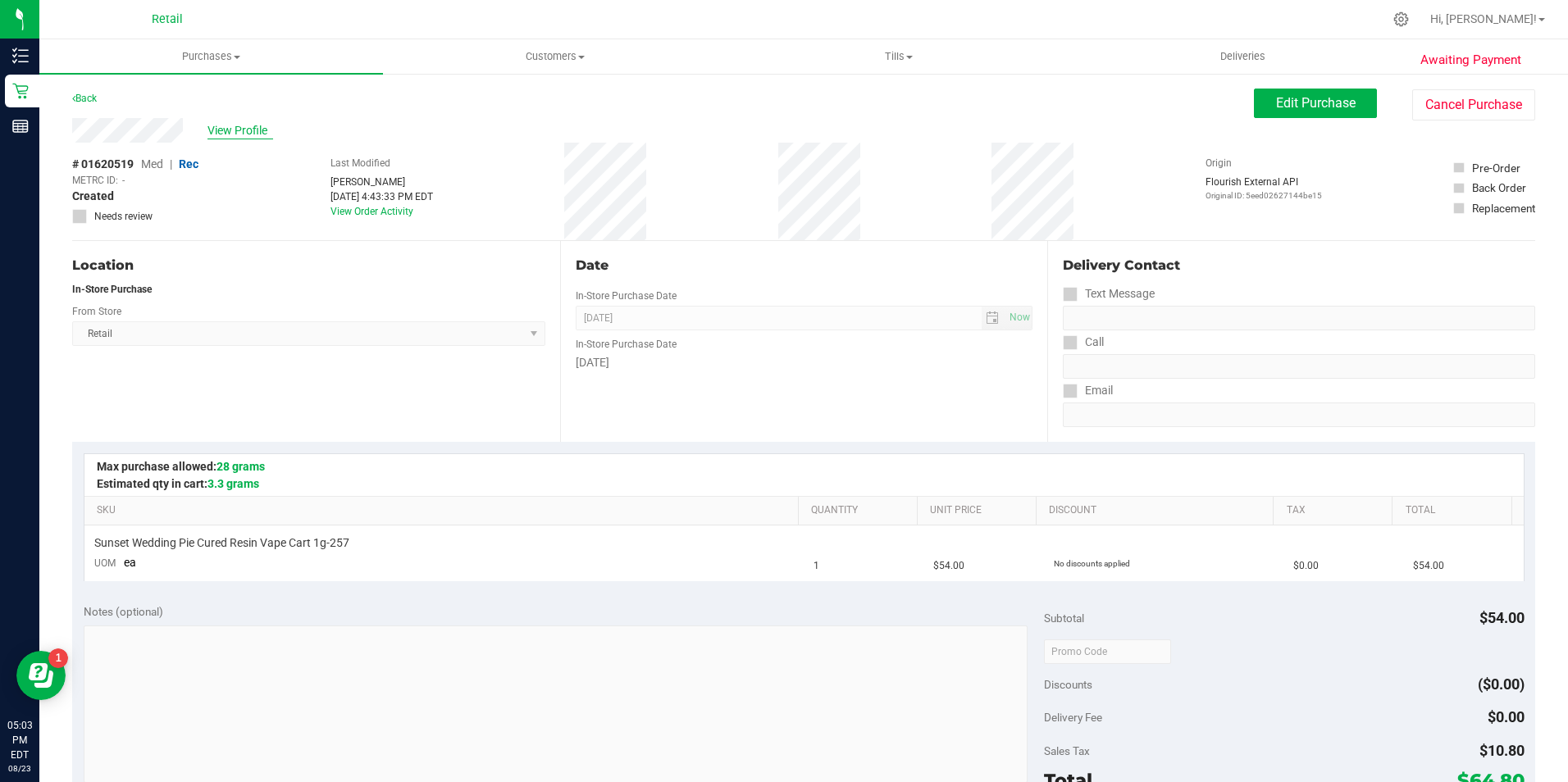
click at [253, 130] on span "View Profile" at bounding box center [240, 131] width 65 height 17
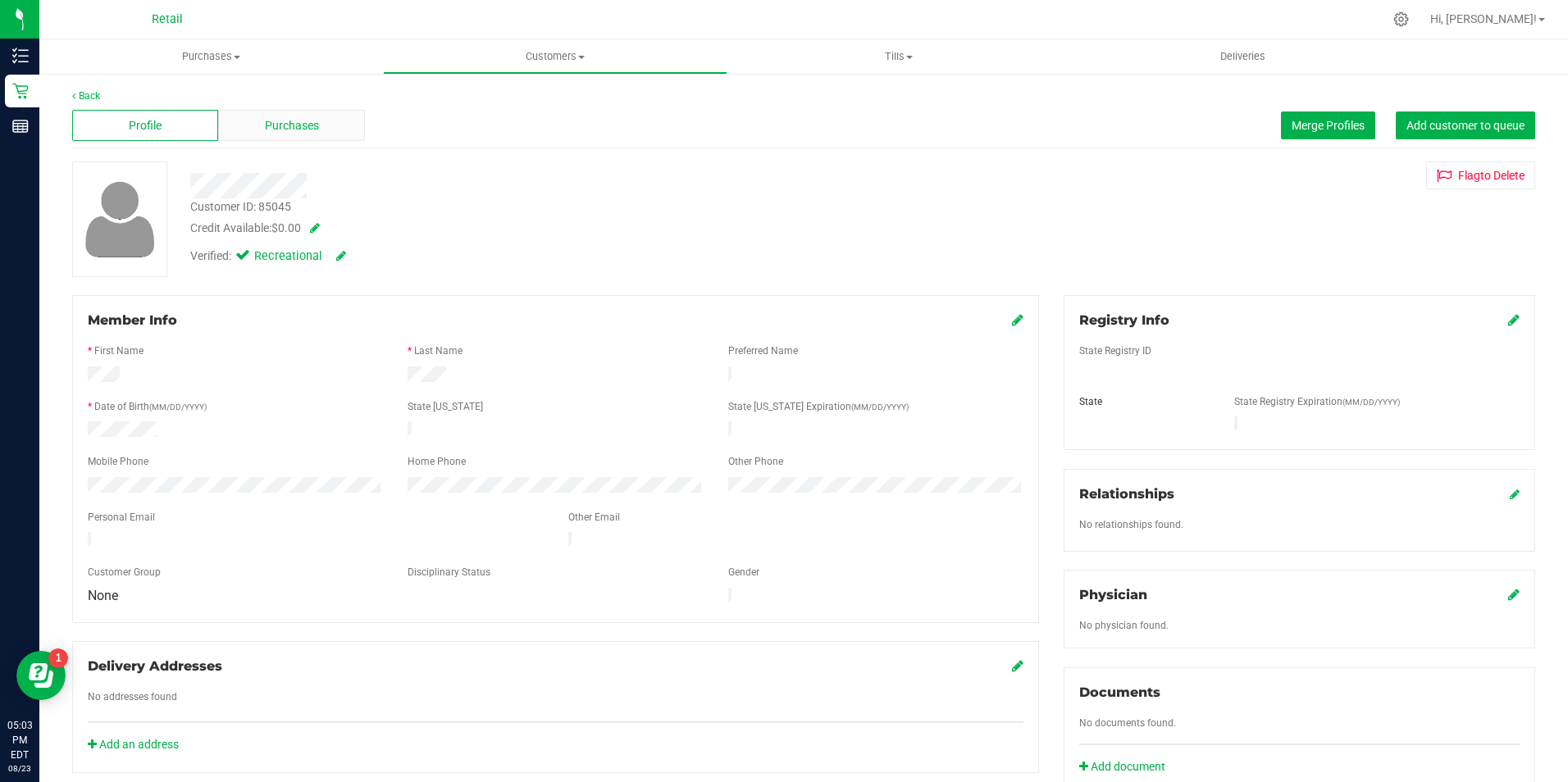
click at [287, 117] on span "Purchases" at bounding box center [292, 126] width 54 height 17
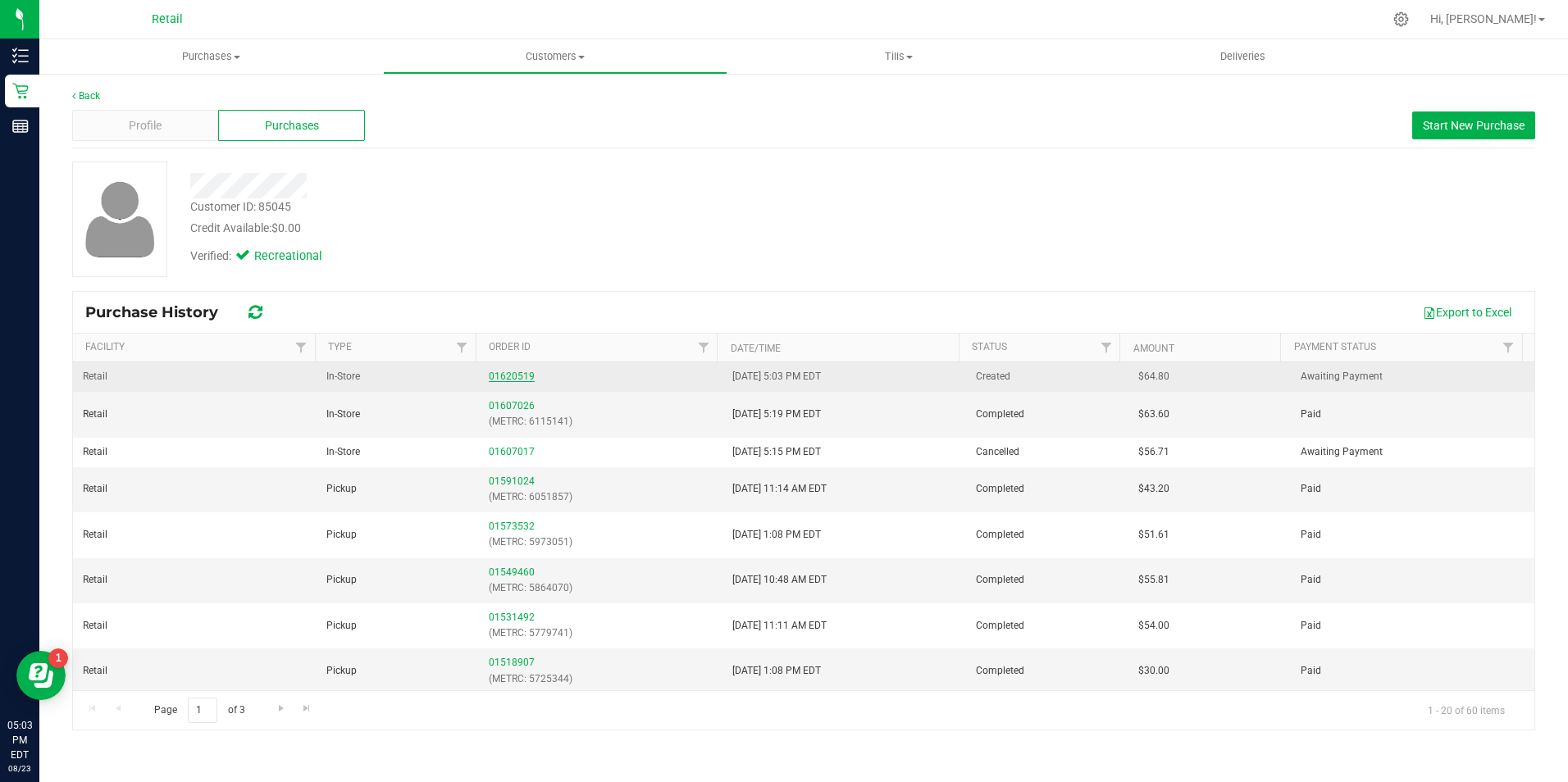
click at [508, 371] on link "01620519" at bounding box center [511, 375] width 46 height 11
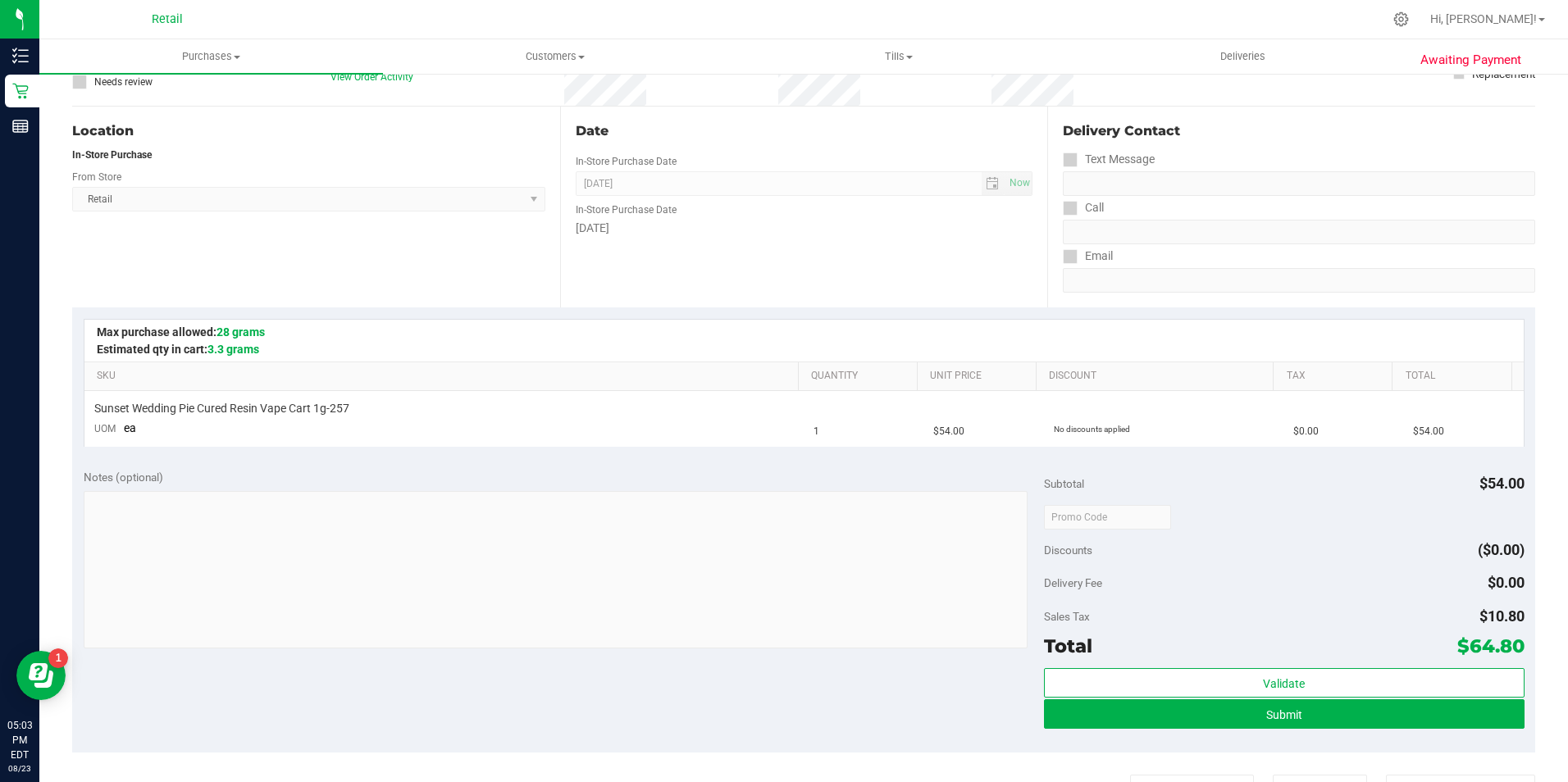
scroll to position [273, 0]
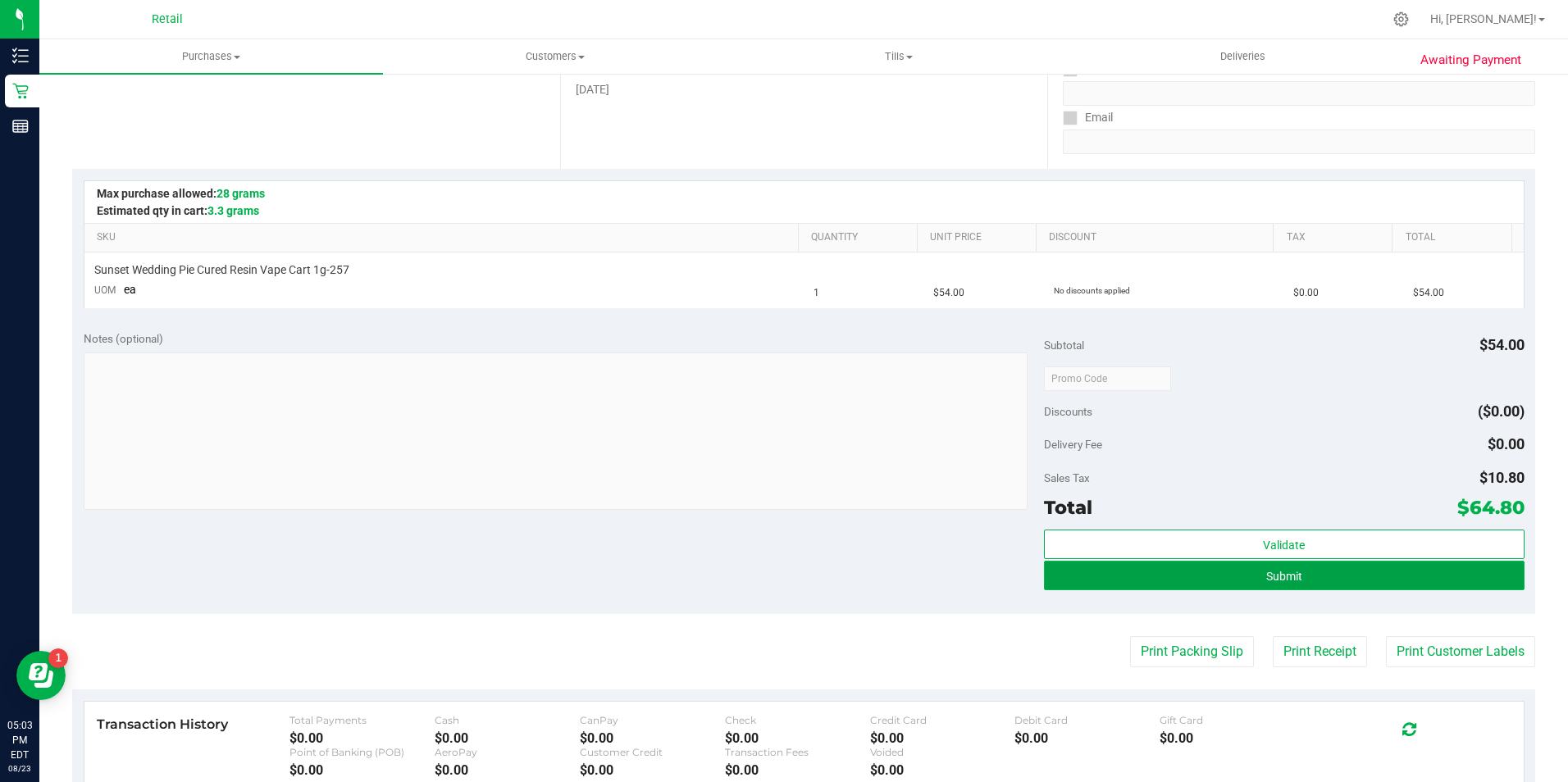
click at [1412, 572] on button "Submit" at bounding box center [1284, 575] width 481 height 30
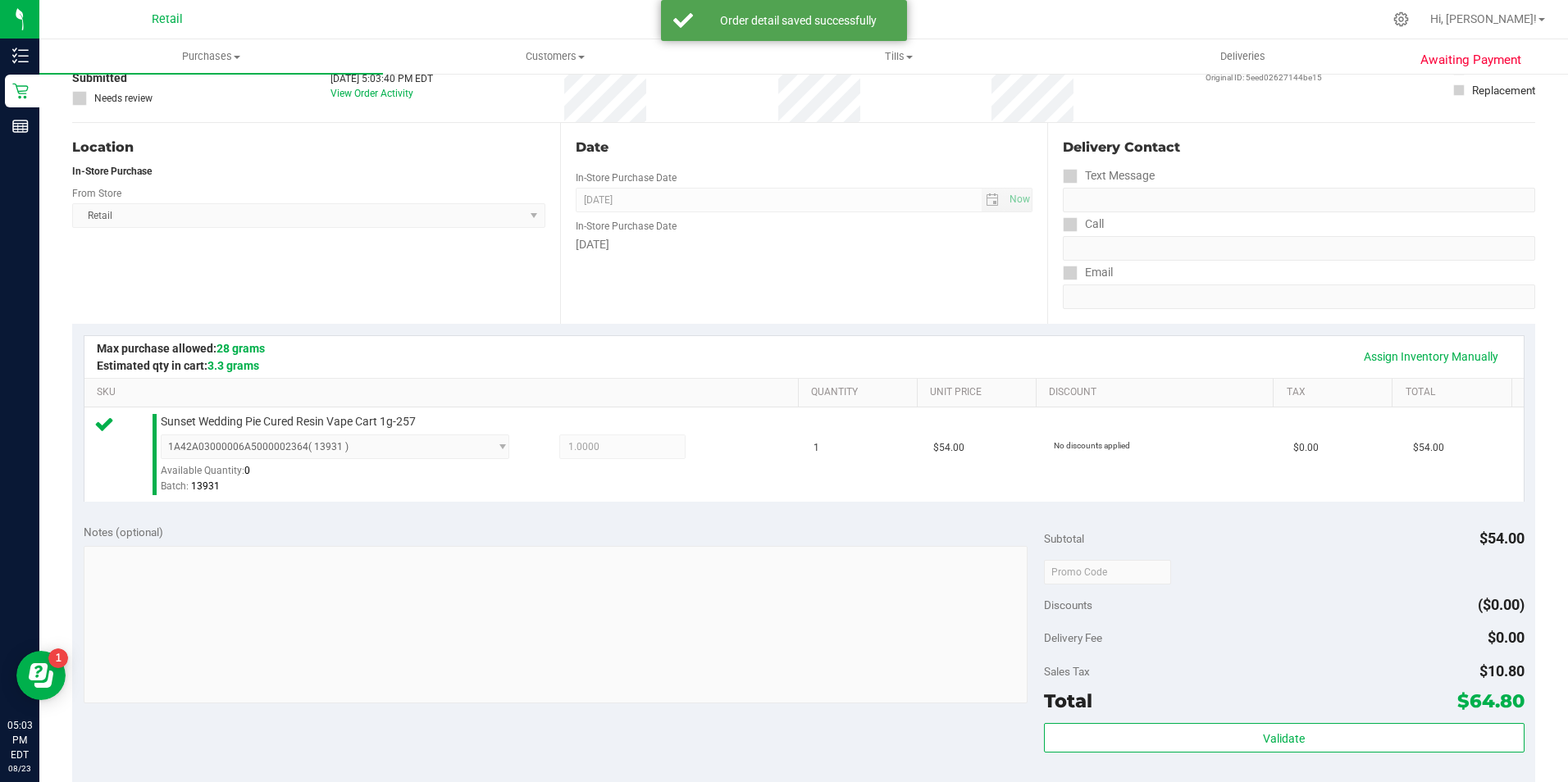
scroll to position [246, 0]
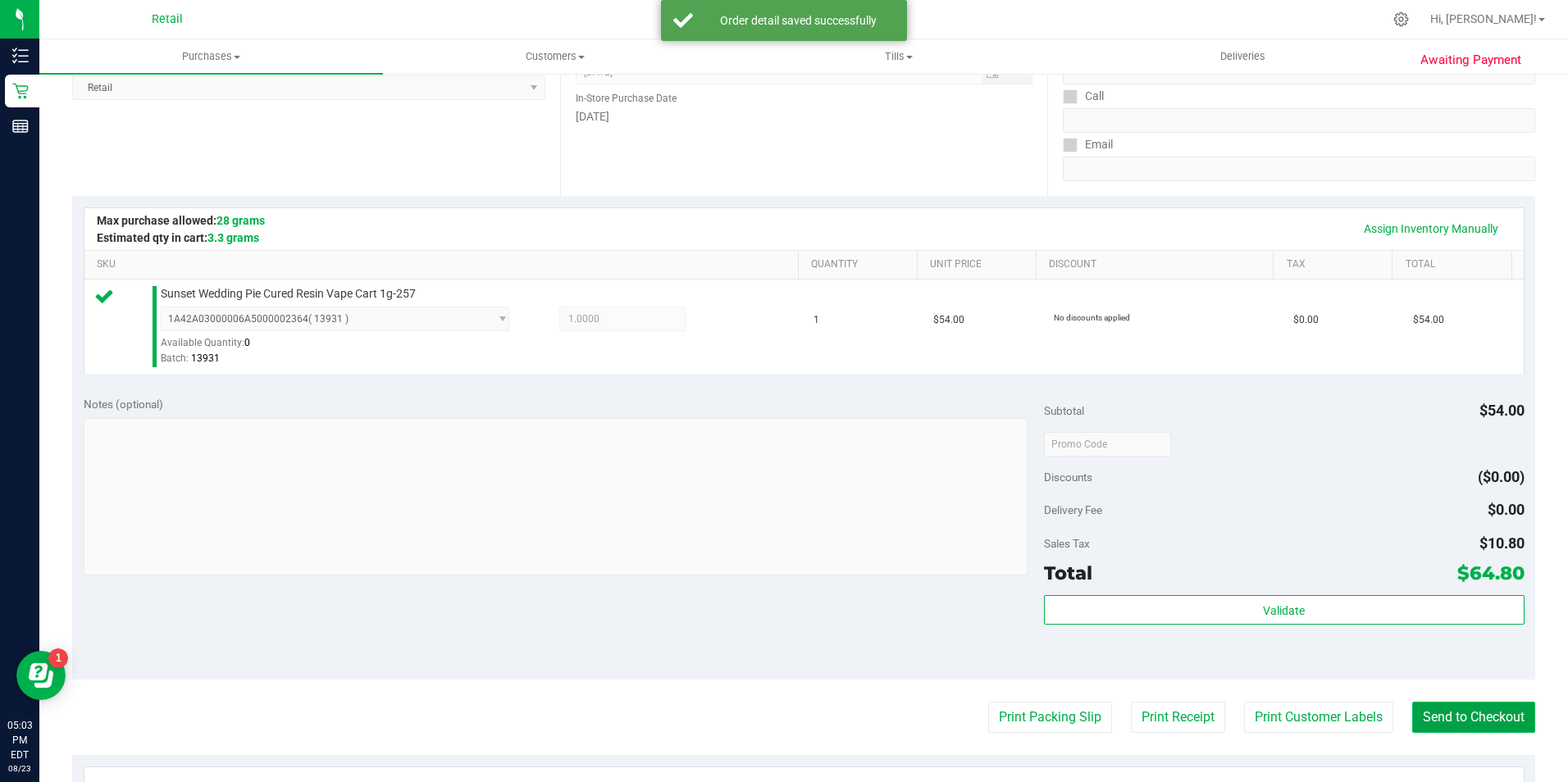
click at [1445, 716] on button "Send to Checkout" at bounding box center [1473, 718] width 123 height 31
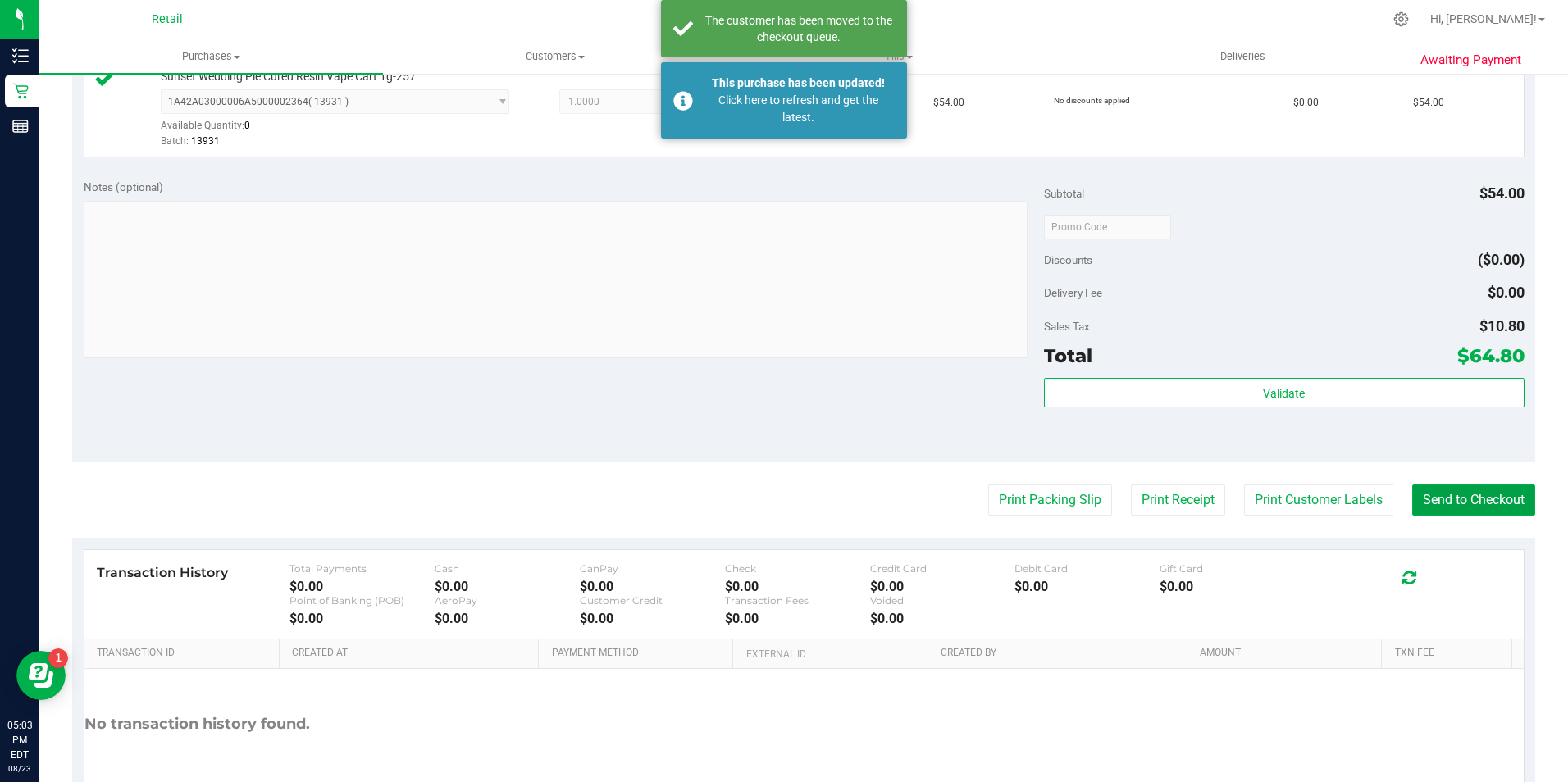
scroll to position [312, 0]
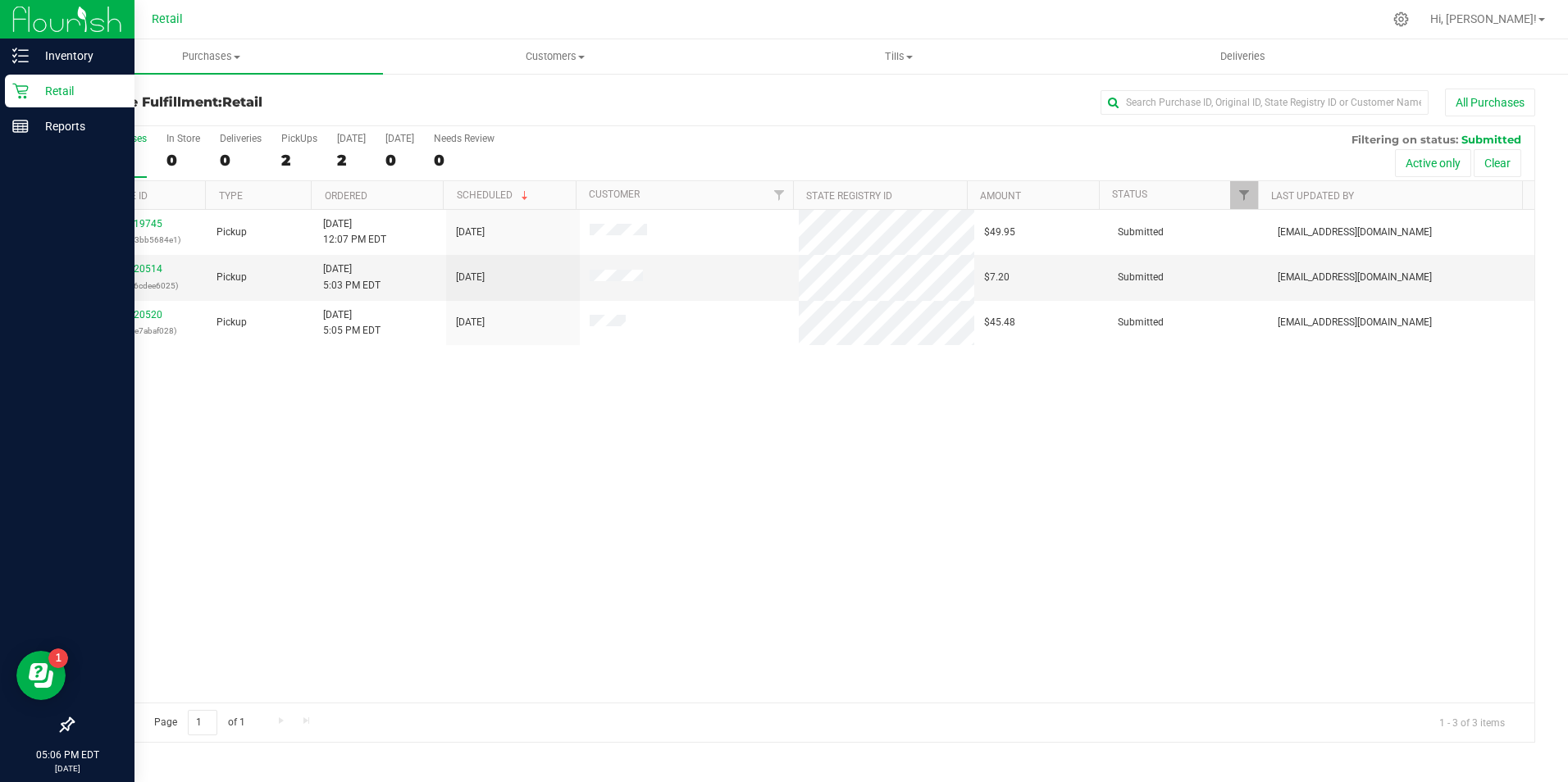
click at [28, 95] on icon at bounding box center [20, 90] width 17 height 17
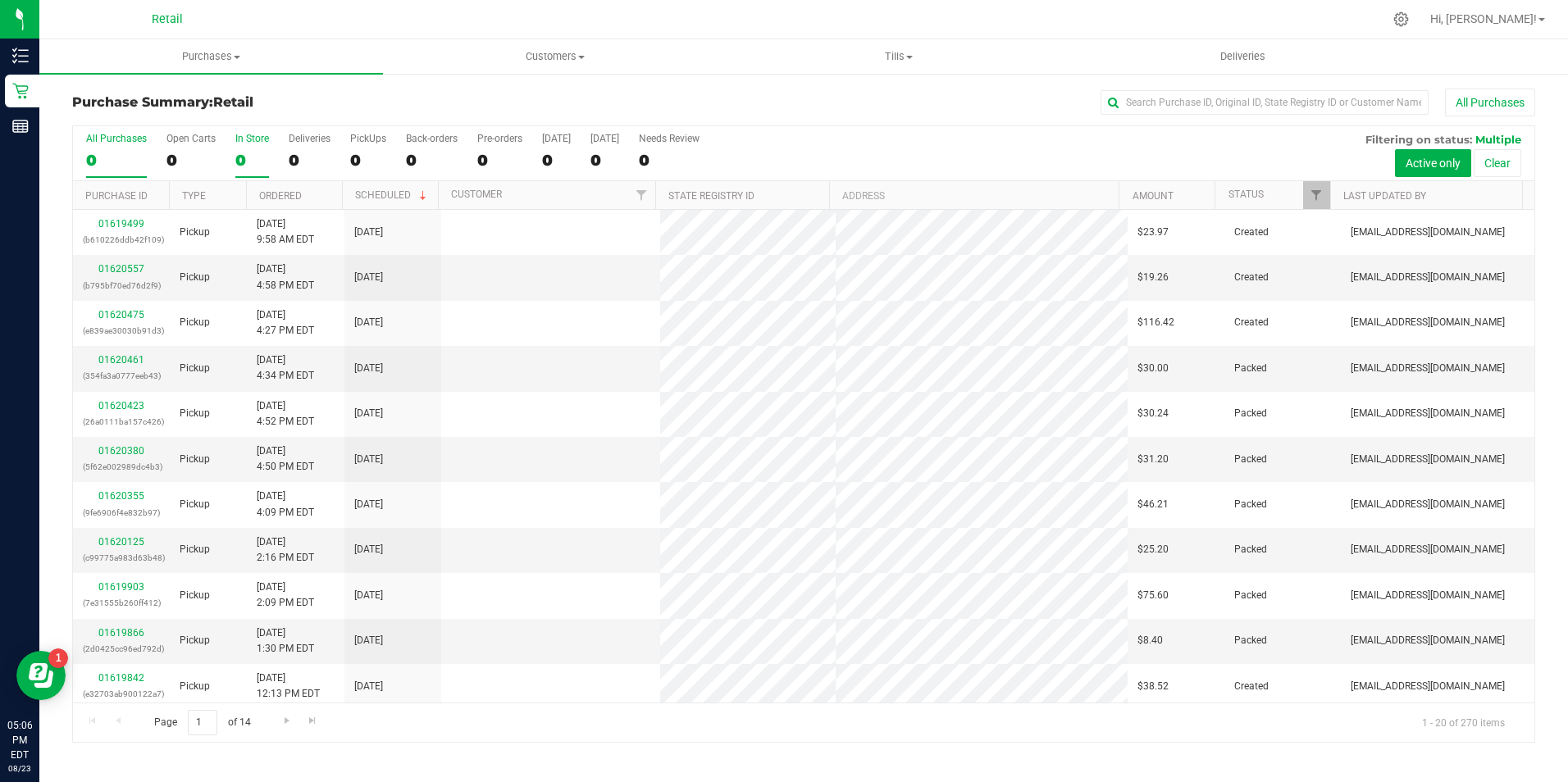
click at [236, 146] on label "In Store 0" at bounding box center [252, 156] width 34 height 45
click at [0, 0] on input "In Store 0" at bounding box center [0, 0] width 0 height 0
click at [1205, 99] on input "text" at bounding box center [1264, 103] width 328 height 24
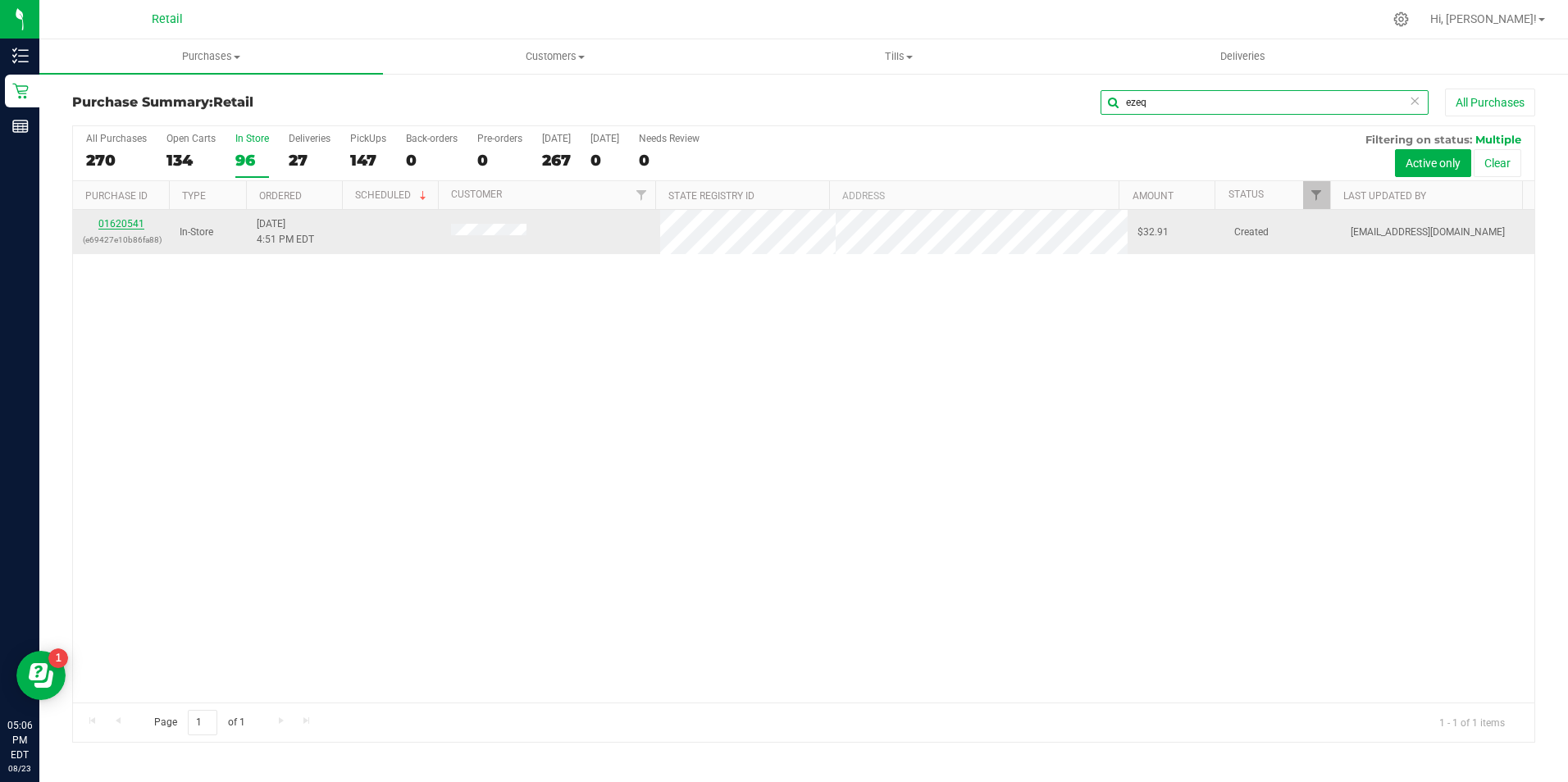
type input "ezeq"
click at [116, 222] on link "01620541" at bounding box center [121, 223] width 46 height 11
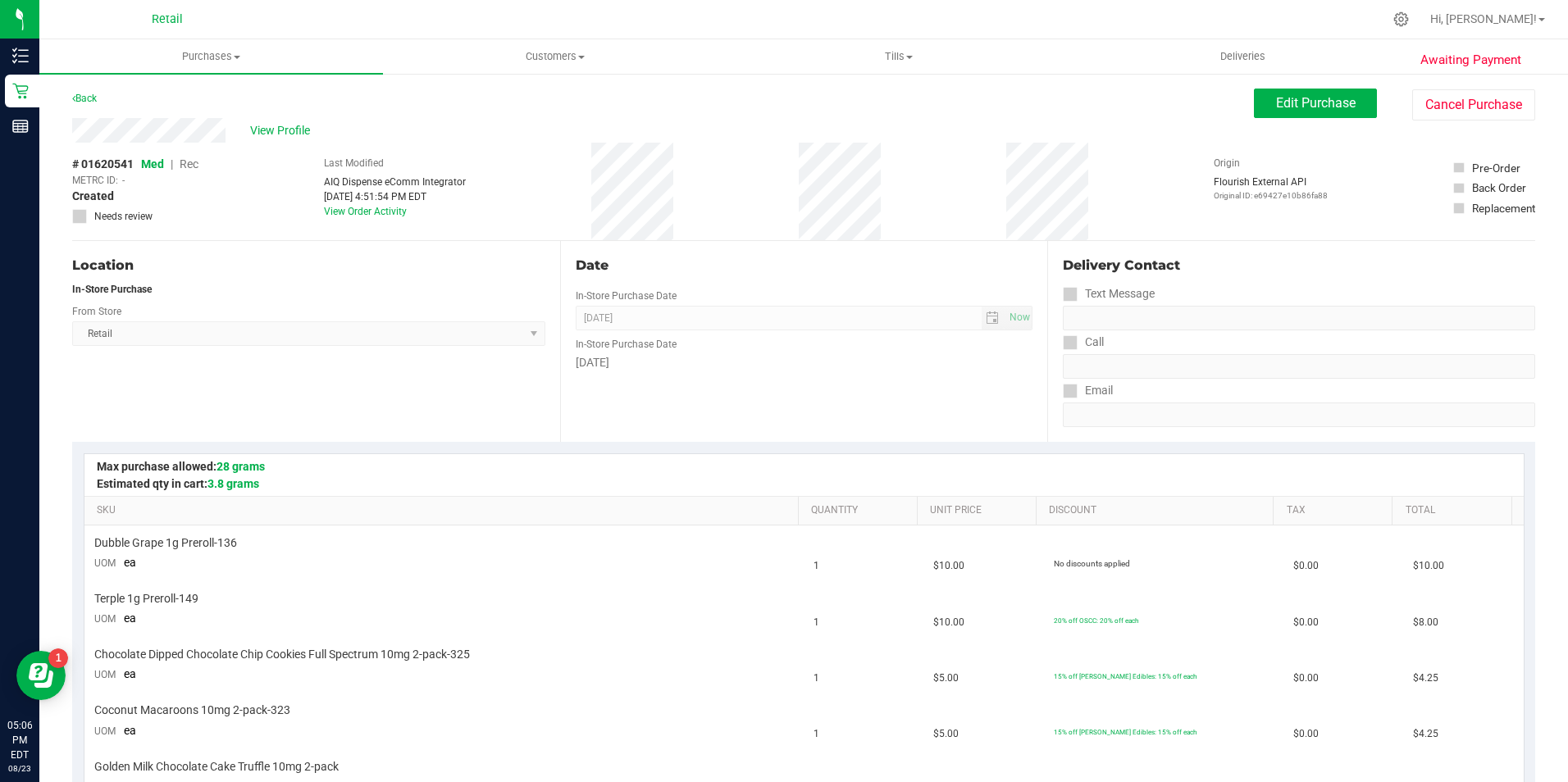
click at [1292, 118] on div "Edit Purchase Cancel Purchase" at bounding box center [1394, 104] width 282 height 32
click at [1292, 101] on span "Edit Purchase" at bounding box center [1316, 103] width 80 height 16
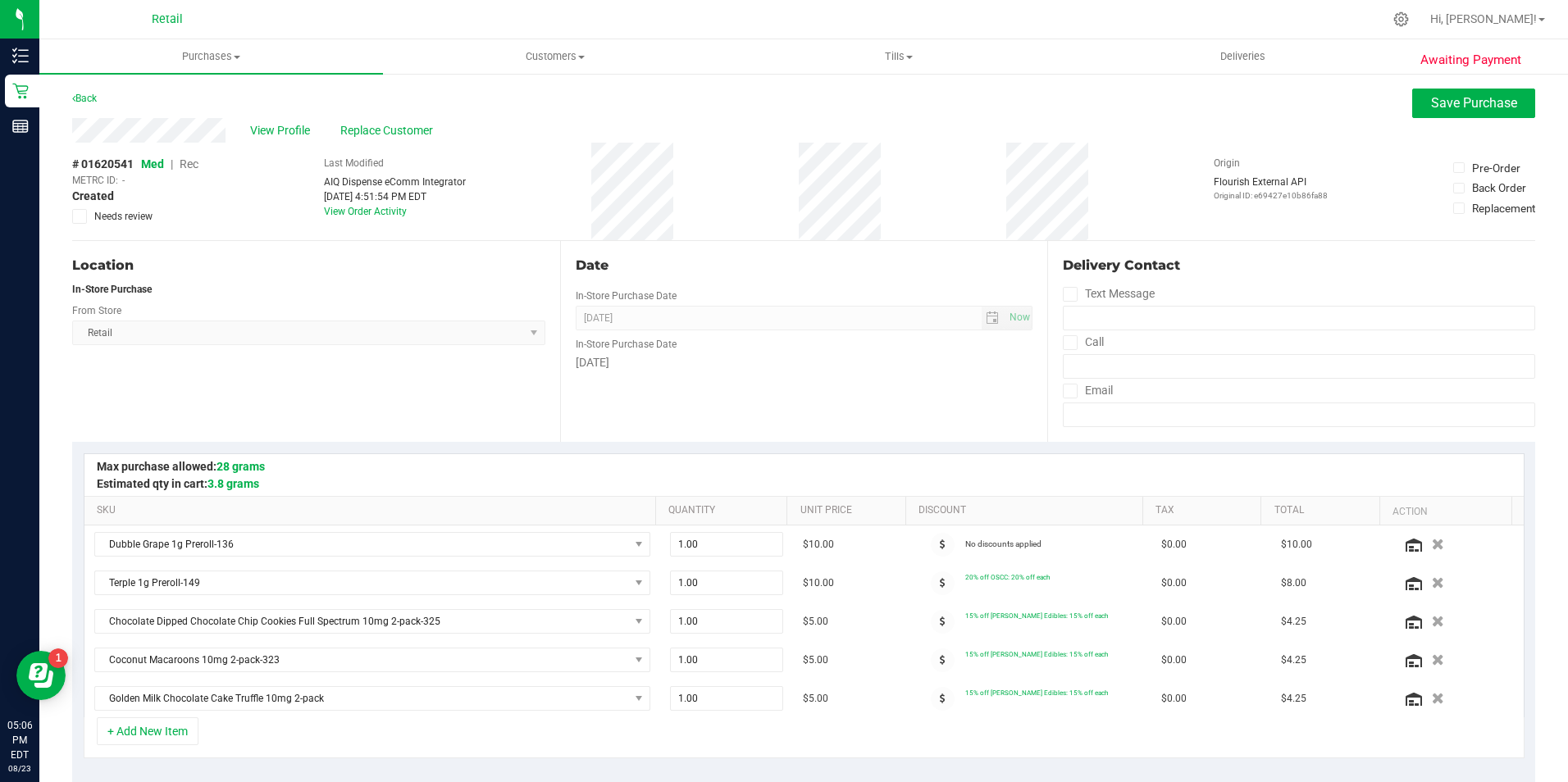
click at [192, 165] on span "Rec" at bounding box center [189, 163] width 19 height 13
click at [1415, 111] on button "Save Purchase" at bounding box center [1473, 103] width 123 height 30
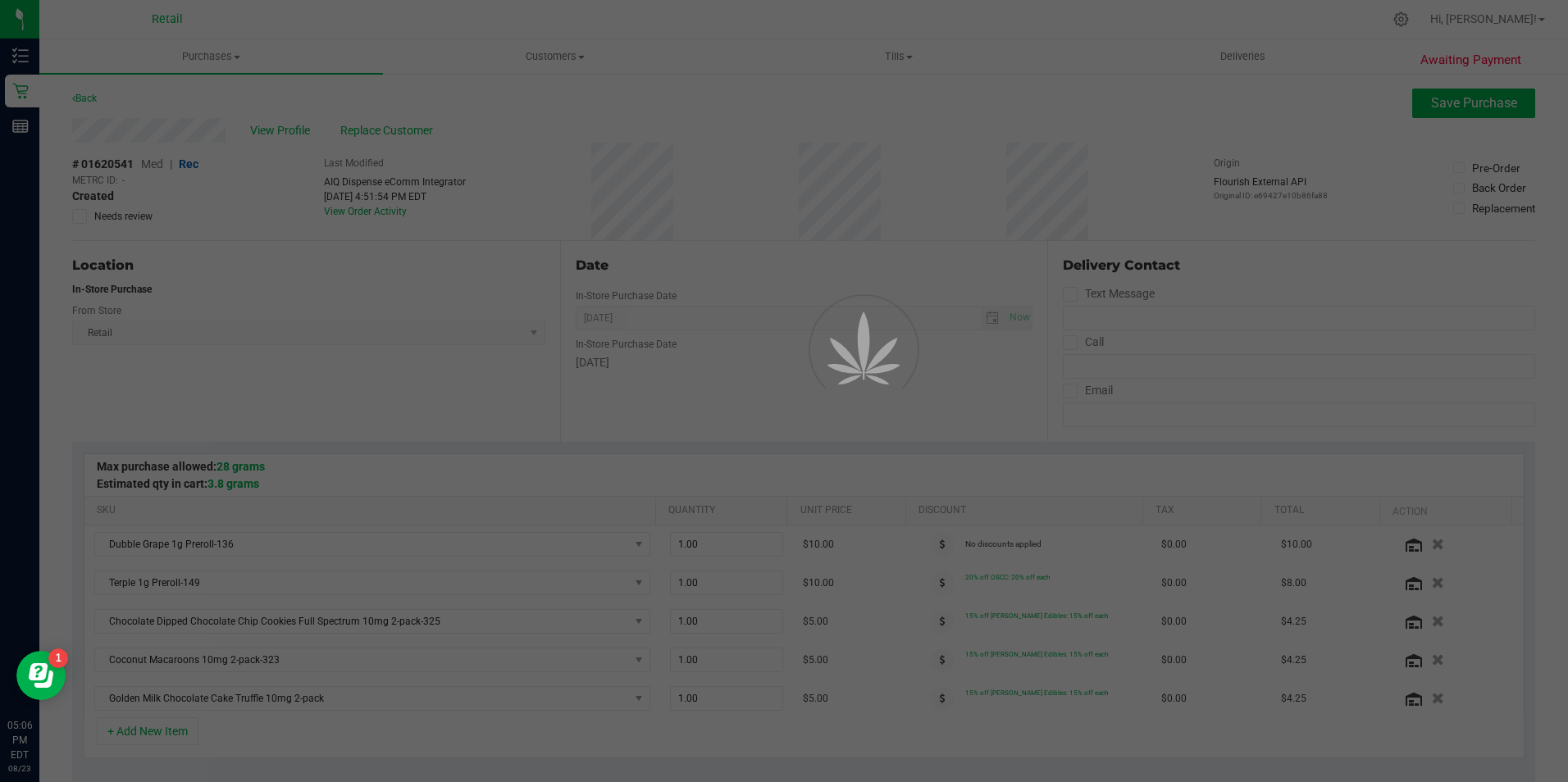
click at [286, 129] on div at bounding box center [784, 391] width 1568 height 782
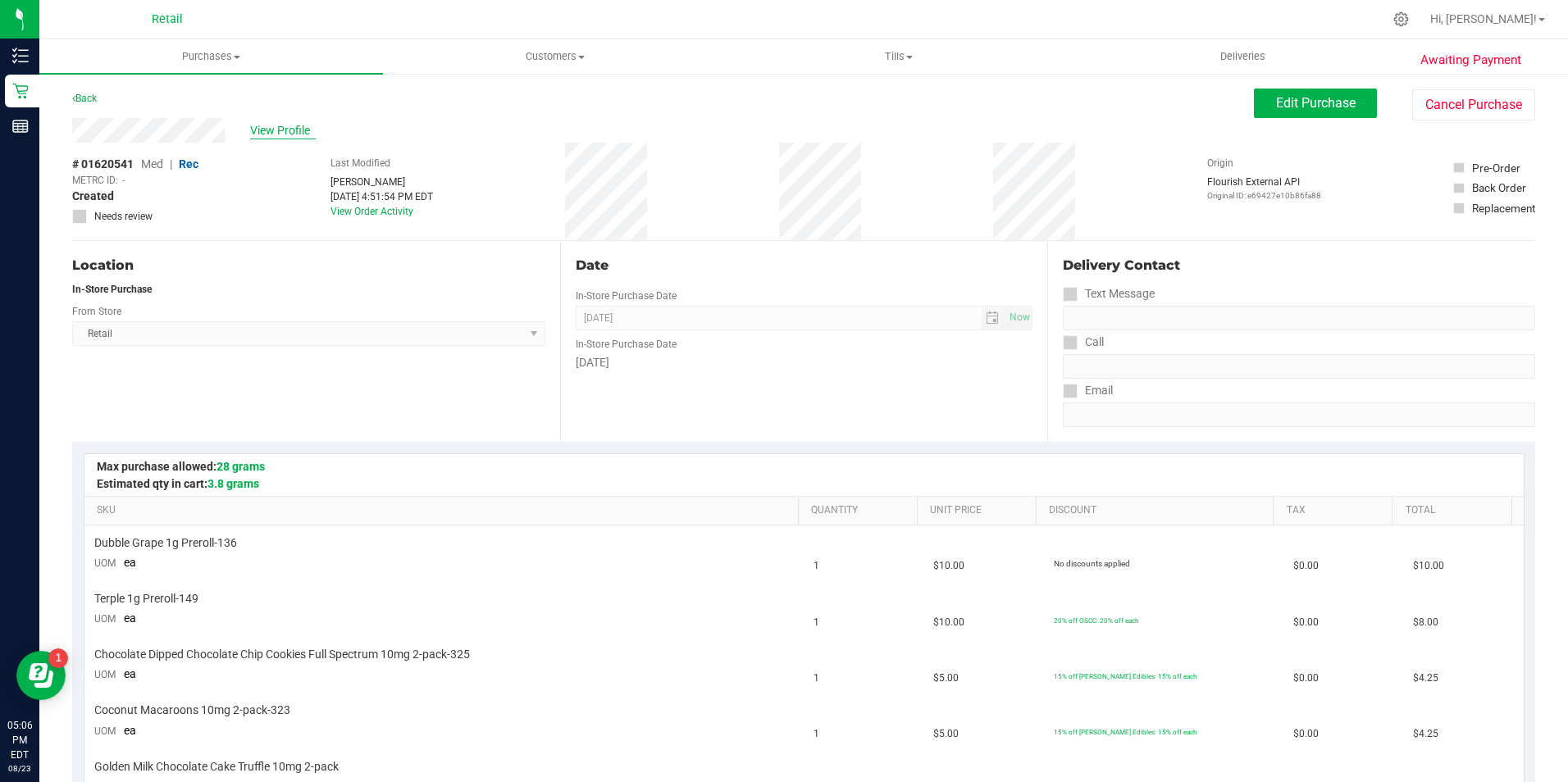
click at [303, 132] on span "View Profile" at bounding box center [282, 131] width 65 height 17
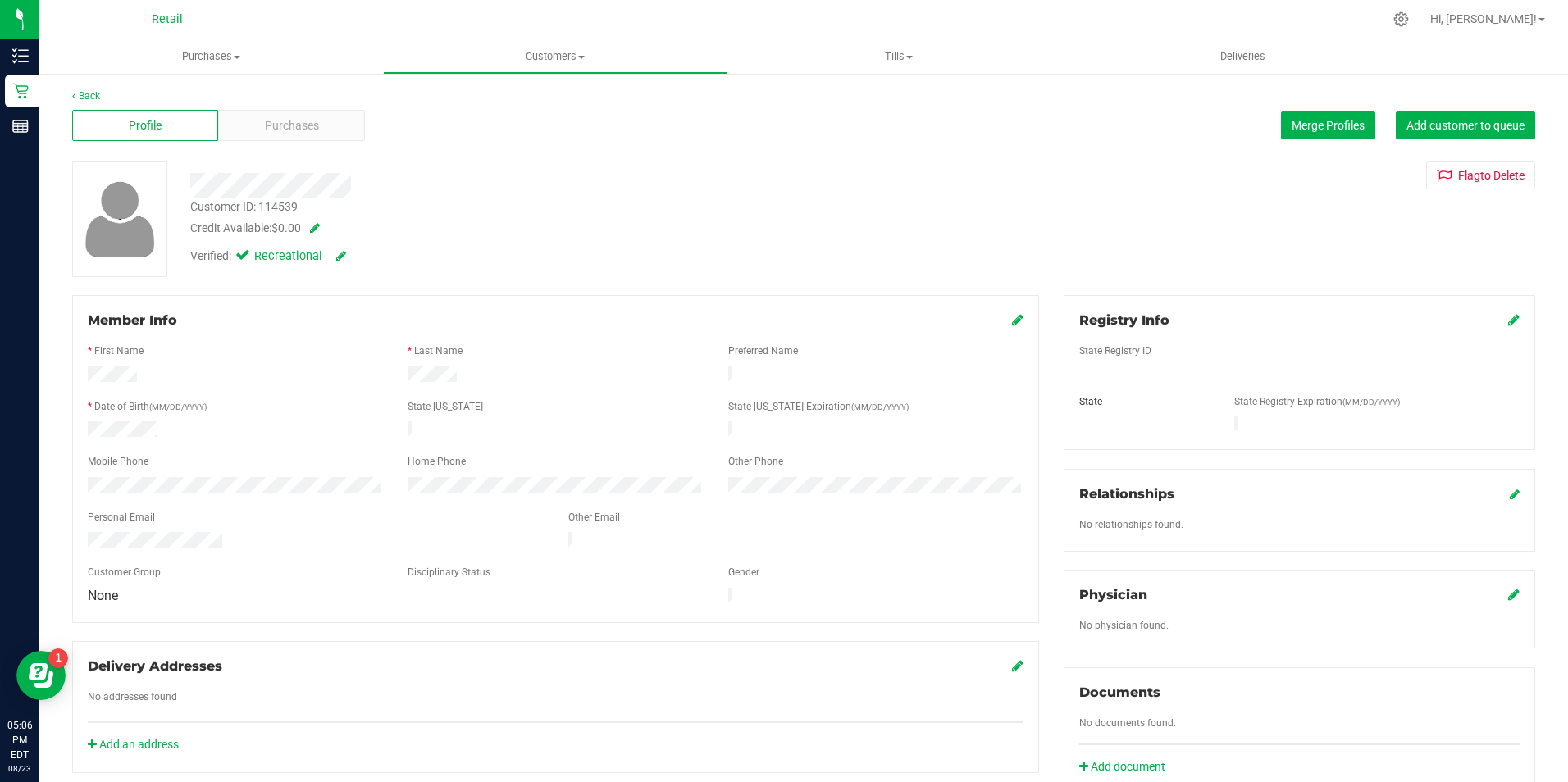
click at [303, 132] on span "Purchases" at bounding box center [292, 126] width 54 height 17
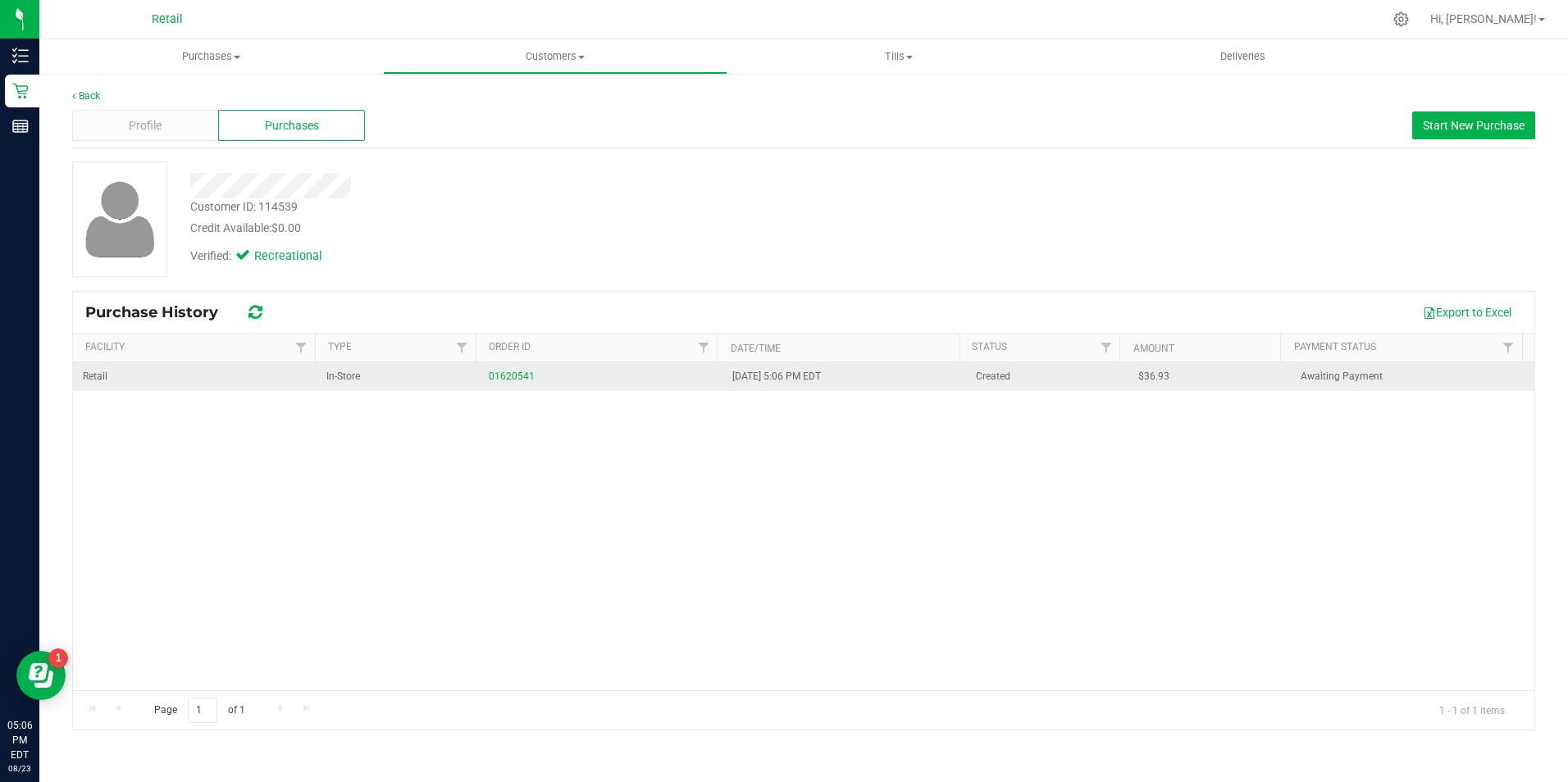
click at [512, 368] on td "01620541" at bounding box center [601, 376] width 243 height 29
click at [511, 377] on link "01620541" at bounding box center [511, 375] width 46 height 11
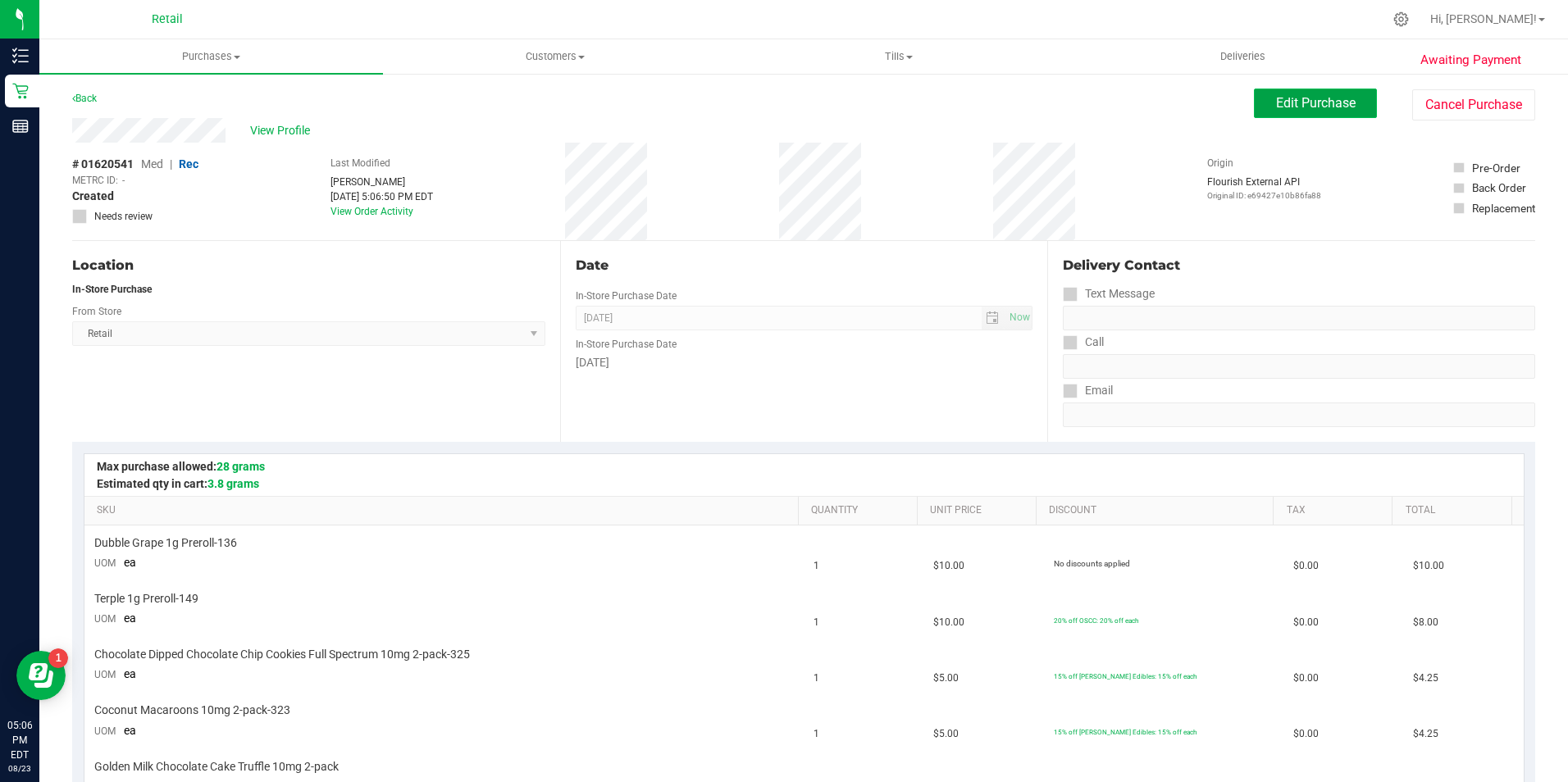
click at [1301, 91] on button "Edit Purchase" at bounding box center [1315, 103] width 123 height 30
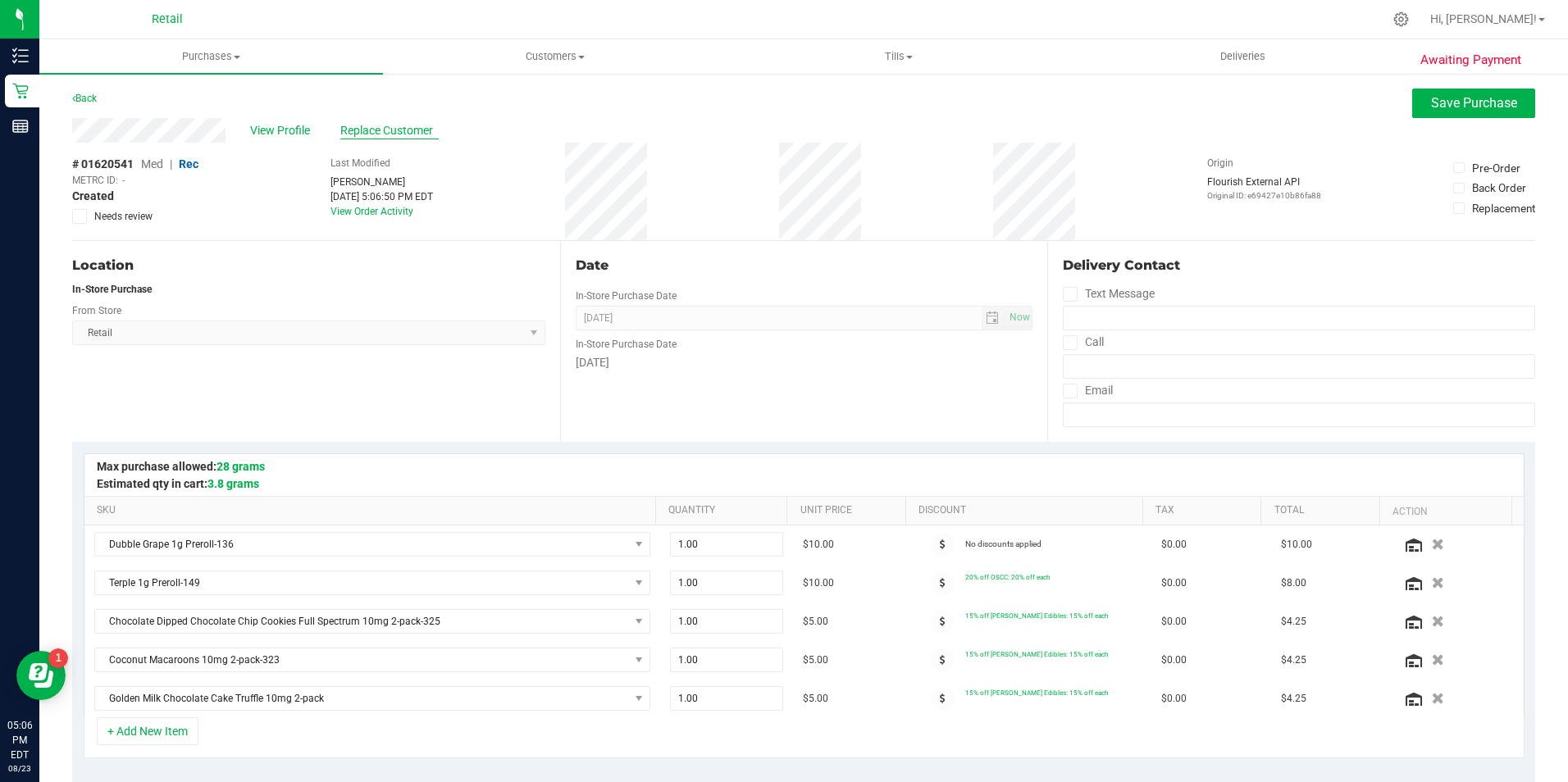
click at [397, 130] on span "Replace Customer" at bounding box center [389, 131] width 98 height 17
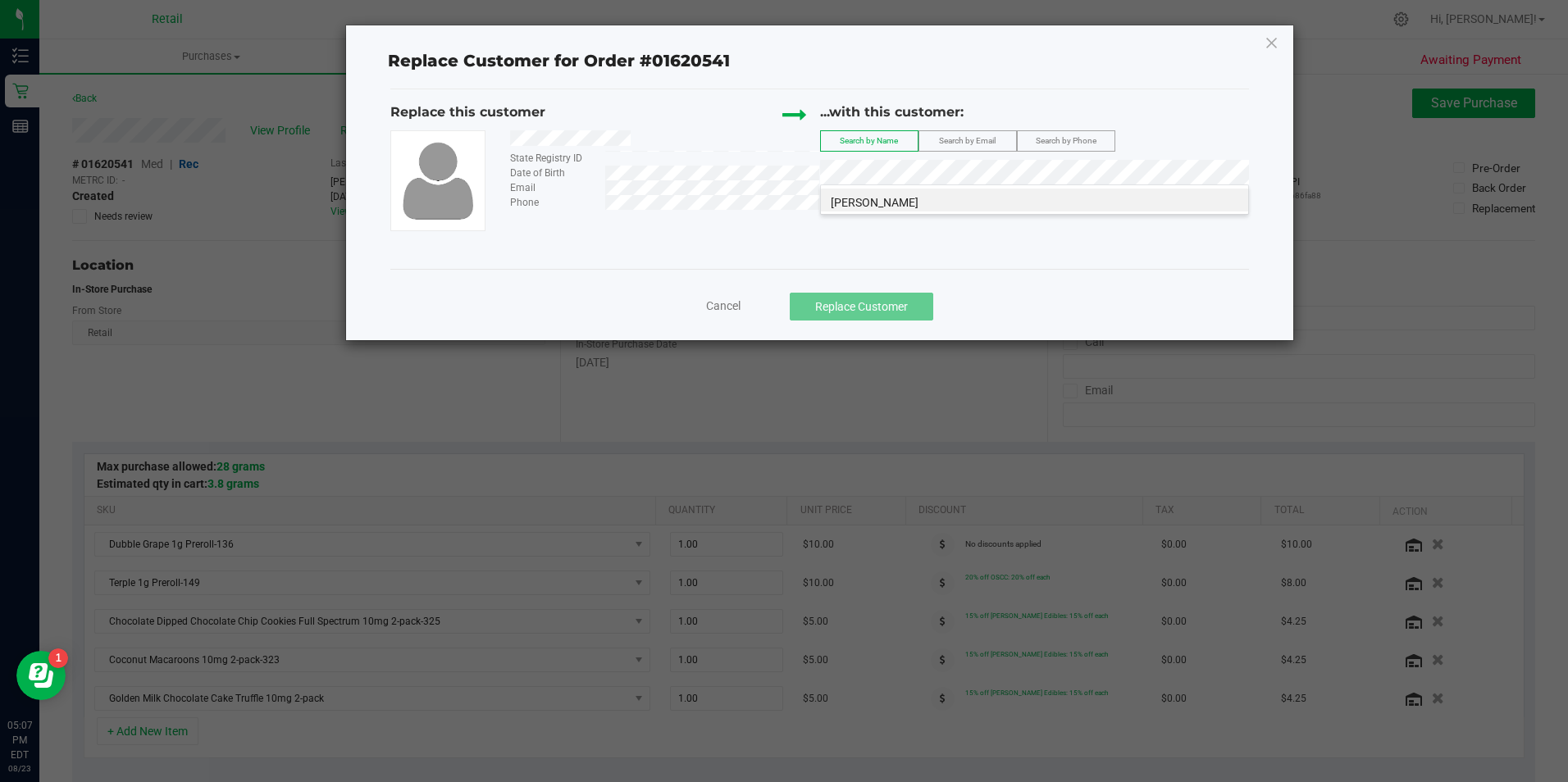
click at [899, 202] on span "[PERSON_NAME]" at bounding box center [874, 202] width 88 height 13
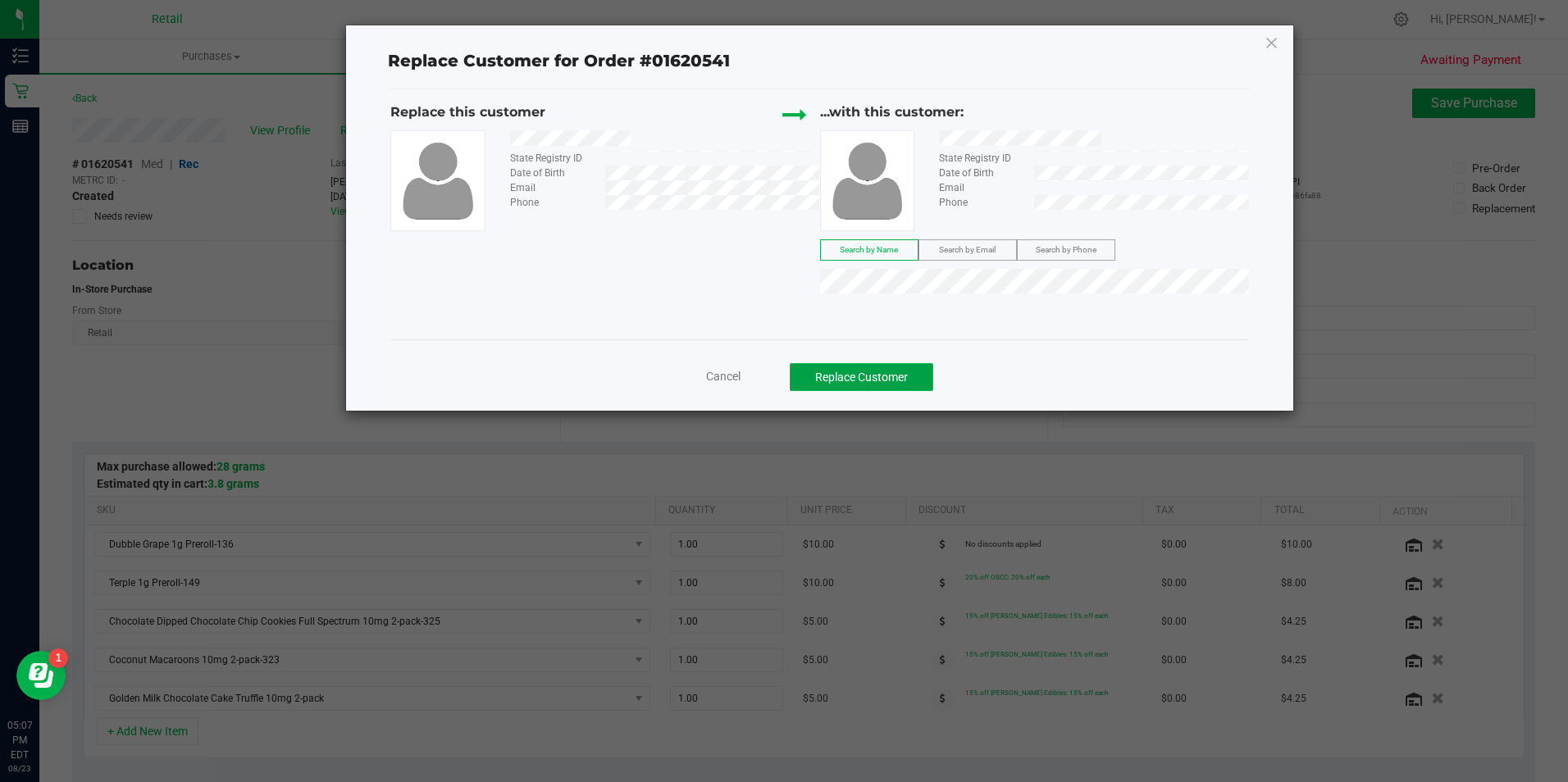
click at [849, 374] on button "Replace Customer" at bounding box center [860, 377] width 143 height 28
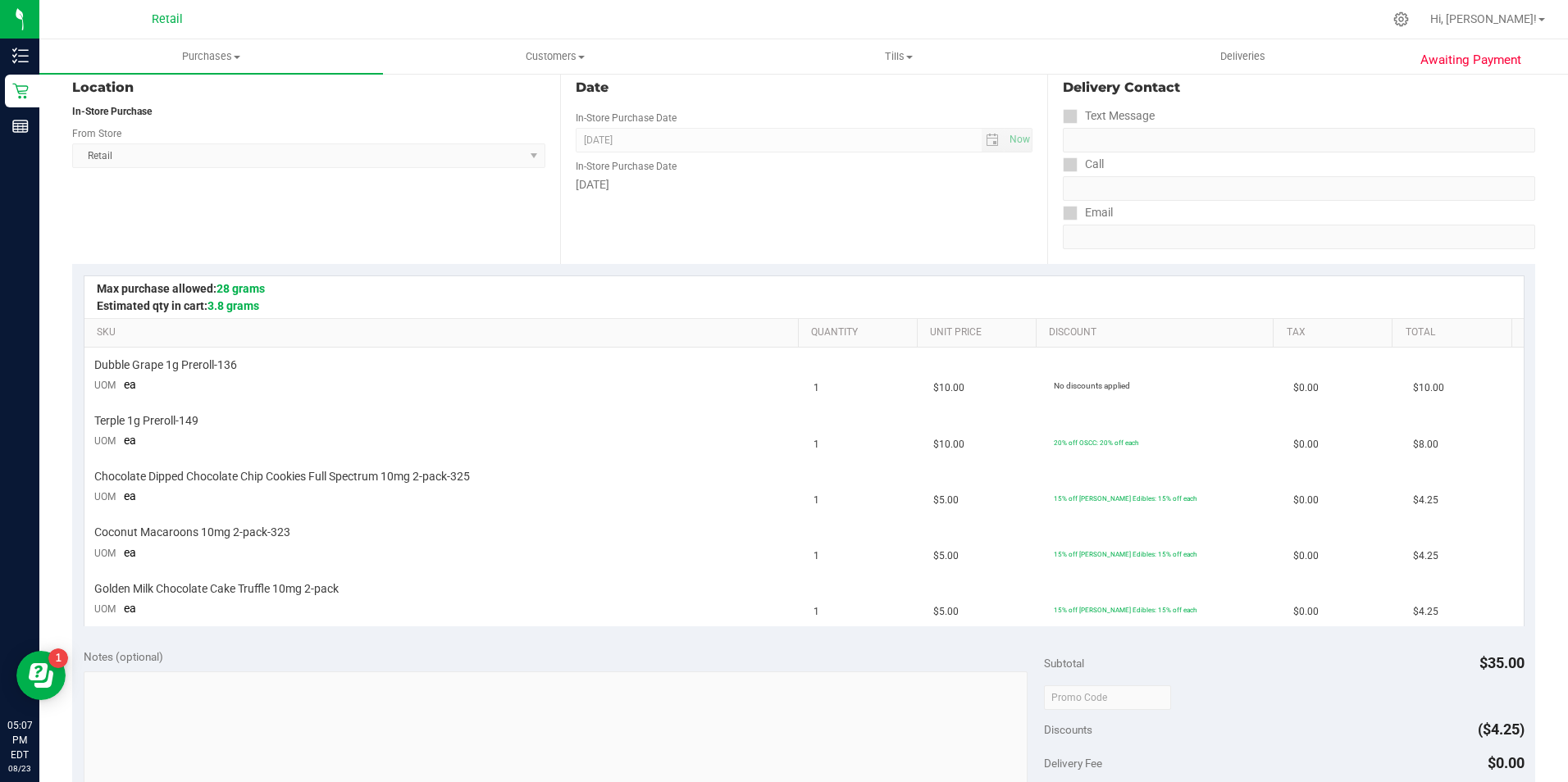
scroll to position [328, 0]
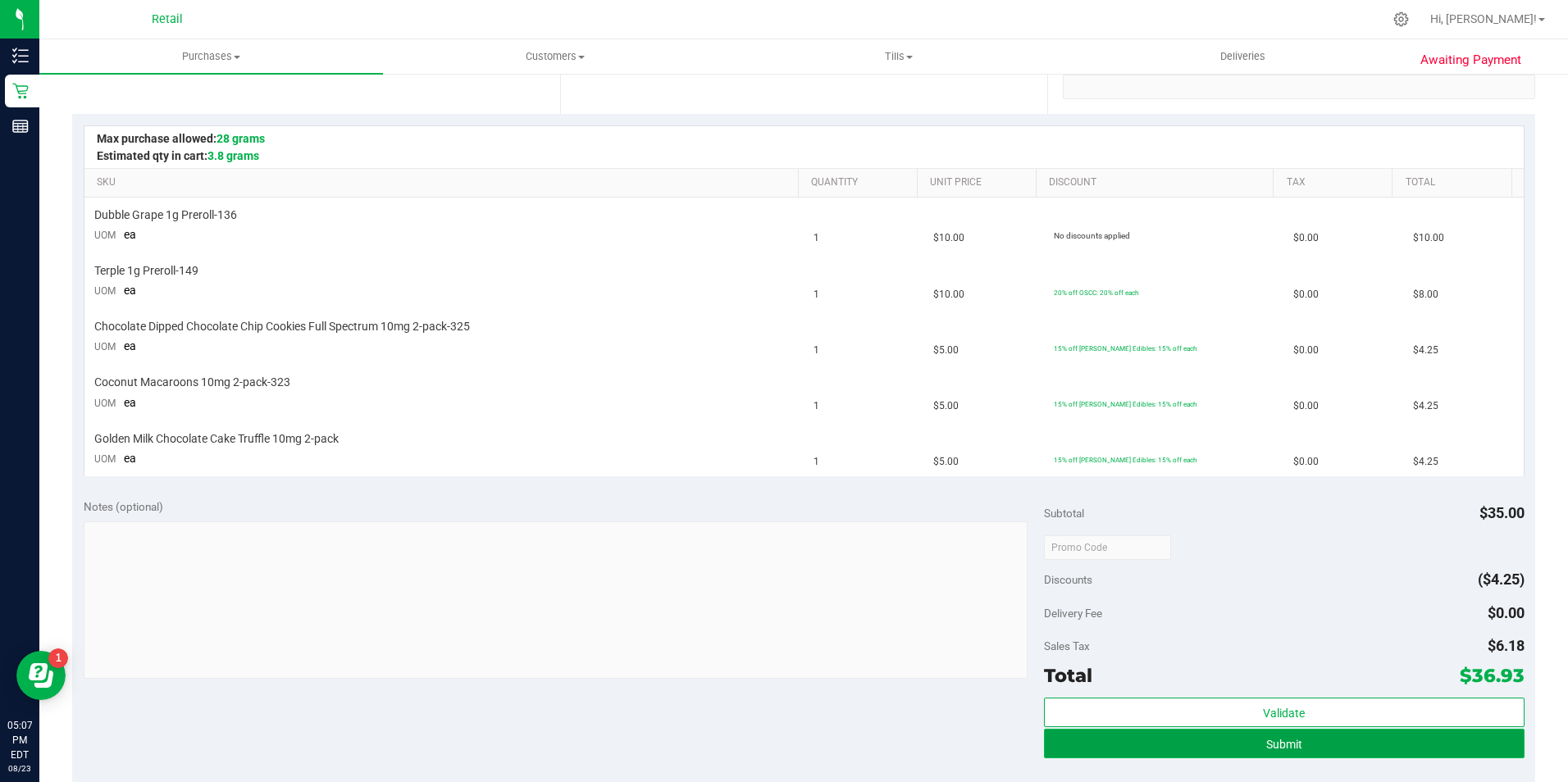
click at [1292, 739] on button "Submit" at bounding box center [1284, 744] width 481 height 30
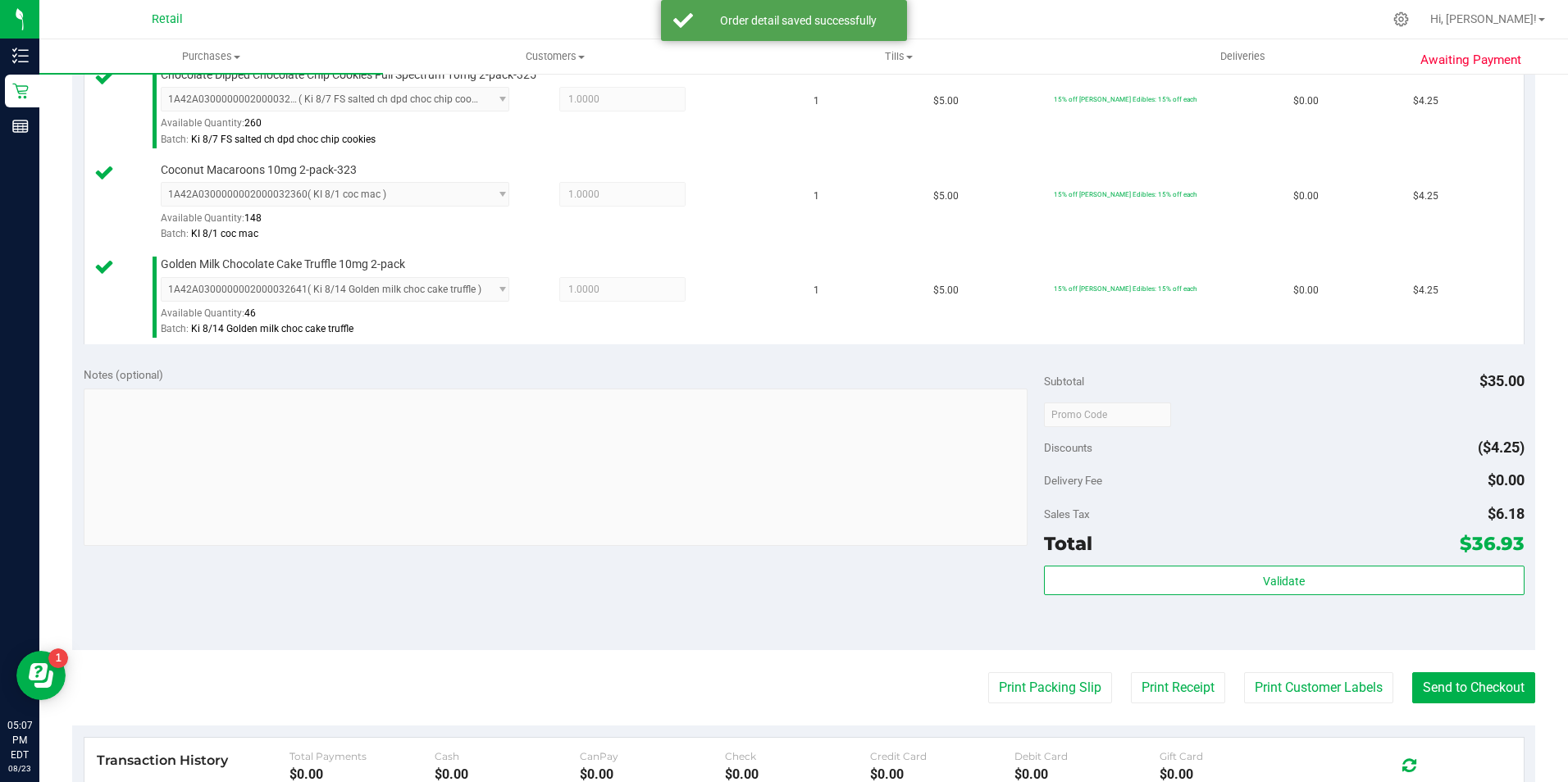
scroll to position [699, 0]
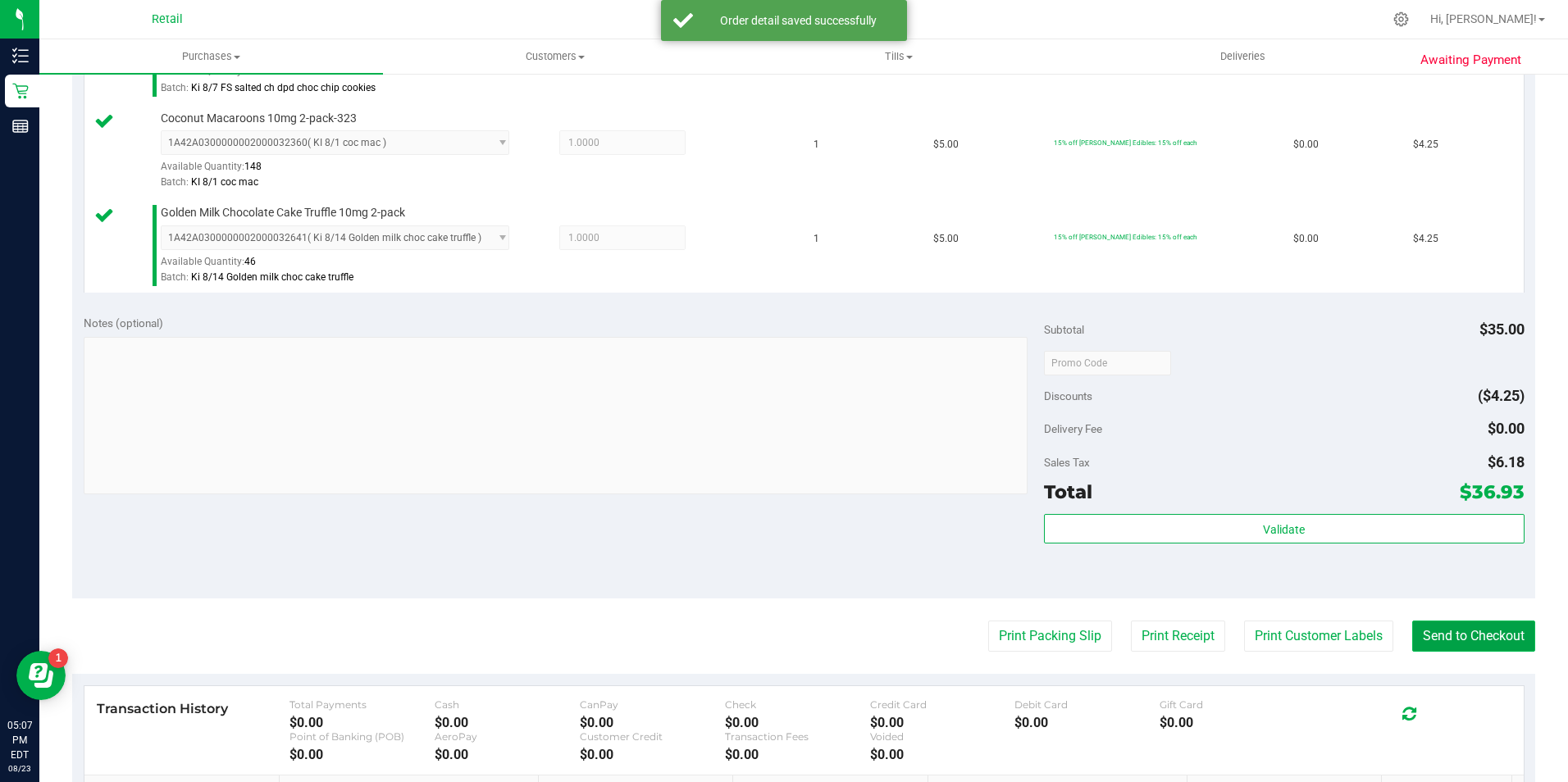
click at [1429, 628] on button "Send to Checkout" at bounding box center [1473, 636] width 123 height 31
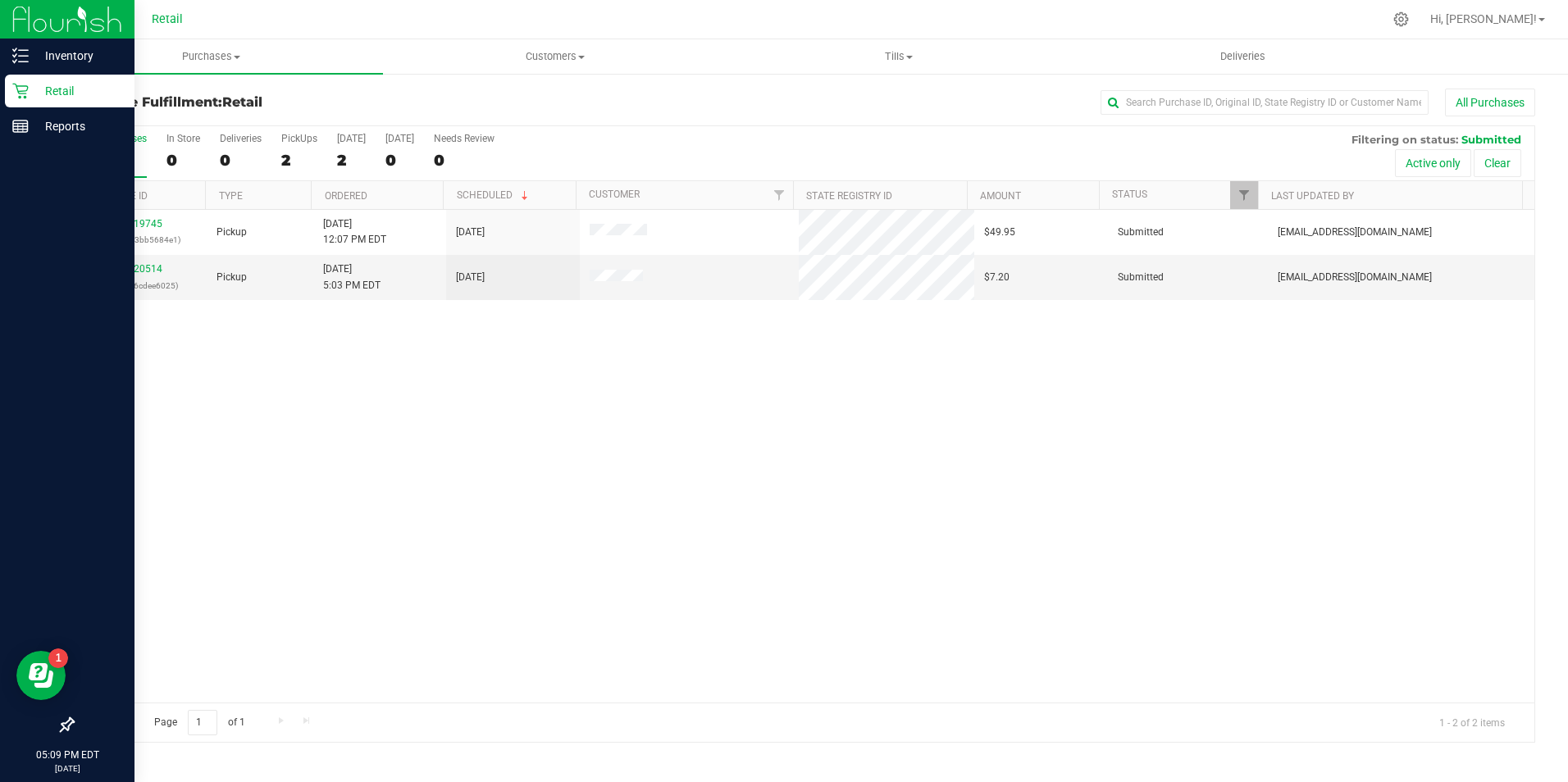
click at [26, 97] on icon at bounding box center [20, 91] width 16 height 16
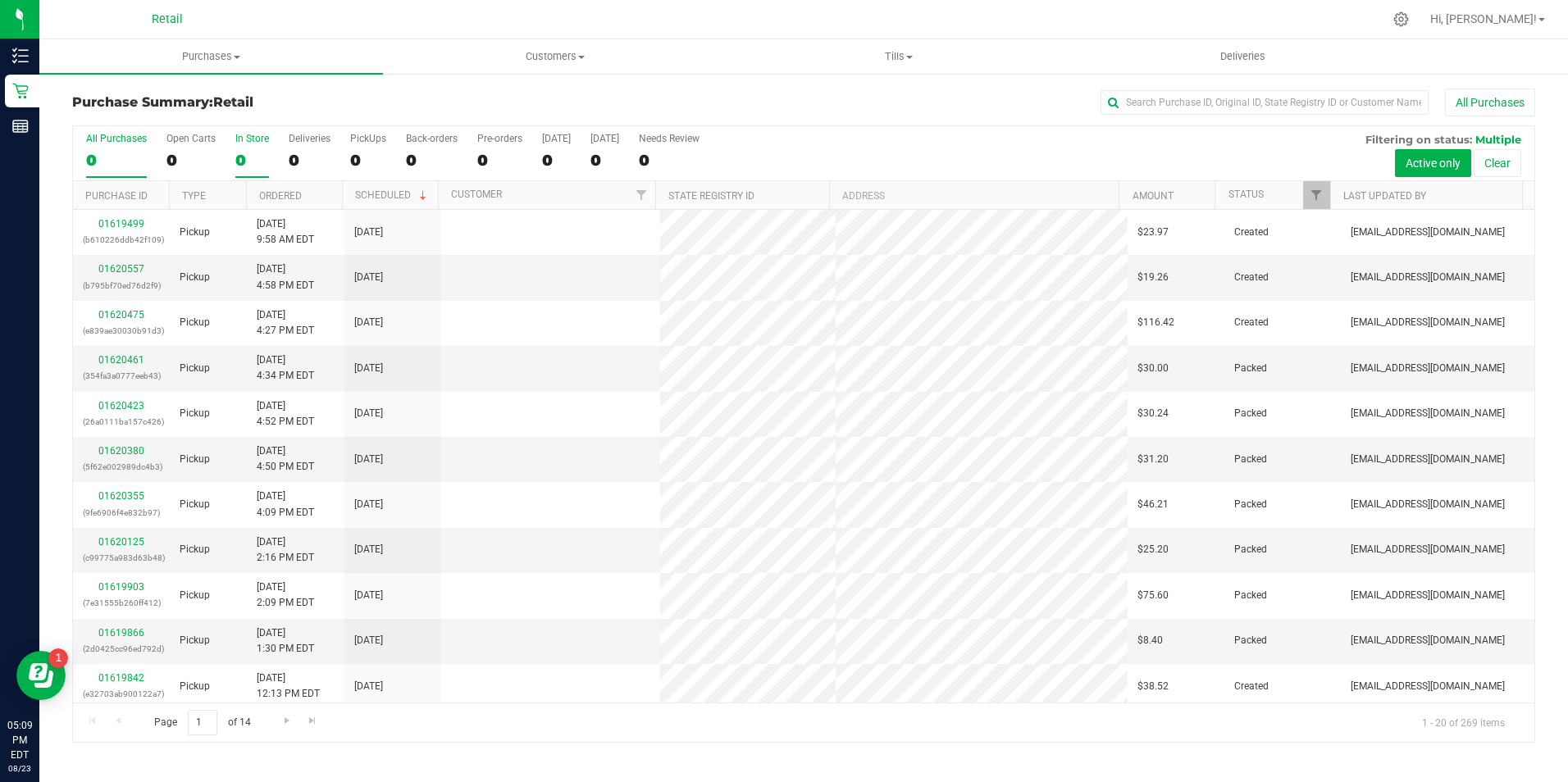
click at [238, 158] on div "0" at bounding box center [252, 161] width 34 height 19
click at [0, 0] on input "In Store 0" at bounding box center [0, 0] width 0 height 0
click at [1151, 108] on input "text" at bounding box center [1264, 103] width 328 height 24
type input "c"
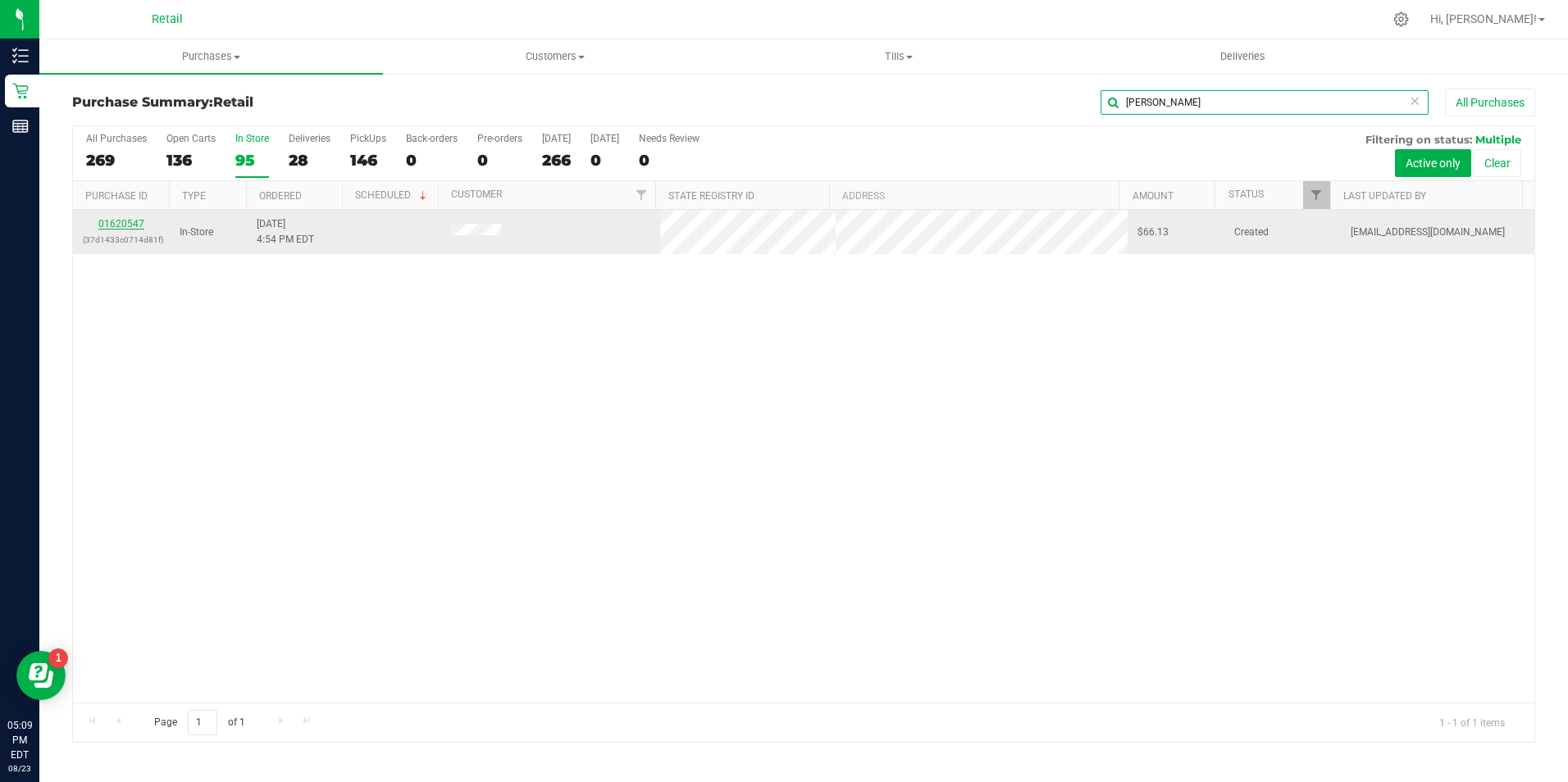
type input "[PERSON_NAME]"
click at [135, 220] on link "01620547" at bounding box center [121, 223] width 46 height 11
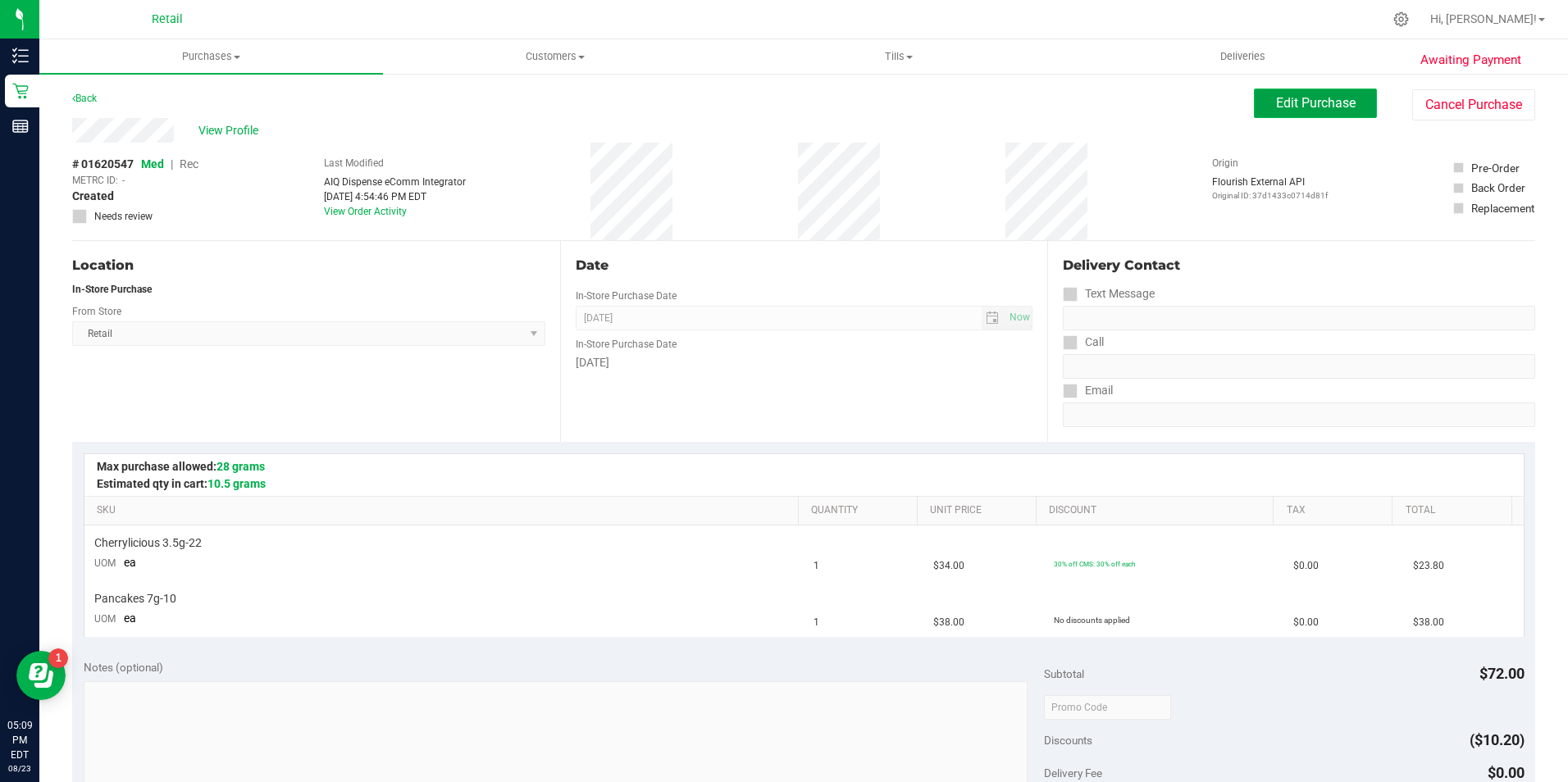
click at [1321, 98] on span "Edit Purchase" at bounding box center [1316, 103] width 80 height 16
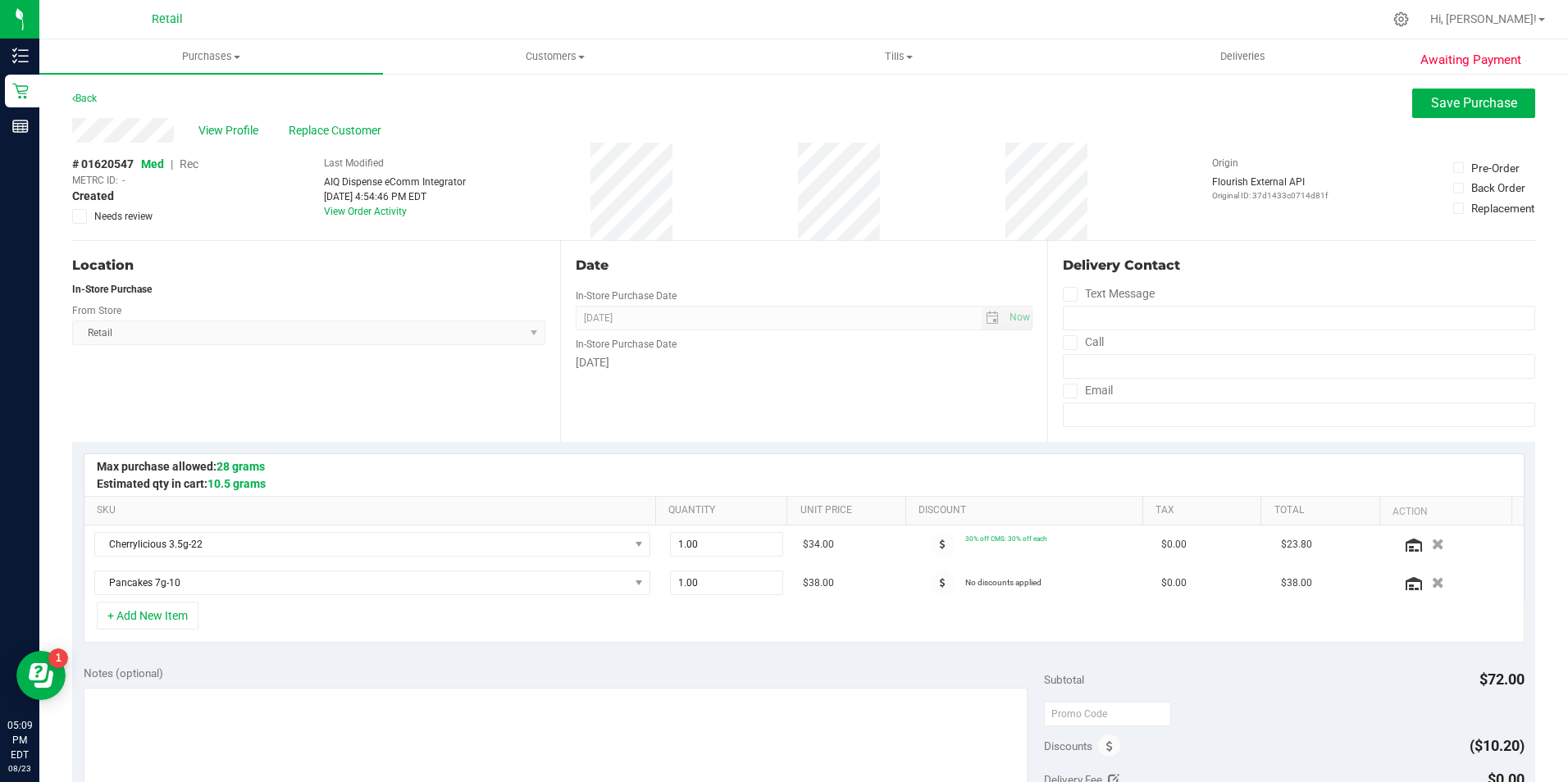
click at [186, 169] on span "Rec" at bounding box center [189, 163] width 19 height 13
click at [1454, 125] on div "View Profile Replace Customer" at bounding box center [803, 130] width 1463 height 24
click at [1464, 111] on button "Save Purchase" at bounding box center [1473, 103] width 123 height 30
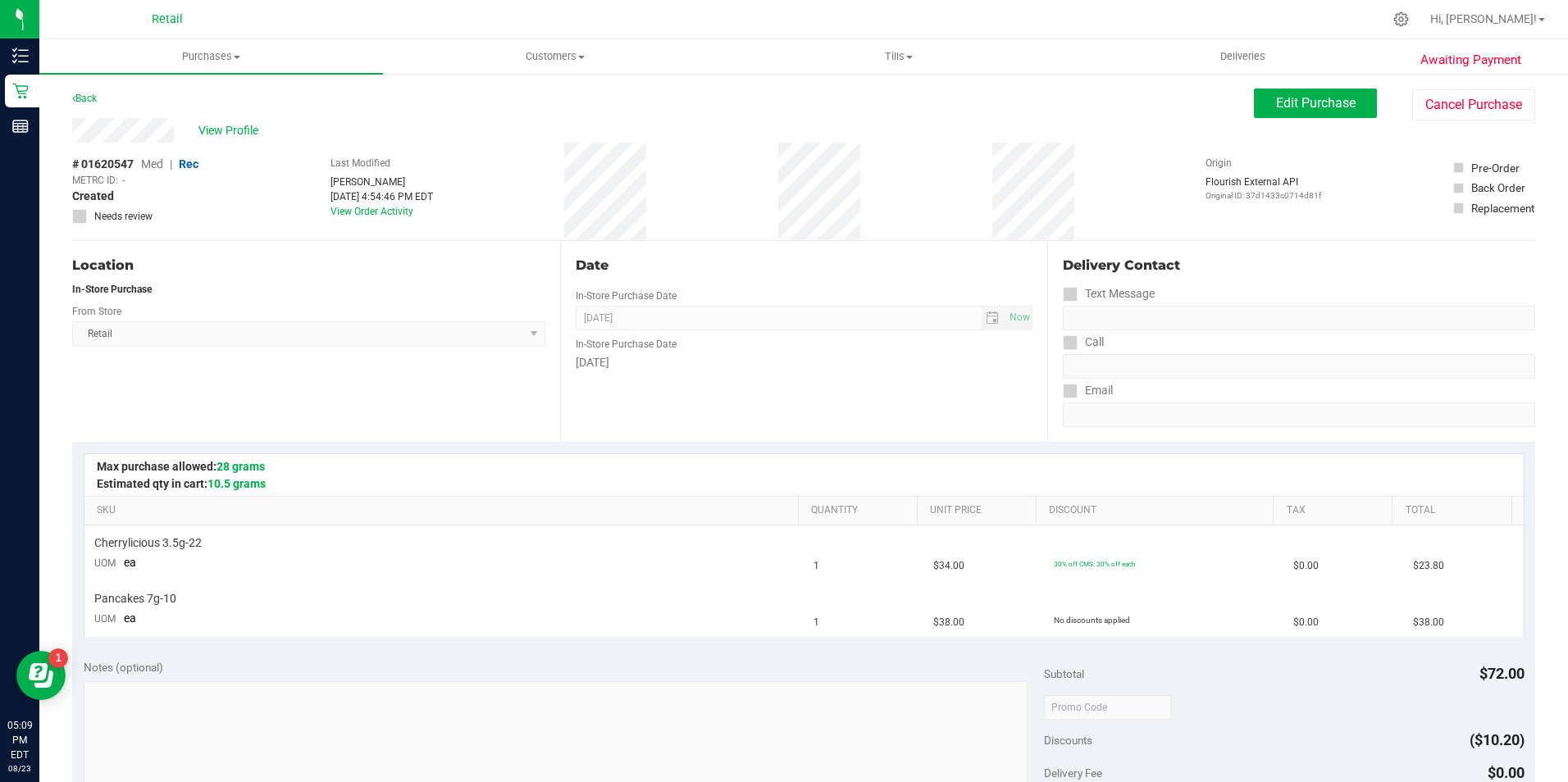
click at [236, 127] on span "View Profile" at bounding box center [230, 131] width 65 height 17
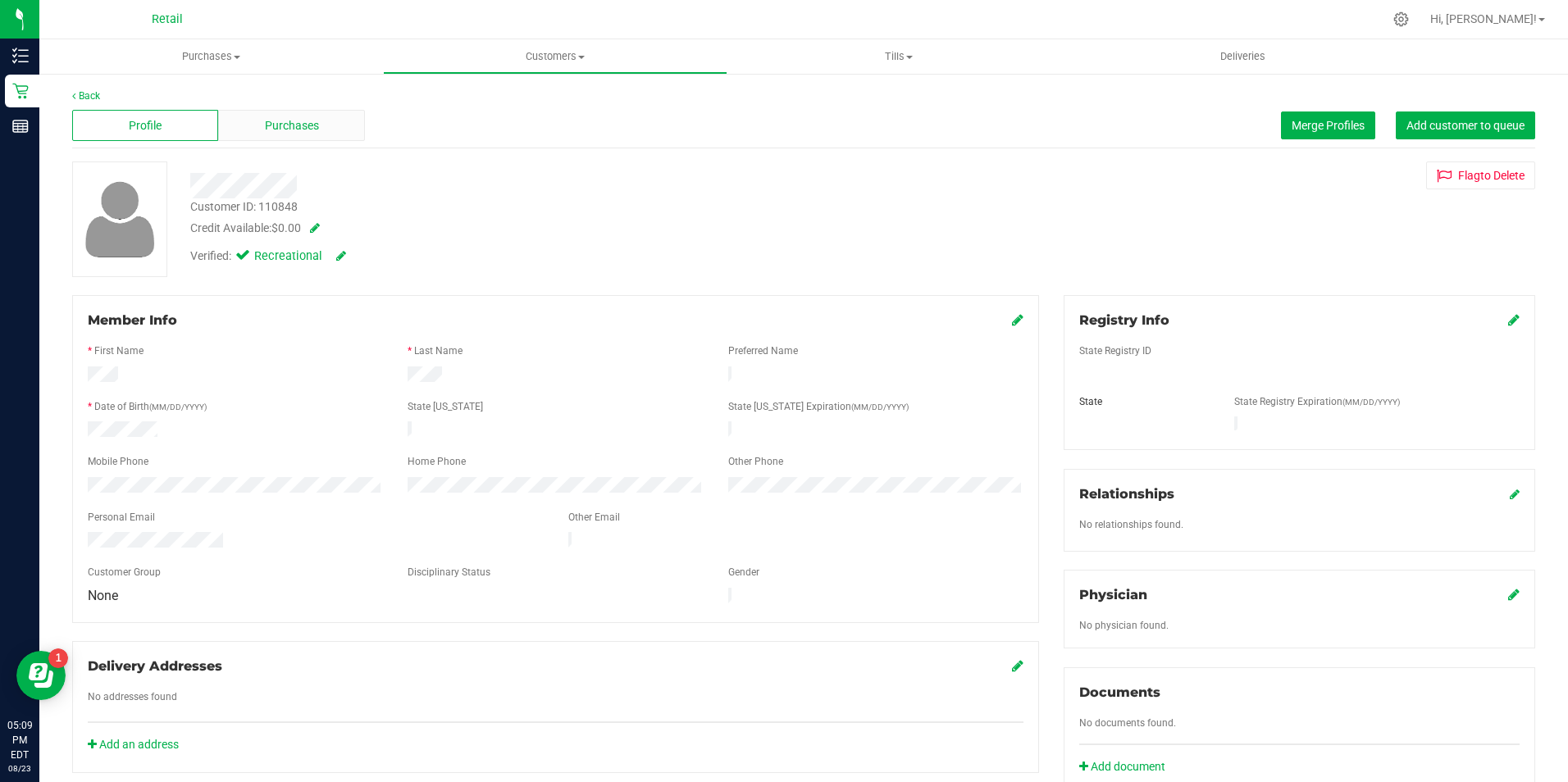
click at [265, 130] on span "Purchases" at bounding box center [292, 126] width 54 height 17
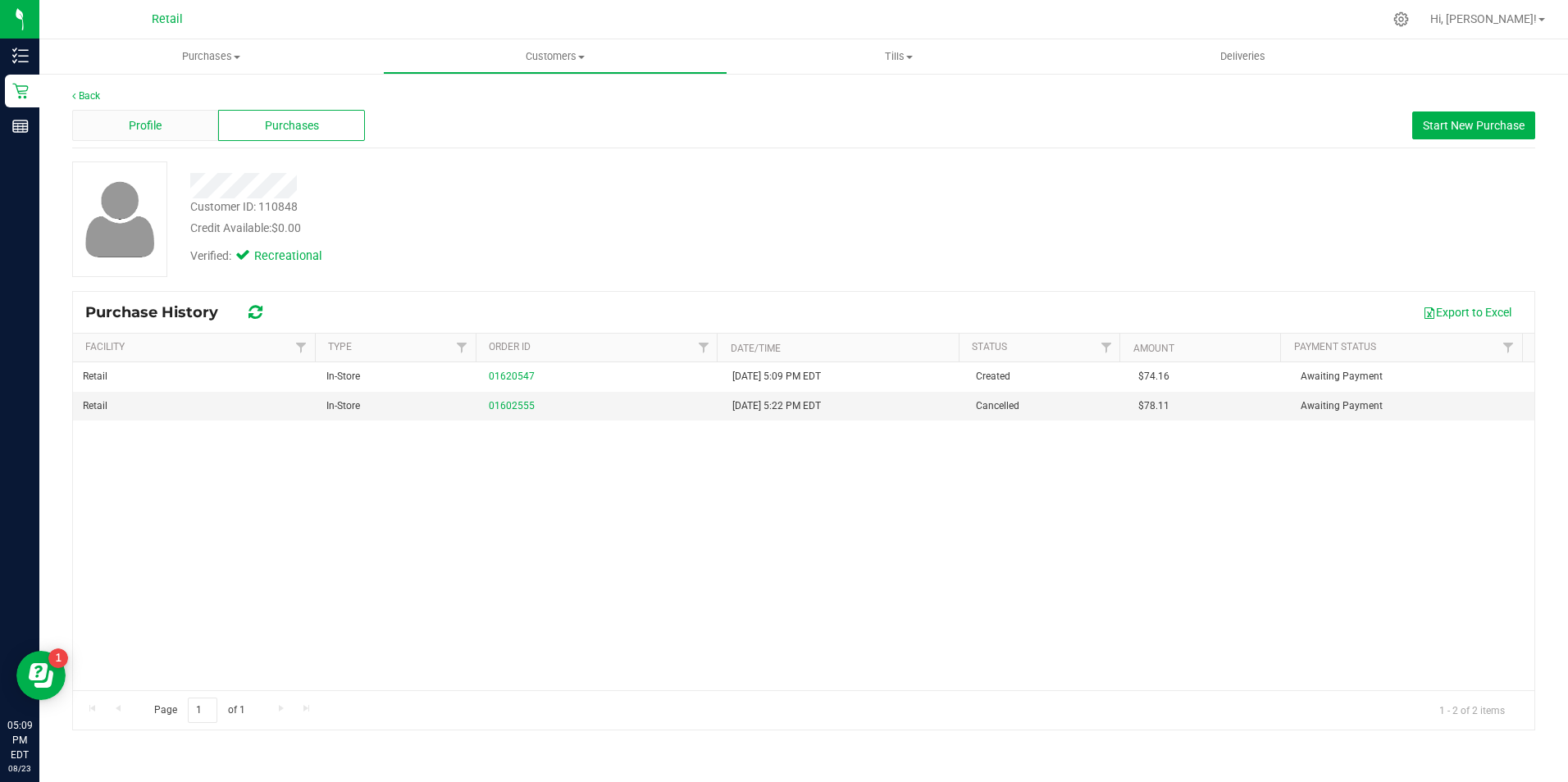
click at [172, 129] on div "Profile" at bounding box center [145, 125] width 146 height 31
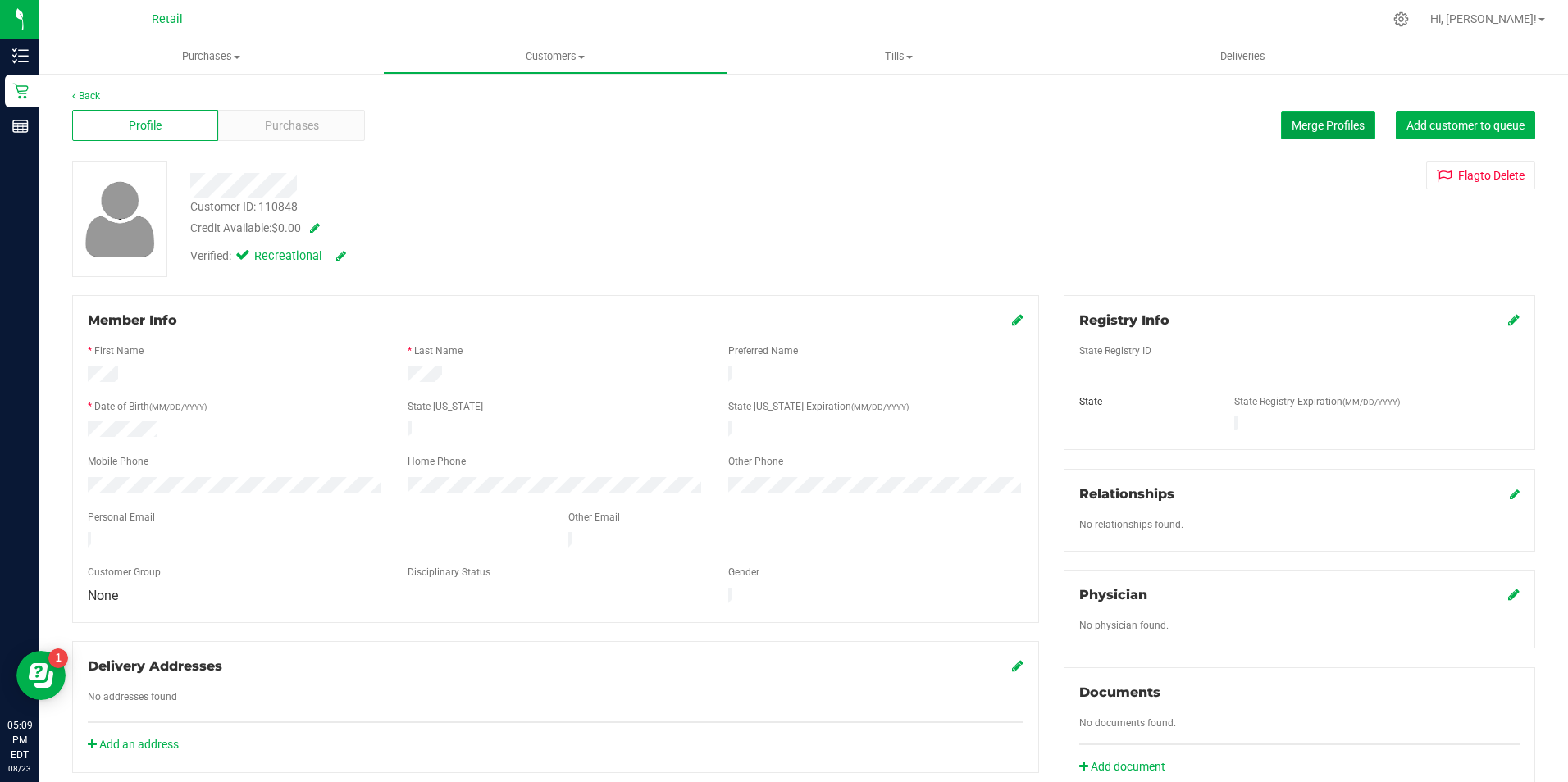
click at [1292, 125] on span "Merge Profiles" at bounding box center [1328, 125] width 73 height 13
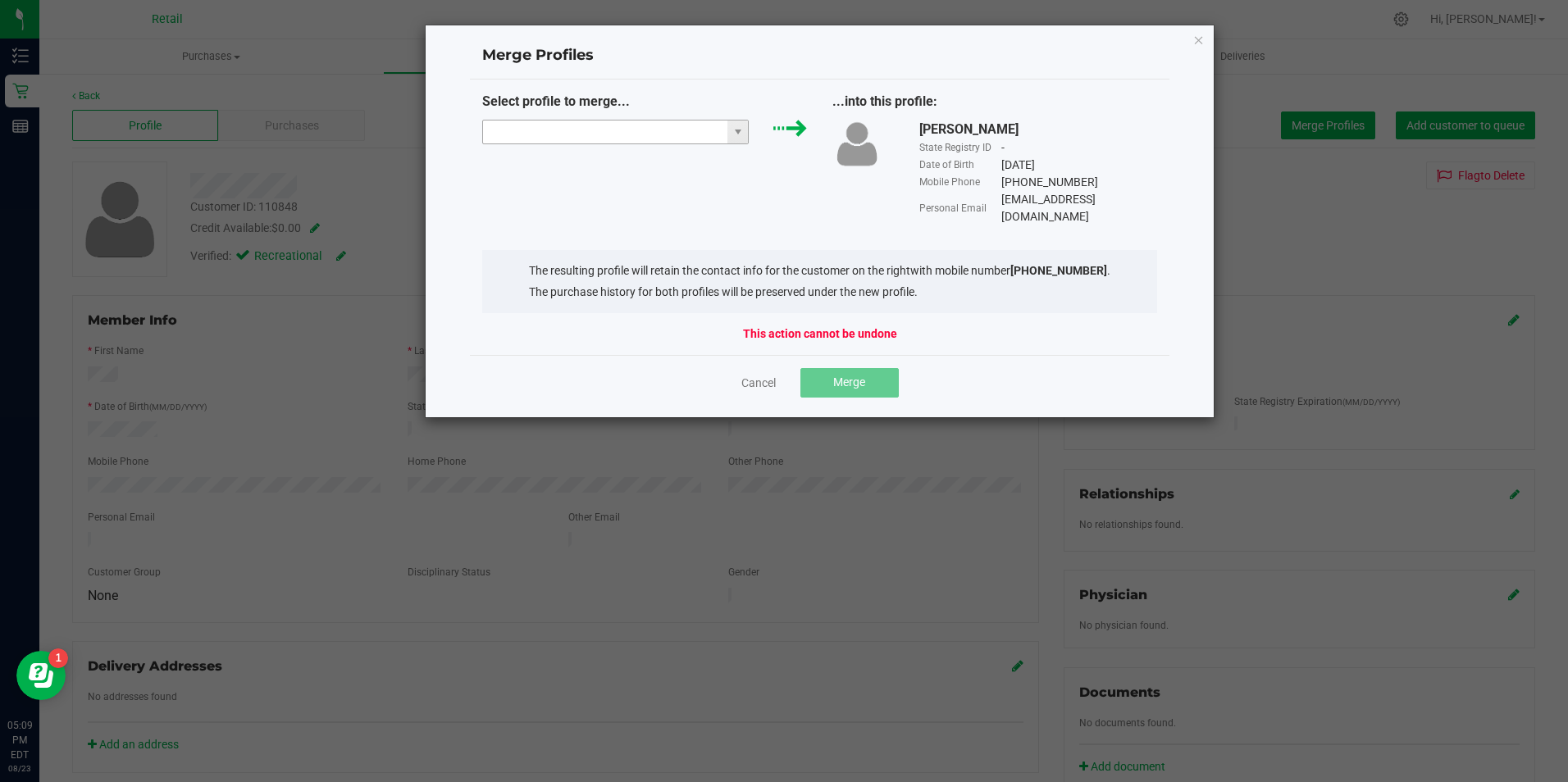
click at [510, 139] on input "NO DATA FOUND" at bounding box center [606, 132] width 245 height 23
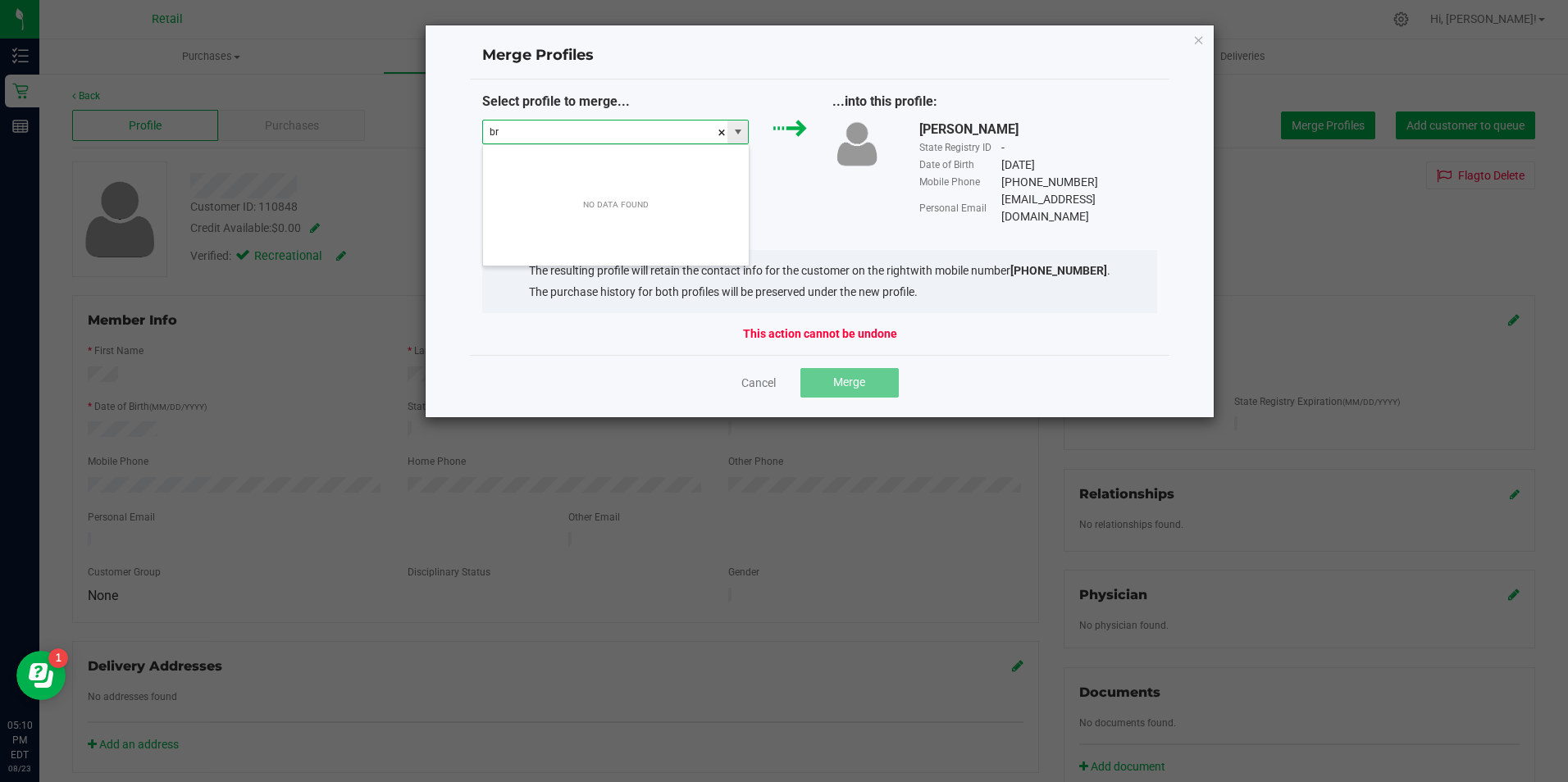
scroll to position [24, 267]
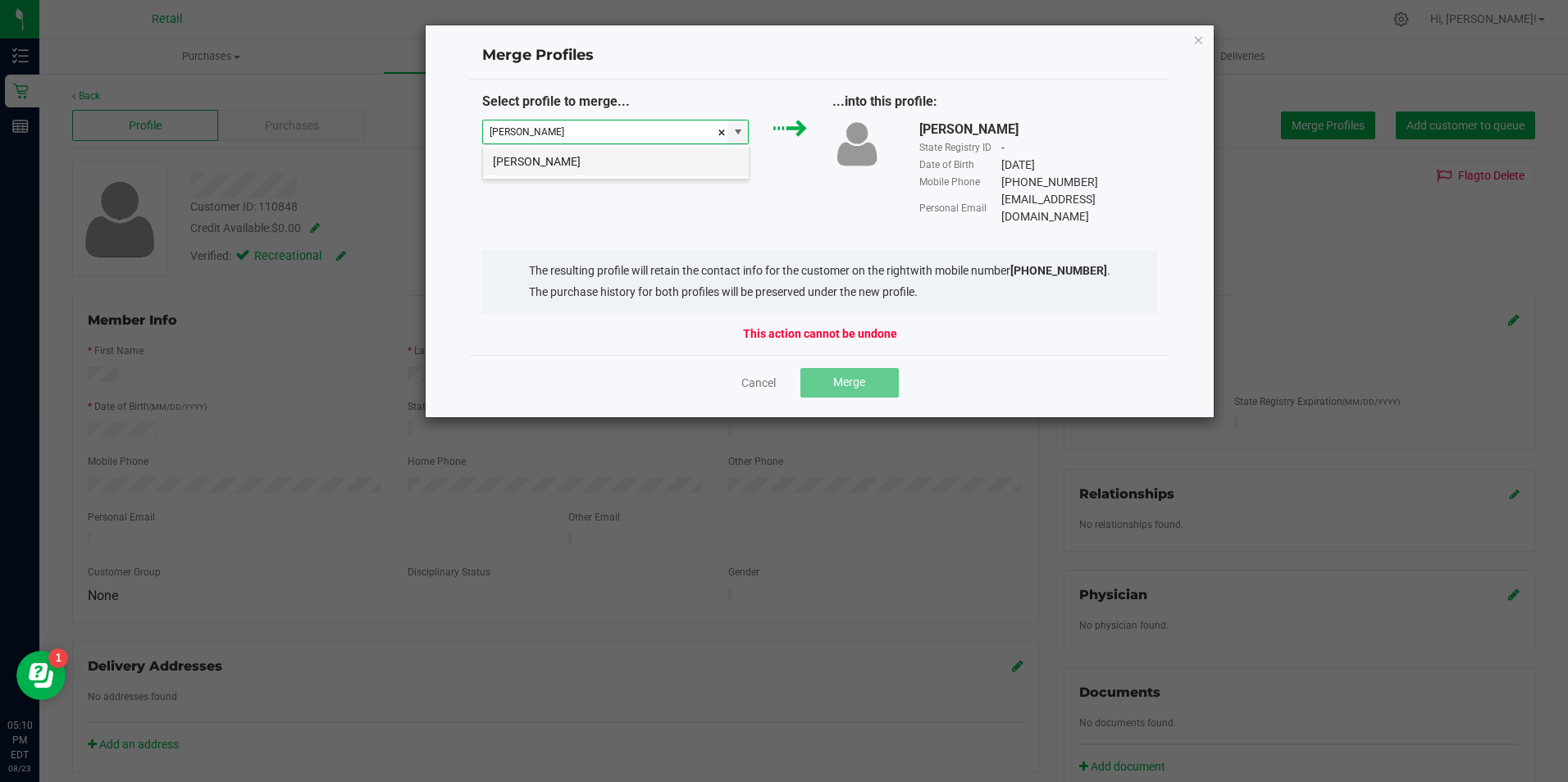
click at [511, 156] on li "[PERSON_NAME]" at bounding box center [616, 162] width 266 height 28
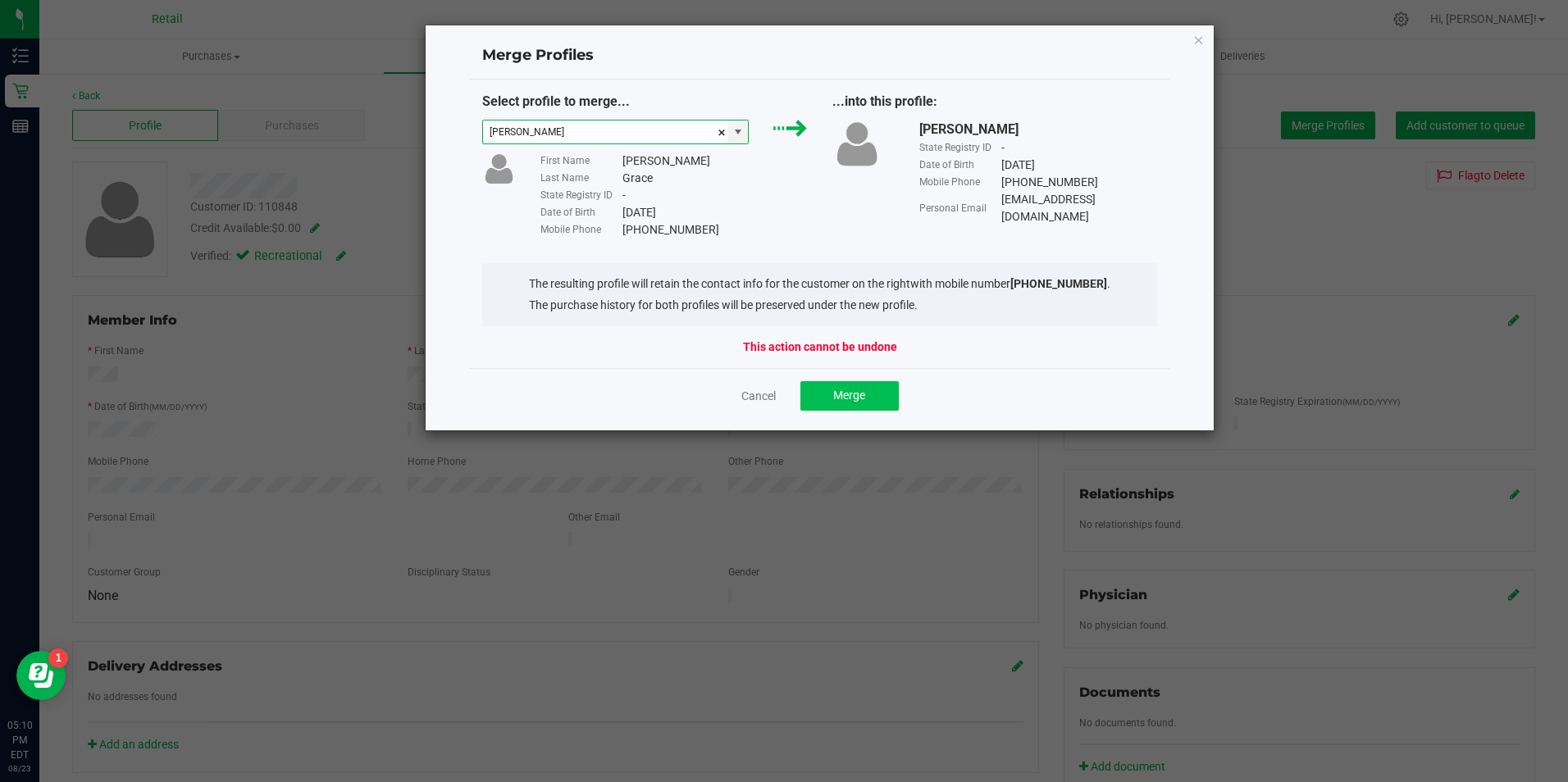
type input "[PERSON_NAME]"
click at [850, 398] on span "Merge" at bounding box center [848, 394] width 32 height 13
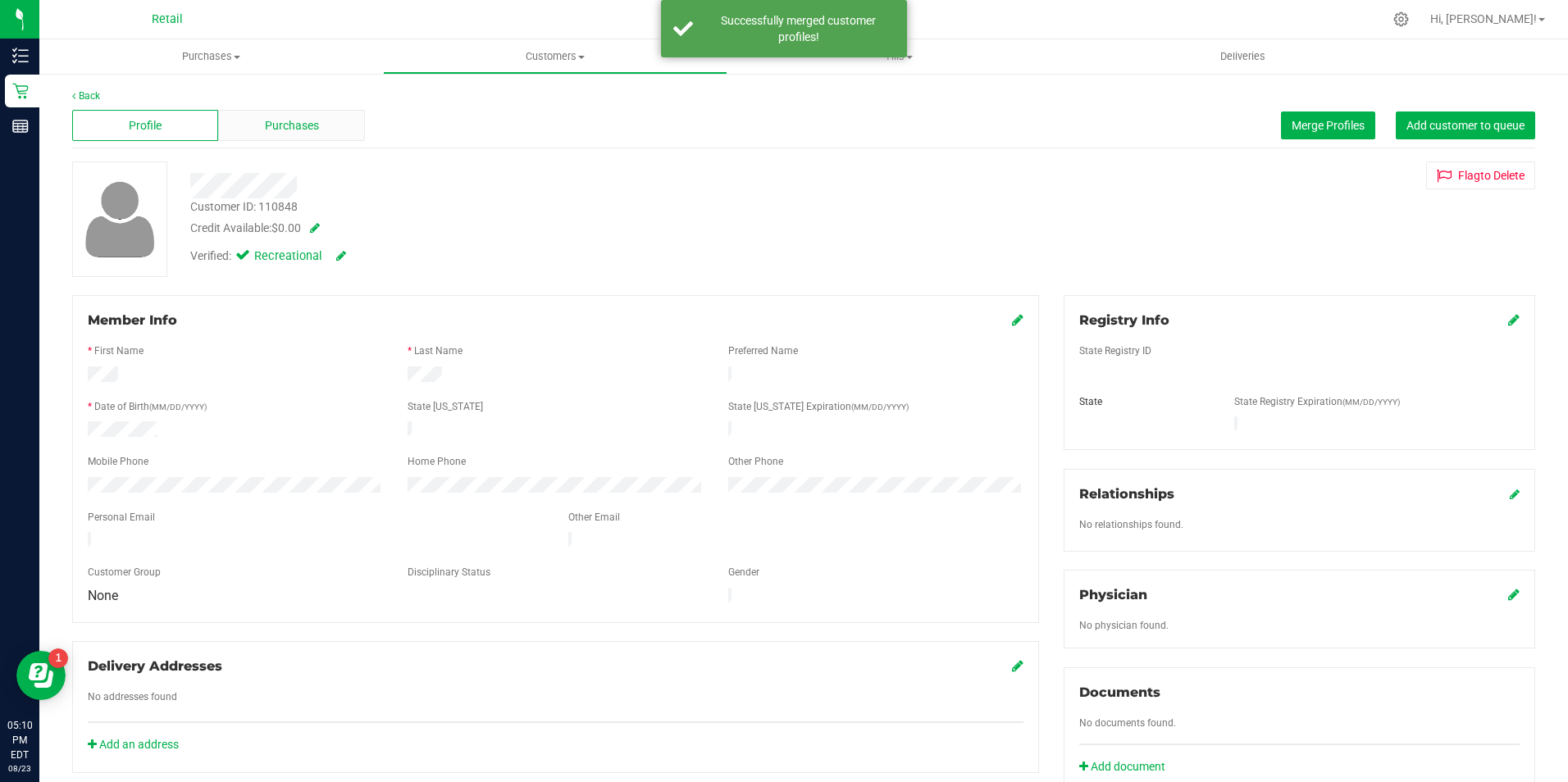
click at [284, 129] on span "Purchases" at bounding box center [292, 126] width 54 height 17
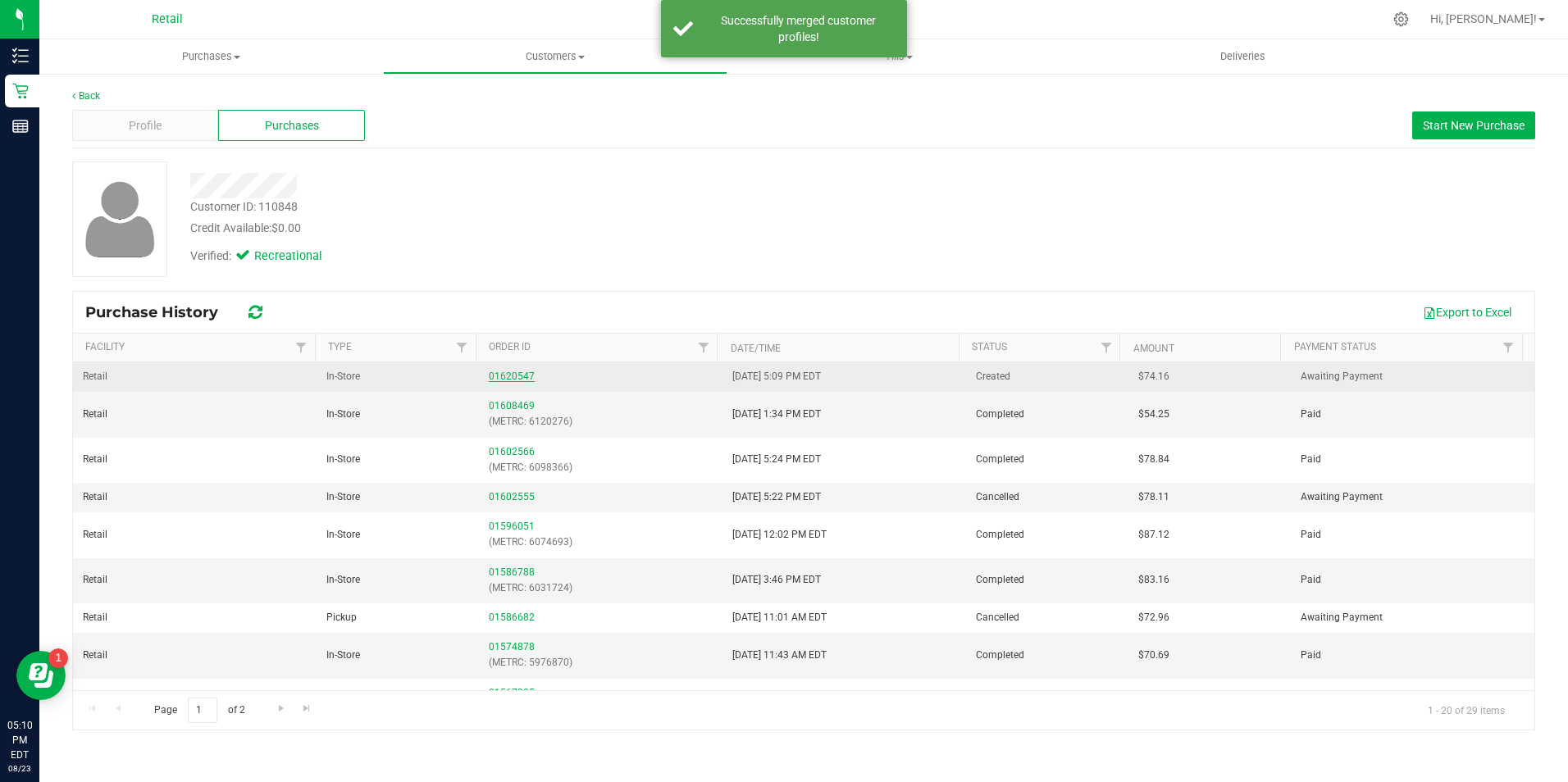
click at [499, 370] on link "01620547" at bounding box center [511, 375] width 46 height 11
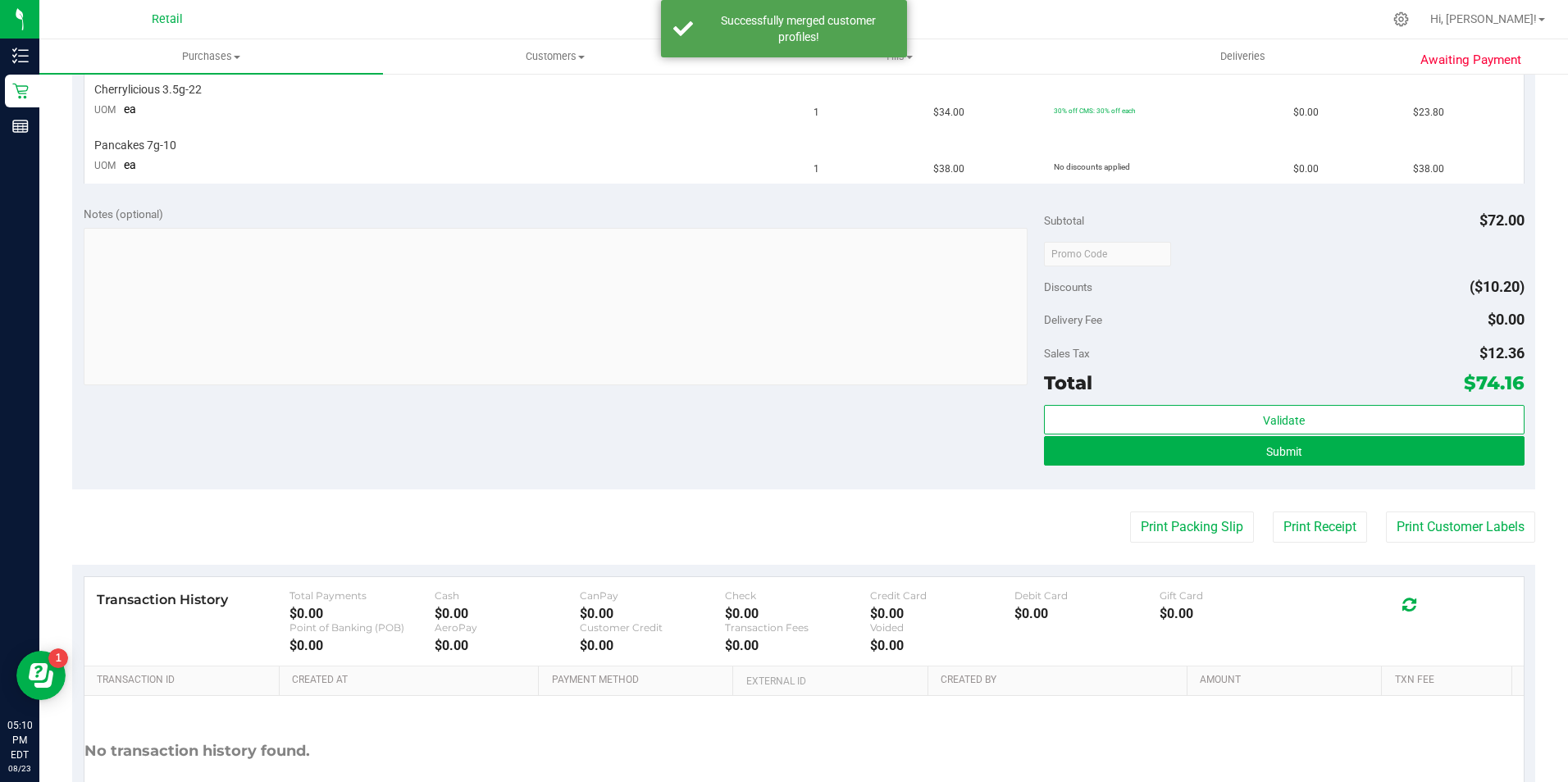
scroll to position [328, 0]
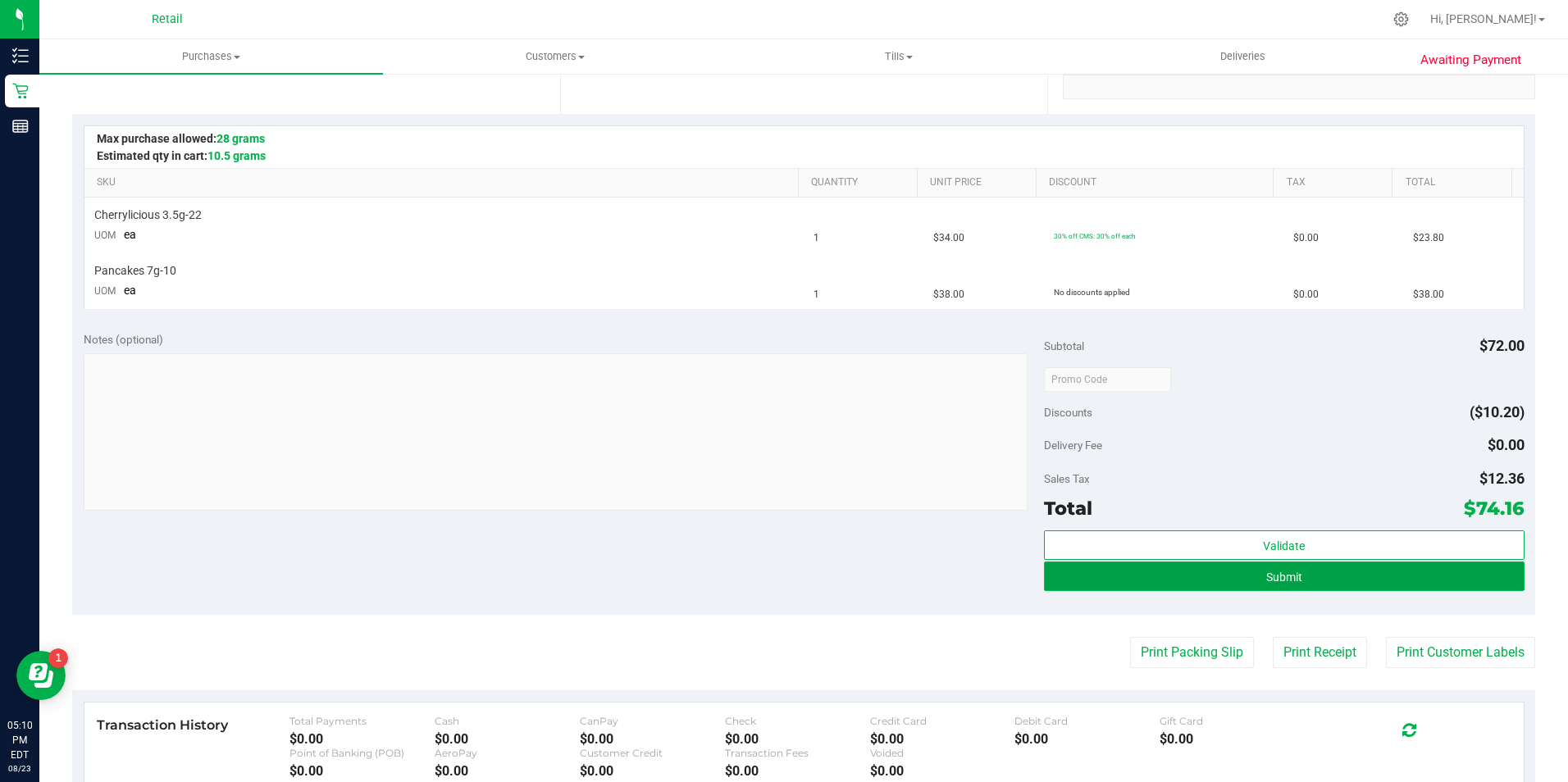
click at [1266, 573] on span "Submit" at bounding box center [1285, 577] width 37 height 13
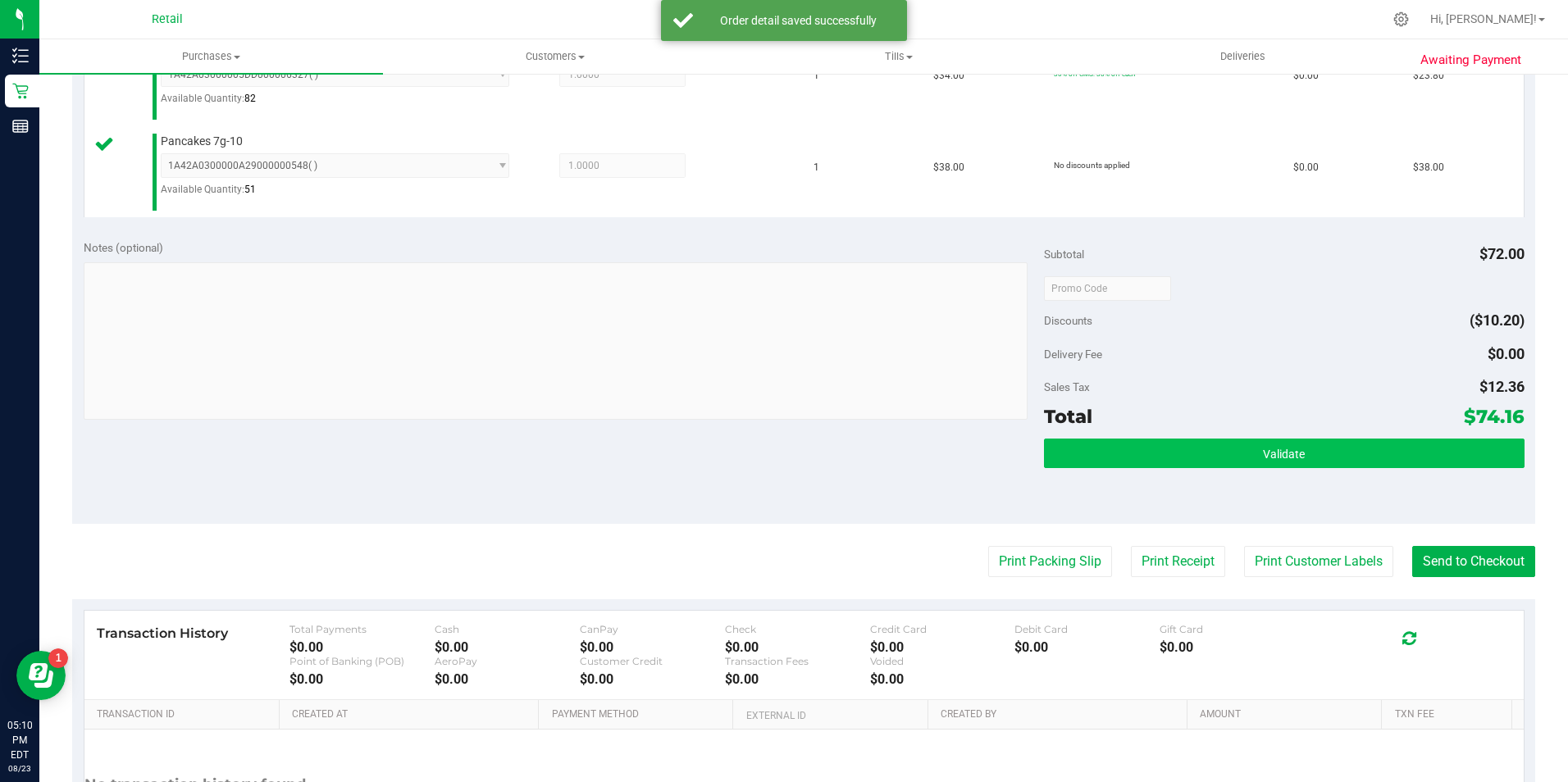
scroll to position [492, 0]
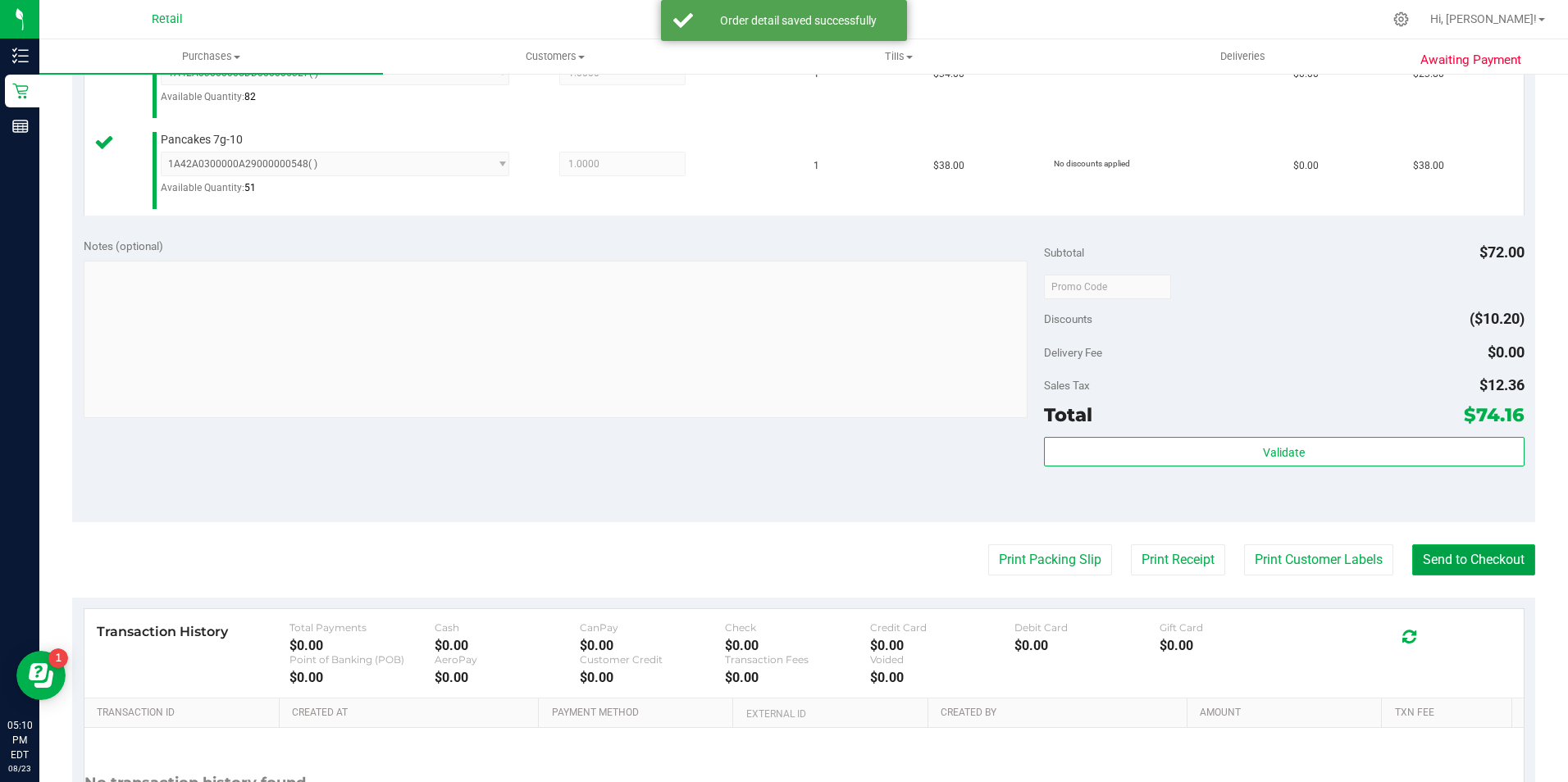
click at [1491, 565] on button "Send to Checkout" at bounding box center [1473, 560] width 123 height 31
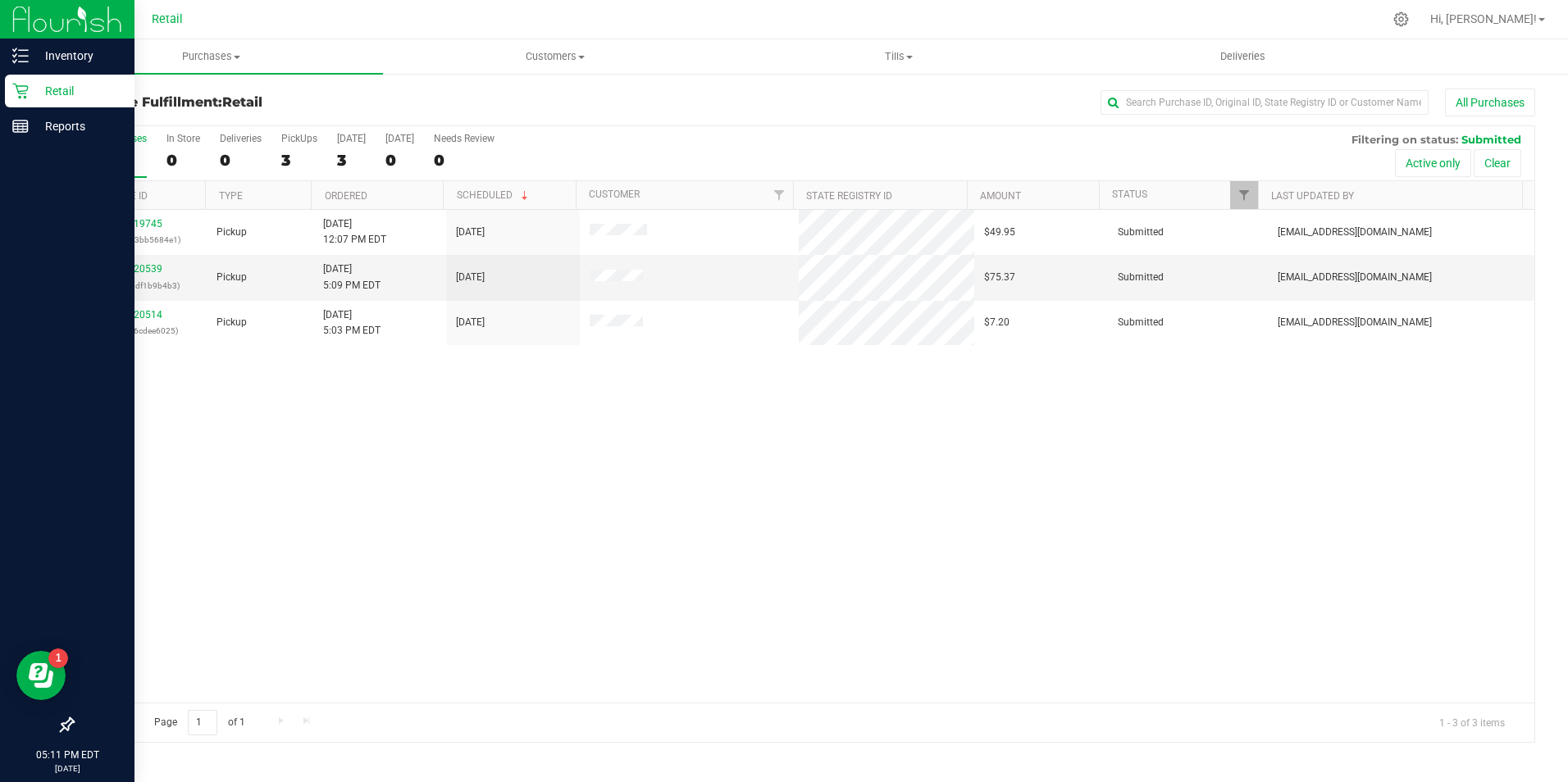
click at [9, 103] on div "Retail" at bounding box center [70, 91] width 130 height 33
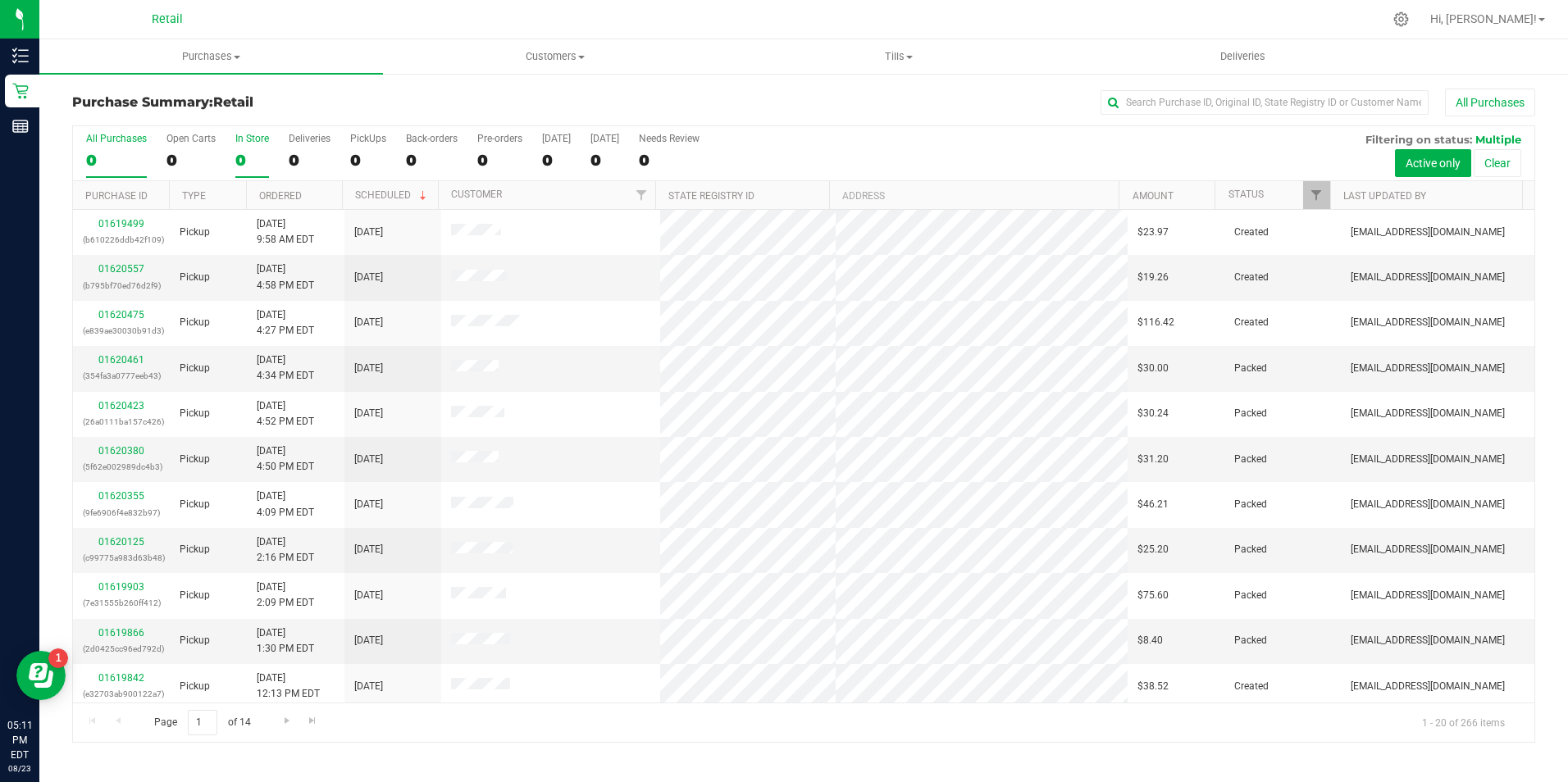
click at [260, 155] on div "0" at bounding box center [252, 161] width 34 height 19
click at [0, 0] on input "In Store 0" at bounding box center [0, 0] width 0 height 0
click at [1146, 97] on input "text" at bounding box center [1264, 103] width 328 height 24
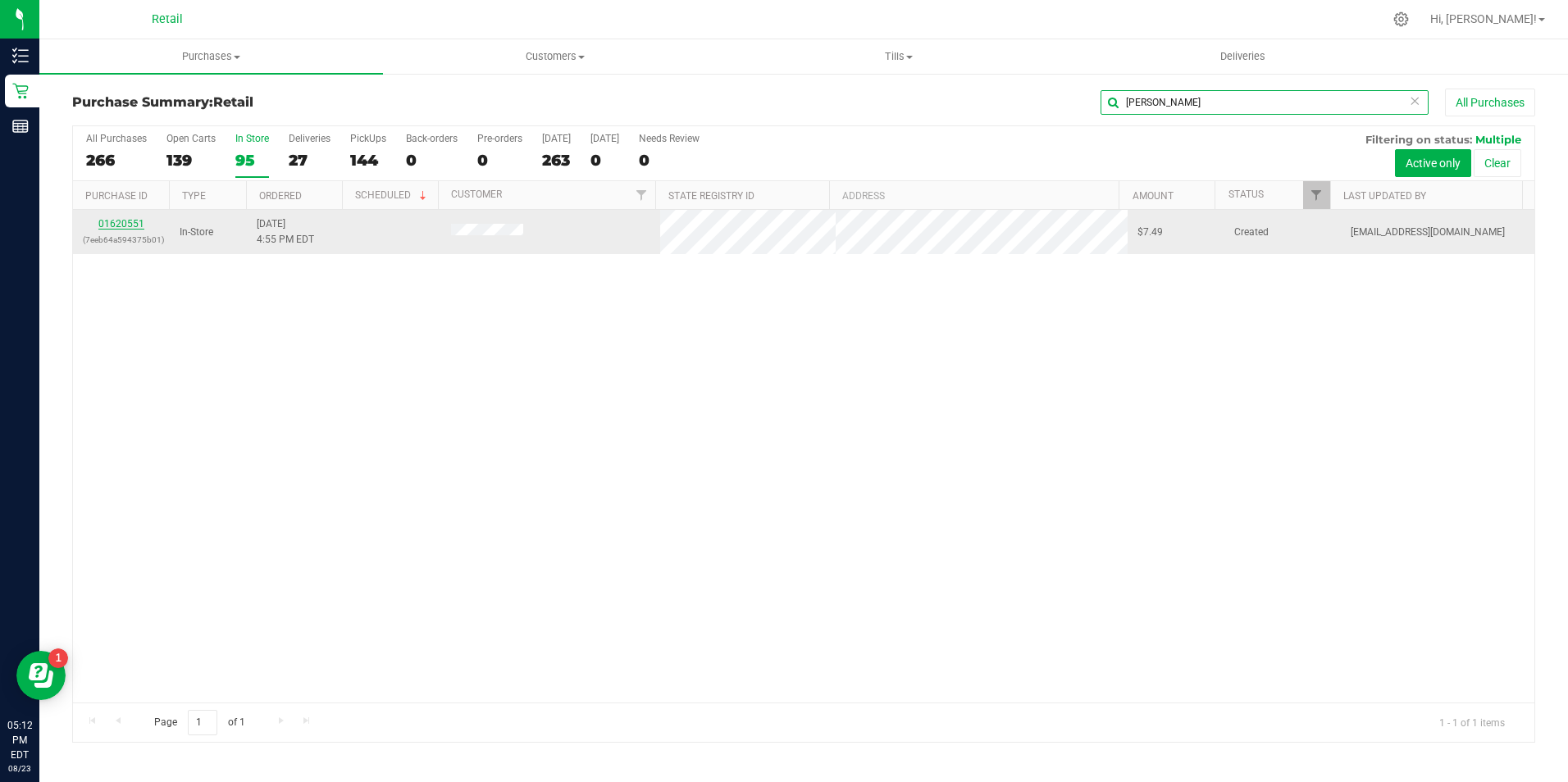
type input "[PERSON_NAME]"
click at [128, 224] on link "01620551" at bounding box center [121, 223] width 46 height 11
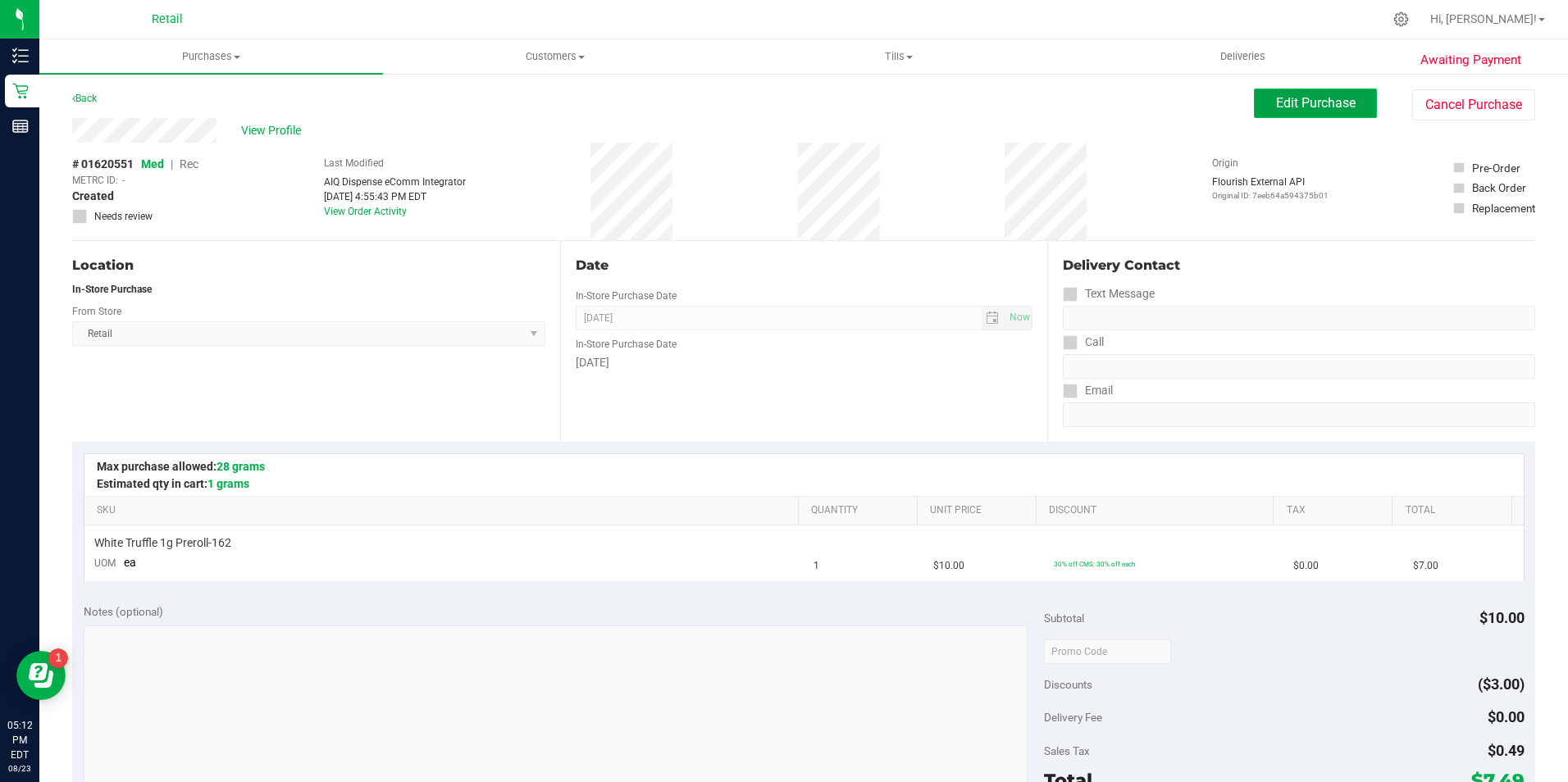
click at [1349, 102] on button "Edit Purchase" at bounding box center [1315, 103] width 123 height 30
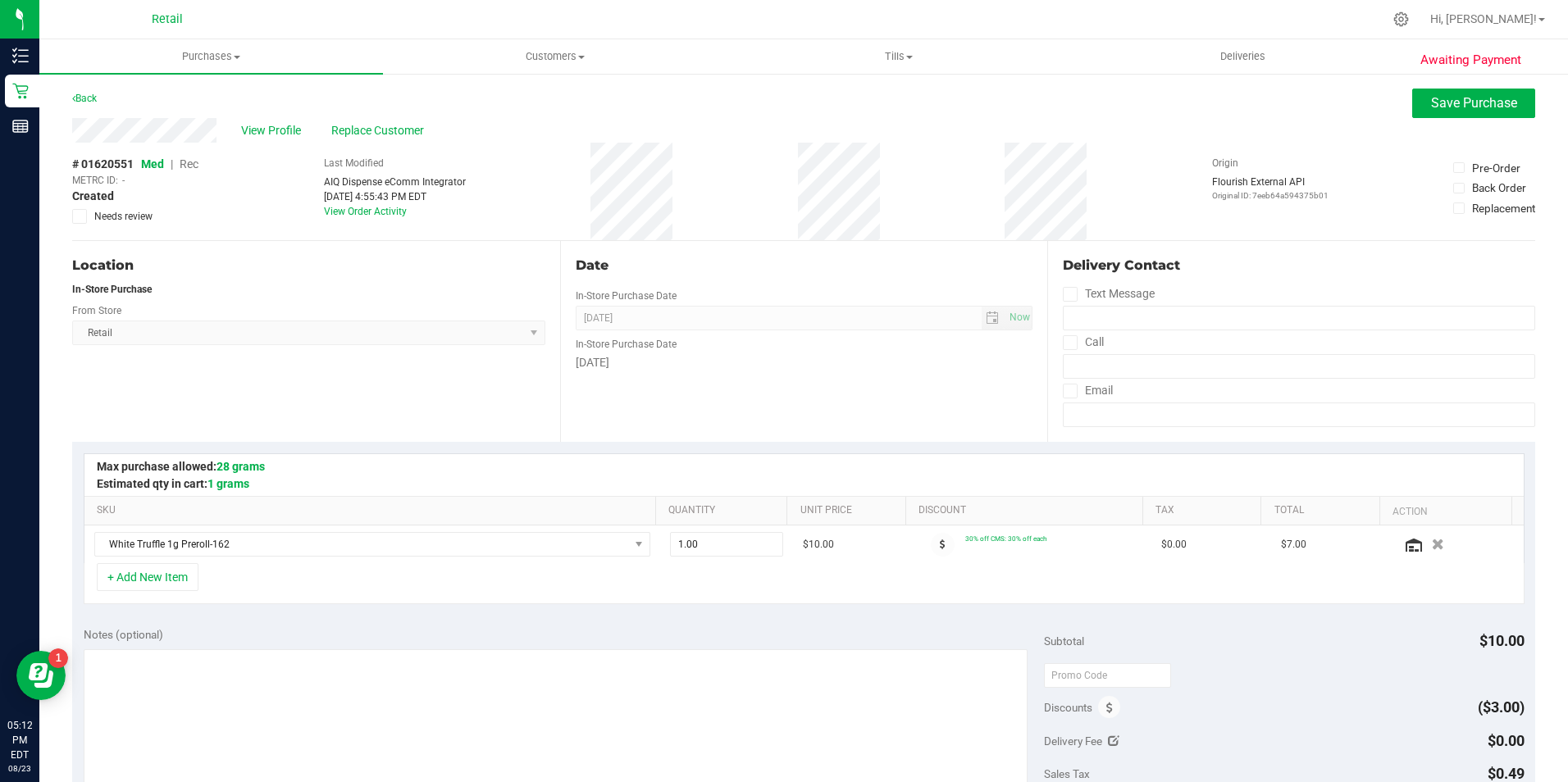
click at [190, 162] on span "Rec" at bounding box center [189, 163] width 19 height 13
click at [1457, 103] on span "Save Purchase" at bounding box center [1473, 103] width 86 height 16
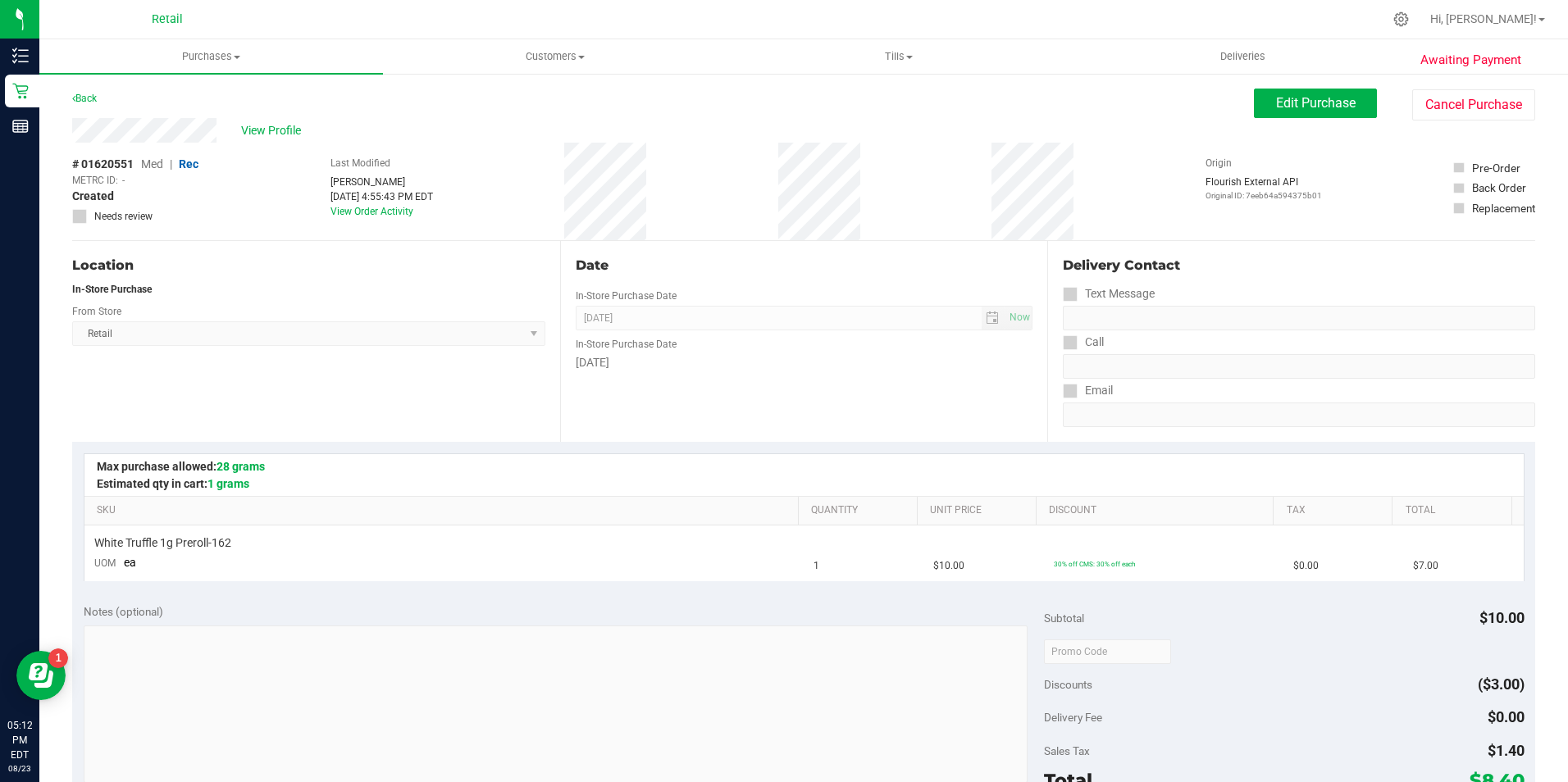
click at [276, 127] on span "View Profile" at bounding box center [273, 131] width 65 height 17
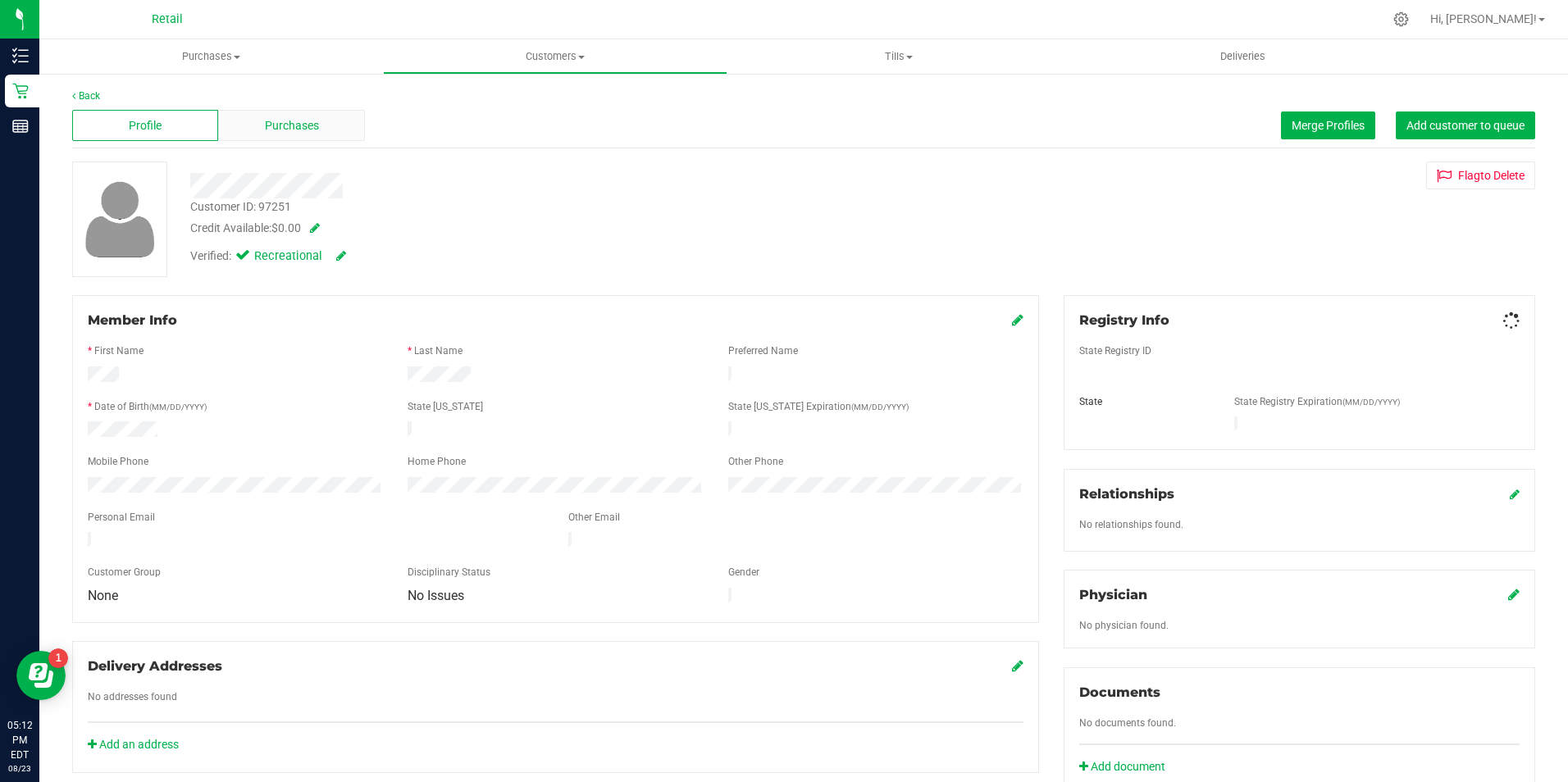
click at [273, 117] on span "Purchases" at bounding box center [292, 126] width 54 height 17
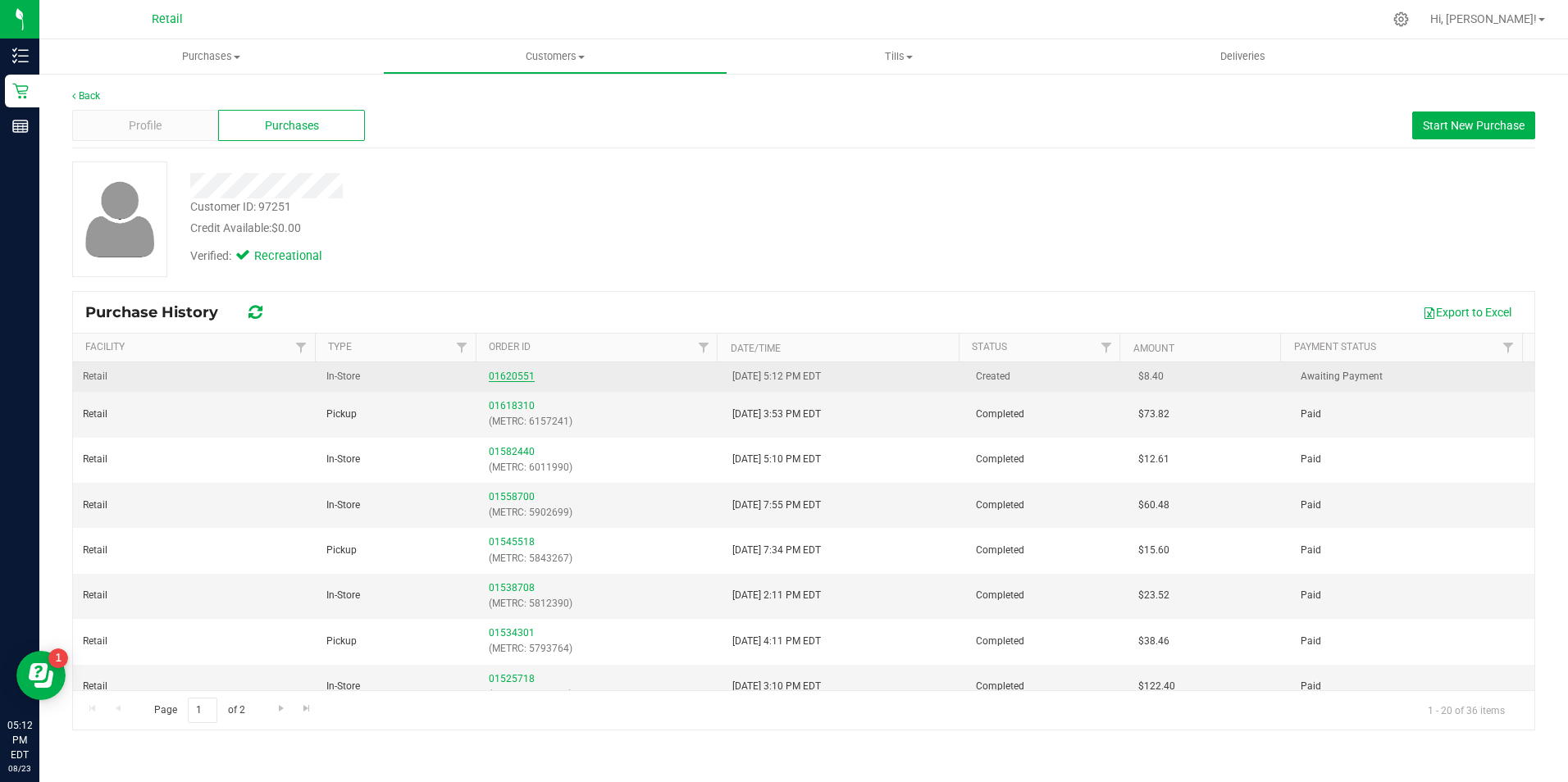
click at [497, 378] on link "01620551" at bounding box center [511, 375] width 46 height 11
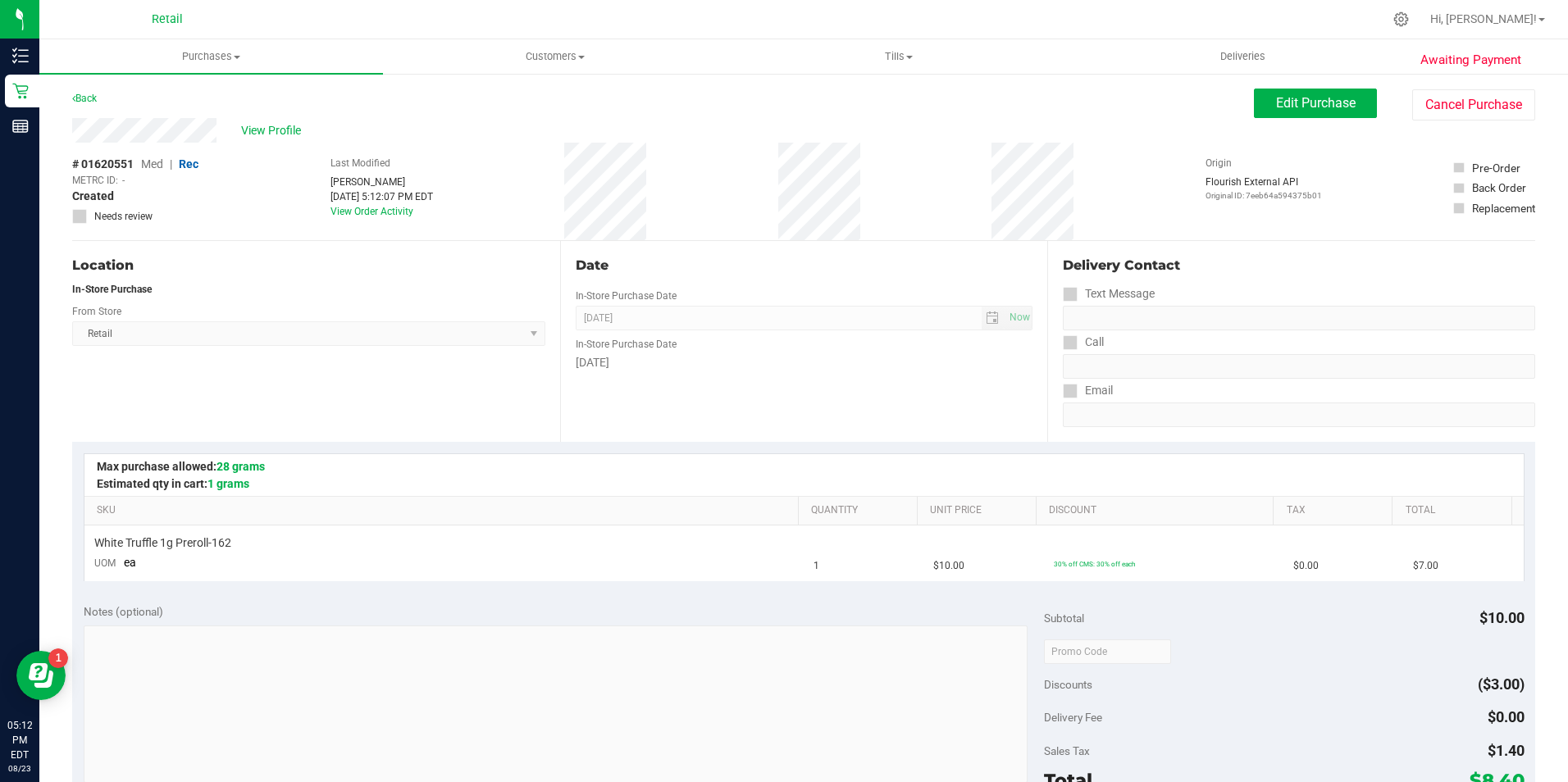
click at [1454, 209] on icon at bounding box center [1458, 209] width 8 height 0
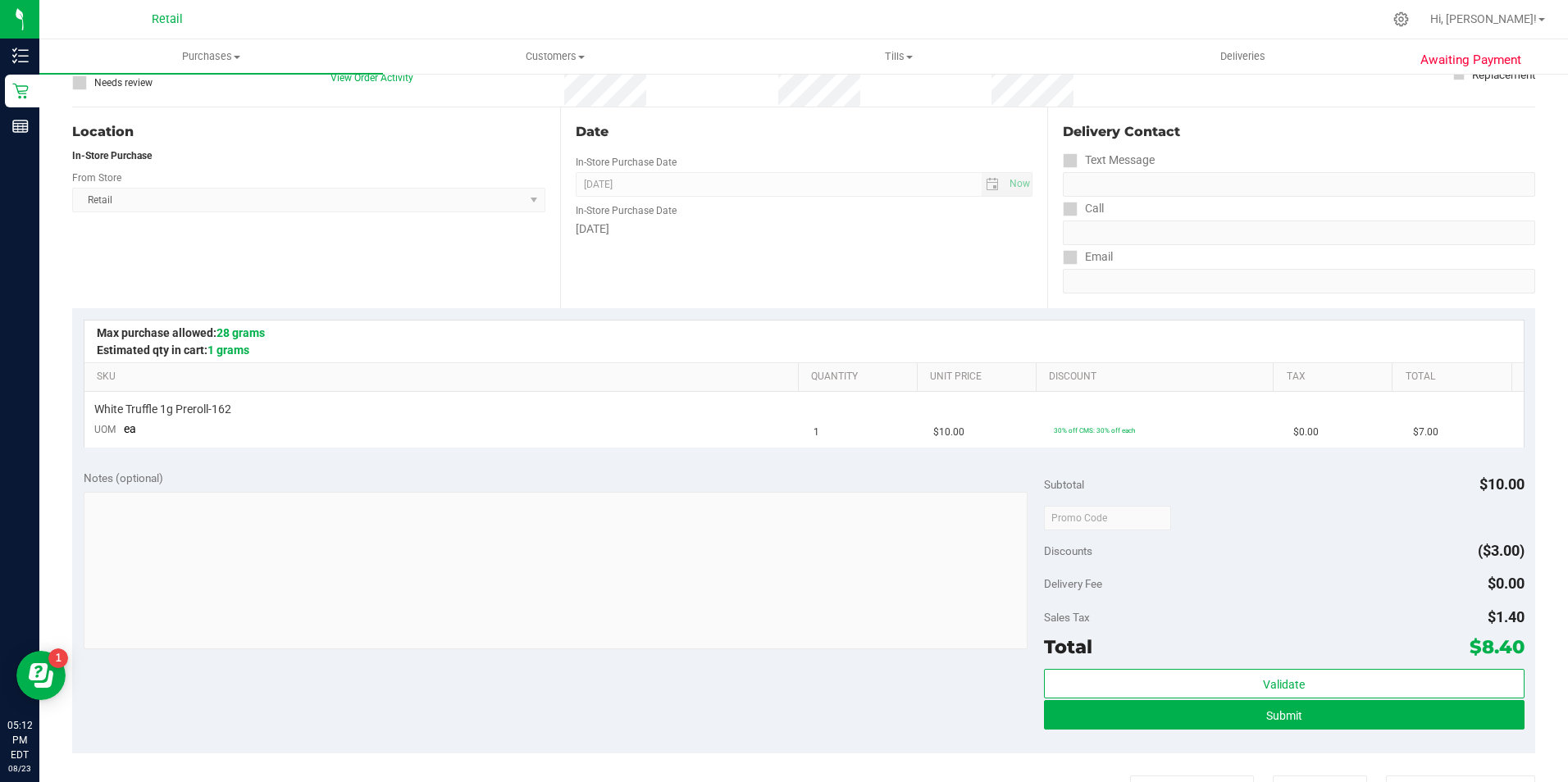
scroll to position [224, 0]
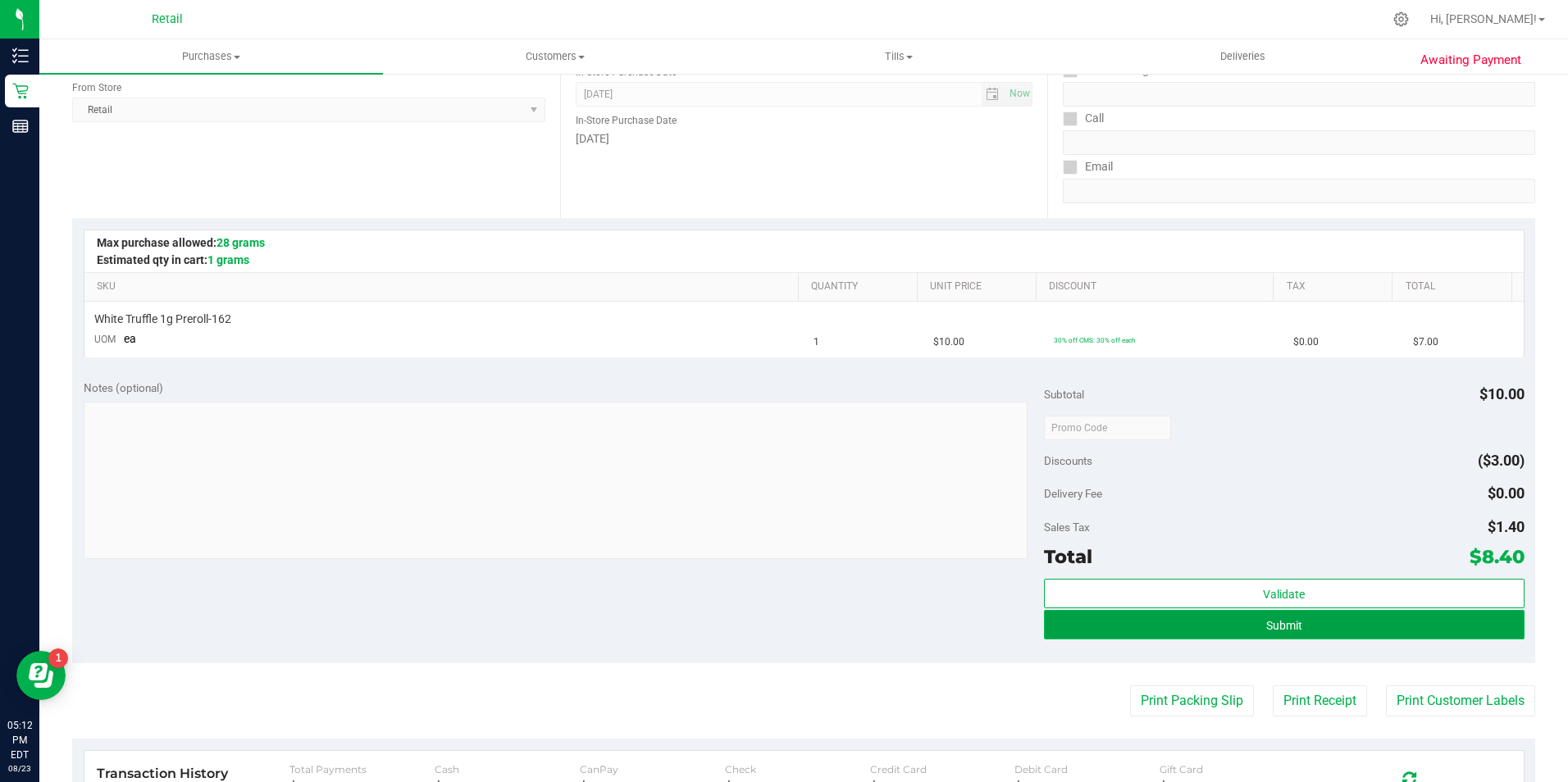
click at [1484, 637] on button "Submit" at bounding box center [1284, 625] width 481 height 30
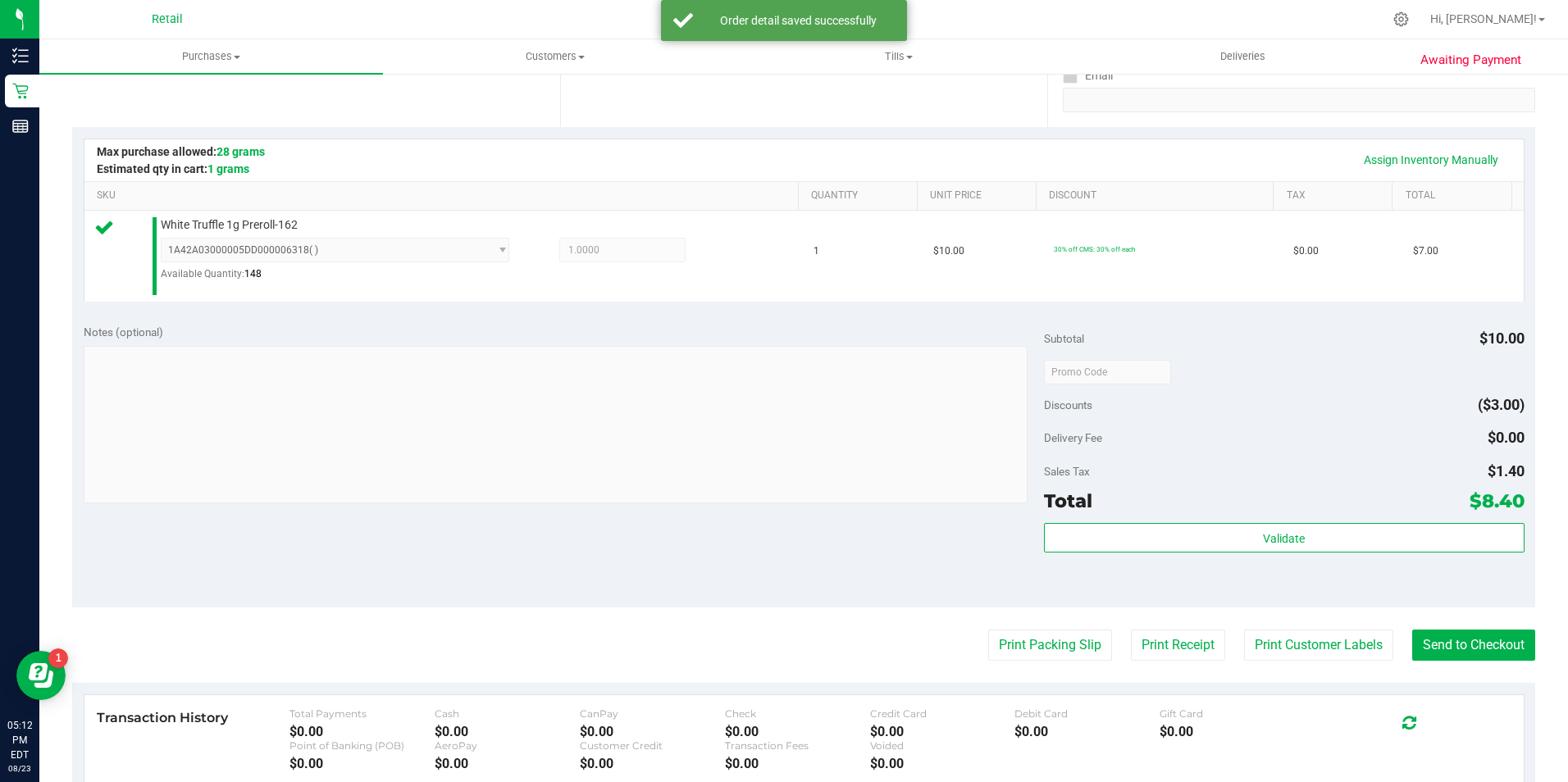
scroll to position [314, 0]
click at [1438, 648] on button "Send to Checkout" at bounding box center [1473, 646] width 123 height 31
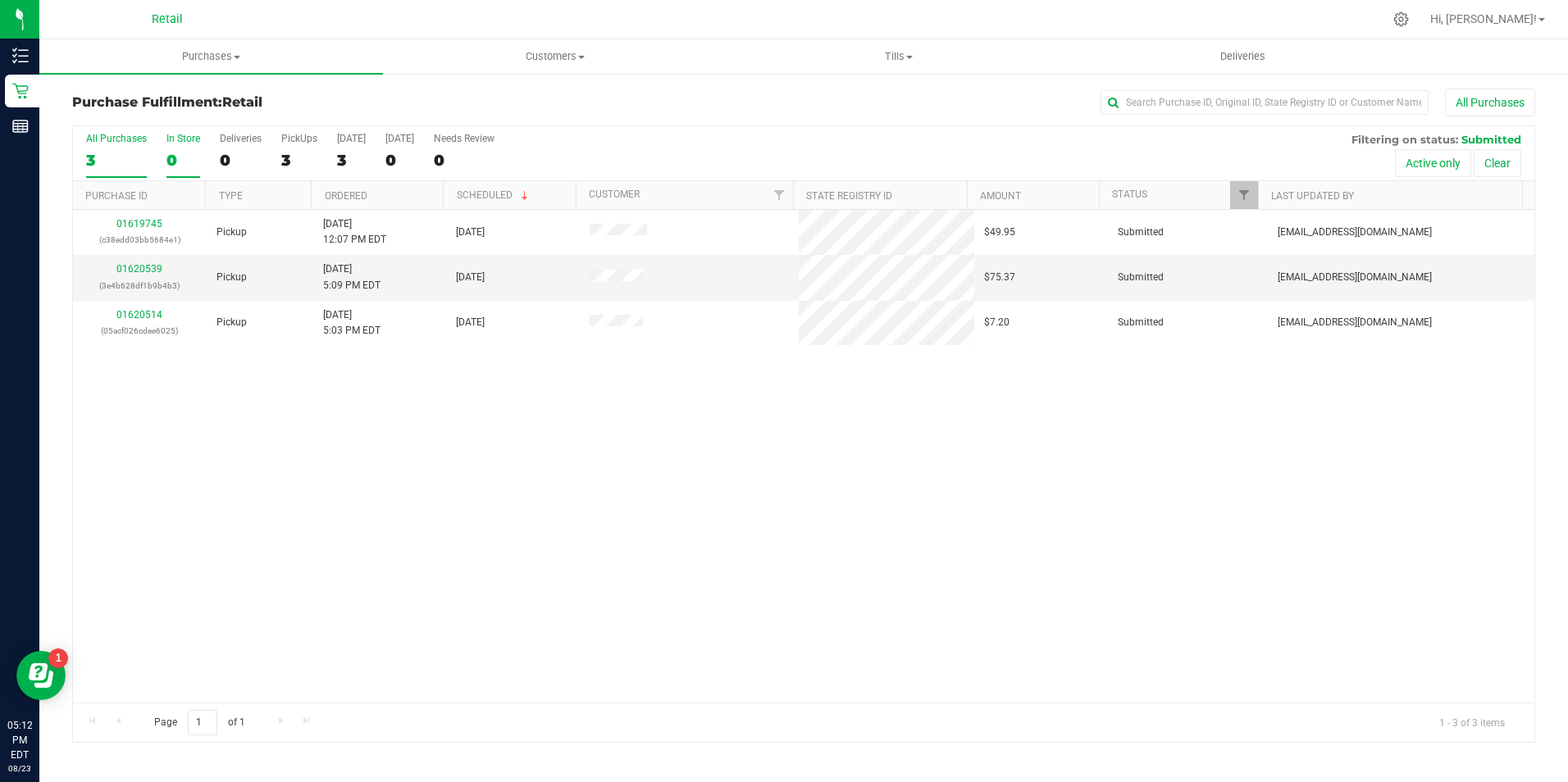
click at [194, 153] on div "0" at bounding box center [183, 161] width 34 height 19
click at [0, 0] on input "In Store 0" at bounding box center [0, 0] width 0 height 0
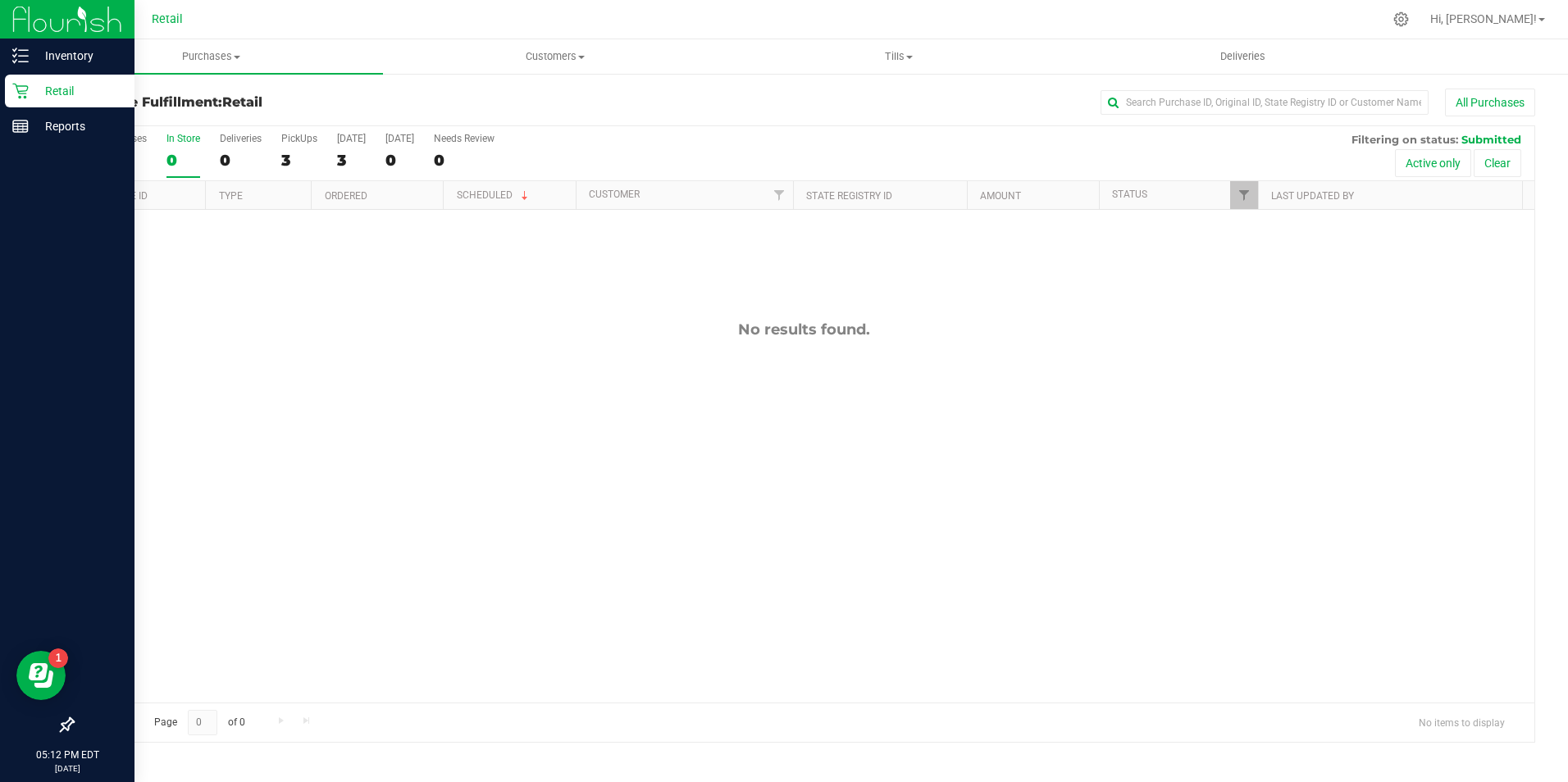
click at [23, 96] on icon at bounding box center [20, 90] width 17 height 17
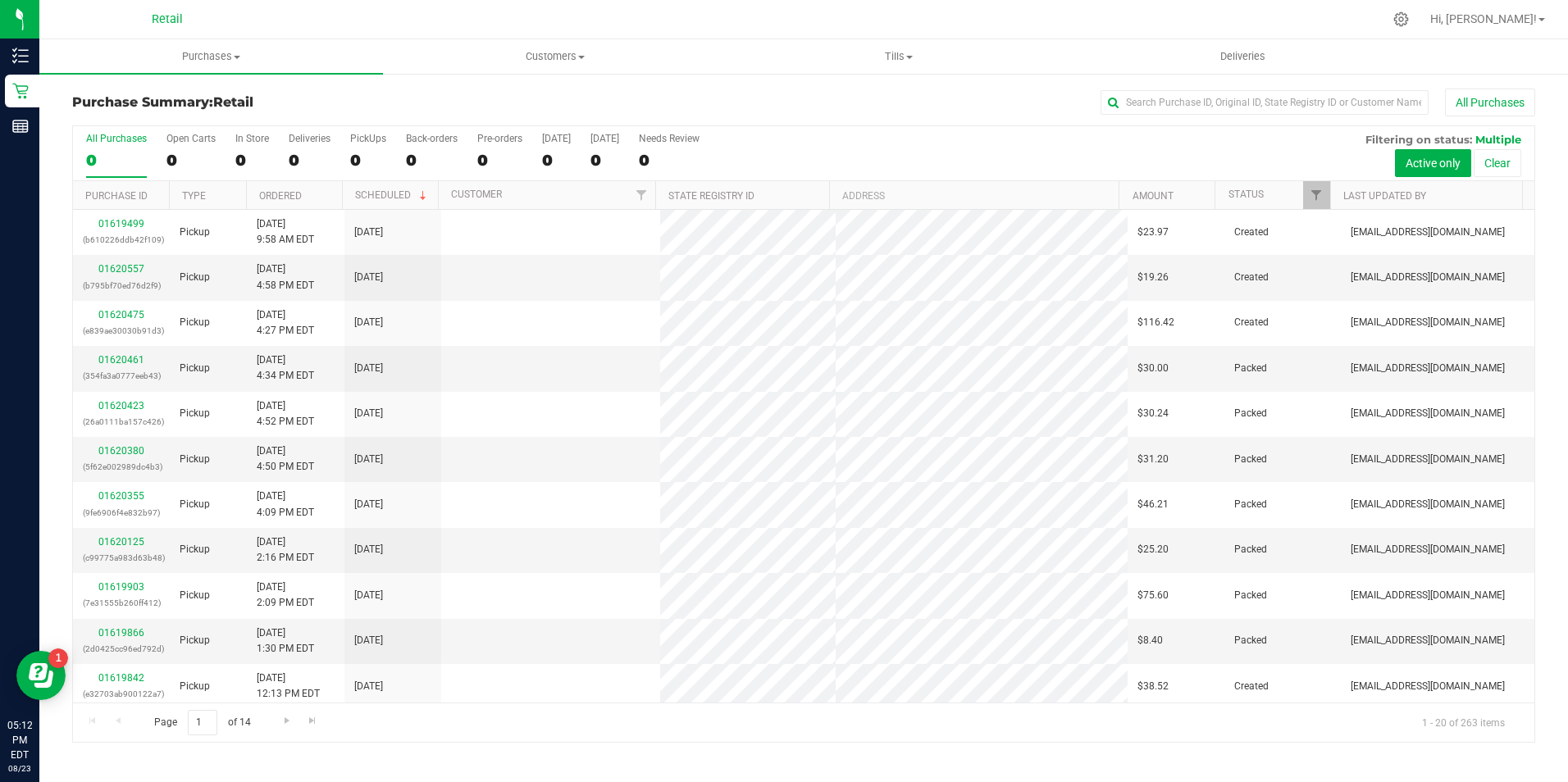
click at [225, 133] on div "All Purchases 0 Open Carts 0 In Store 0 Deliveries 0 PickUps 0 Back-orders 0 Pr…" at bounding box center [803, 132] width 1461 height 13
click at [236, 137] on div "In Store" at bounding box center [252, 138] width 34 height 11
click at [0, 0] on input "In Store 0" at bounding box center [0, 0] width 0 height 0
click at [1138, 95] on input "text" at bounding box center [1264, 103] width 328 height 24
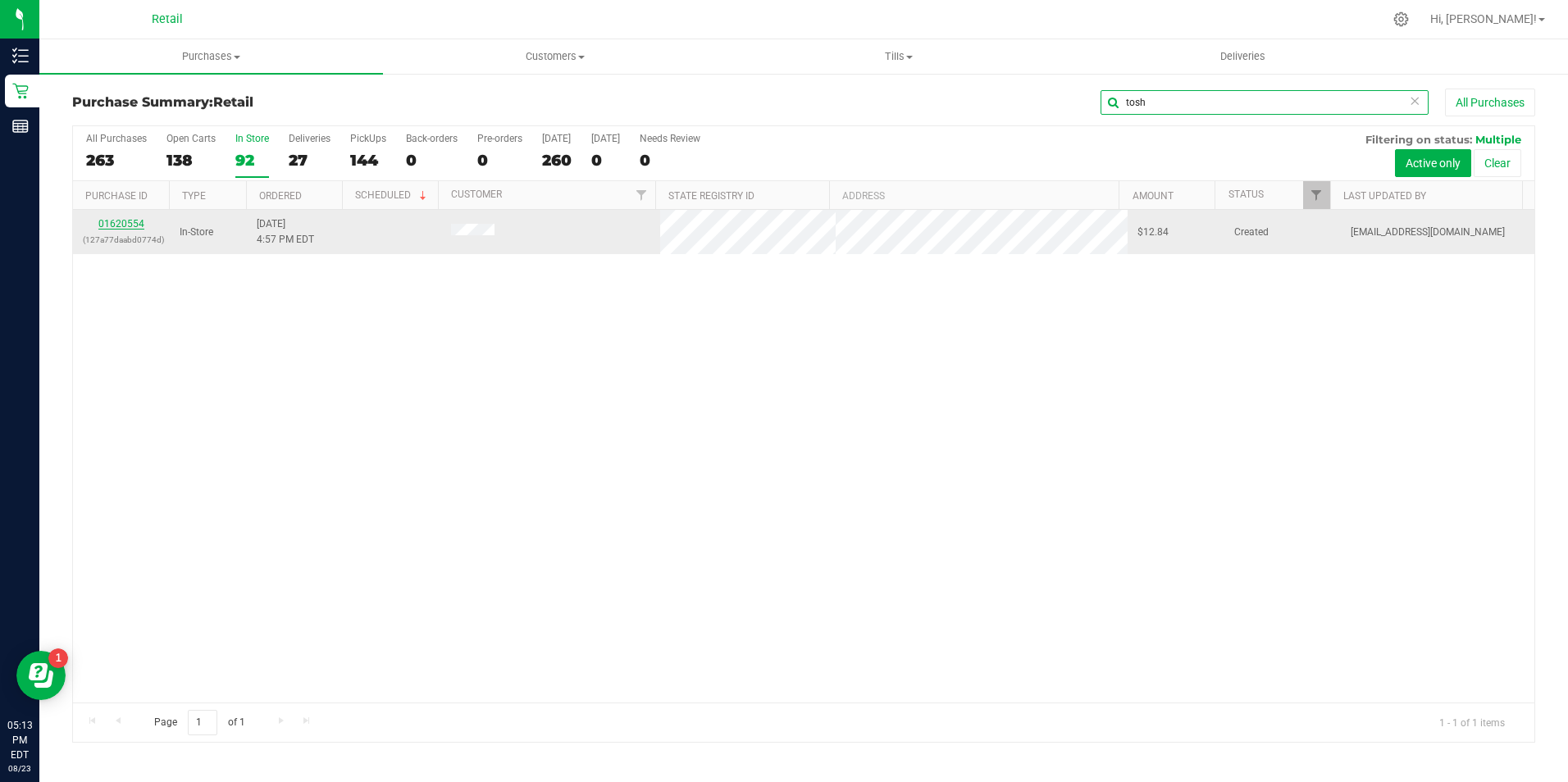
type input "tosh"
click at [124, 229] on link "01620554" at bounding box center [121, 223] width 46 height 11
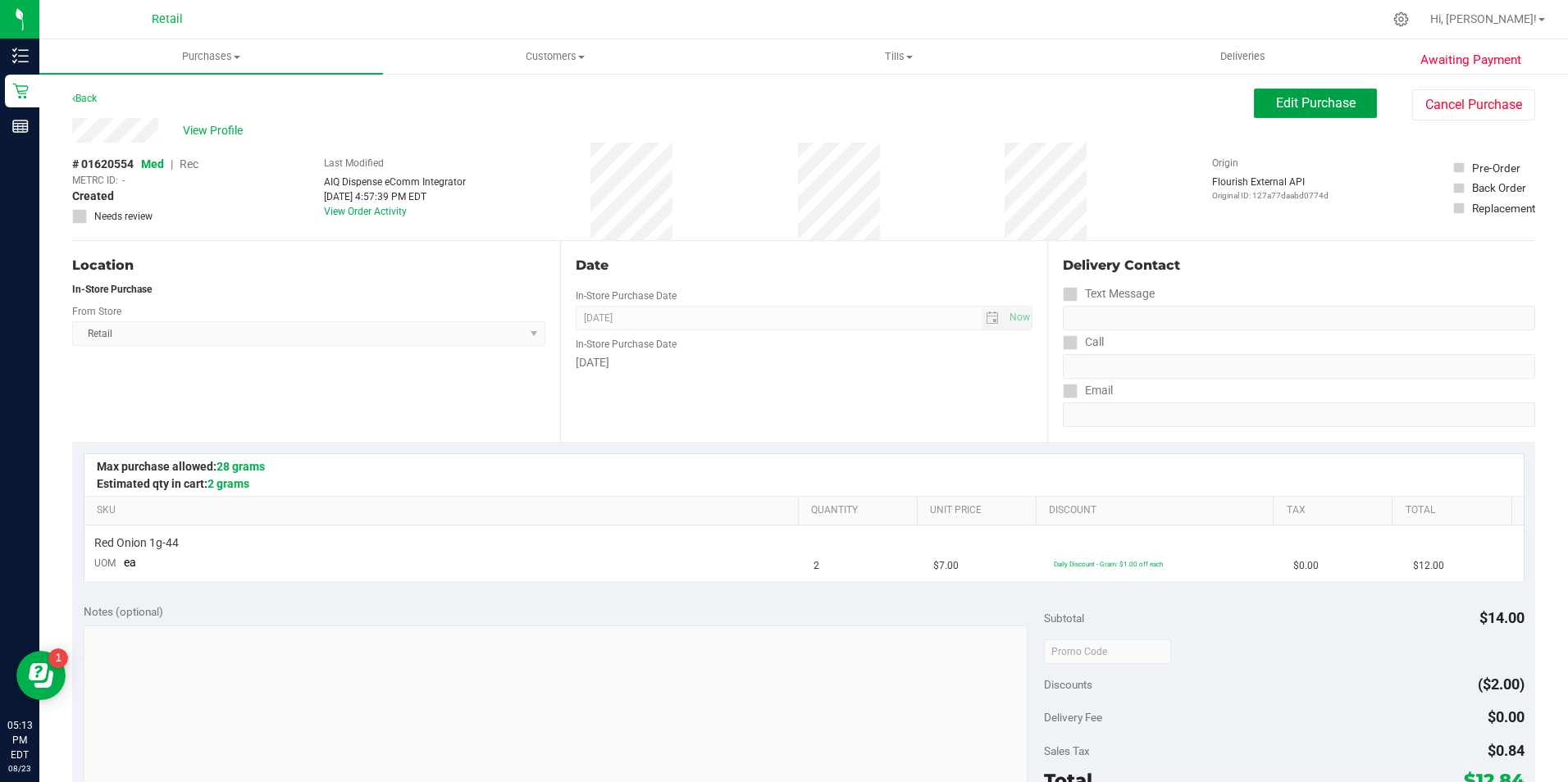
drag, startPoint x: 1292, startPoint y: 89, endPoint x: 1282, endPoint y: 88, distance: 10.0
click at [1291, 88] on div "Awaiting Payment Back Edit Purchase Cancel Purchase View Profile # 01620554 Med…" at bounding box center [803, 686] width 1528 height 1229
click at [191, 166] on span "Rec" at bounding box center [189, 163] width 19 height 13
click at [1262, 112] on button "Edit Purchase" at bounding box center [1315, 103] width 123 height 30
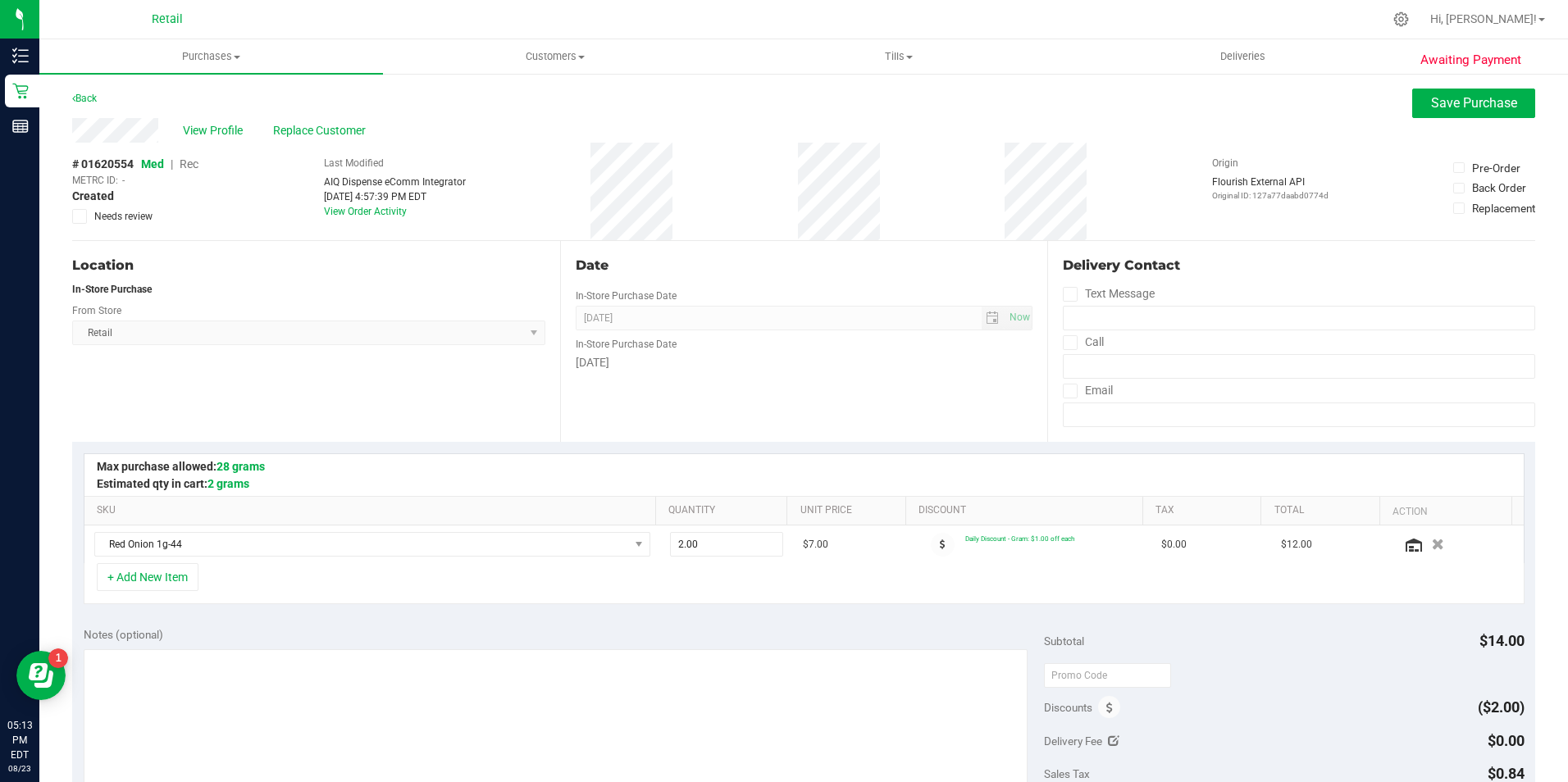
click at [193, 169] on span "Rec" at bounding box center [189, 163] width 19 height 13
click at [1465, 117] on button "Save Purchase" at bounding box center [1473, 103] width 123 height 30
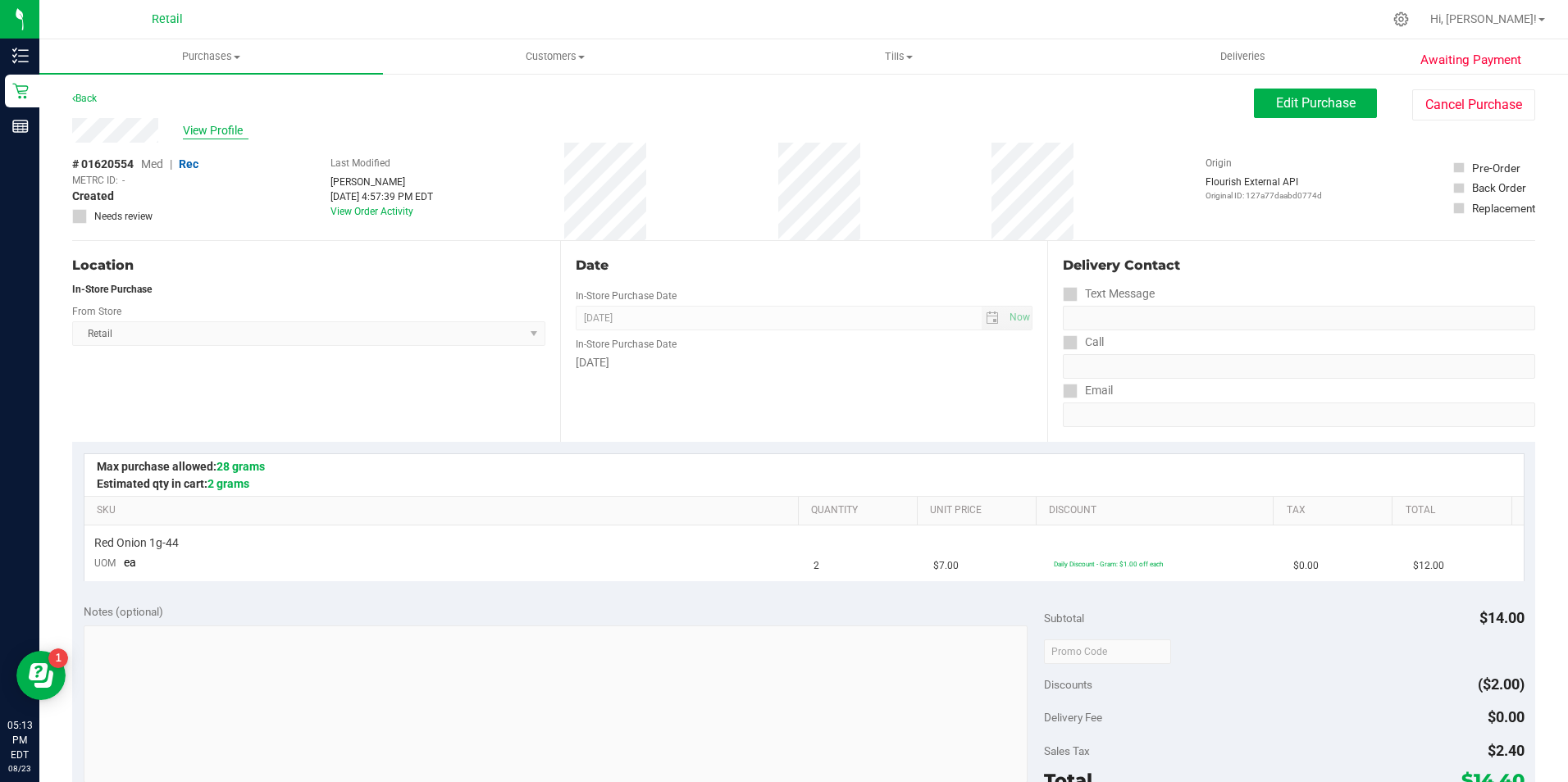
click at [218, 129] on span "View Profile" at bounding box center [215, 131] width 65 height 17
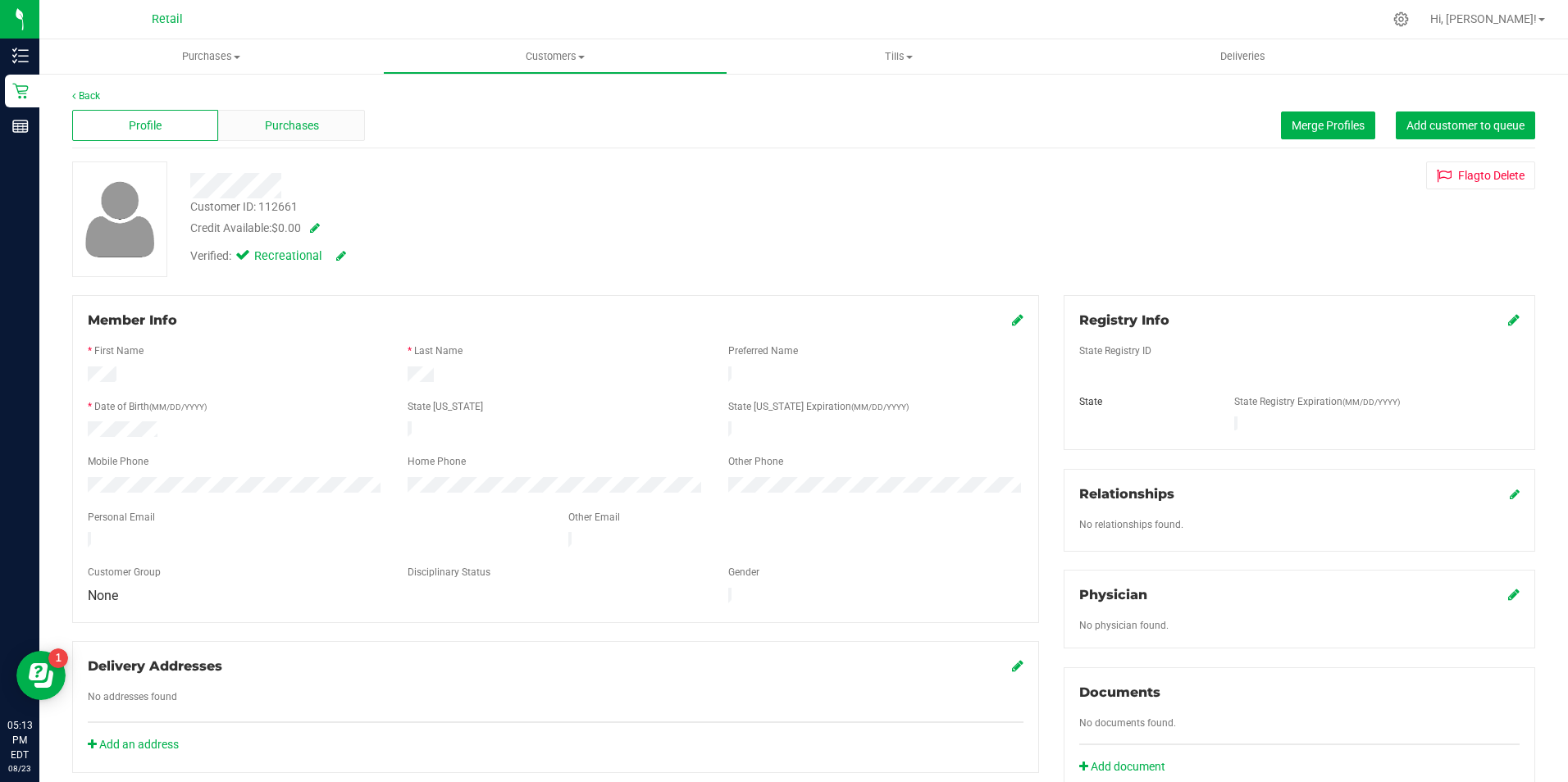
drag, startPoint x: 218, startPoint y: 129, endPoint x: 272, endPoint y: 127, distance: 54.0
click at [272, 127] on span "Purchases" at bounding box center [292, 126] width 54 height 17
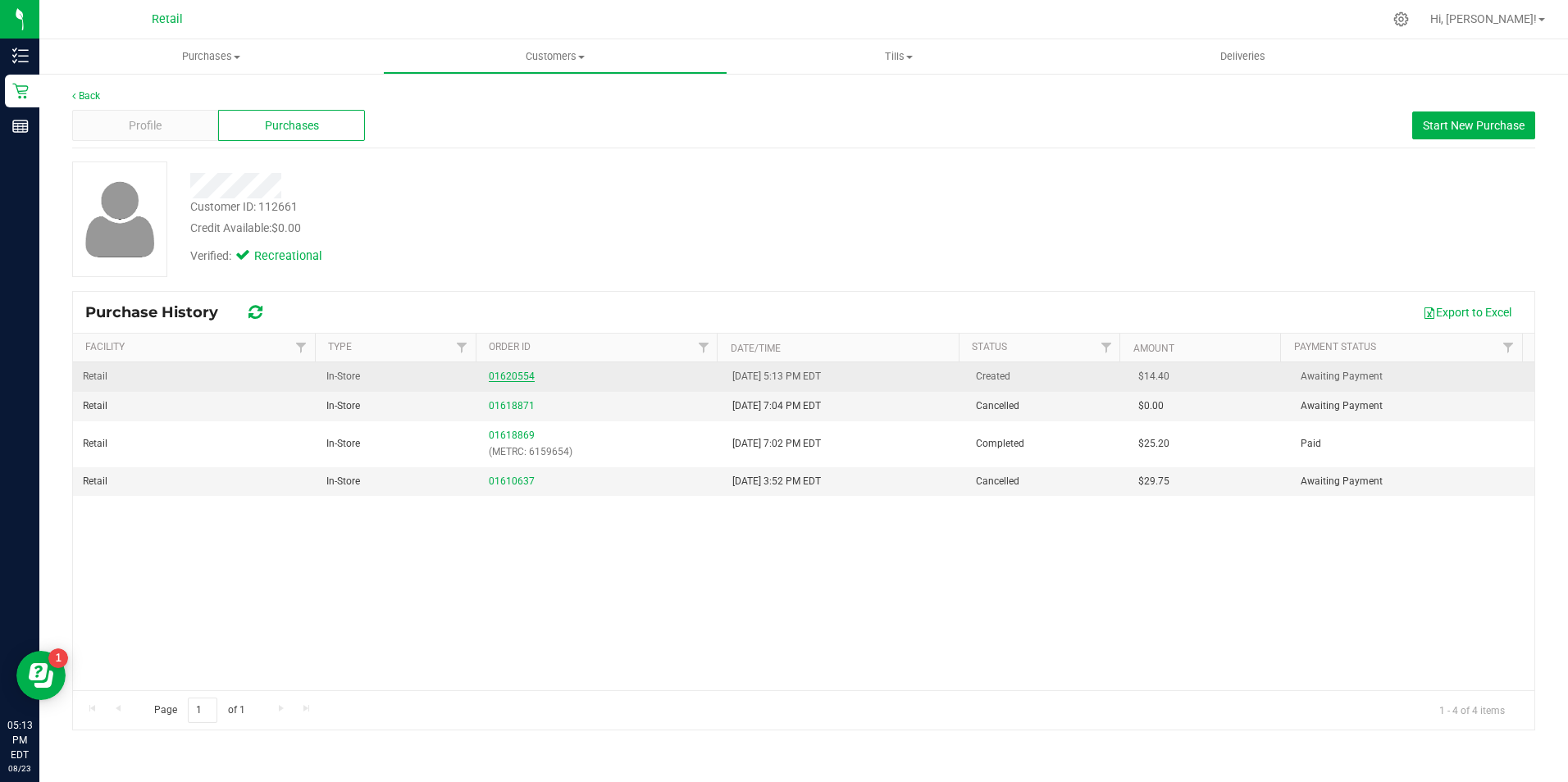
click at [509, 373] on link "01620554" at bounding box center [511, 375] width 46 height 11
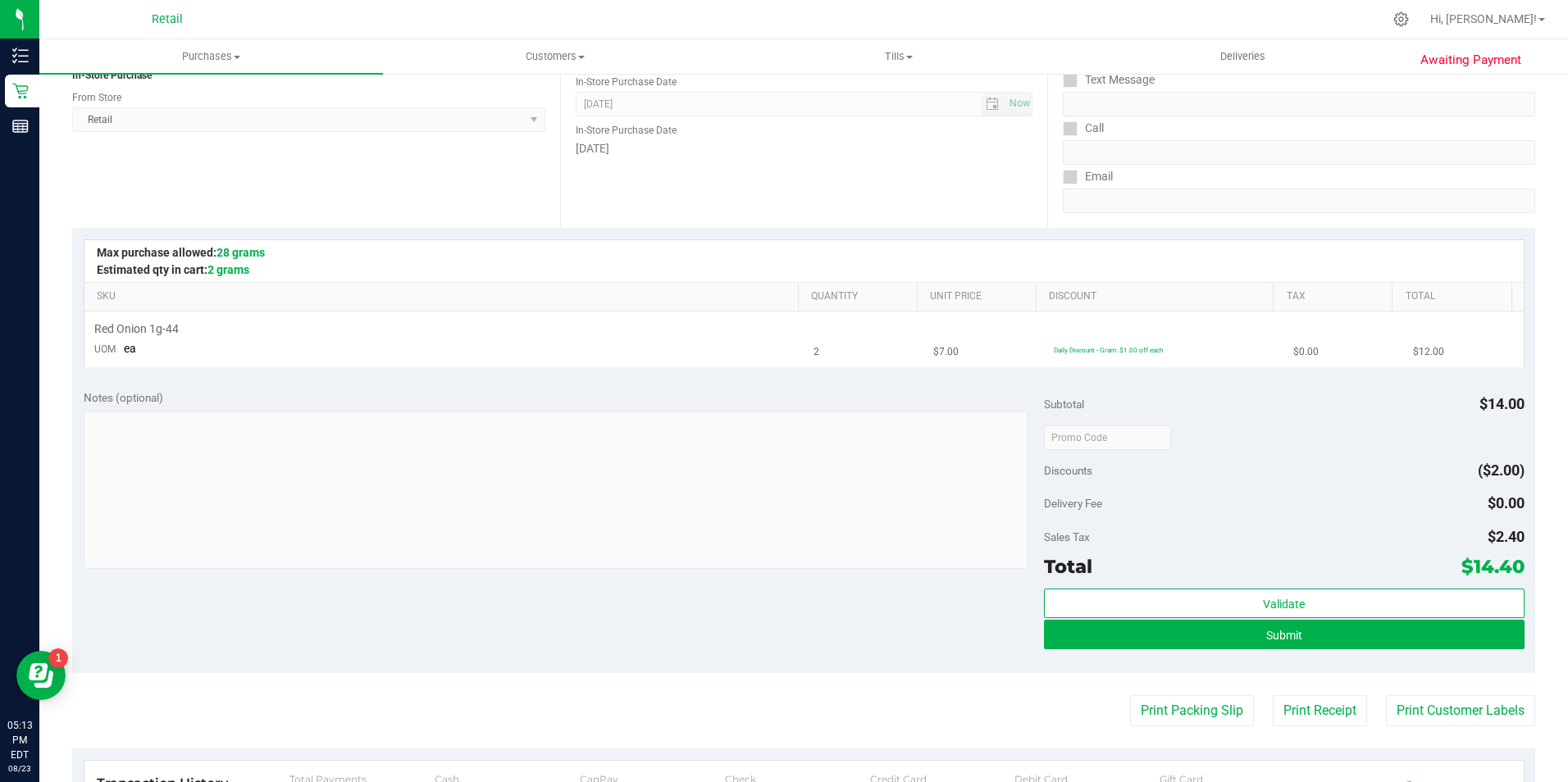
scroll to position [328, 0]
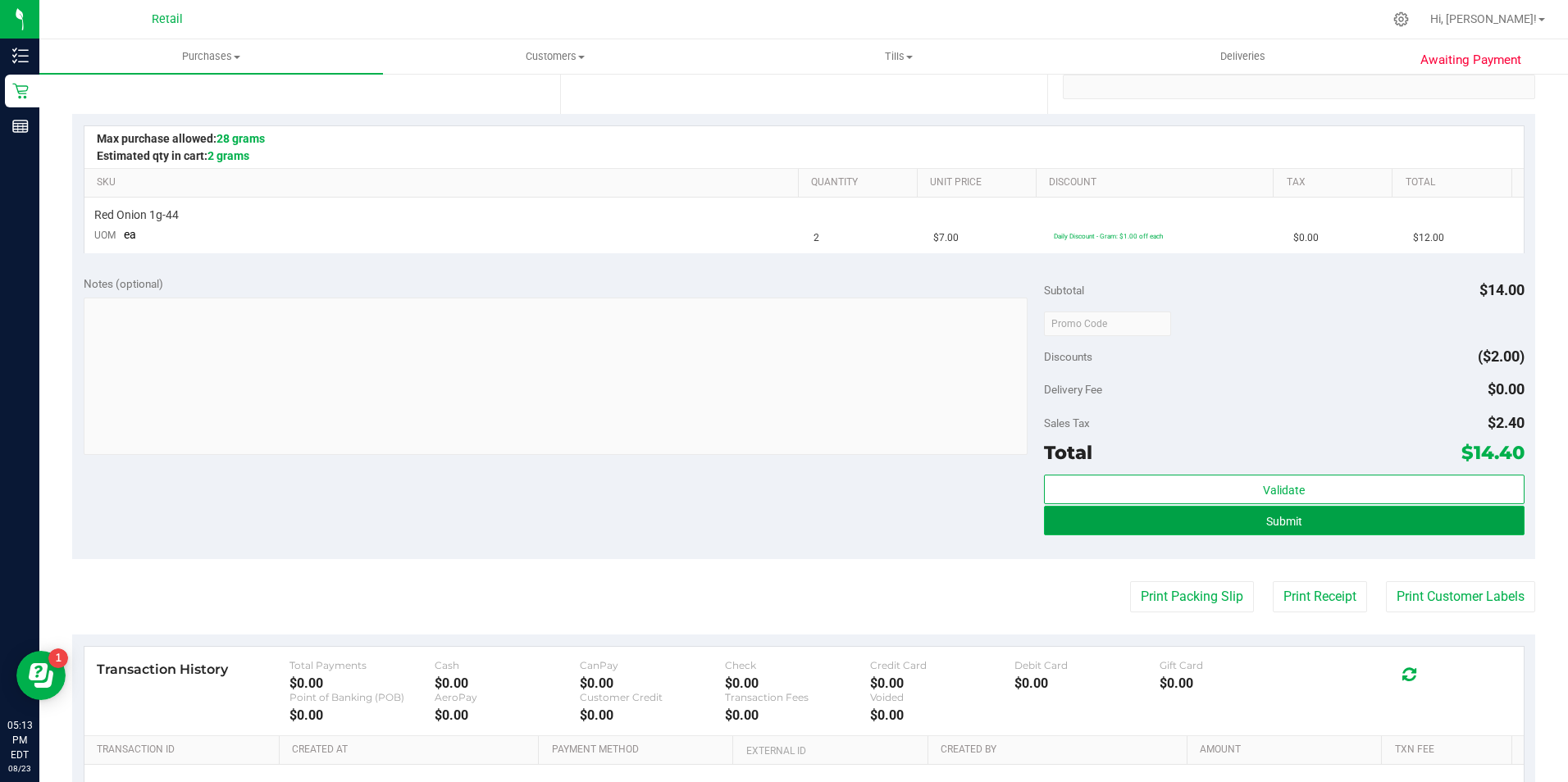
click at [1268, 521] on span "Submit" at bounding box center [1285, 520] width 37 height 13
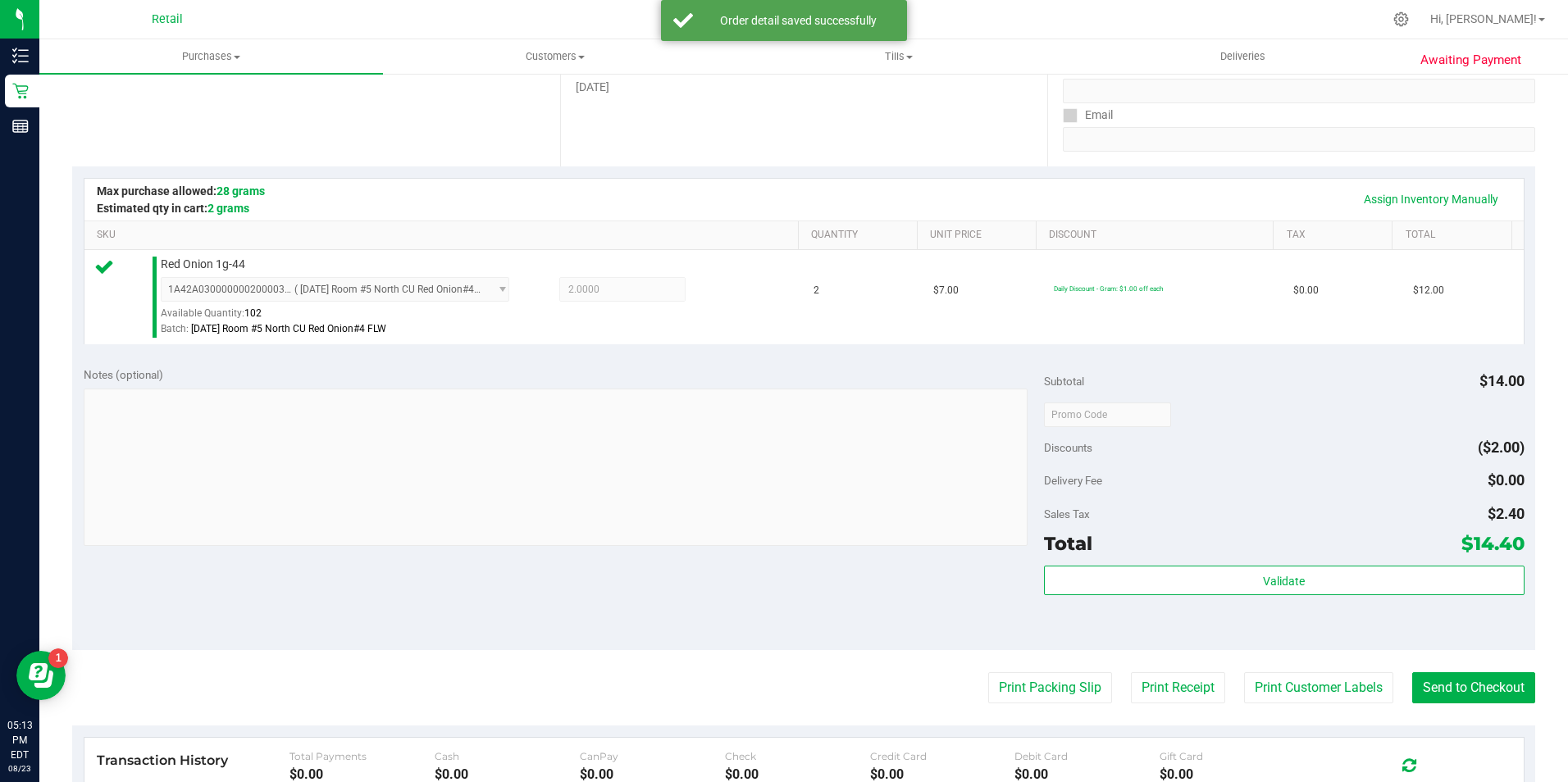
scroll to position [276, 0]
click at [1479, 693] on button "Send to Checkout" at bounding box center [1473, 687] width 123 height 31
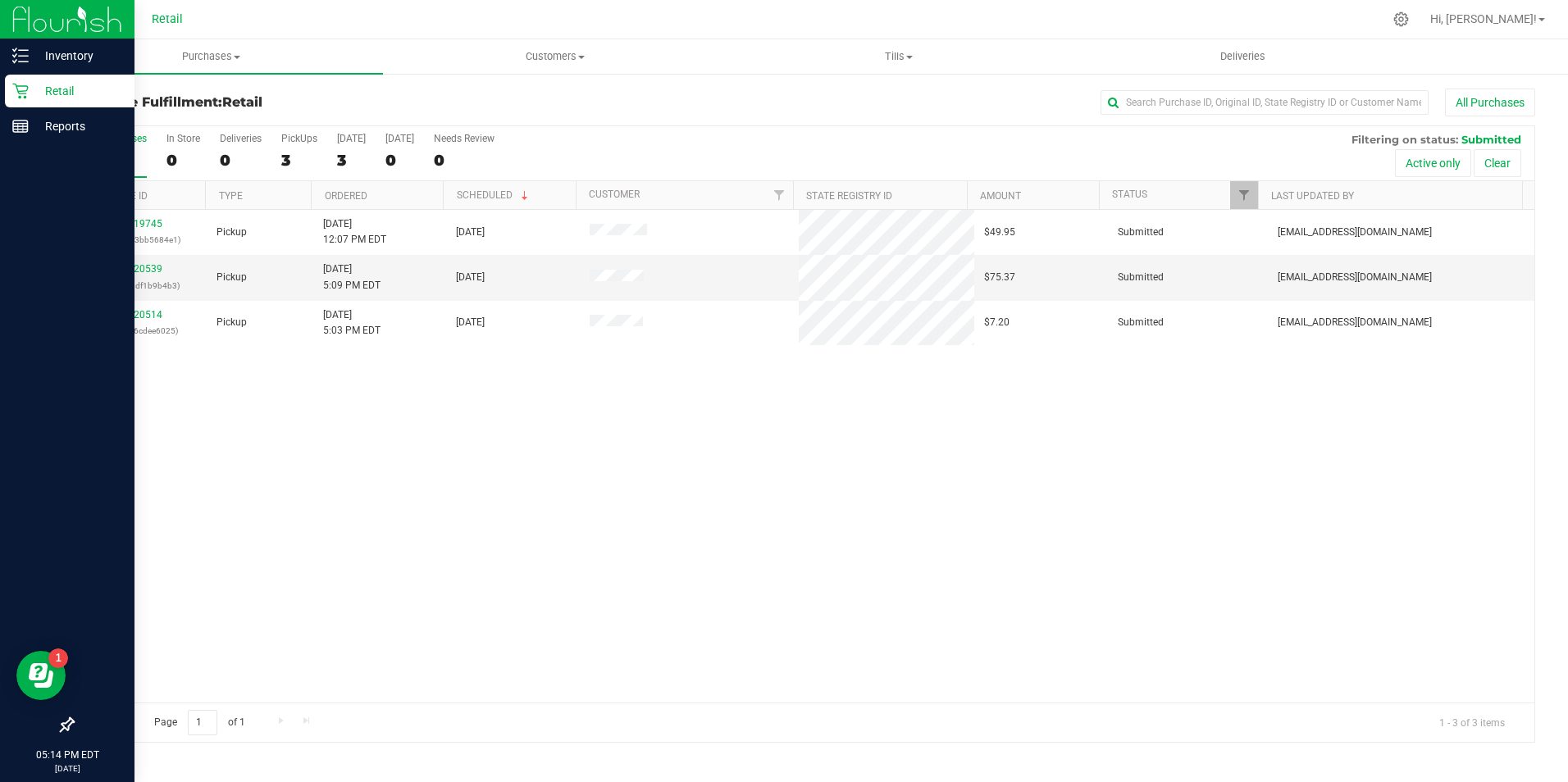
click at [37, 109] on link "Retail" at bounding box center [67, 92] width 135 height 36
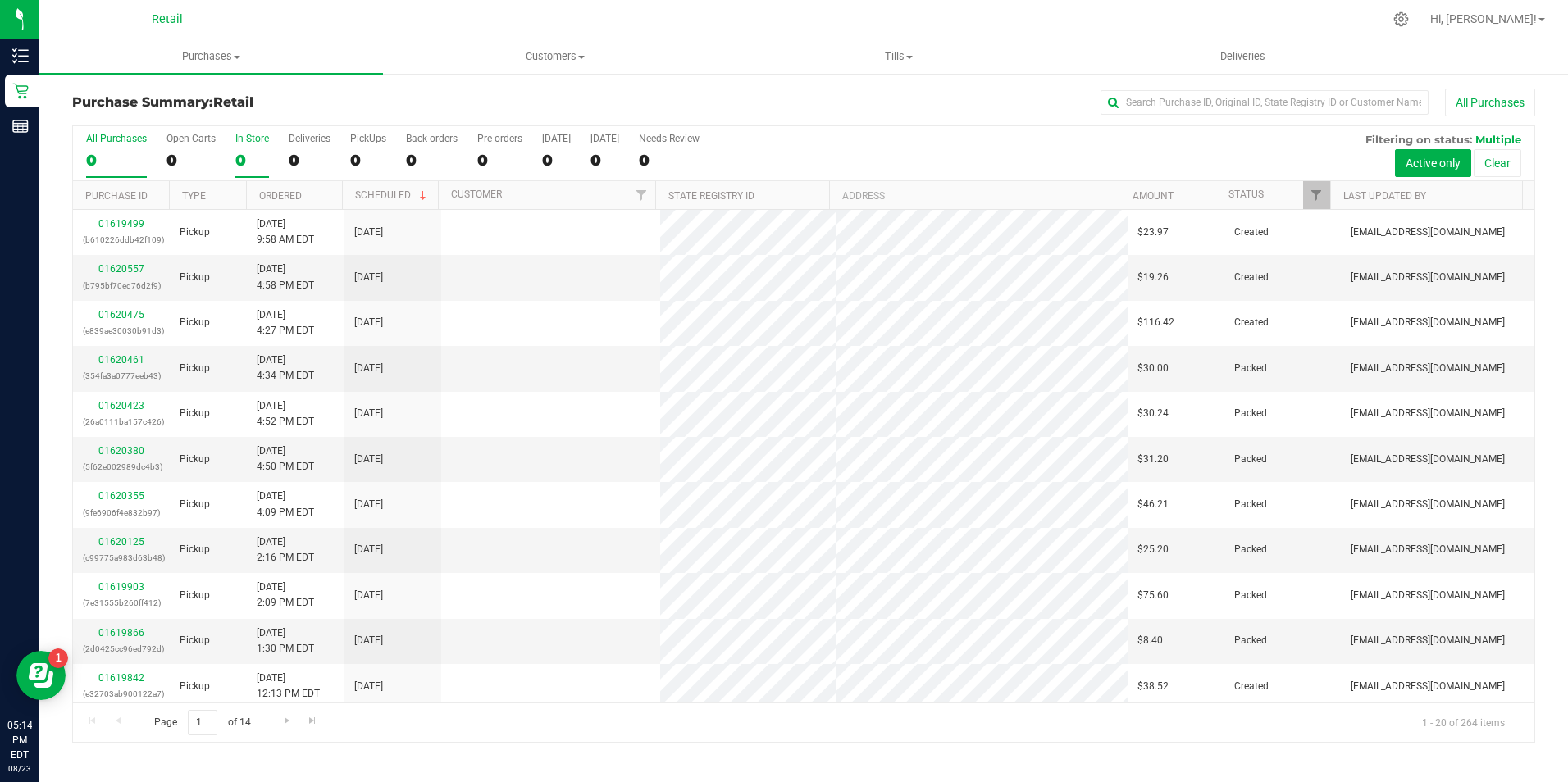
click at [247, 168] on div "0" at bounding box center [252, 161] width 34 height 19
click at [0, 0] on input "In Store 0" at bounding box center [0, 0] width 0 height 0
click at [1180, 103] on input "text" at bounding box center [1264, 103] width 328 height 24
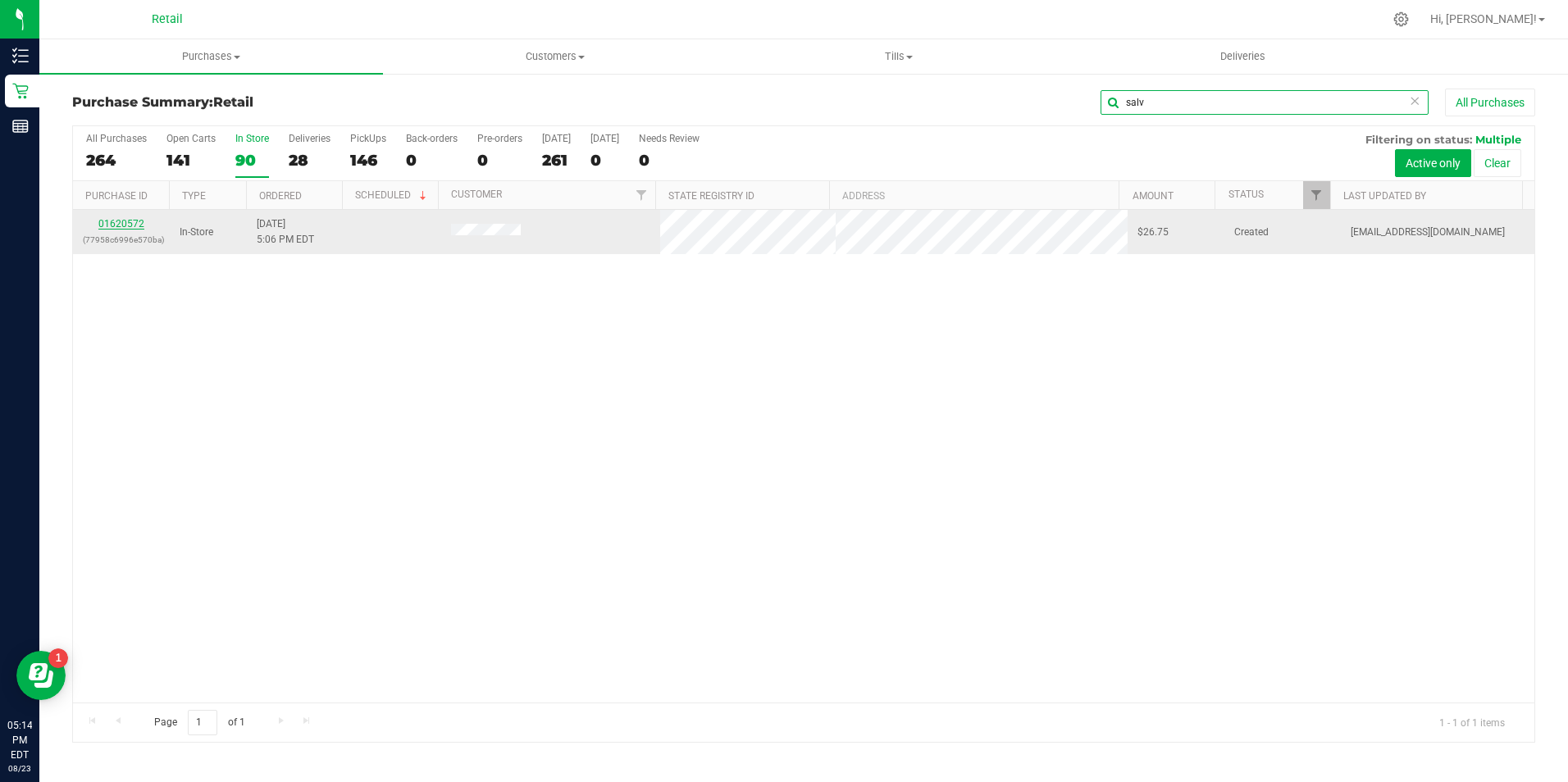
type input "salv"
click at [131, 219] on link "01620572" at bounding box center [121, 223] width 46 height 11
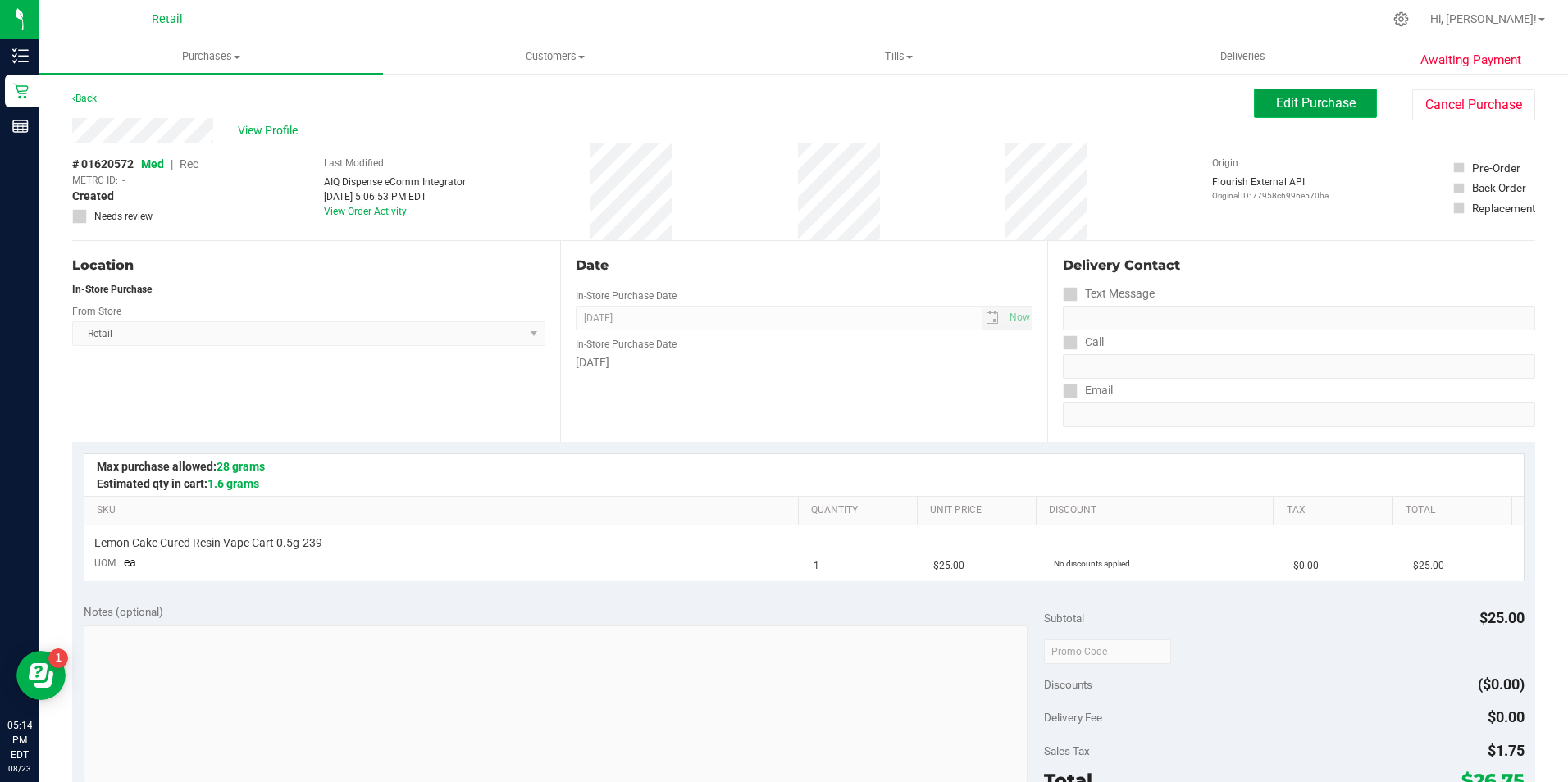
click at [1261, 99] on button "Edit Purchase" at bounding box center [1315, 103] width 123 height 30
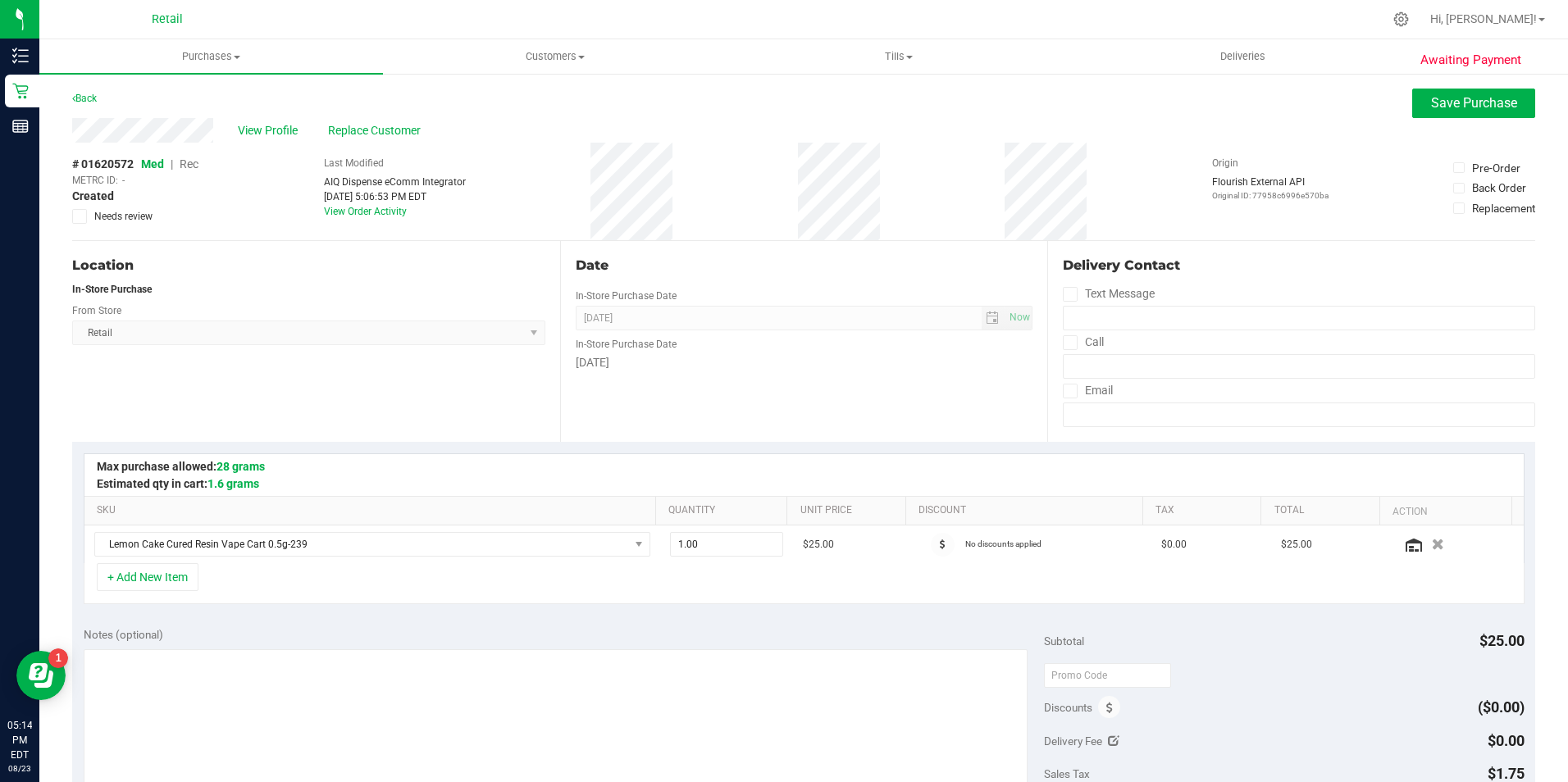
click at [192, 162] on span "Rec" at bounding box center [189, 163] width 19 height 13
click at [1430, 91] on button "Save Purchase" at bounding box center [1473, 103] width 123 height 30
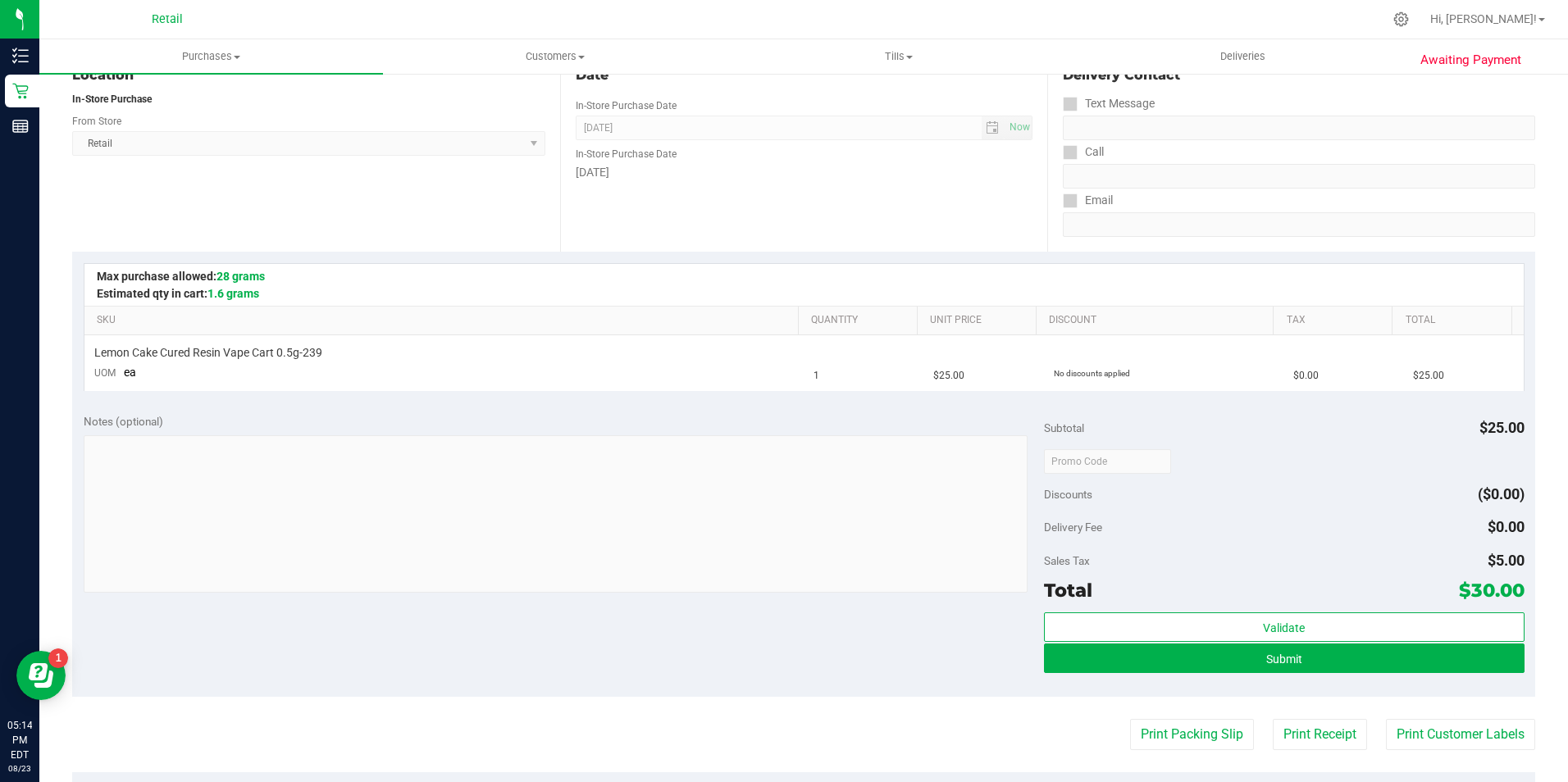
scroll to position [246, 0]
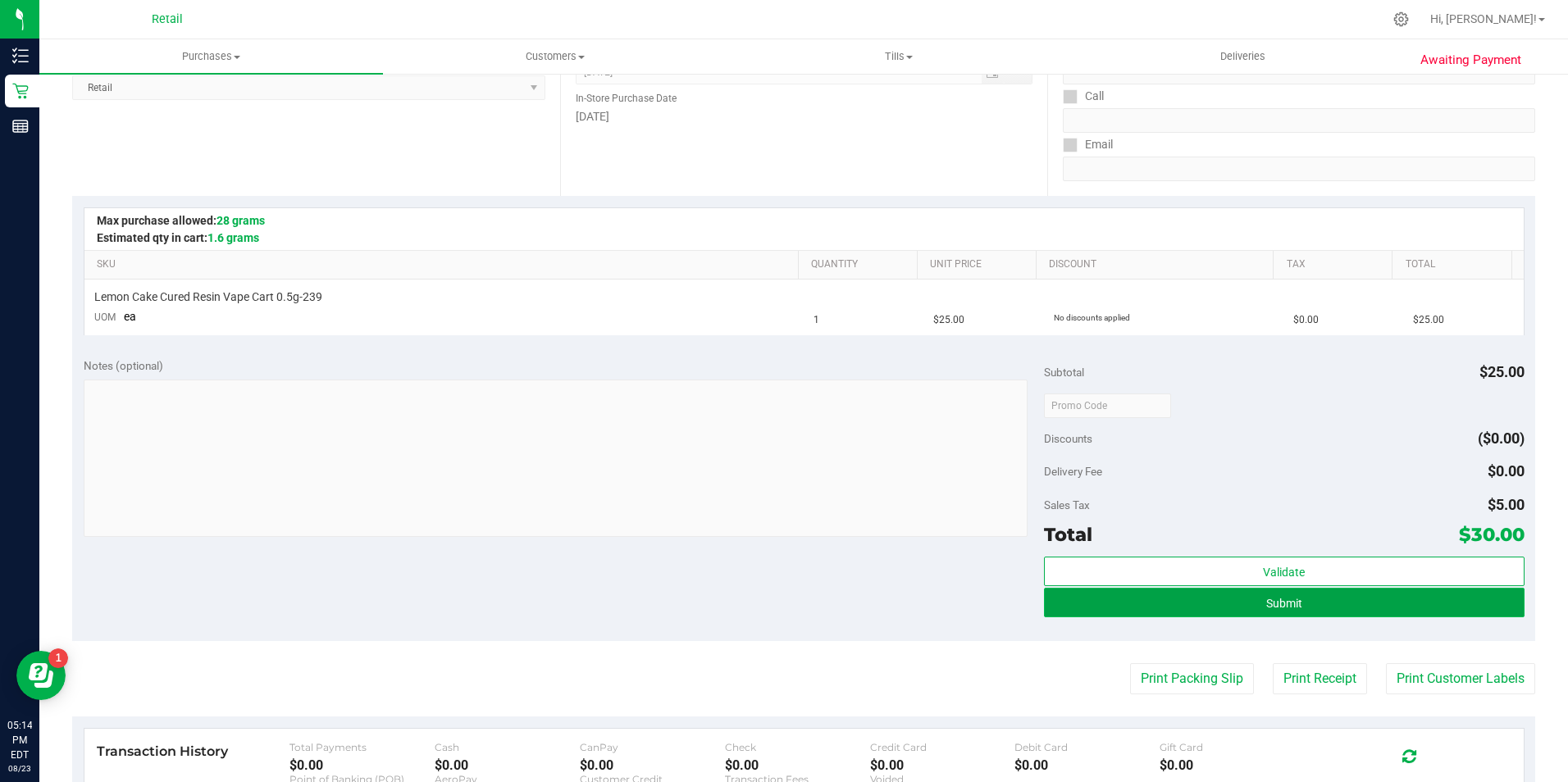
click at [1438, 592] on button "Submit" at bounding box center [1284, 602] width 481 height 30
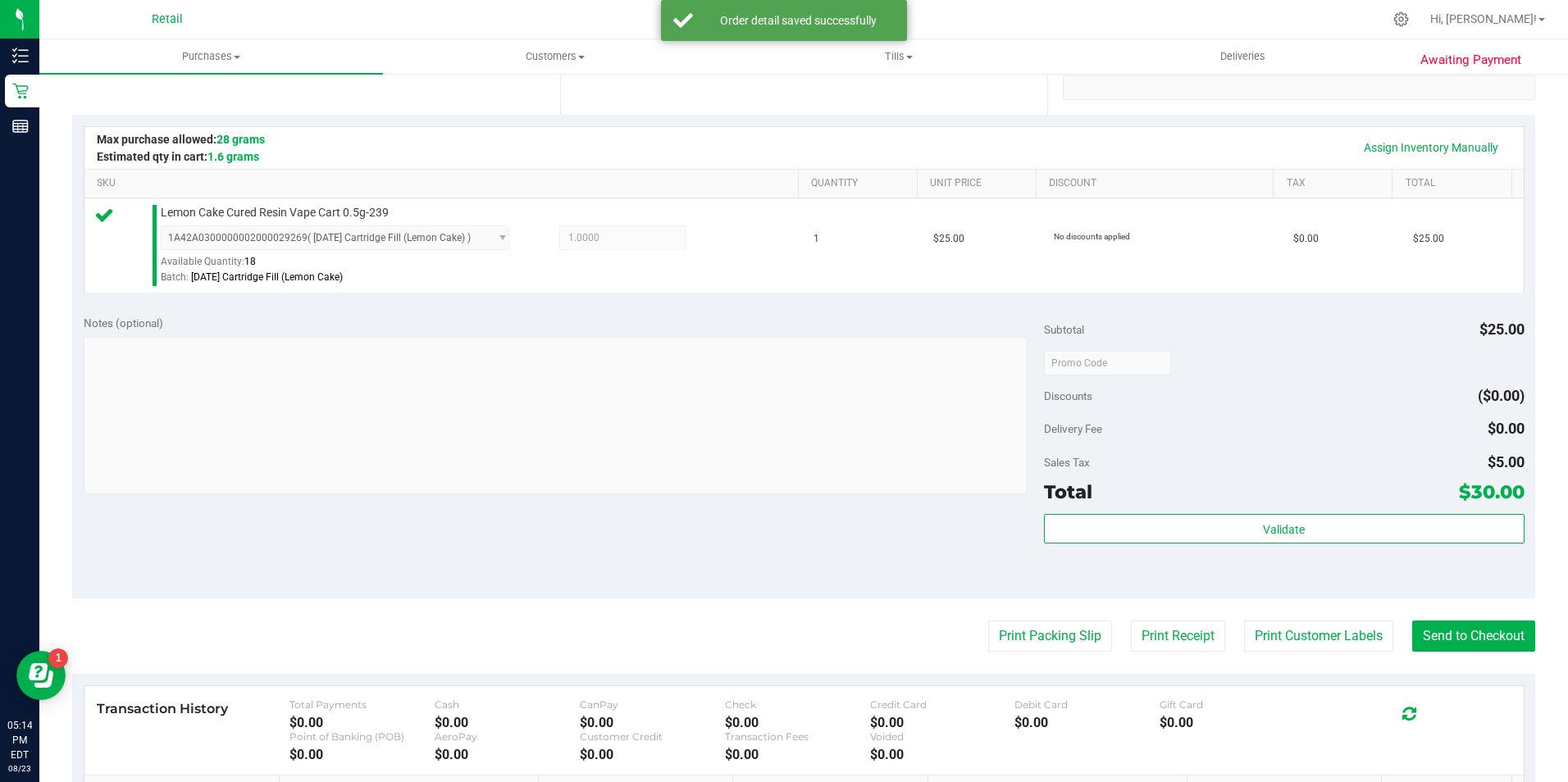
scroll to position [328, 0]
click at [1471, 625] on button "Send to Checkout" at bounding box center [1473, 635] width 123 height 31
